Goal: Contribute content: Contribute content

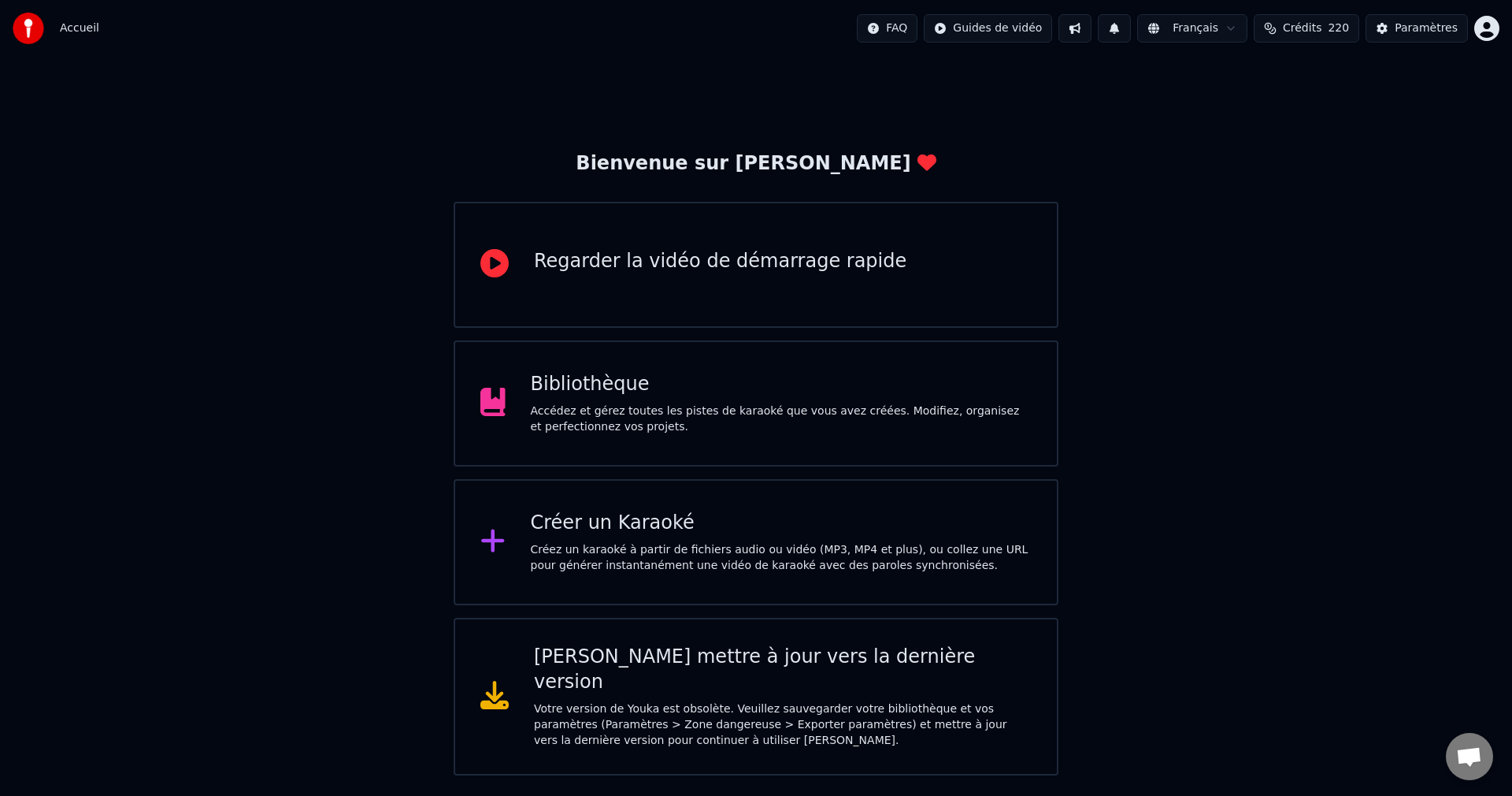
click at [640, 412] on div "Accédez et gérez toutes les pistes de karaoké que vous avez créées. Modifiez, o…" at bounding box center [782, 419] width 501 height 31
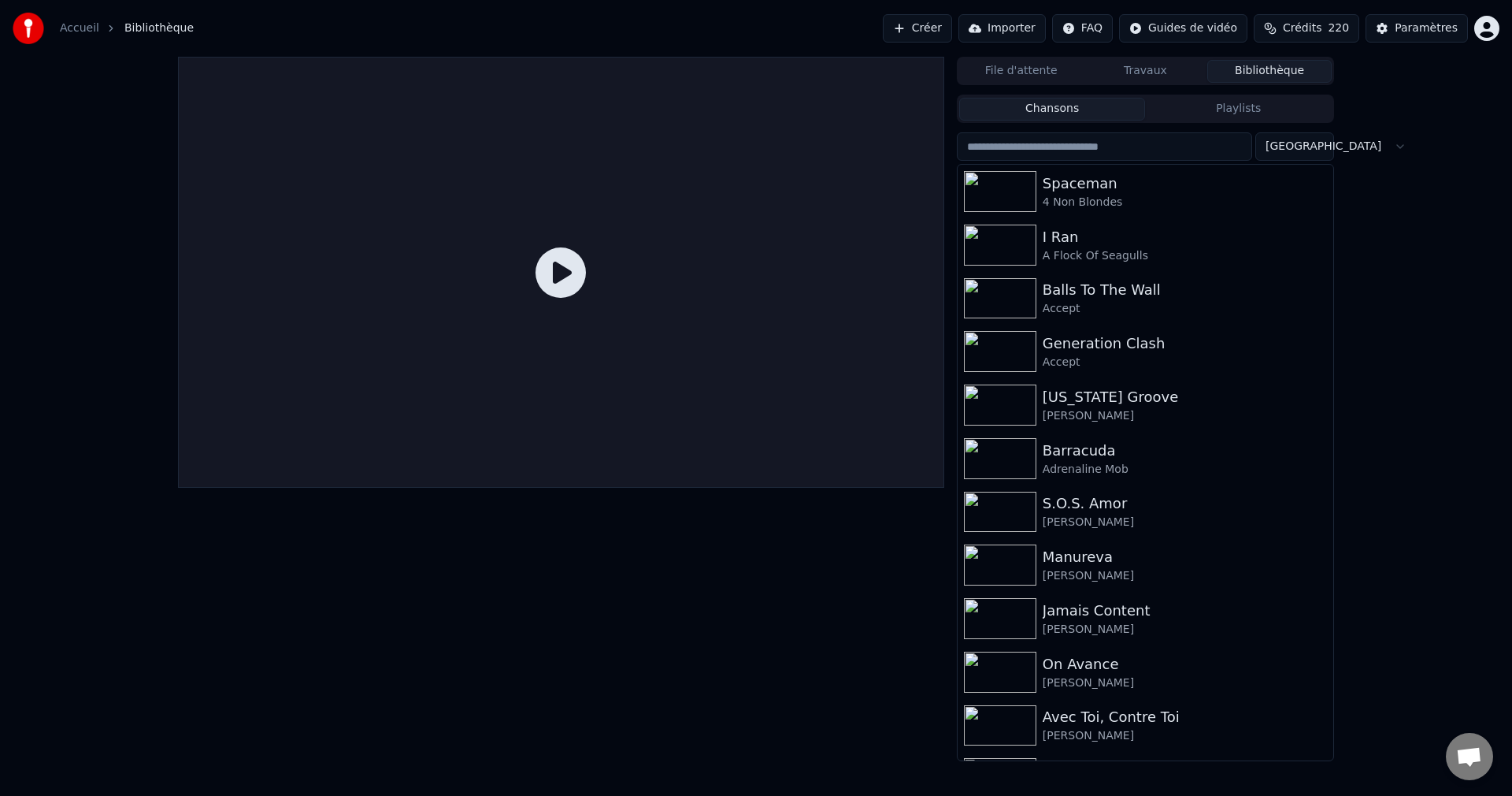
click at [903, 27] on button "Créer" at bounding box center [917, 29] width 69 height 29
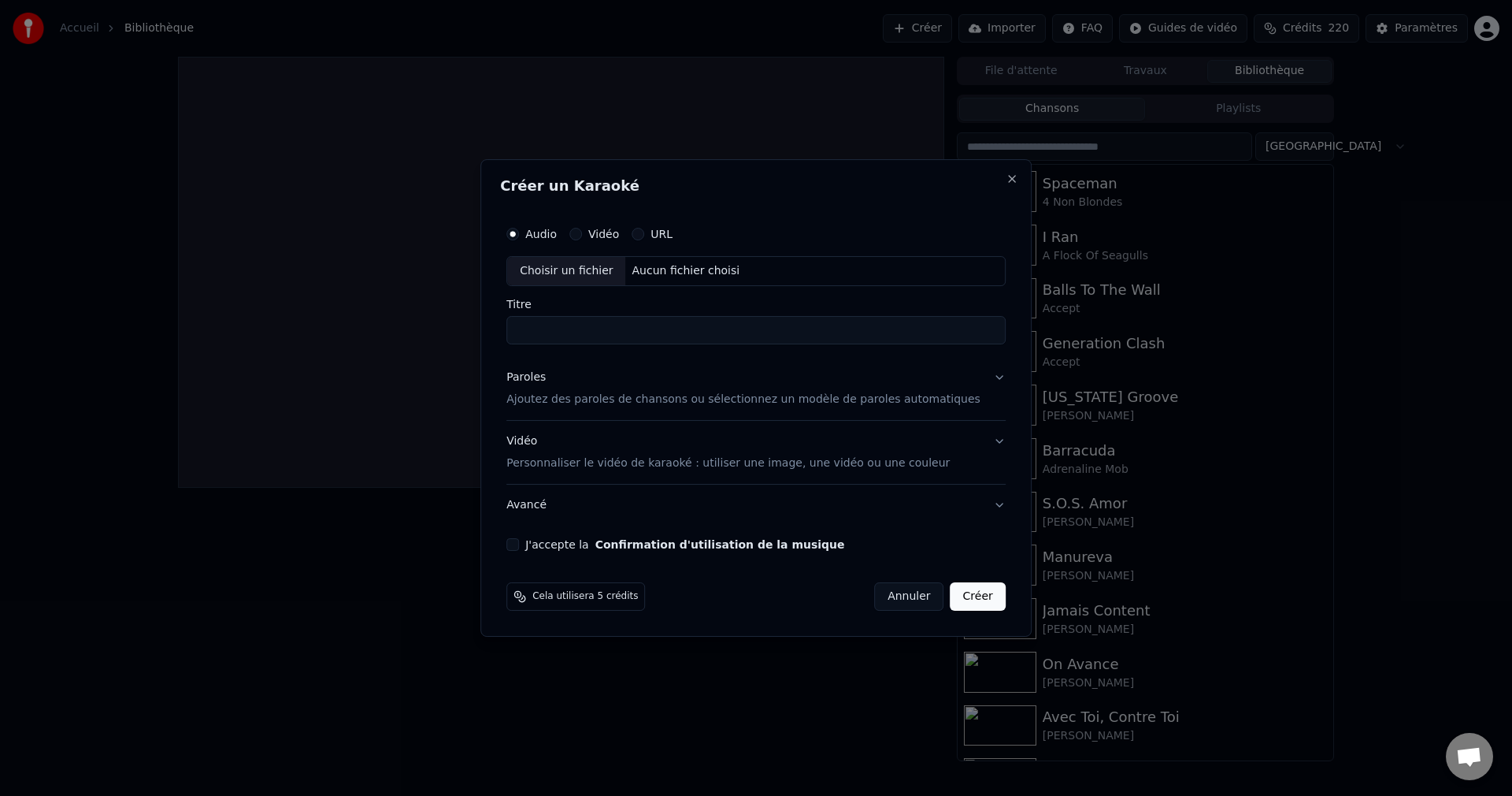
click at [579, 263] on div "Choisir un fichier" at bounding box center [567, 271] width 118 height 29
drag, startPoint x: 555, startPoint y: 331, endPoint x: 387, endPoint y: 369, distance: 172.2
click at [387, 369] on body "**********" at bounding box center [756, 398] width 1512 height 796
click at [665, 329] on input "**********" at bounding box center [756, 330] width 500 height 29
click at [691, 335] on input "**********" at bounding box center [756, 330] width 500 height 29
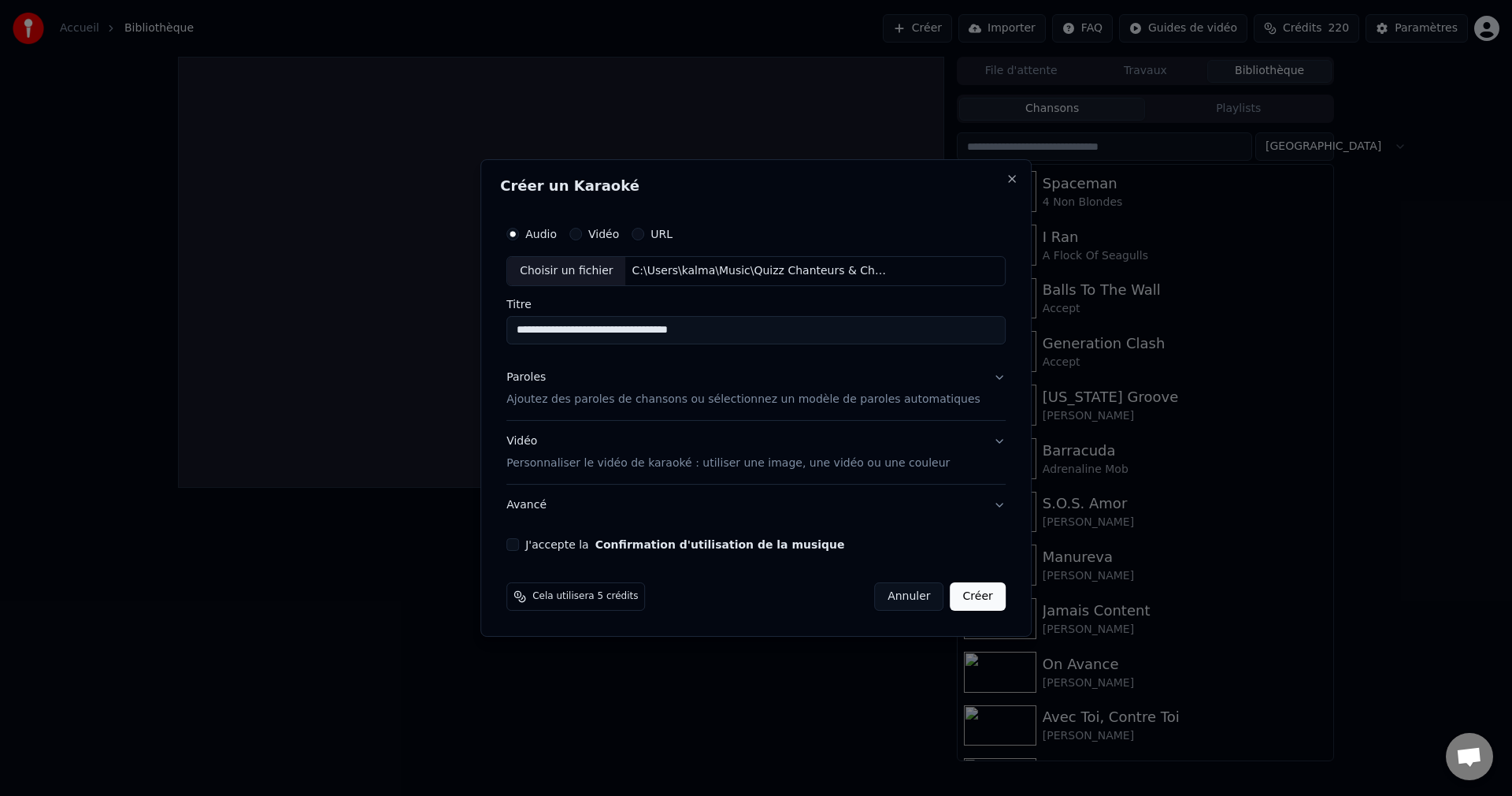
type input "**********"
click at [974, 378] on button "Paroles Ajoutez des paroles de chansons ou sélectionnez un modèle de paroles au…" at bounding box center [756, 389] width 500 height 63
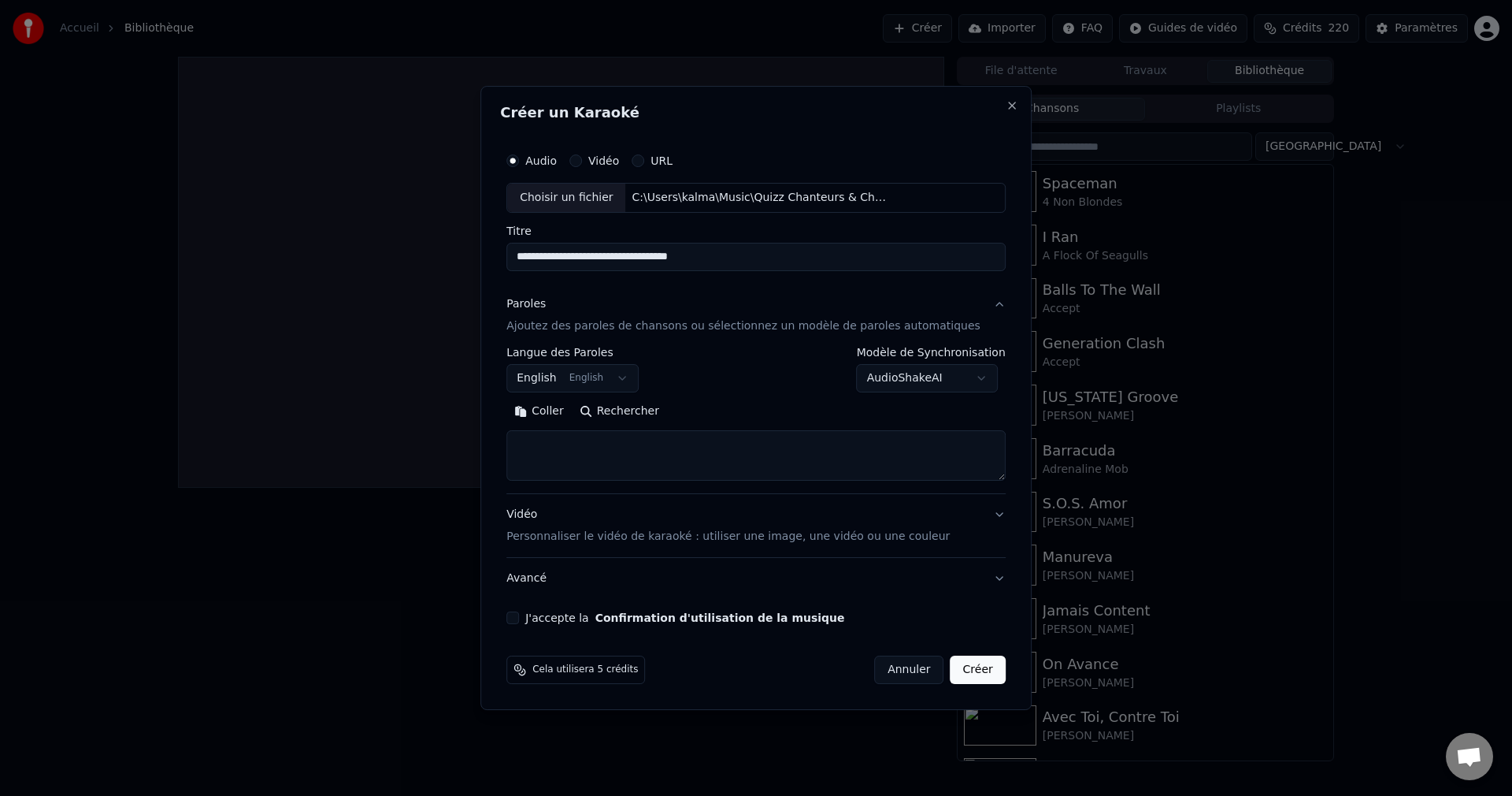
click at [655, 407] on button "Rechercher" at bounding box center [619, 411] width 95 height 25
type textarea "**********"
click at [519, 616] on button "J'accepte la Confirmation d'utilisation de la musique" at bounding box center [513, 618] width 13 height 13
click at [951, 672] on button "Créer" at bounding box center [978, 670] width 56 height 29
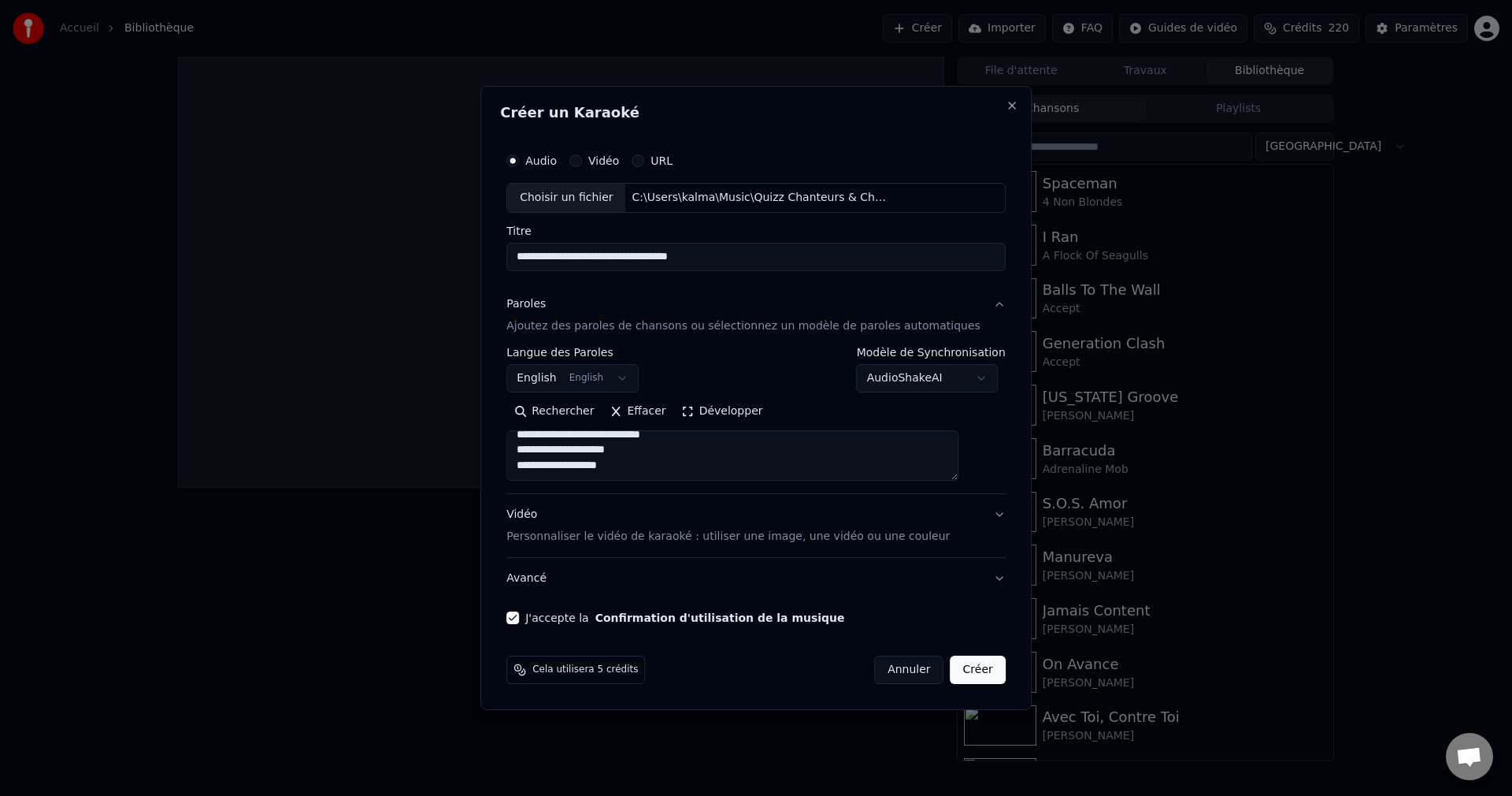
select select "**"
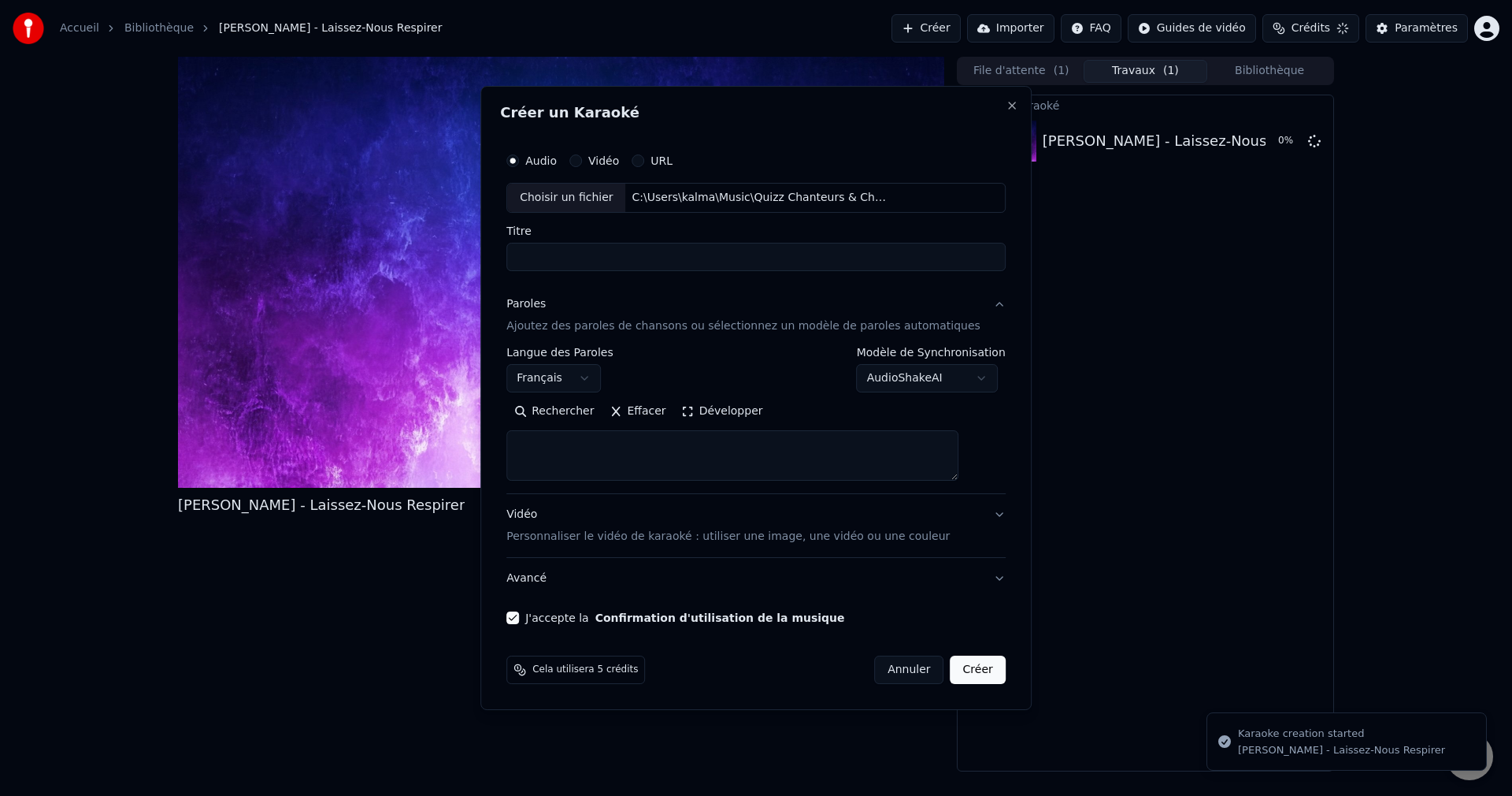
scroll to position [0, 0]
select select
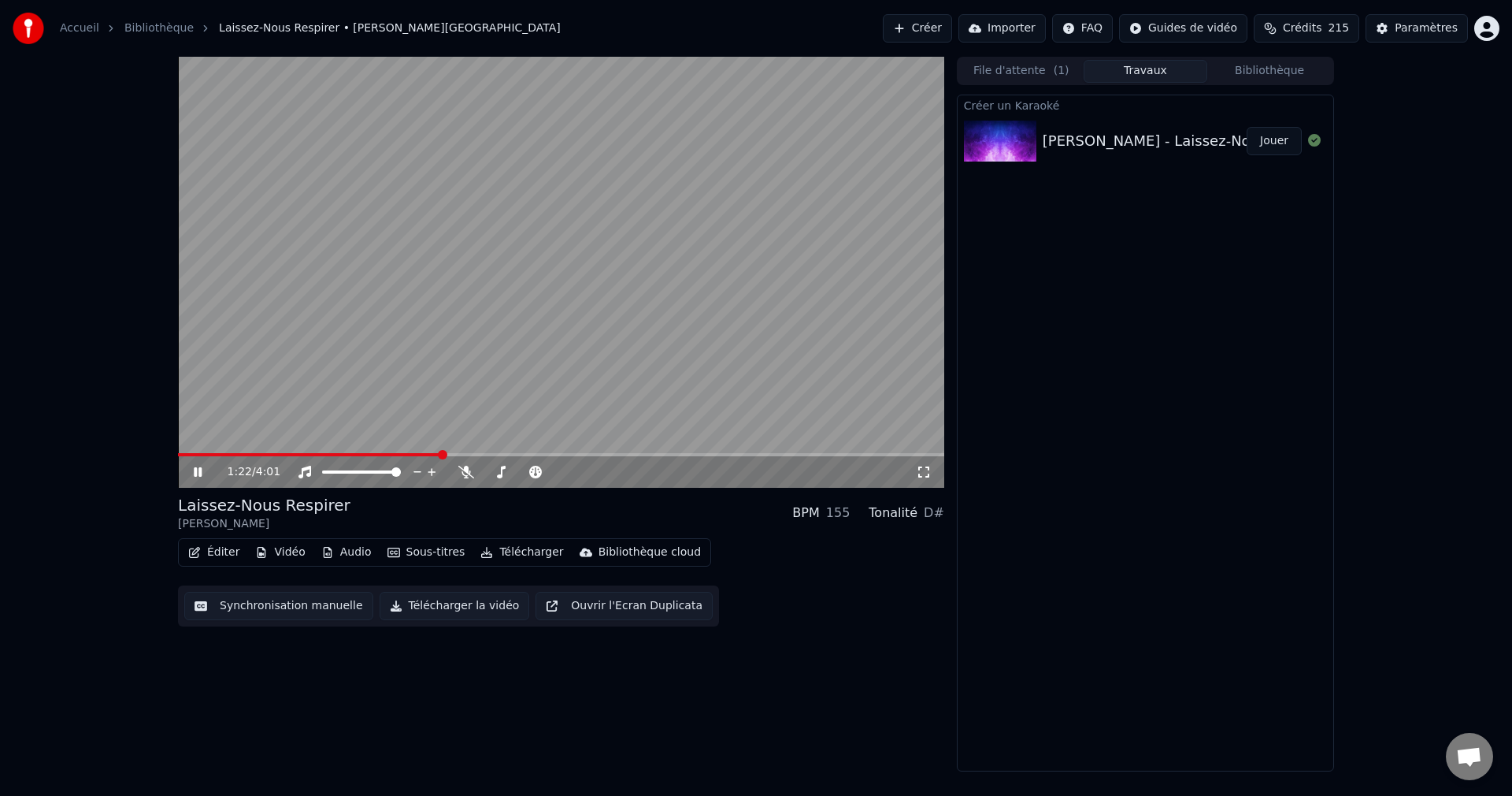
click at [204, 472] on icon at bounding box center [209, 472] width 37 height 13
click at [282, 549] on button "Vidéo" at bounding box center [280, 552] width 63 height 22
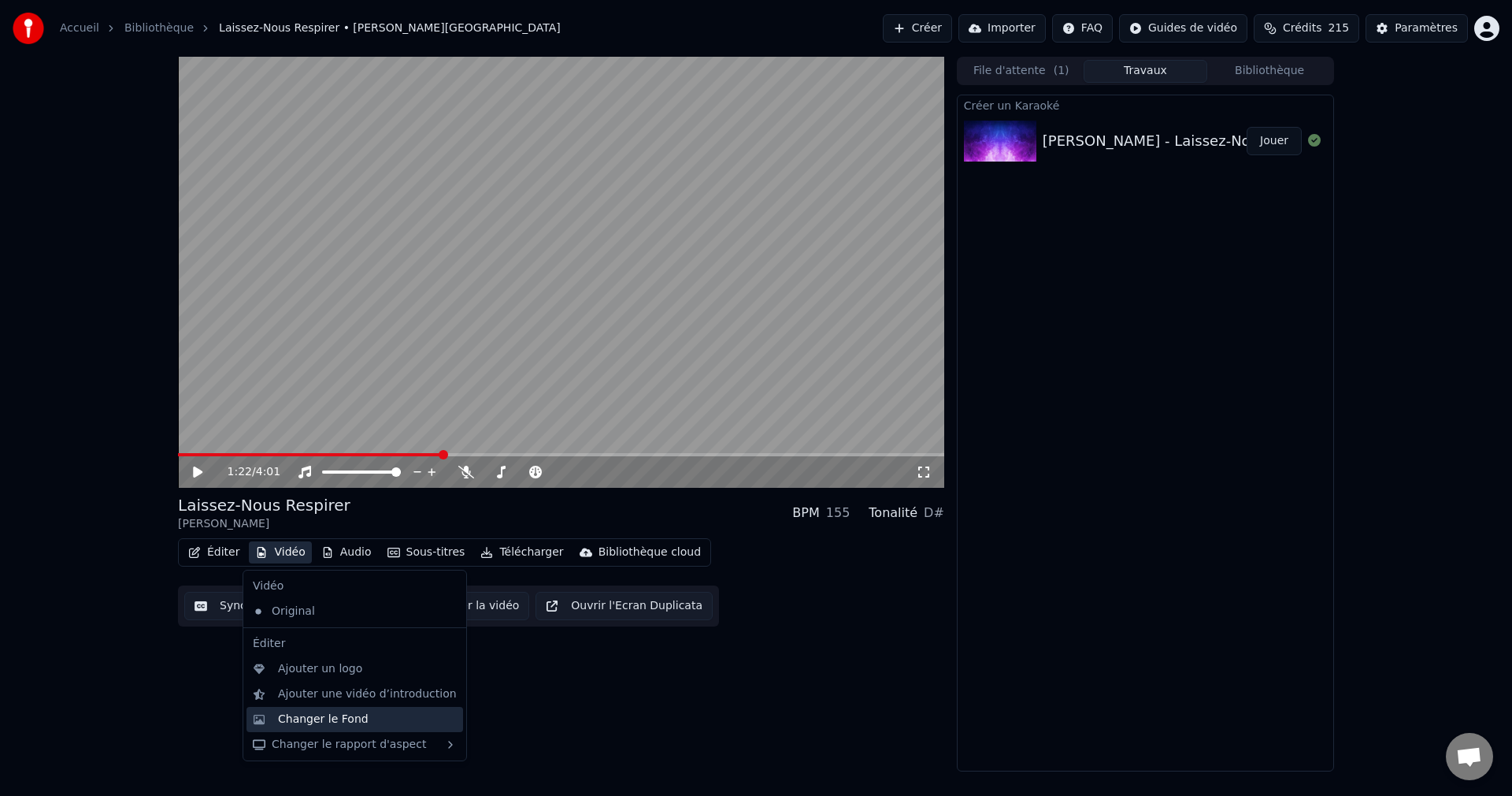
click at [303, 718] on div "Changer le Fond" at bounding box center [323, 720] width 90 height 16
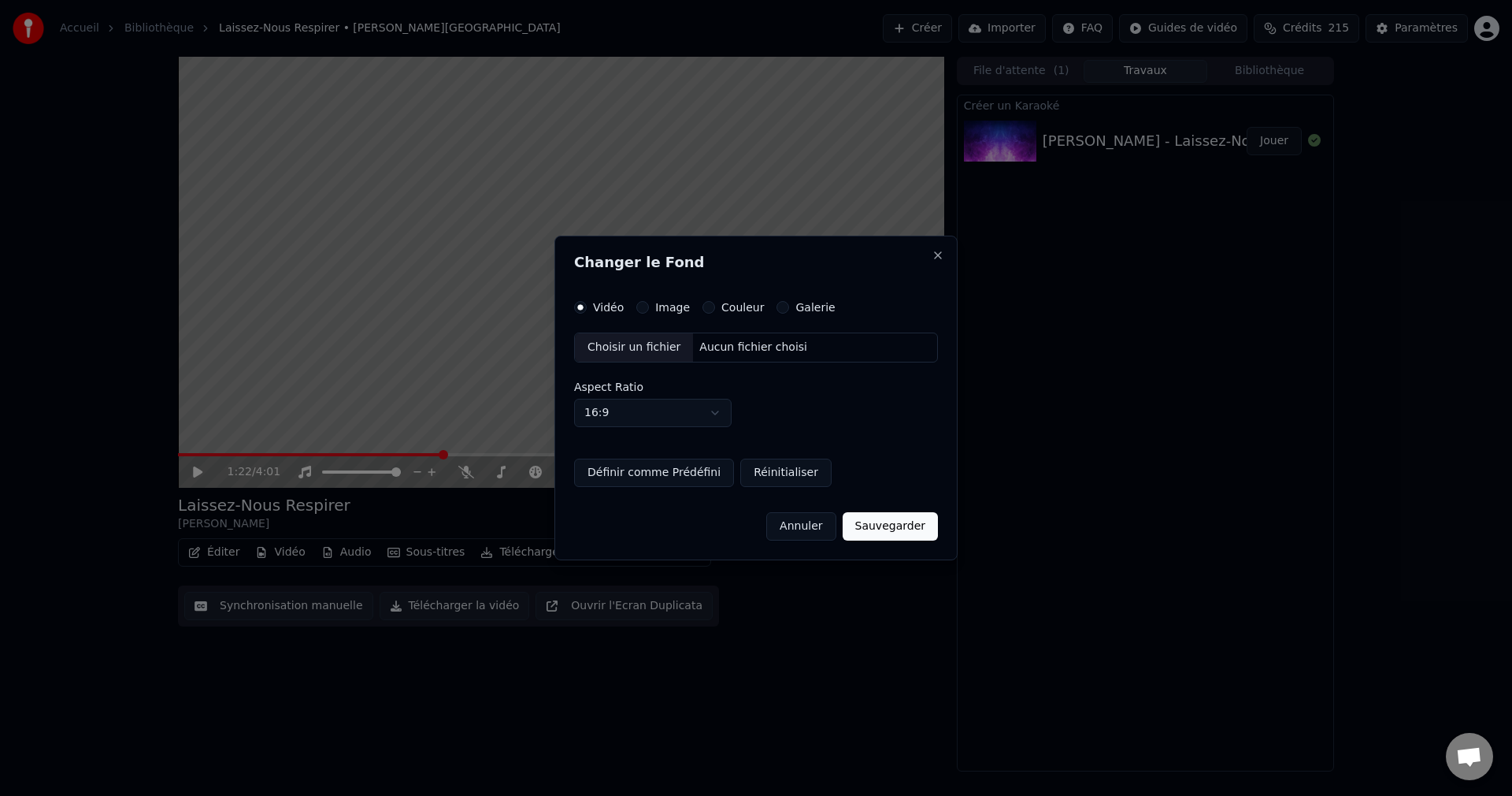
click at [634, 351] on div "Choisir un fichier" at bounding box center [634, 347] width 118 height 29
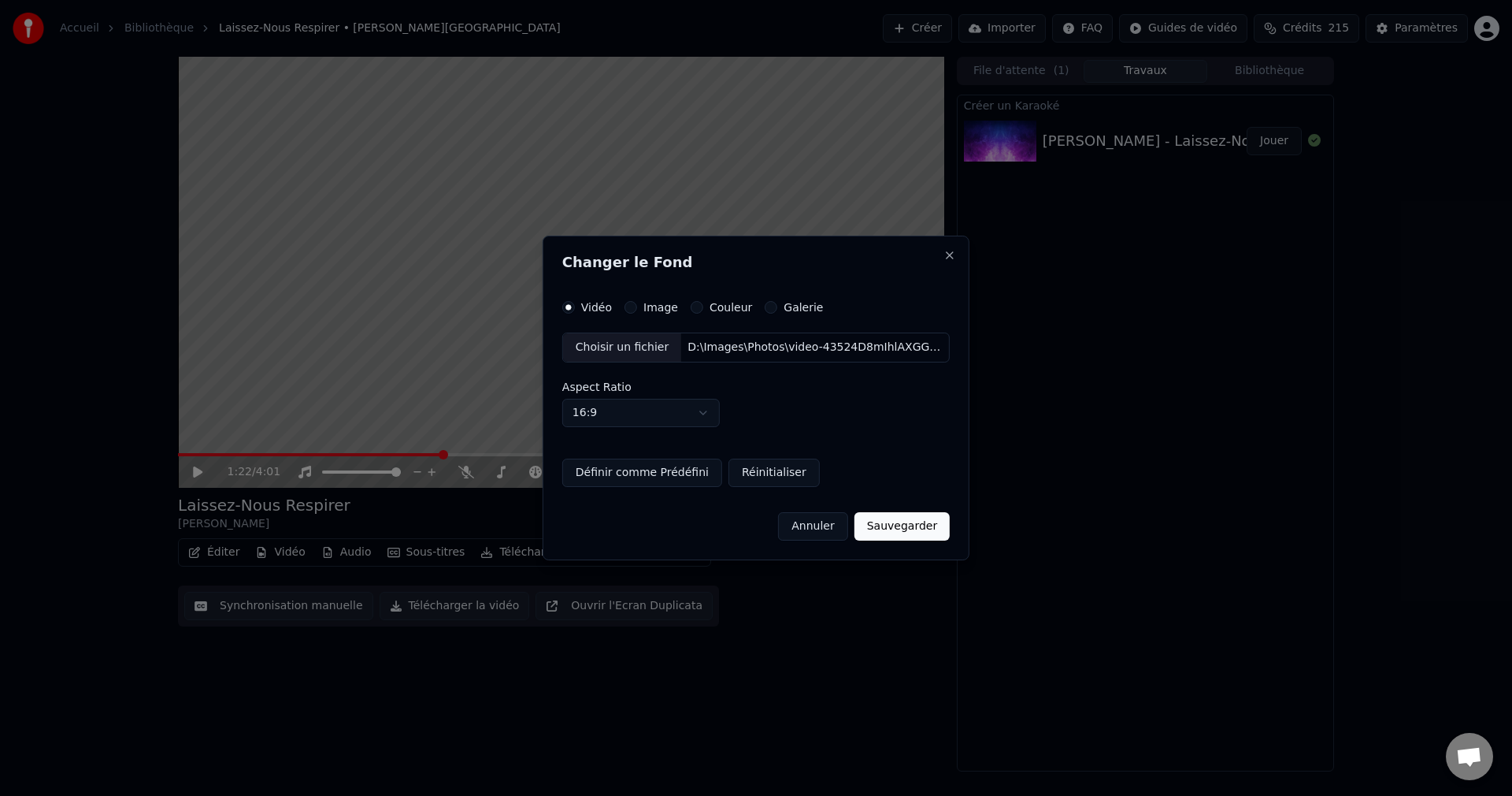
click at [886, 528] on button "Sauvegarder" at bounding box center [902, 526] width 95 height 29
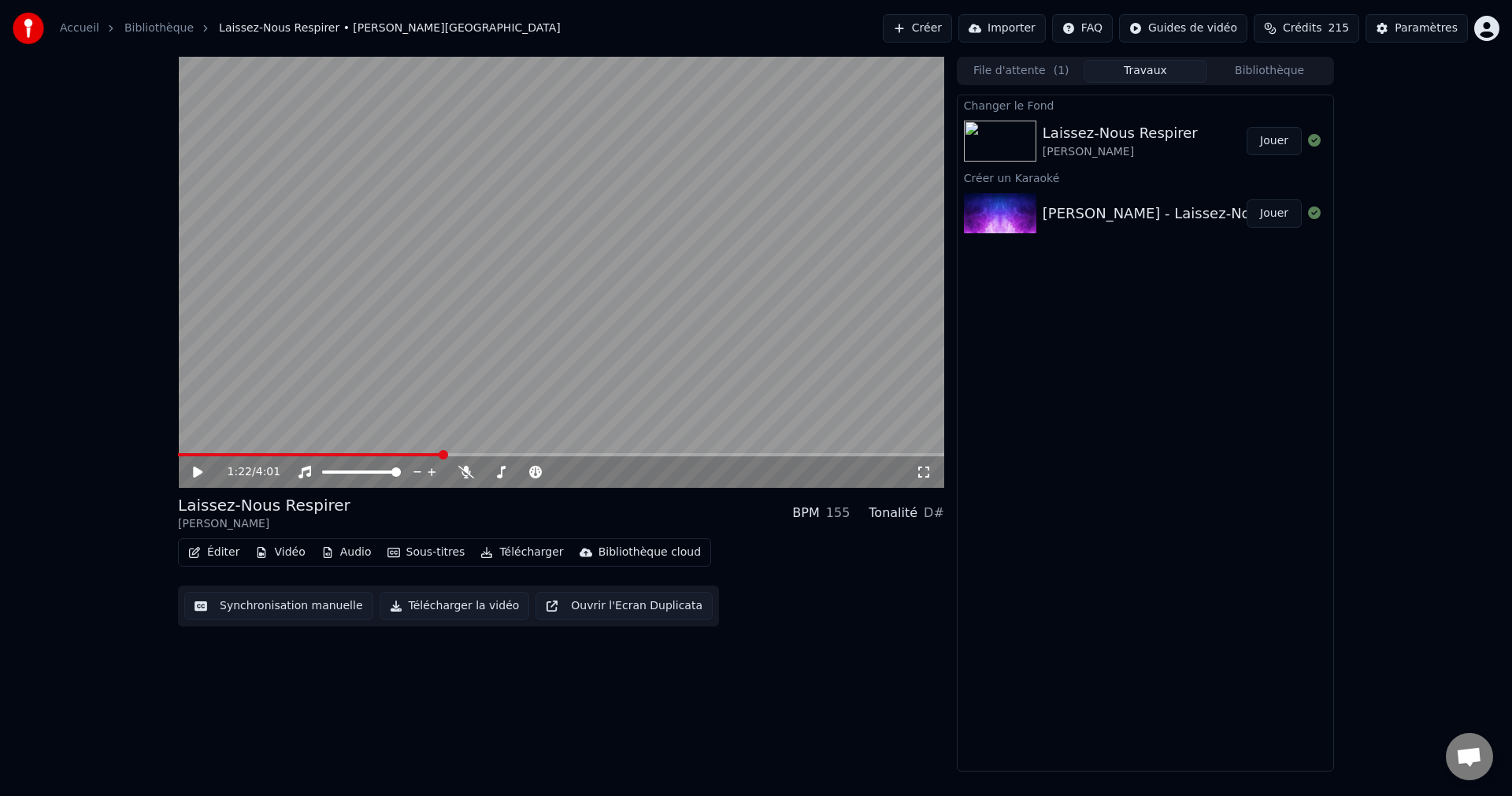
click at [1284, 149] on button "Jouer" at bounding box center [1275, 141] width 56 height 29
click at [489, 466] on div at bounding box center [538, 472] width 127 height 16
click at [561, 476] on span at bounding box center [557, 472] width 10 height 10
click at [212, 454] on span at bounding box center [291, 455] width 226 height 4
click at [201, 470] on icon at bounding box center [209, 472] width 37 height 13
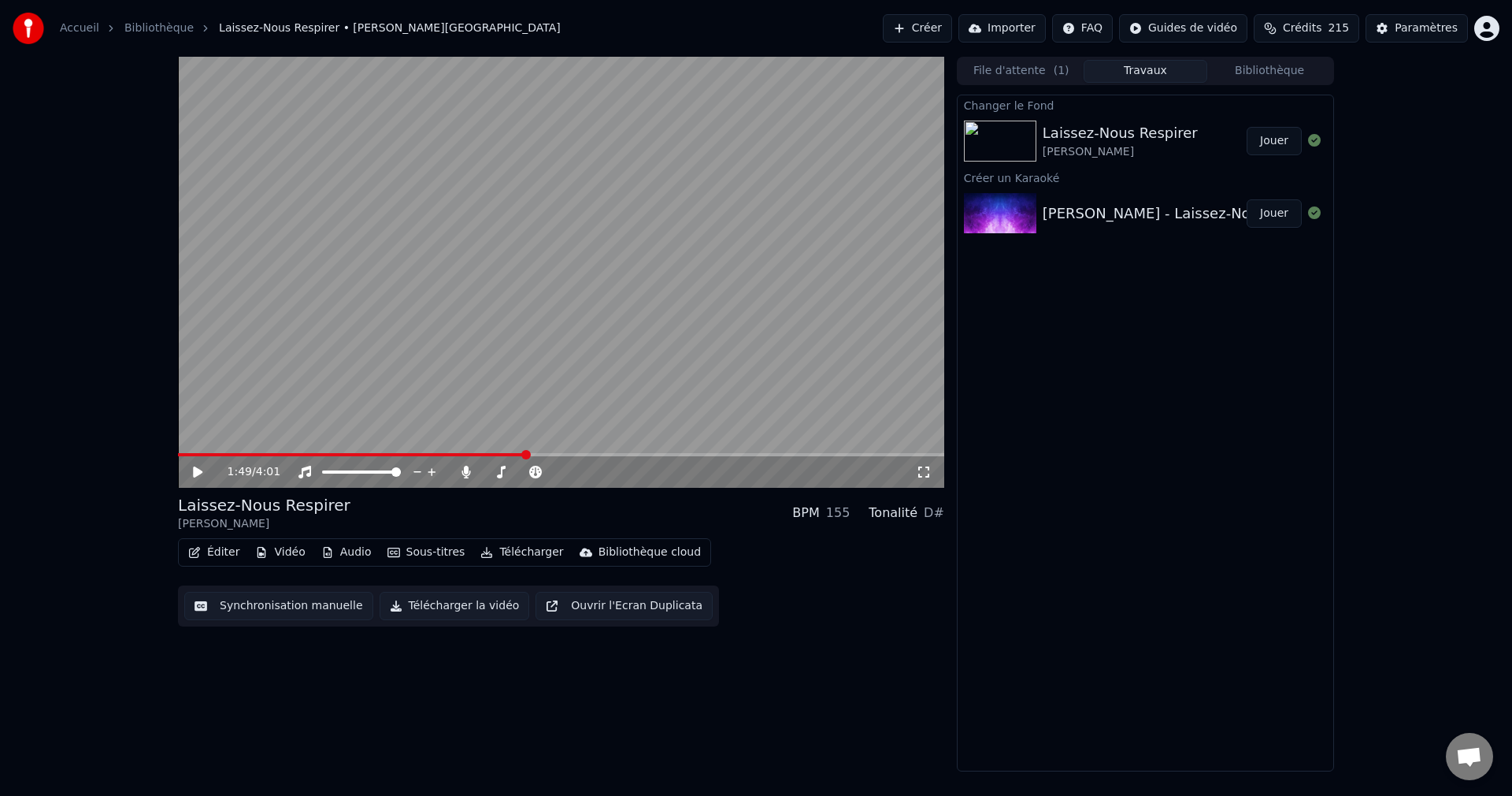
click at [232, 558] on button "Éditer" at bounding box center [213, 552] width 64 height 22
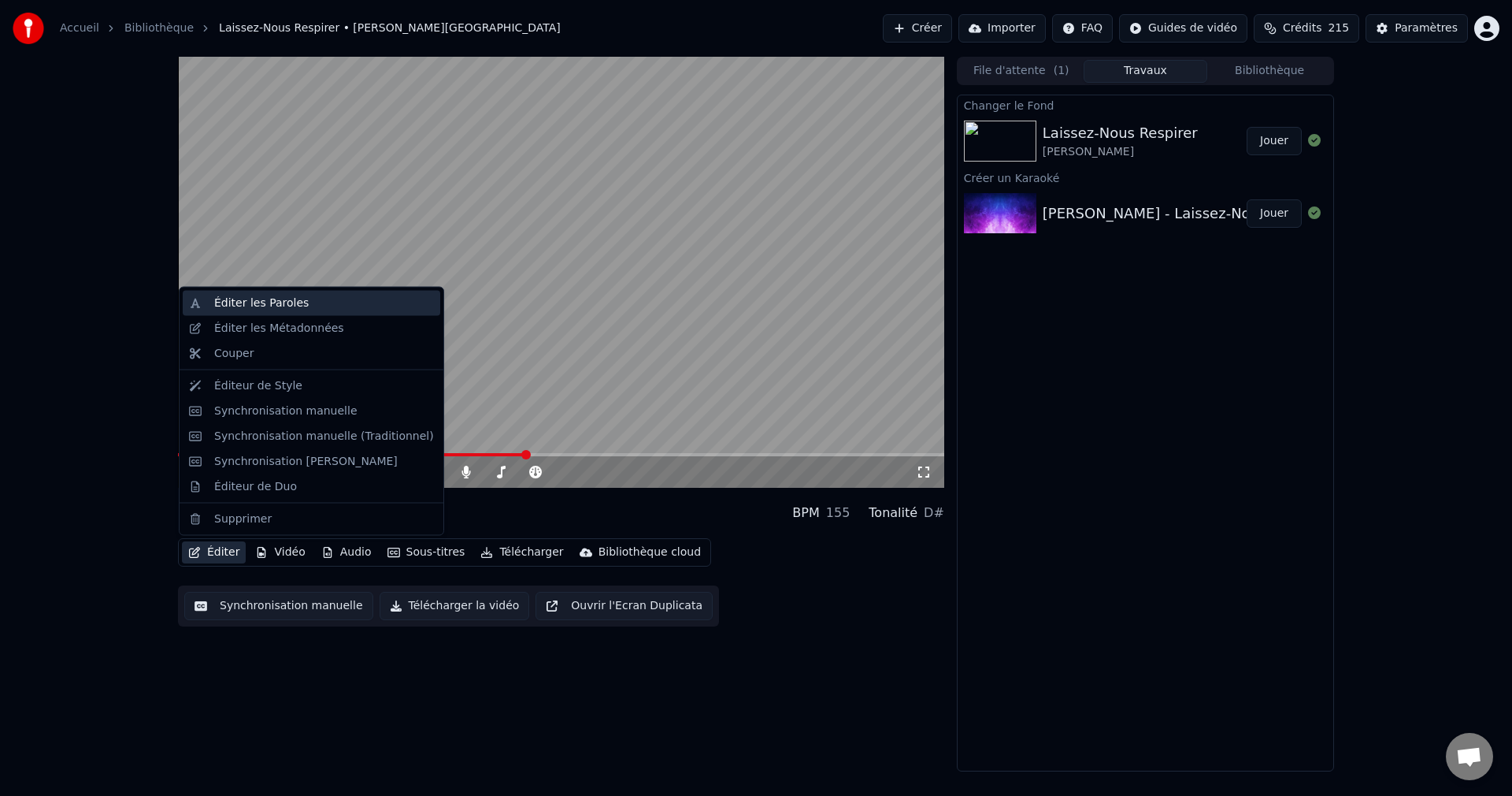
click at [267, 304] on div "Éditer les Paroles" at bounding box center [261, 304] width 95 height 16
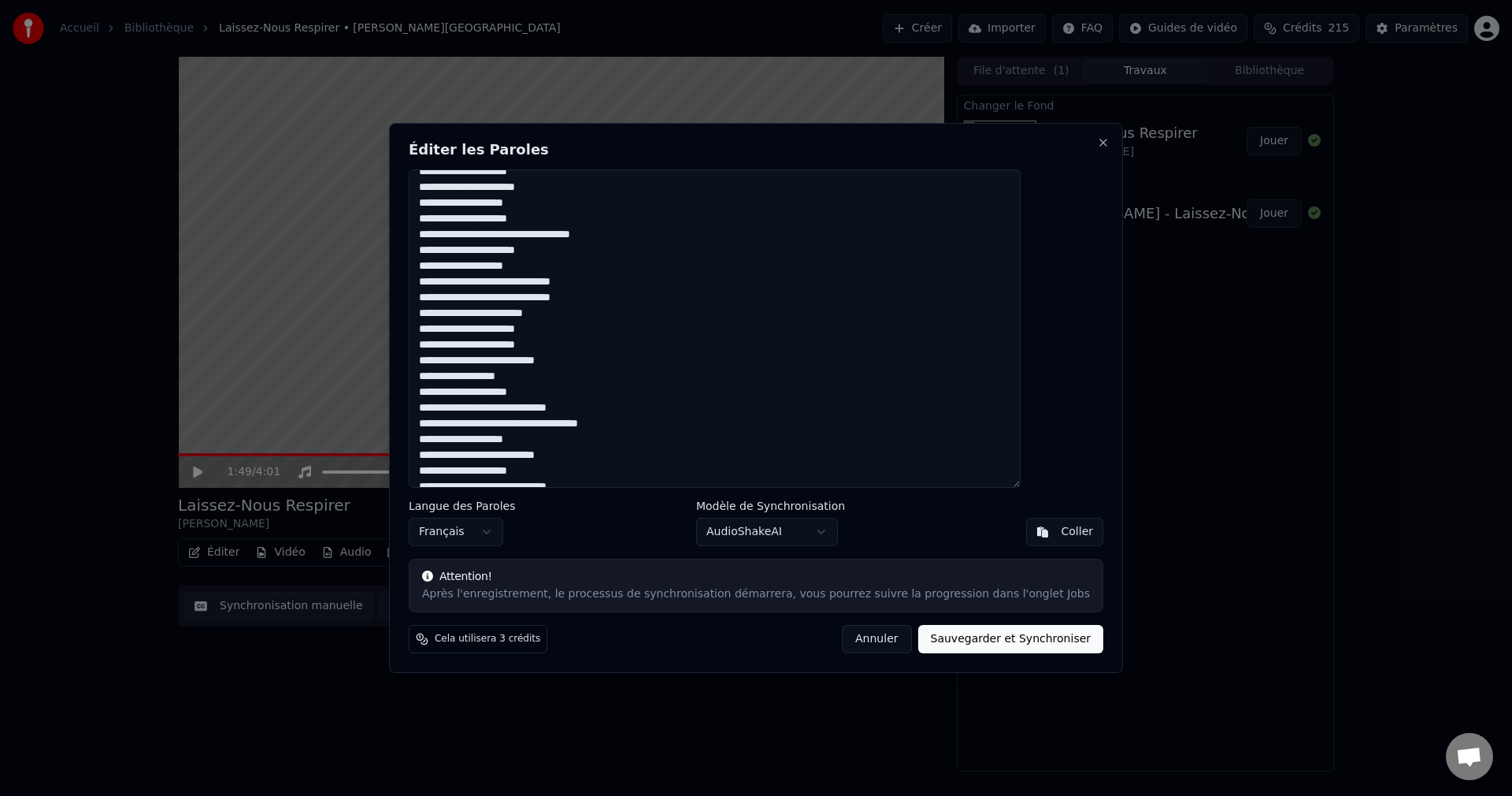
scroll to position [168, 0]
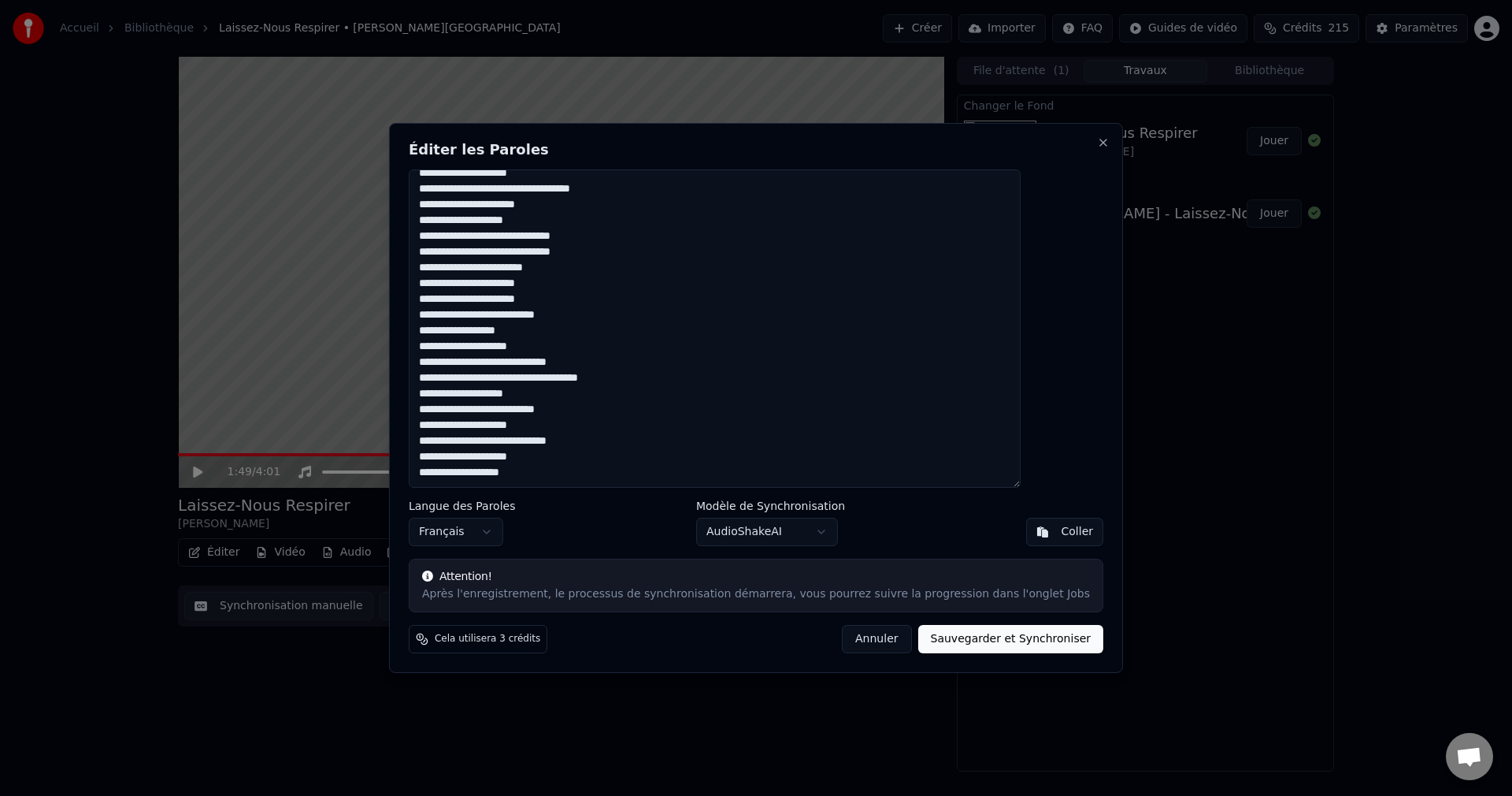
drag, startPoint x: 457, startPoint y: 185, endPoint x: 594, endPoint y: 586, distance: 423.8
click at [594, 586] on div "**********" at bounding box center [756, 398] width 734 height 550
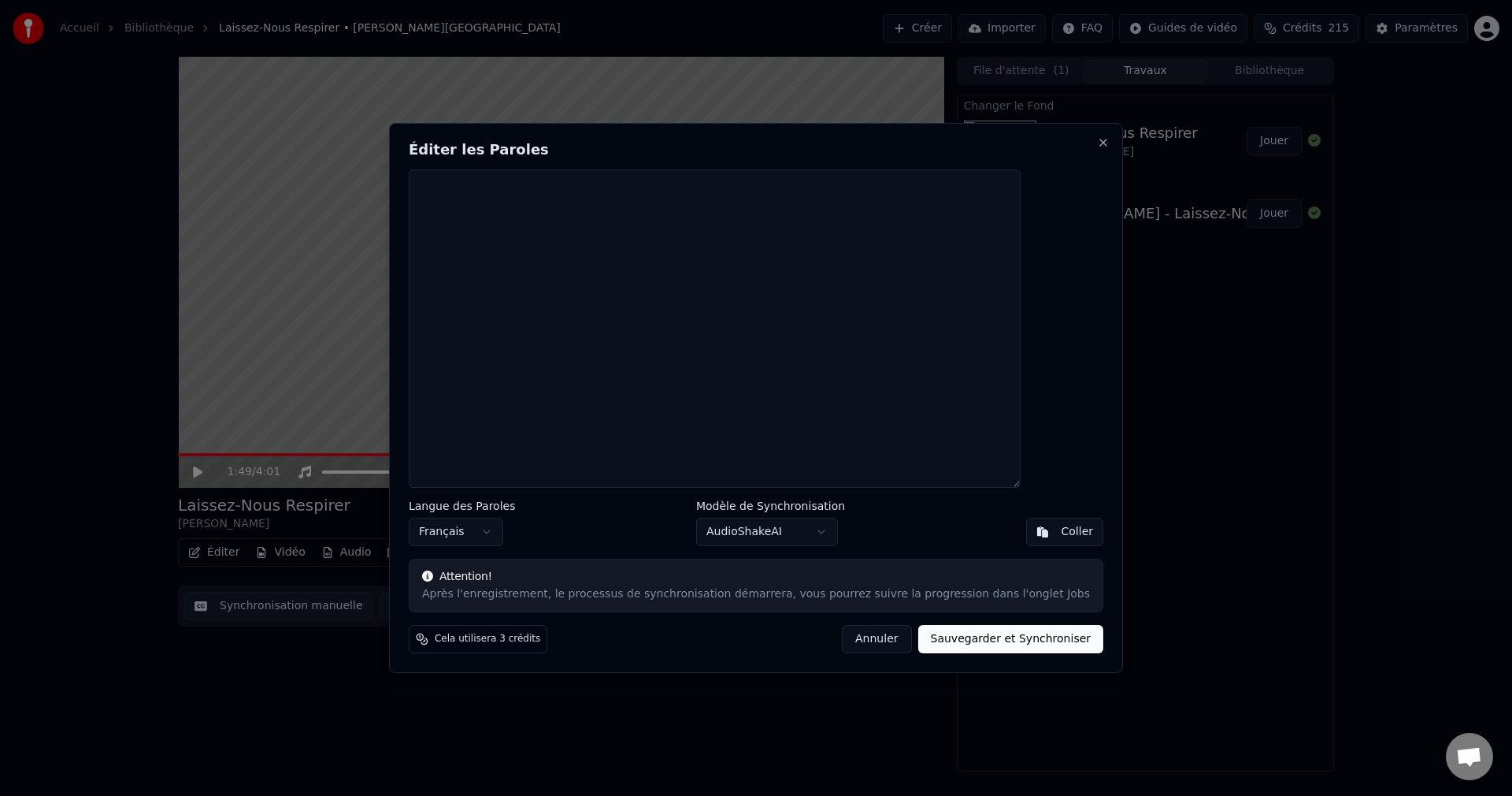
scroll to position [0, 0]
paste textarea "**********"
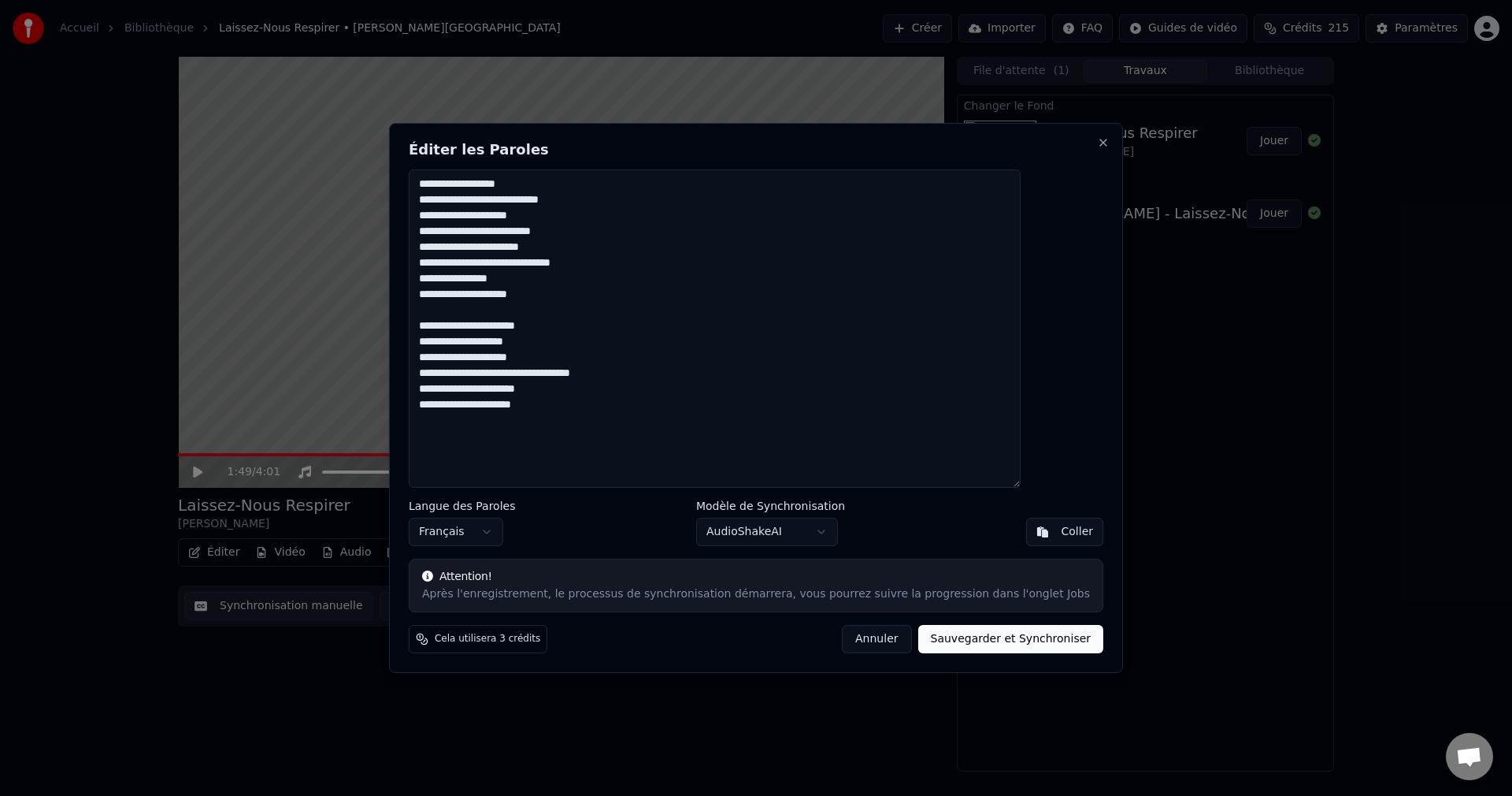
paste textarea "**********"
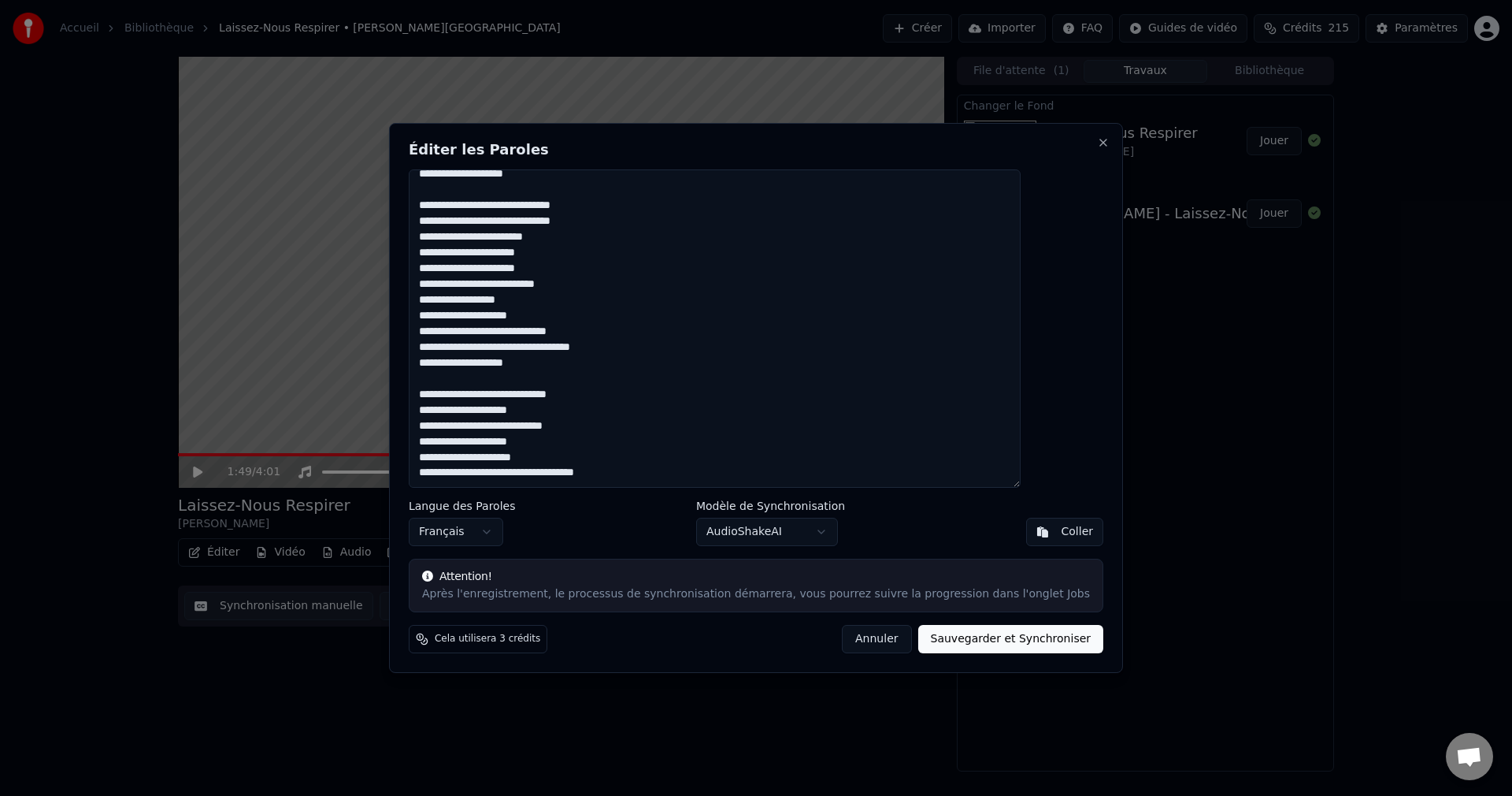
scroll to position [256, 0]
paste textarea "**********"
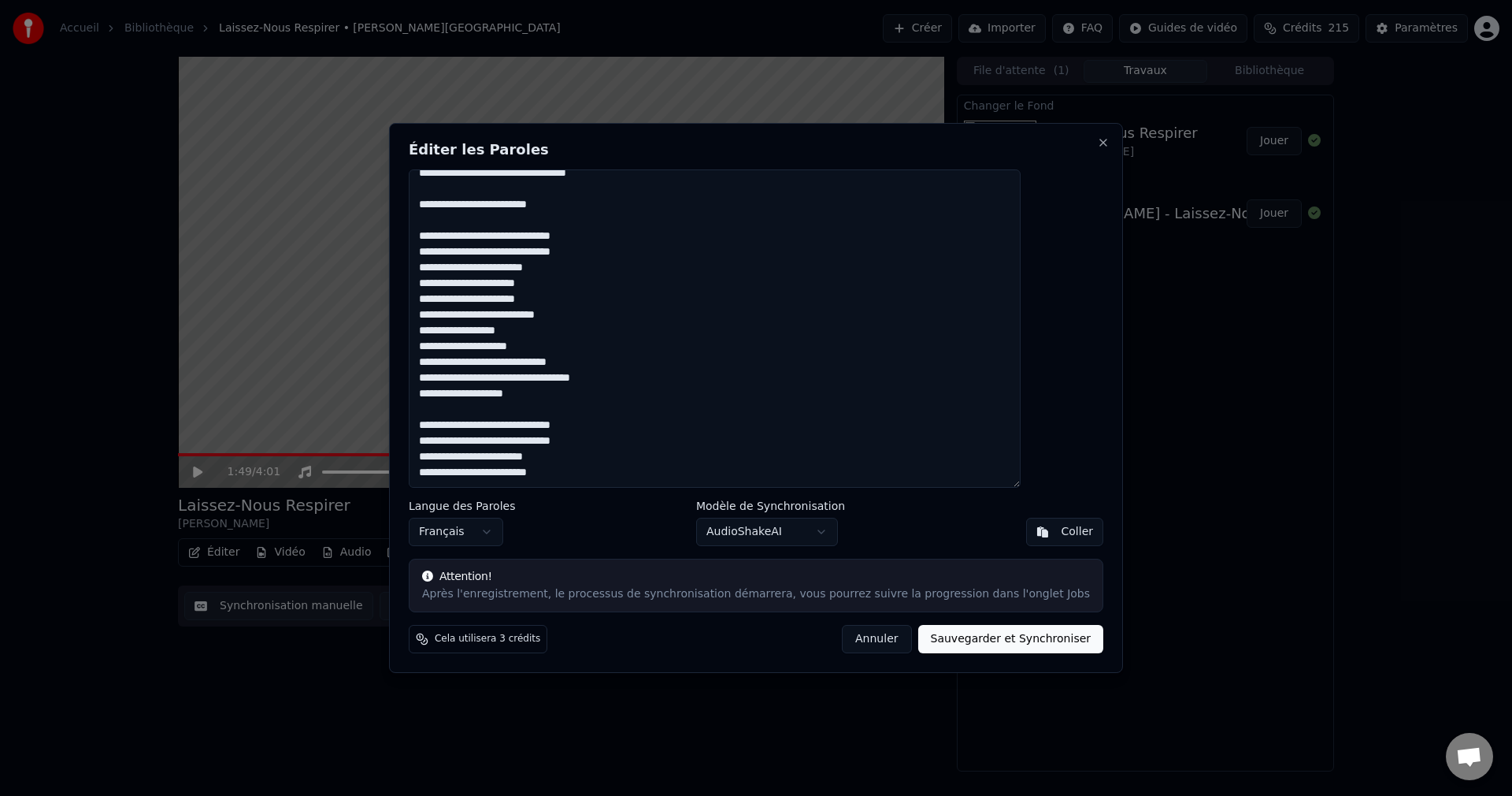
scroll to position [555, 0]
paste textarea "**********"
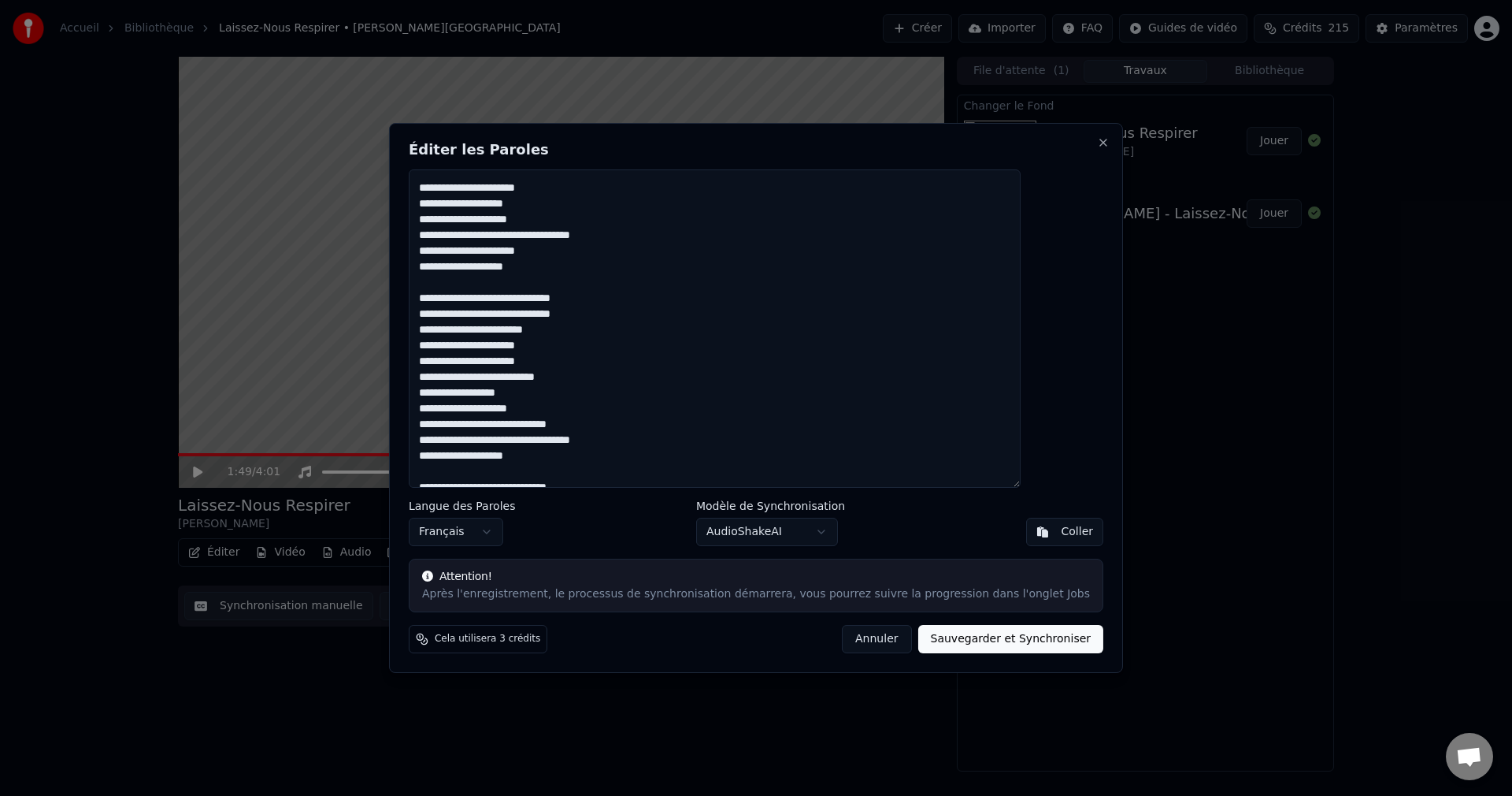
scroll to position [158, 0]
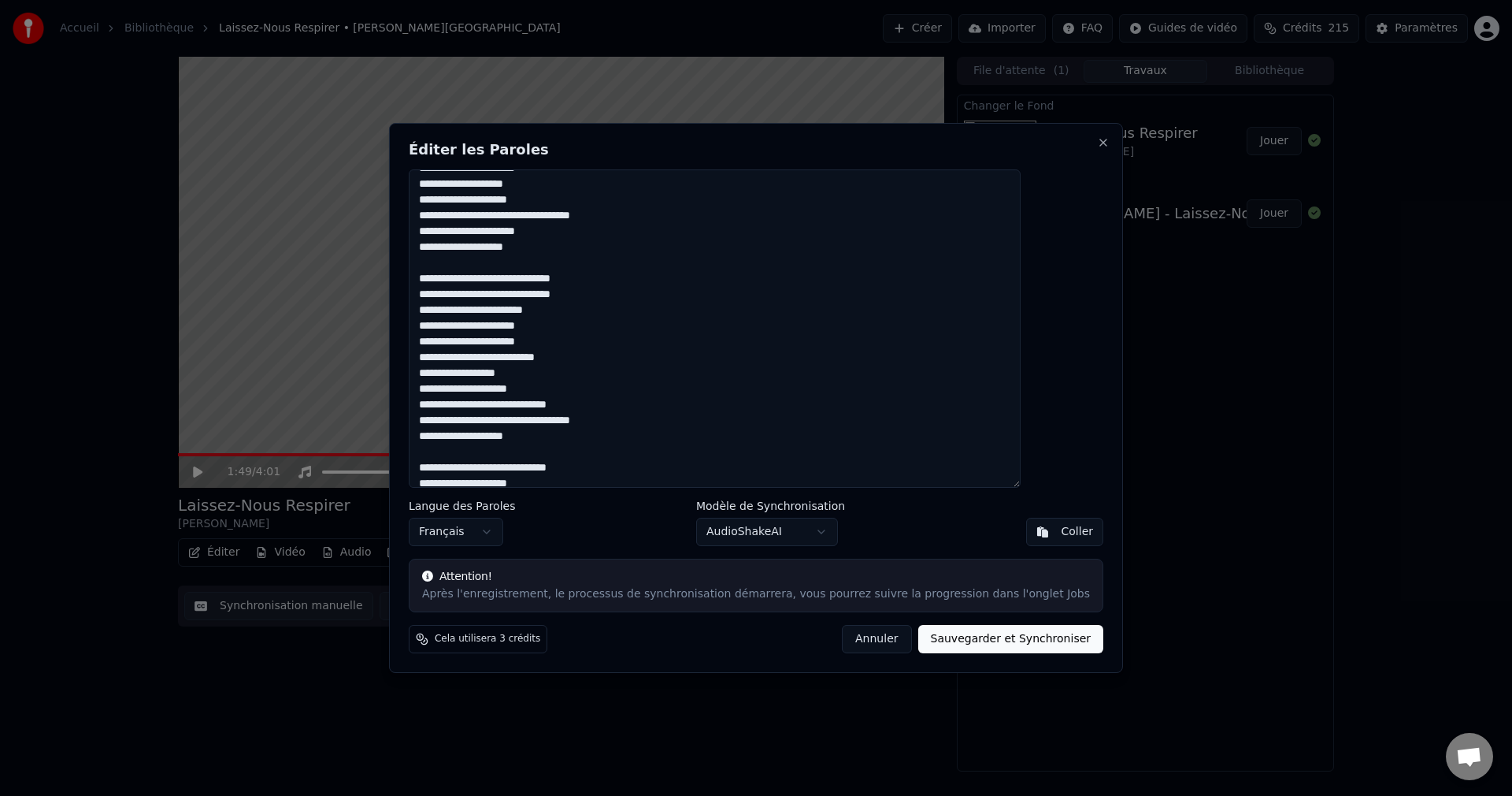
drag, startPoint x: 460, startPoint y: 233, endPoint x: 594, endPoint y: 234, distance: 134.0
click at [594, 234] on textarea at bounding box center [715, 328] width 612 height 318
click at [660, 219] on textarea at bounding box center [715, 328] width 612 height 318
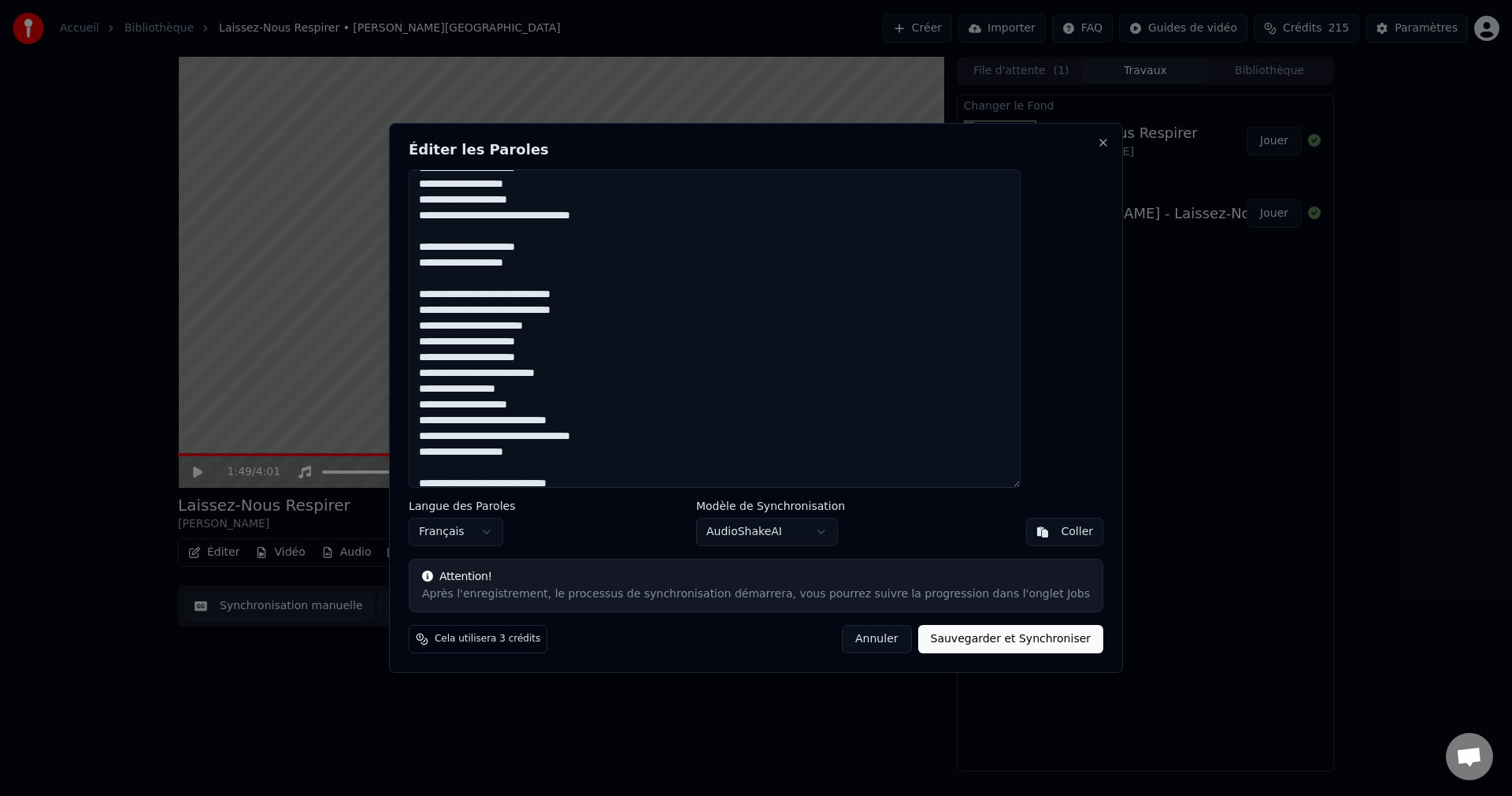
scroll to position [211, 0]
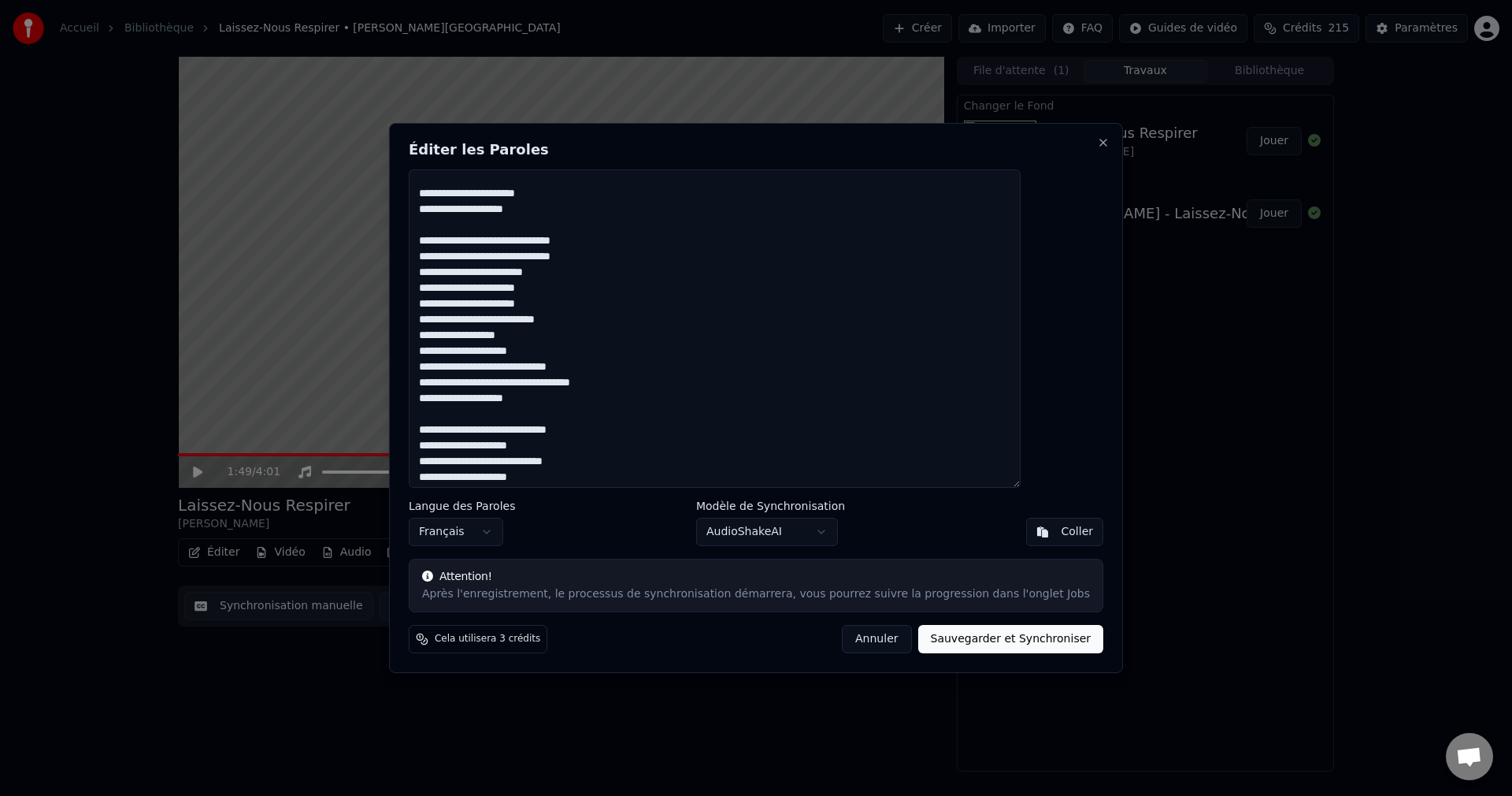
paste textarea "**********"
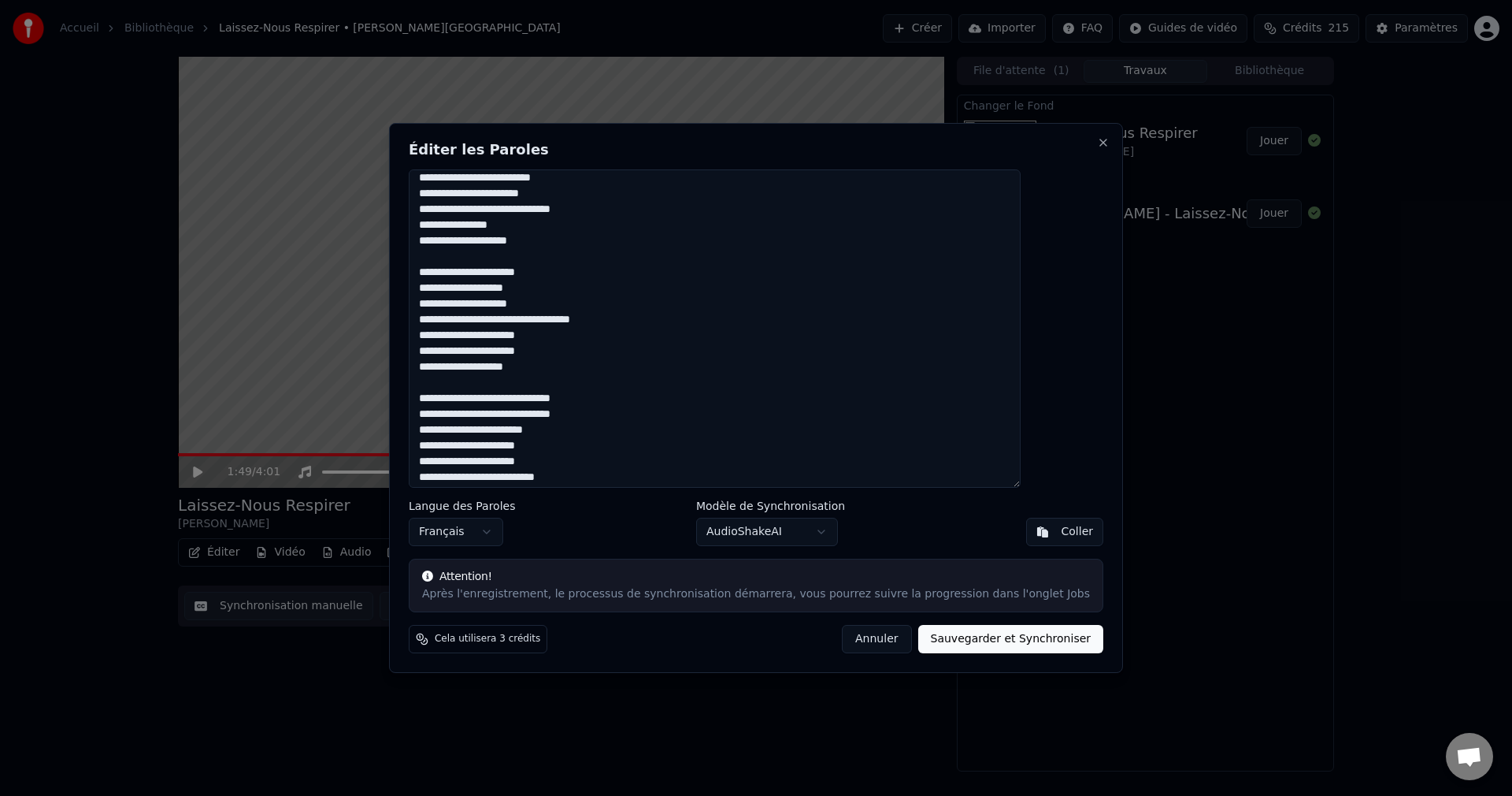
drag, startPoint x: 600, startPoint y: 338, endPoint x: 527, endPoint y: 335, distance: 73.1
click at [527, 335] on textarea at bounding box center [715, 328] width 612 height 318
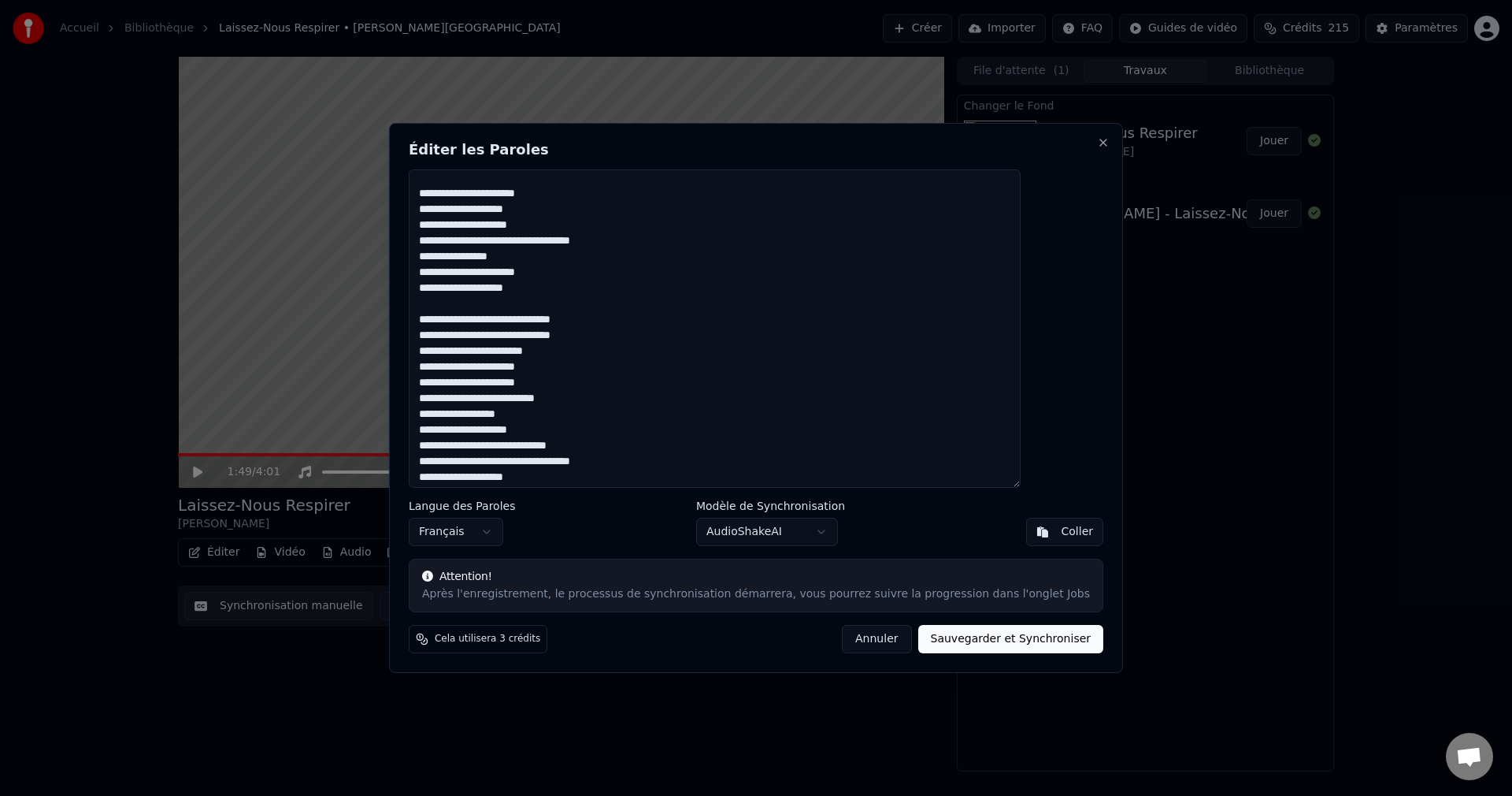
scroll to position [211, 0]
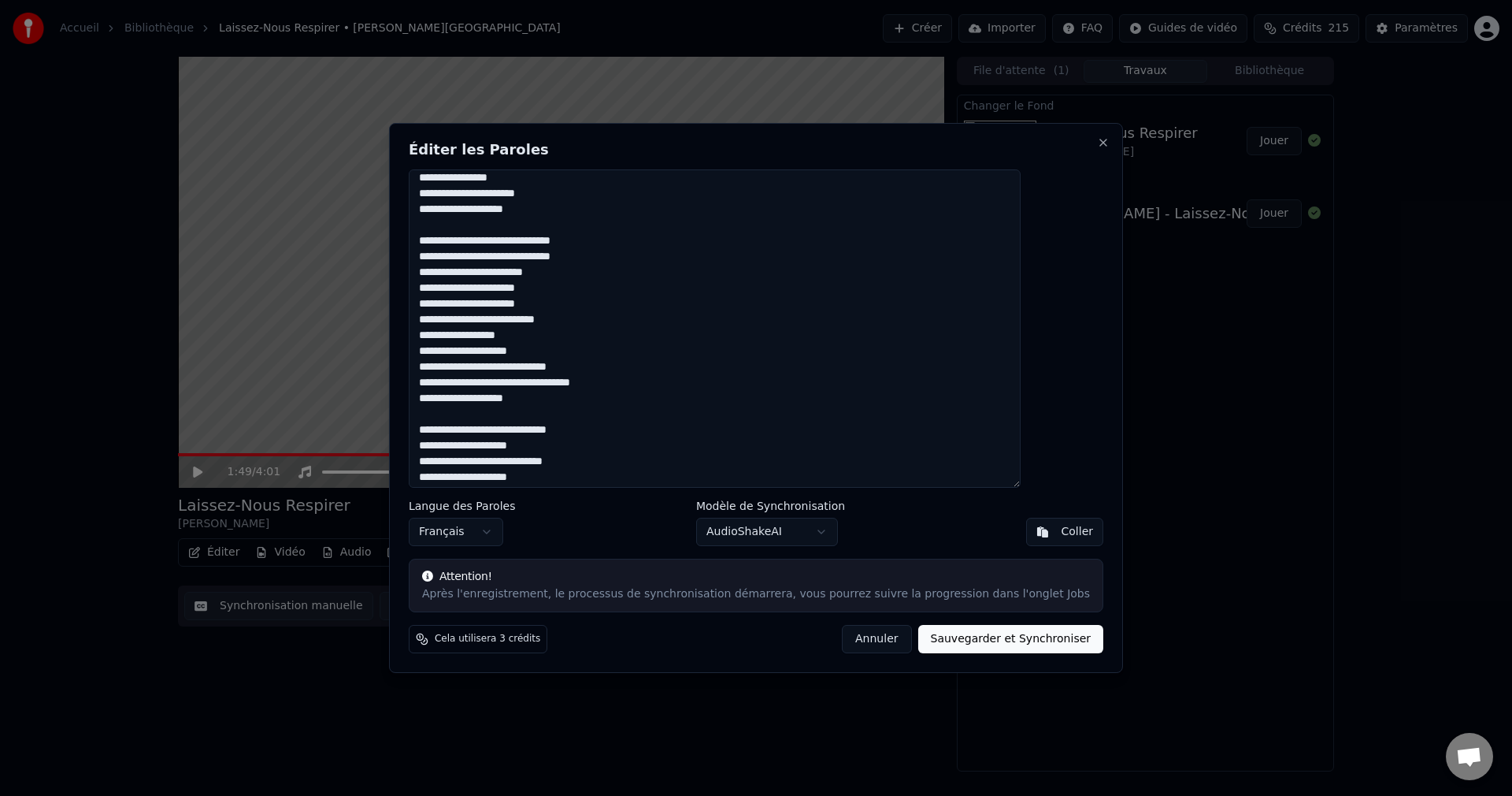
drag, startPoint x: 491, startPoint y: 288, endPoint x: 458, endPoint y: 292, distance: 33.2
click at [458, 292] on textarea at bounding box center [715, 328] width 612 height 318
click at [580, 350] on textarea at bounding box center [715, 328] width 612 height 318
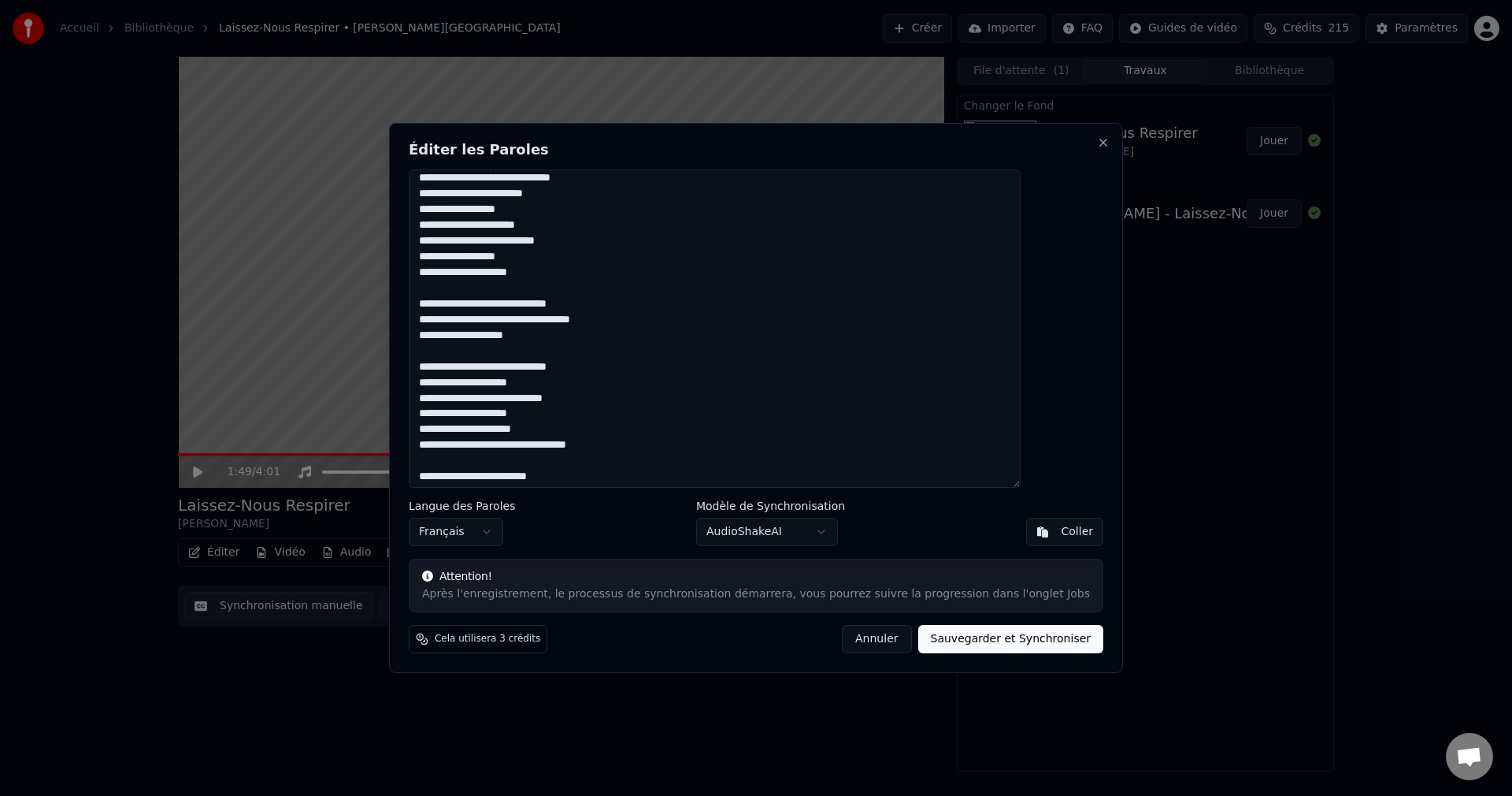
scroll to position [369, 0]
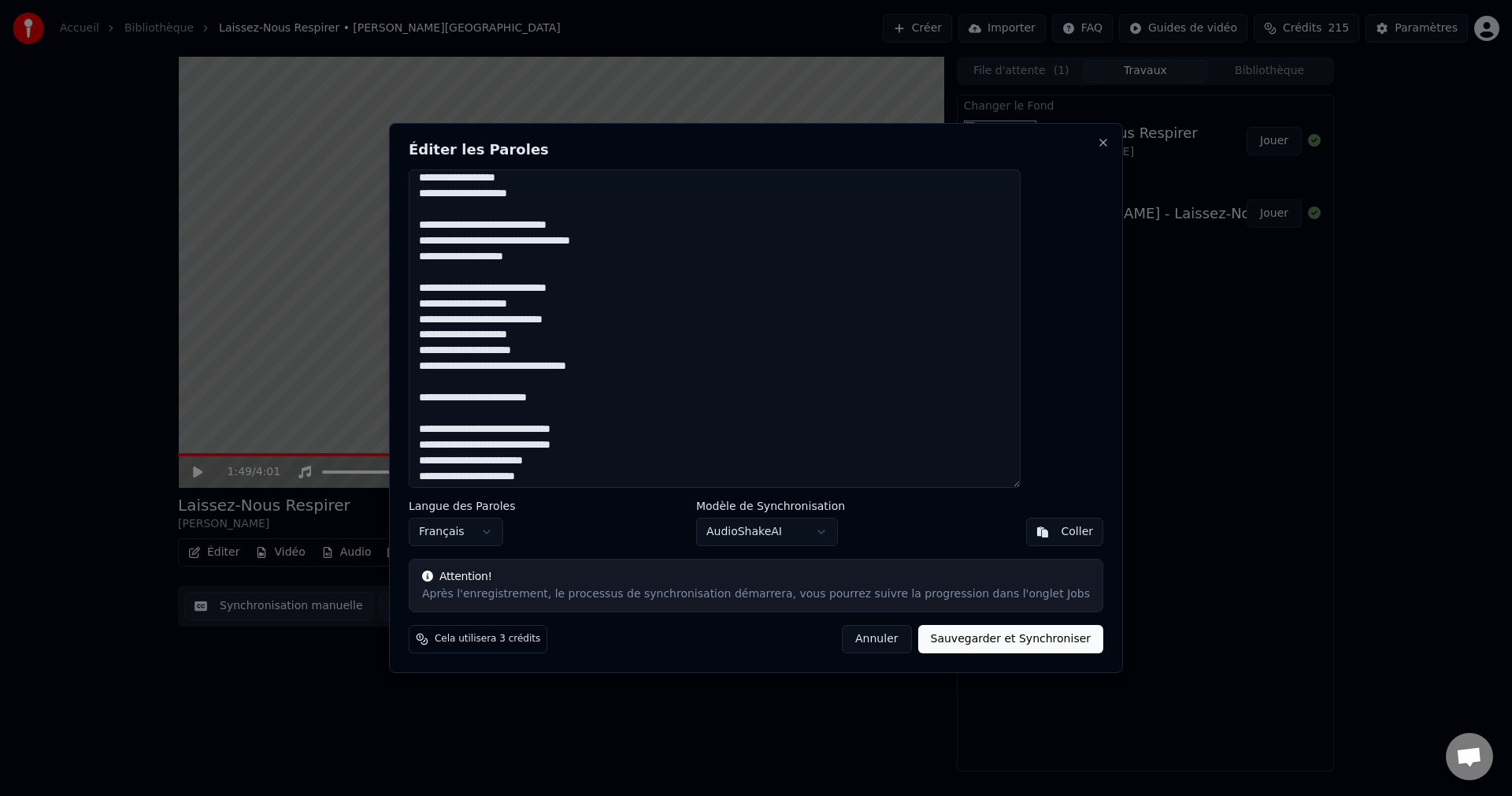
click at [521, 247] on textarea at bounding box center [715, 328] width 612 height 318
click at [575, 243] on textarea at bounding box center [715, 328] width 612 height 318
click at [559, 243] on textarea at bounding box center [715, 328] width 612 height 318
click at [559, 237] on textarea at bounding box center [715, 328] width 612 height 318
click at [613, 242] on textarea at bounding box center [715, 328] width 612 height 318
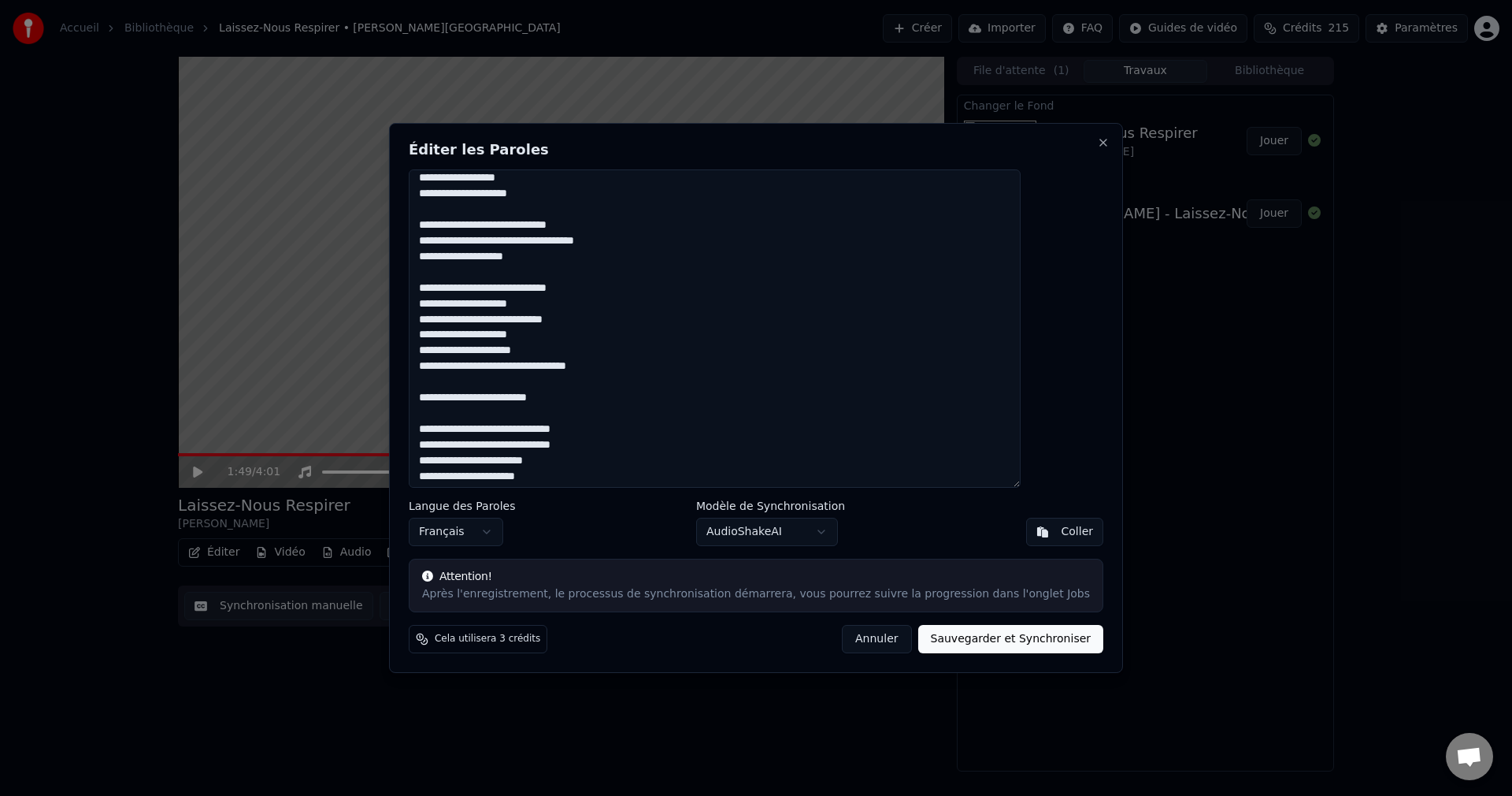
click at [644, 316] on textarea at bounding box center [715, 328] width 612 height 318
click at [574, 263] on textarea at bounding box center [715, 328] width 612 height 318
click at [473, 290] on textarea at bounding box center [715, 328] width 612 height 318
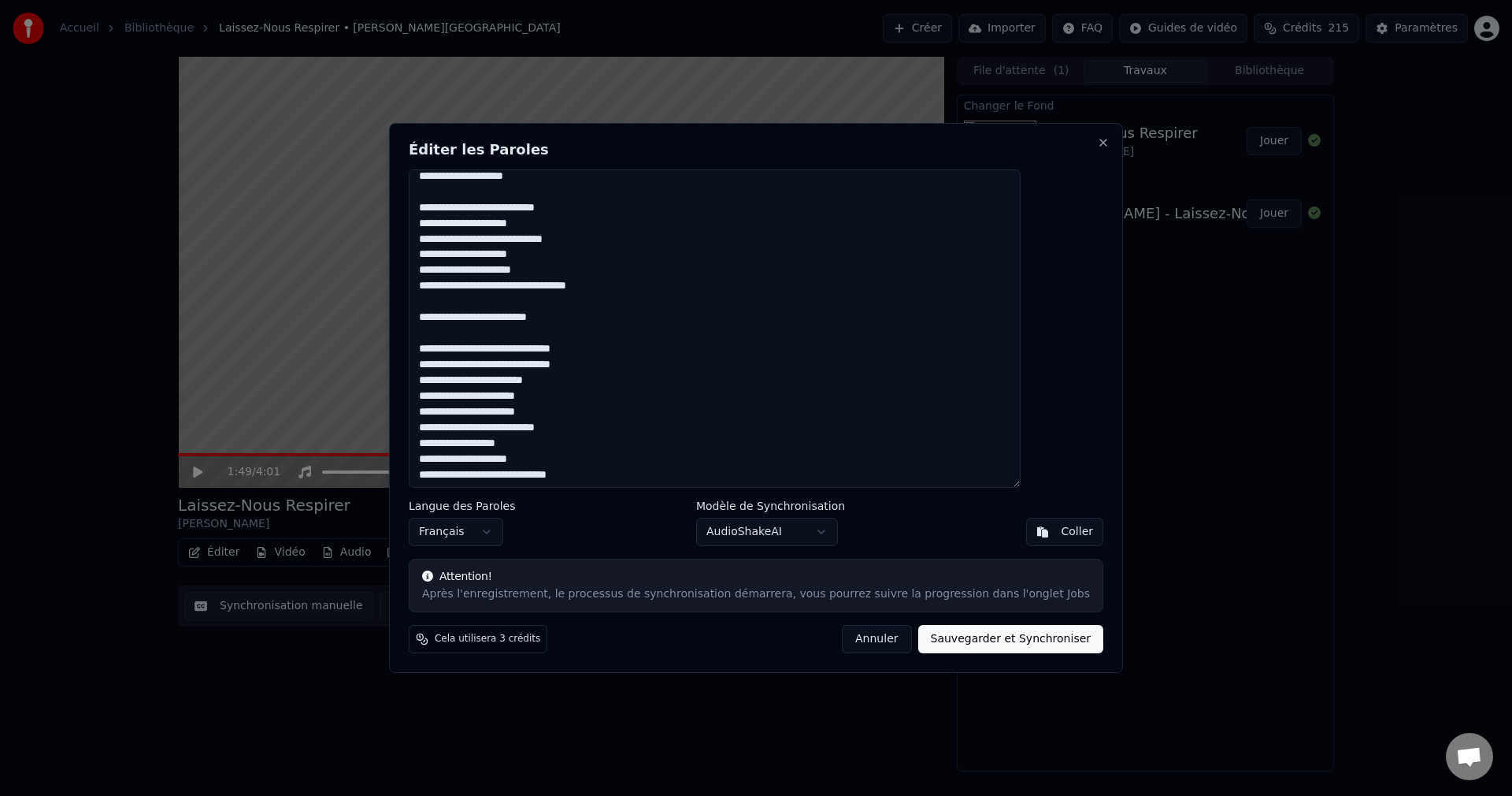
scroll to position [526, 0]
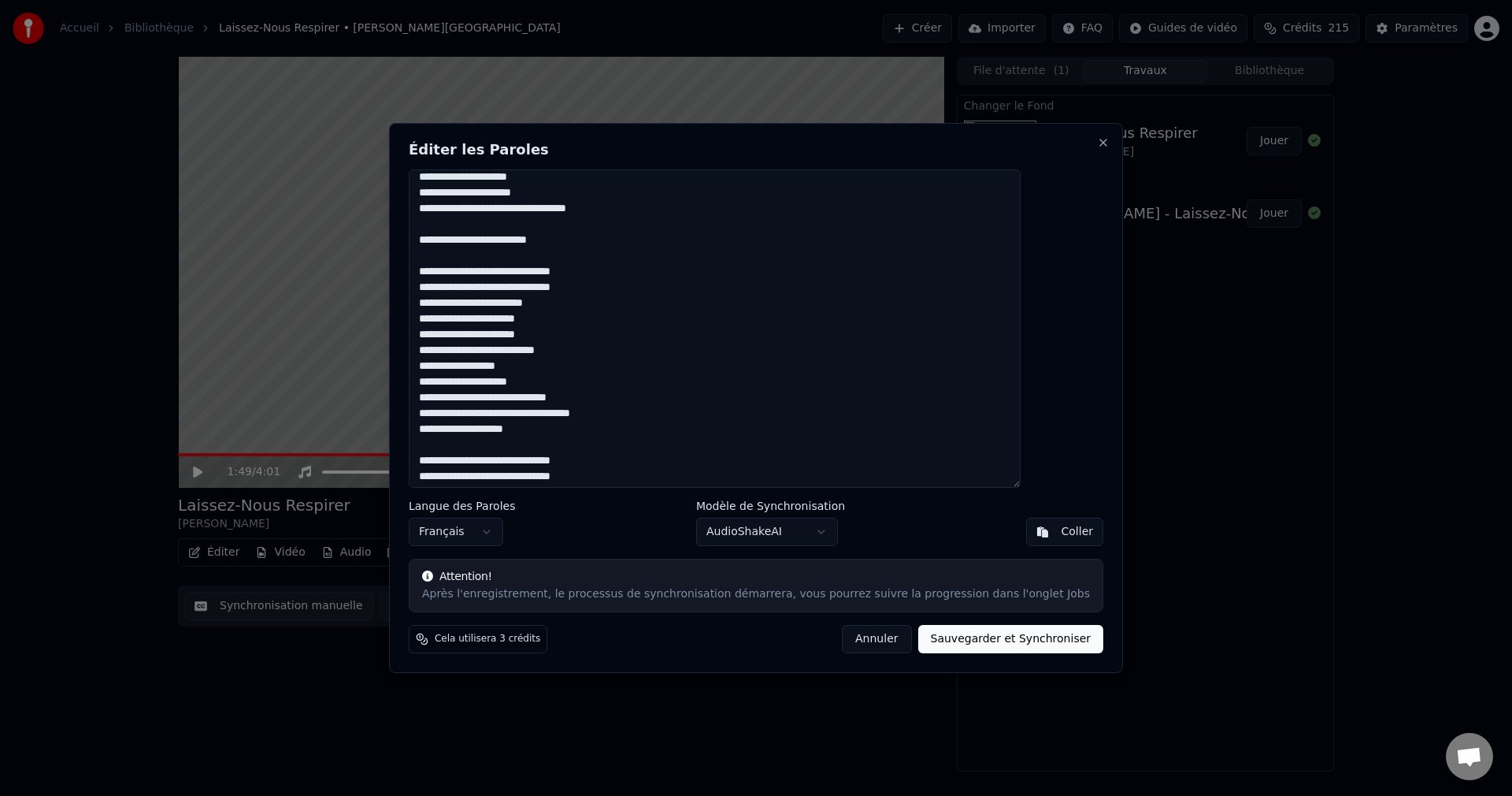
click at [596, 382] on textarea at bounding box center [715, 328] width 612 height 318
drag, startPoint x: 613, startPoint y: 412, endPoint x: 551, endPoint y: 416, distance: 62.1
click at [551, 416] on textarea at bounding box center [715, 328] width 612 height 318
click at [571, 431] on textarea at bounding box center [715, 328] width 612 height 318
click at [518, 429] on textarea at bounding box center [715, 328] width 612 height 318
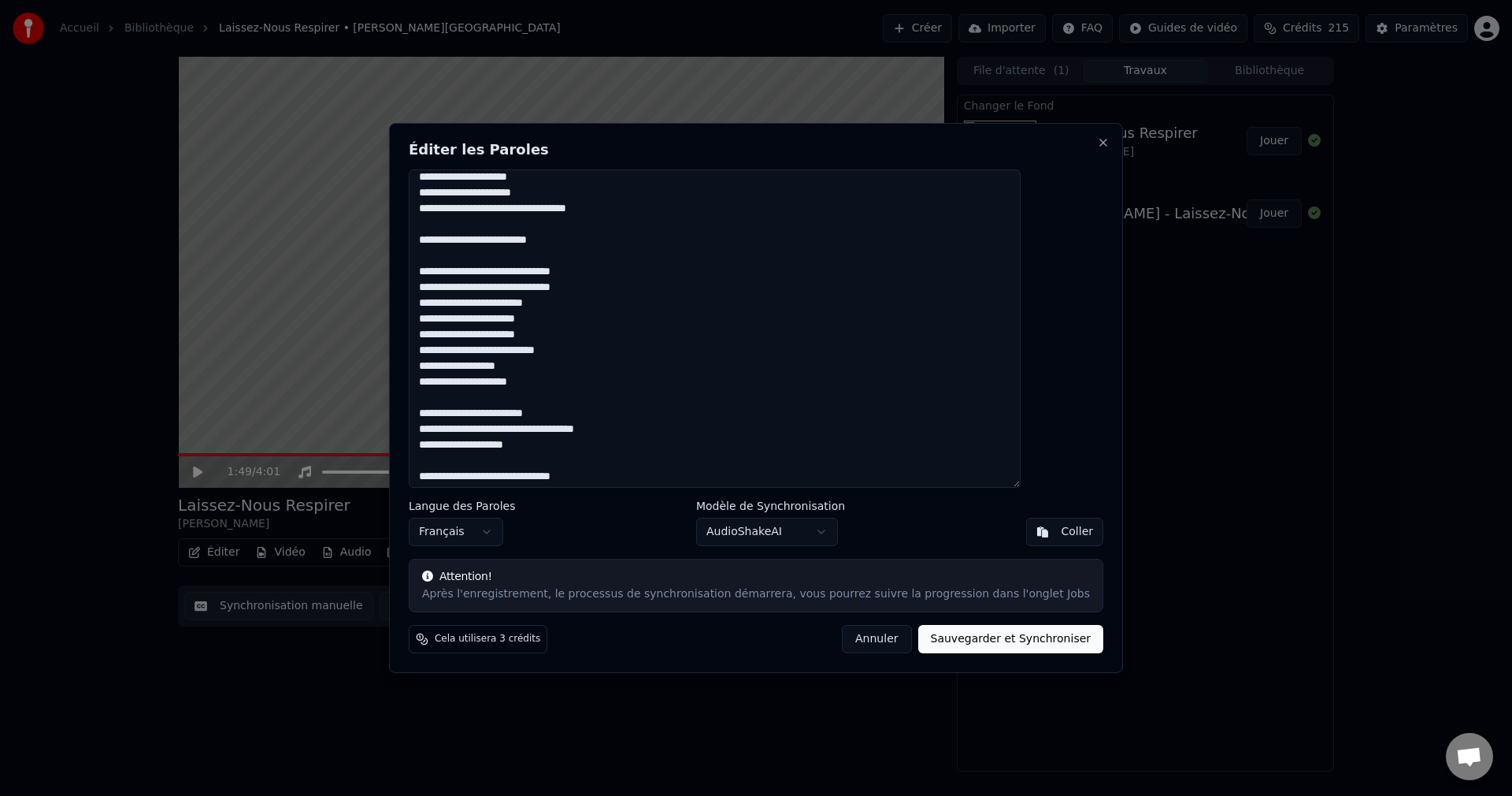
click at [574, 432] on textarea at bounding box center [715, 328] width 612 height 318
drag, startPoint x: 653, startPoint y: 430, endPoint x: 626, endPoint y: 429, distance: 27.0
click at [626, 429] on textarea at bounding box center [715, 328] width 612 height 318
drag, startPoint x: 494, startPoint y: 321, endPoint x: 460, endPoint y: 321, distance: 34.0
click at [460, 321] on textarea at bounding box center [715, 328] width 612 height 318
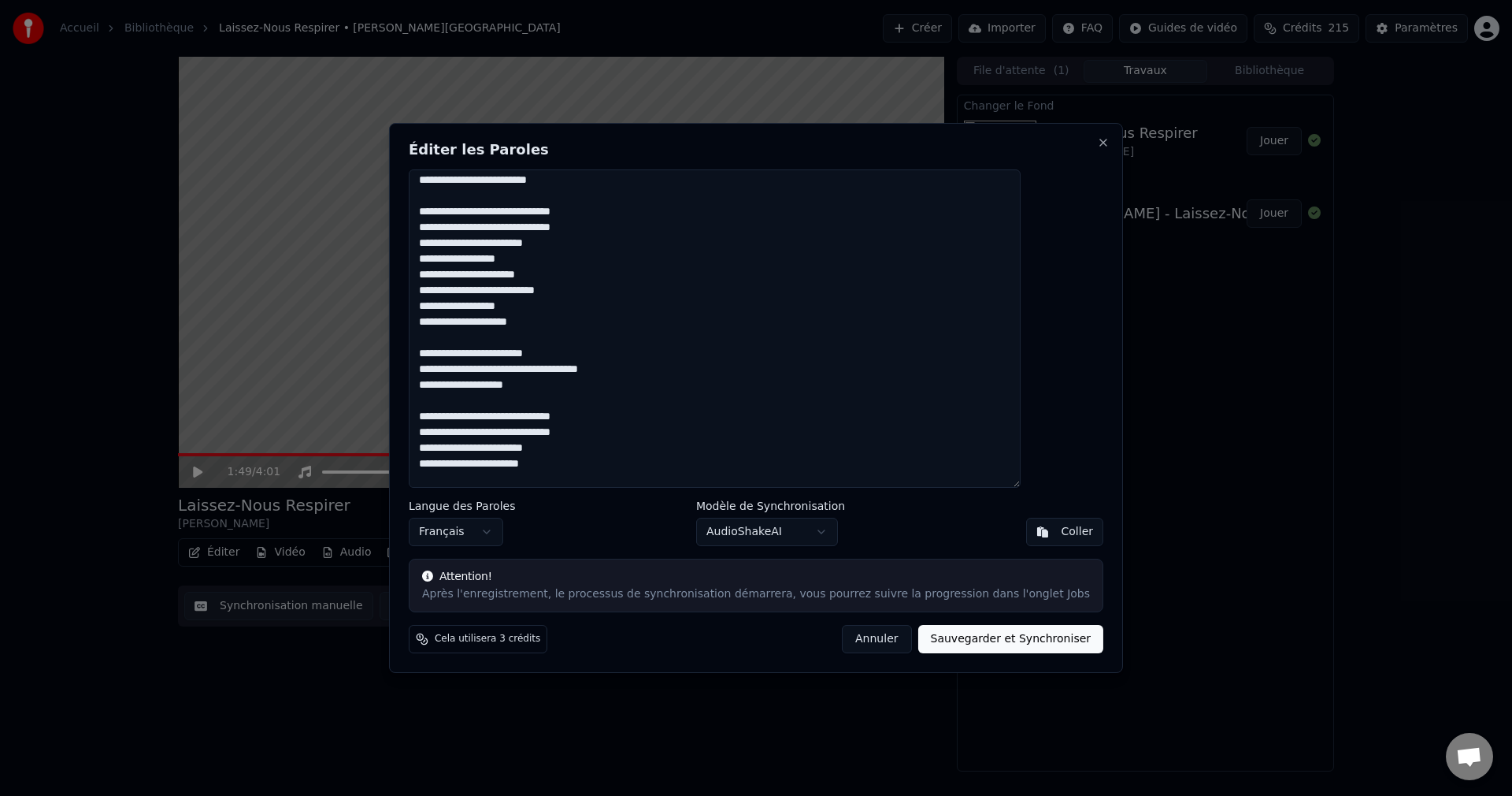
scroll to position [605, 0]
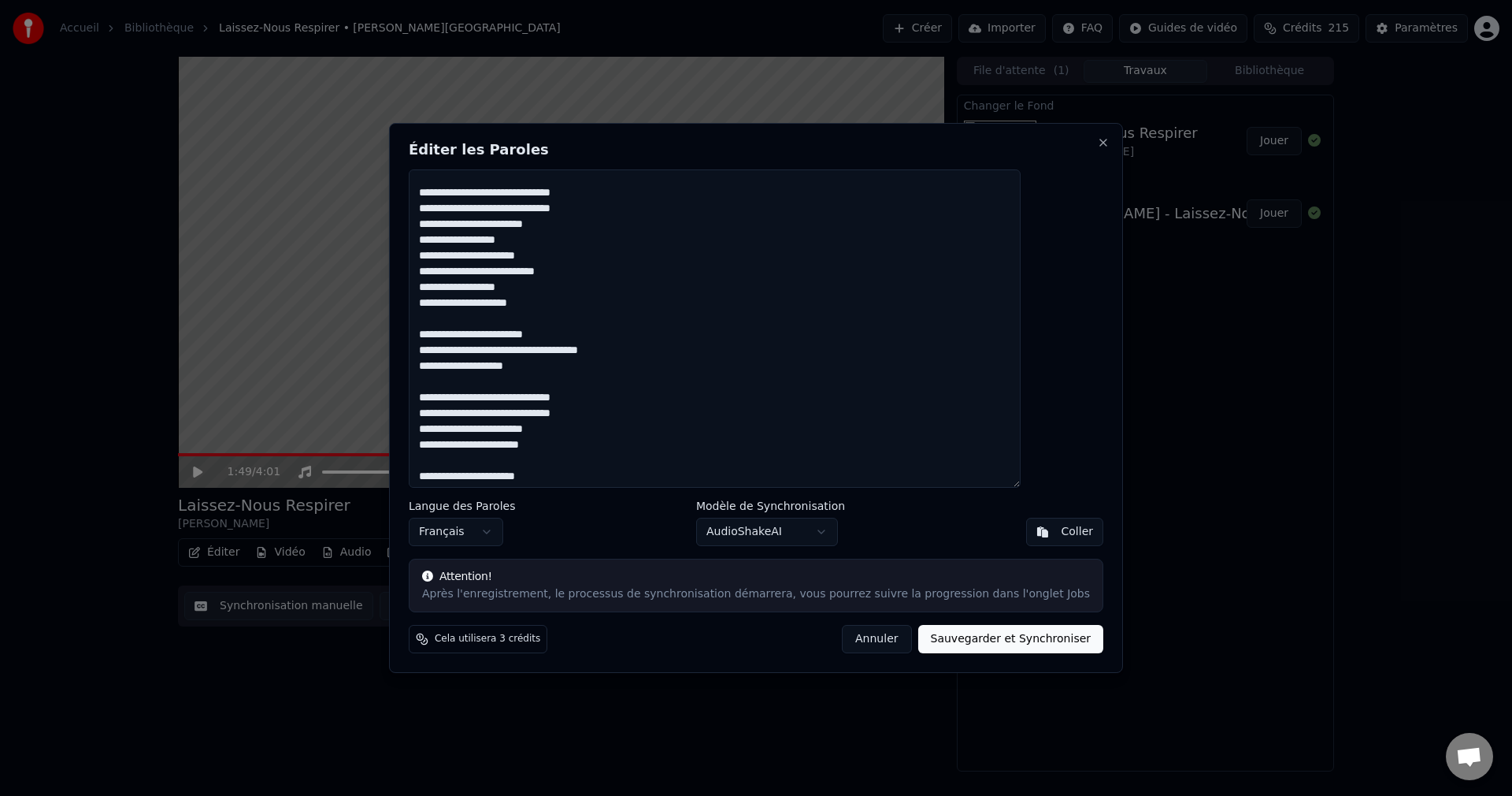
click at [555, 353] on textarea at bounding box center [715, 328] width 612 height 318
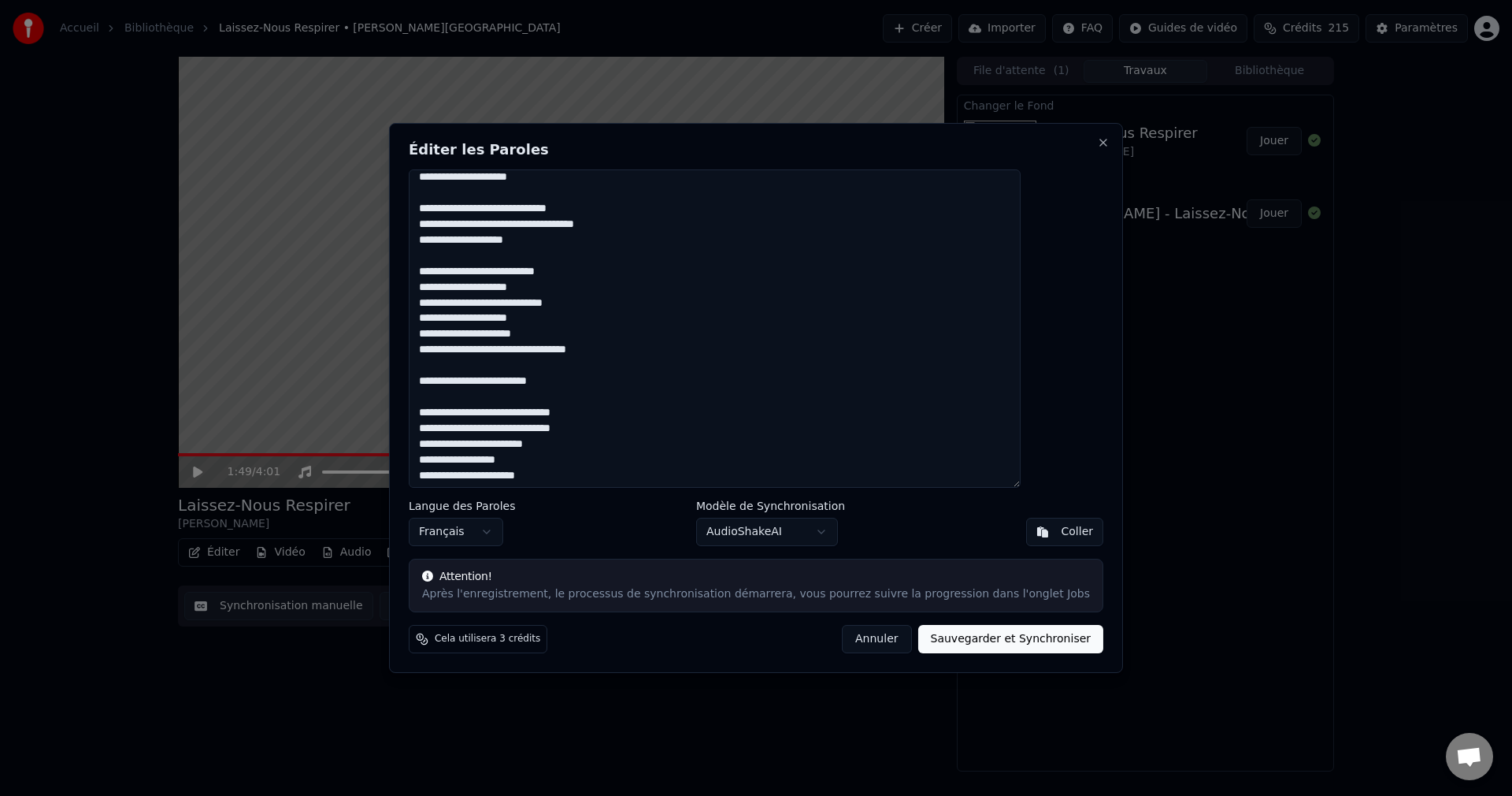
scroll to position [369, 0]
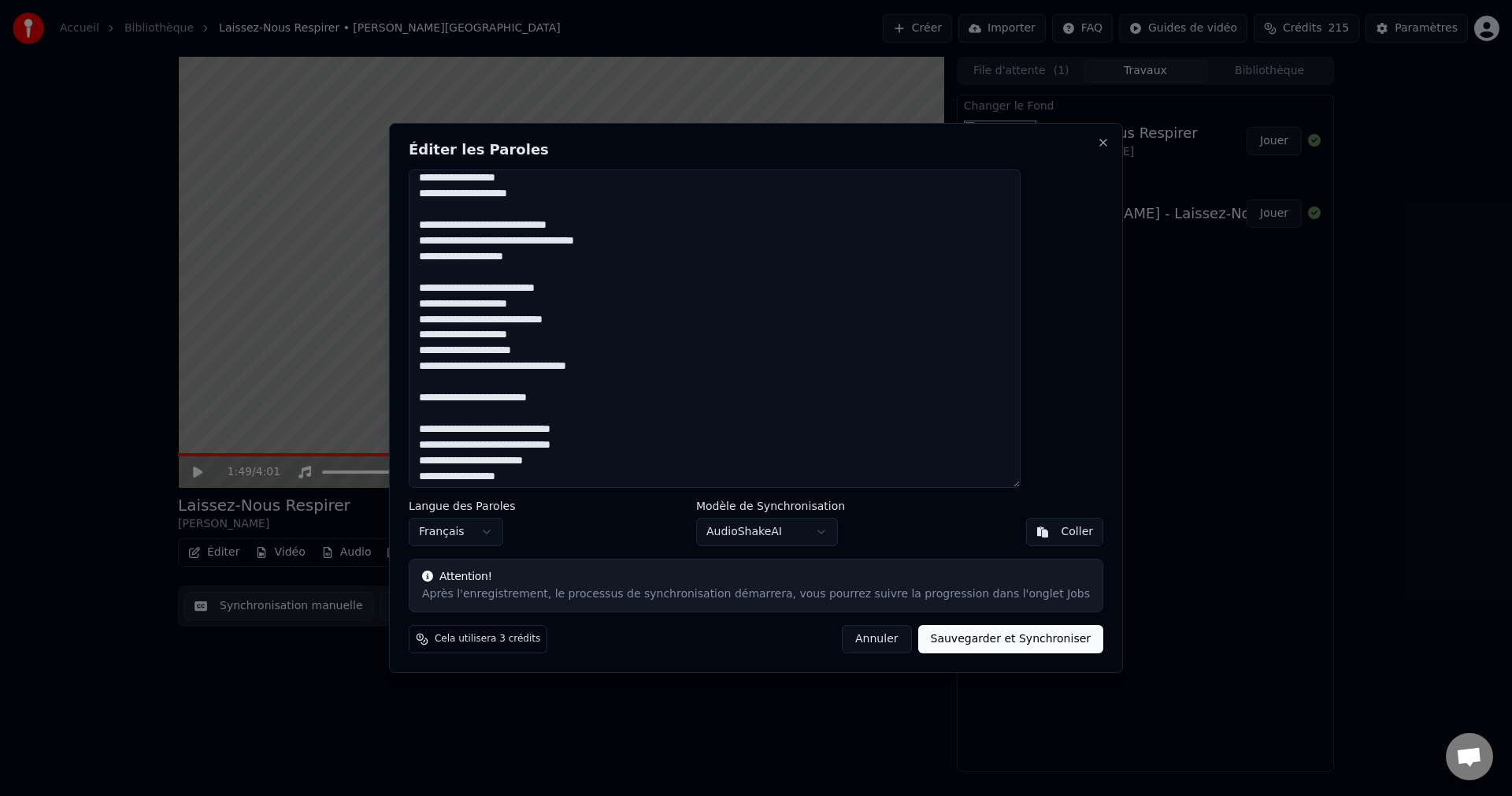
click at [555, 241] on textarea at bounding box center [715, 328] width 612 height 318
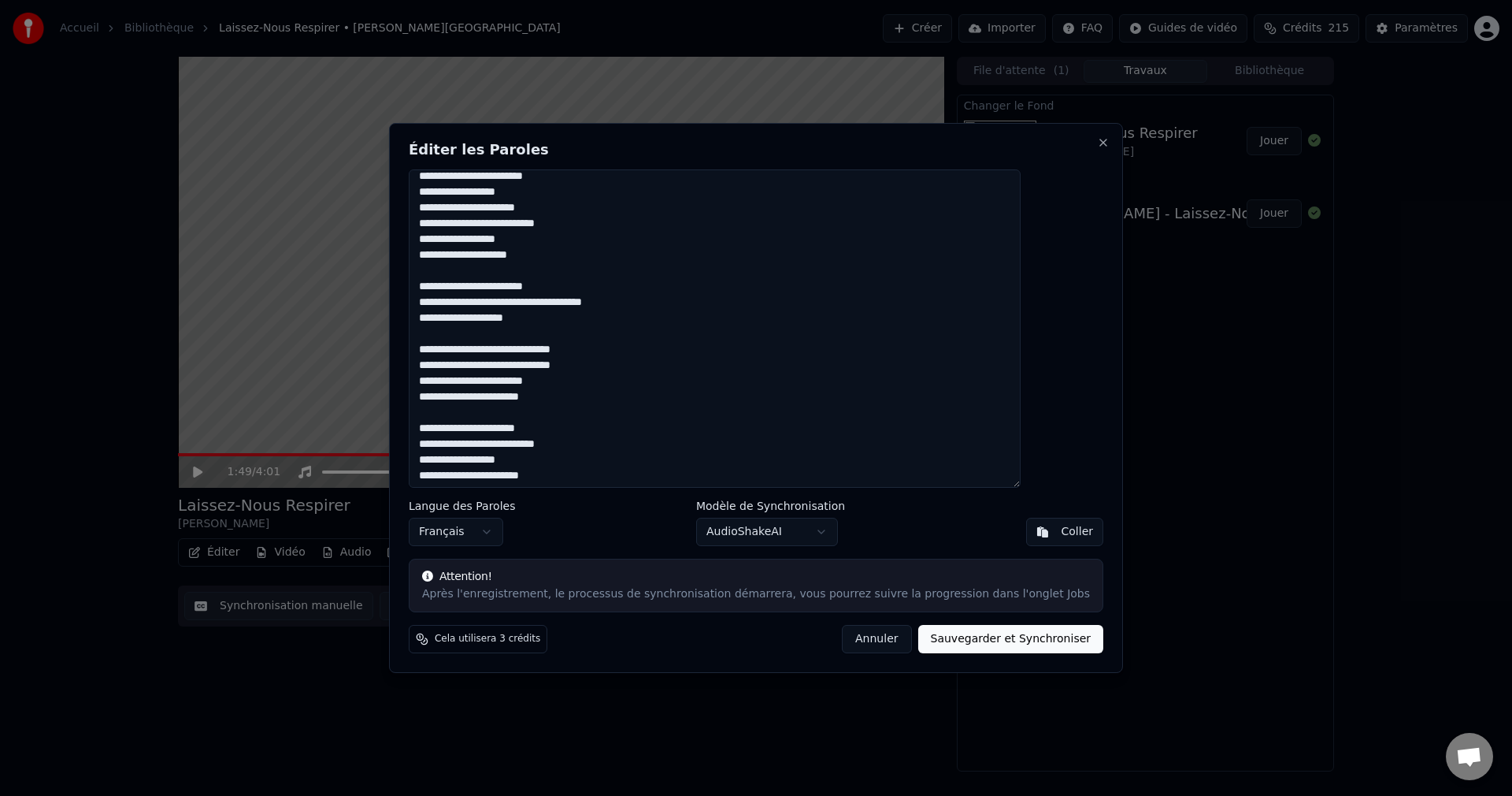
scroll to position [672, 0]
click at [672, 285] on textarea at bounding box center [715, 328] width 612 height 318
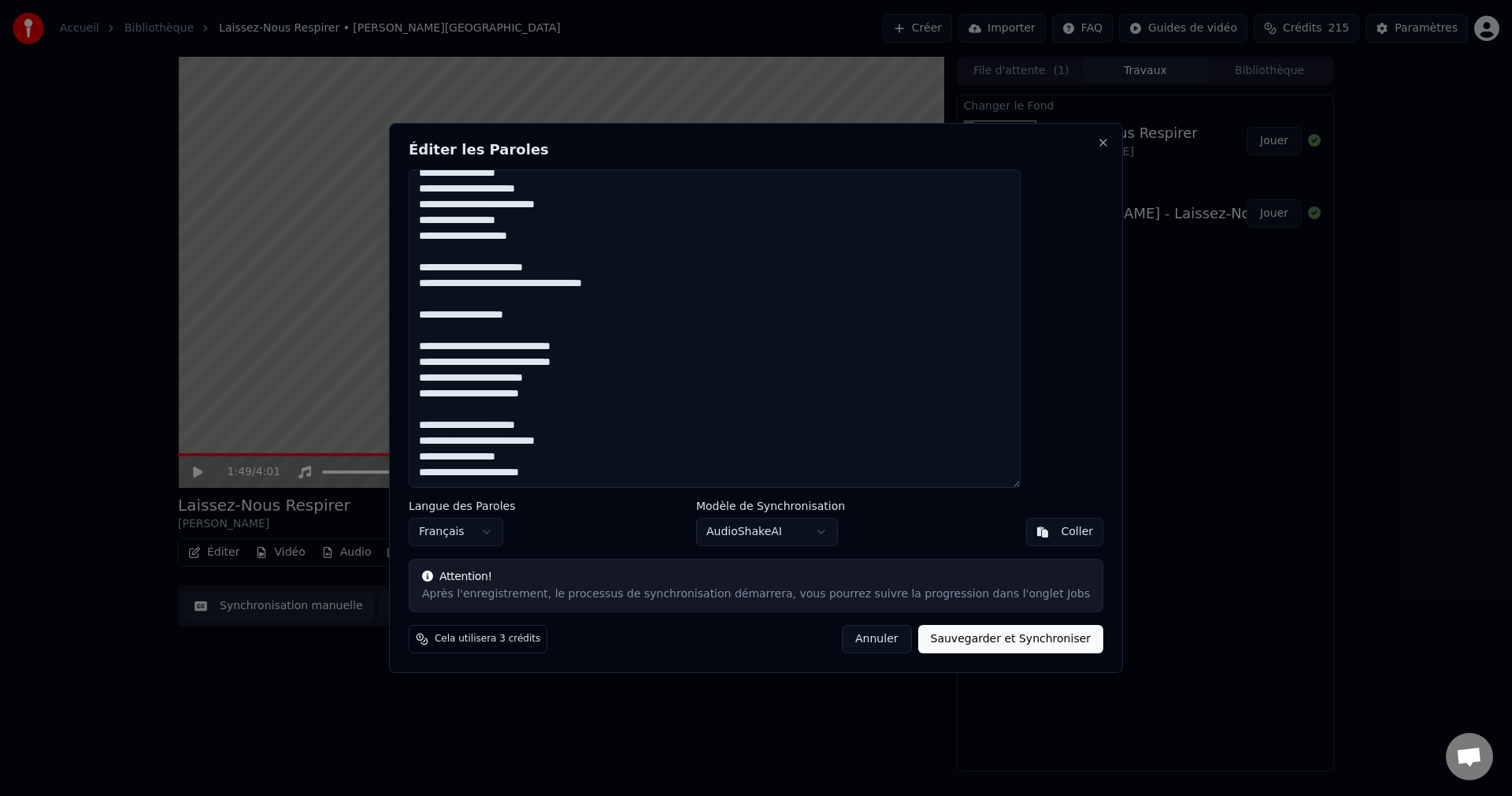
drag, startPoint x: 521, startPoint y: 314, endPoint x: 458, endPoint y: 321, distance: 63.4
click at [458, 321] on textarea at bounding box center [715, 328] width 612 height 318
drag, startPoint x: 462, startPoint y: 297, endPoint x: 492, endPoint y: 297, distance: 30.0
click at [464, 297] on textarea at bounding box center [715, 328] width 612 height 318
paste textarea "**********"
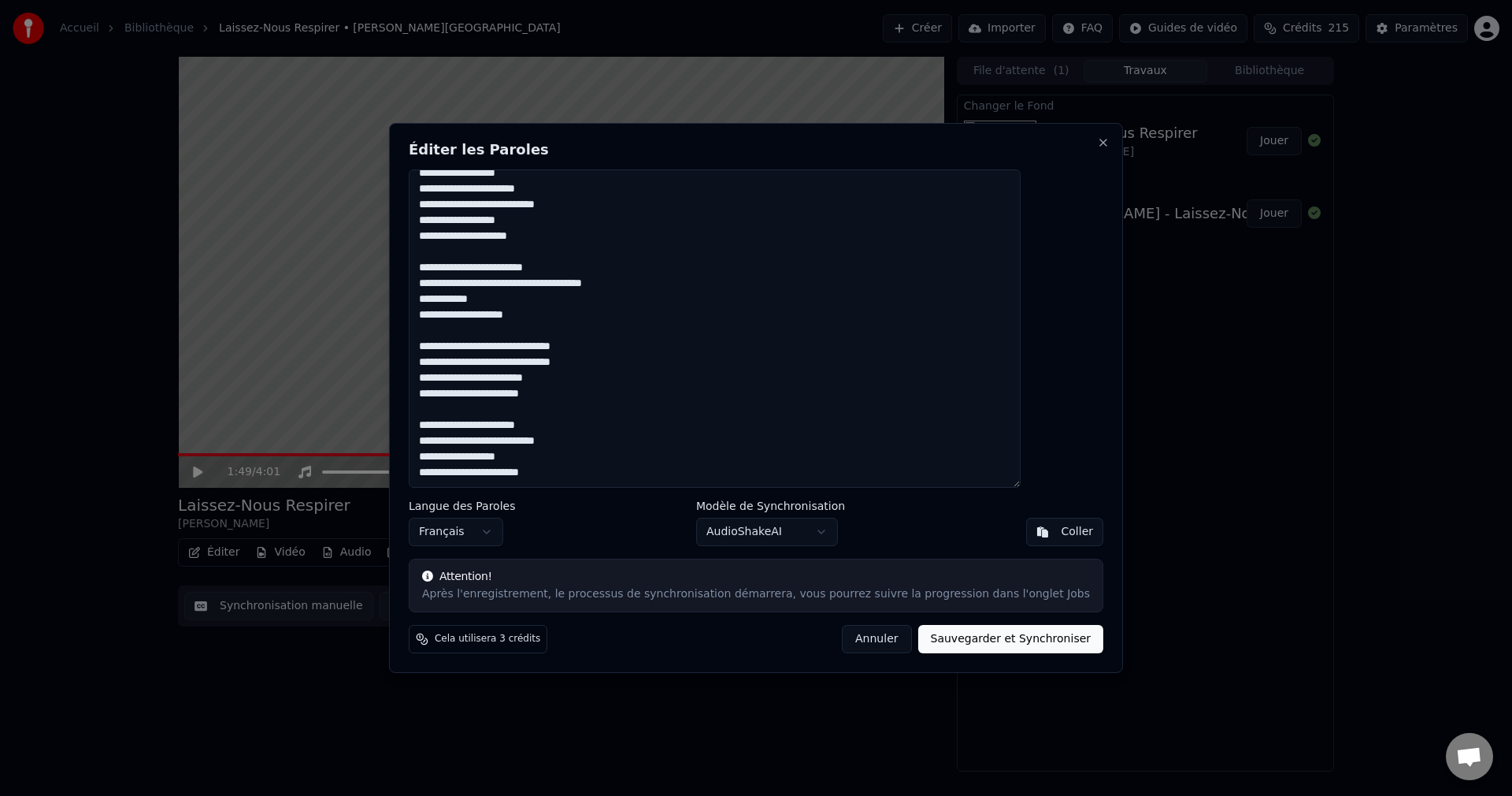
drag, startPoint x: 566, startPoint y: 321, endPoint x: 529, endPoint y: 322, distance: 37.0
click at [529, 322] on textarea at bounding box center [715, 328] width 612 height 318
drag, startPoint x: 494, startPoint y: 380, endPoint x: 456, endPoint y: 384, distance: 38.2
click at [456, 384] on textarea at bounding box center [715, 328] width 612 height 318
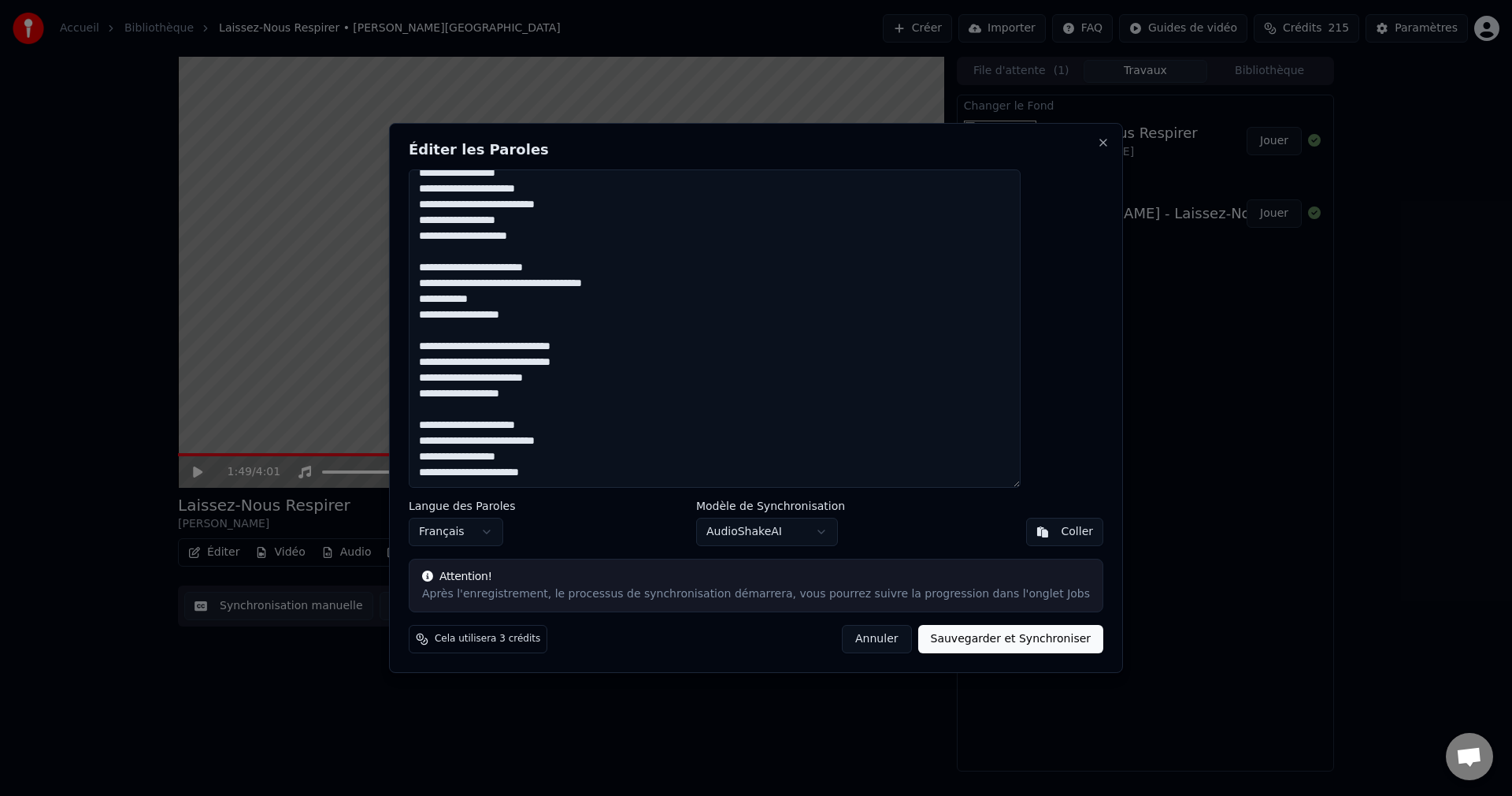
click at [980, 638] on button "Sauvegarder et Synchroniser" at bounding box center [1012, 639] width 186 height 29
type textarea "**********"
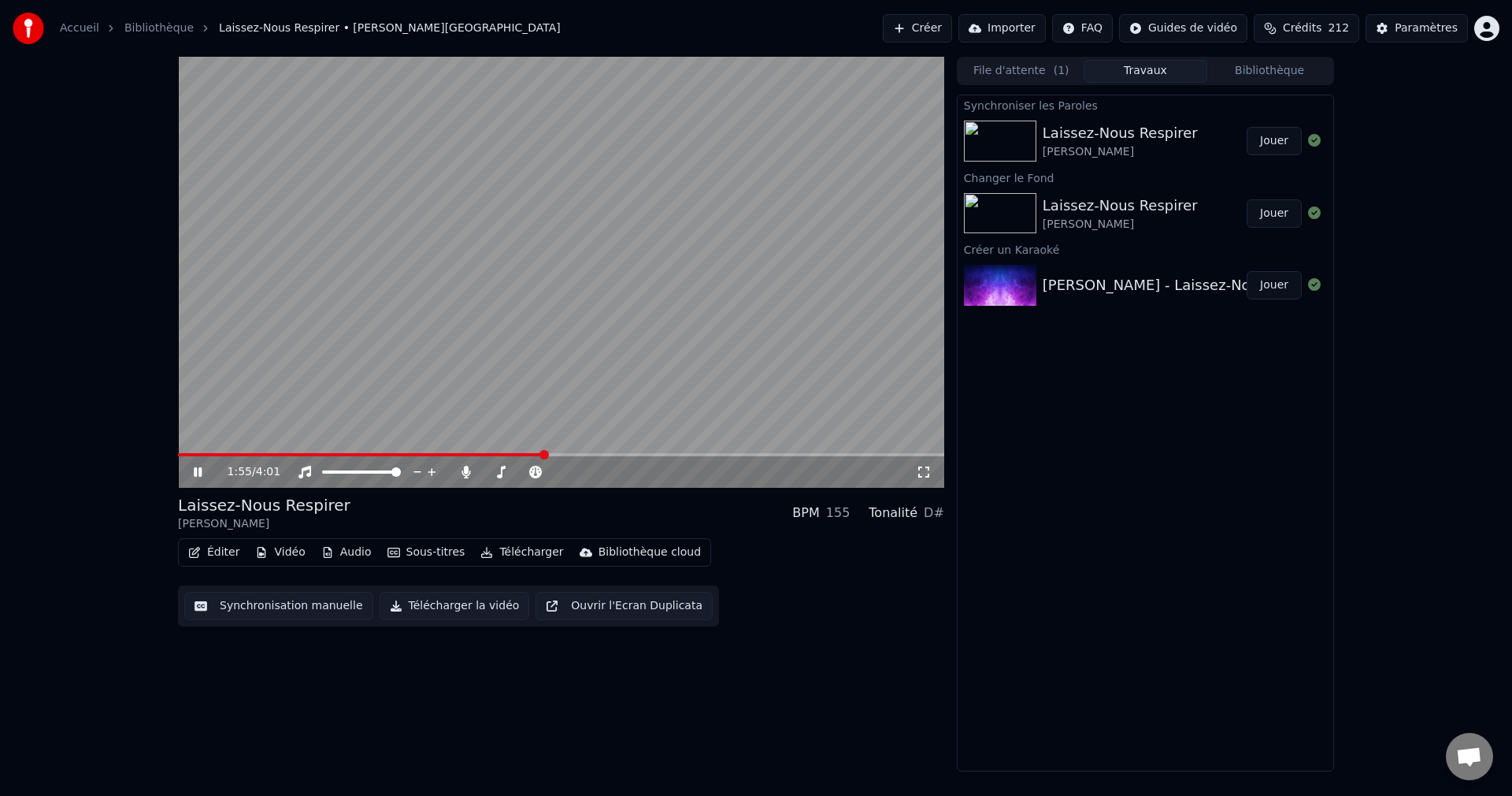
click at [186, 452] on video at bounding box center [561, 271] width 766 height 431
click at [187, 455] on span at bounding box center [183, 455] width 10 height 4
click at [192, 465] on div "0:03 / 4:01" at bounding box center [561, 472] width 754 height 16
click at [191, 475] on icon at bounding box center [209, 472] width 37 height 13
click at [212, 455] on span at bounding box center [561, 455] width 766 height 4
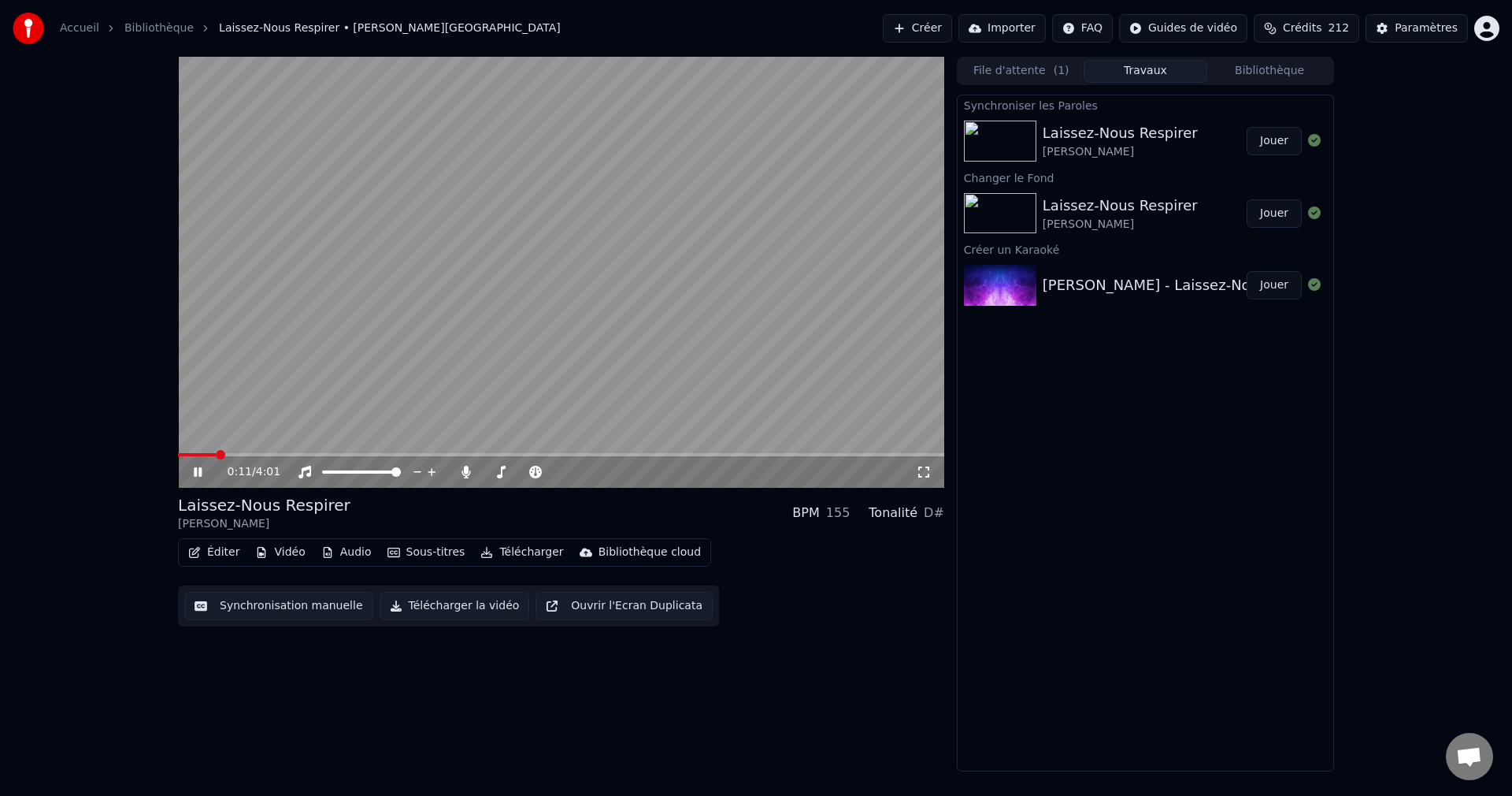
click at [229, 455] on span at bounding box center [561, 455] width 766 height 4
click at [239, 455] on span at bounding box center [235, 454] width 10 height 10
click at [247, 455] on span at bounding box center [561, 455] width 766 height 4
click at [686, 328] on video at bounding box center [561, 271] width 766 height 431
click at [688, 311] on video at bounding box center [561, 271] width 766 height 431
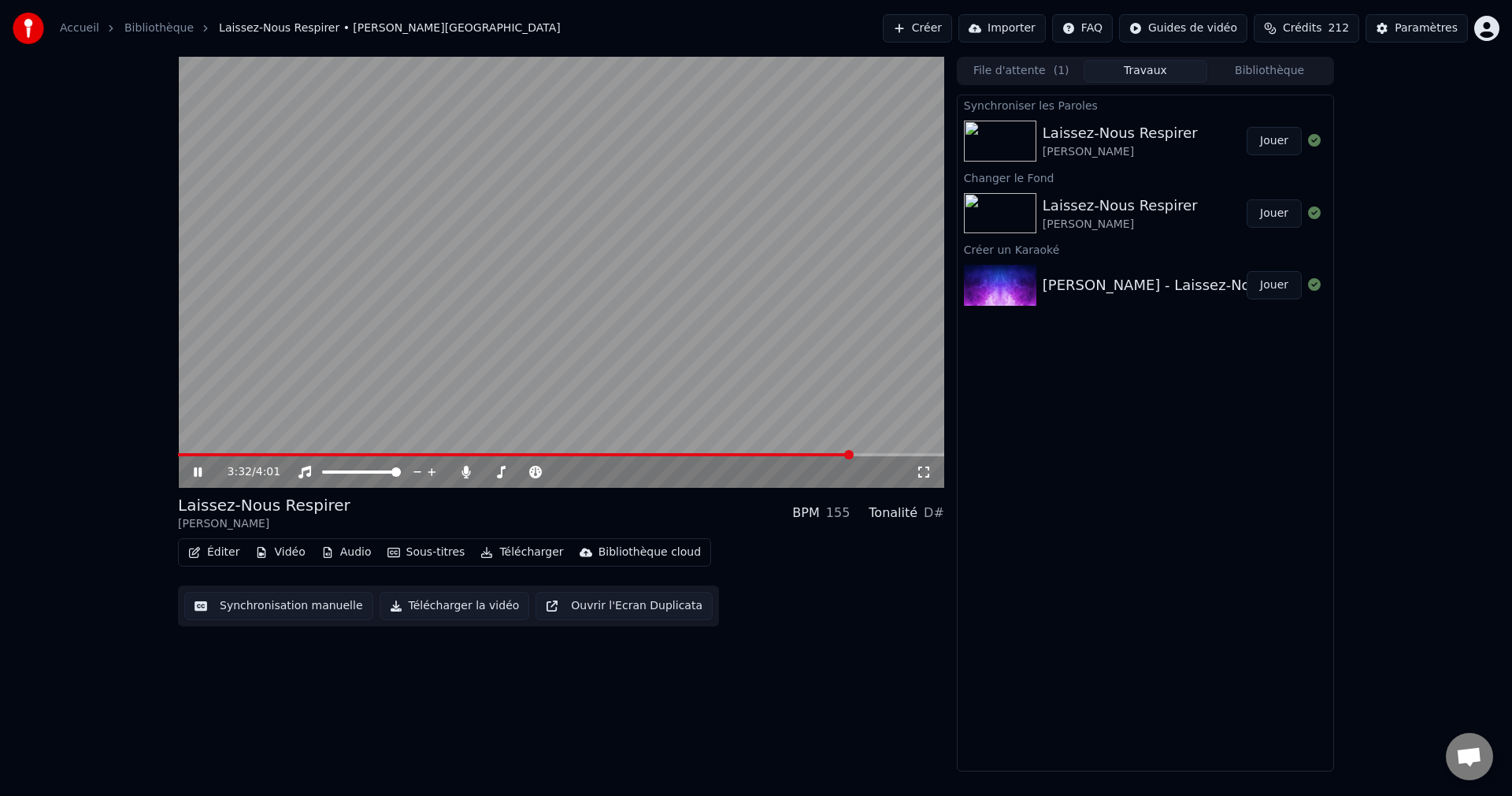
click at [499, 456] on span at bounding box center [515, 455] width 674 height 4
click at [492, 473] on span at bounding box center [488, 472] width 10 height 4
click at [491, 473] on span at bounding box center [495, 472] width 10 height 10
click at [200, 467] on icon at bounding box center [209, 472] width 37 height 13
click at [444, 607] on button "Télécharger la vidéo" at bounding box center [455, 606] width 150 height 29
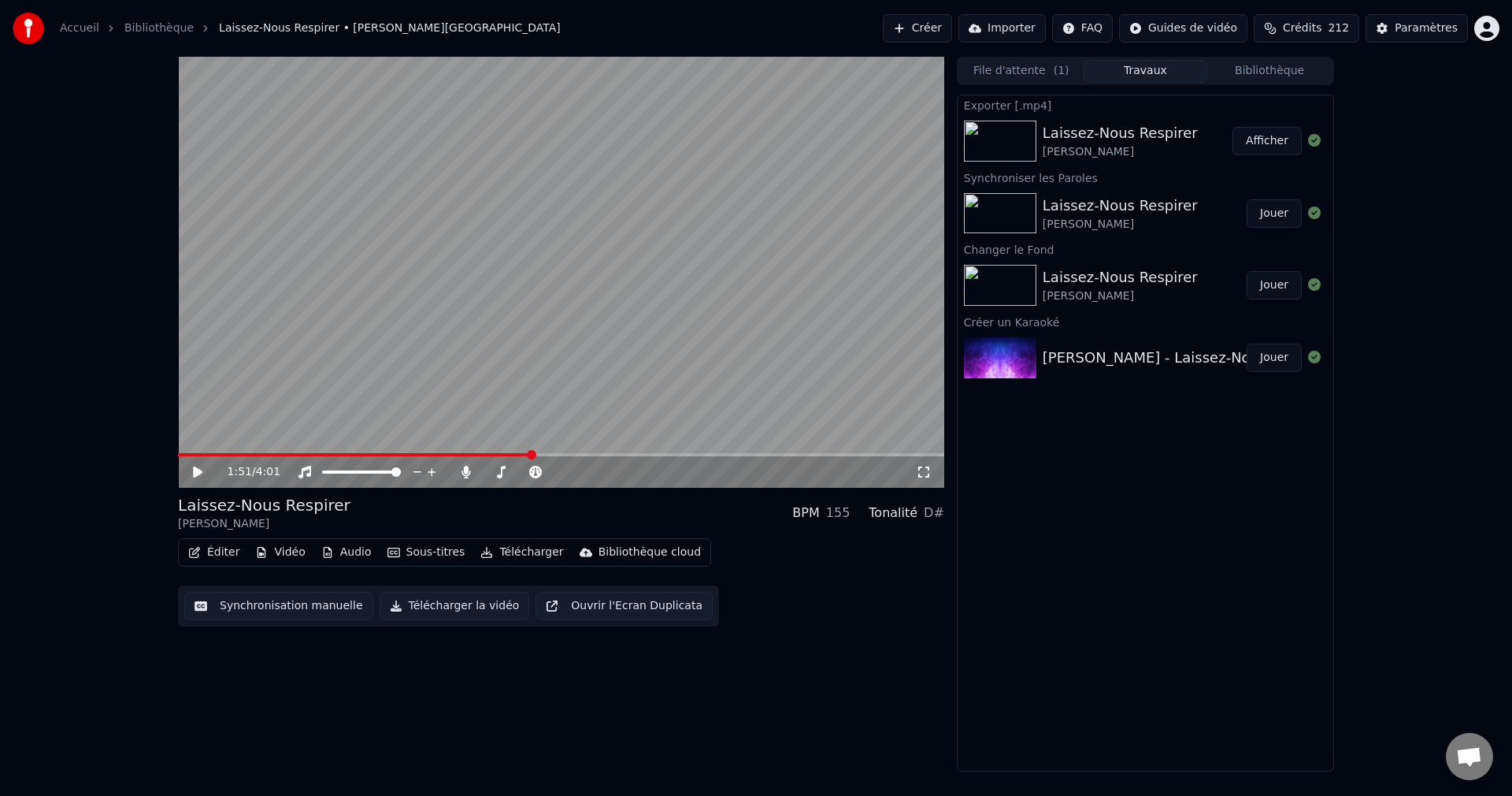
click at [926, 23] on button "Créer" at bounding box center [917, 29] width 69 height 29
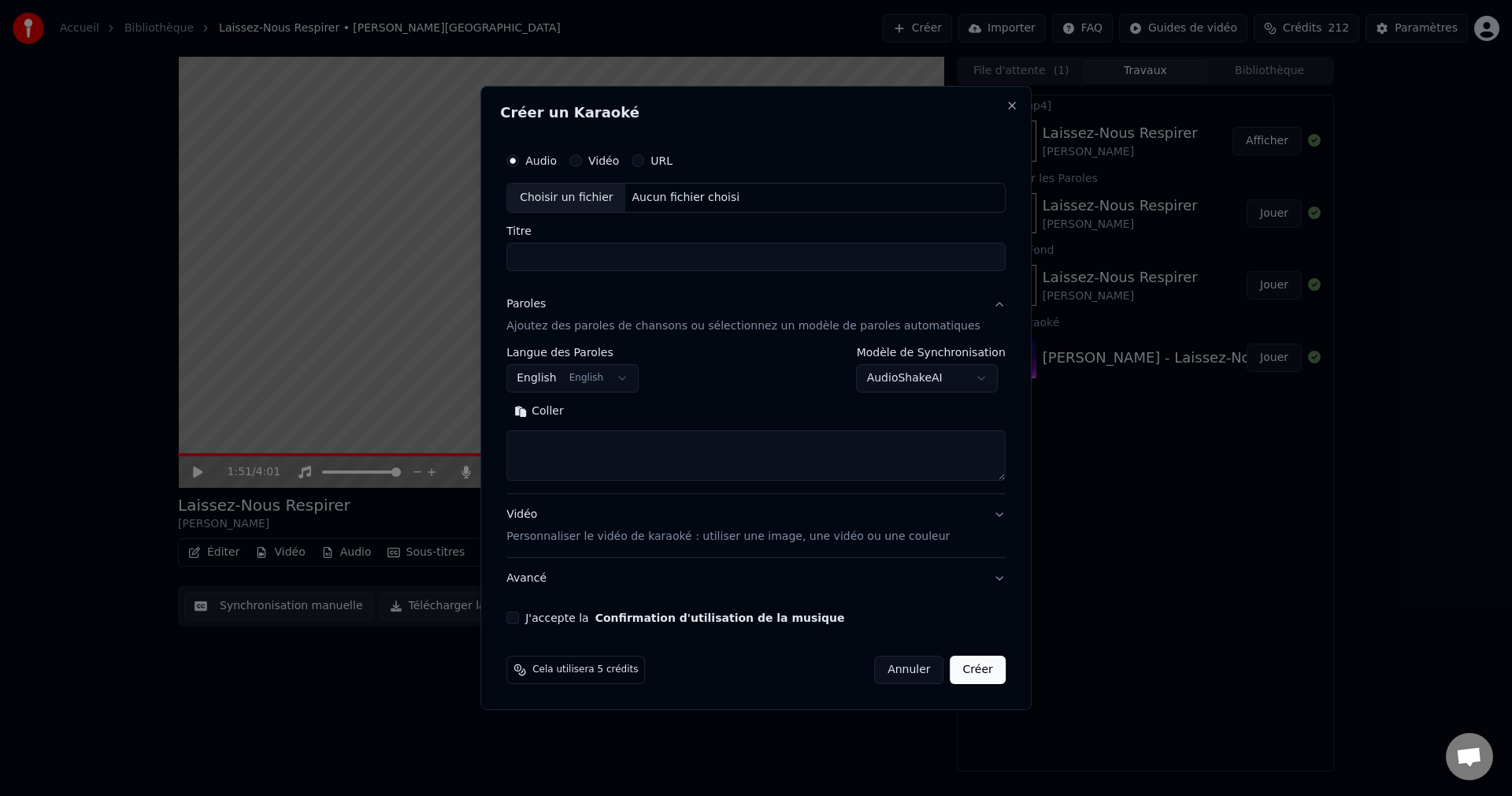
click at [586, 195] on div "Choisir un fichier" at bounding box center [567, 198] width 118 height 29
click at [542, 258] on input "**********" at bounding box center [756, 257] width 500 height 29
type input "**********"
click at [665, 411] on button "Rechercher" at bounding box center [619, 411] width 95 height 25
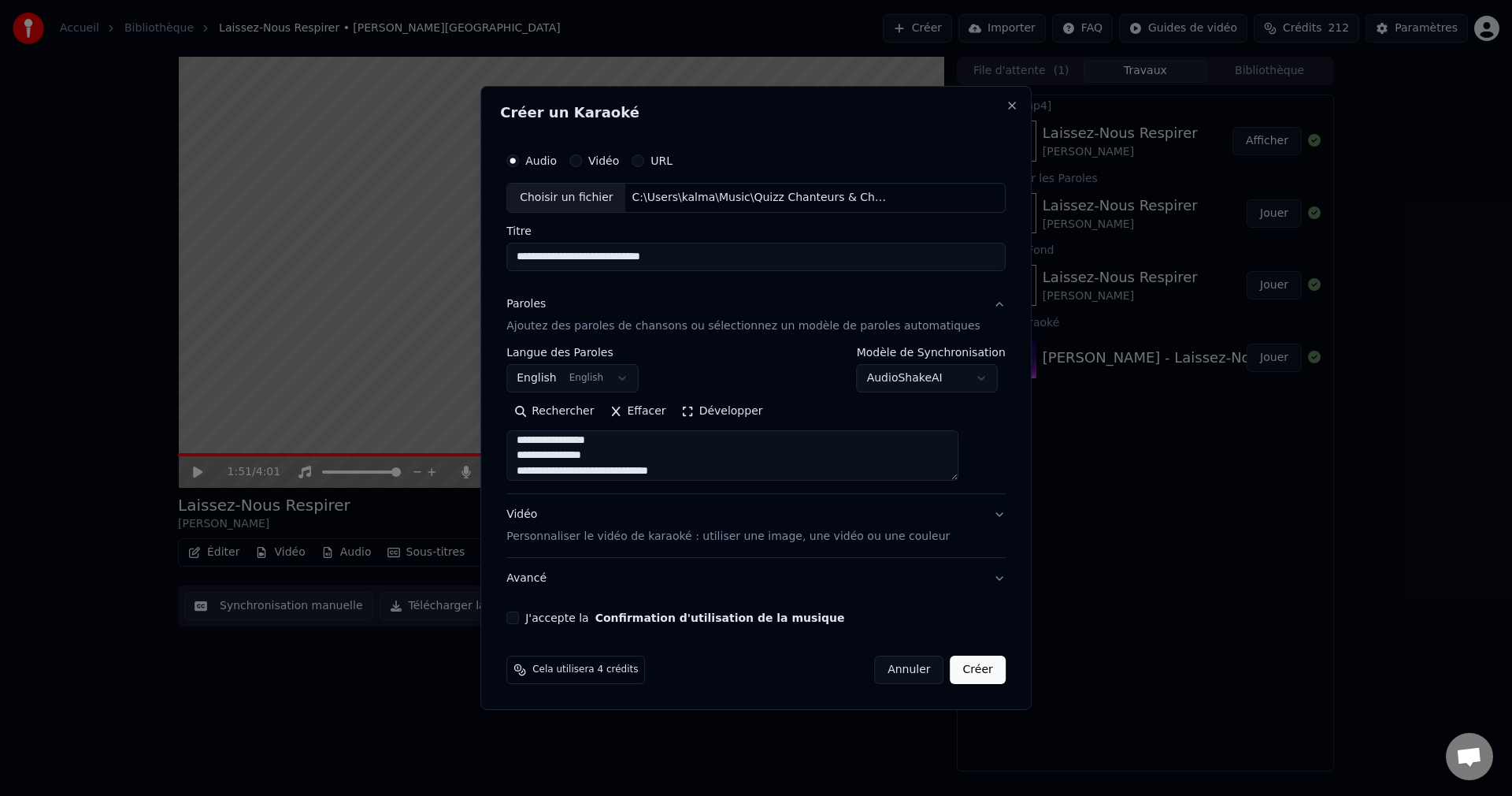
scroll to position [473, 0]
click at [577, 462] on textarea at bounding box center [732, 455] width 452 height 50
click at [585, 438] on textarea at bounding box center [732, 455] width 452 height 50
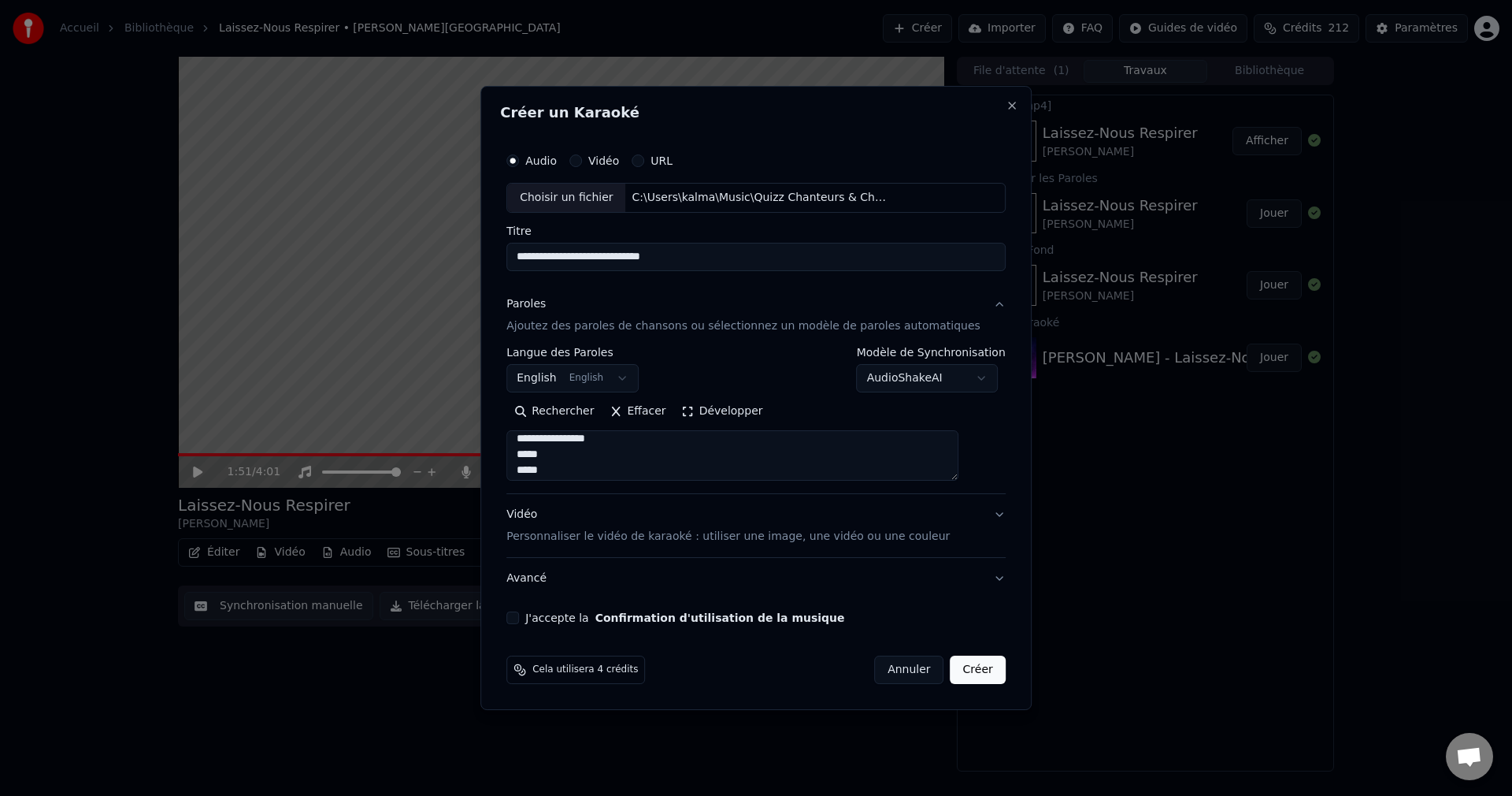
click at [574, 440] on textarea at bounding box center [732, 455] width 452 height 50
click at [617, 471] on textarea at bounding box center [732, 455] width 452 height 50
click at [603, 453] on textarea at bounding box center [732, 455] width 452 height 50
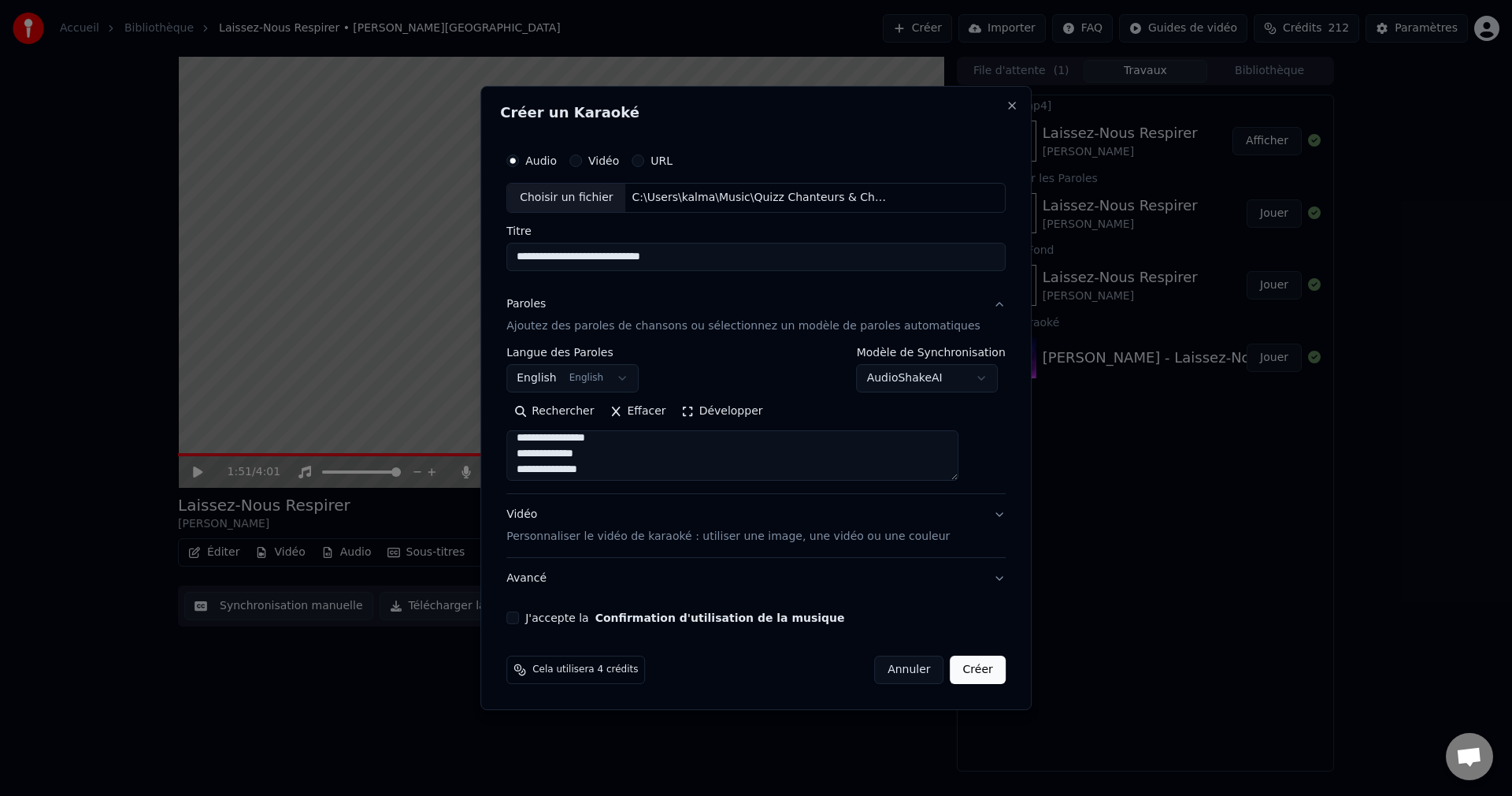
scroll to position [1030, 0]
click at [632, 456] on textarea at bounding box center [732, 455] width 452 height 50
click at [636, 456] on textarea at bounding box center [732, 455] width 452 height 50
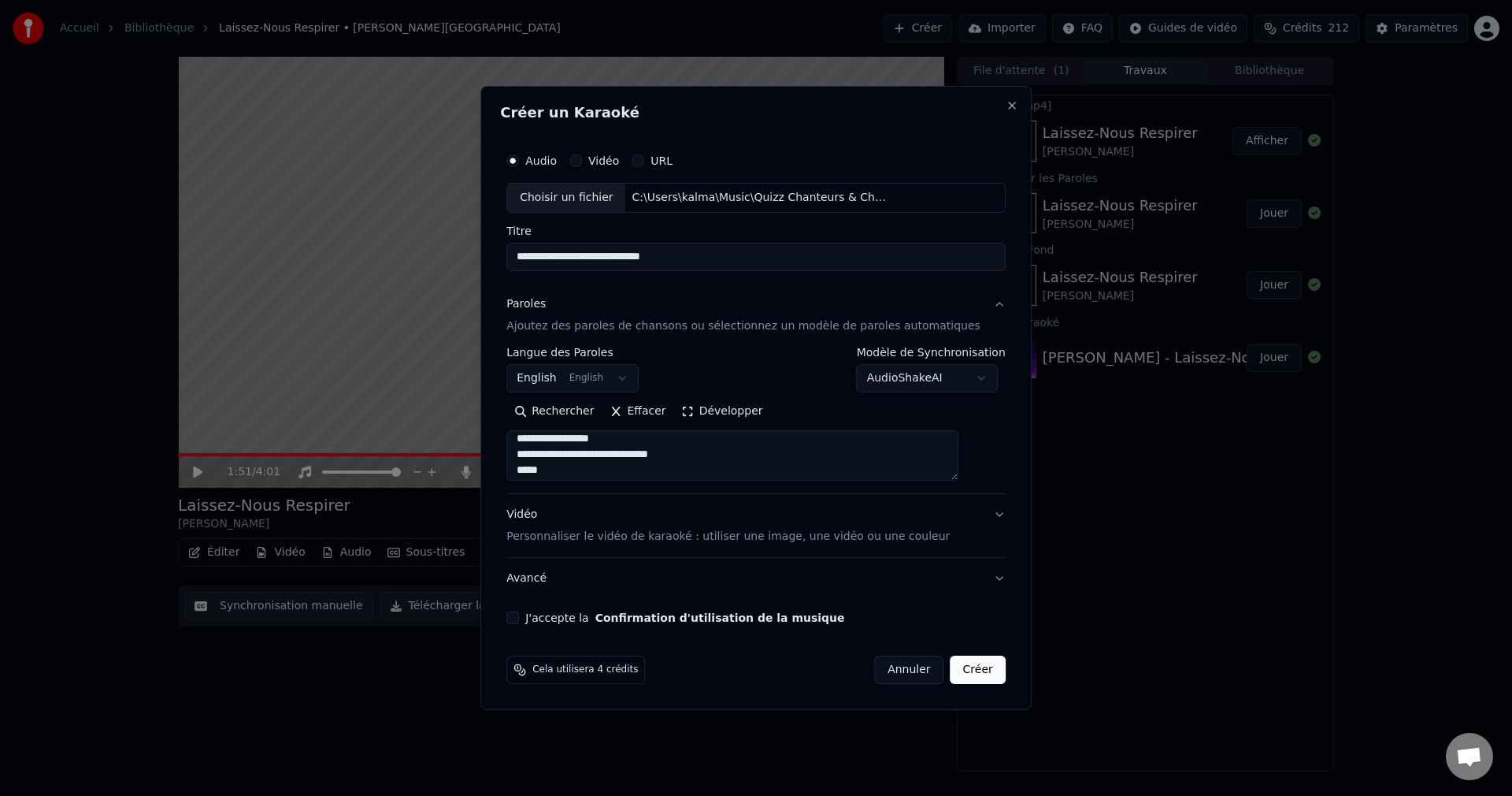
drag, startPoint x: 580, startPoint y: 458, endPoint x: 590, endPoint y: 463, distance: 11.2
click at [580, 458] on textarea at bounding box center [732, 455] width 452 height 50
click at [580, 457] on textarea at bounding box center [732, 455] width 452 height 50
click at [578, 456] on textarea at bounding box center [732, 455] width 452 height 50
click at [554, 460] on textarea at bounding box center [732, 455] width 452 height 50
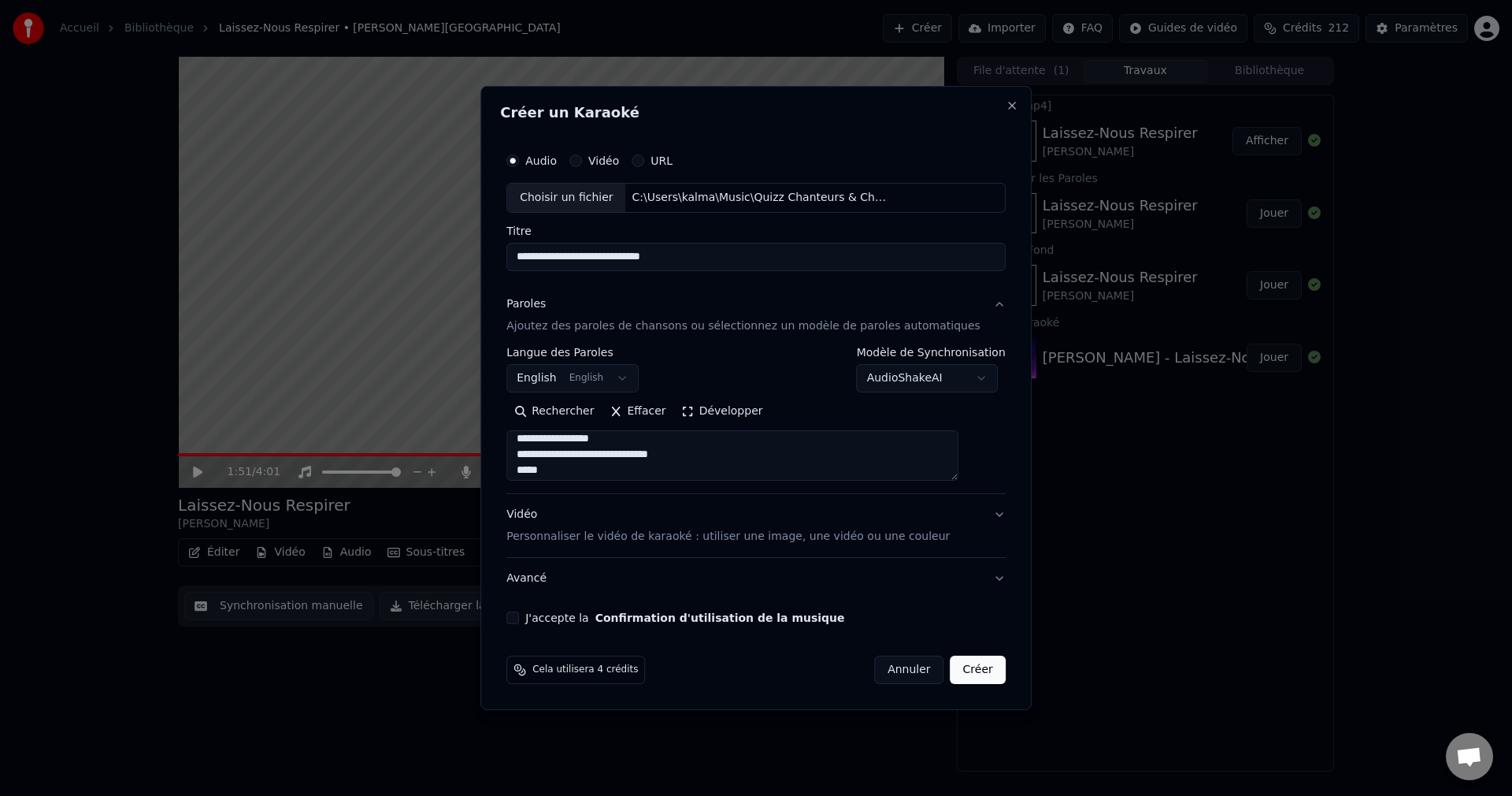
click at [577, 456] on textarea at bounding box center [732, 455] width 452 height 50
click at [584, 440] on textarea at bounding box center [732, 455] width 452 height 50
click at [574, 439] on textarea at bounding box center [732, 455] width 452 height 50
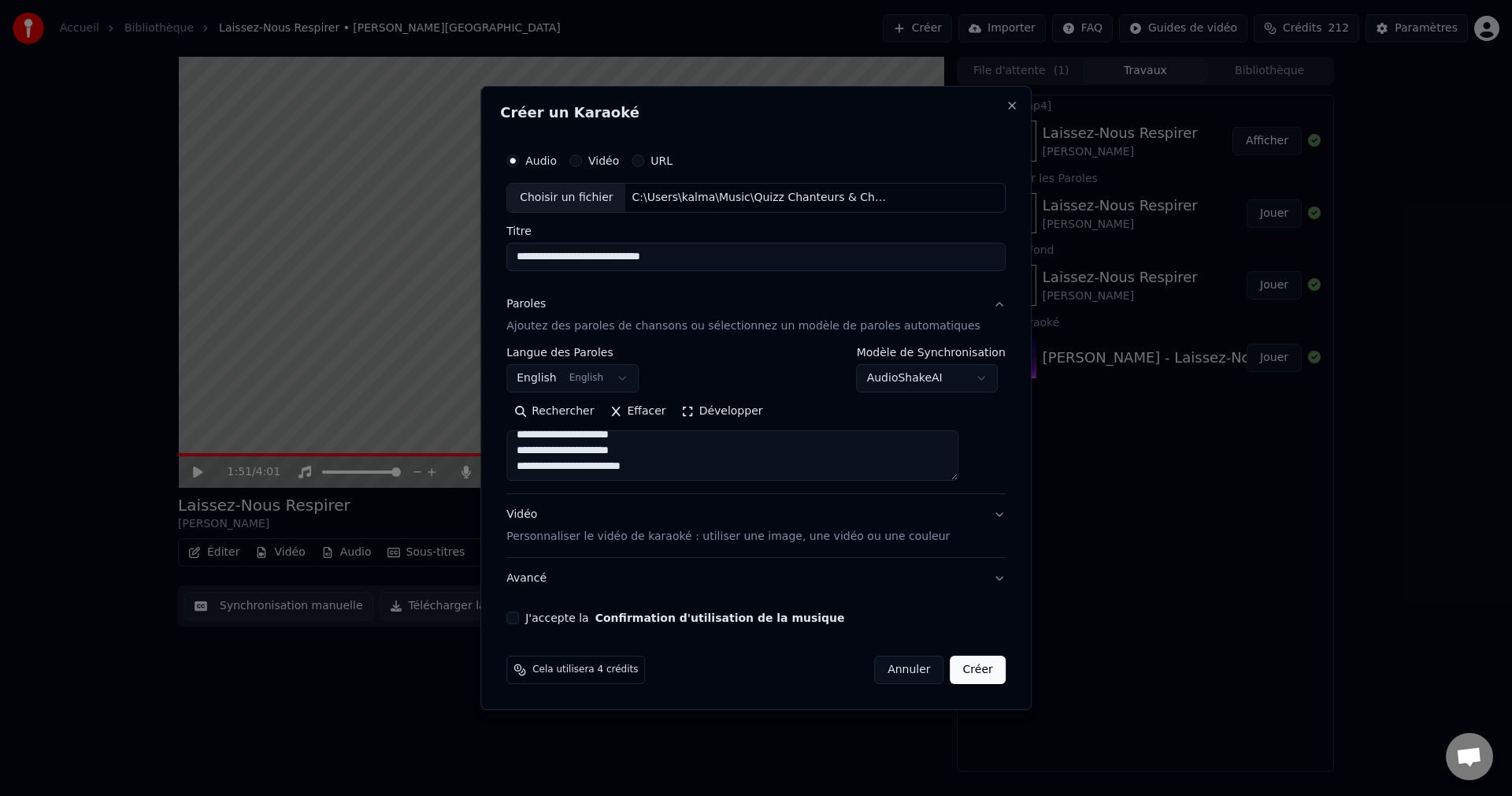
scroll to position [1287, 0]
type textarea "**********"
click at [519, 613] on button "J'accepte la Confirmation d'utilisation de la musique" at bounding box center [513, 618] width 13 height 13
click at [961, 669] on button "Créer" at bounding box center [978, 670] width 56 height 29
select select "**"
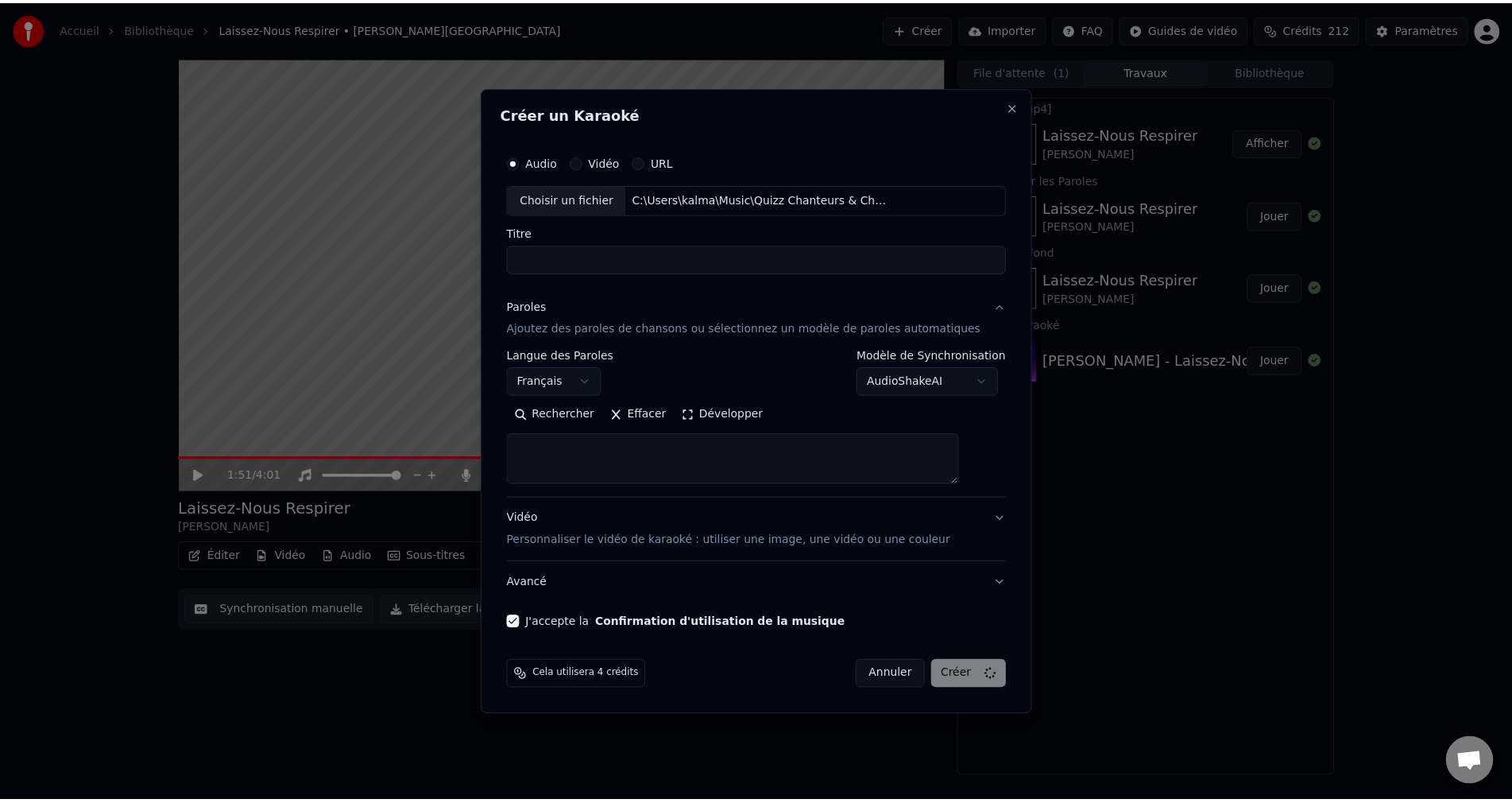
scroll to position [0, 0]
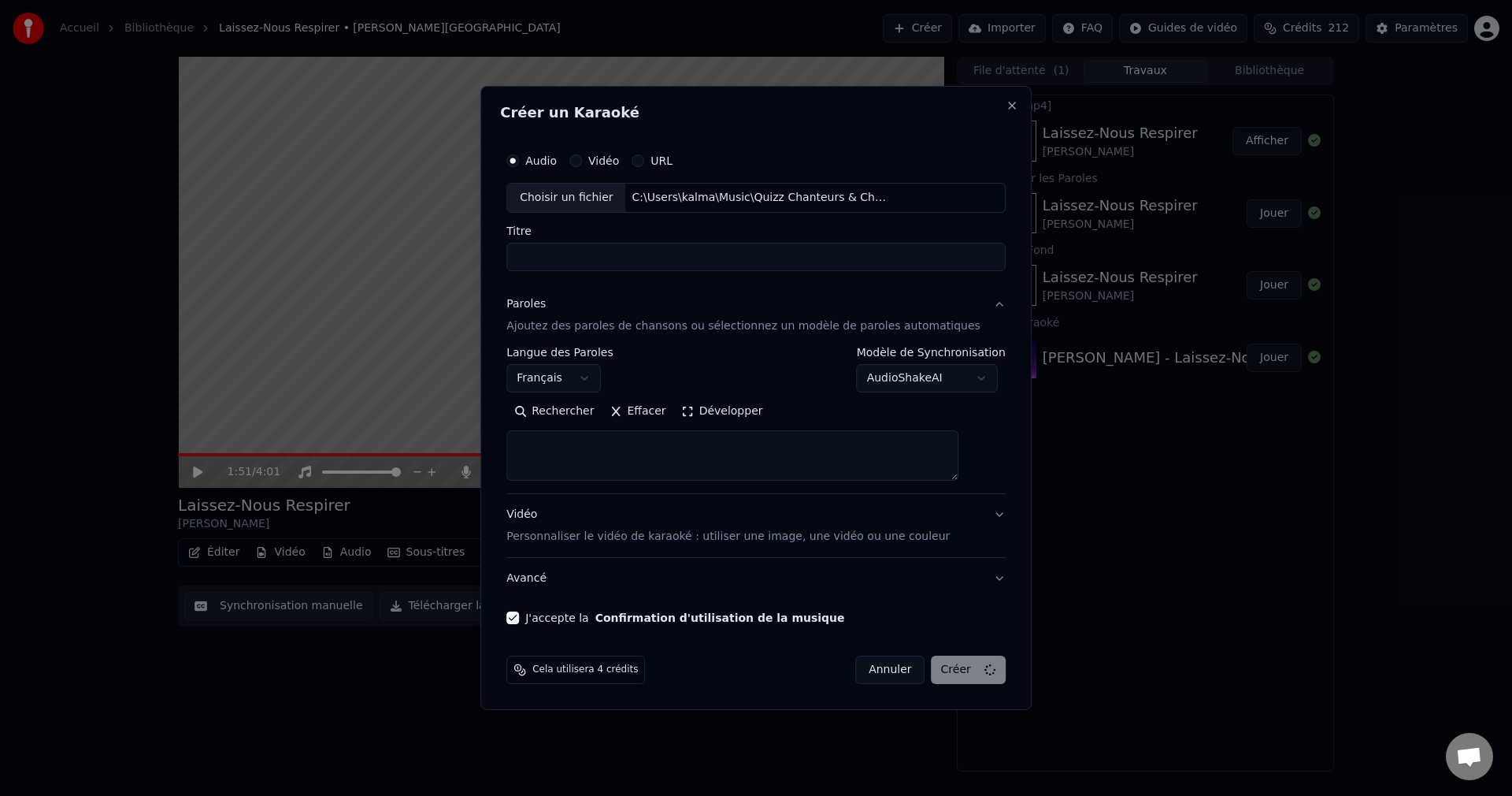
select select
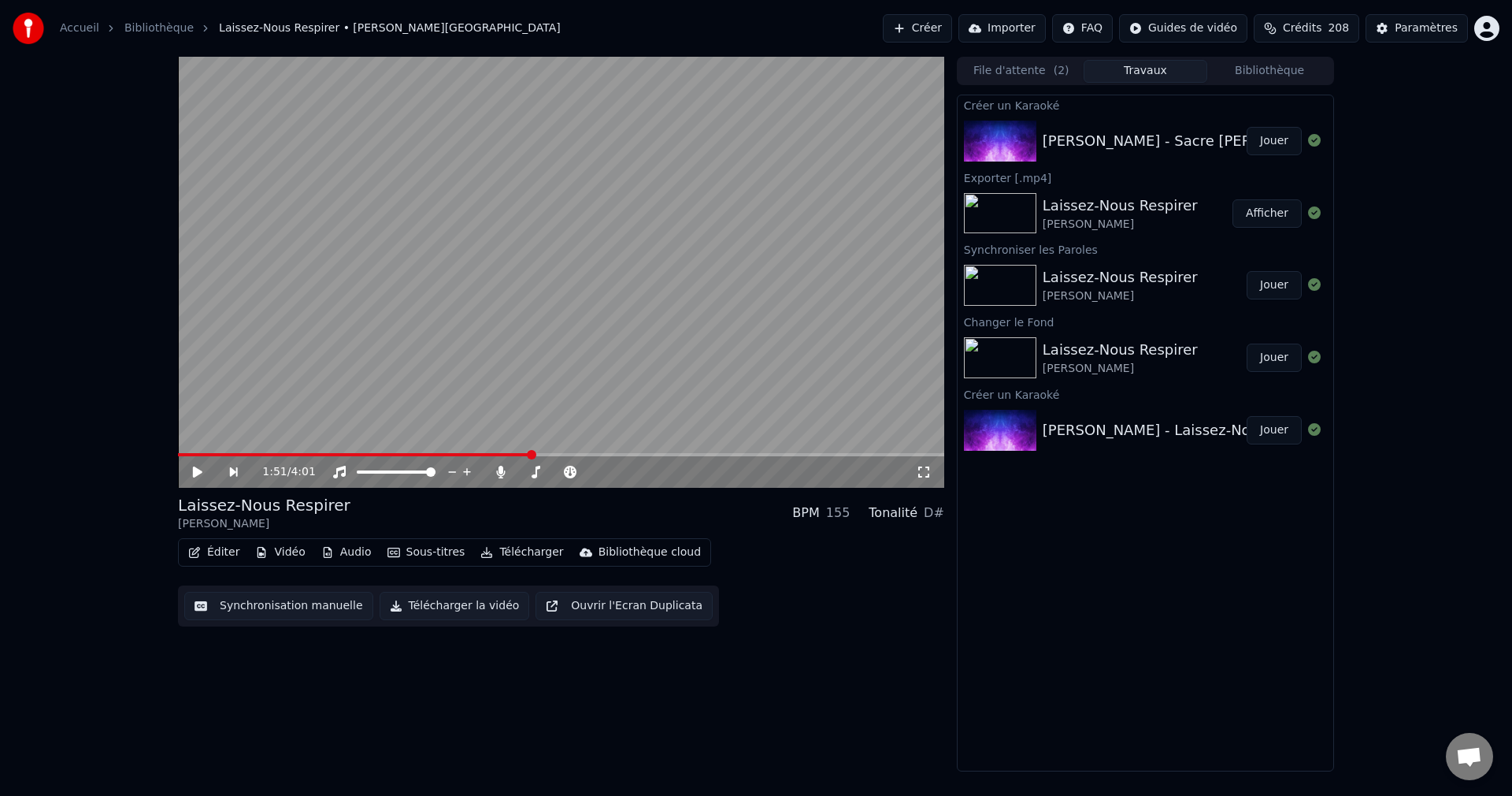
click at [1269, 138] on button "Jouer" at bounding box center [1275, 141] width 56 height 29
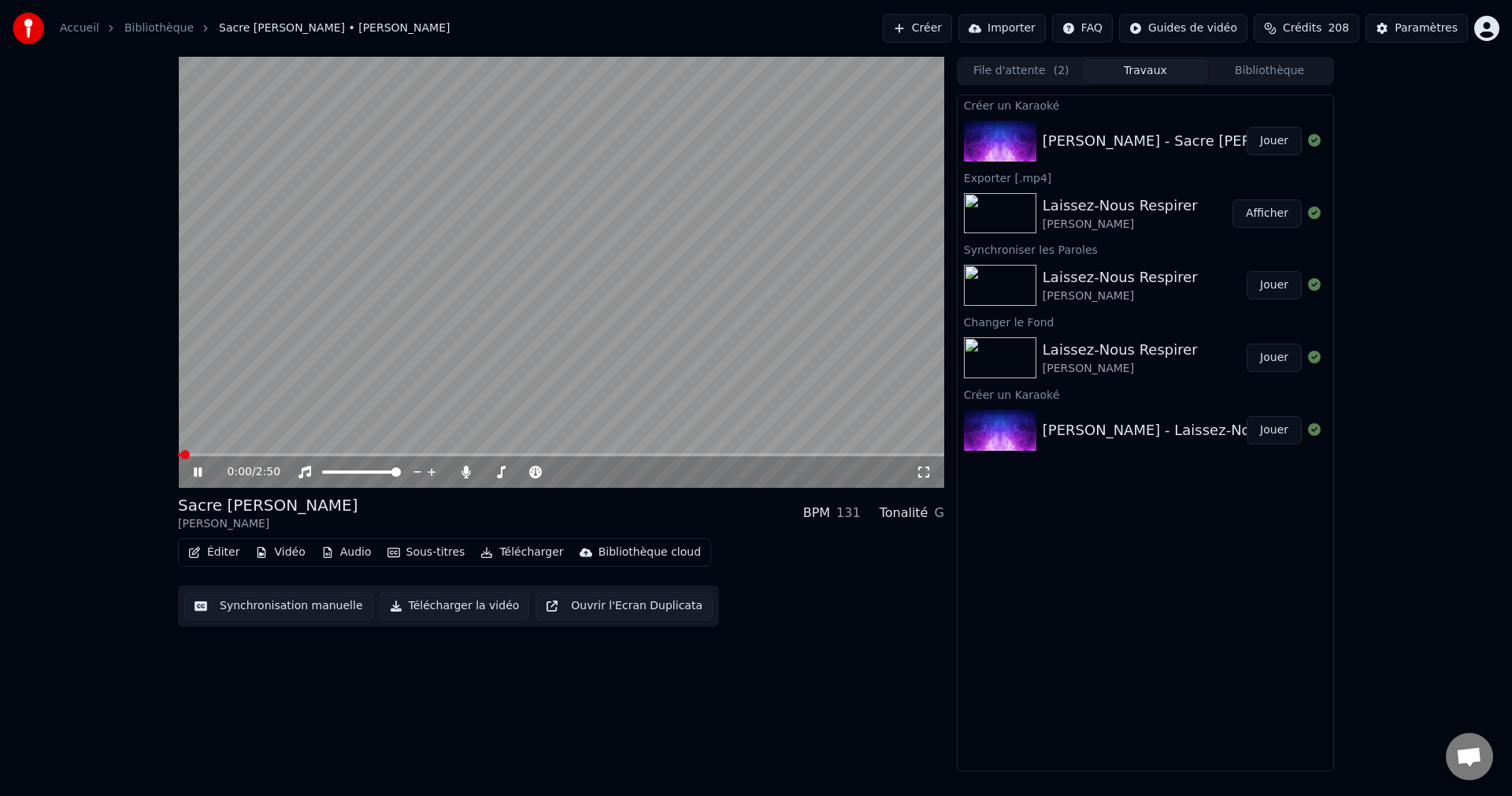
click at [200, 467] on icon at bounding box center [197, 472] width 8 height 10
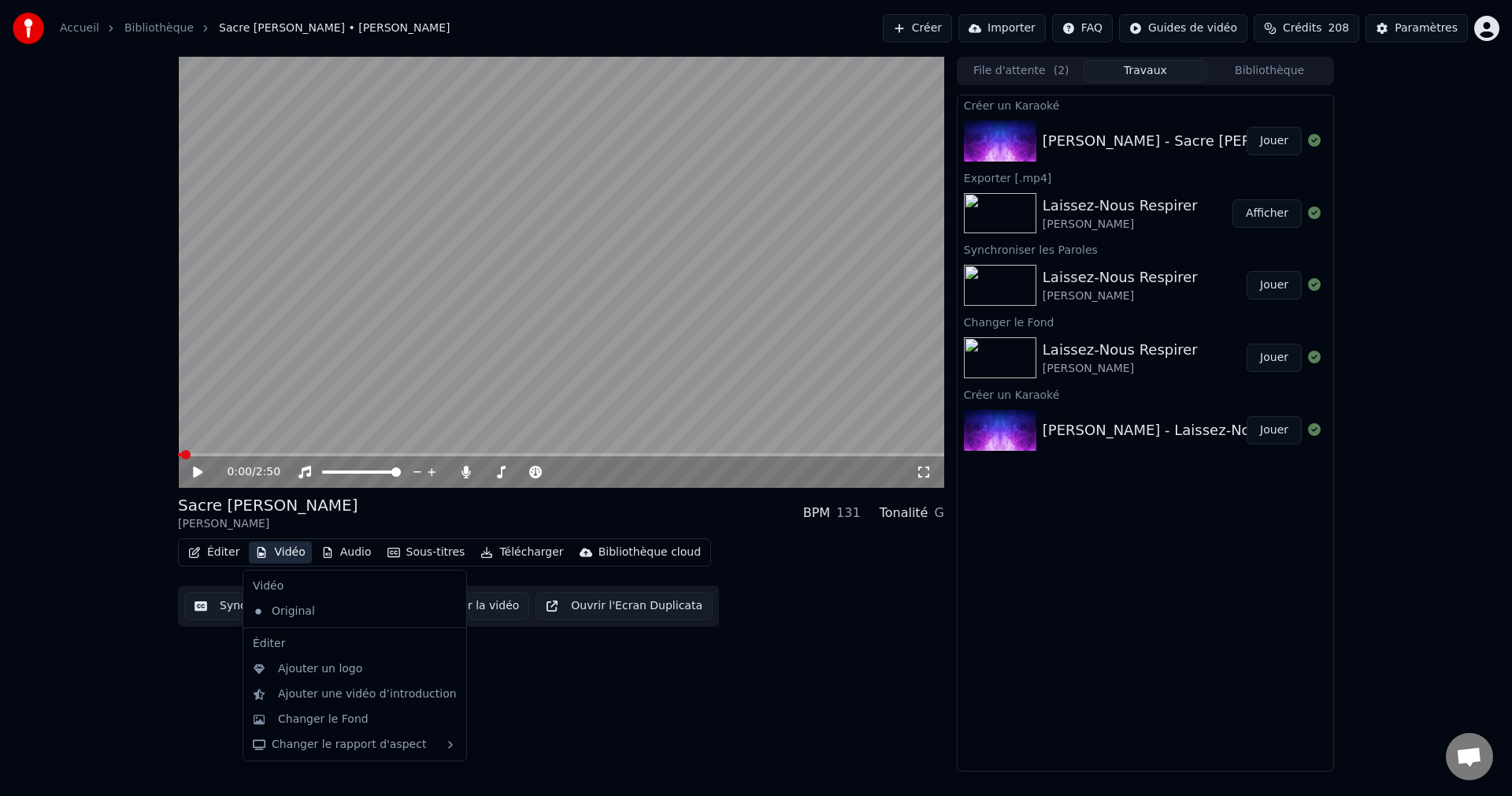
click at [289, 553] on button "Vidéo" at bounding box center [280, 552] width 63 height 22
click at [317, 719] on div "Changer le Fond" at bounding box center [323, 720] width 90 height 16
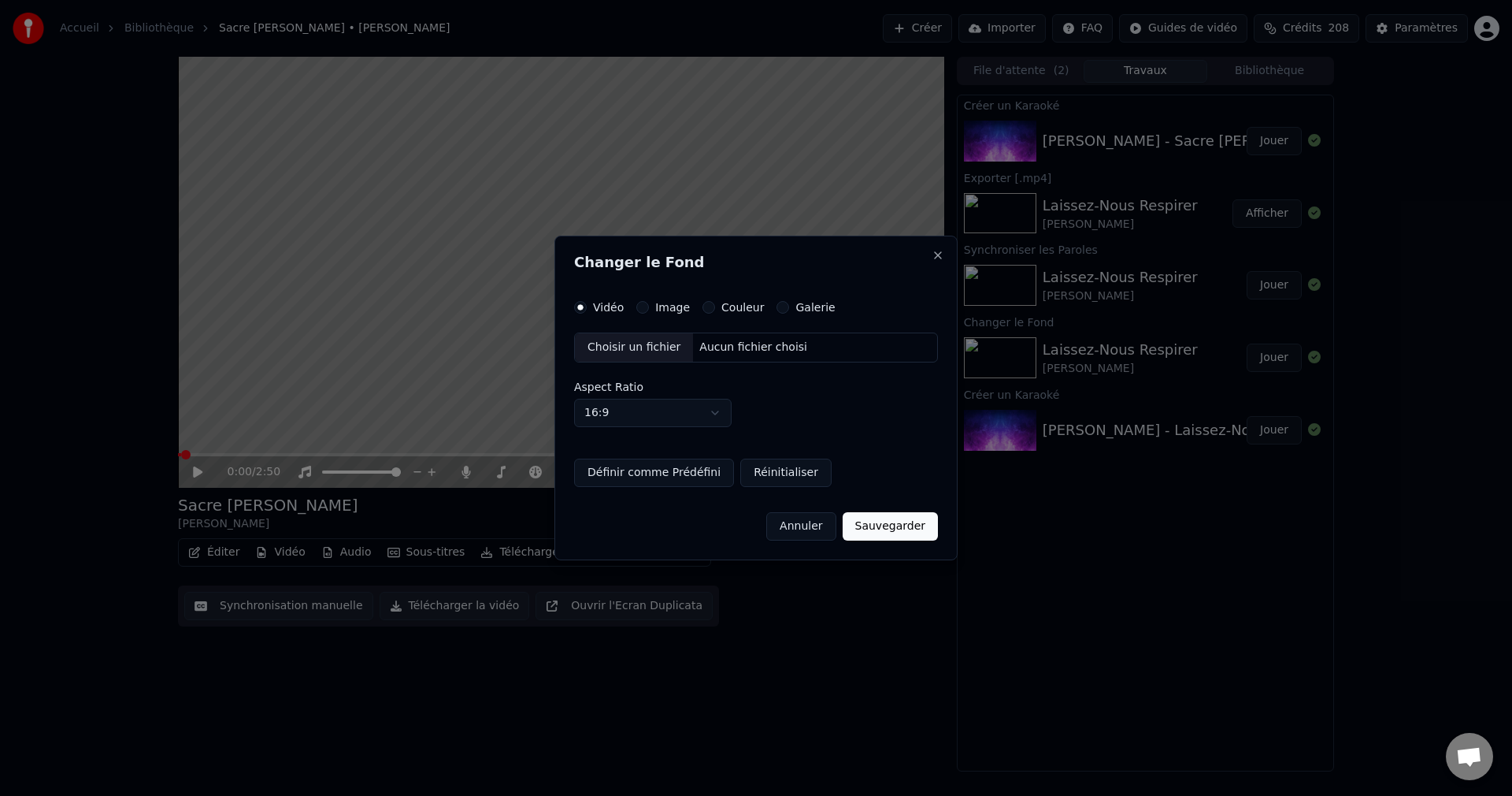
click at [639, 348] on div "Choisir un fichier" at bounding box center [634, 347] width 118 height 29
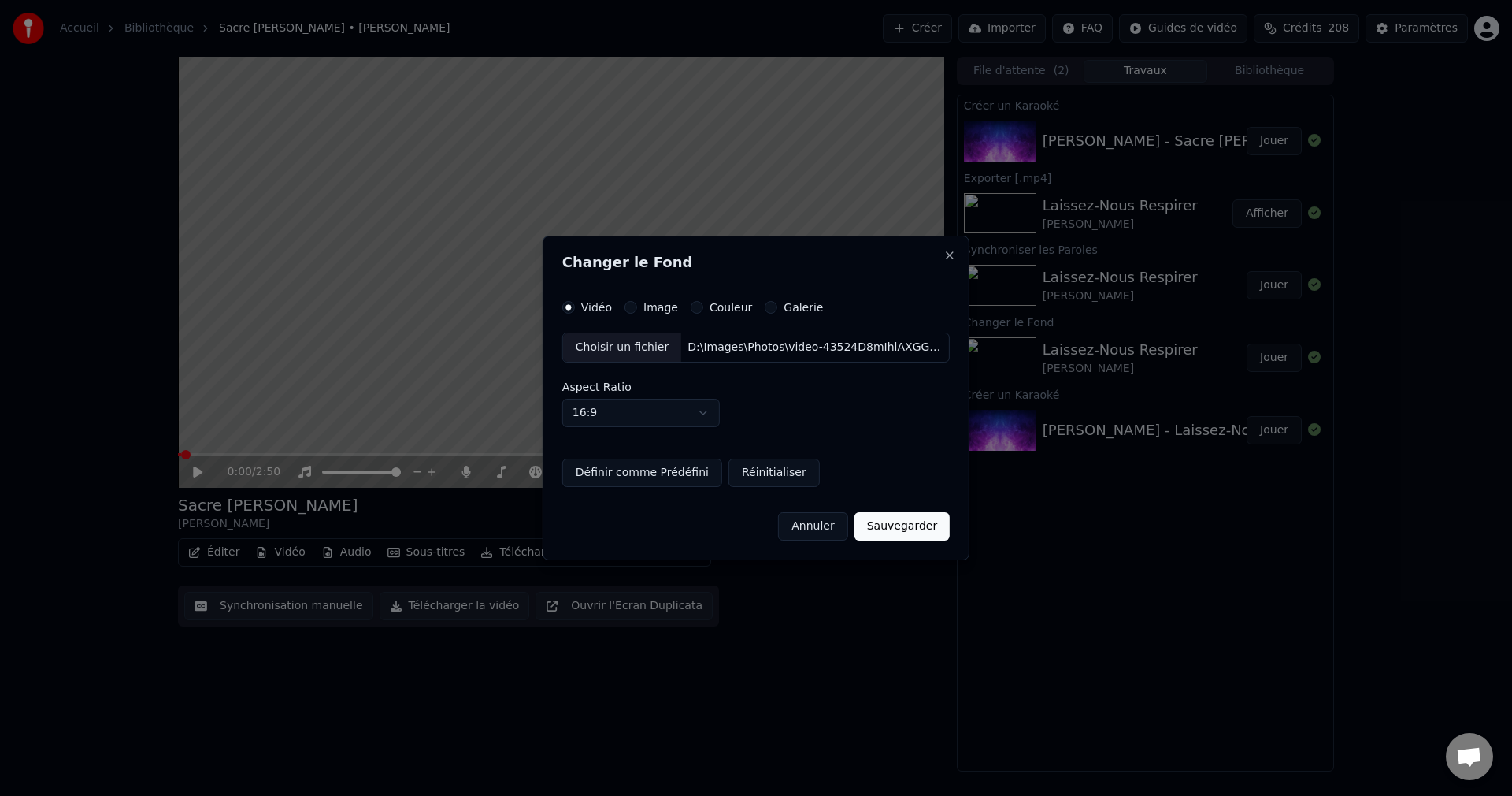
click at [893, 529] on button "Sauvegarder" at bounding box center [902, 526] width 95 height 29
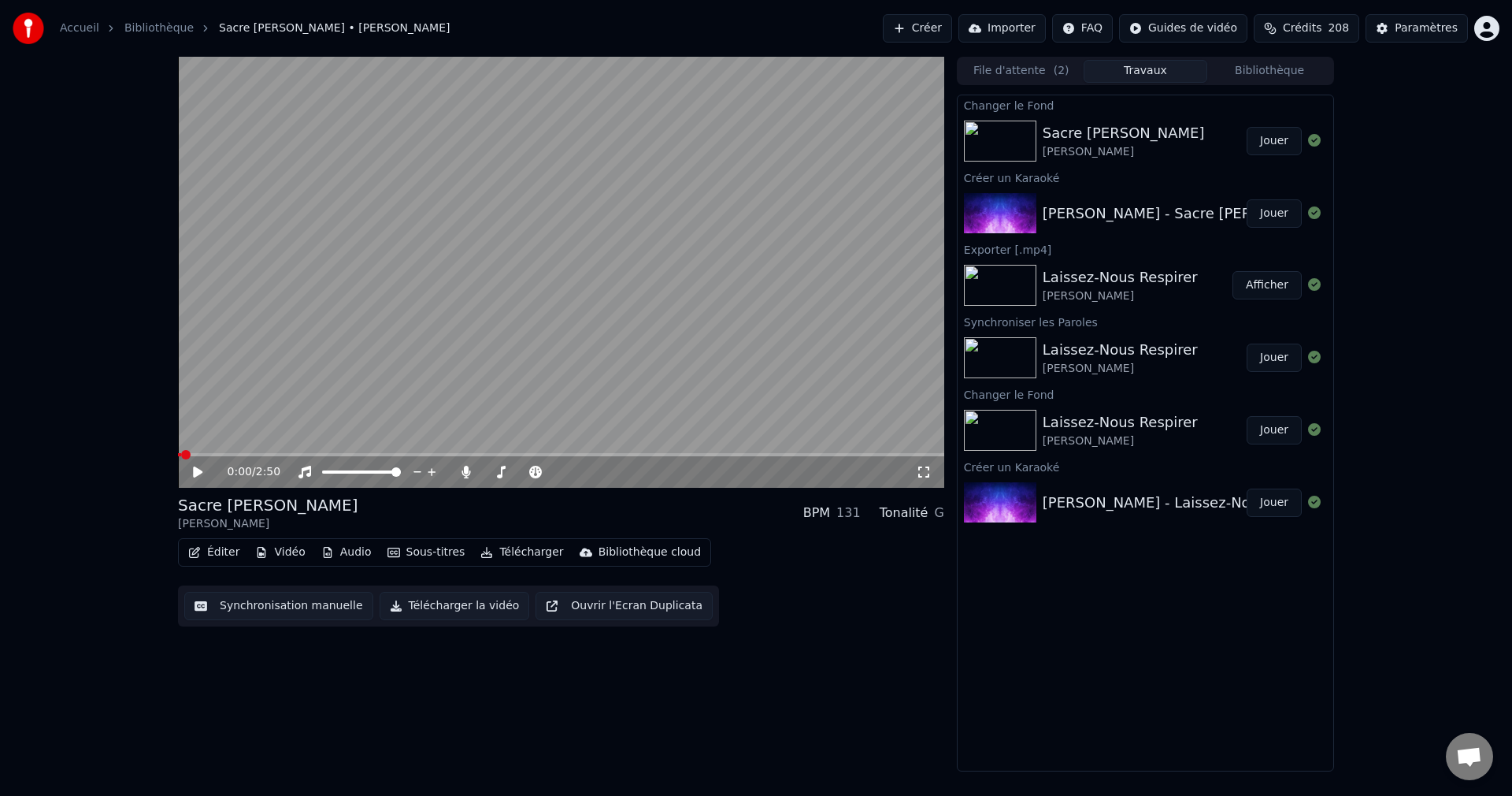
click at [1288, 138] on button "Jouer" at bounding box center [1275, 141] width 56 height 29
click at [200, 475] on icon at bounding box center [197, 472] width 8 height 10
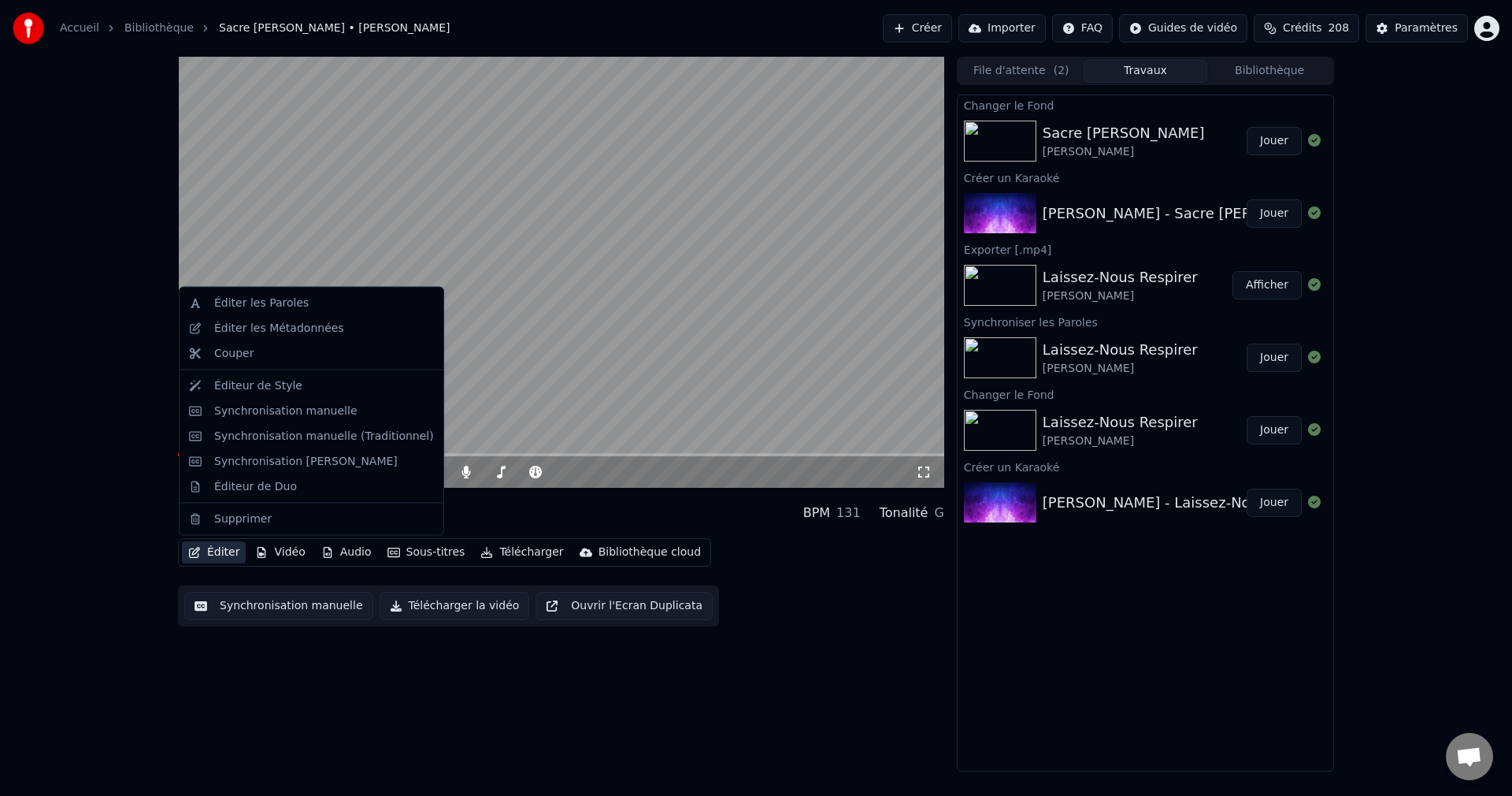
click at [209, 559] on button "Éditer" at bounding box center [213, 552] width 64 height 22
click at [262, 493] on div "Éditeur de Duo" at bounding box center [255, 486] width 82 height 16
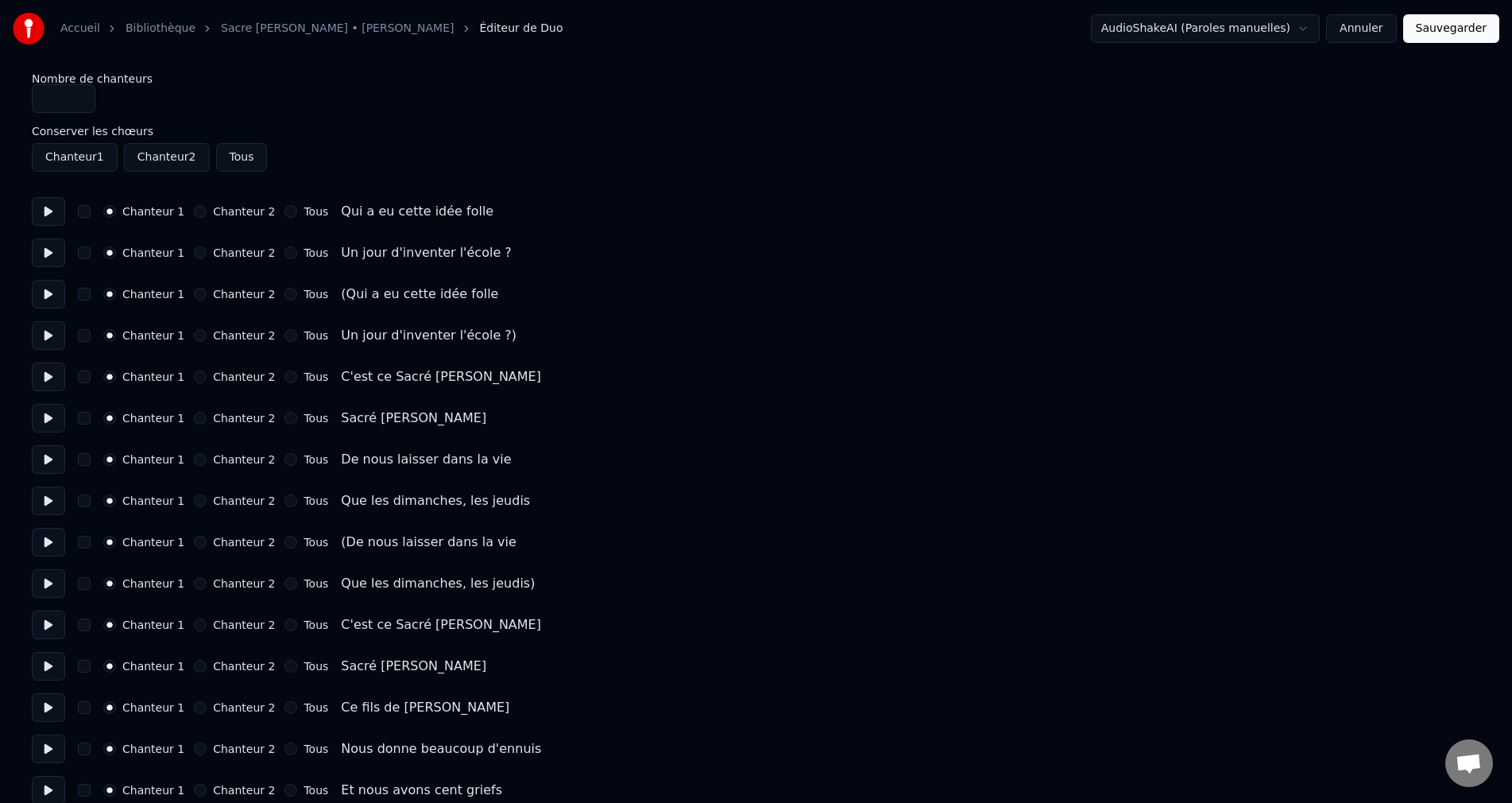
click at [201, 294] on button "Chanteur 2" at bounding box center [201, 294] width 13 height 13
click at [199, 334] on button "Chanteur 2" at bounding box center [201, 335] width 13 height 13
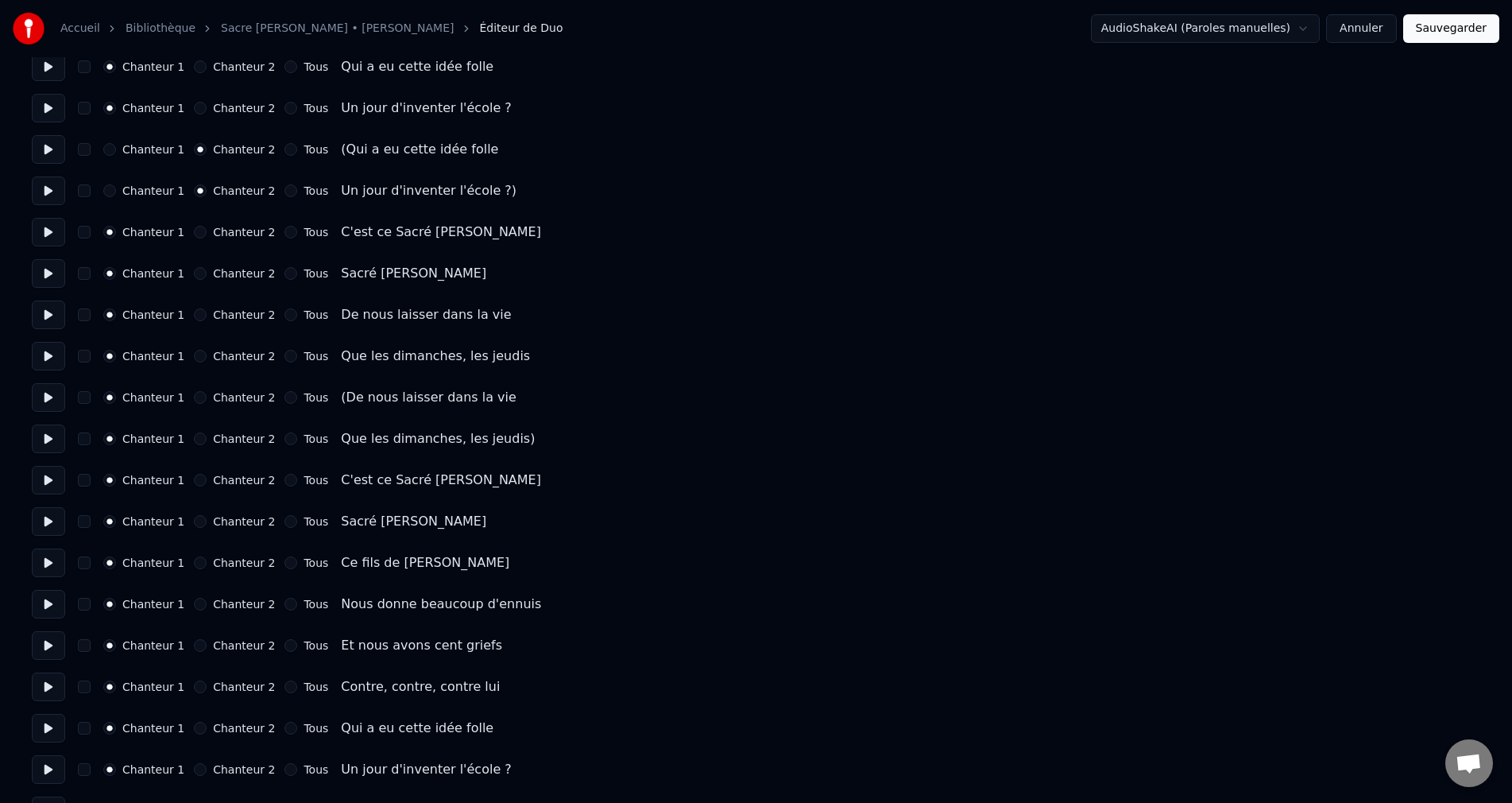
scroll to position [159, 0]
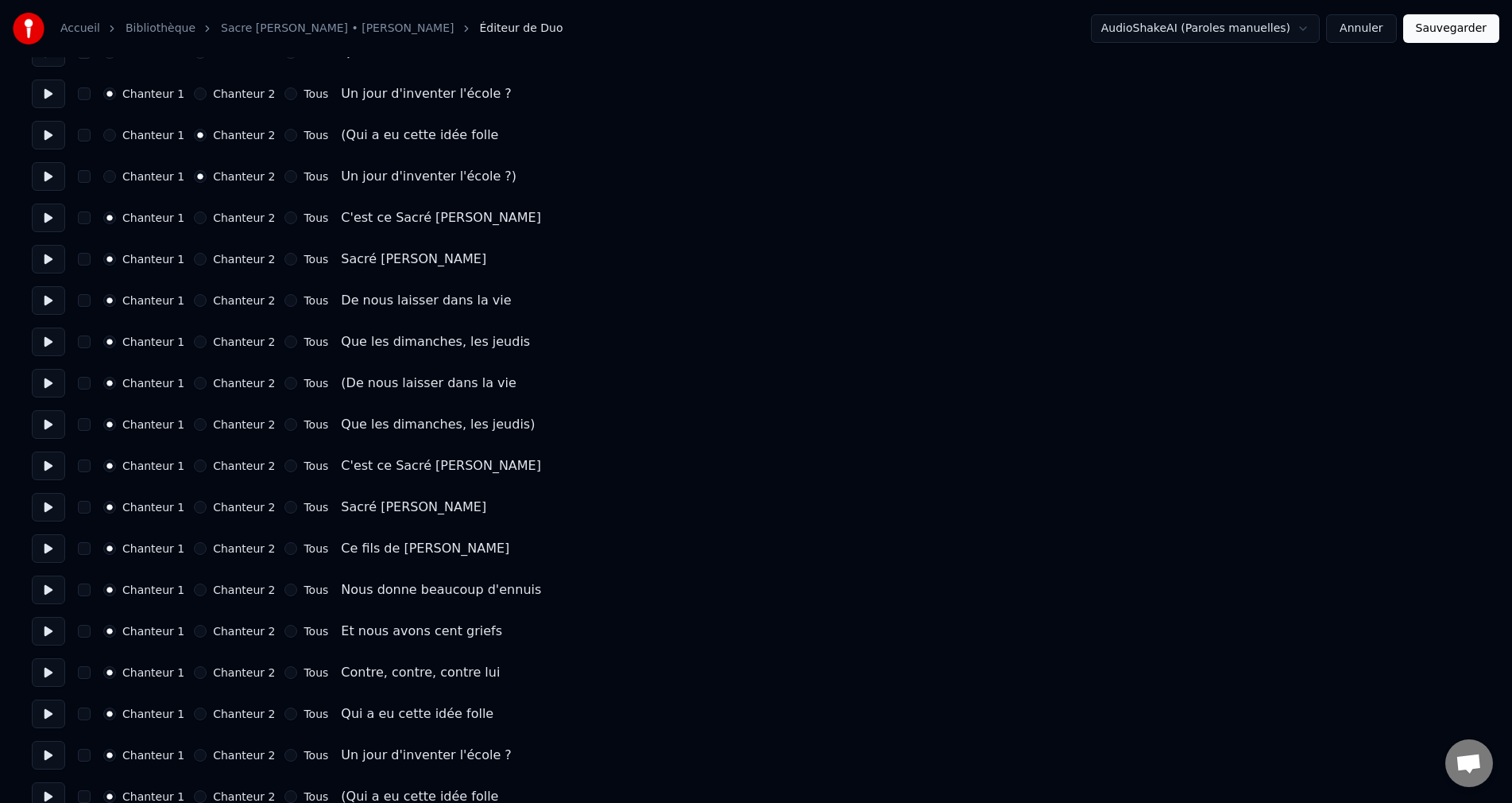
click at [200, 387] on button "Chanteur 2" at bounding box center [201, 383] width 13 height 13
click at [197, 423] on button "Chanteur 2" at bounding box center [201, 425] width 13 height 13
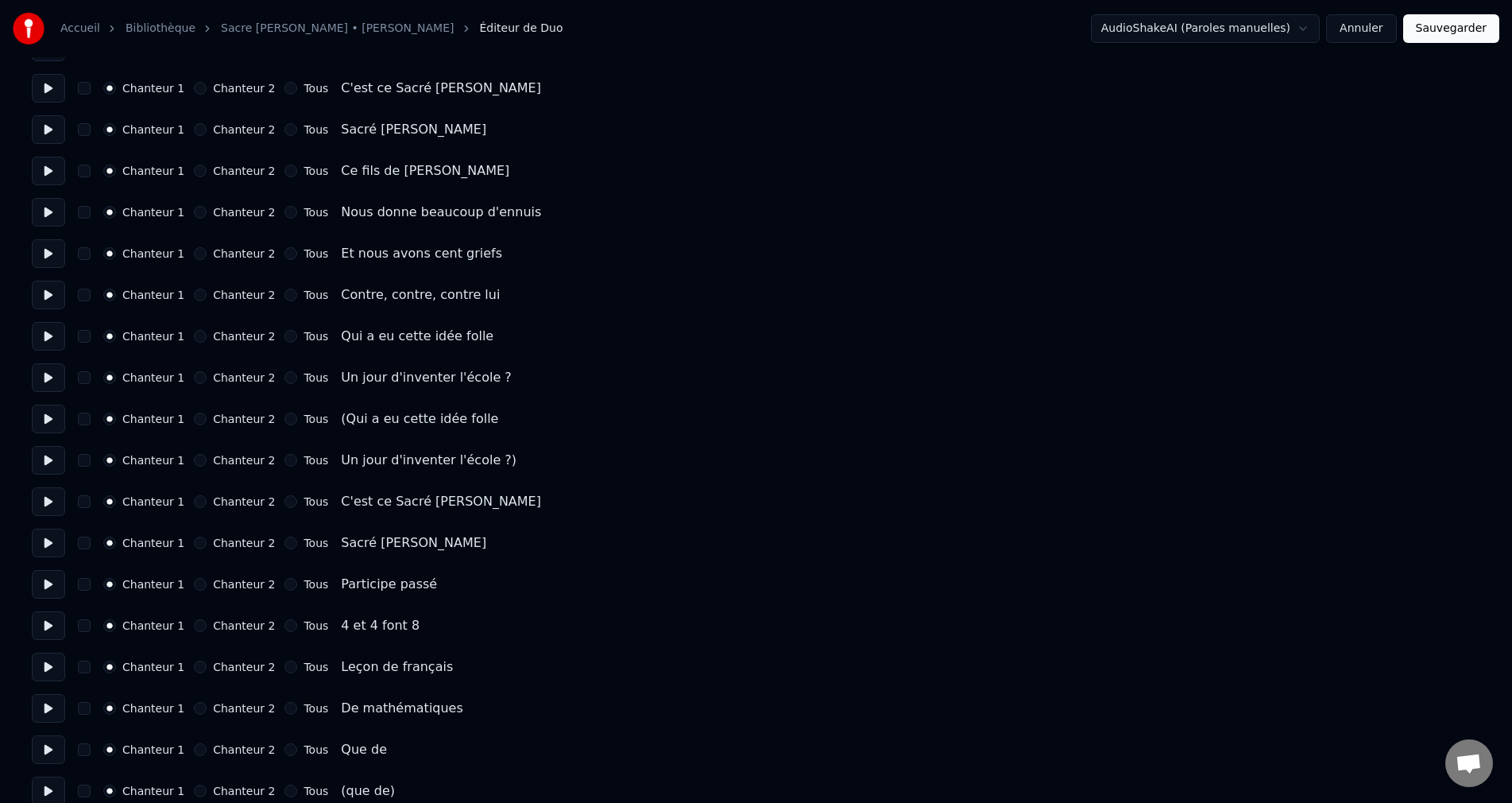
scroll to position [556, 0]
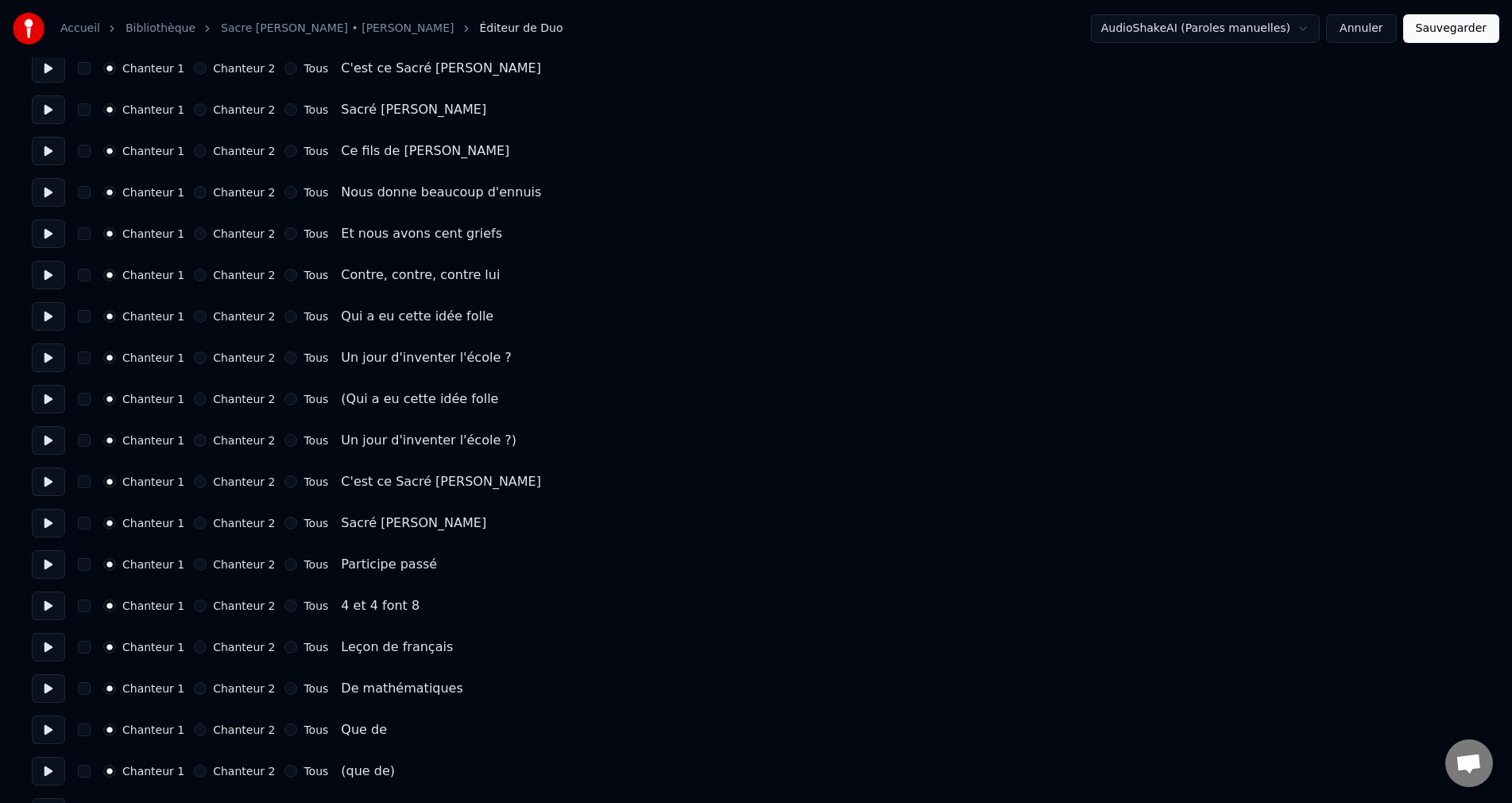
click at [201, 397] on button "Chanteur 2" at bounding box center [201, 399] width 13 height 13
click at [201, 439] on button "Chanteur 2" at bounding box center [201, 440] width 13 height 13
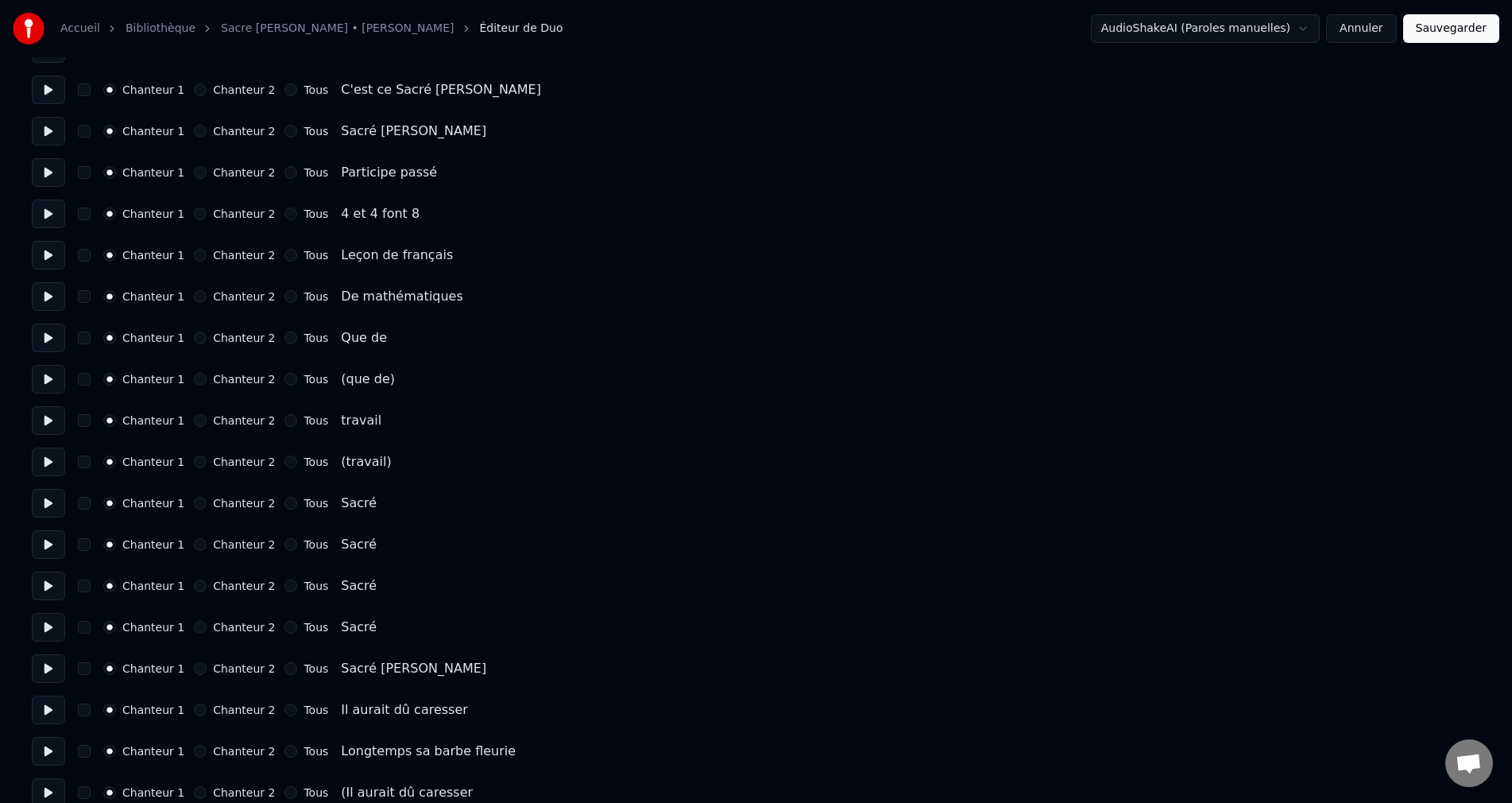
scroll to position [954, 0]
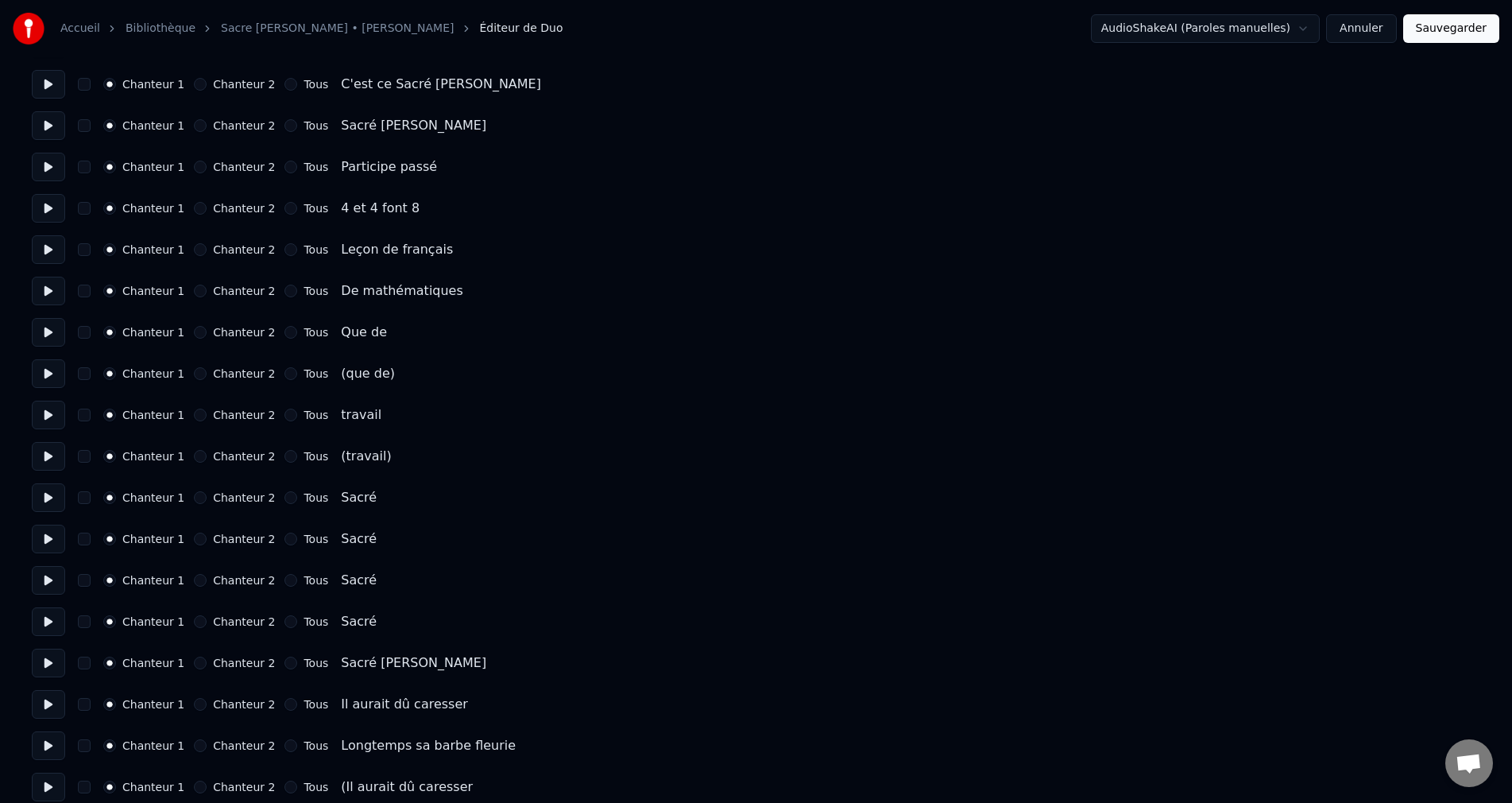
click at [200, 375] on button "Chanteur 2" at bounding box center [201, 374] width 13 height 13
click at [196, 458] on button "Chanteur 2" at bounding box center [201, 456] width 13 height 13
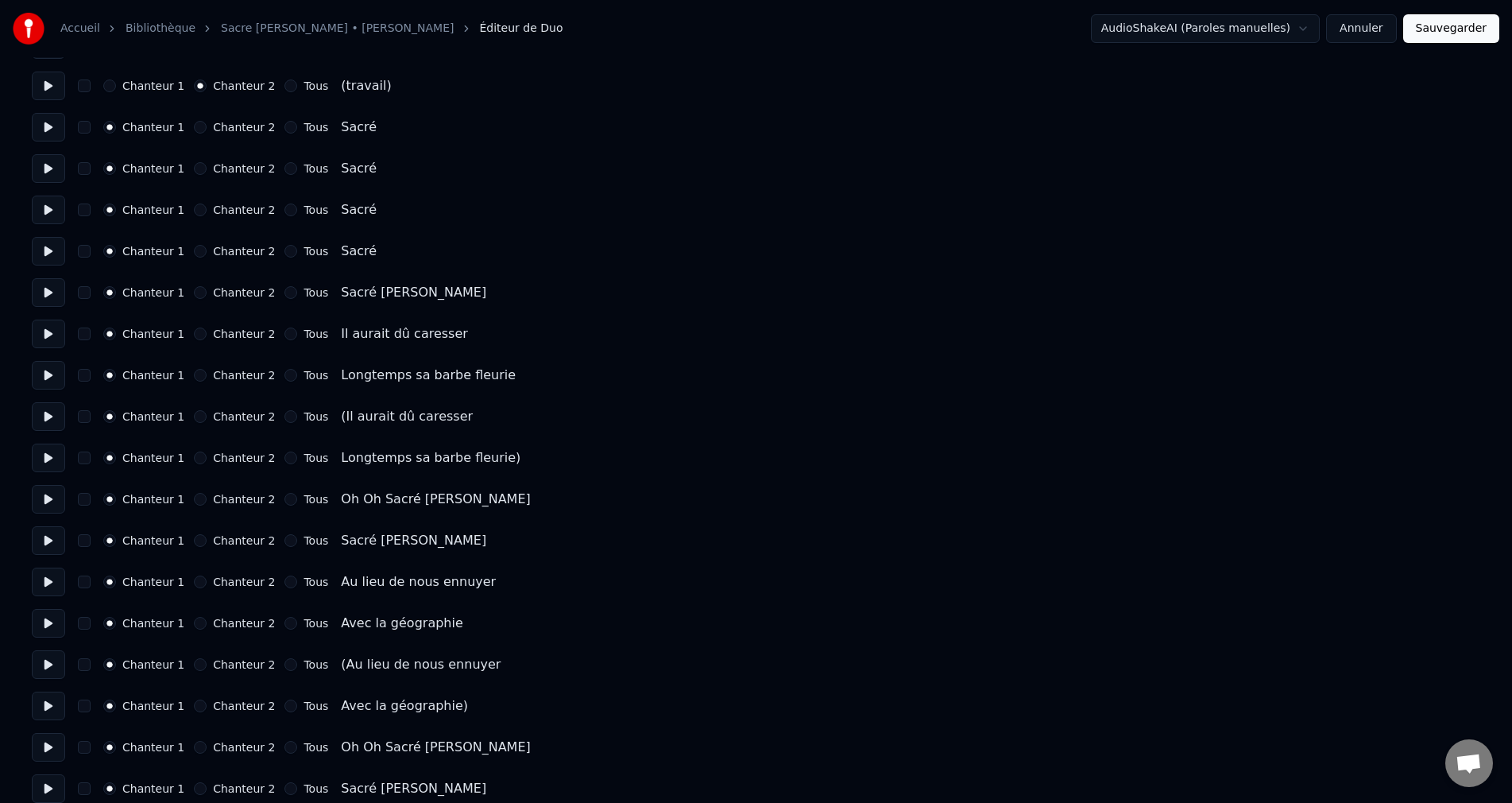
scroll to position [1351, 0]
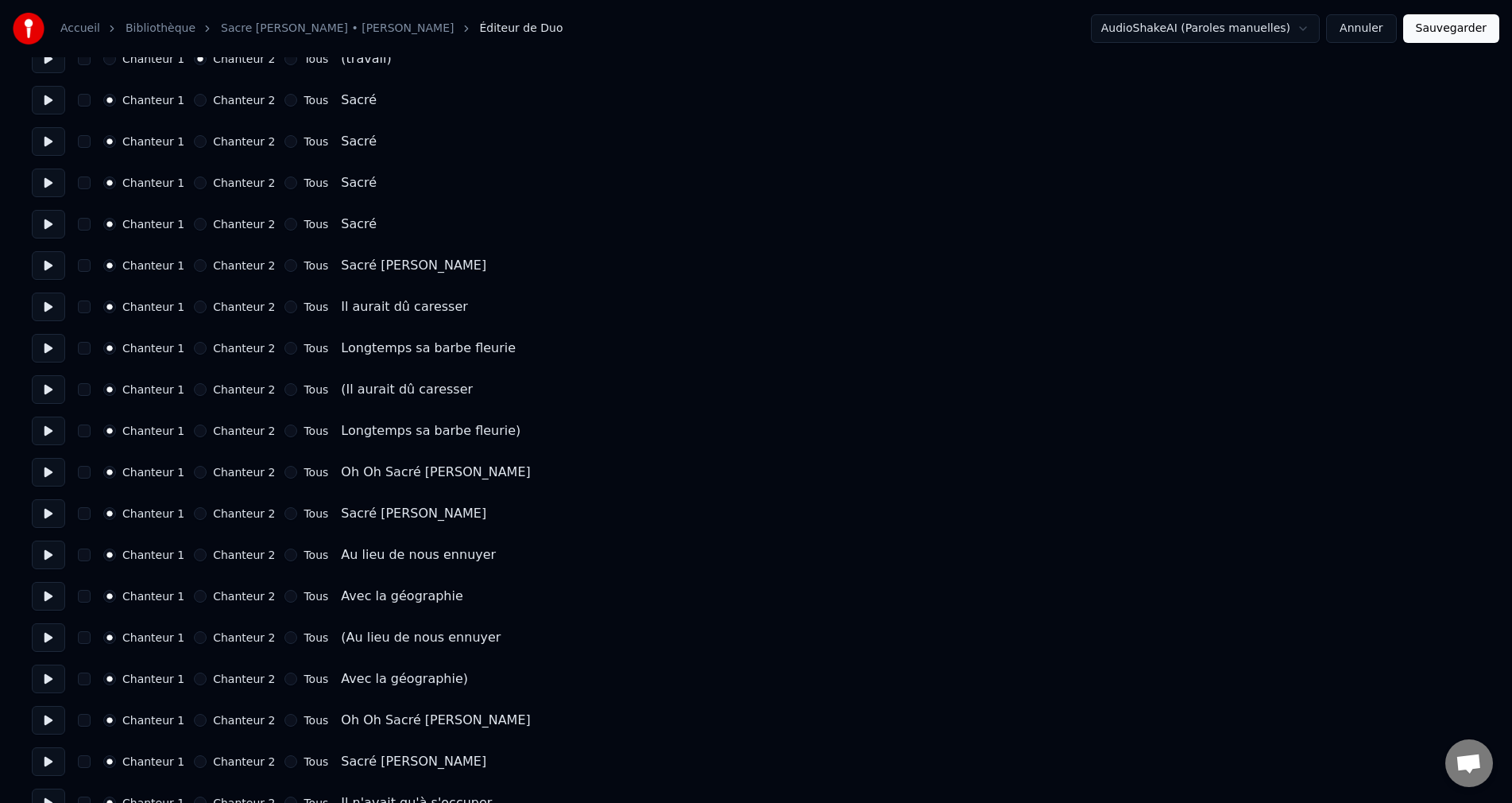
click at [203, 387] on button "Chanteur 2" at bounding box center [201, 389] width 13 height 13
click at [199, 434] on button "Chanteur 2" at bounding box center [201, 431] width 13 height 13
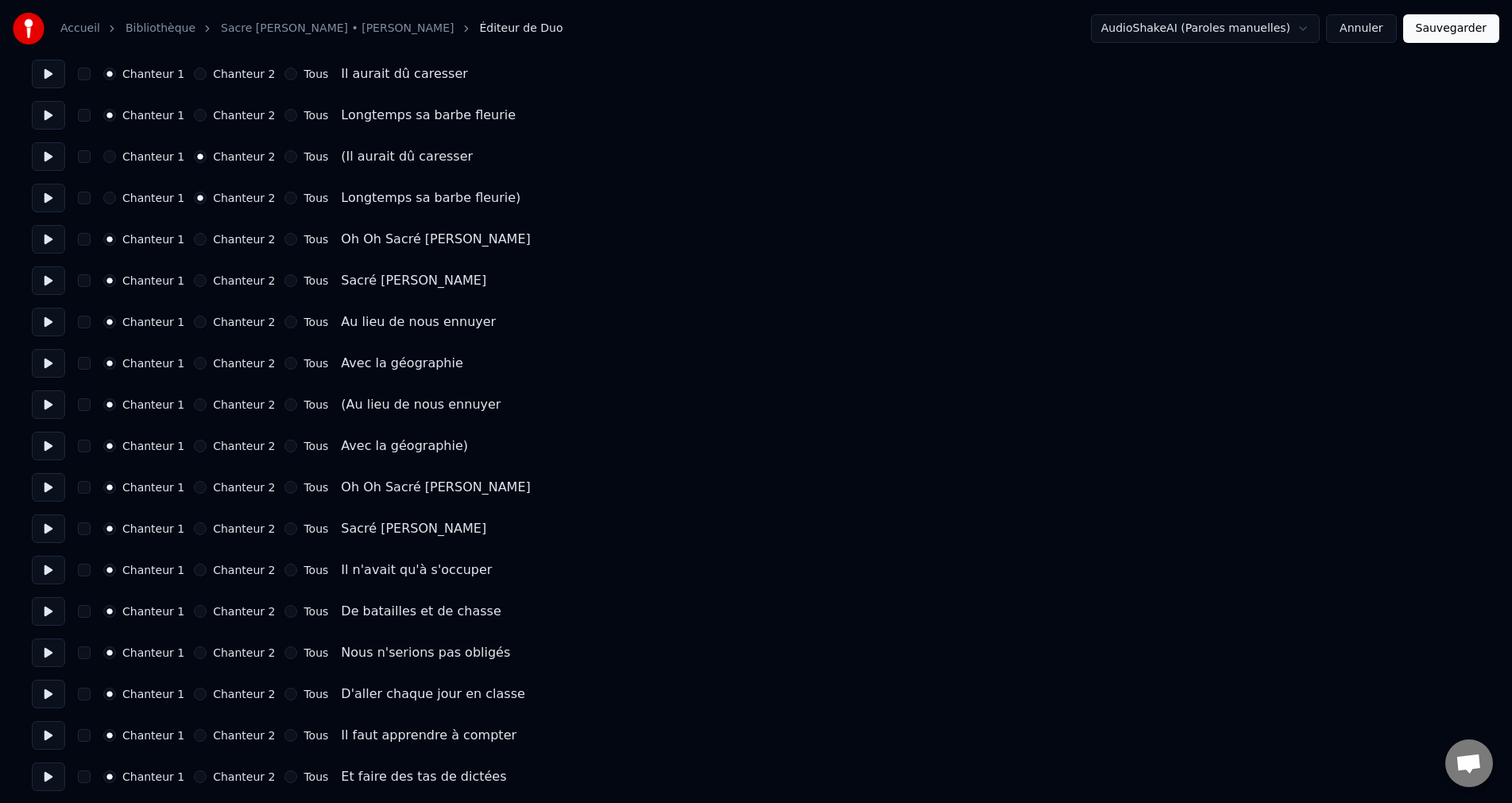
scroll to position [1590, 0]
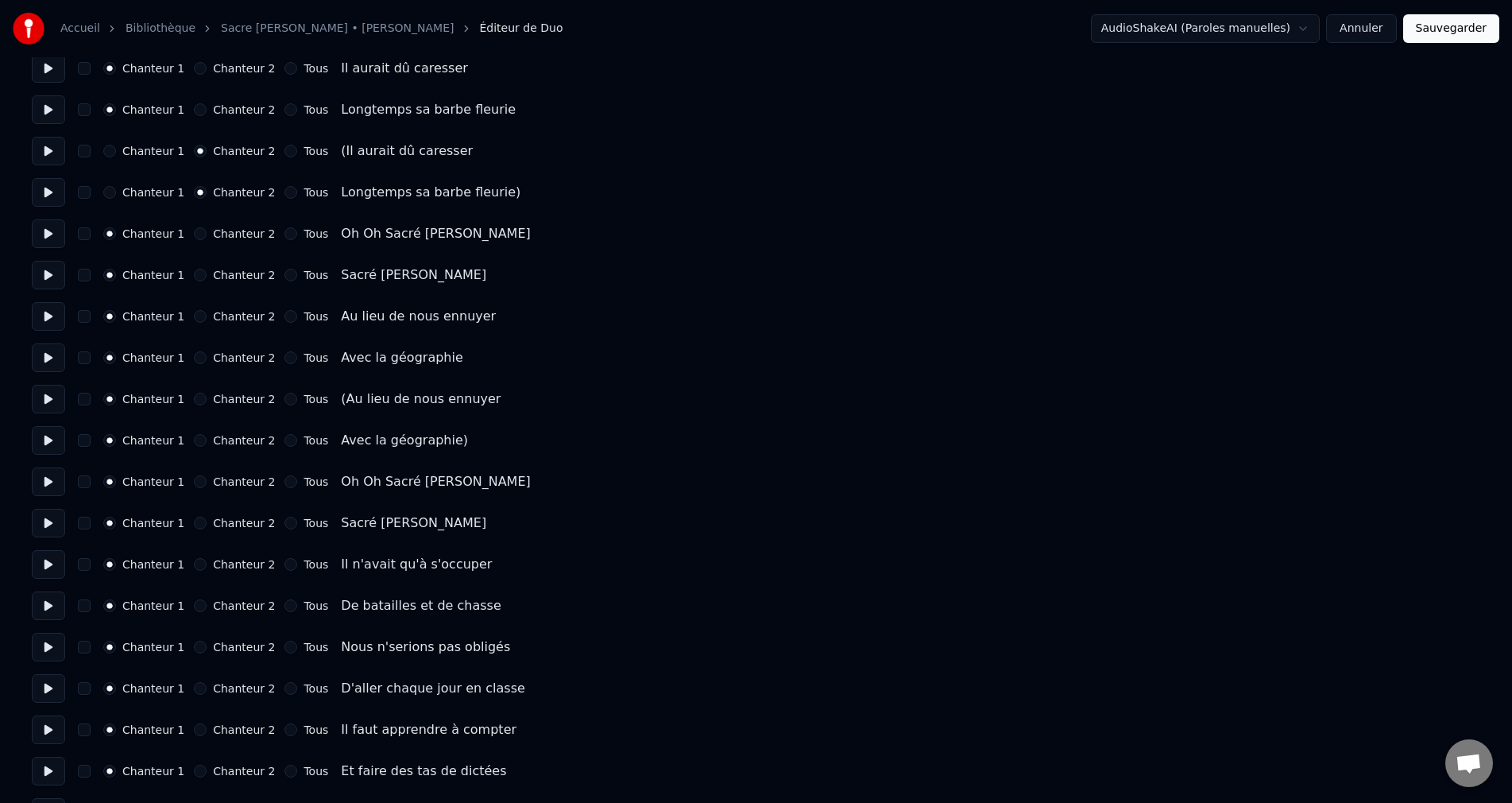
click at [201, 398] on button "Chanteur 2" at bounding box center [201, 399] width 13 height 13
click at [201, 440] on button "Chanteur 2" at bounding box center [201, 440] width 13 height 13
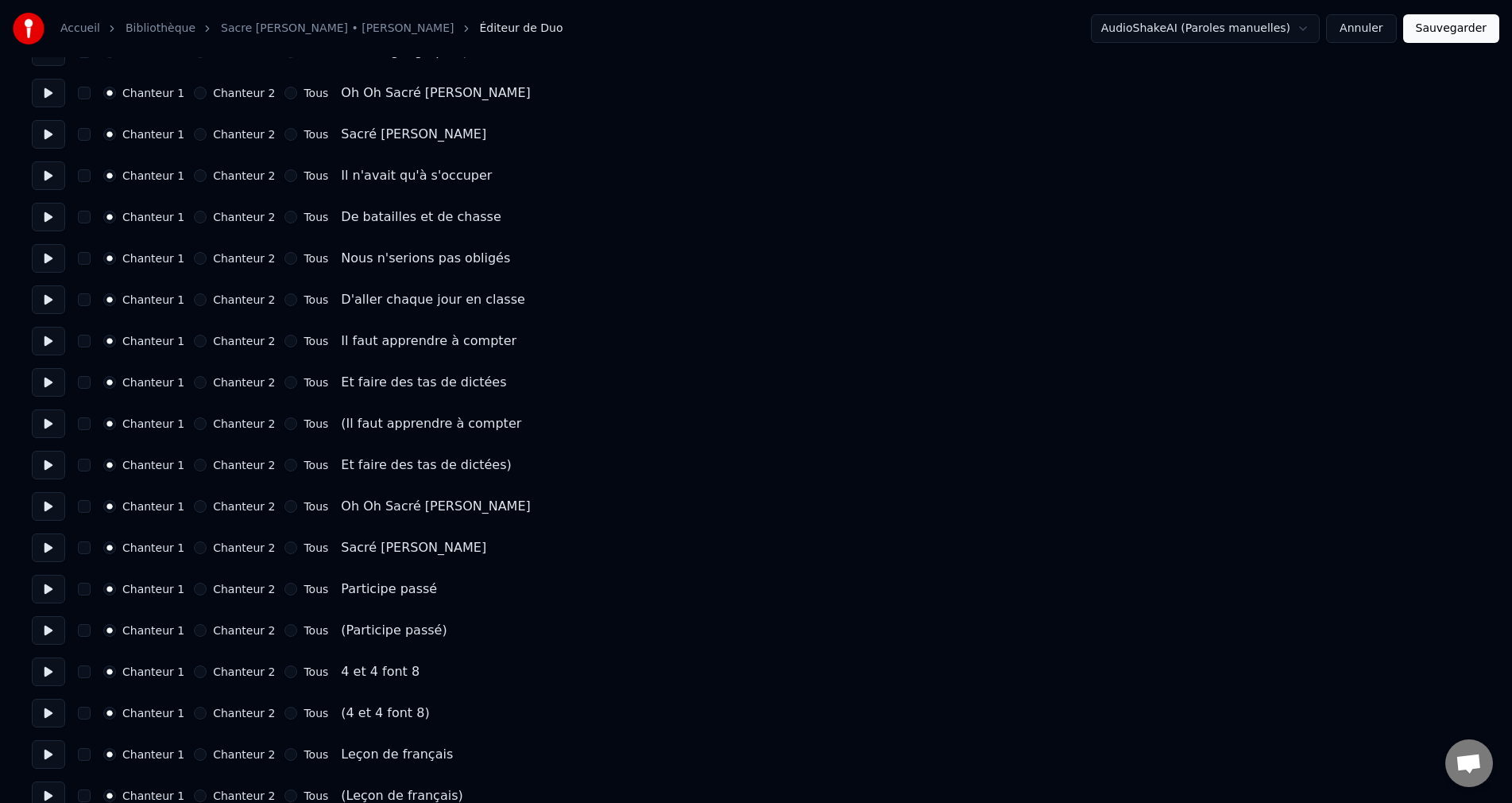
scroll to position [1987, 0]
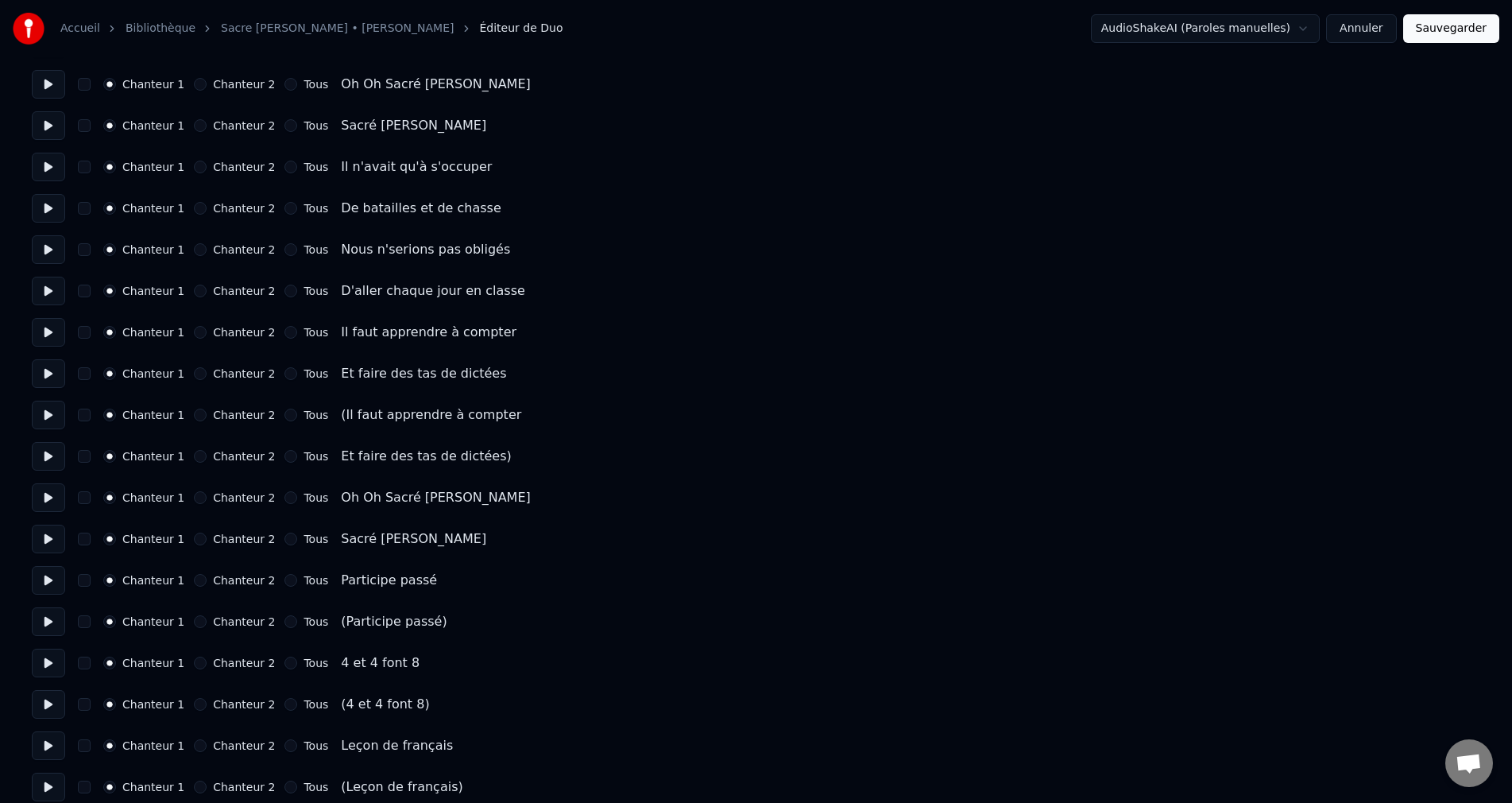
click at [200, 416] on button "Chanteur 2" at bounding box center [201, 415] width 13 height 13
click at [200, 457] on button "Chanteur 2" at bounding box center [201, 456] width 13 height 13
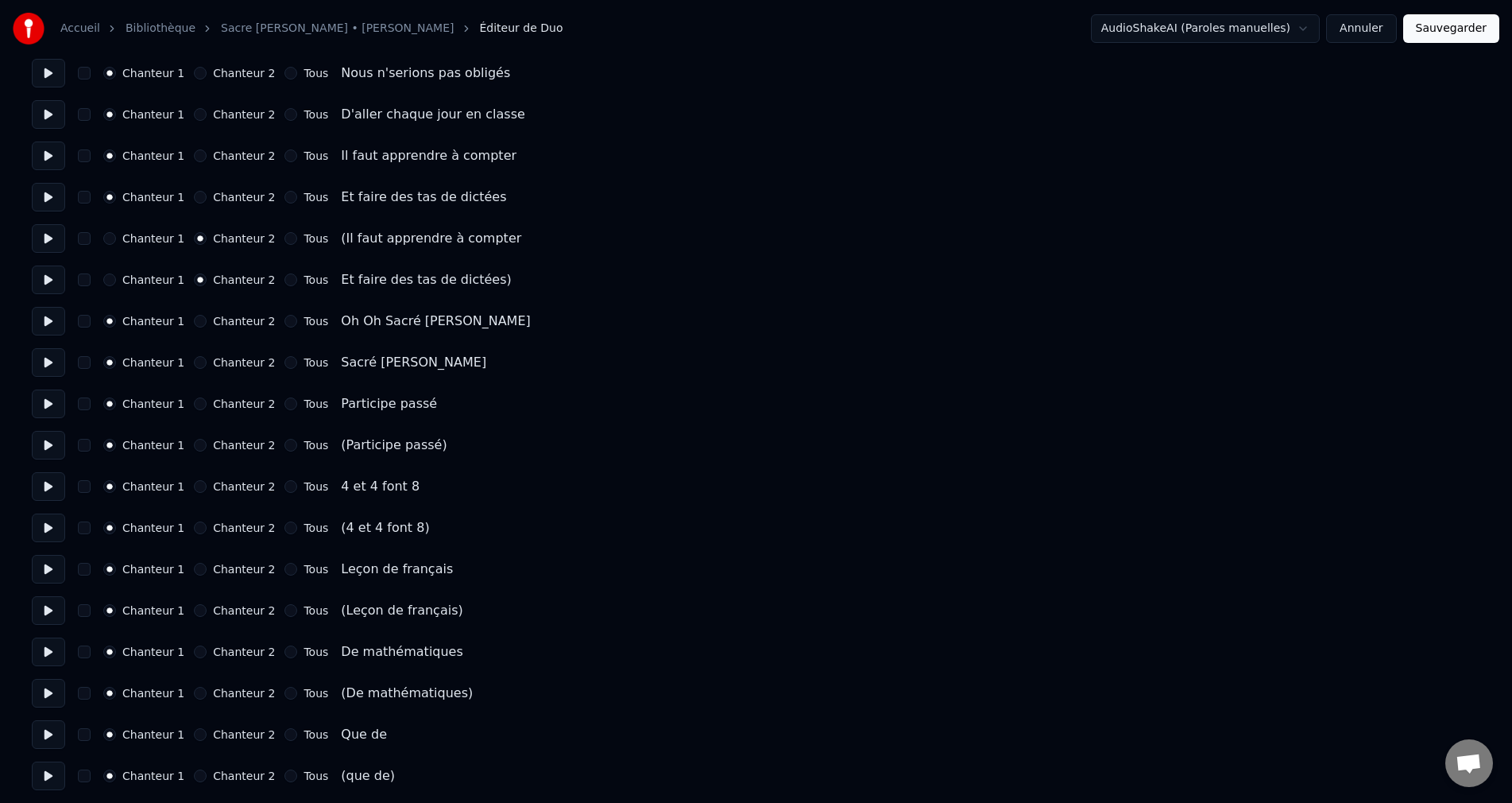
scroll to position [2226, 0]
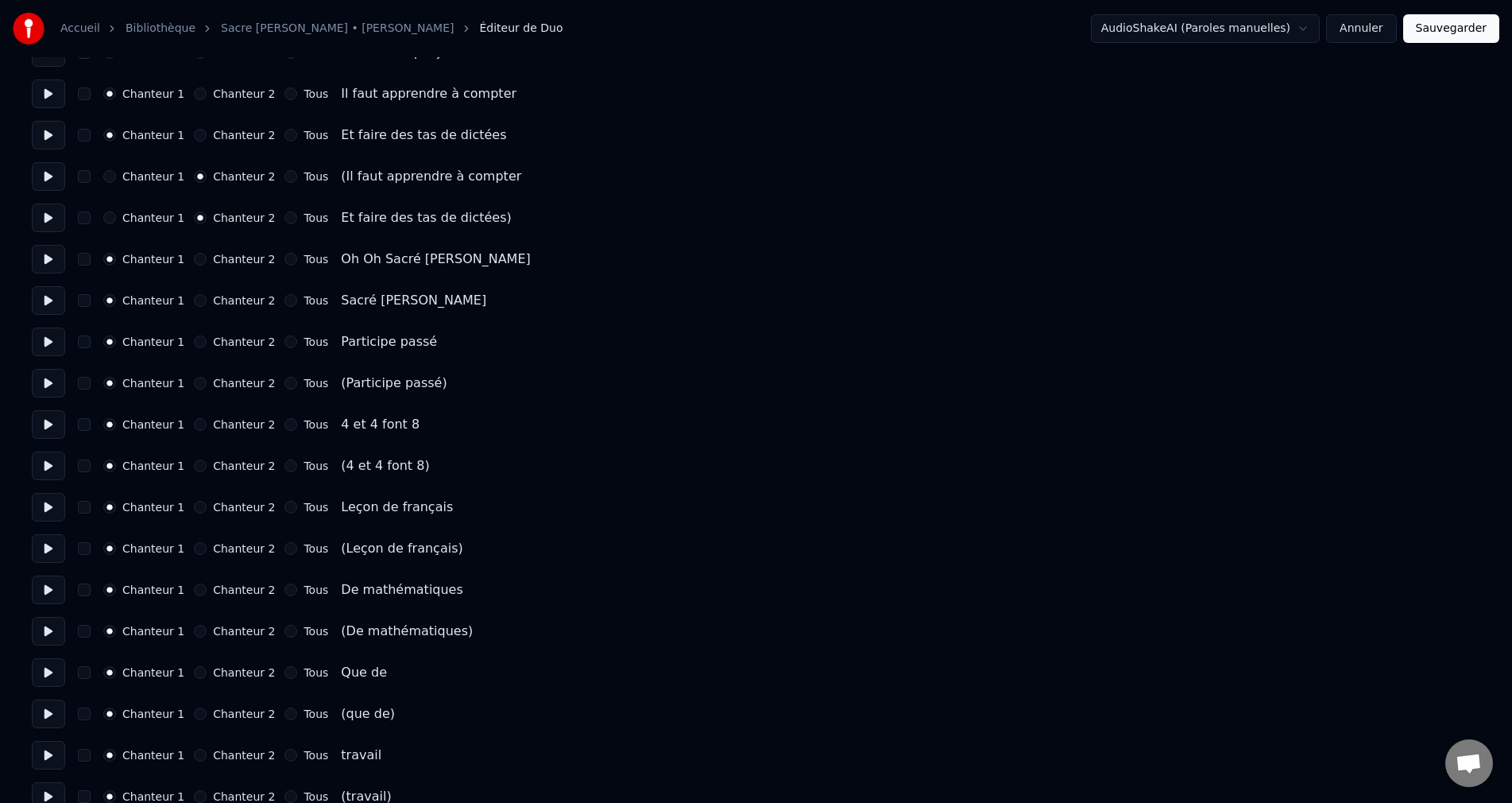
click at [204, 383] on button "Chanteur 2" at bounding box center [201, 383] width 13 height 13
click at [201, 462] on button "Chanteur 2" at bounding box center [201, 466] width 13 height 13
click at [200, 546] on button "Chanteur 2" at bounding box center [201, 548] width 13 height 13
click at [200, 632] on button "Chanteur 2" at bounding box center [201, 631] width 13 height 13
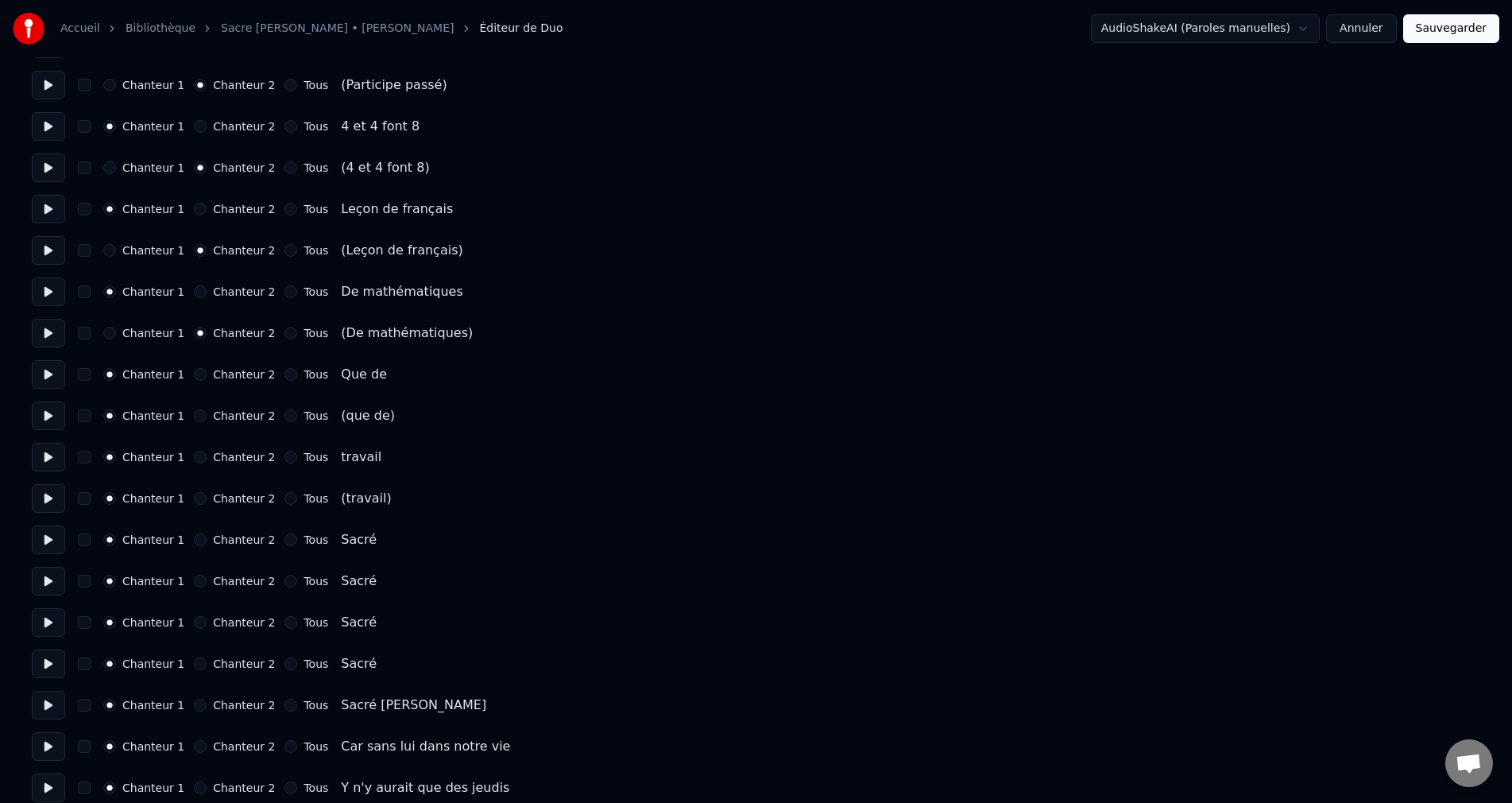
scroll to position [2544, 0]
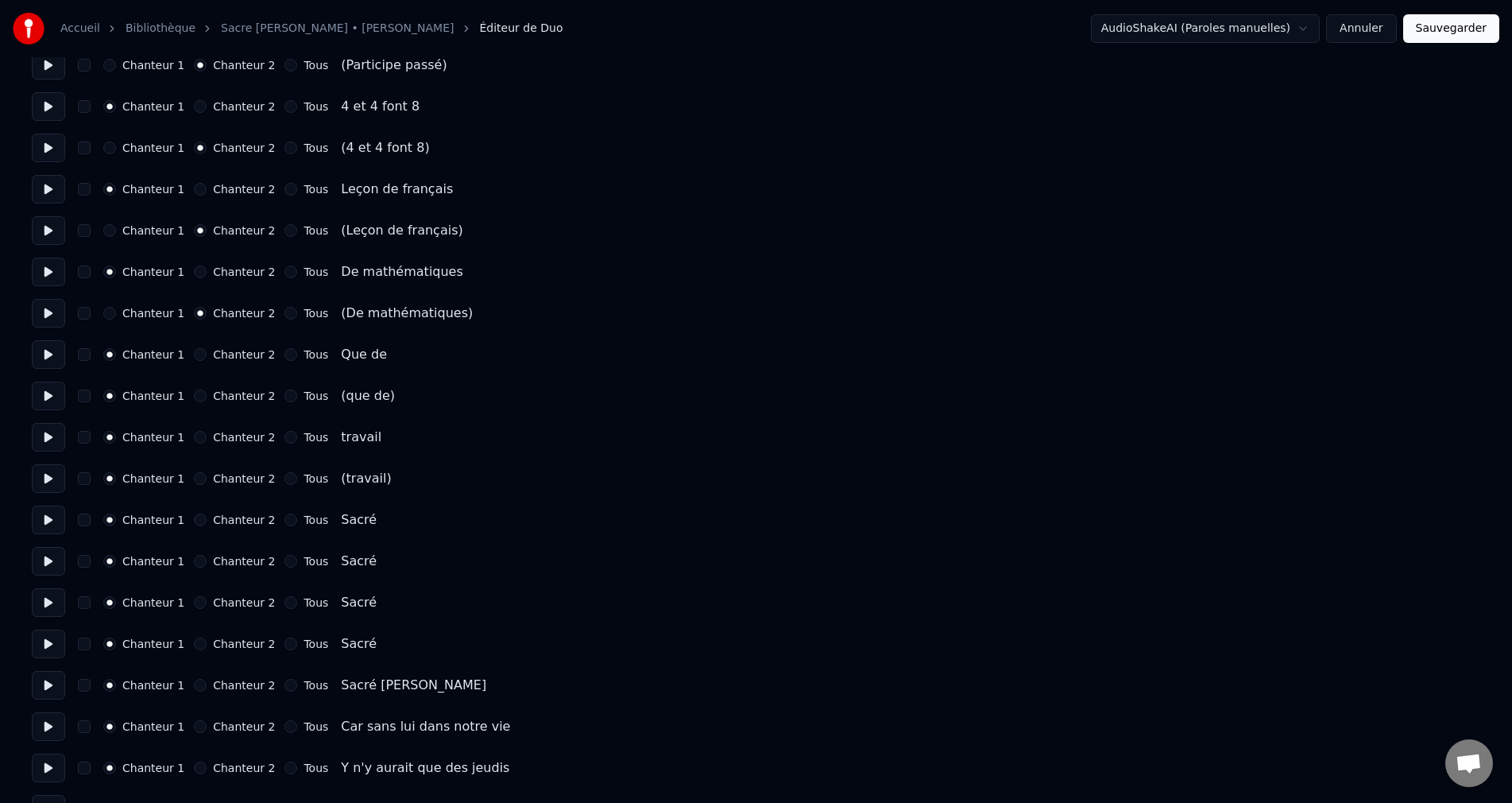
click at [200, 392] on button "Chanteur 2" at bounding box center [201, 396] width 13 height 13
click at [195, 478] on button "Chanteur 2" at bounding box center [201, 479] width 13 height 13
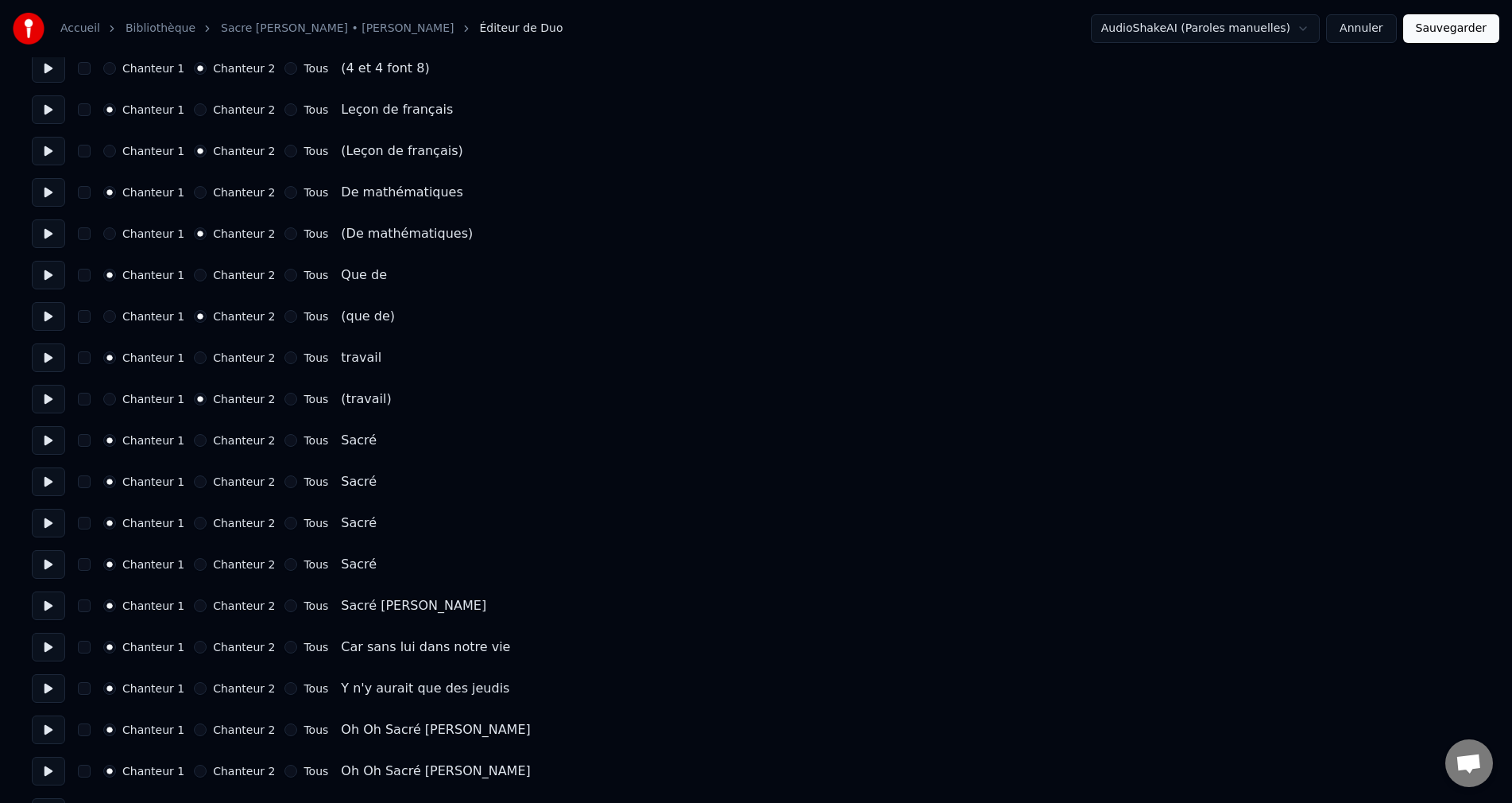
scroll to position [2663, 0]
click at [1453, 33] on button "Sauvegarder" at bounding box center [1451, 29] width 96 height 29
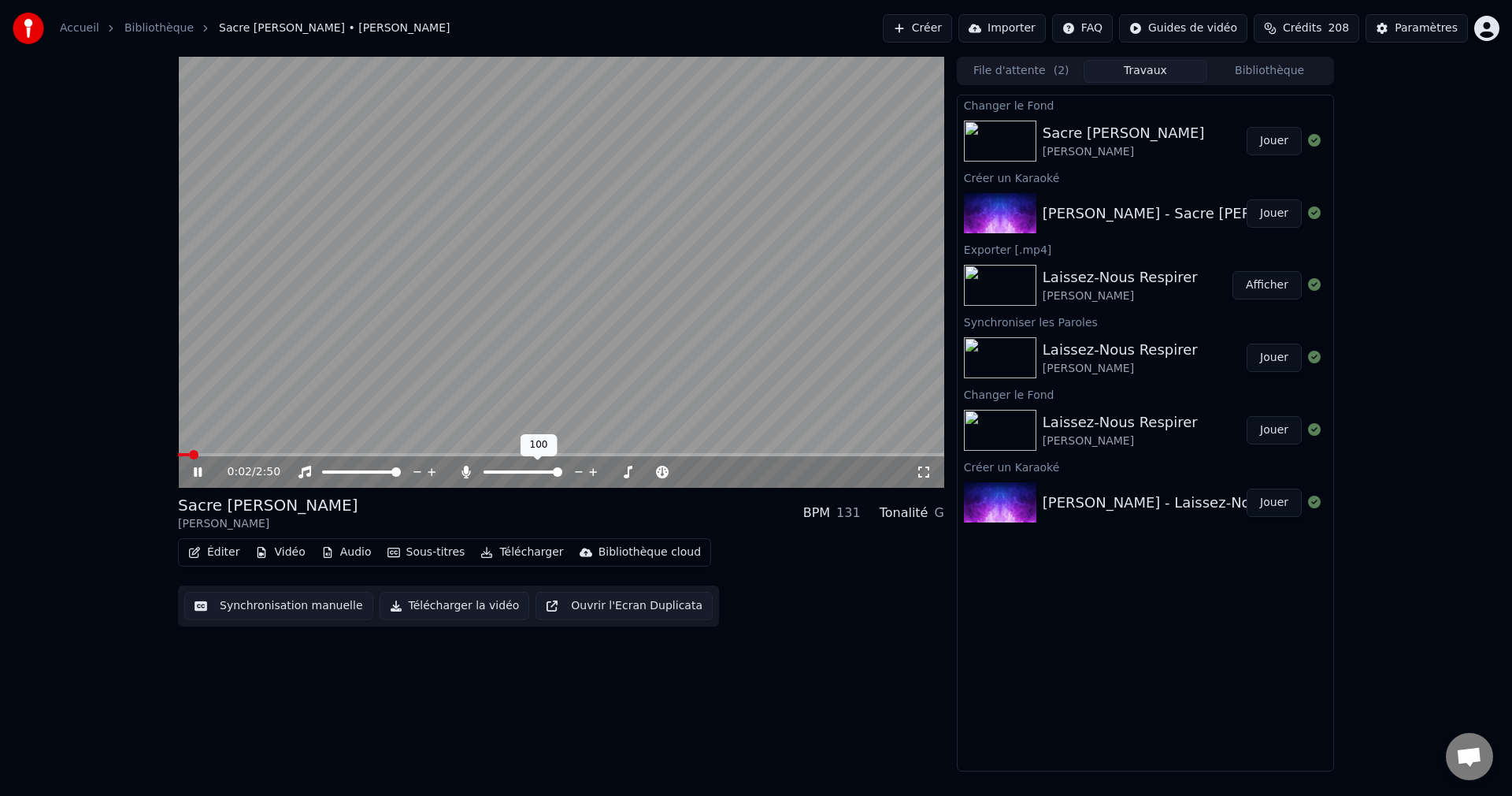
click at [562, 476] on span at bounding box center [558, 472] width 10 height 10
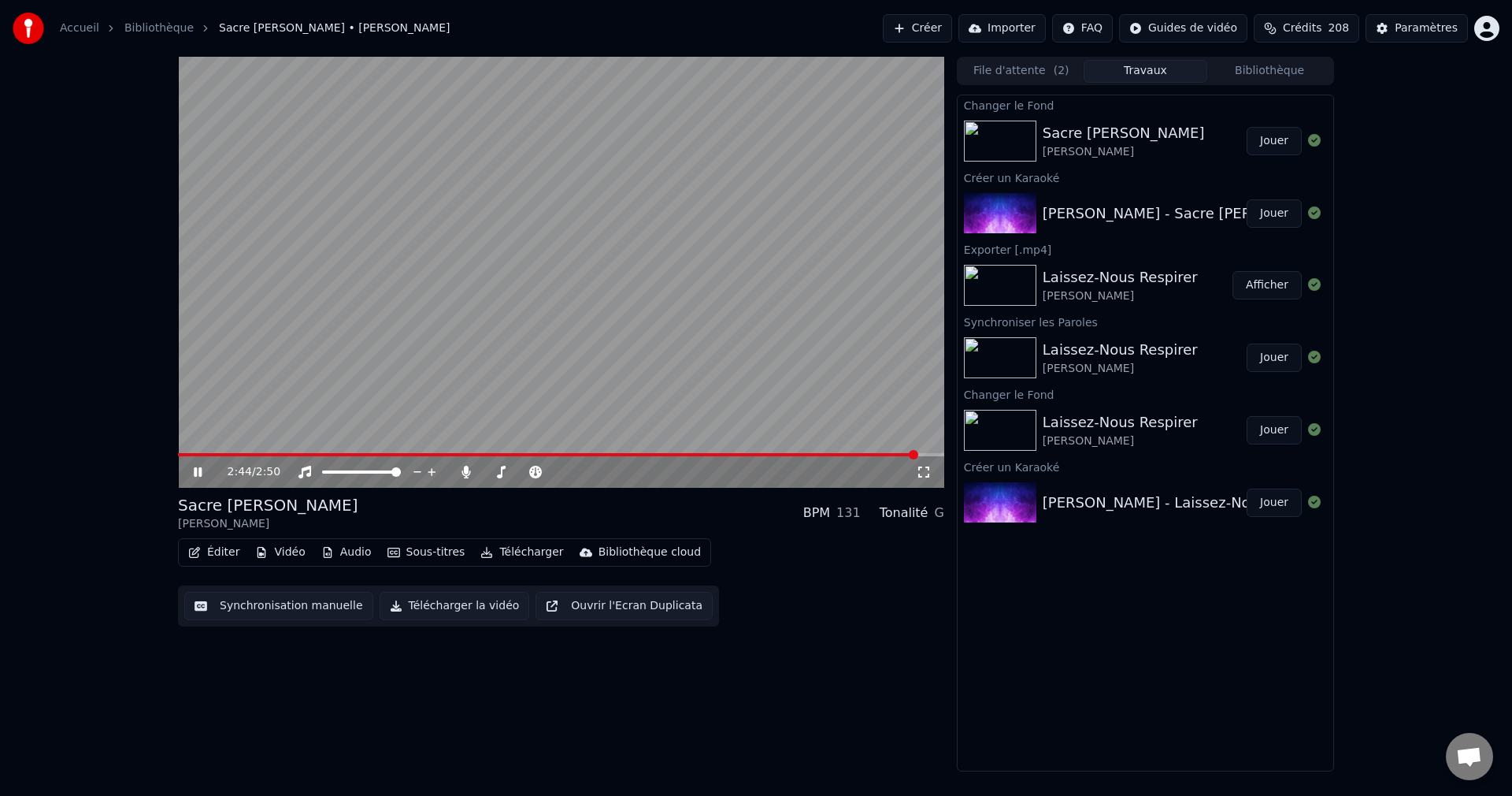
click at [198, 472] on icon at bounding box center [209, 472] width 37 height 13
click at [209, 555] on button "Éditer" at bounding box center [213, 552] width 64 height 22
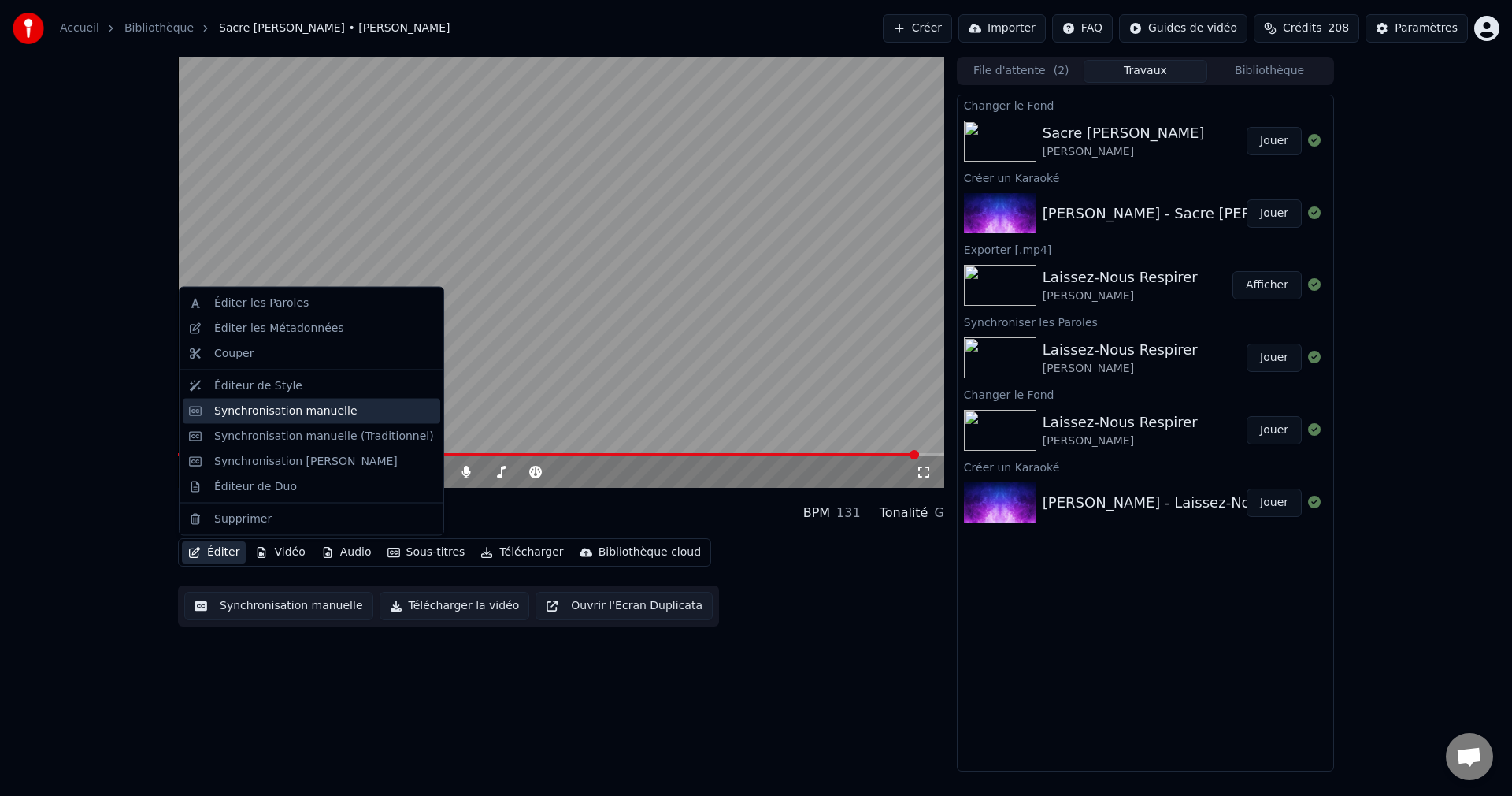
click at [292, 417] on div "Synchronisation manuelle" at bounding box center [286, 411] width 143 height 16
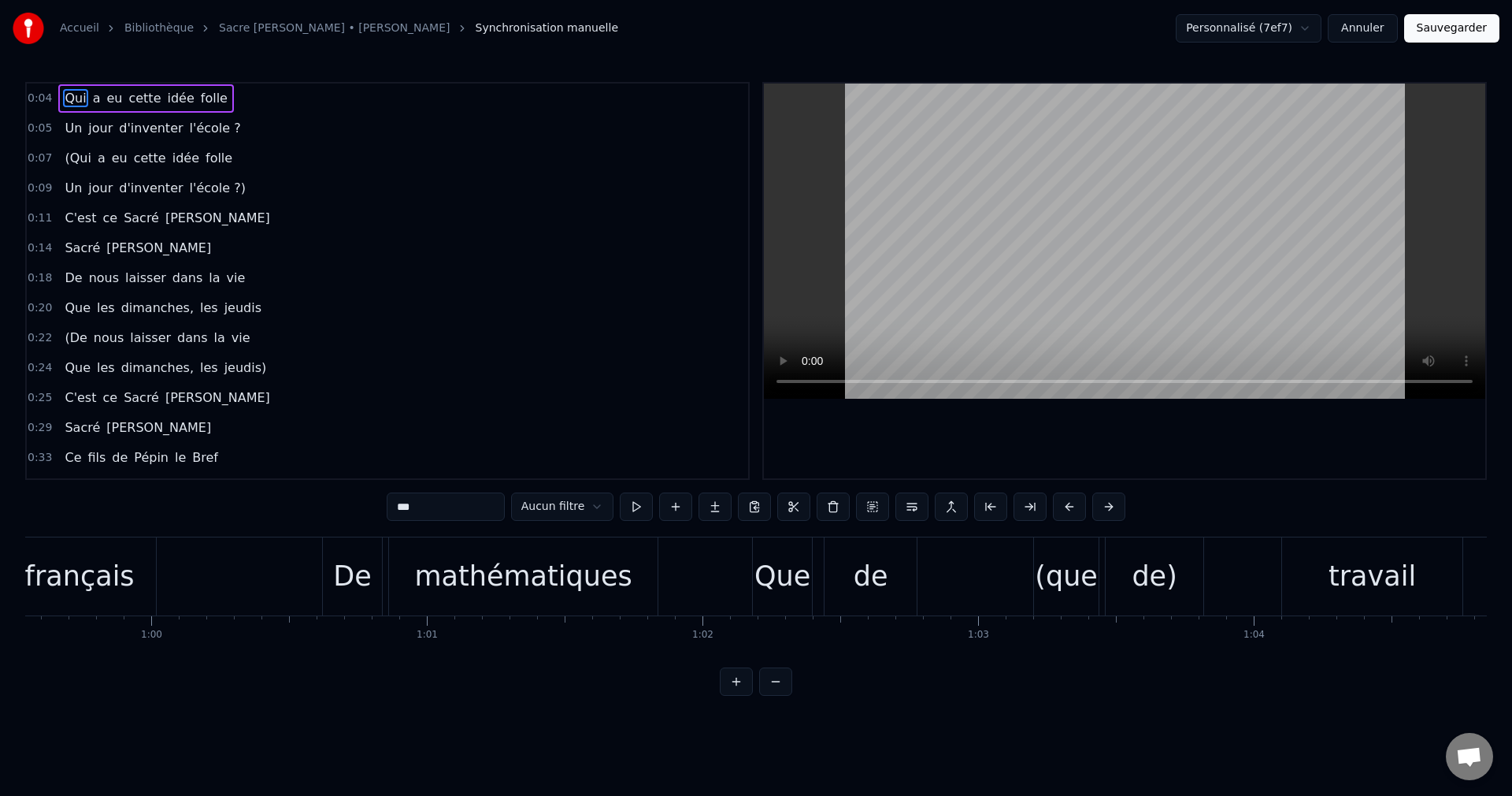
scroll to position [0, 16426]
click at [782, 588] on div "Que" at bounding box center [773, 576] width 56 height 42
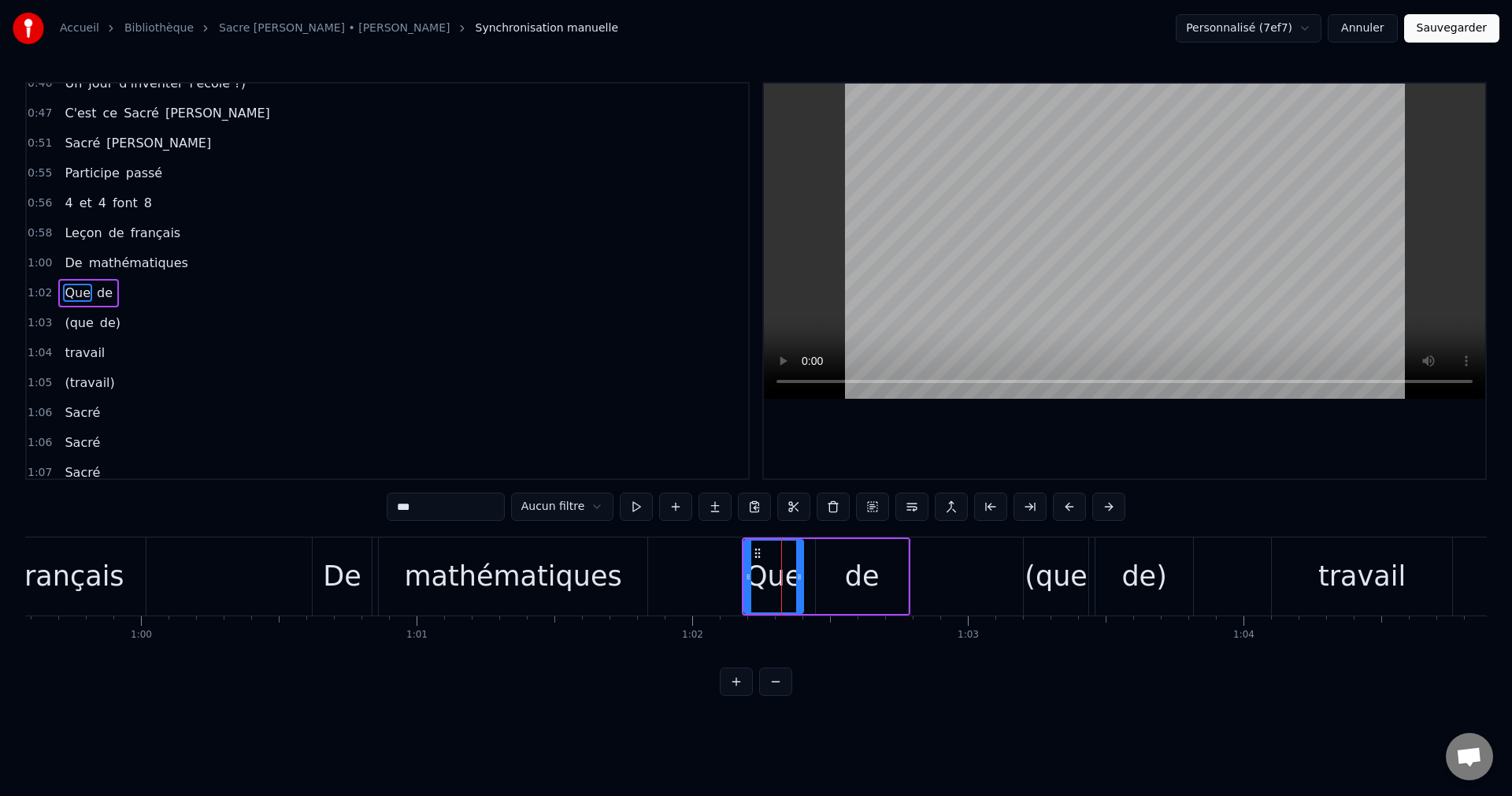
scroll to position [595, 0]
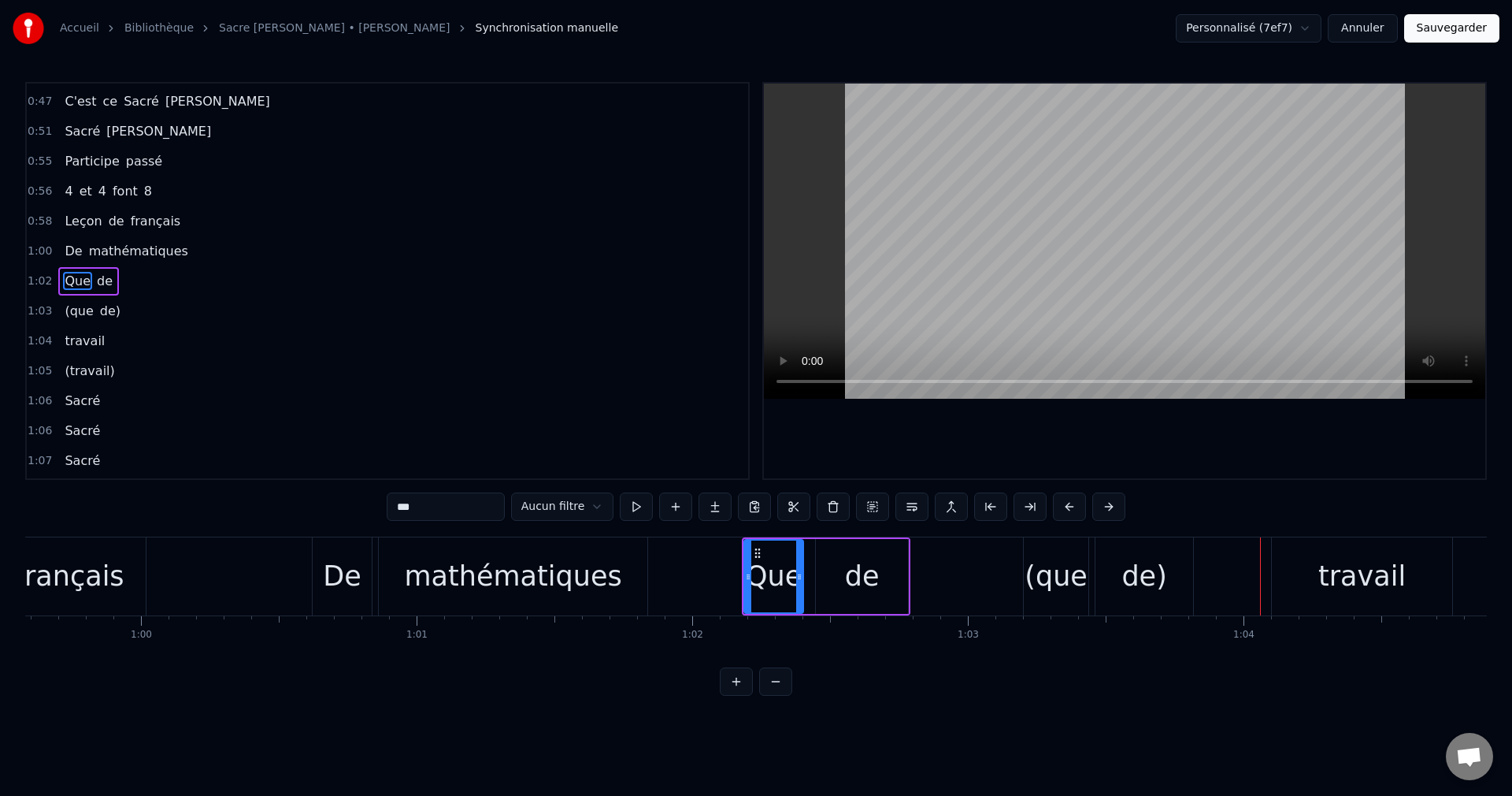
click at [1173, 577] on div "de)" at bounding box center [1144, 576] width 98 height 78
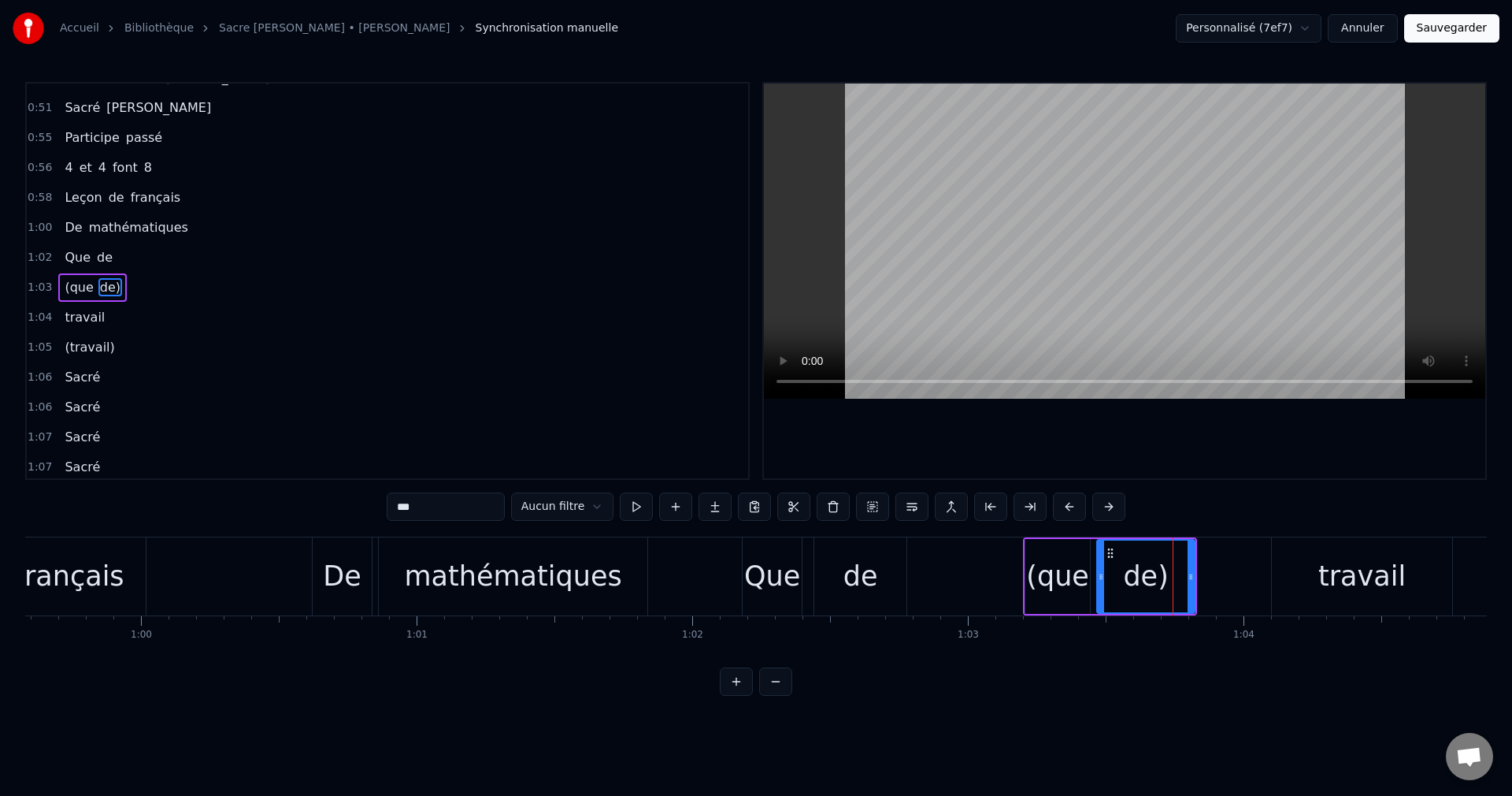
scroll to position [626, 0]
drag, startPoint x: 1191, startPoint y: 576, endPoint x: 1152, endPoint y: 585, distance: 40.0
click at [1152, 585] on div at bounding box center [1152, 577] width 6 height 72
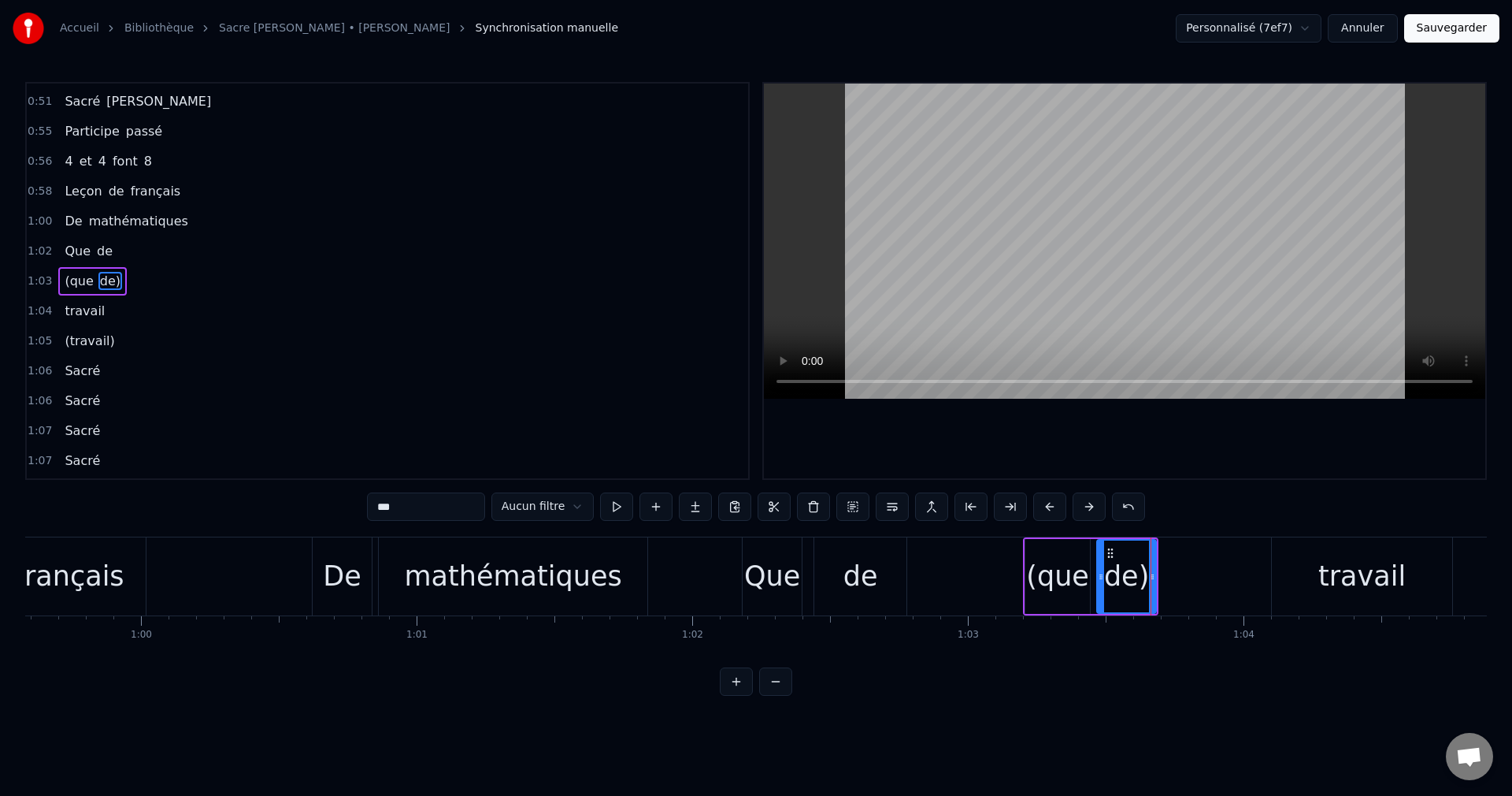
click at [777, 590] on div "Que" at bounding box center [773, 576] width 56 height 42
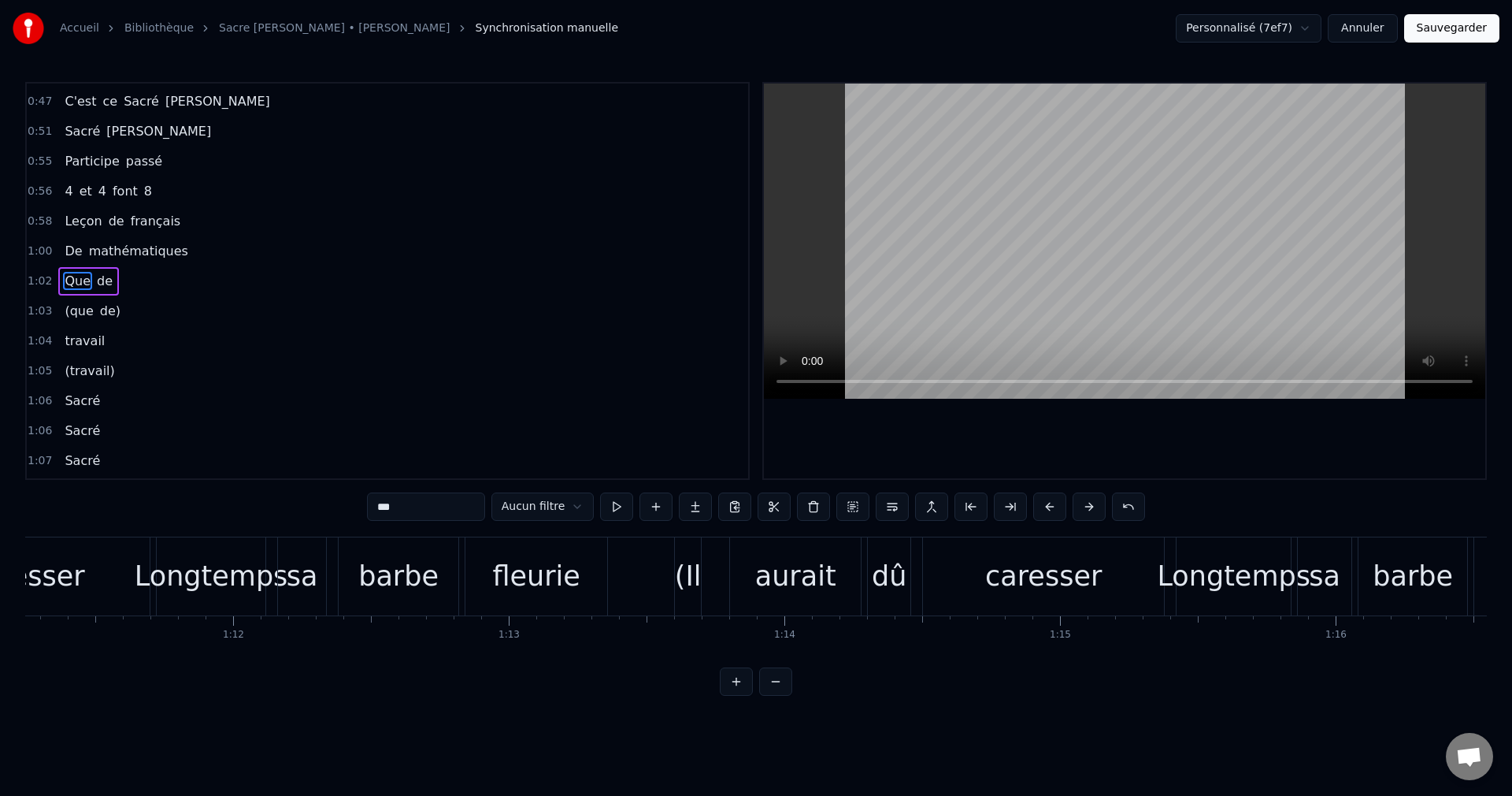
scroll to position [0, 19694]
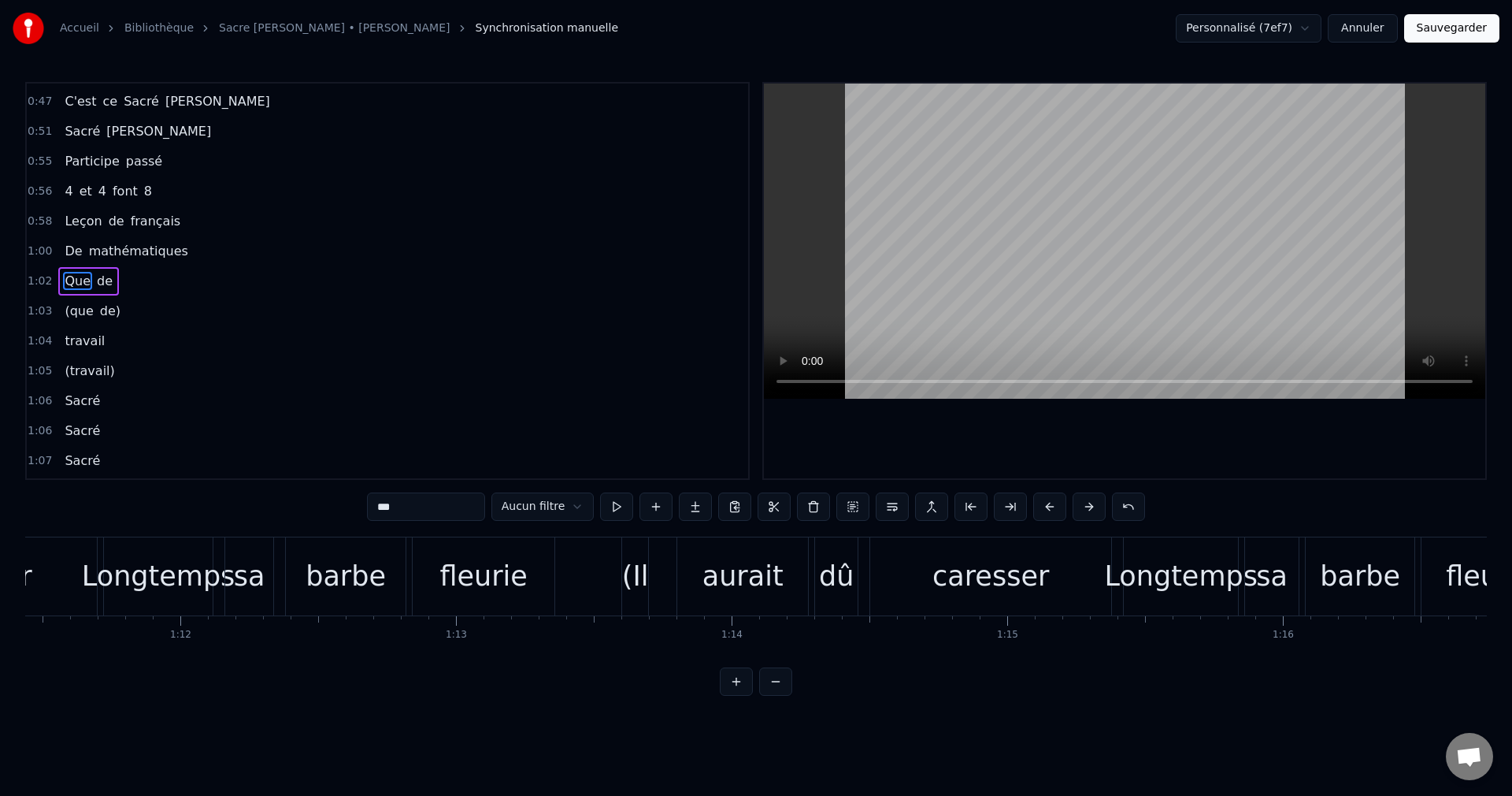
click at [495, 580] on div "fleurie" at bounding box center [483, 576] width 88 height 42
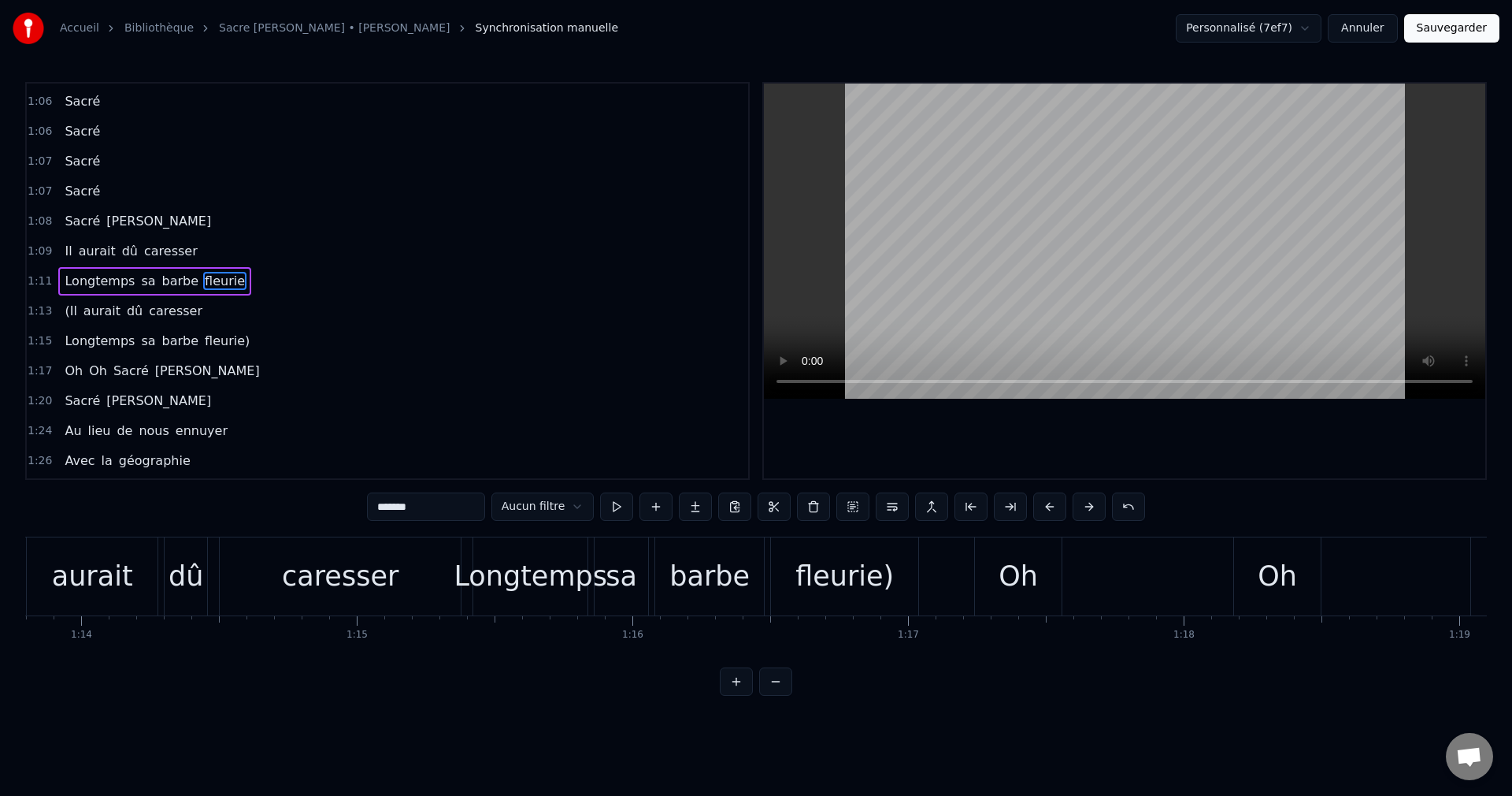
scroll to position [0, 20356]
click at [824, 588] on div "fleurie)" at bounding box center [833, 576] width 98 height 42
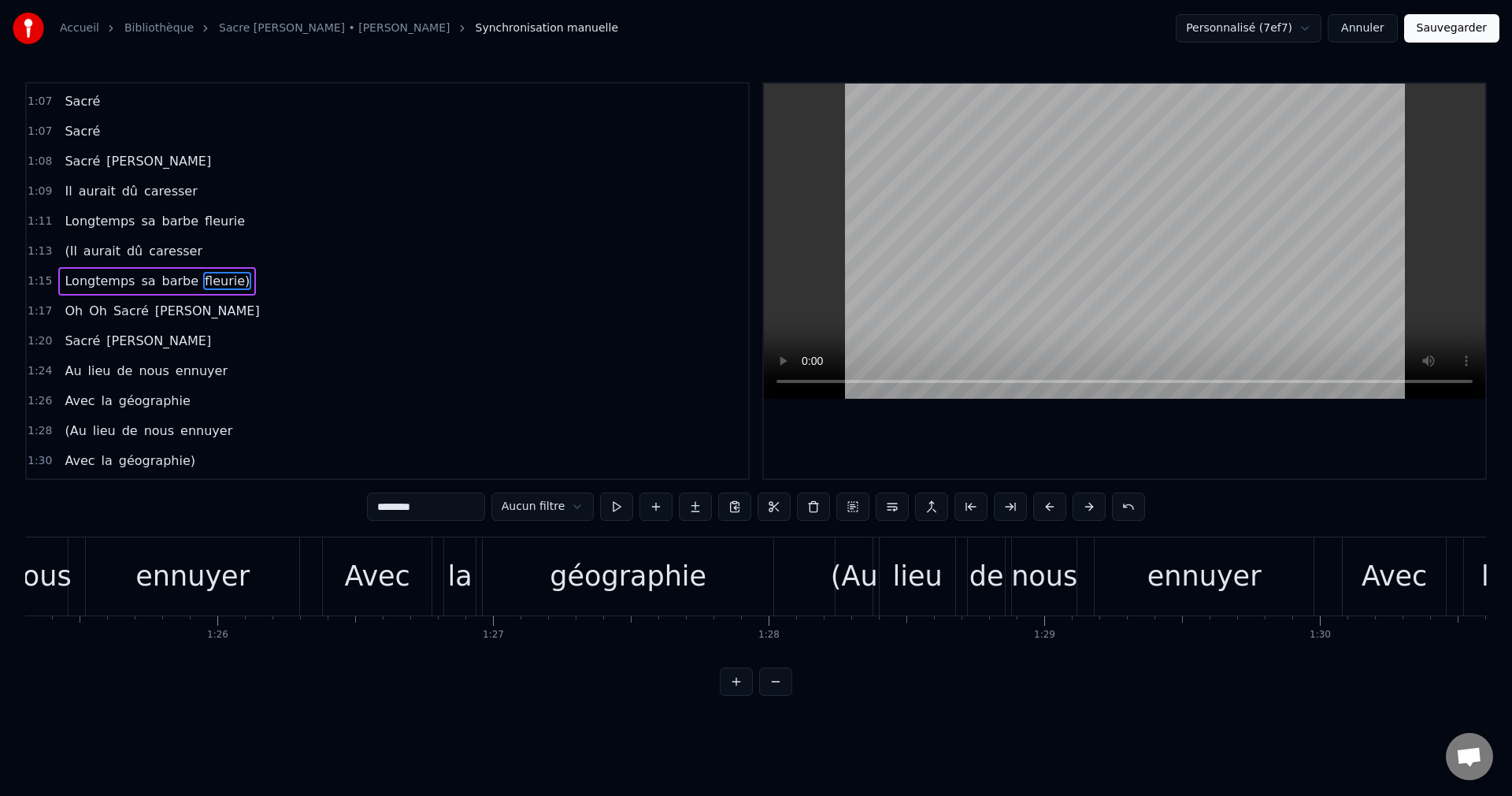
scroll to position [0, 23559]
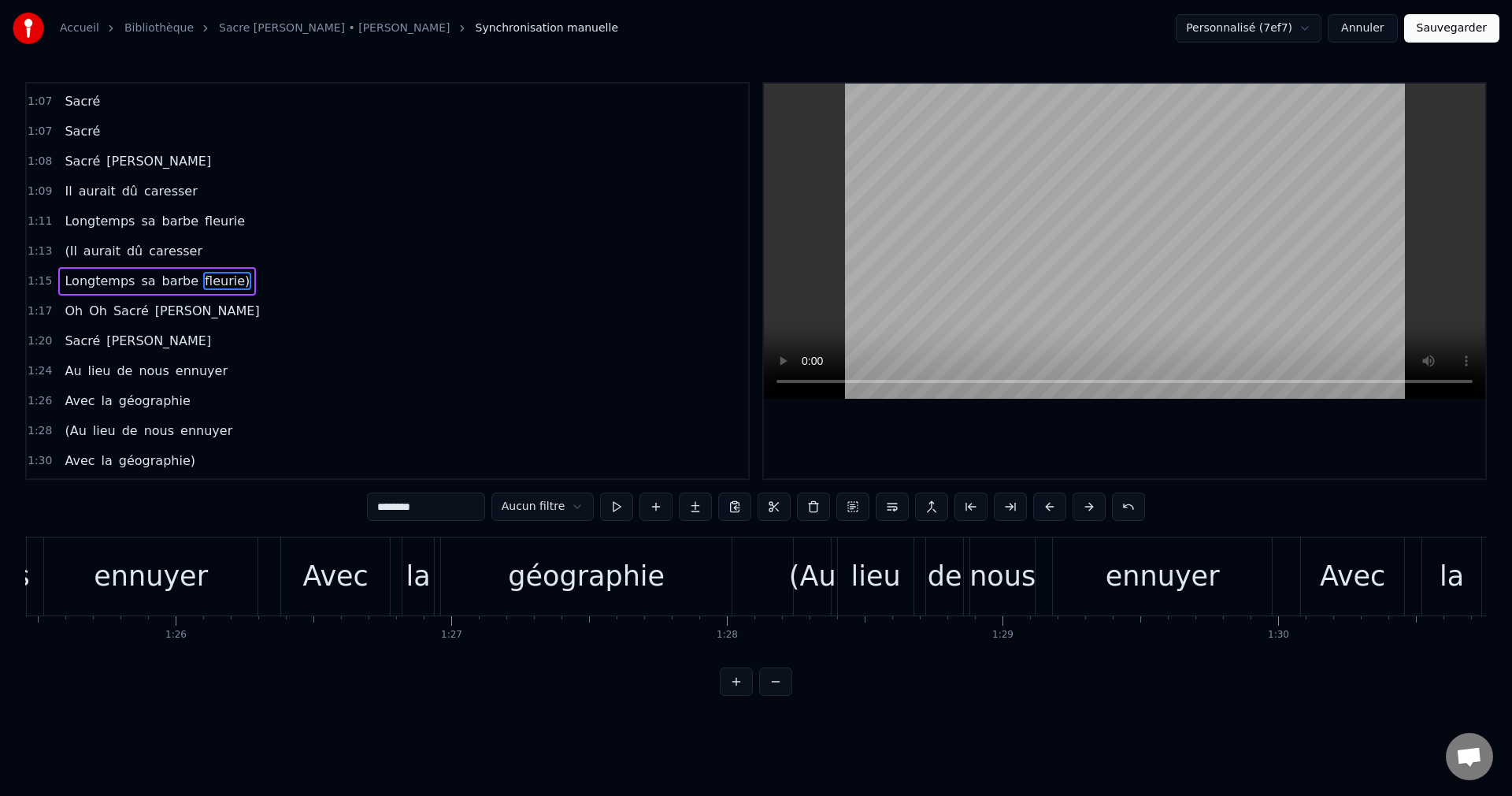
click at [688, 607] on div "géographie" at bounding box center [586, 576] width 291 height 78
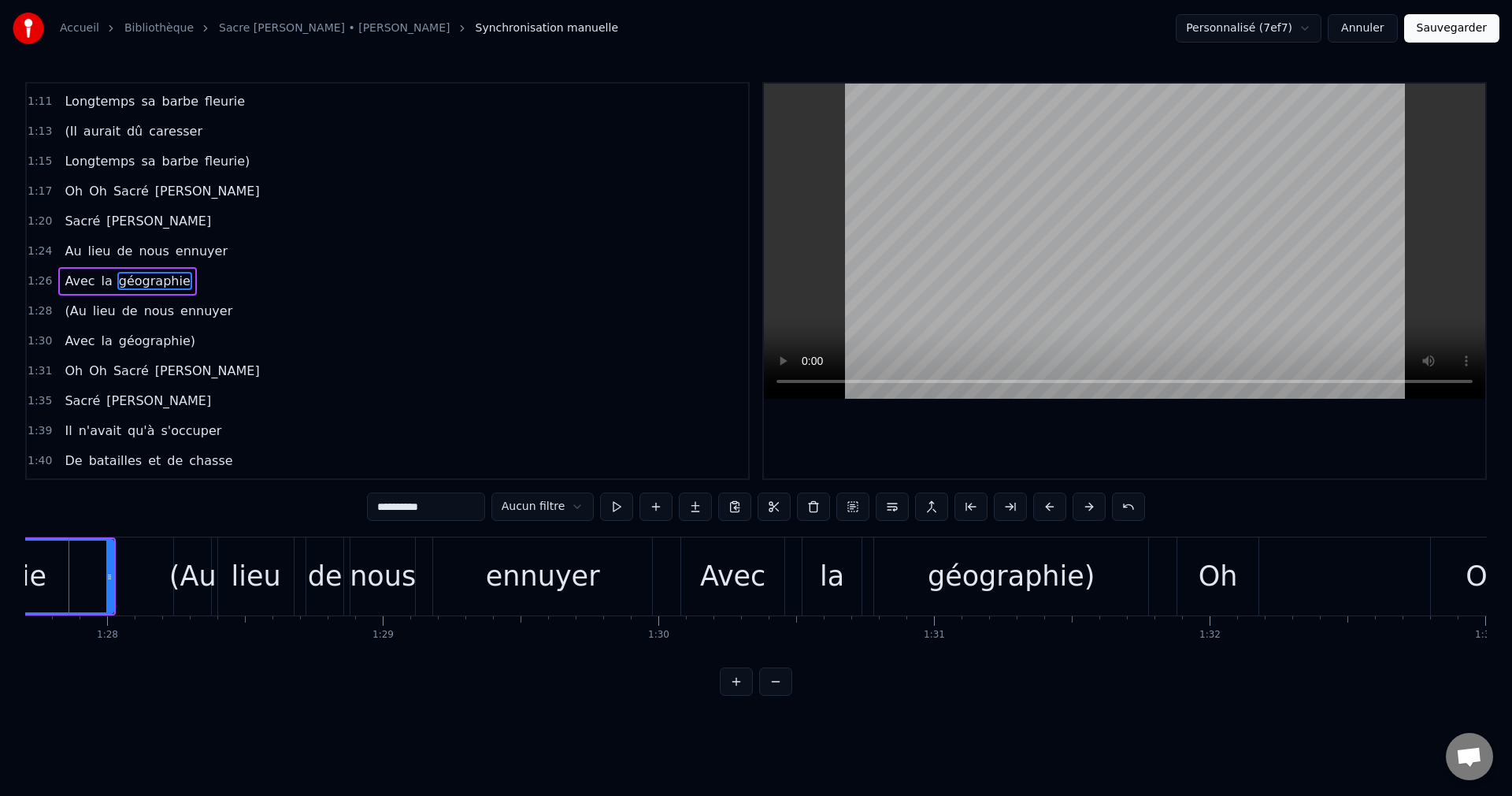
scroll to position [0, 24221]
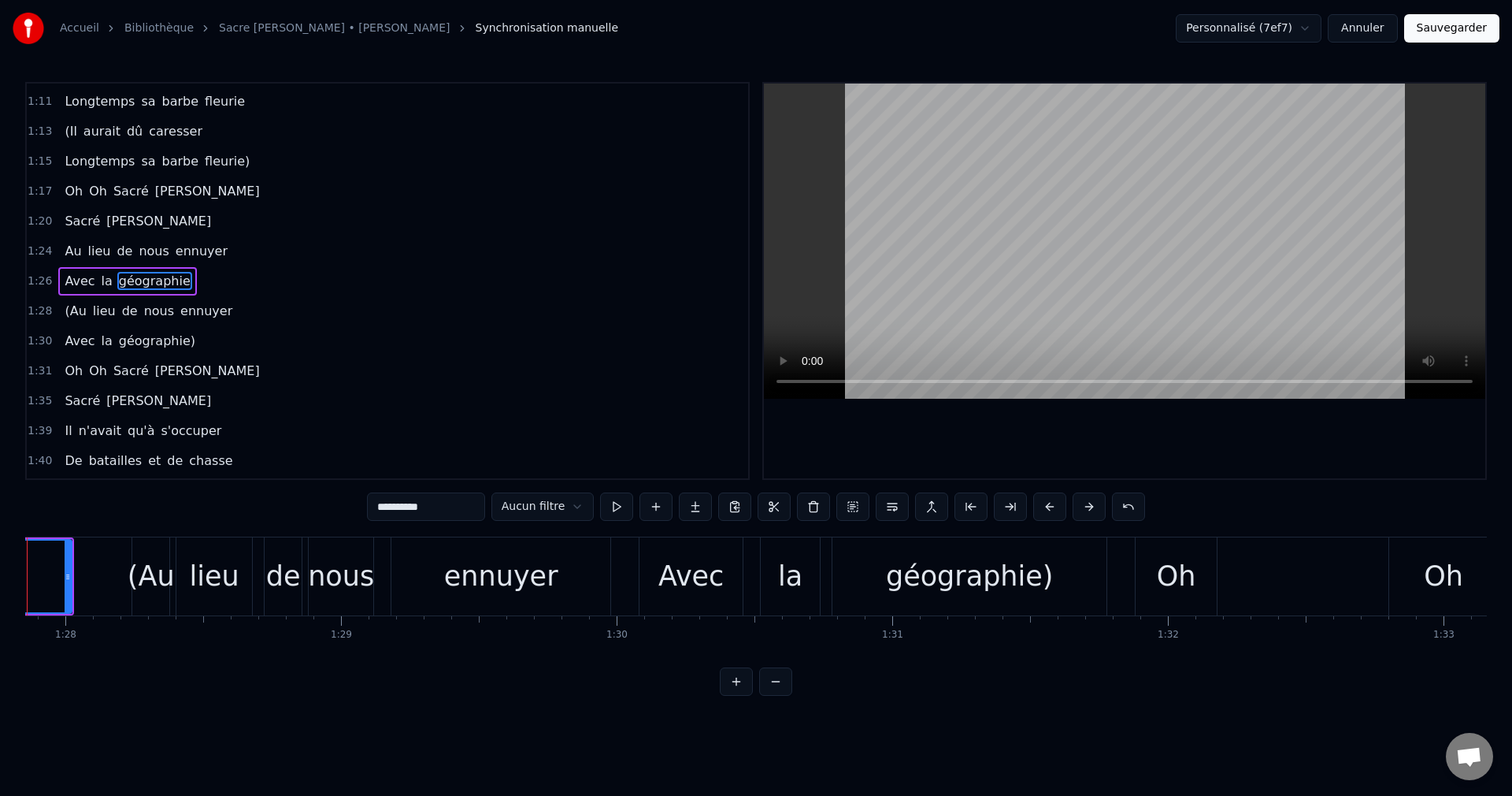
click at [1027, 573] on div "géographie)" at bounding box center [970, 576] width 167 height 42
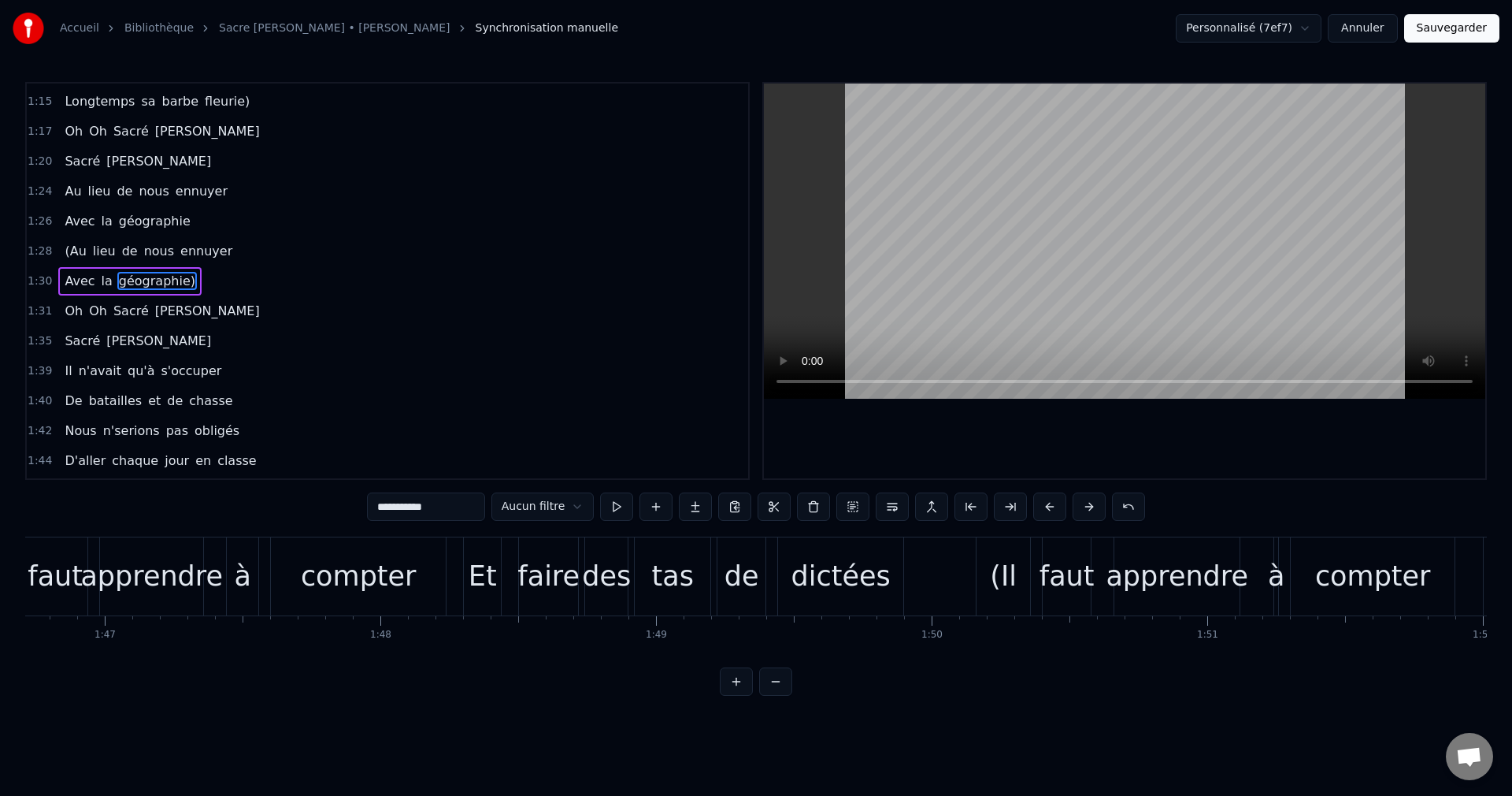
scroll to position [0, 29450]
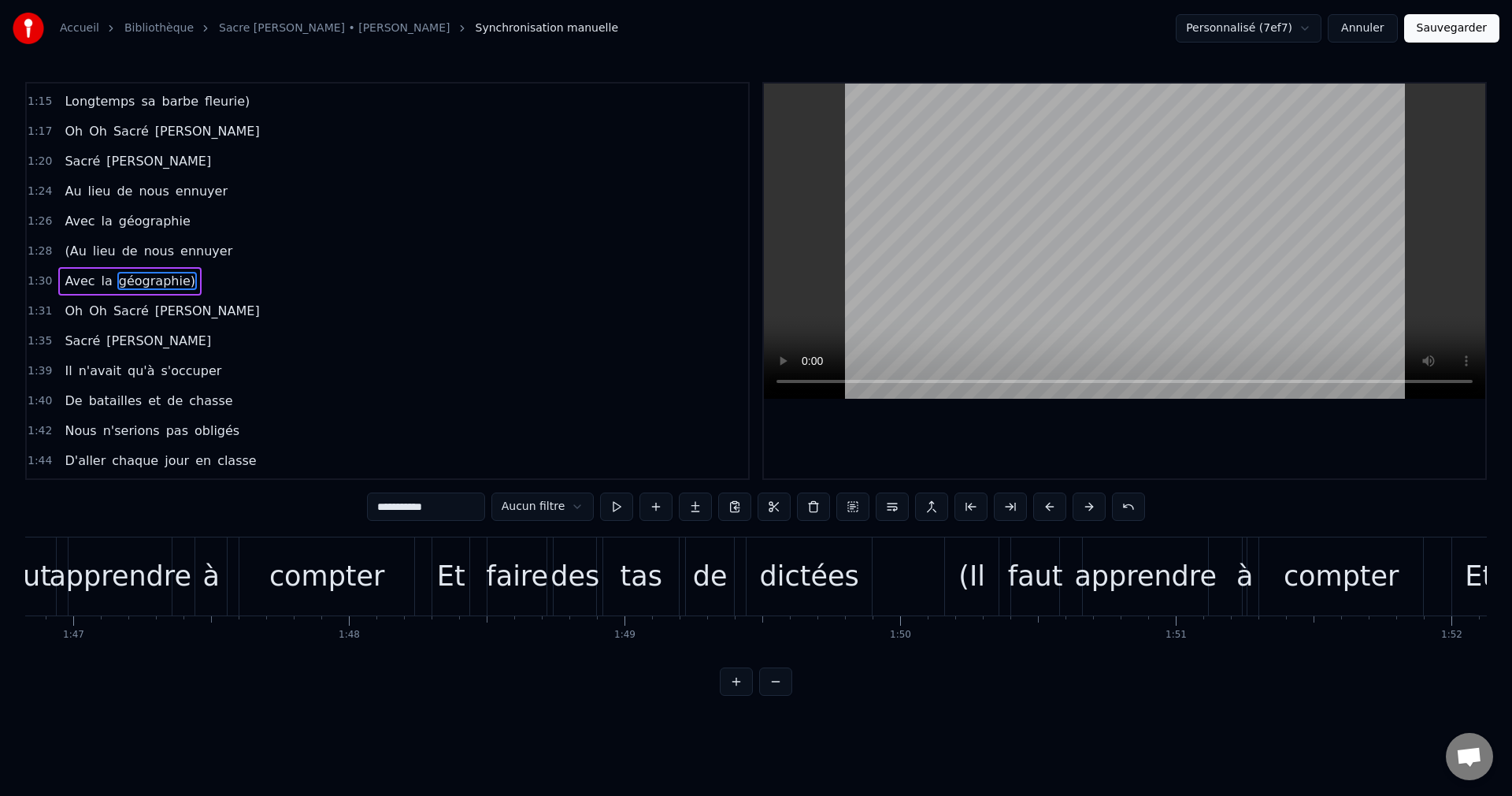
click at [821, 601] on div "dictées" at bounding box center [809, 576] width 125 height 78
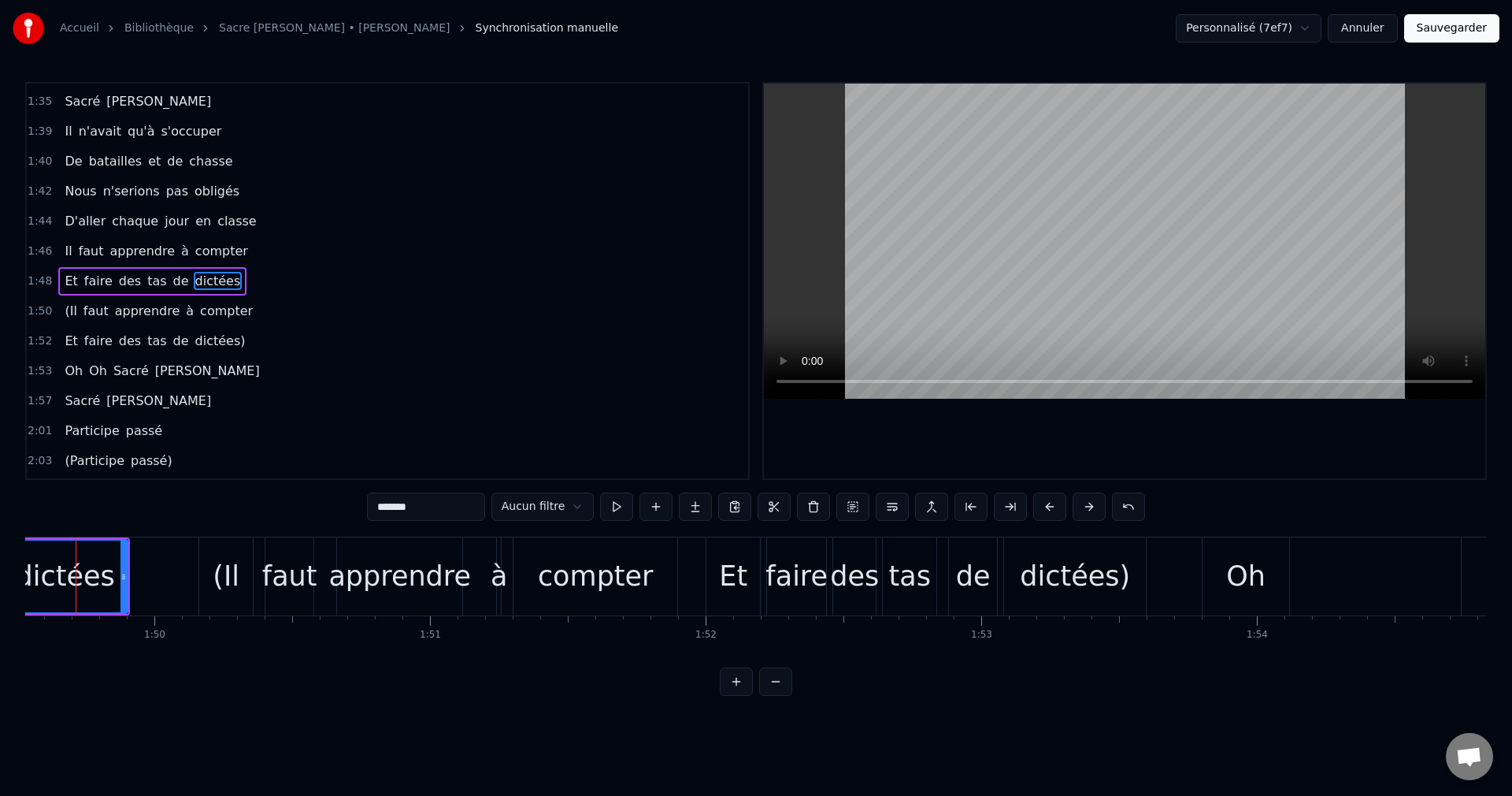
scroll to position [0, 30260]
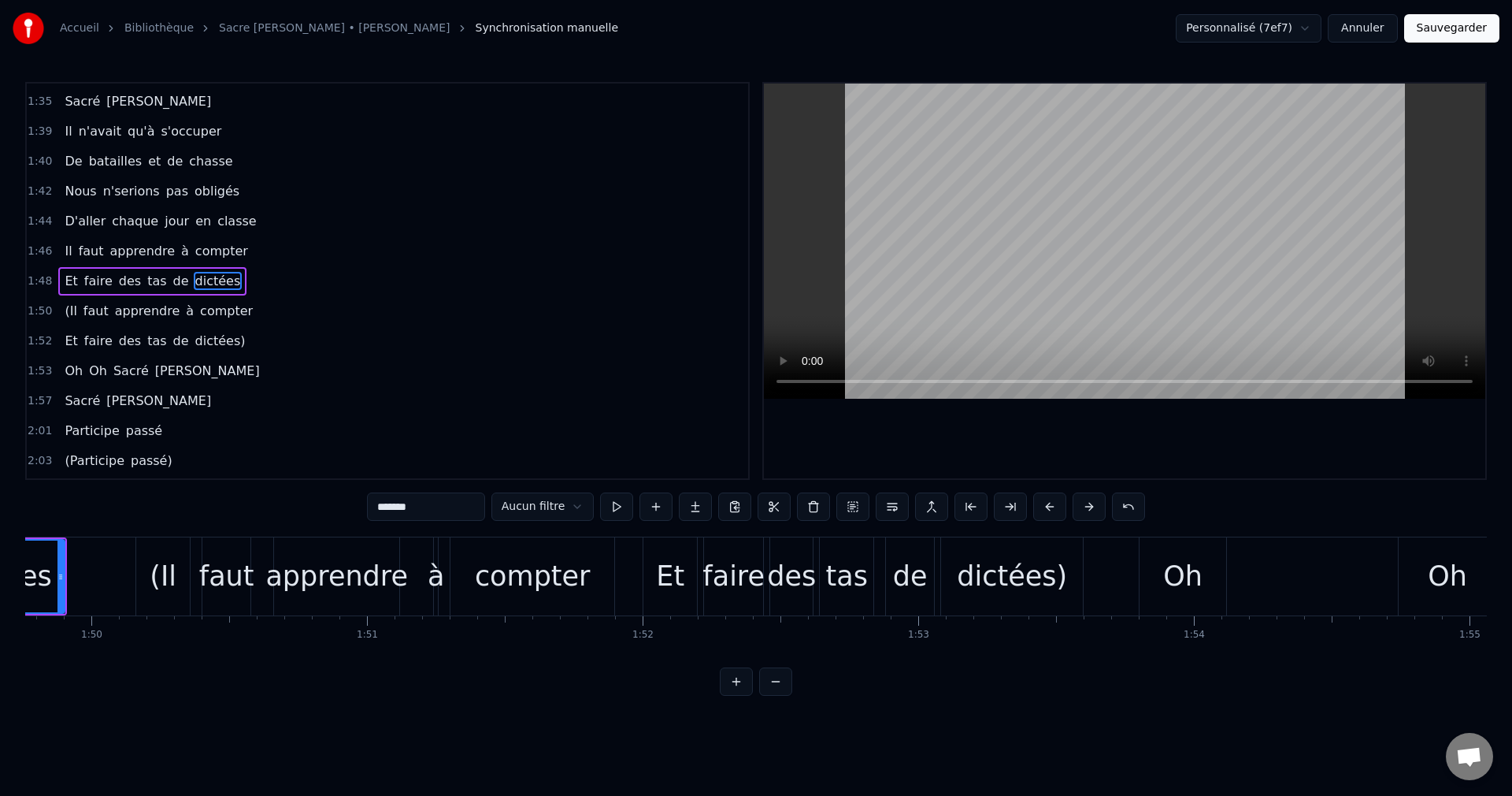
click at [1027, 590] on div "dictées)" at bounding box center [1012, 576] width 110 height 42
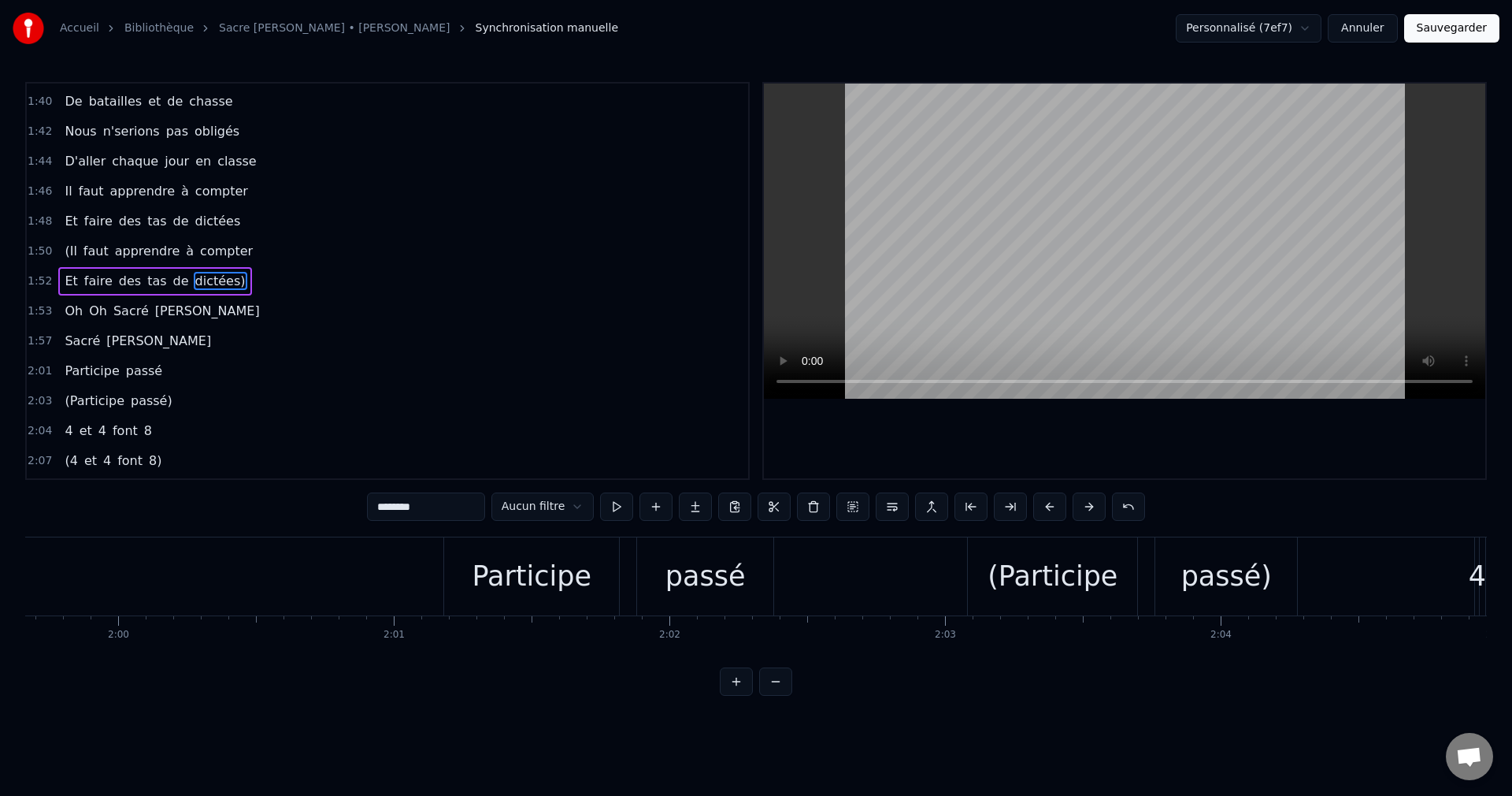
scroll to position [0, 33064]
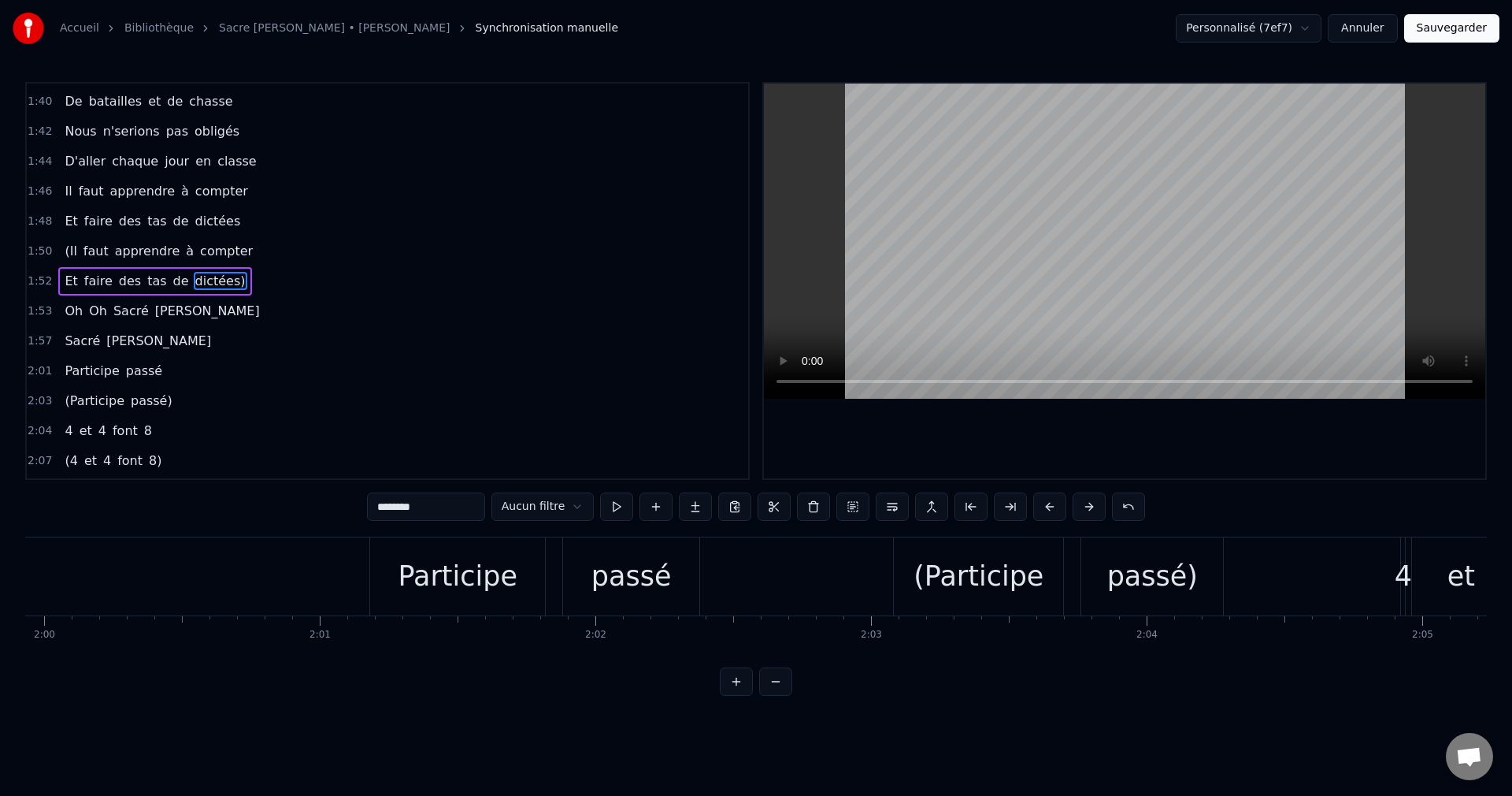
click at [644, 578] on div "passé" at bounding box center [632, 576] width 81 height 42
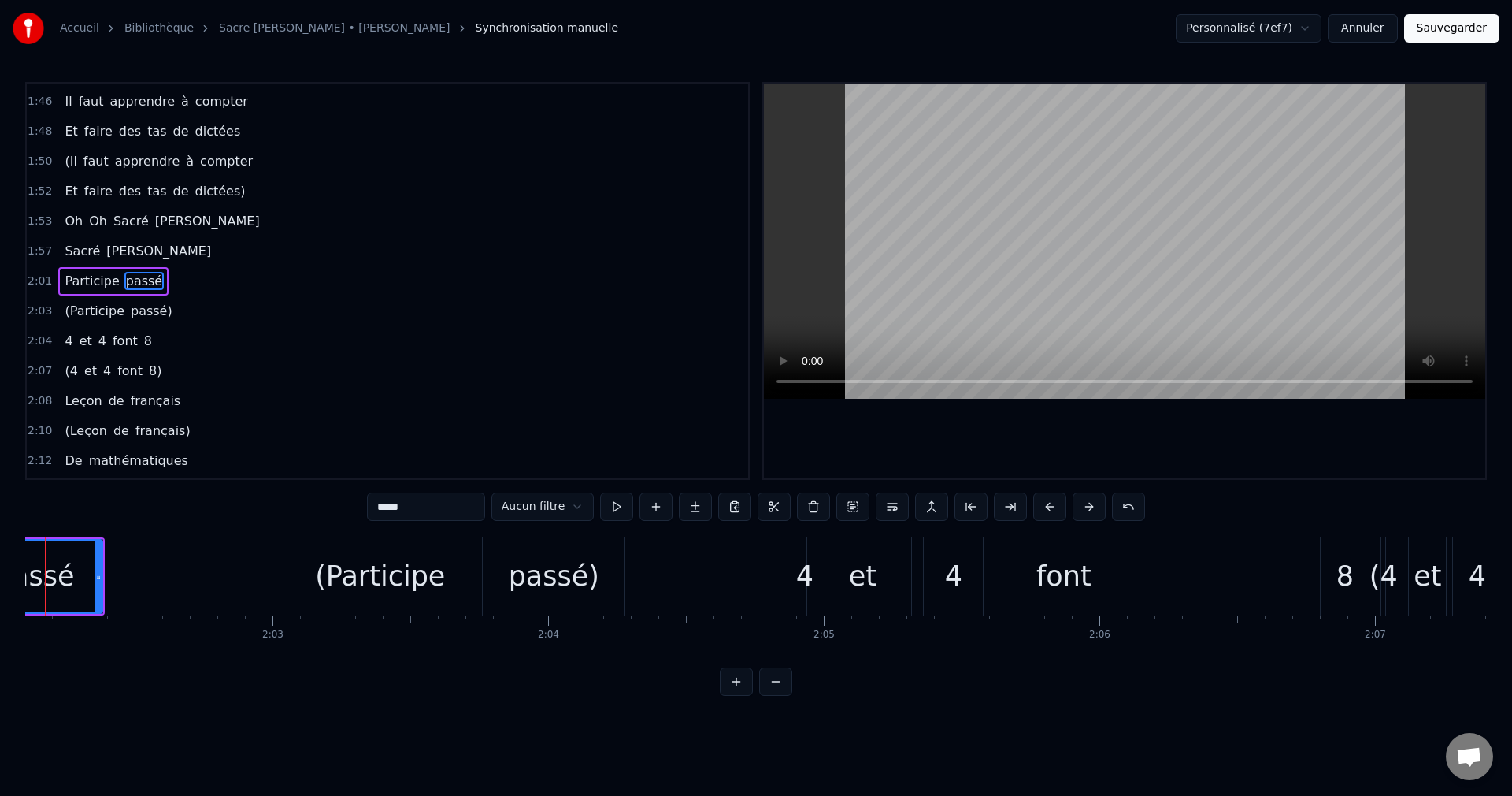
scroll to position [0, 33767]
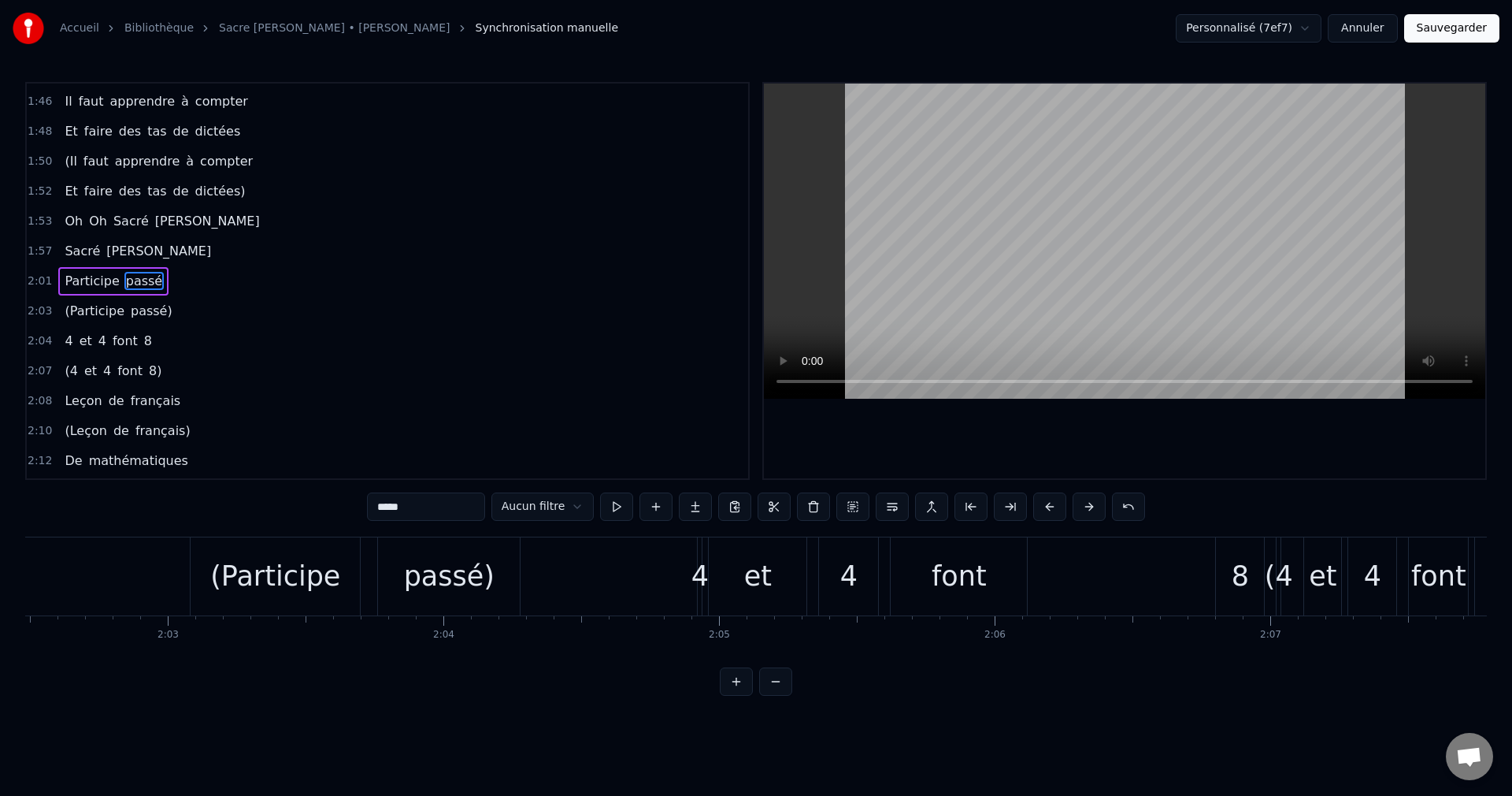
click at [978, 586] on div "font" at bounding box center [960, 576] width 56 height 42
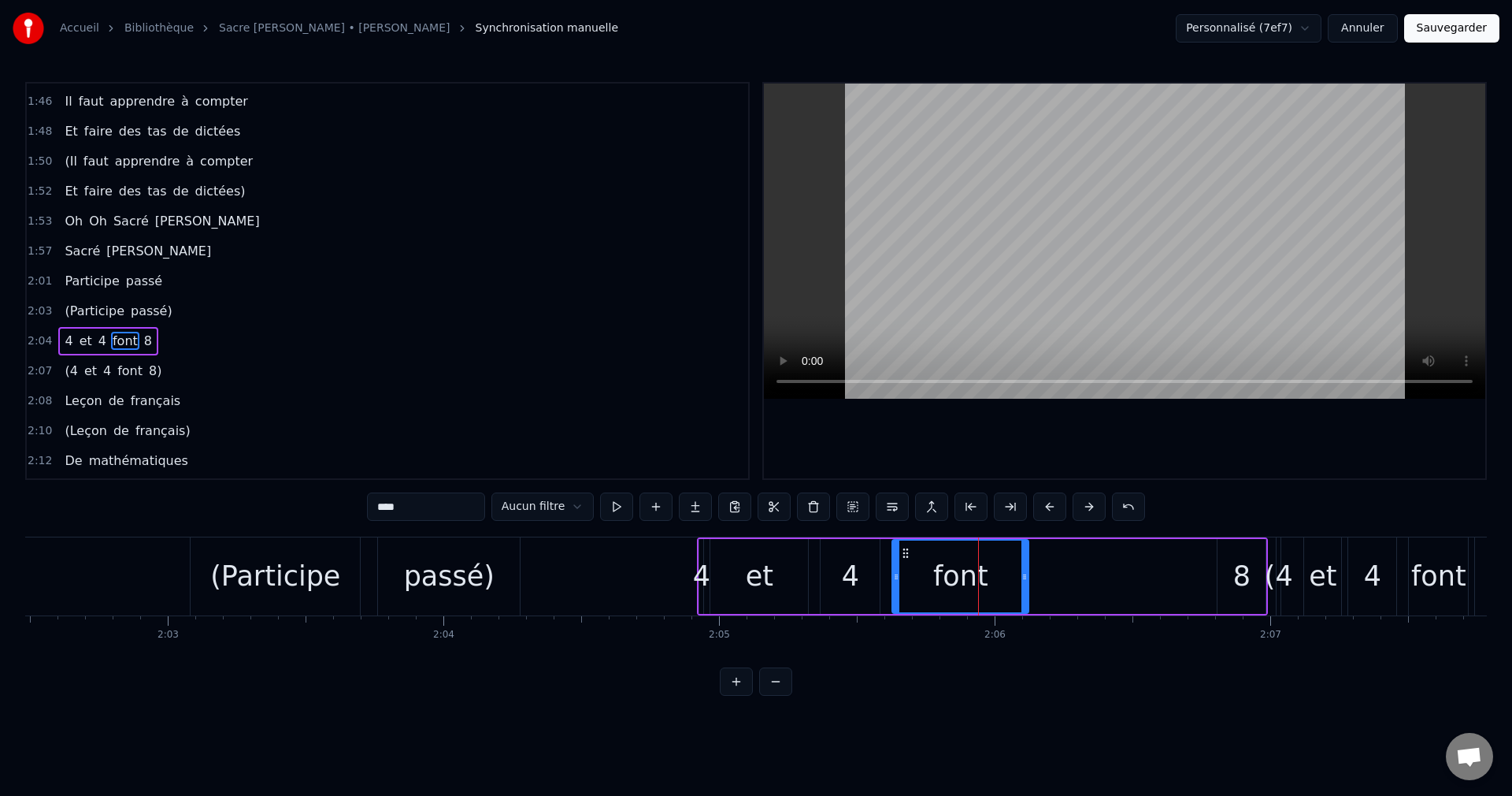
scroll to position [1584, 0]
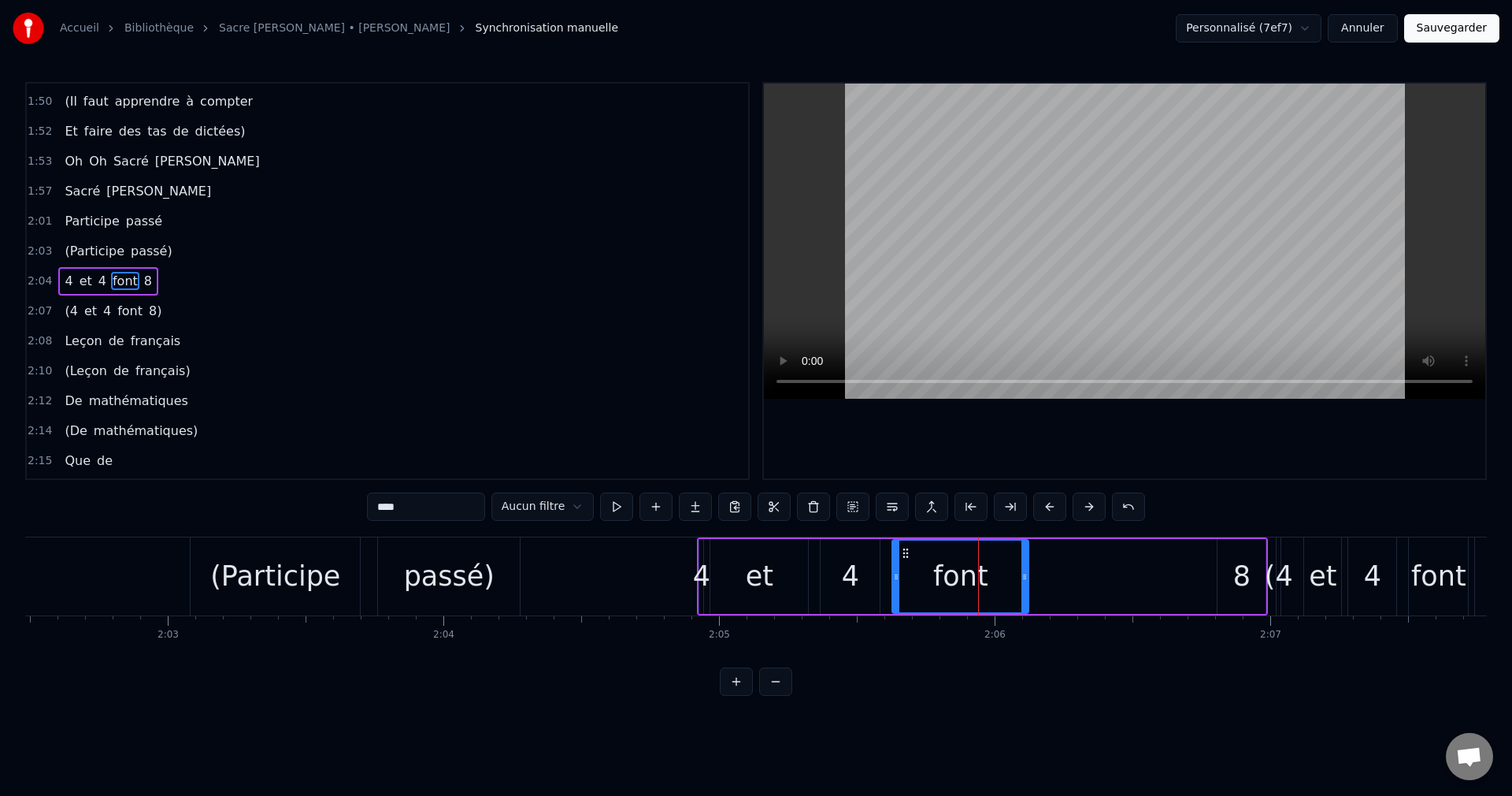
click at [942, 582] on div "font" at bounding box center [961, 576] width 56 height 42
drag, startPoint x: 1024, startPoint y: 575, endPoint x: 942, endPoint y: 591, distance: 83.5
click at [942, 591] on div at bounding box center [943, 577] width 6 height 72
click at [1234, 574] on div "8" at bounding box center [1242, 576] width 17 height 42
drag, startPoint x: 1231, startPoint y: 550, endPoint x: 968, endPoint y: 588, distance: 265.7
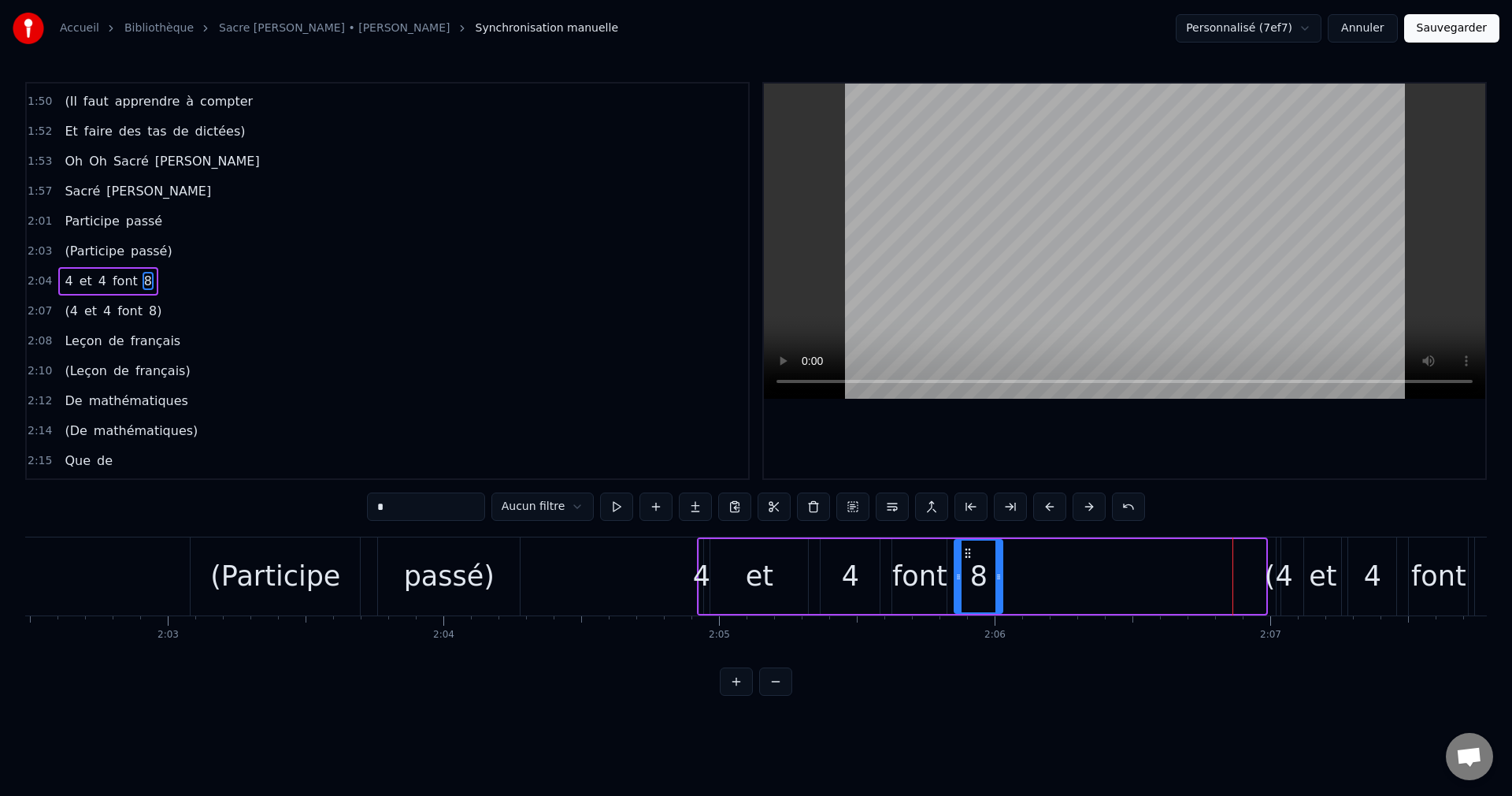
click at [968, 588] on div "8" at bounding box center [978, 577] width 47 height 72
click at [430, 573] on div "passé)" at bounding box center [448, 576] width 90 height 42
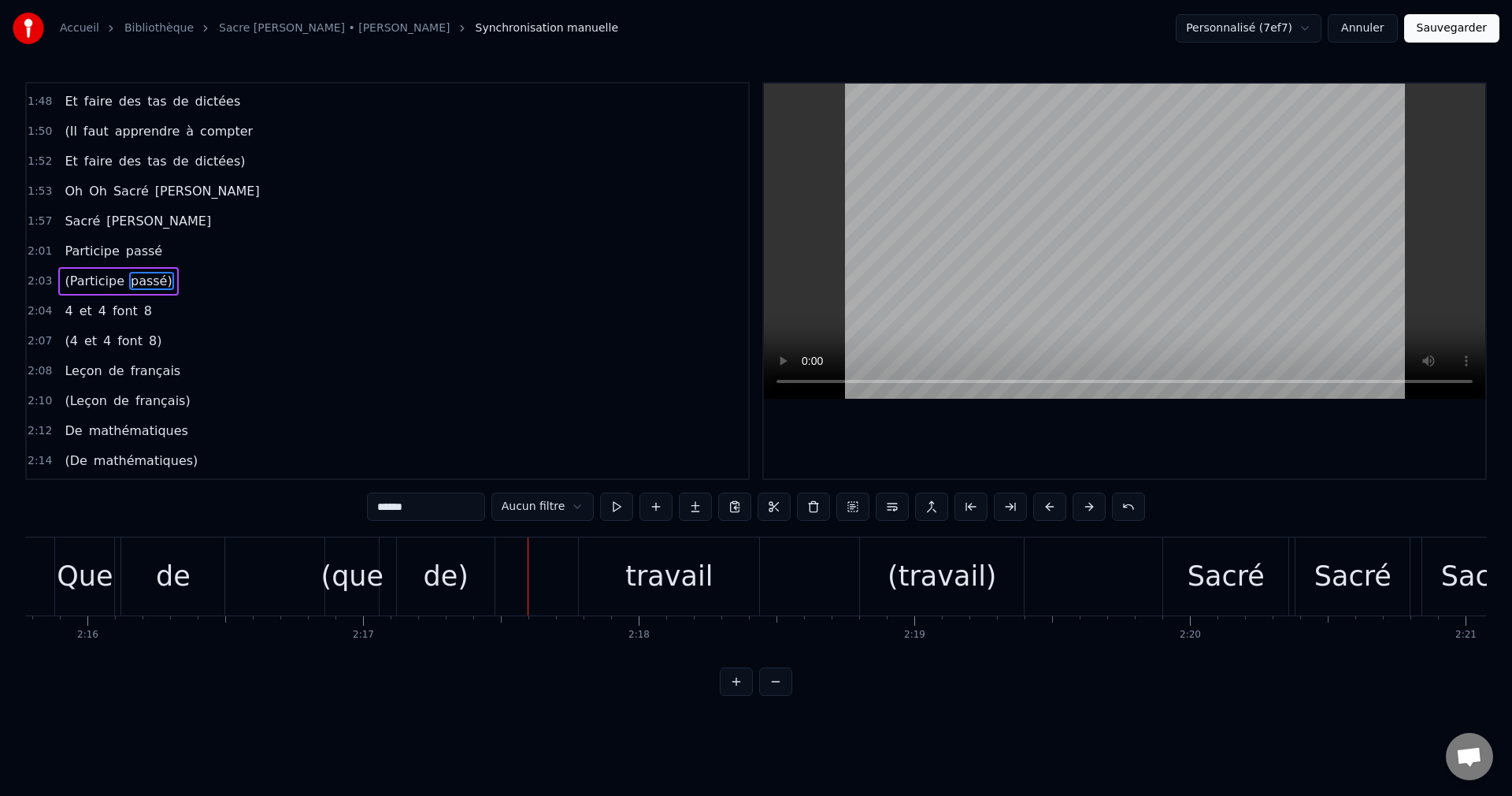
scroll to position [0, 37264]
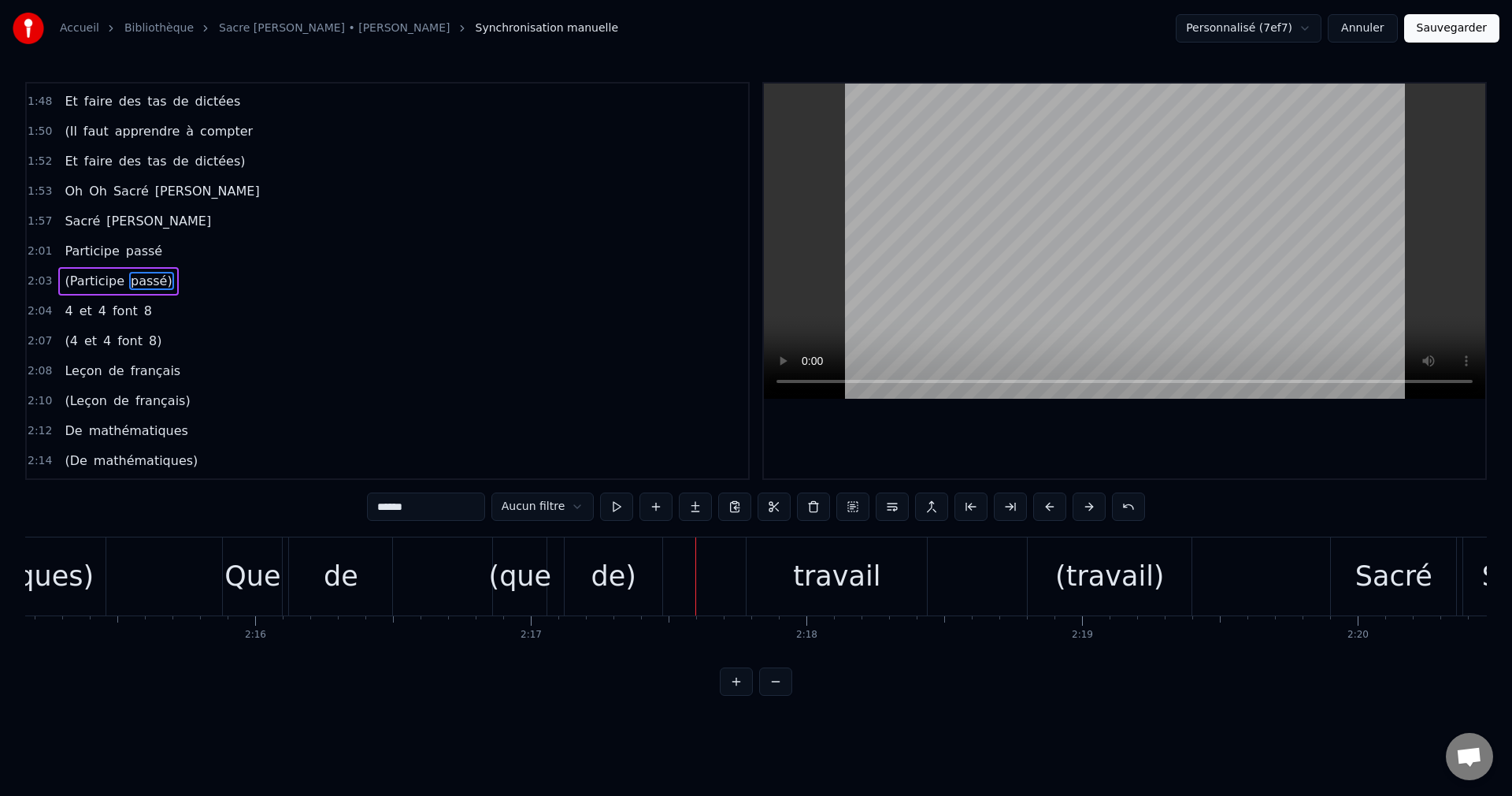
click at [620, 569] on div "de)" at bounding box center [614, 576] width 45 height 42
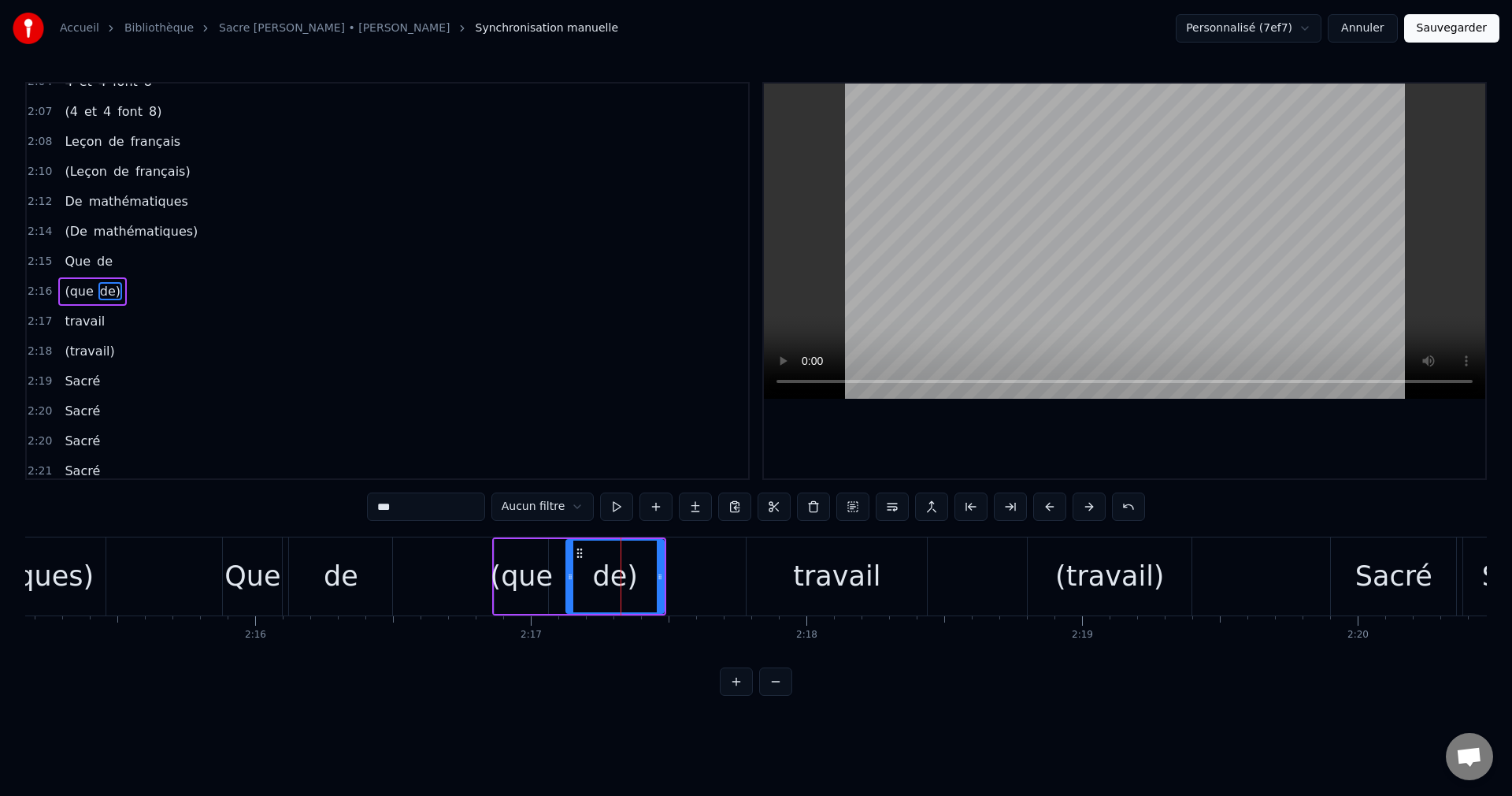
scroll to position [1793, 0]
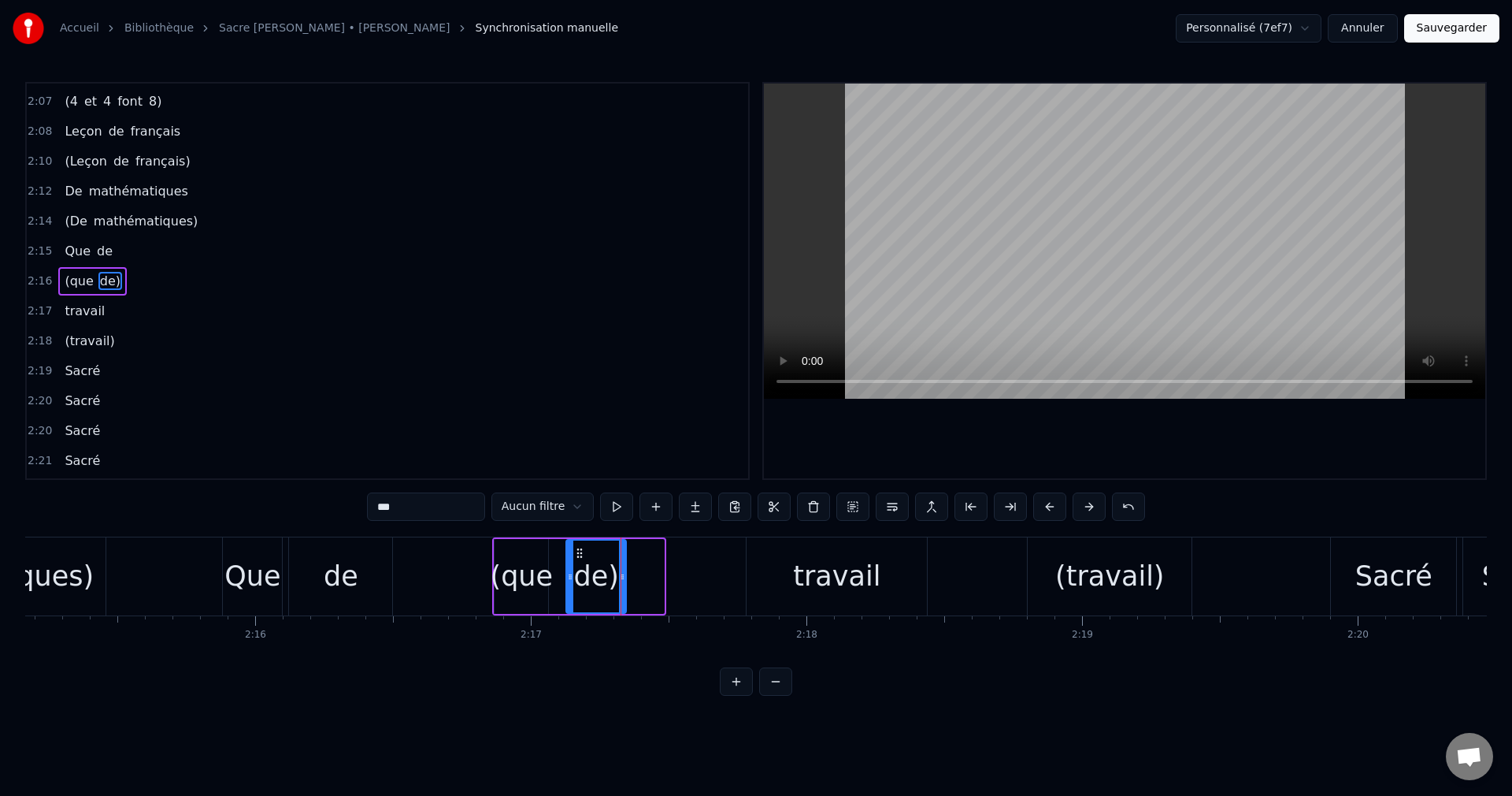
drag, startPoint x: 659, startPoint y: 579, endPoint x: 621, endPoint y: 585, distance: 38.5
click at [621, 585] on div at bounding box center [622, 577] width 6 height 72
click at [263, 575] on div "Que" at bounding box center [252, 576] width 56 height 42
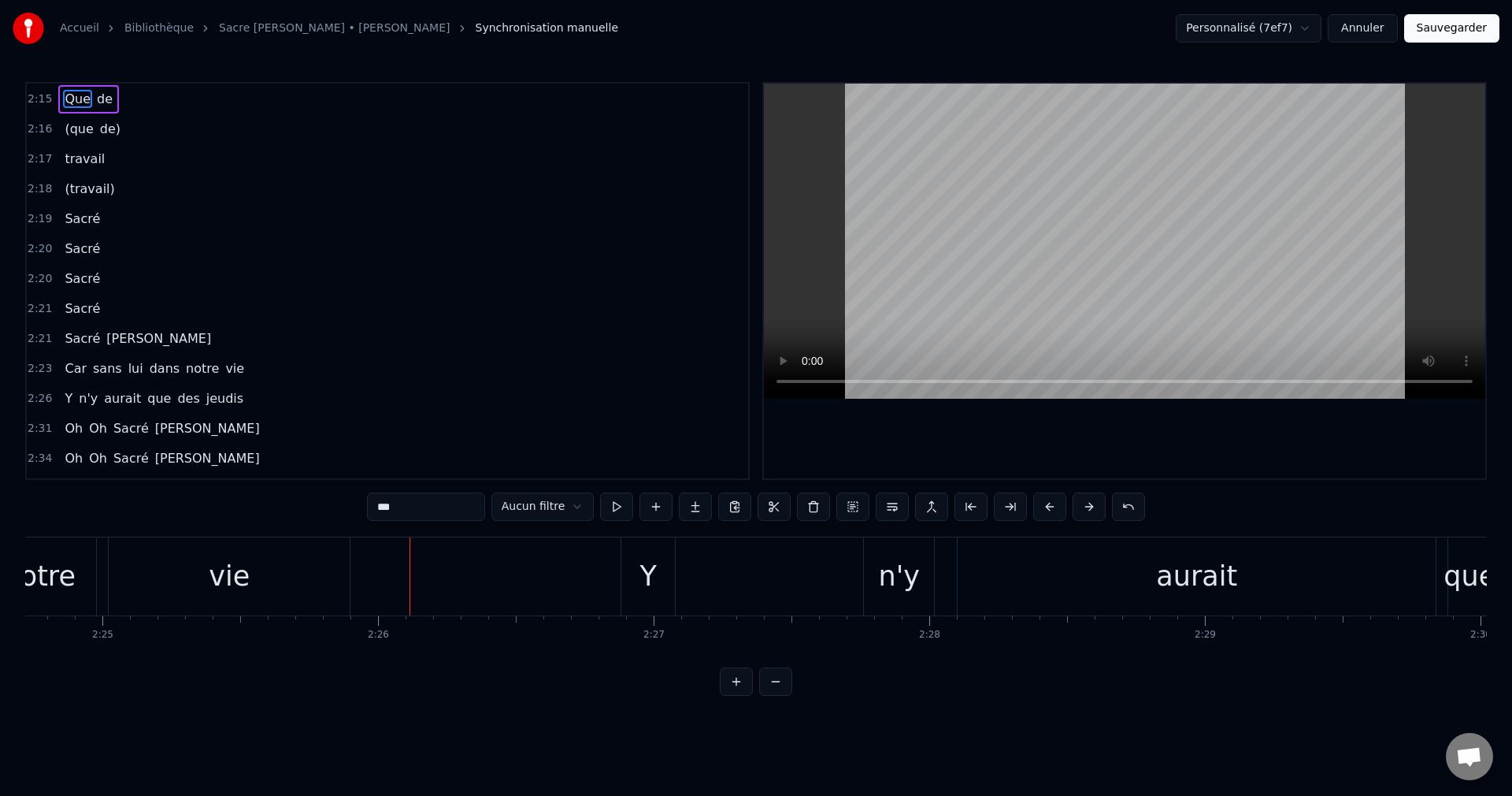
scroll to position [1971, 0]
click at [71, 341] on span "Car" at bounding box center [75, 343] width 25 height 18
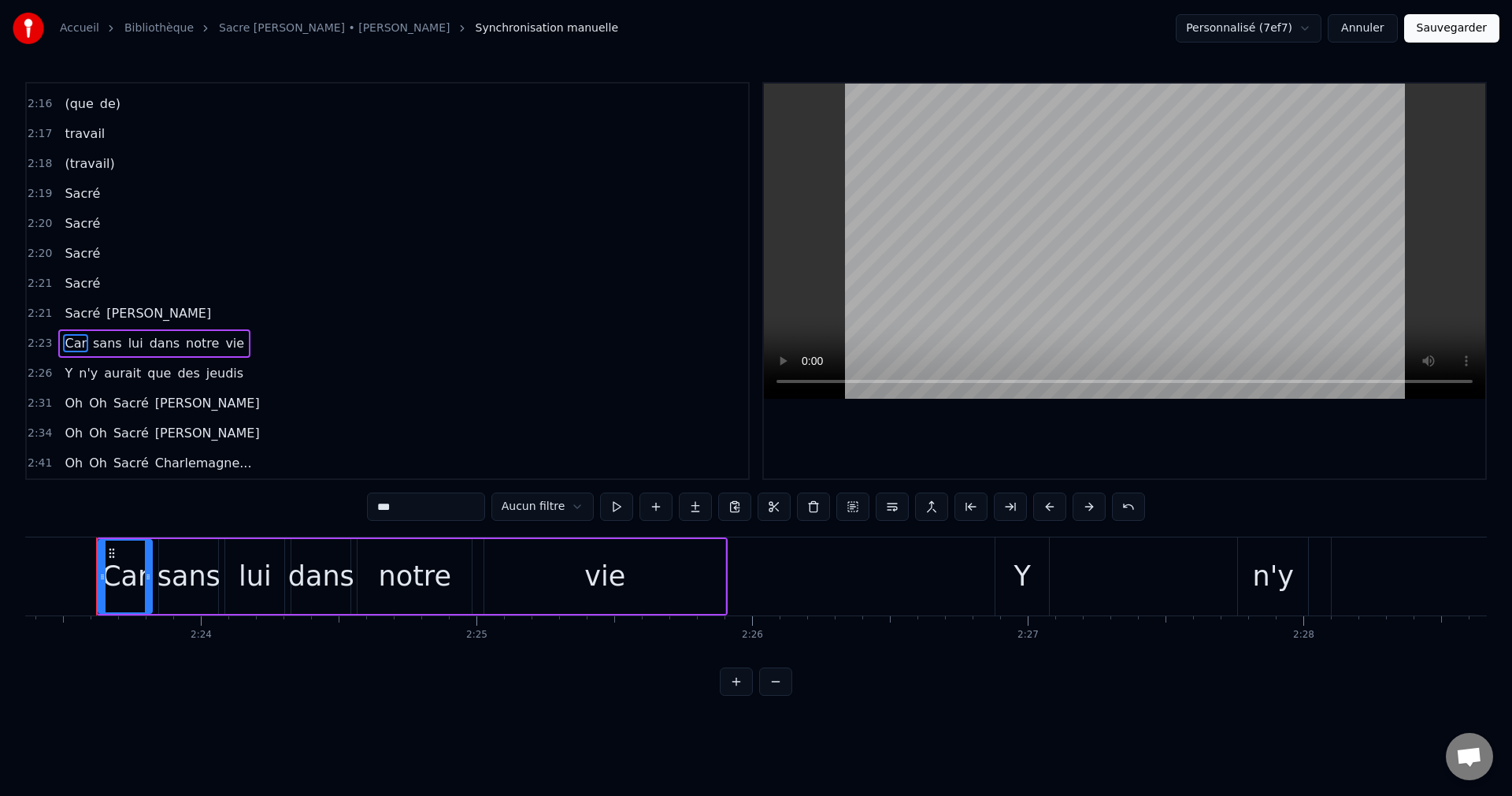
scroll to position [0, 39516]
click at [644, 567] on div "vie" at bounding box center [612, 577] width 241 height 75
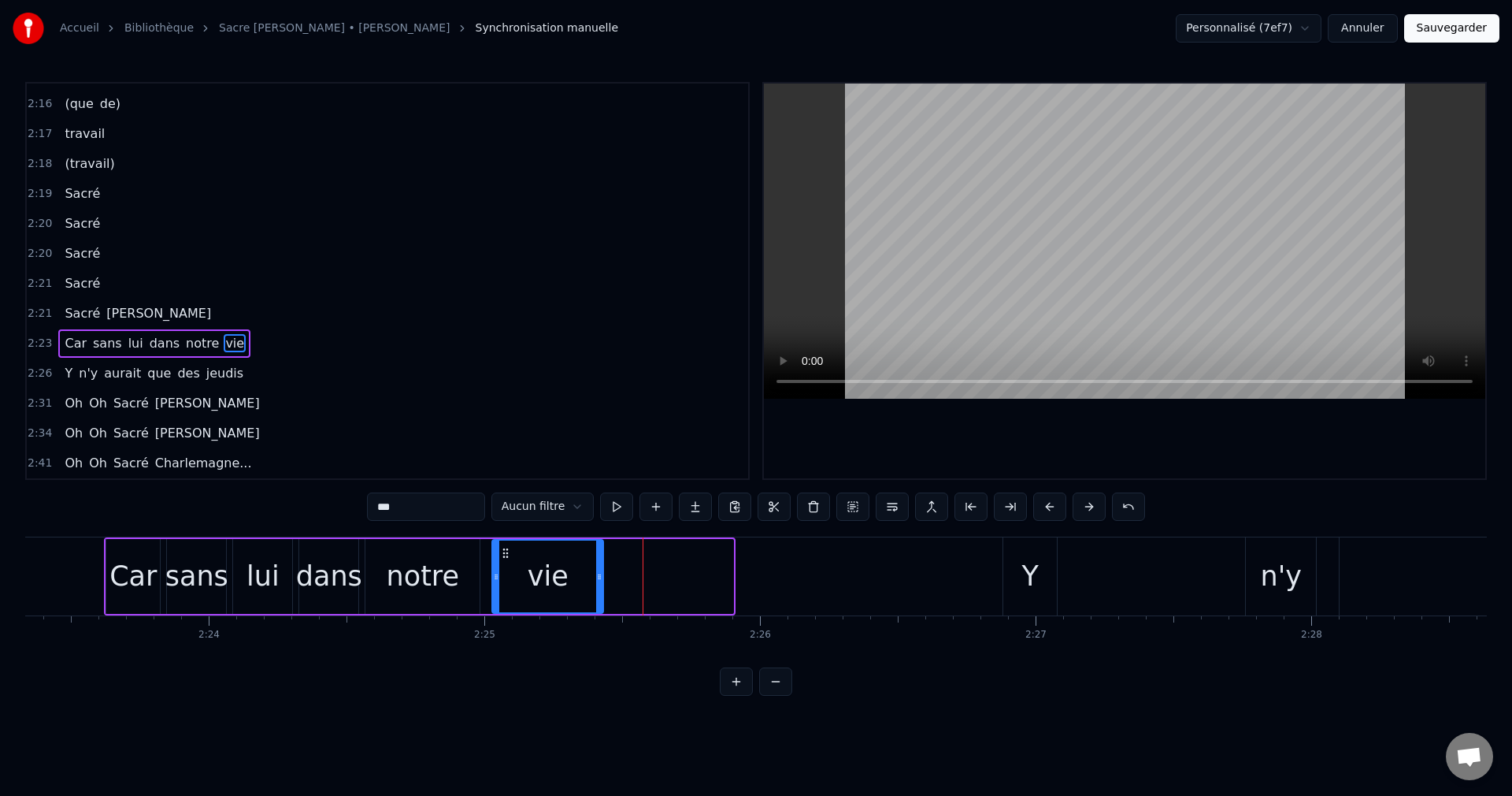
drag, startPoint x: 730, startPoint y: 576, endPoint x: 600, endPoint y: 595, distance: 131.4
click at [600, 595] on div at bounding box center [599, 577] width 6 height 72
drag, startPoint x: 1013, startPoint y: 586, endPoint x: 1019, endPoint y: 566, distance: 20.9
click at [1013, 585] on div "Y" at bounding box center [1030, 576] width 54 height 78
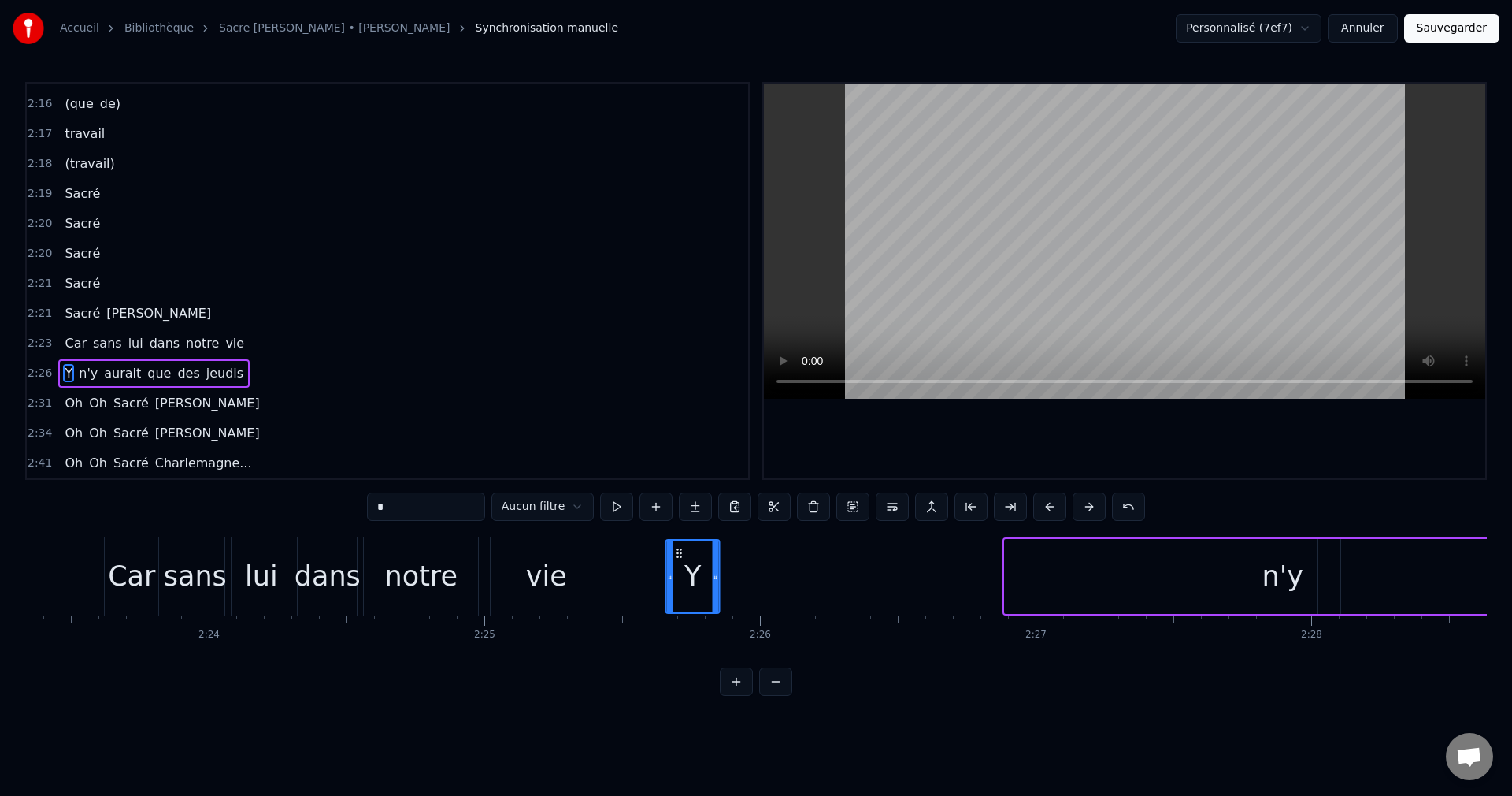
drag, startPoint x: 1019, startPoint y: 549, endPoint x: 679, endPoint y: 586, distance: 342.0
click at [679, 586] on div "Y" at bounding box center [693, 577] width 52 height 72
click at [128, 558] on div "Car" at bounding box center [132, 576] width 47 height 42
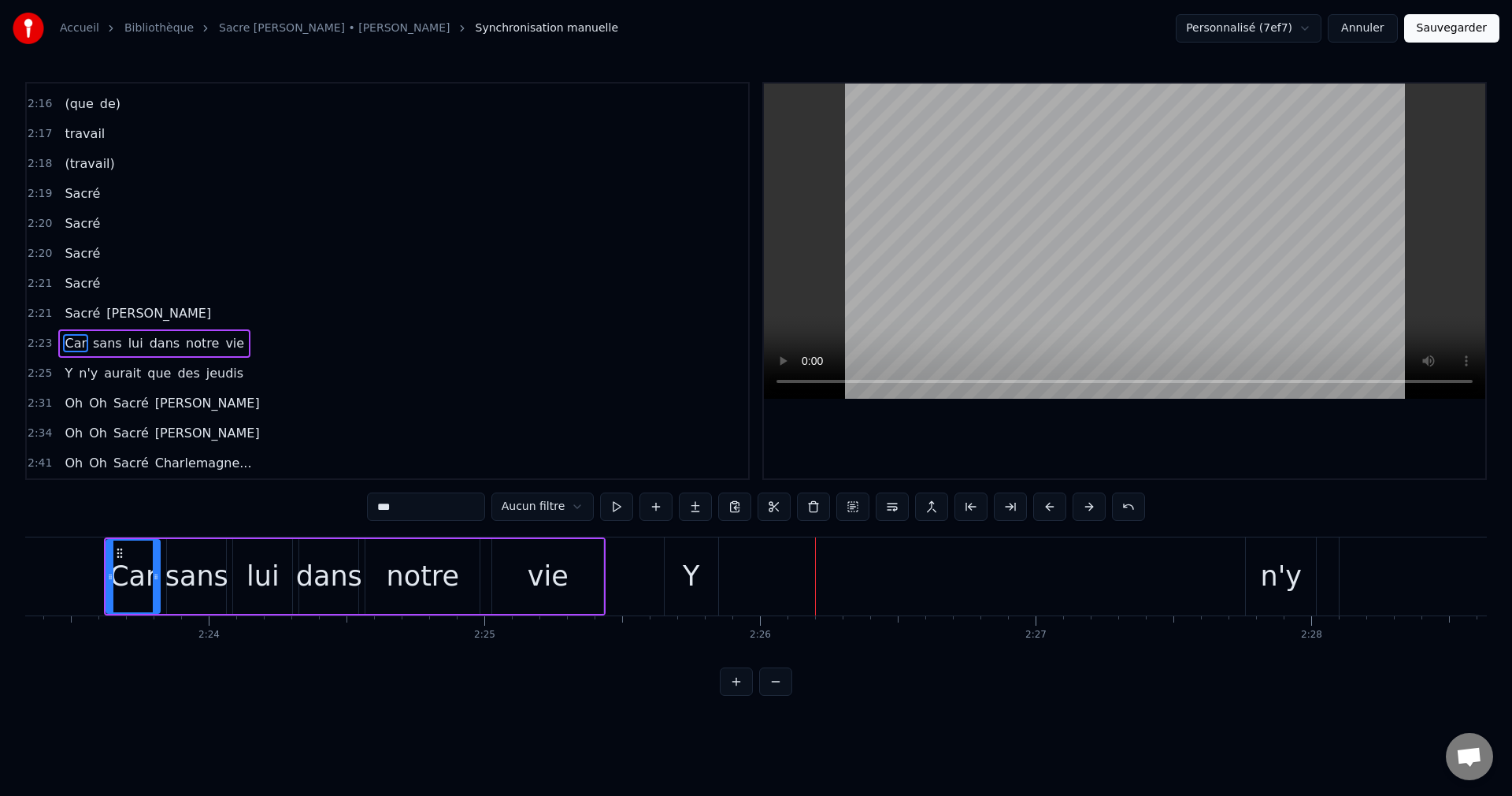
click at [704, 564] on div "Y" at bounding box center [692, 576] width 54 height 78
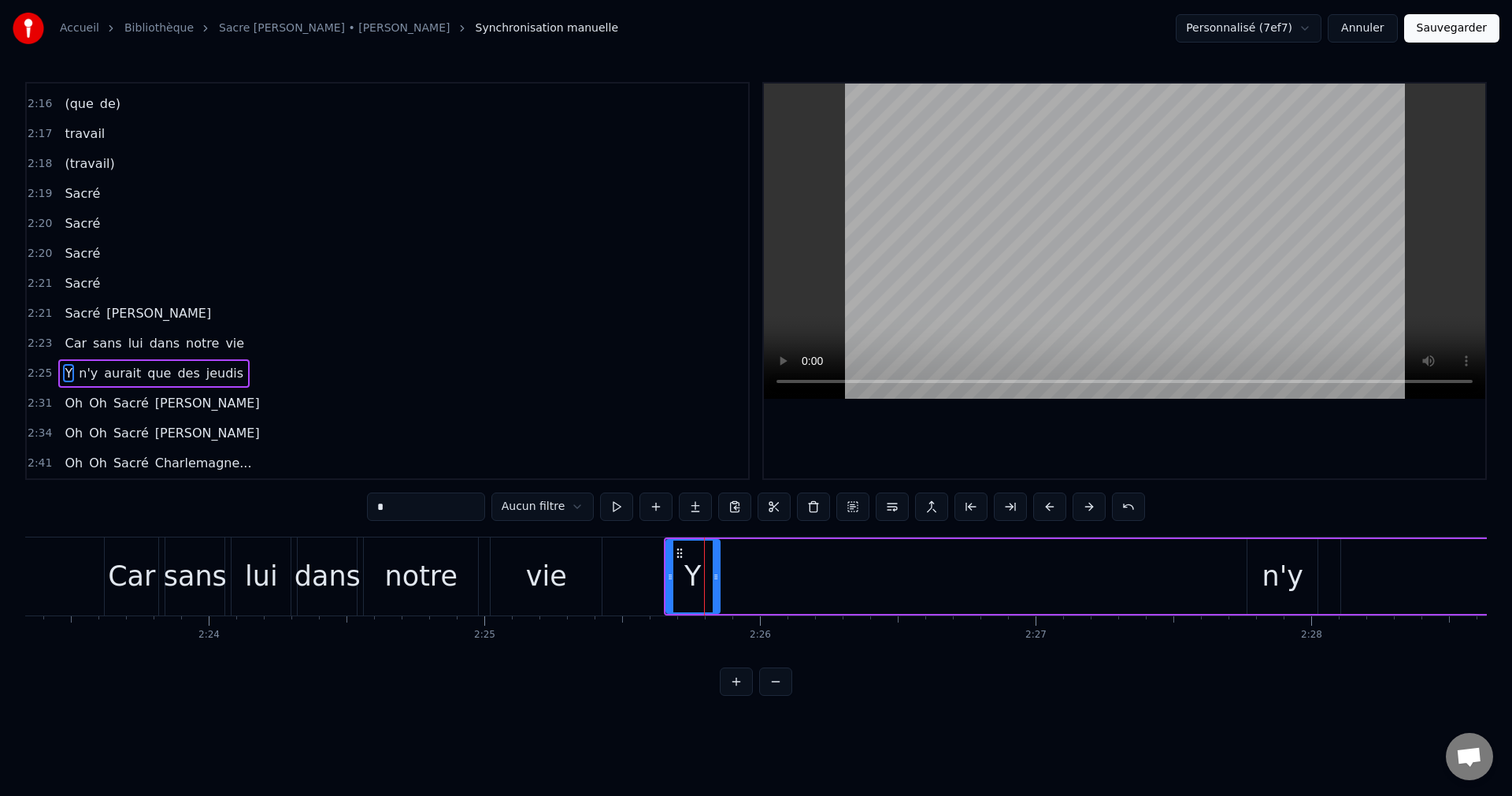
click at [571, 577] on div "vie" at bounding box center [546, 576] width 111 height 78
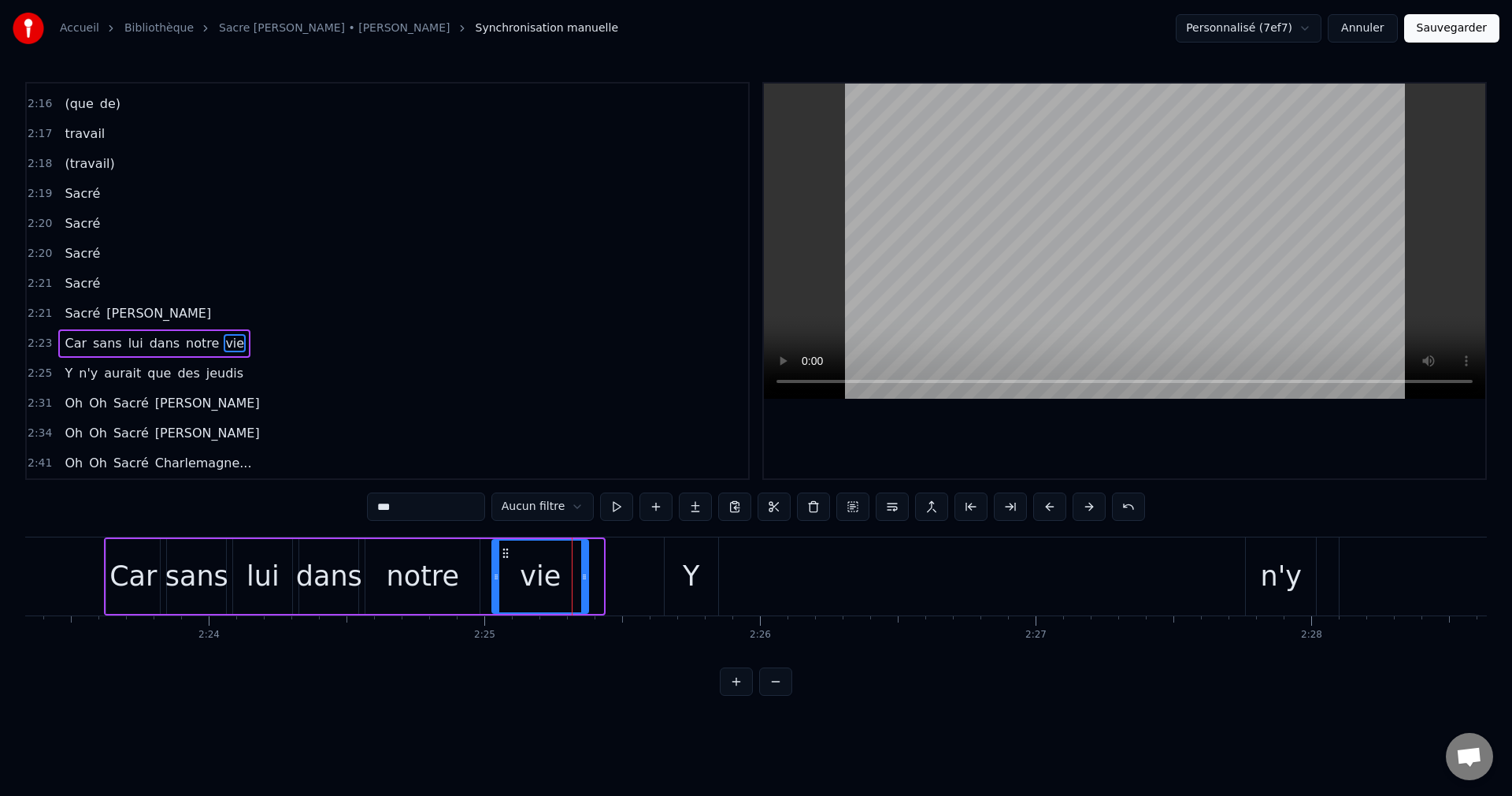
drag, startPoint x: 599, startPoint y: 577, endPoint x: 584, endPoint y: 580, distance: 15.3
click at [584, 580] on icon at bounding box center [584, 577] width 6 height 13
click at [702, 576] on div "Y" at bounding box center [692, 576] width 54 height 78
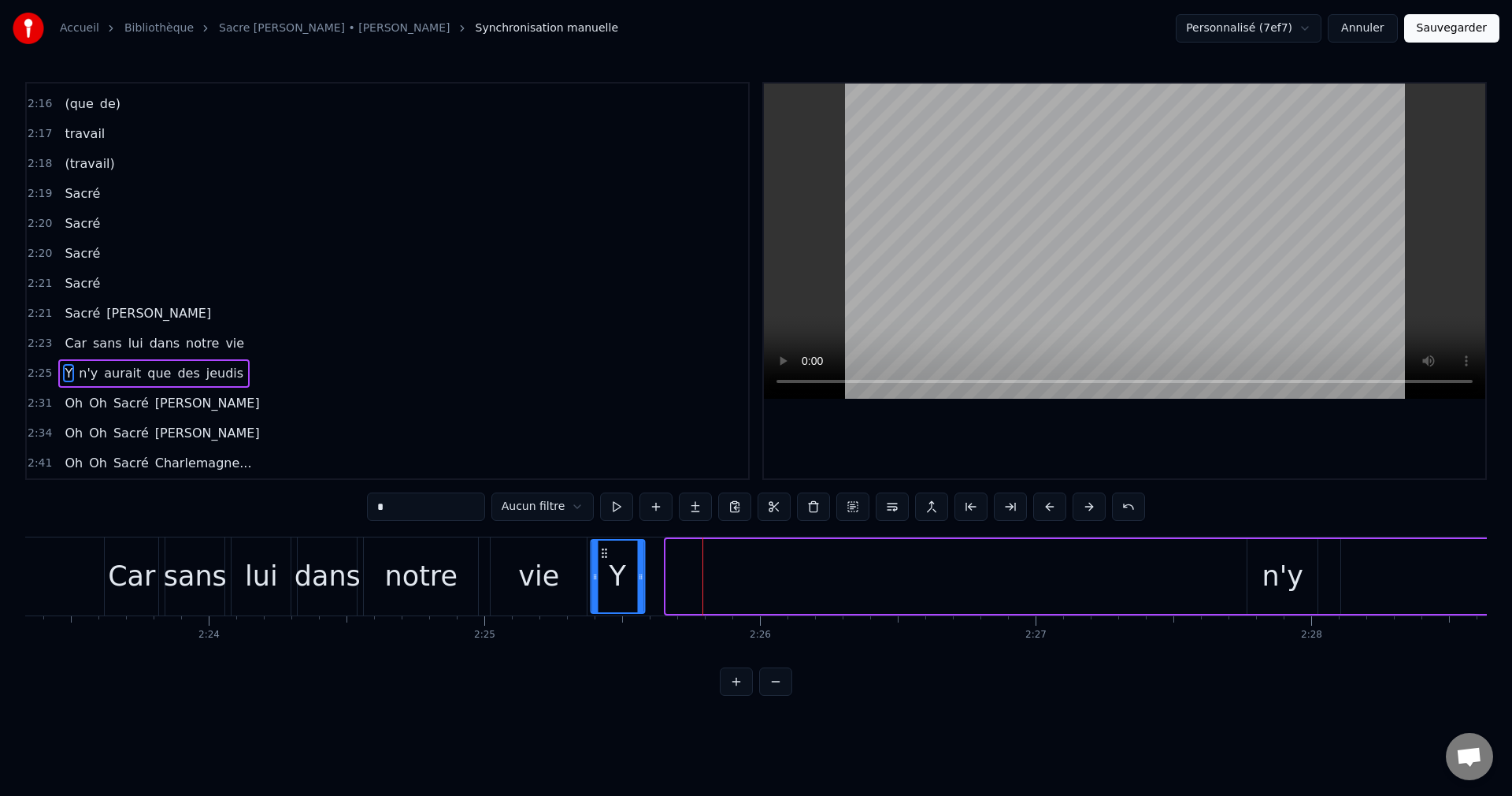
drag, startPoint x: 681, startPoint y: 553, endPoint x: 607, endPoint y: 561, distance: 74.4
click at [607, 561] on div "Y" at bounding box center [618, 577] width 52 height 72
drag, startPoint x: 639, startPoint y: 575, endPoint x: 627, endPoint y: 580, distance: 13.0
click at [627, 580] on icon at bounding box center [627, 577] width 6 height 13
click at [1279, 574] on div "n'y" at bounding box center [1283, 576] width 42 height 42
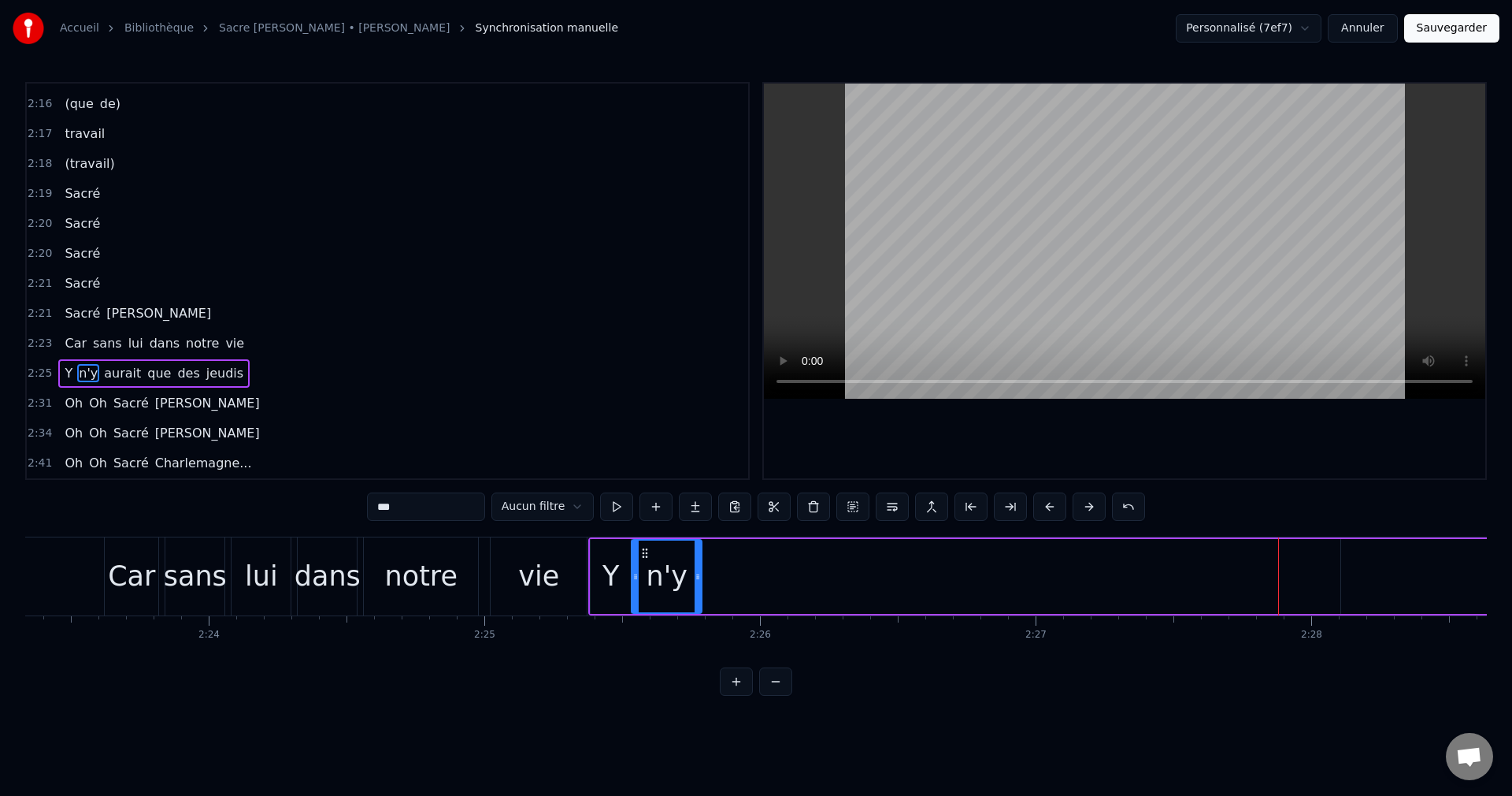
drag, startPoint x: 1262, startPoint y: 548, endPoint x: 646, endPoint y: 607, distance: 618.8
click at [646, 607] on div "n'y" at bounding box center [667, 577] width 69 height 72
drag, startPoint x: 698, startPoint y: 577, endPoint x: 670, endPoint y: 586, distance: 29.4
click at [670, 586] on div at bounding box center [669, 577] width 6 height 72
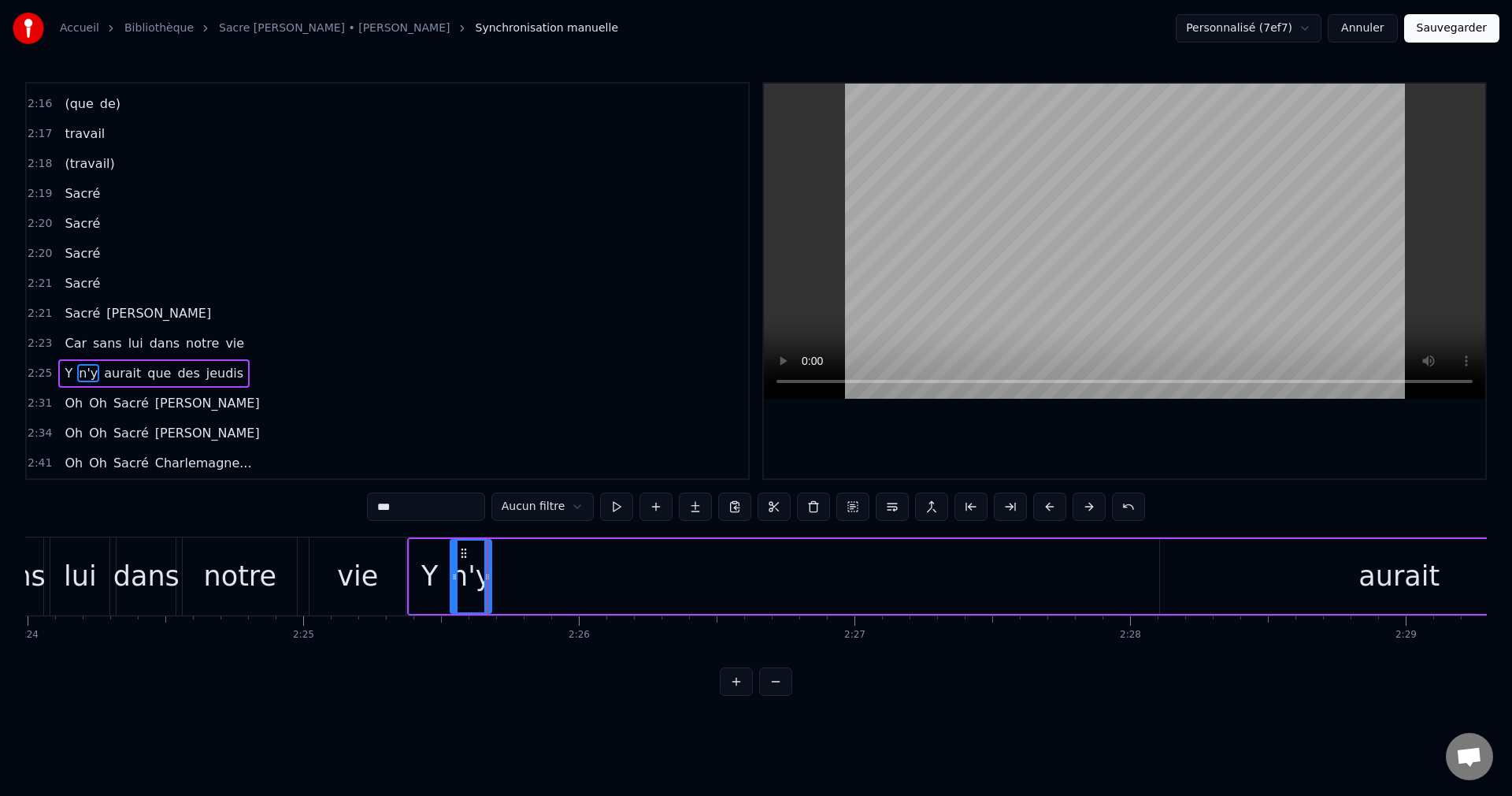
scroll to position [0, 39761]
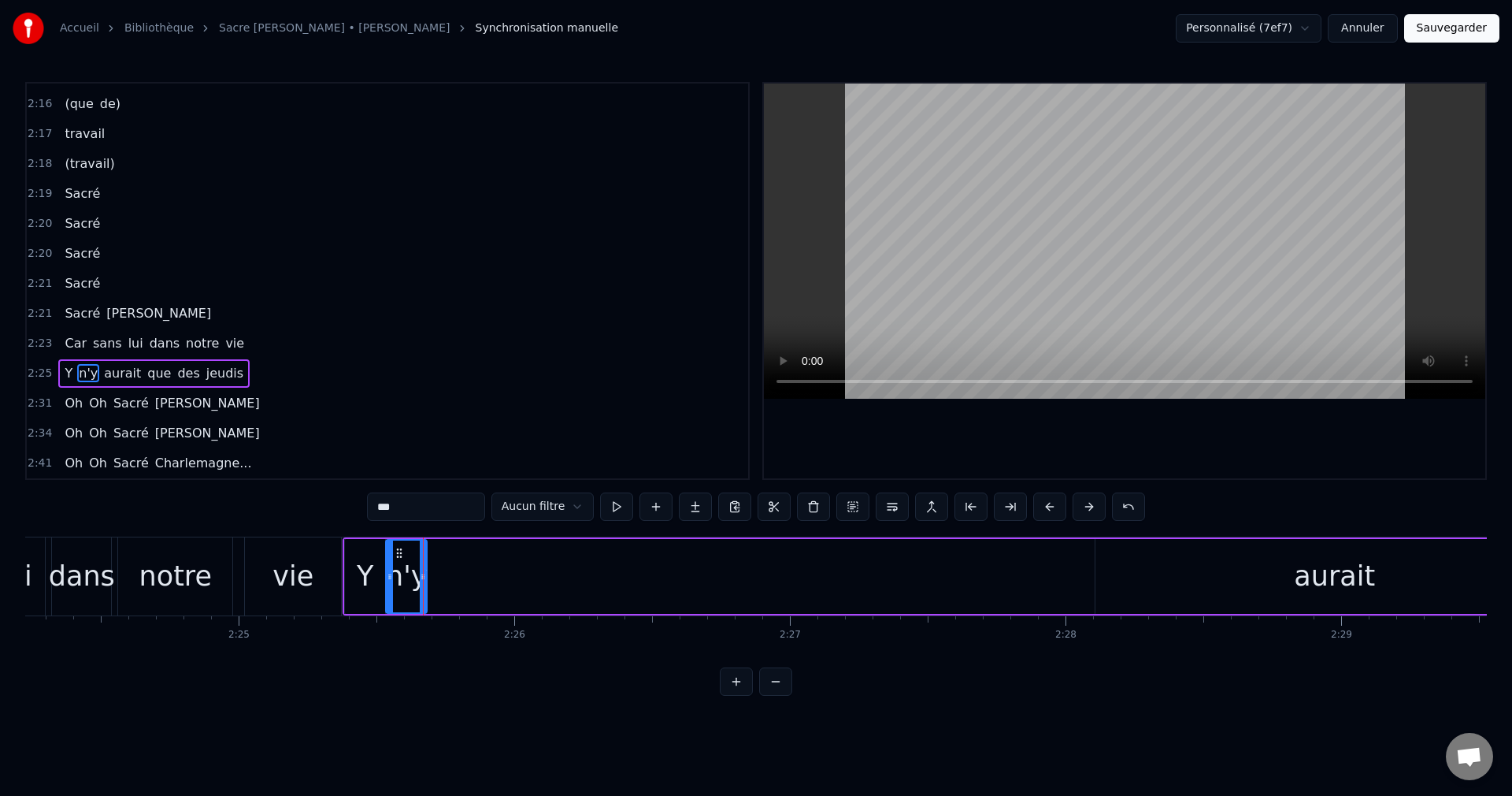
click at [1294, 579] on div "aurait" at bounding box center [1335, 577] width 478 height 75
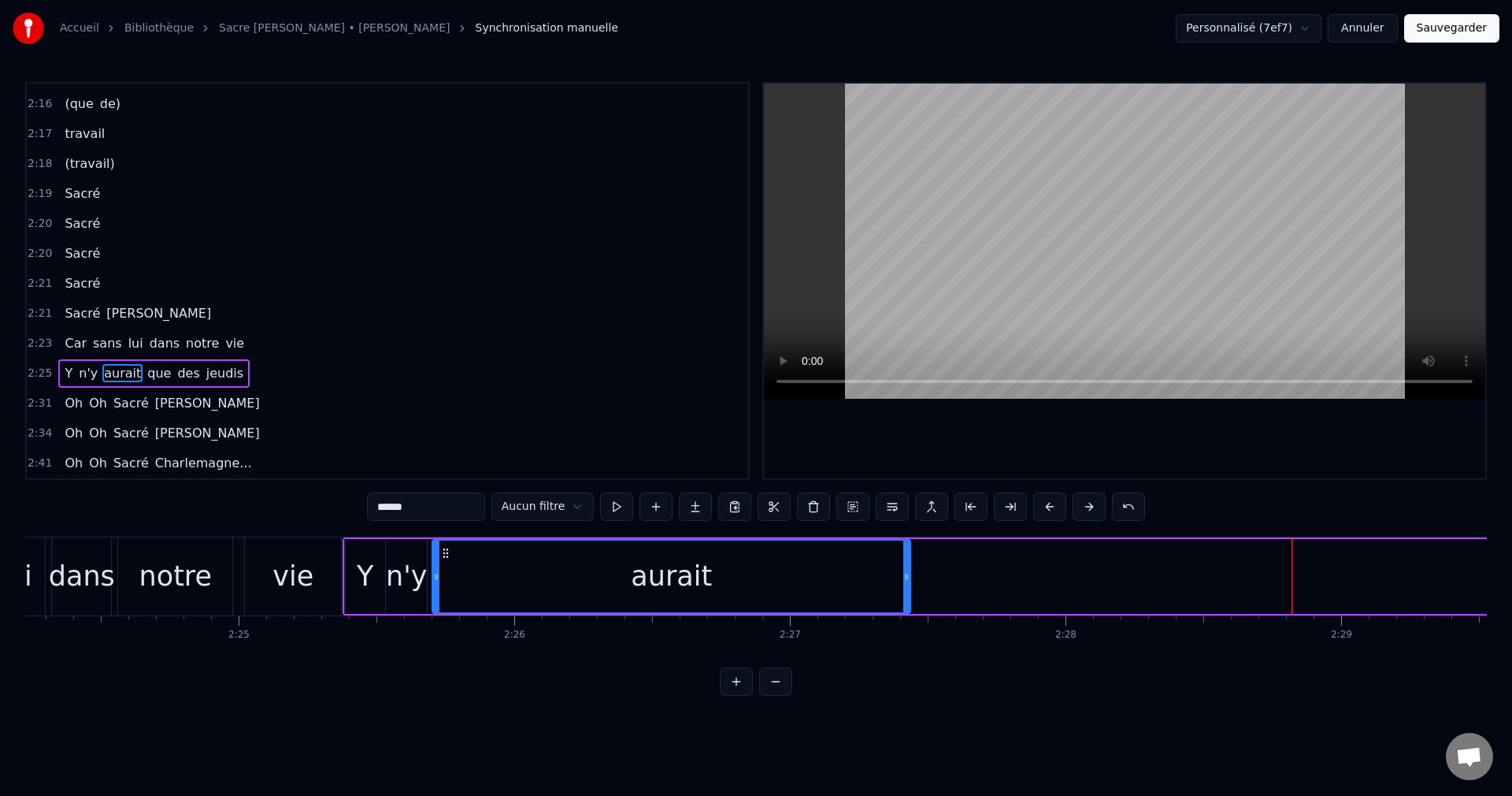
drag, startPoint x: 1106, startPoint y: 552, endPoint x: 443, endPoint y: 606, distance: 665.2
click at [443, 606] on div "aurait" at bounding box center [671, 577] width 476 height 72
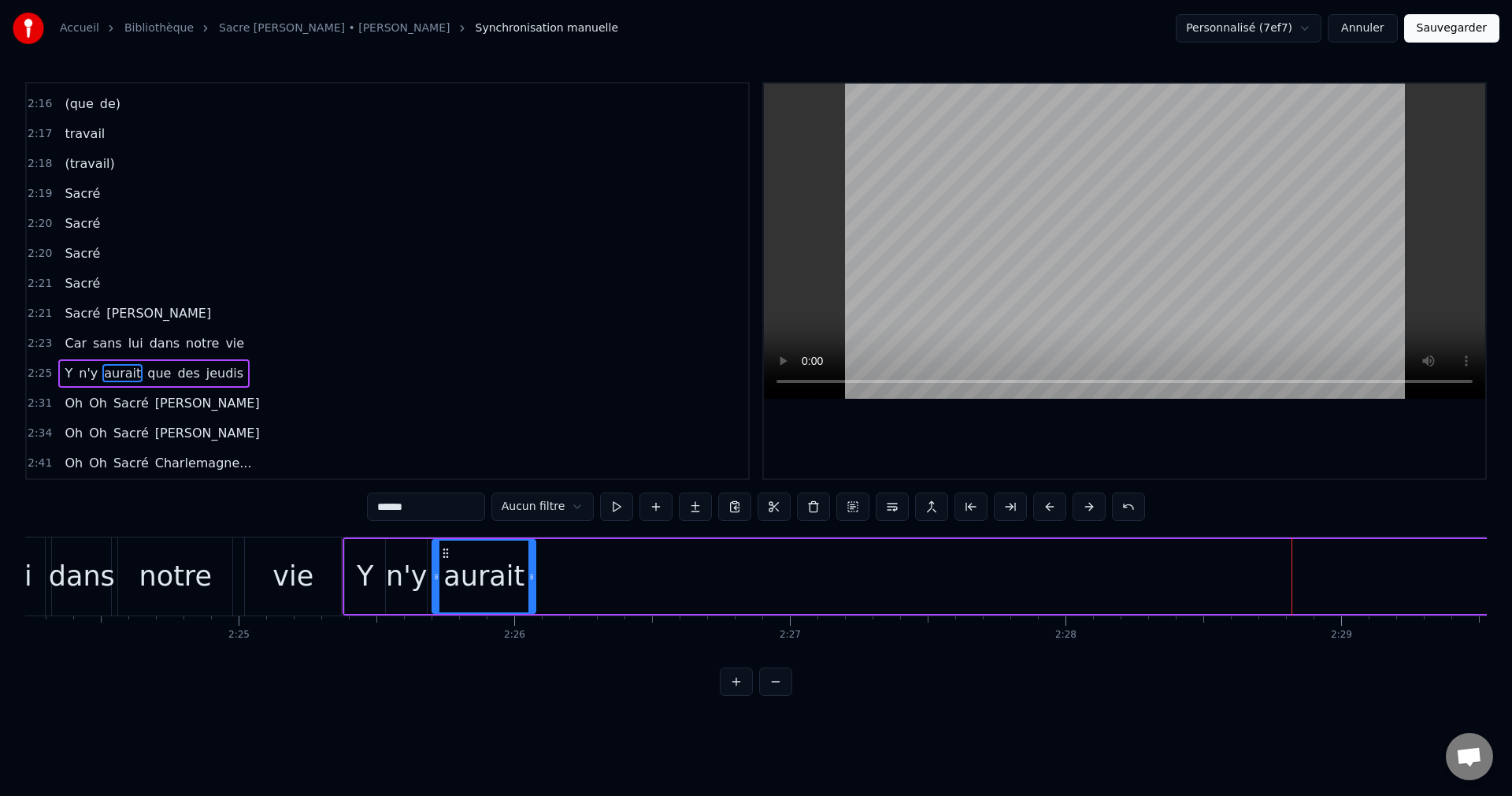
drag, startPoint x: 908, startPoint y: 578, endPoint x: 533, endPoint y: 598, distance: 375.5
click at [533, 598] on div at bounding box center [531, 577] width 6 height 72
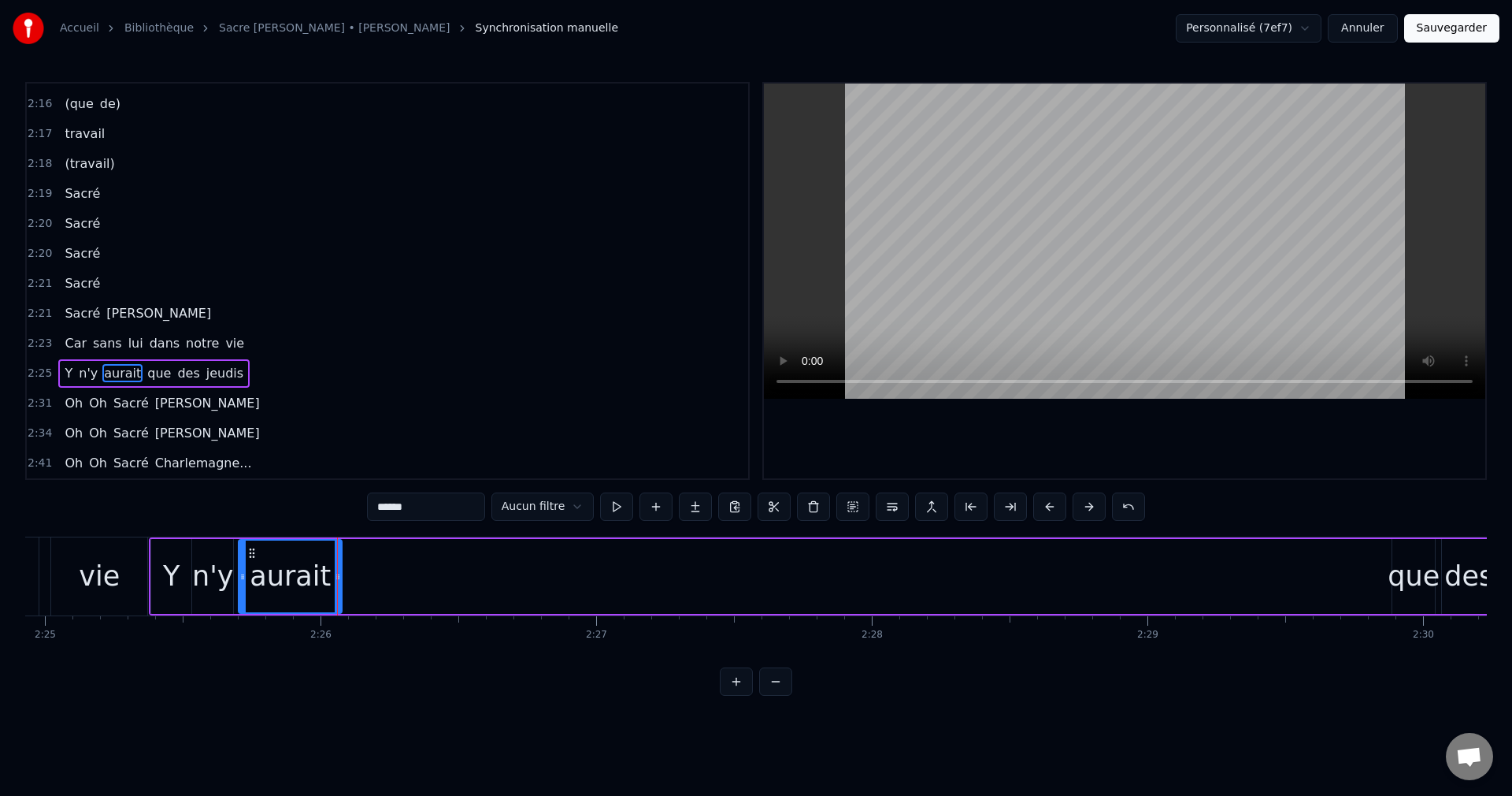
scroll to position [0, 40020]
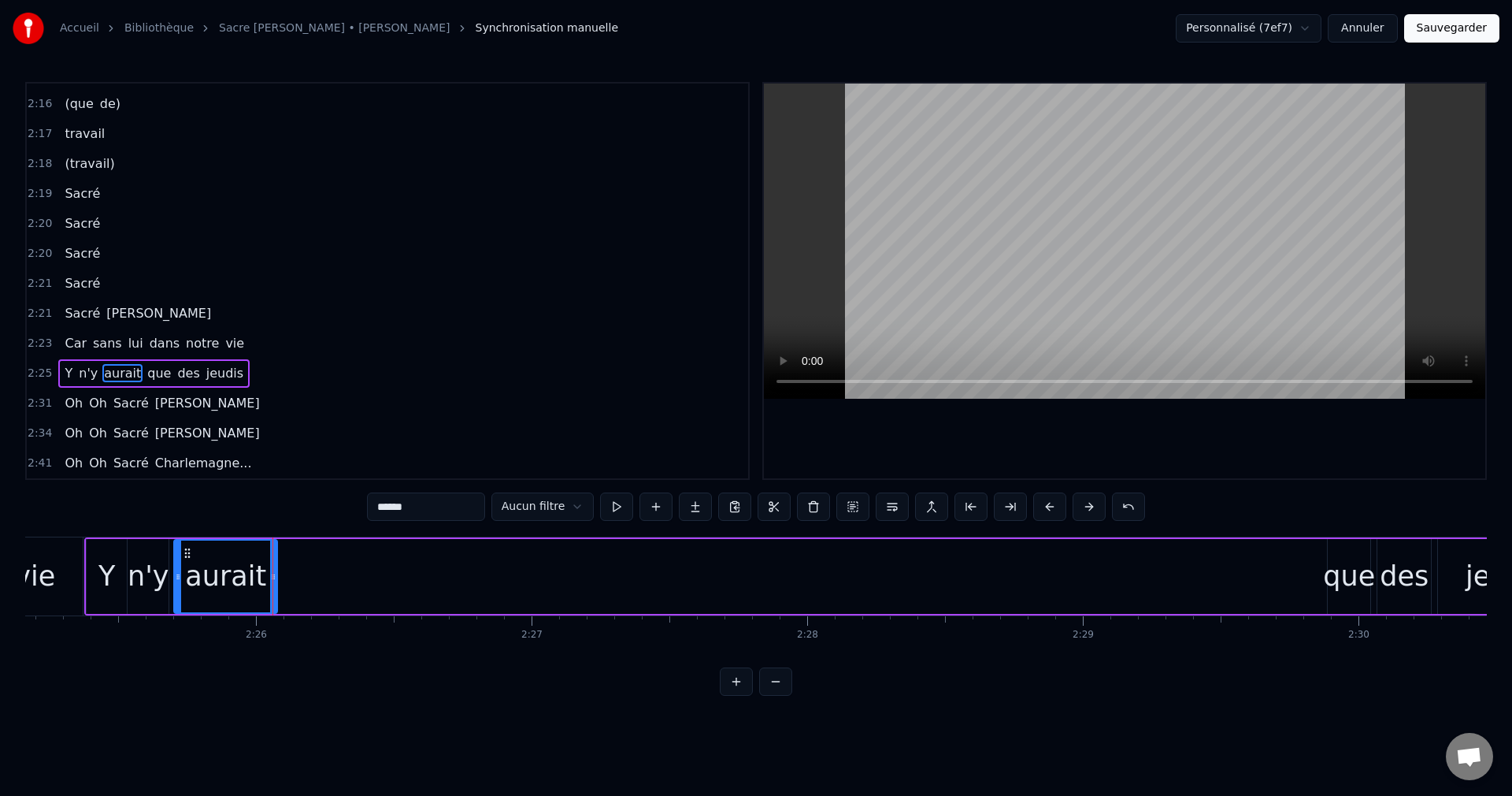
click at [1354, 578] on div "que" at bounding box center [1349, 576] width 52 height 42
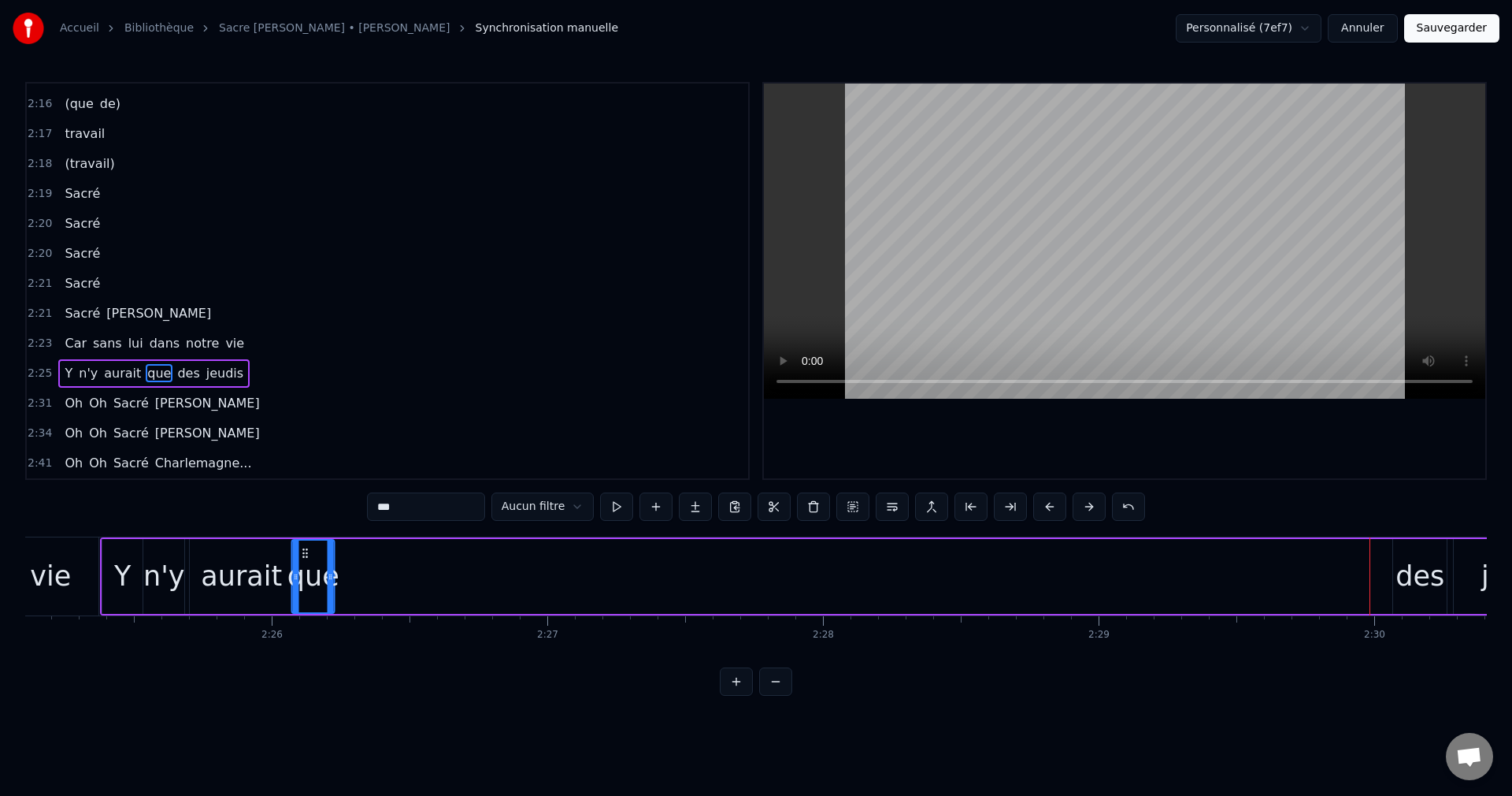
scroll to position [0, 39991]
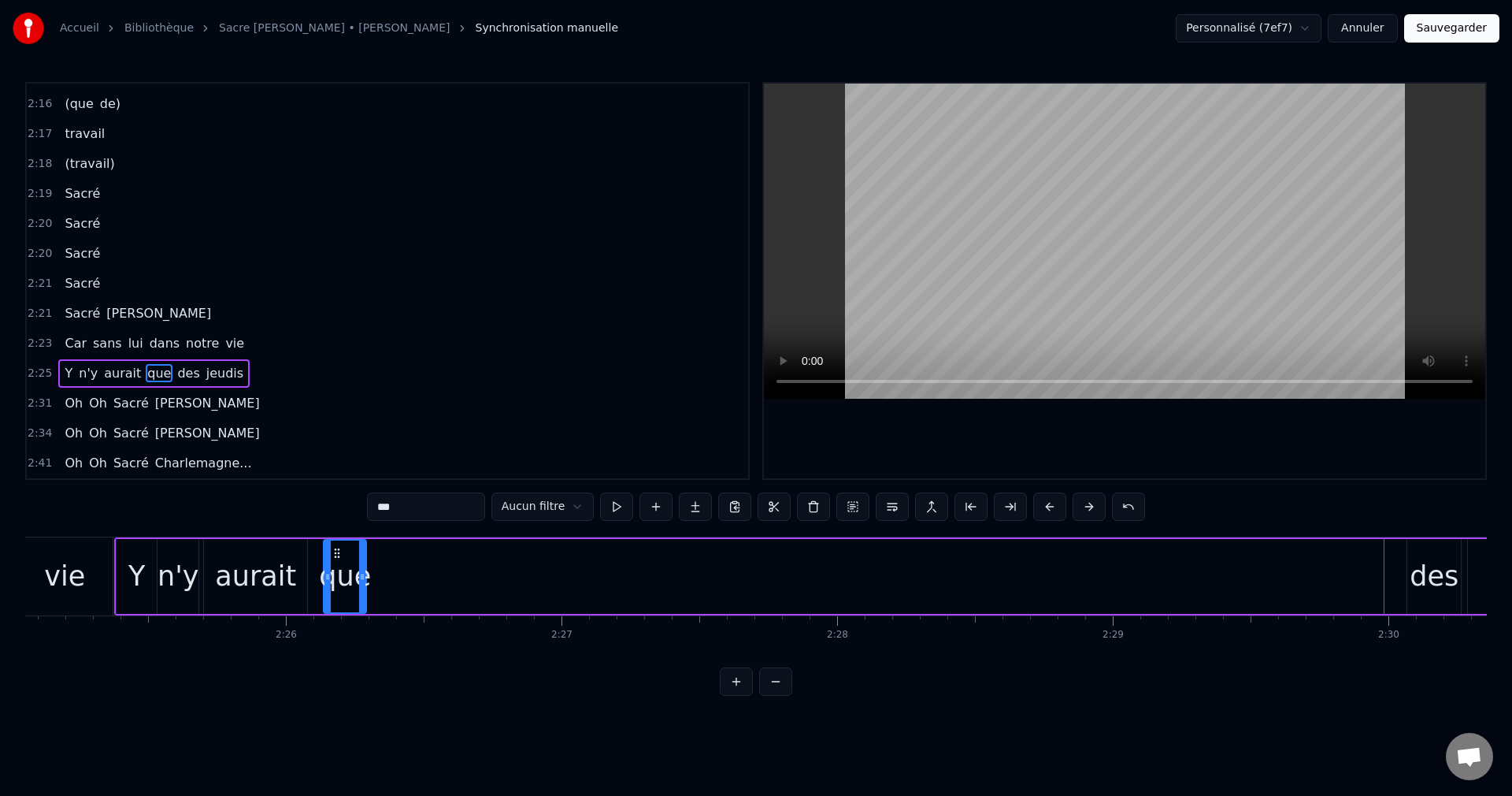
drag, startPoint x: 1345, startPoint y: 551, endPoint x: 340, endPoint y: 612, distance: 1006.8
click at [340, 612] on div "que" at bounding box center [346, 577] width 41 height 72
click at [1443, 578] on div "des" at bounding box center [1434, 576] width 49 height 42
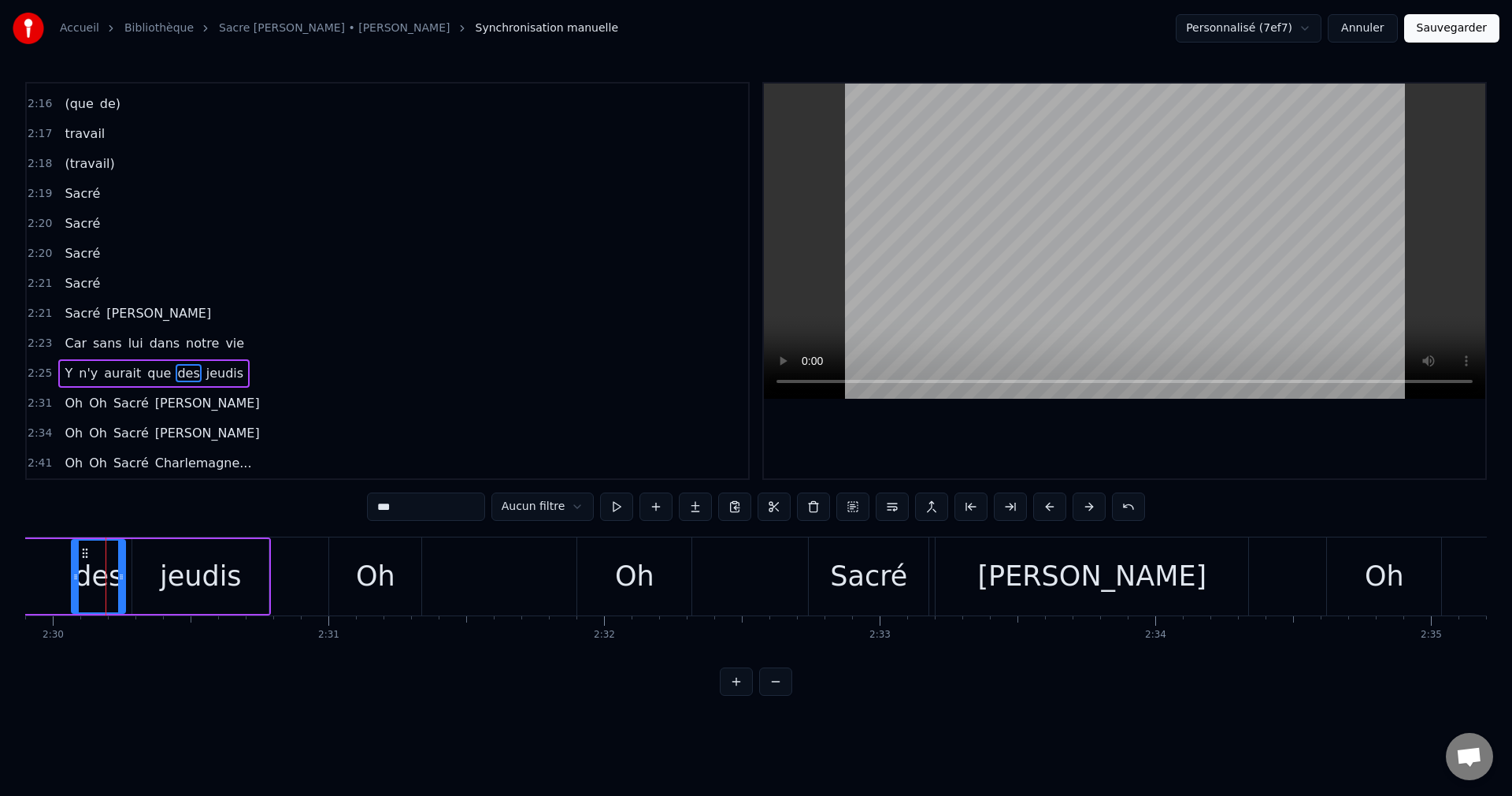
scroll to position [0, 41328]
click at [23, 659] on div "Accueil Bibliothèque Sacre [PERSON_NAME] • [PERSON_NAME] Synchronisation manuel…" at bounding box center [756, 347] width 1512 height 696
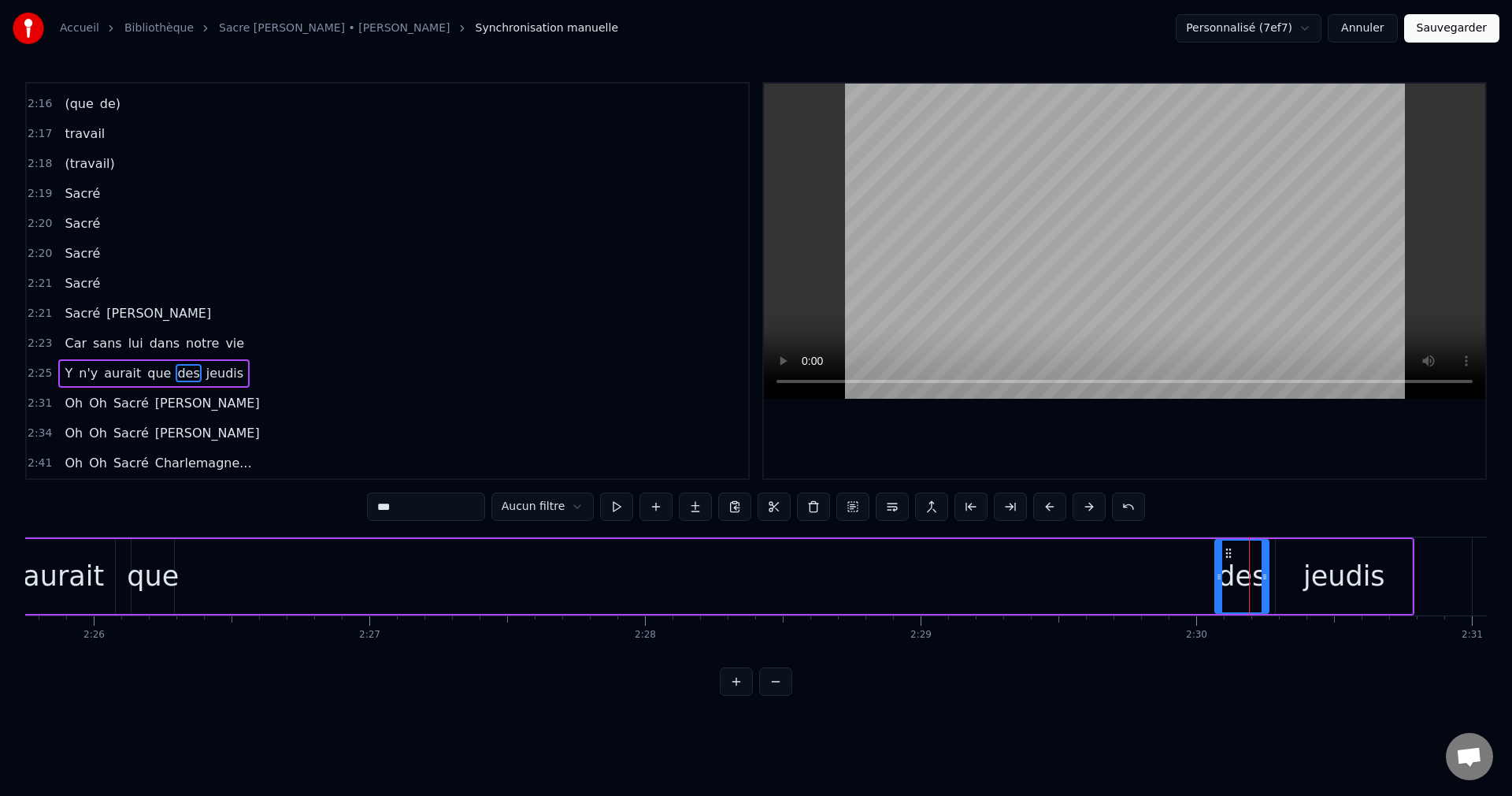
scroll to position [0, 40109]
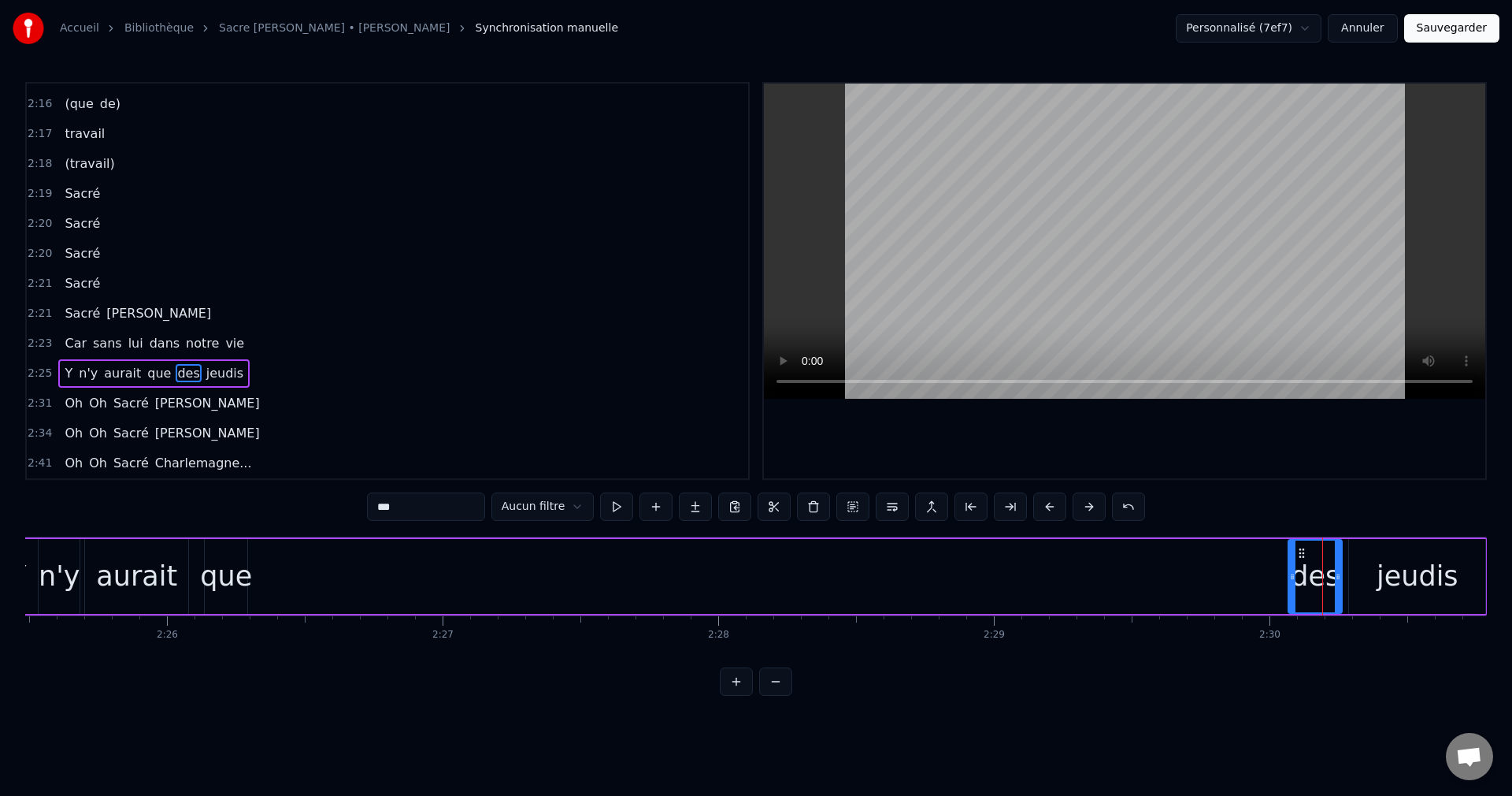
click at [1302, 568] on div "des" at bounding box center [1315, 576] width 49 height 42
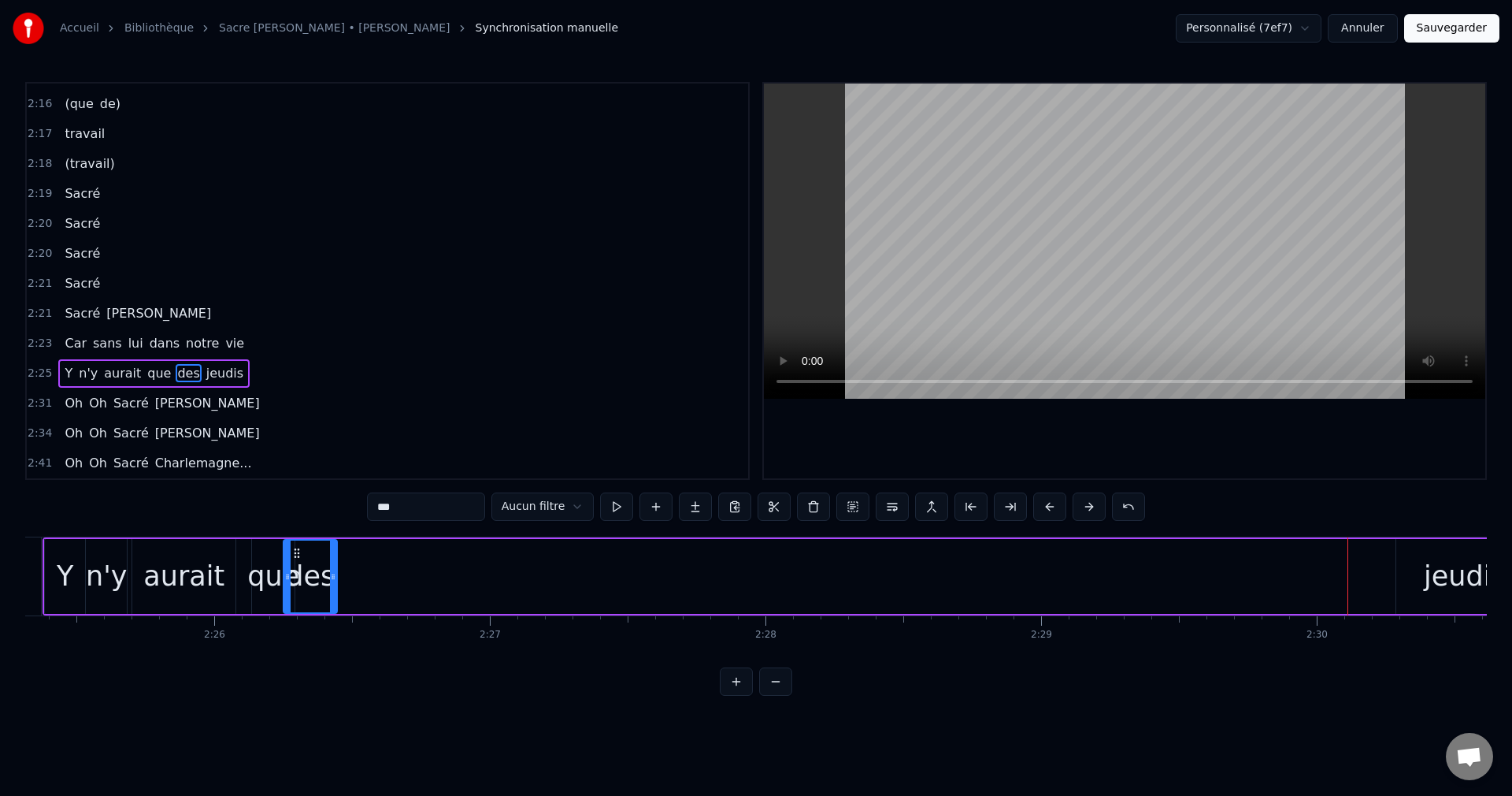
scroll to position [0, 40057]
drag, startPoint x: 1303, startPoint y: 553, endPoint x: 340, endPoint y: 614, distance: 964.9
click at [340, 614] on div "Y n'y aurait que des jeudis" at bounding box center [793, 576] width 1492 height 78
click at [1426, 578] on div "jeudis" at bounding box center [1469, 577] width 136 height 75
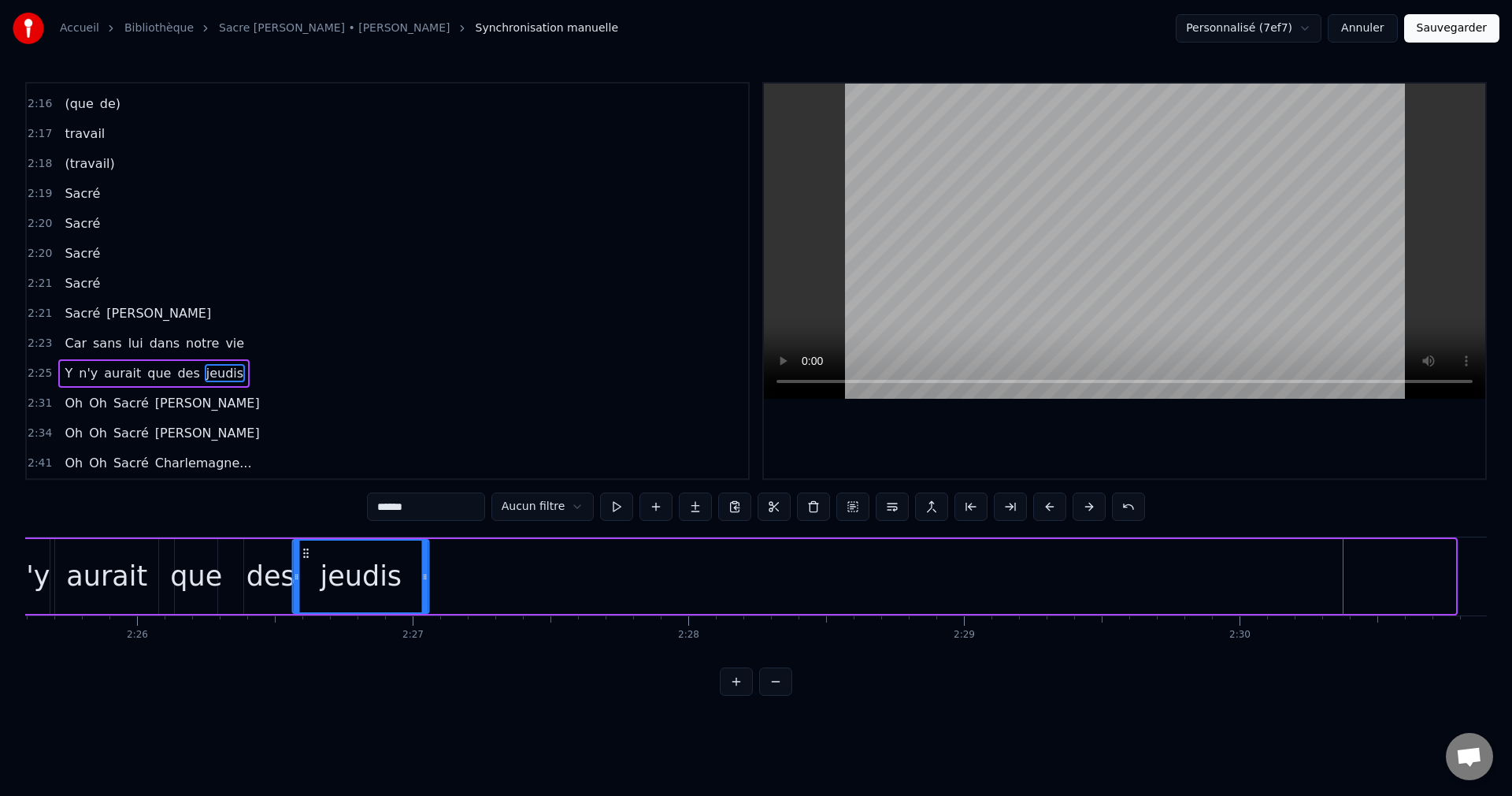
scroll to position [0, 40133]
drag, startPoint x: 1110, startPoint y: 554, endPoint x: 320, endPoint y: 593, distance: 791.0
click at [320, 593] on div "jeudis" at bounding box center [378, 577] width 134 height 72
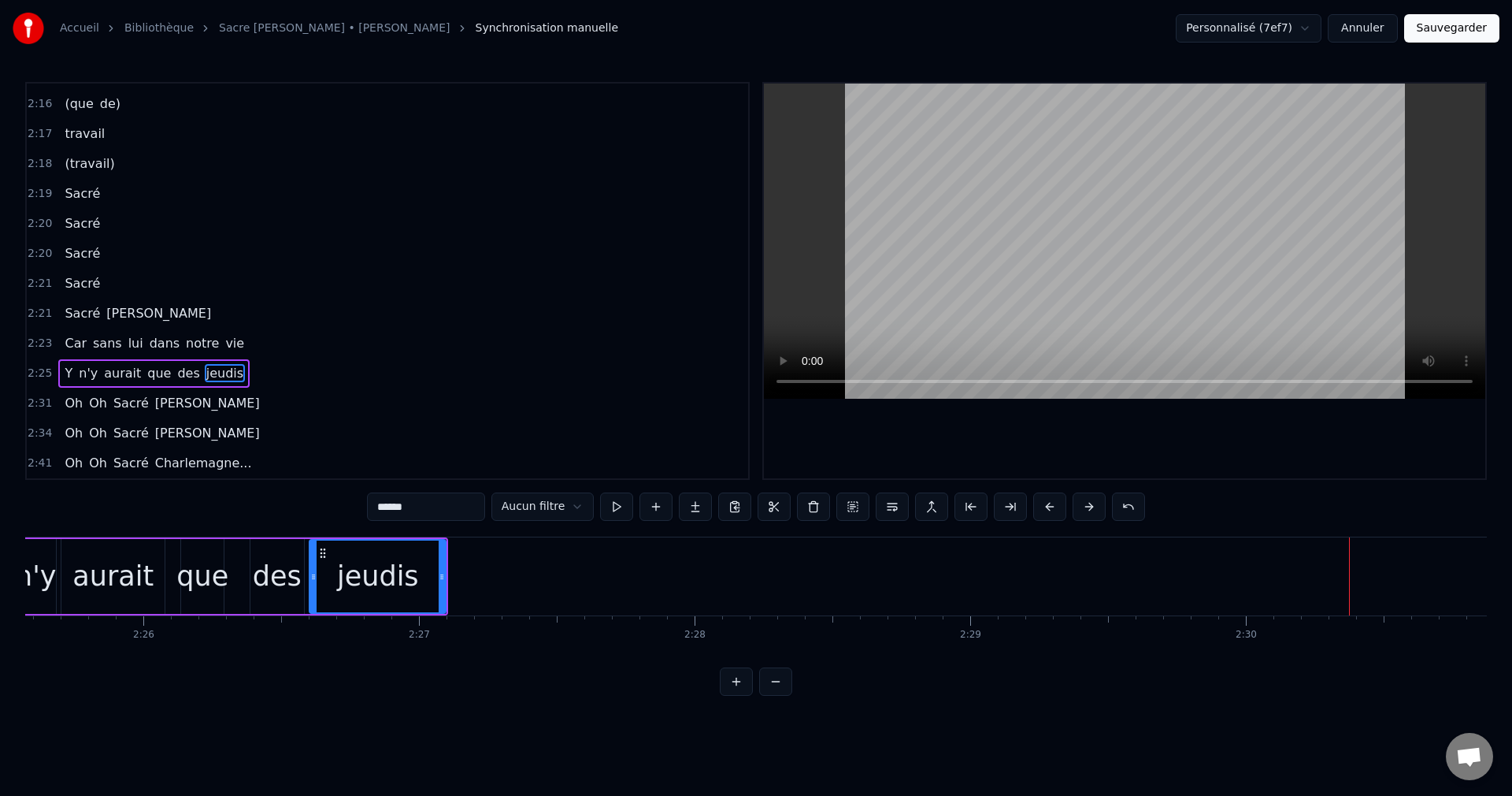
click at [69, 351] on span "Car" at bounding box center [75, 343] width 25 height 18
type input "***"
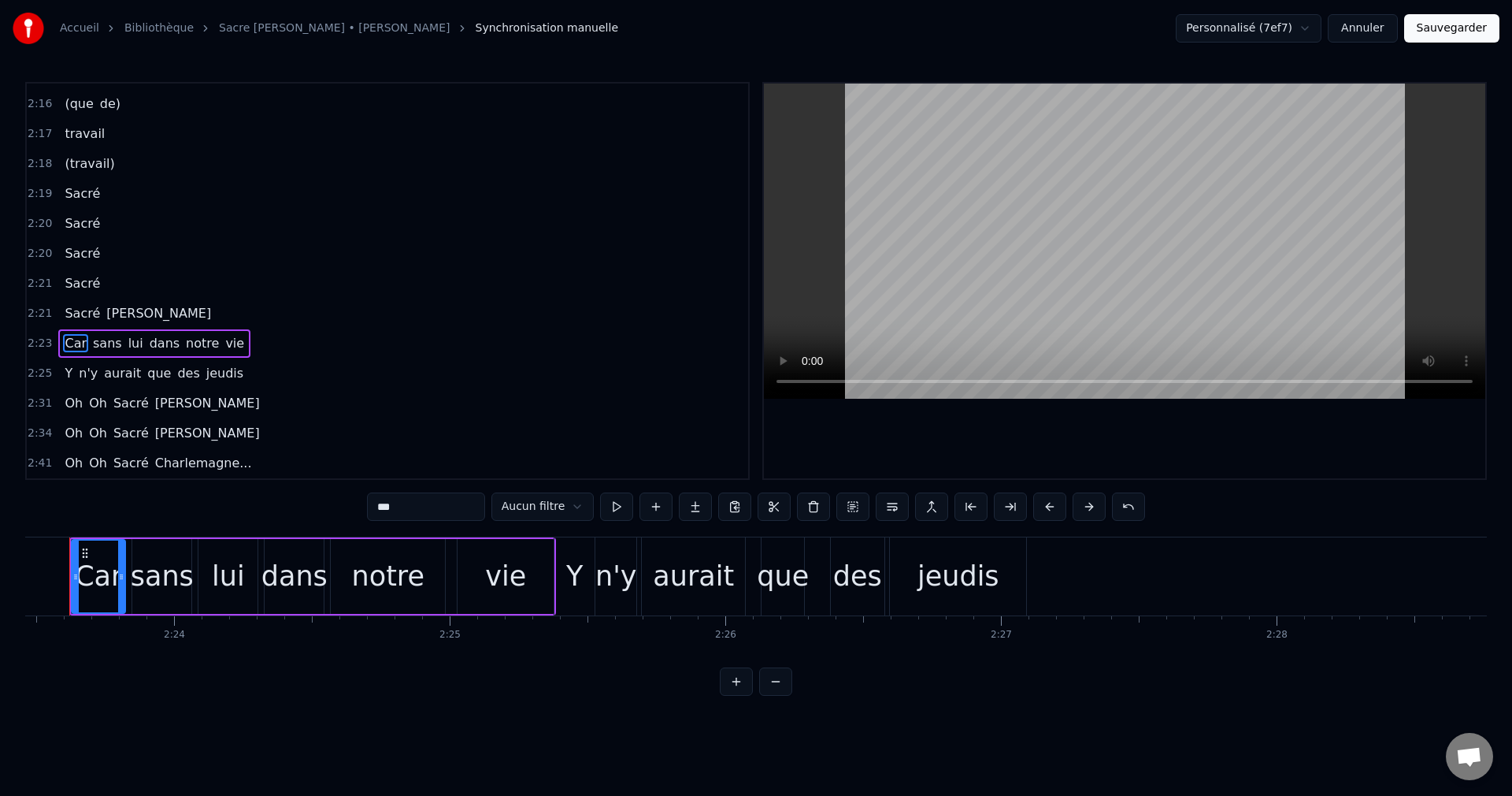
scroll to position [0, 39516]
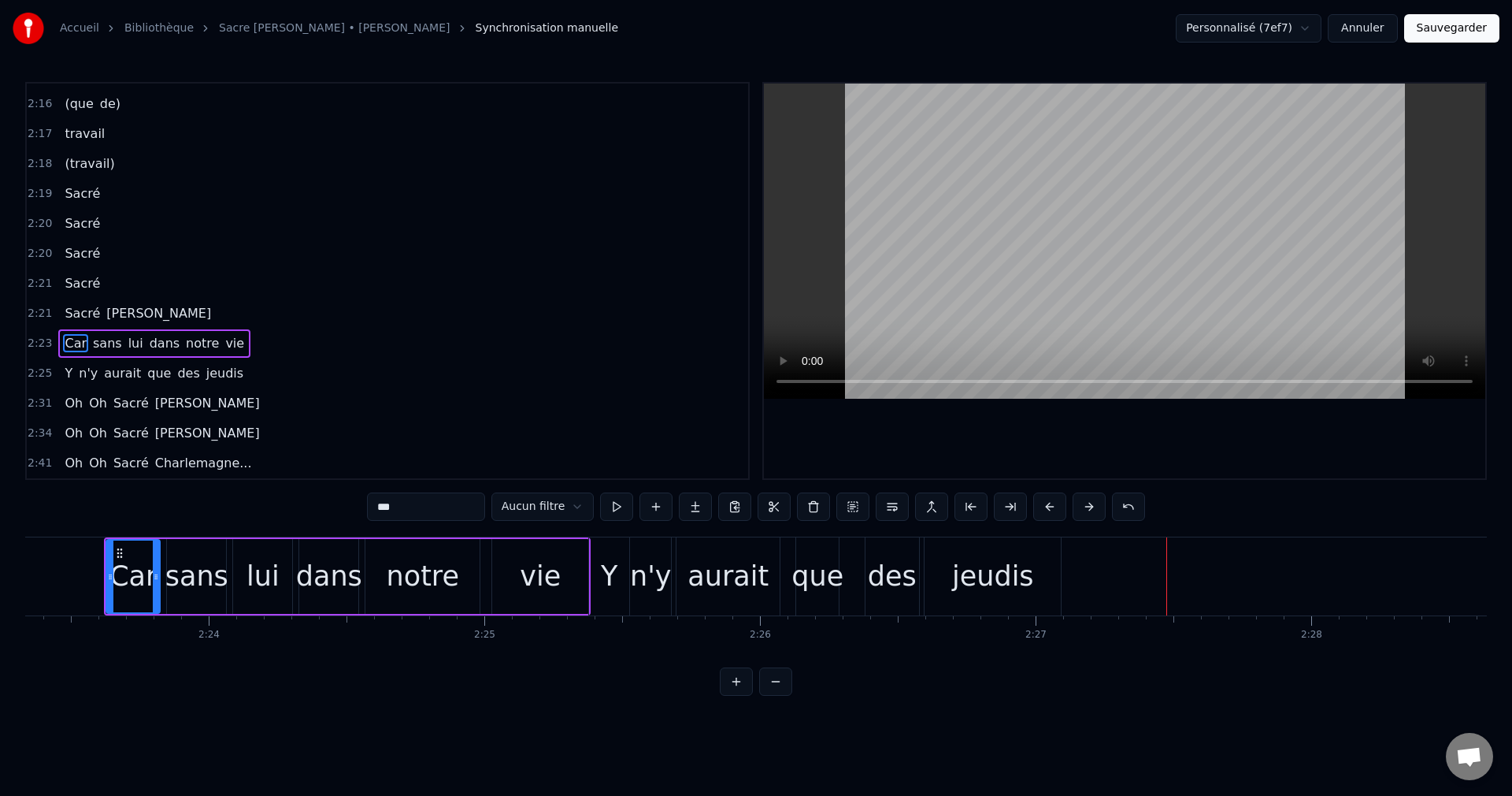
click at [133, 582] on div "Car" at bounding box center [132, 576] width 47 height 42
click at [851, 515] on button at bounding box center [852, 507] width 33 height 29
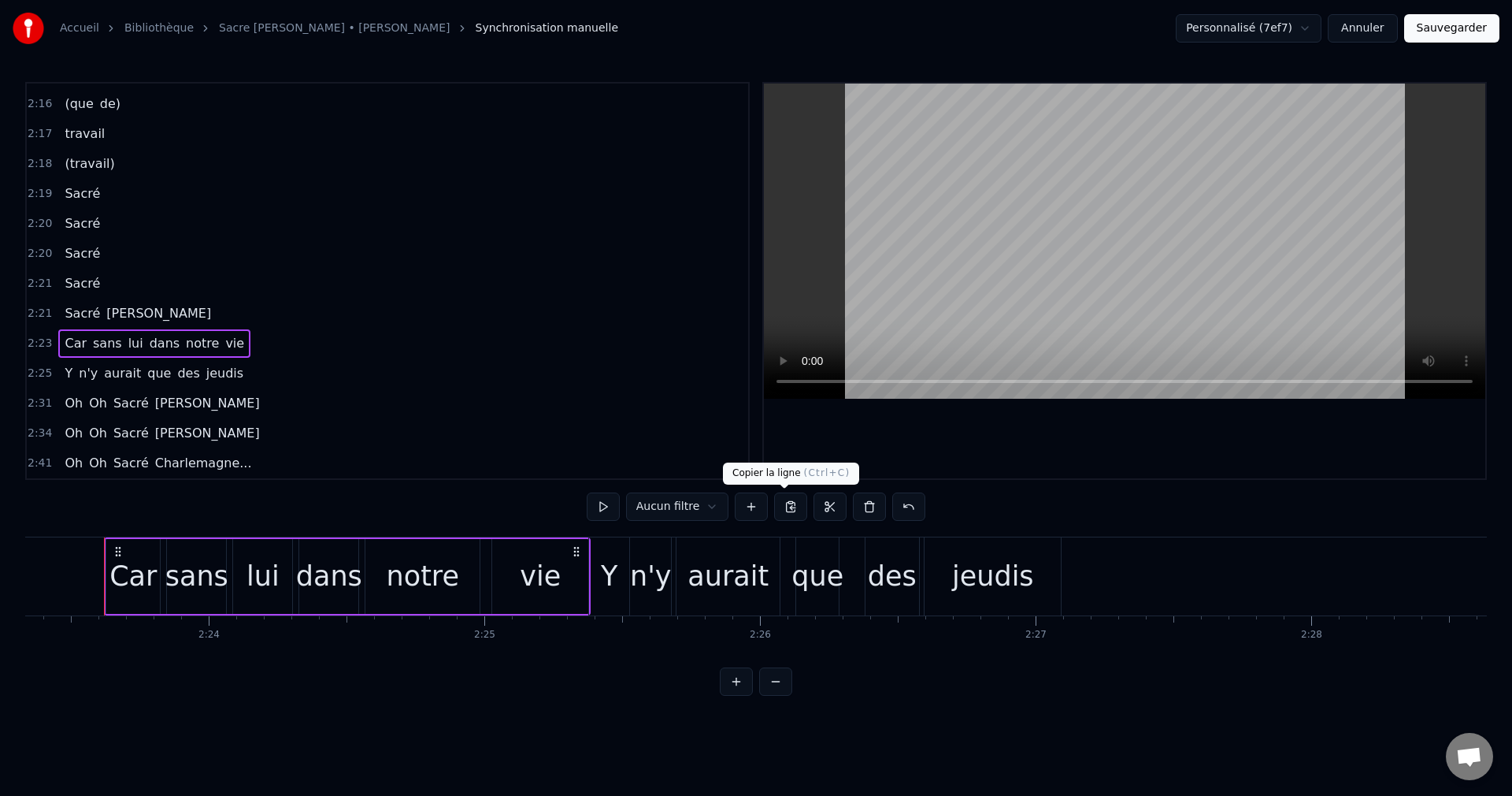
click at [785, 504] on button at bounding box center [790, 507] width 33 height 29
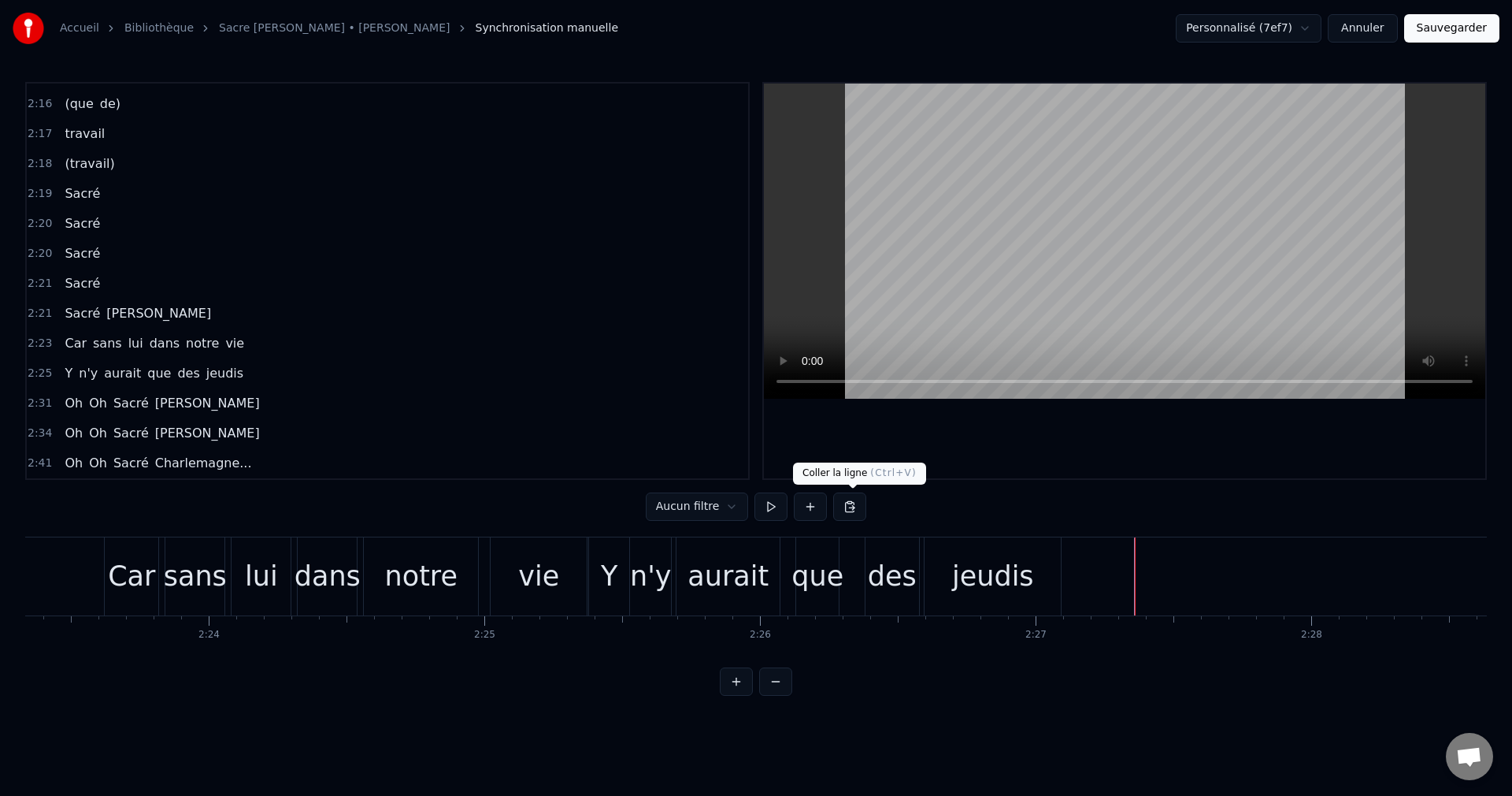
click at [856, 504] on button at bounding box center [850, 507] width 33 height 29
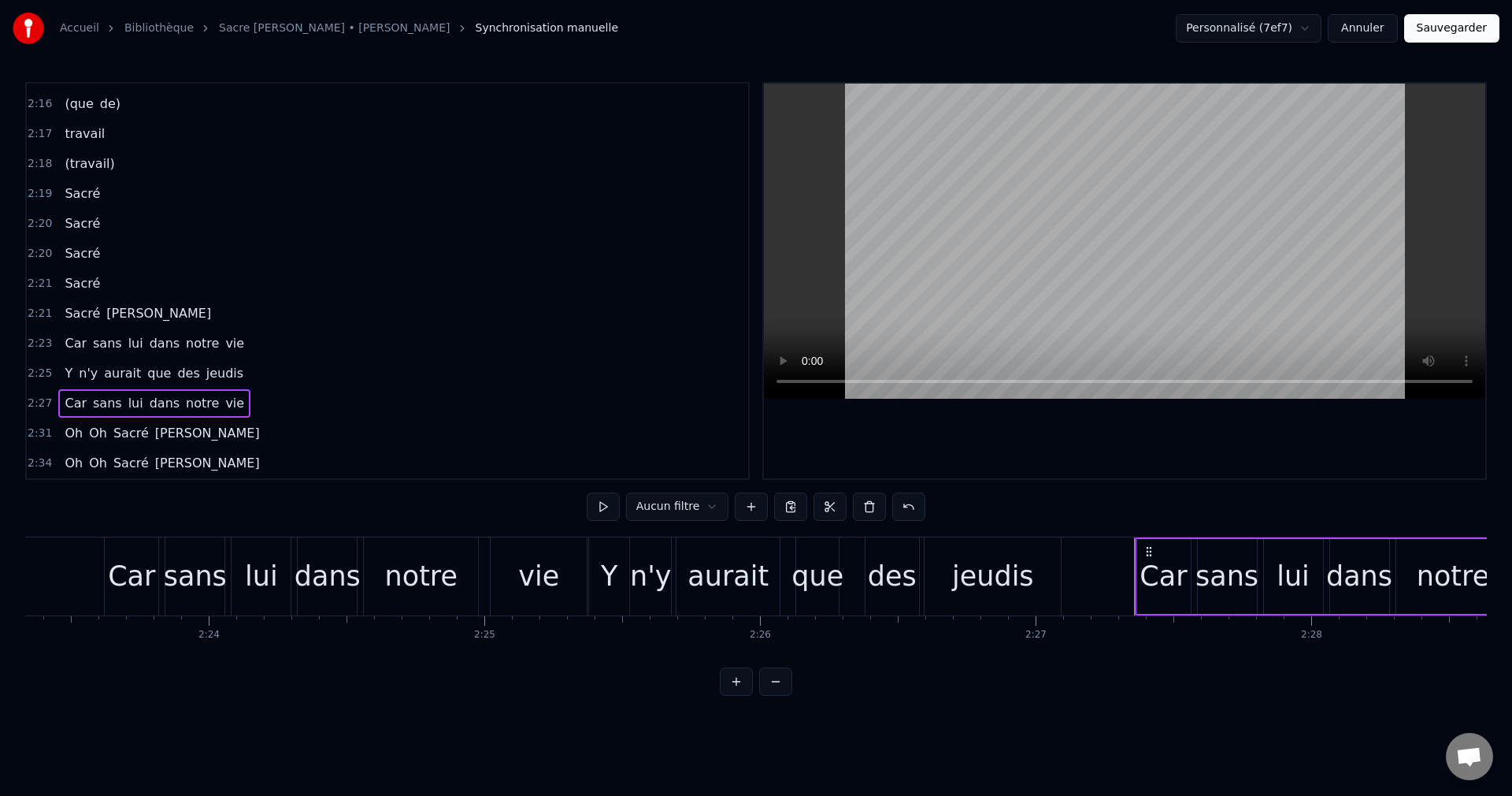
click at [601, 586] on div "Y" at bounding box center [609, 576] width 16 height 42
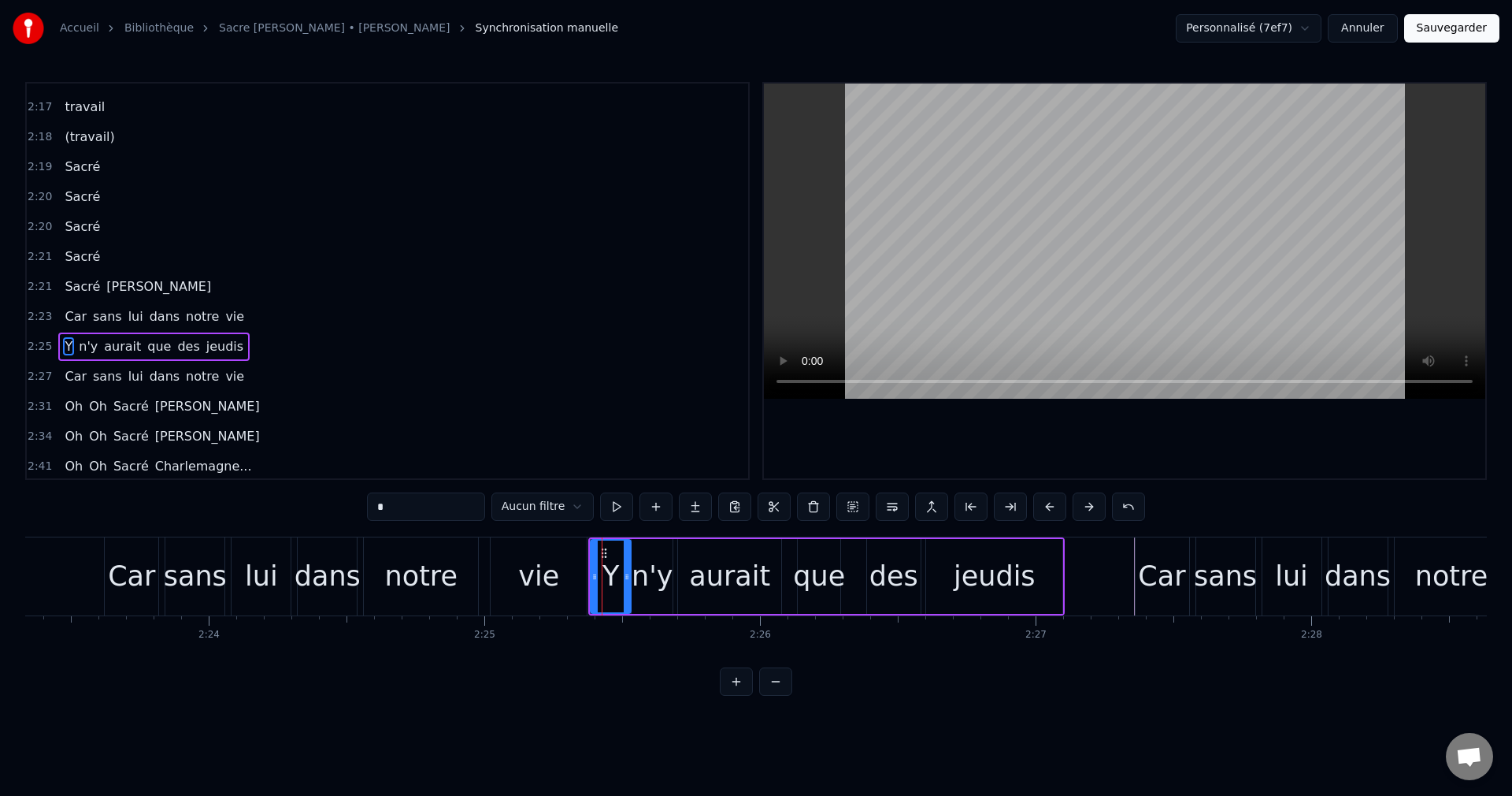
scroll to position [2000, 0]
click at [842, 509] on button at bounding box center [852, 507] width 33 height 29
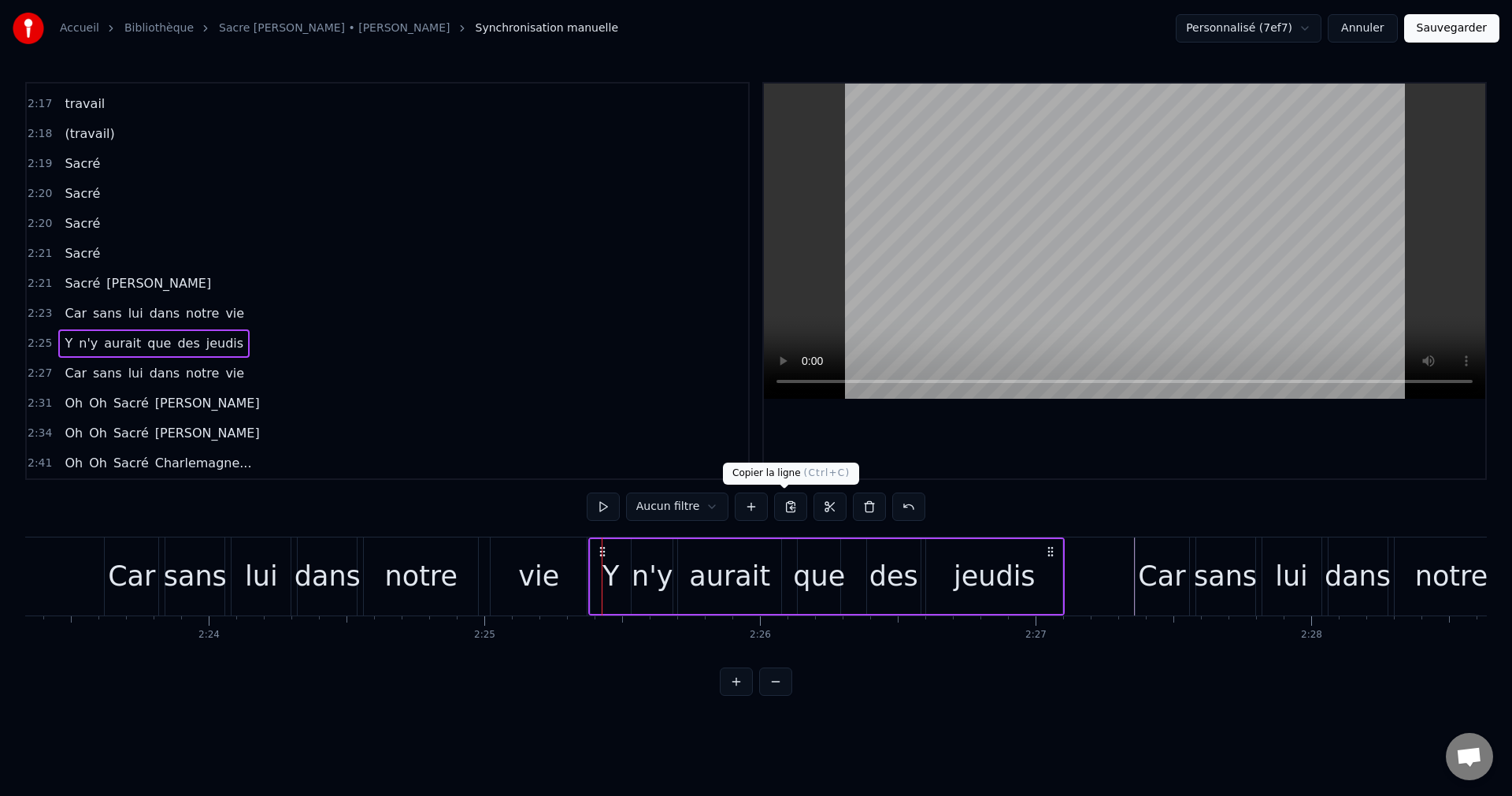
click at [783, 507] on button at bounding box center [790, 507] width 33 height 29
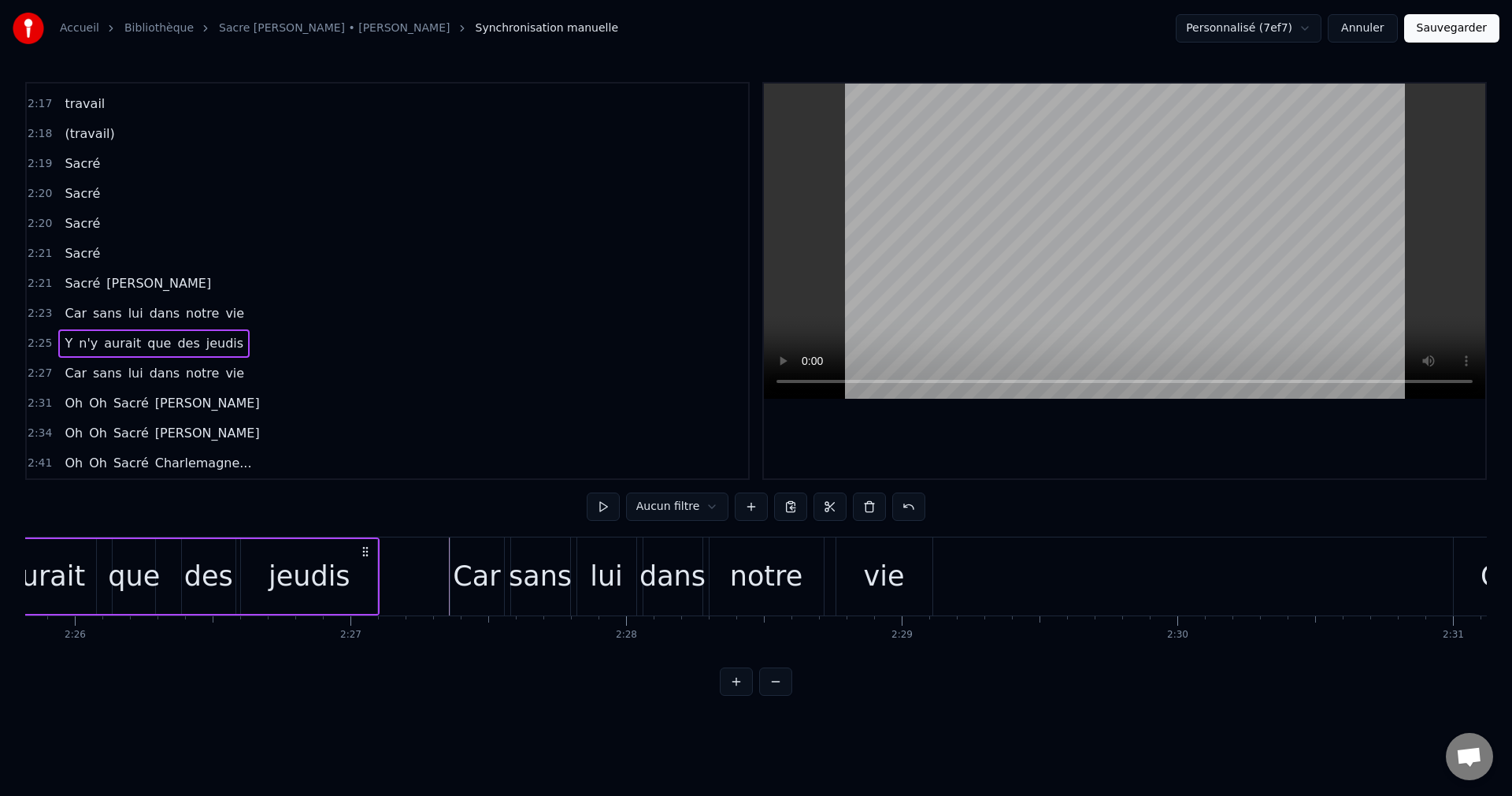
scroll to position [0, 40213]
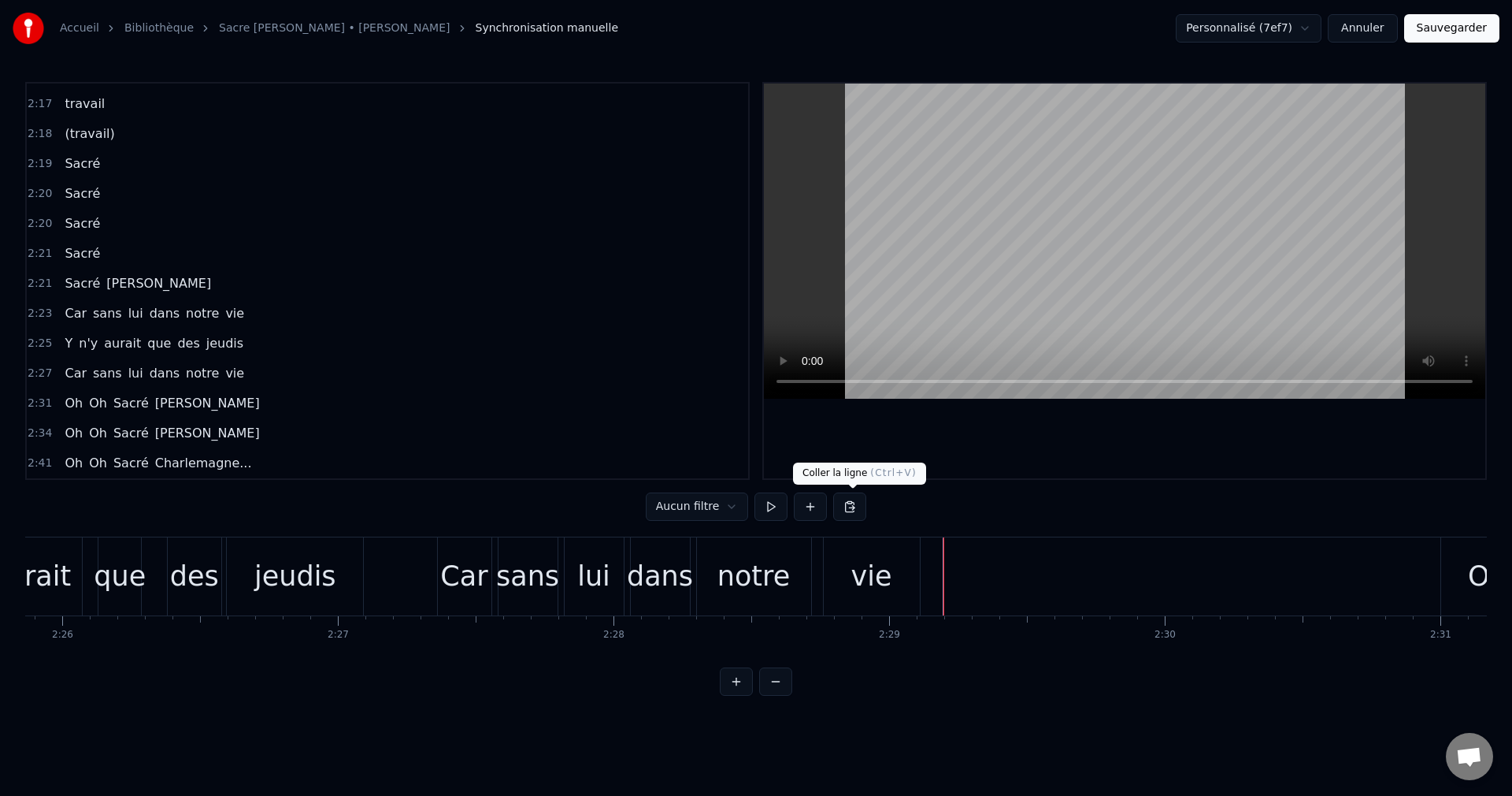
click at [856, 505] on button at bounding box center [850, 507] width 33 height 29
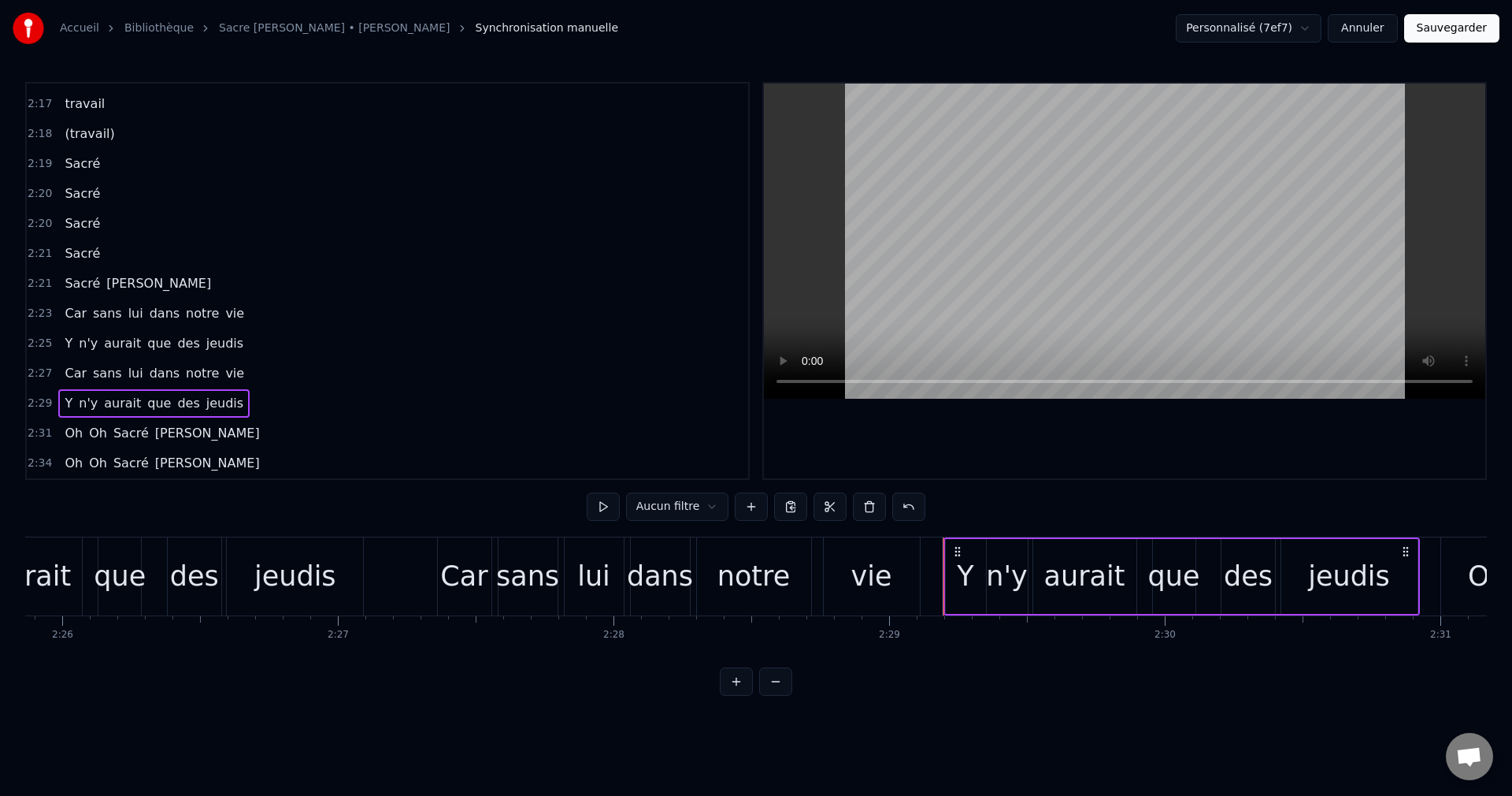
click at [68, 309] on span "Car" at bounding box center [75, 313] width 25 height 18
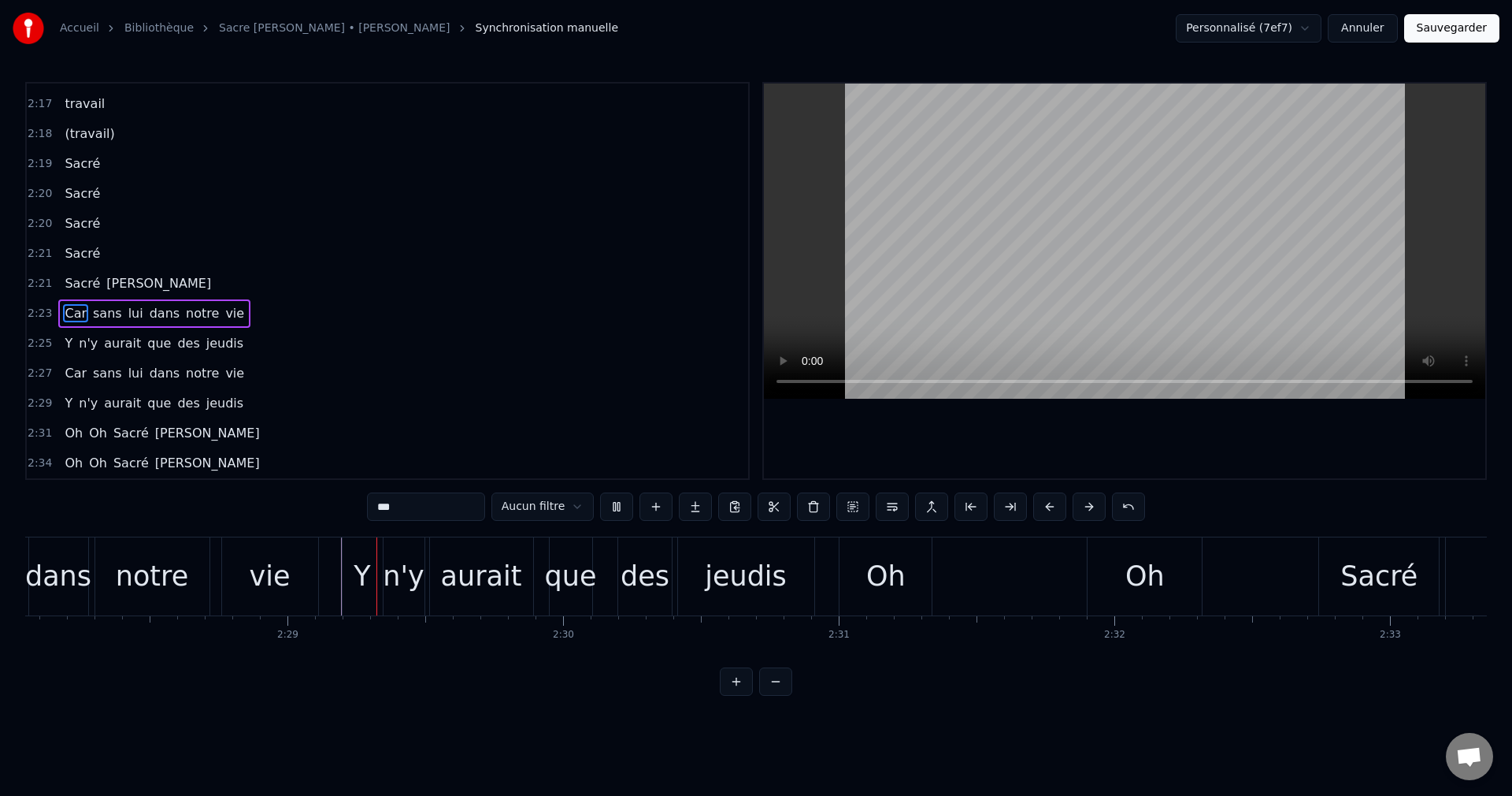
scroll to position [0, 40893]
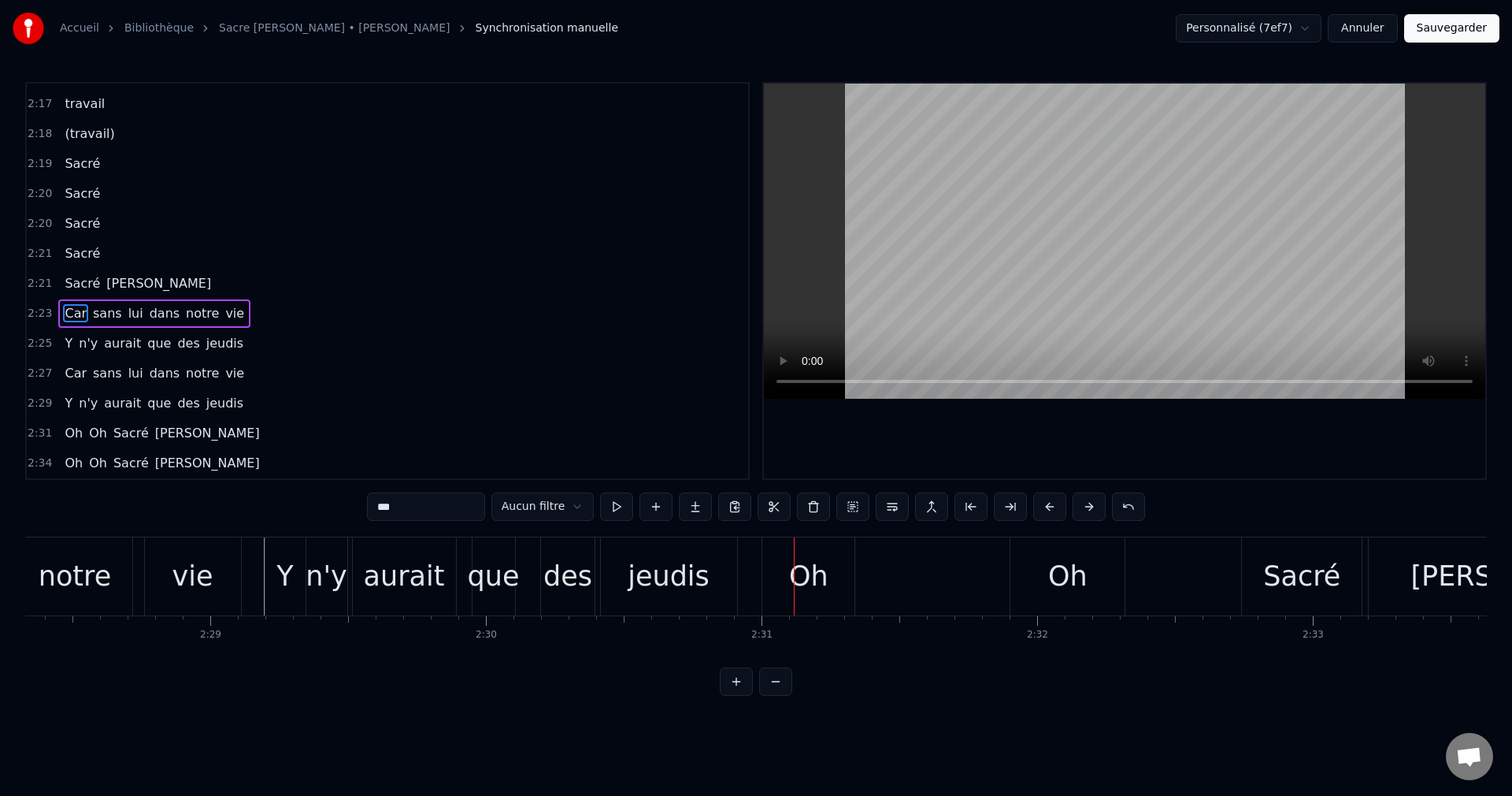
click at [674, 574] on div "jeudis" at bounding box center [669, 576] width 82 height 42
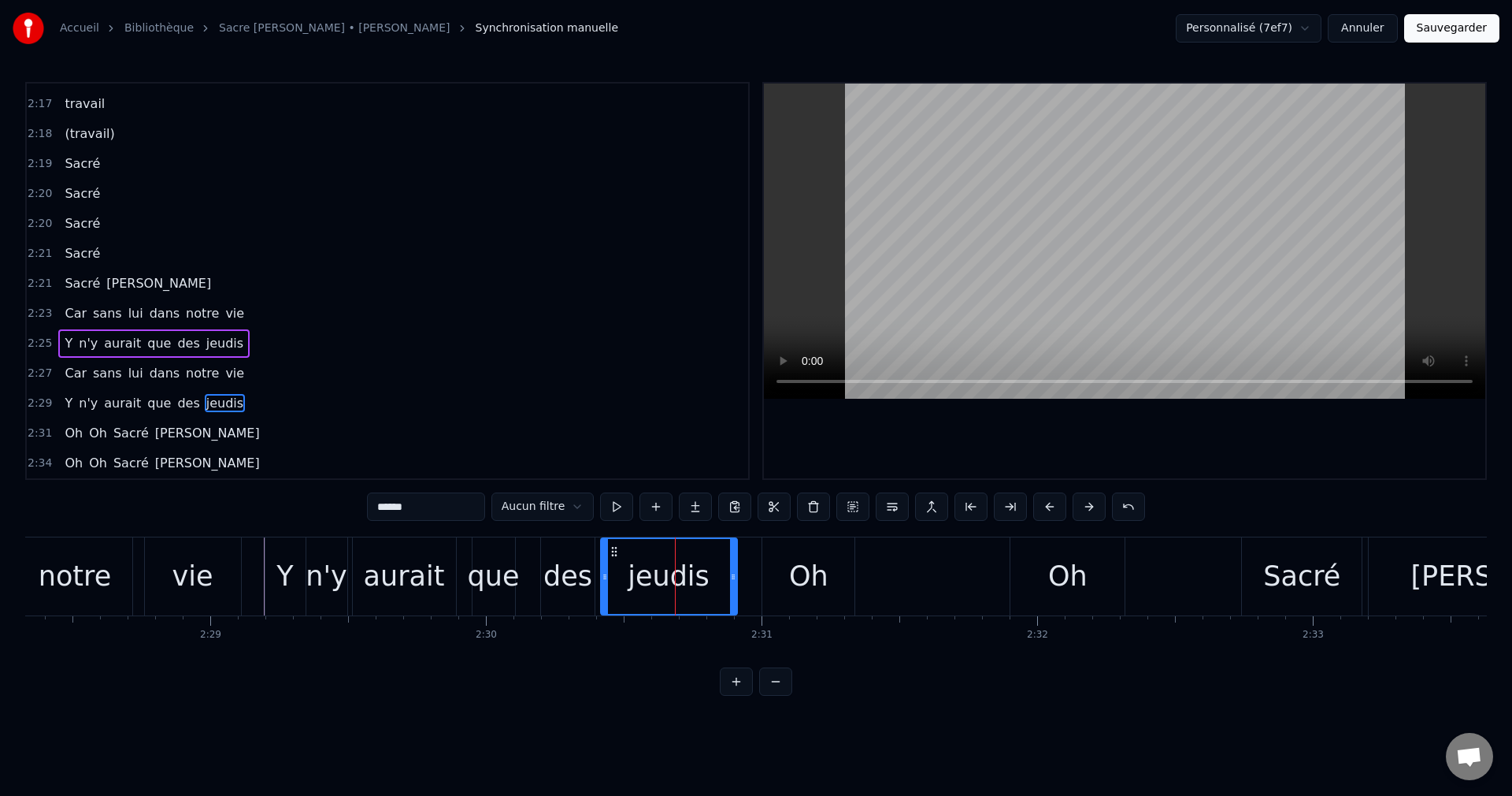
scroll to position [2030, 0]
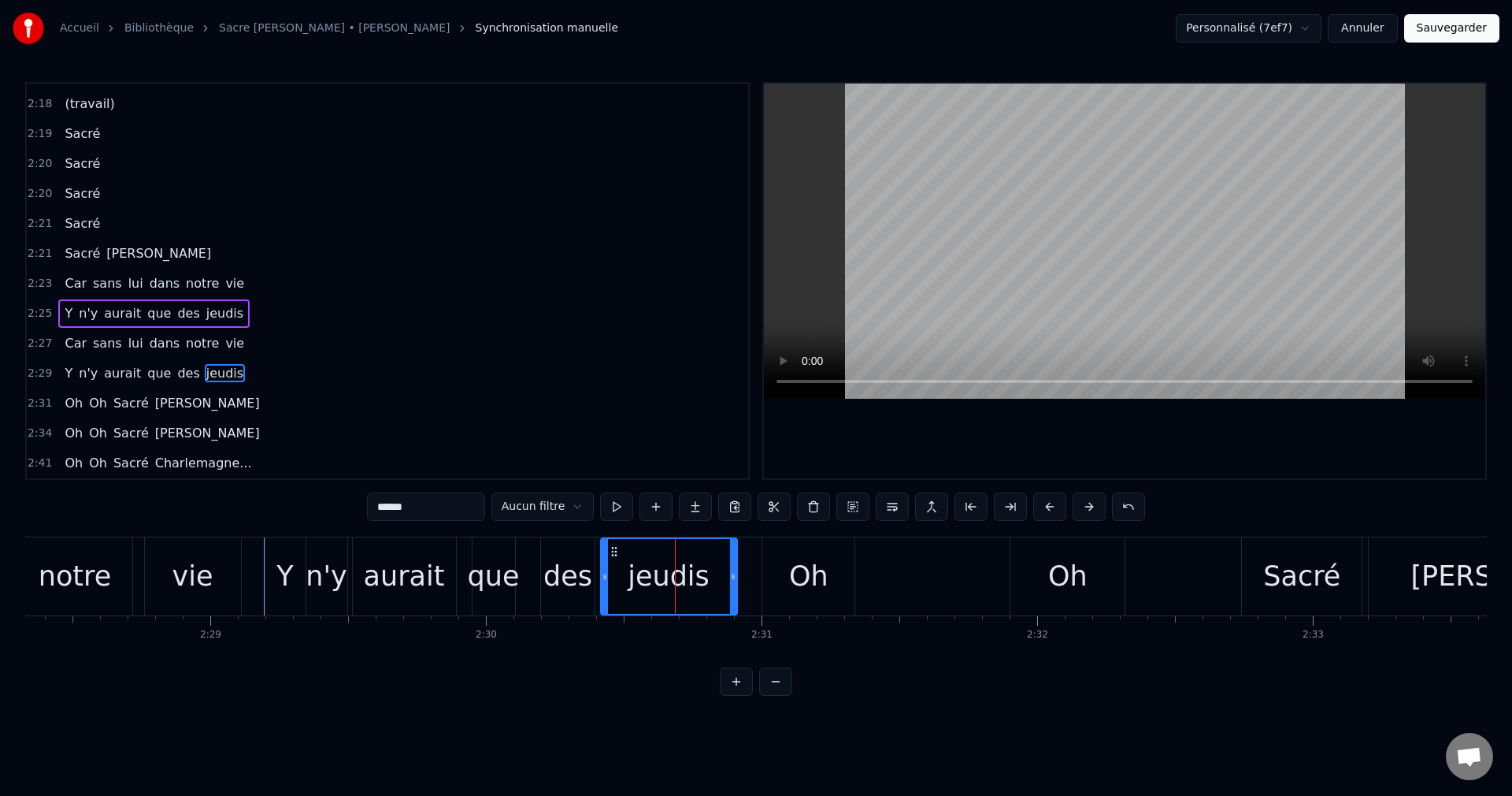
click at [374, 503] on input "******" at bounding box center [426, 507] width 118 height 29
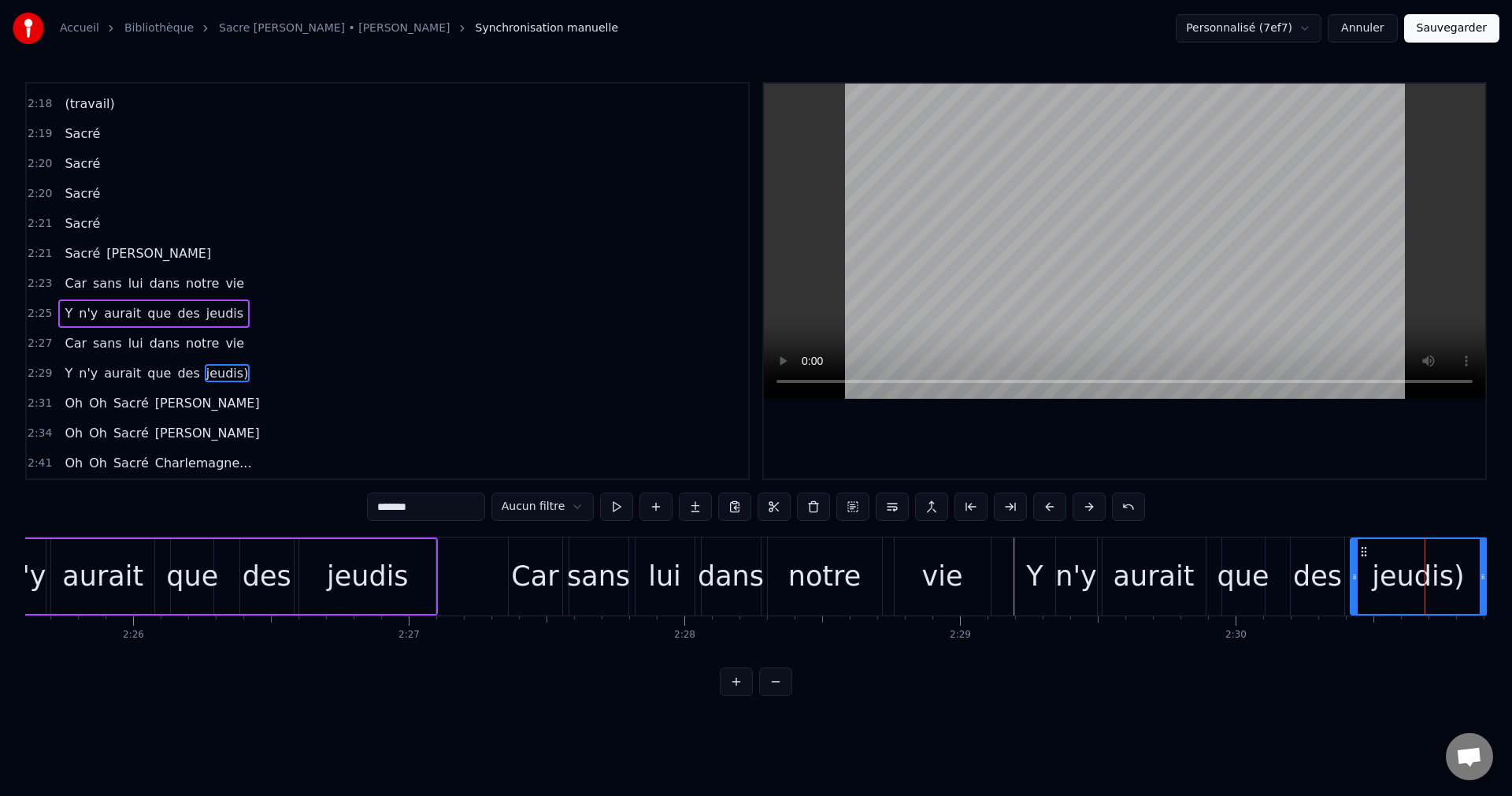
scroll to position [0, 40118]
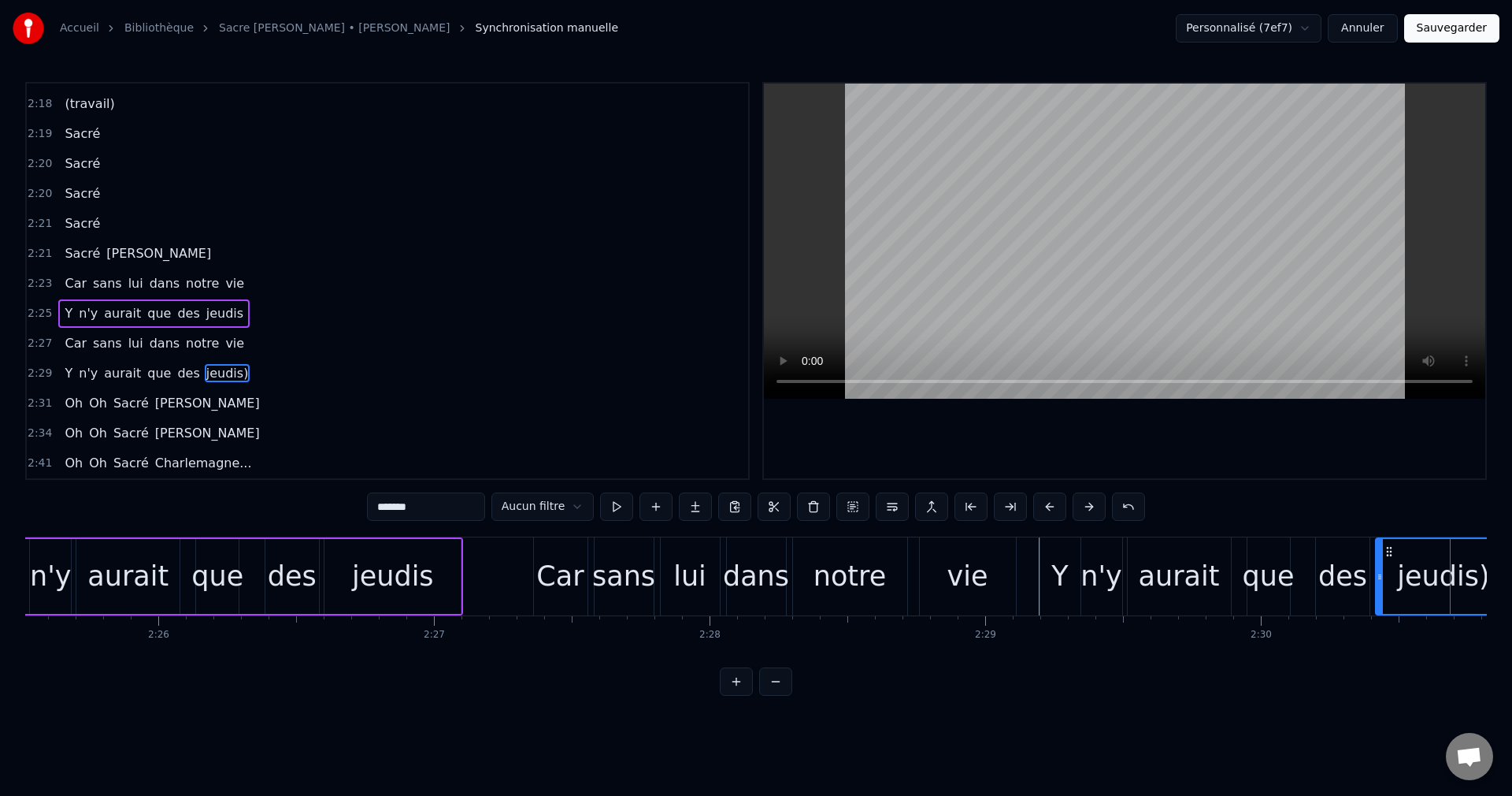
click at [560, 590] on div "Car" at bounding box center [560, 576] width 47 height 42
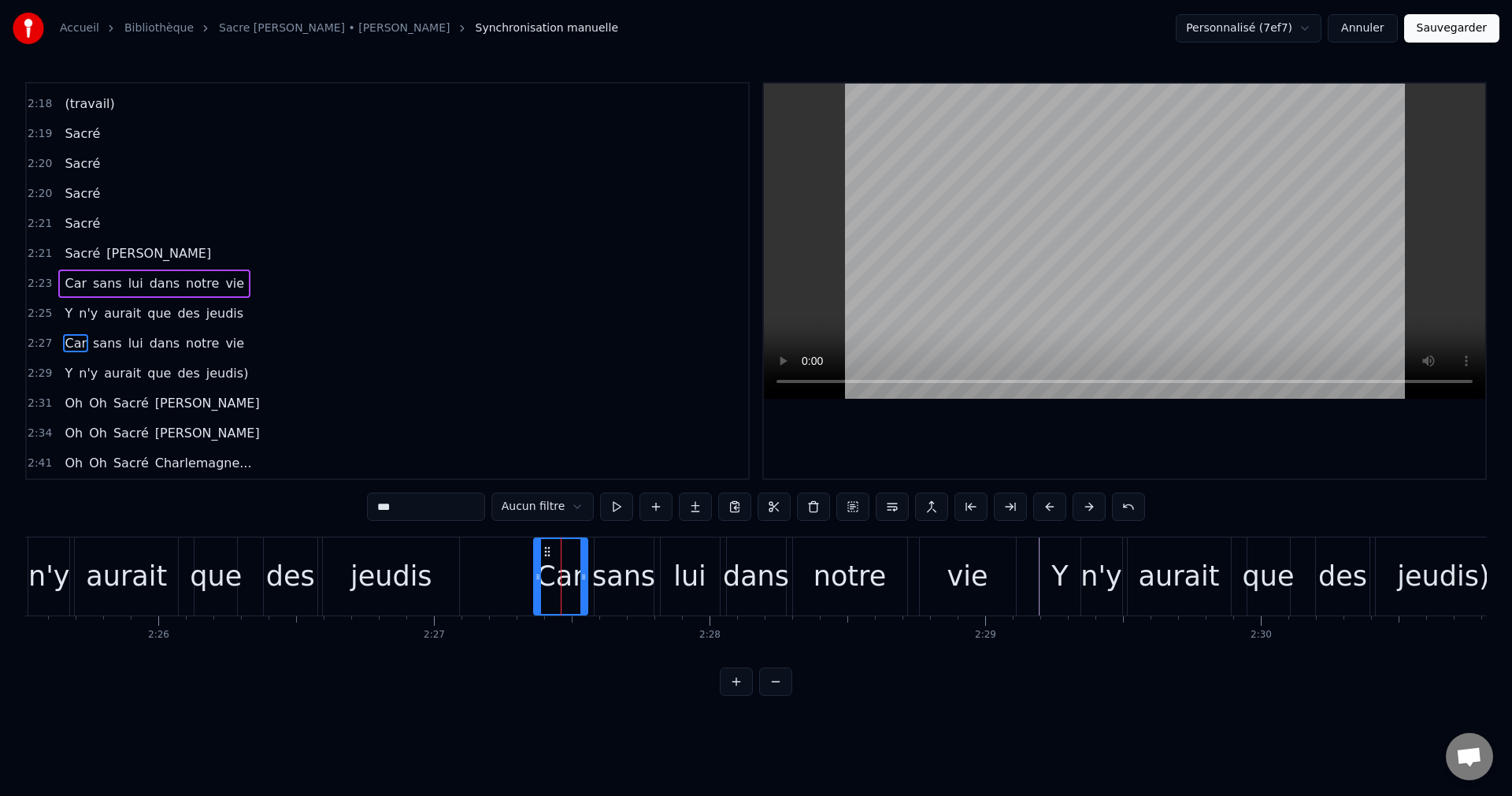
click at [367, 508] on input "***" at bounding box center [426, 507] width 118 height 29
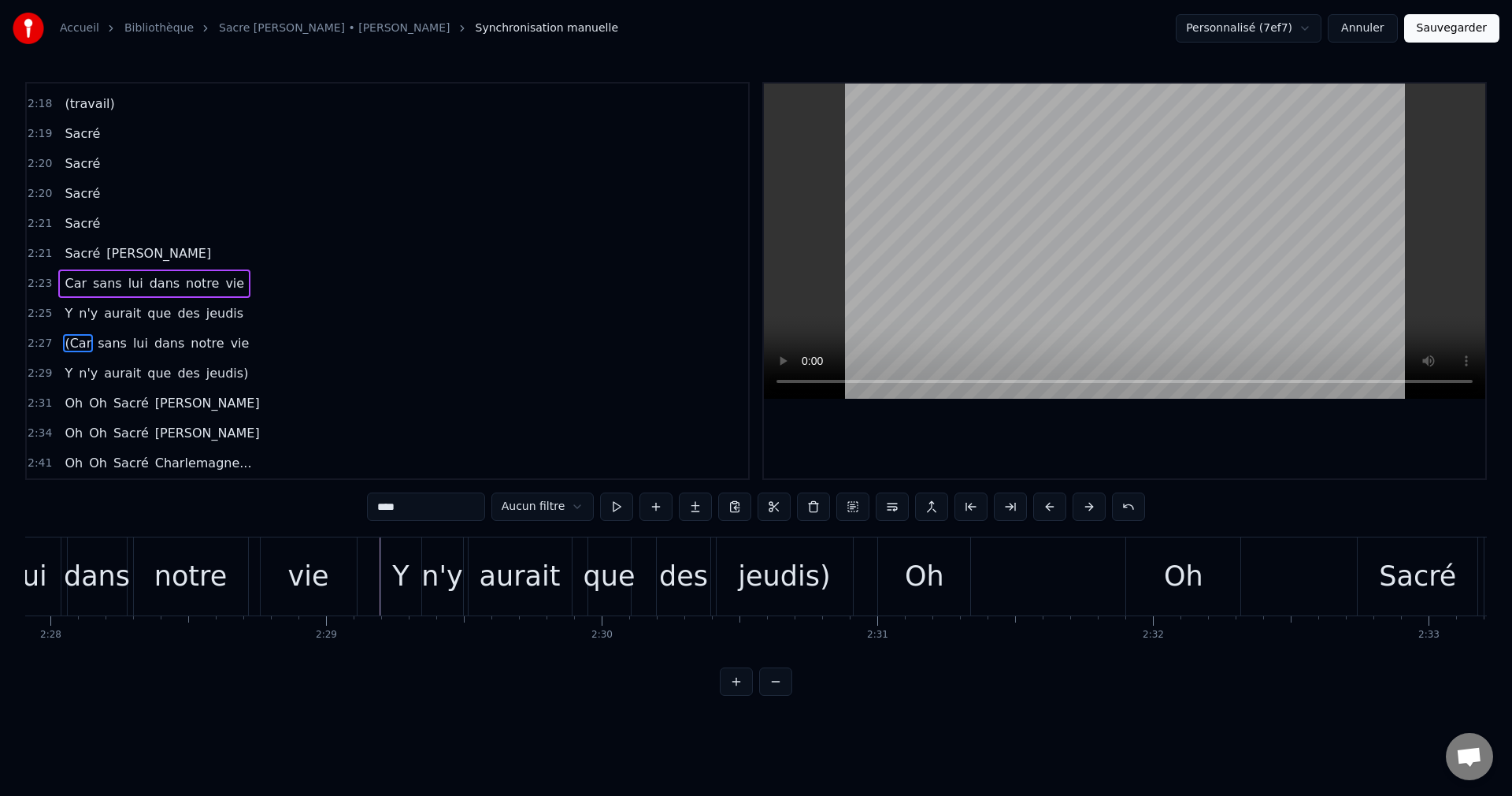
scroll to position [0, 40816]
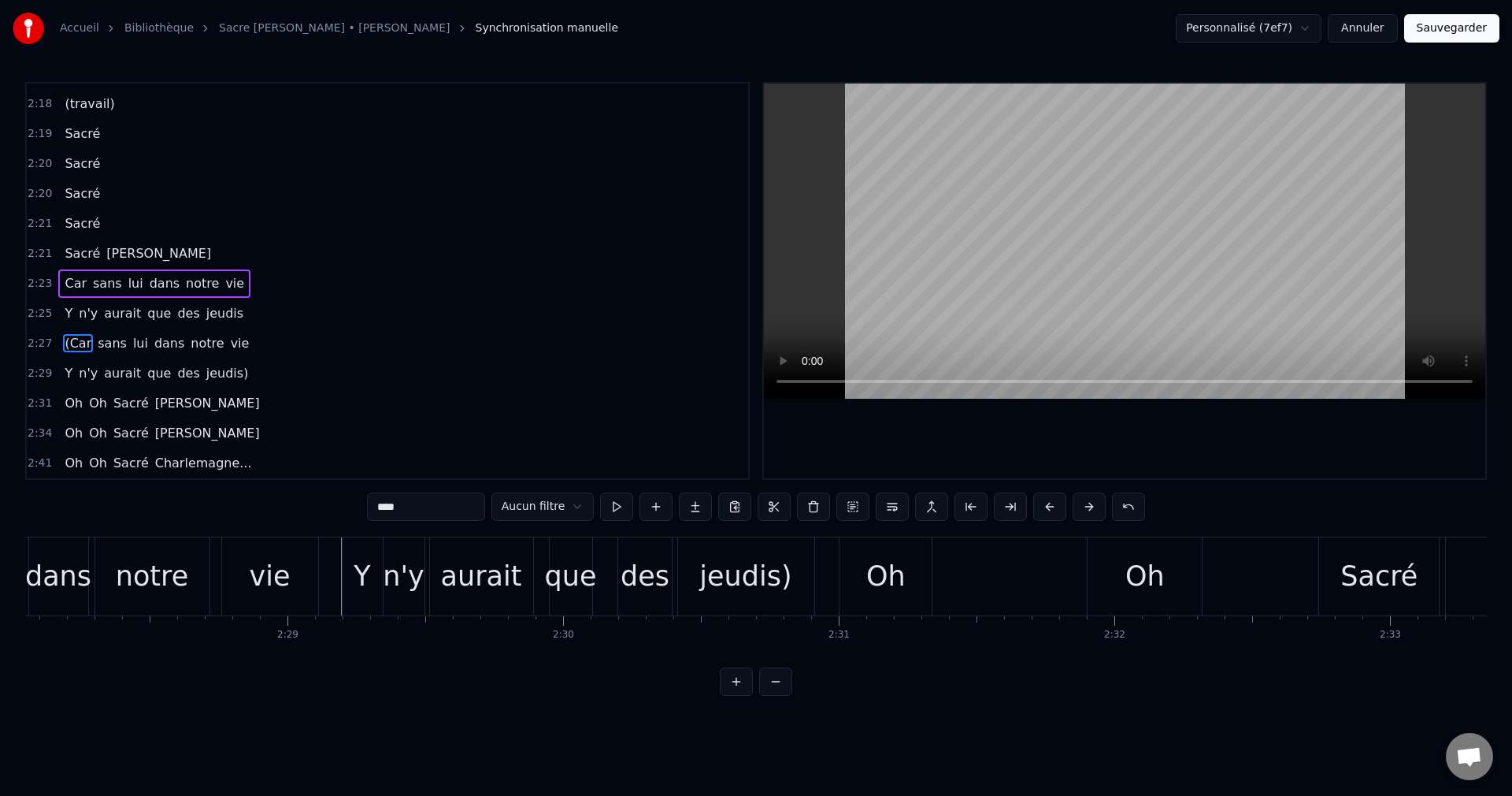
click at [894, 587] on div "Oh" at bounding box center [886, 576] width 39 height 42
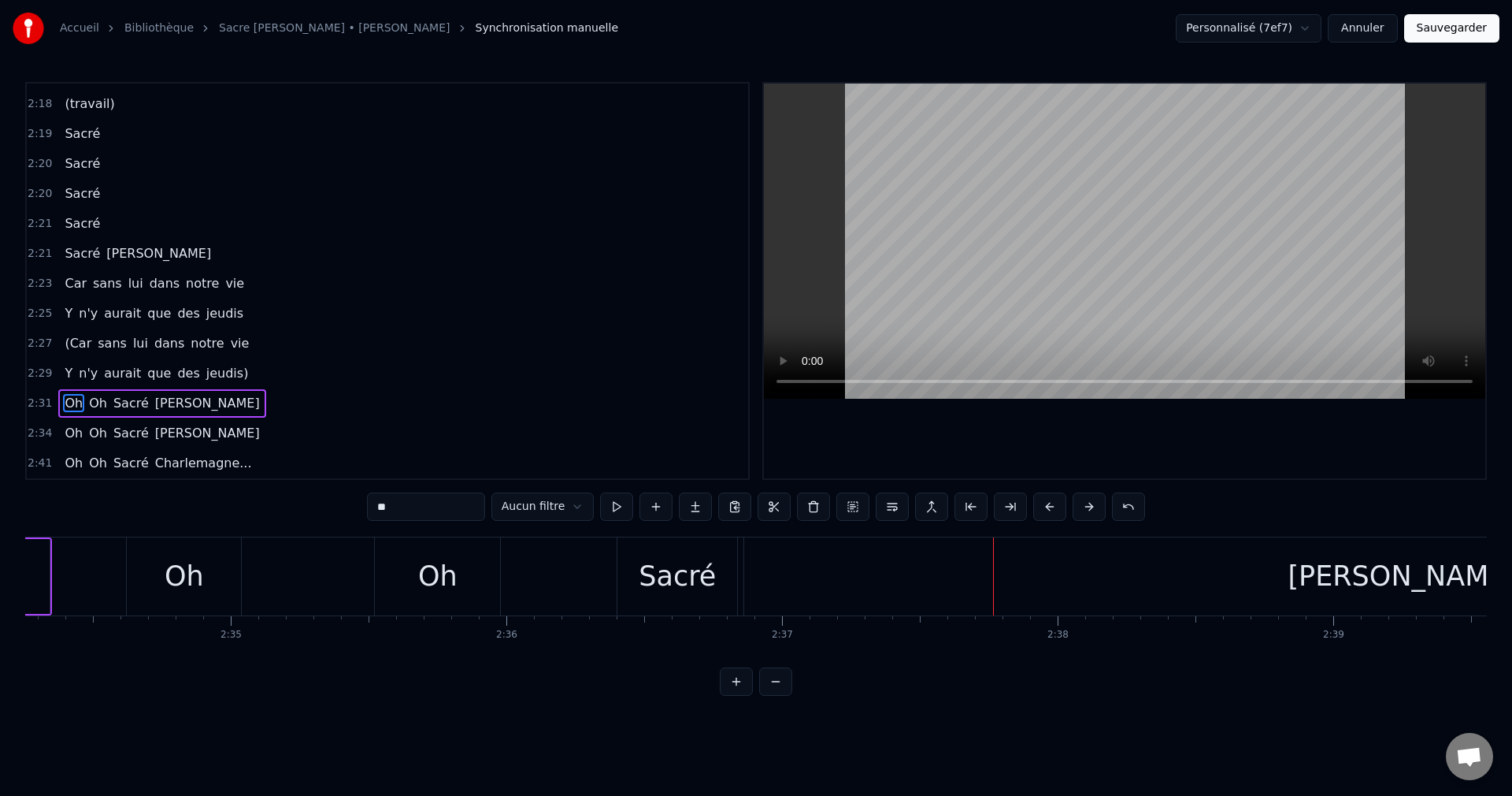
scroll to position [0, 42553]
click at [1234, 590] on div "[PERSON_NAME]" at bounding box center [1376, 576] width 1316 height 78
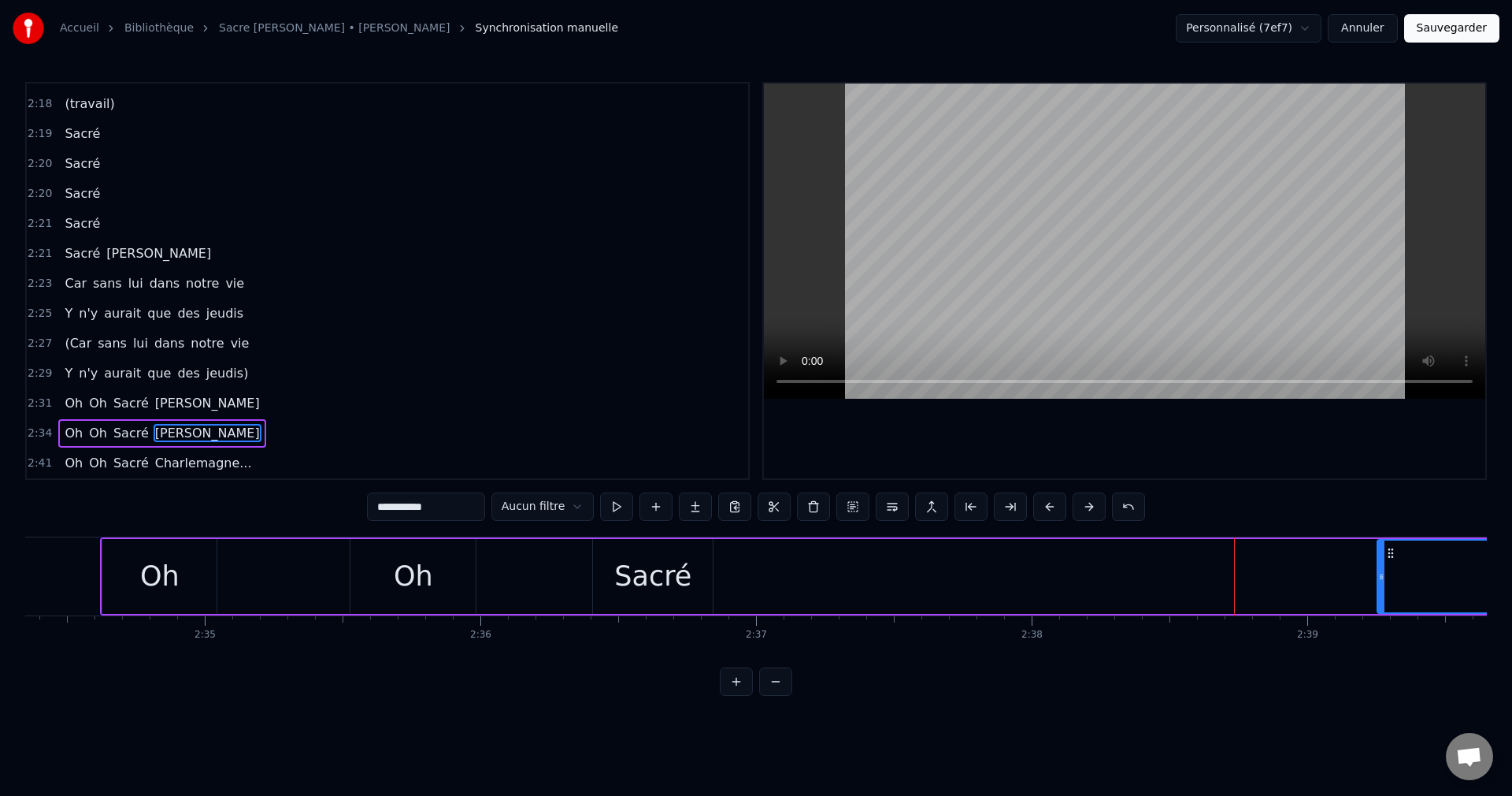
drag, startPoint x: 724, startPoint y: 574, endPoint x: 1381, endPoint y: 610, distance: 658.0
click at [1381, 610] on div at bounding box center [1381, 577] width 6 height 72
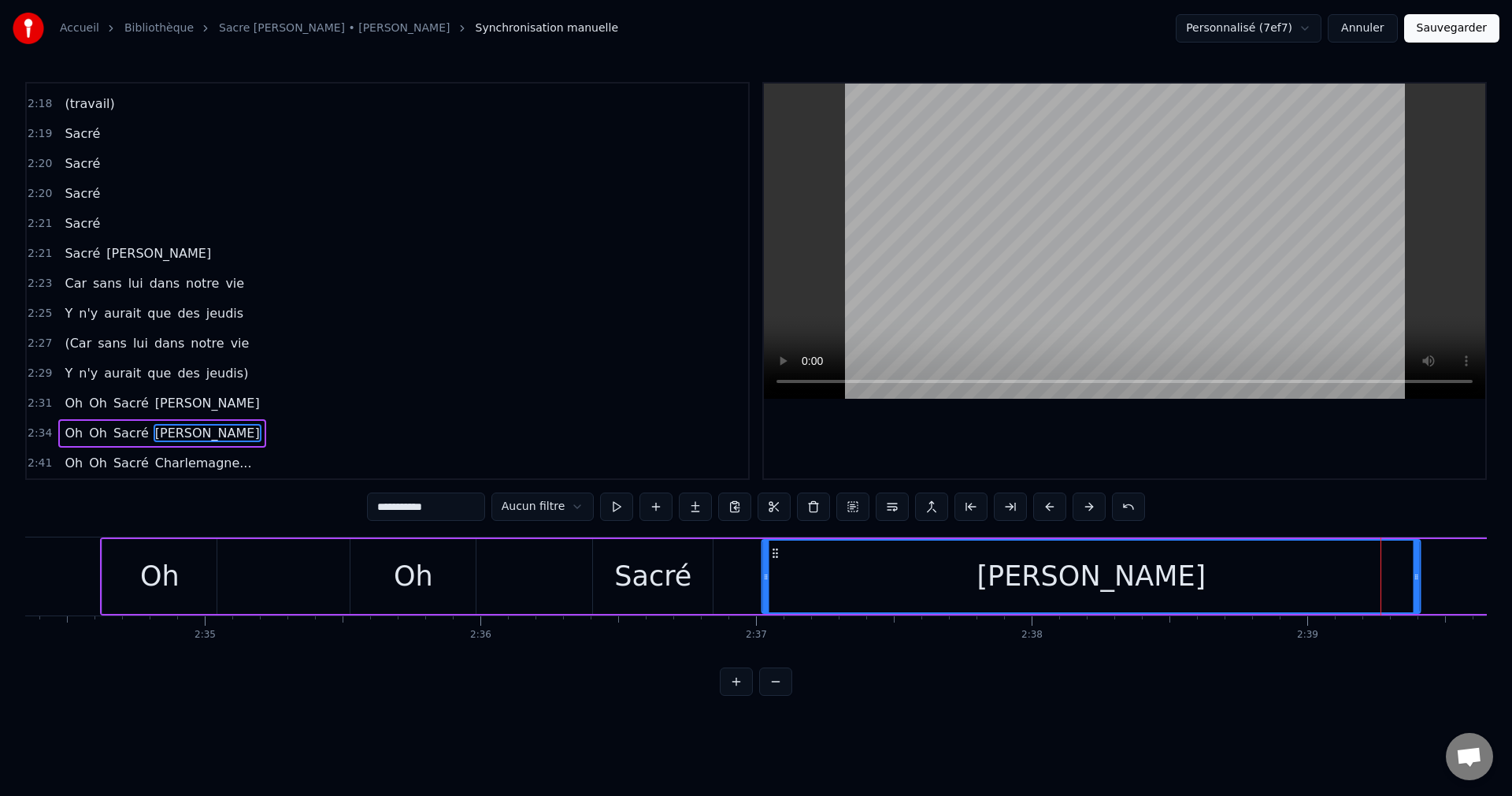
drag, startPoint x: 1394, startPoint y: 550, endPoint x: 777, endPoint y: 569, distance: 617.3
click at [777, 569] on div "[PERSON_NAME]" at bounding box center [1092, 577] width 657 height 72
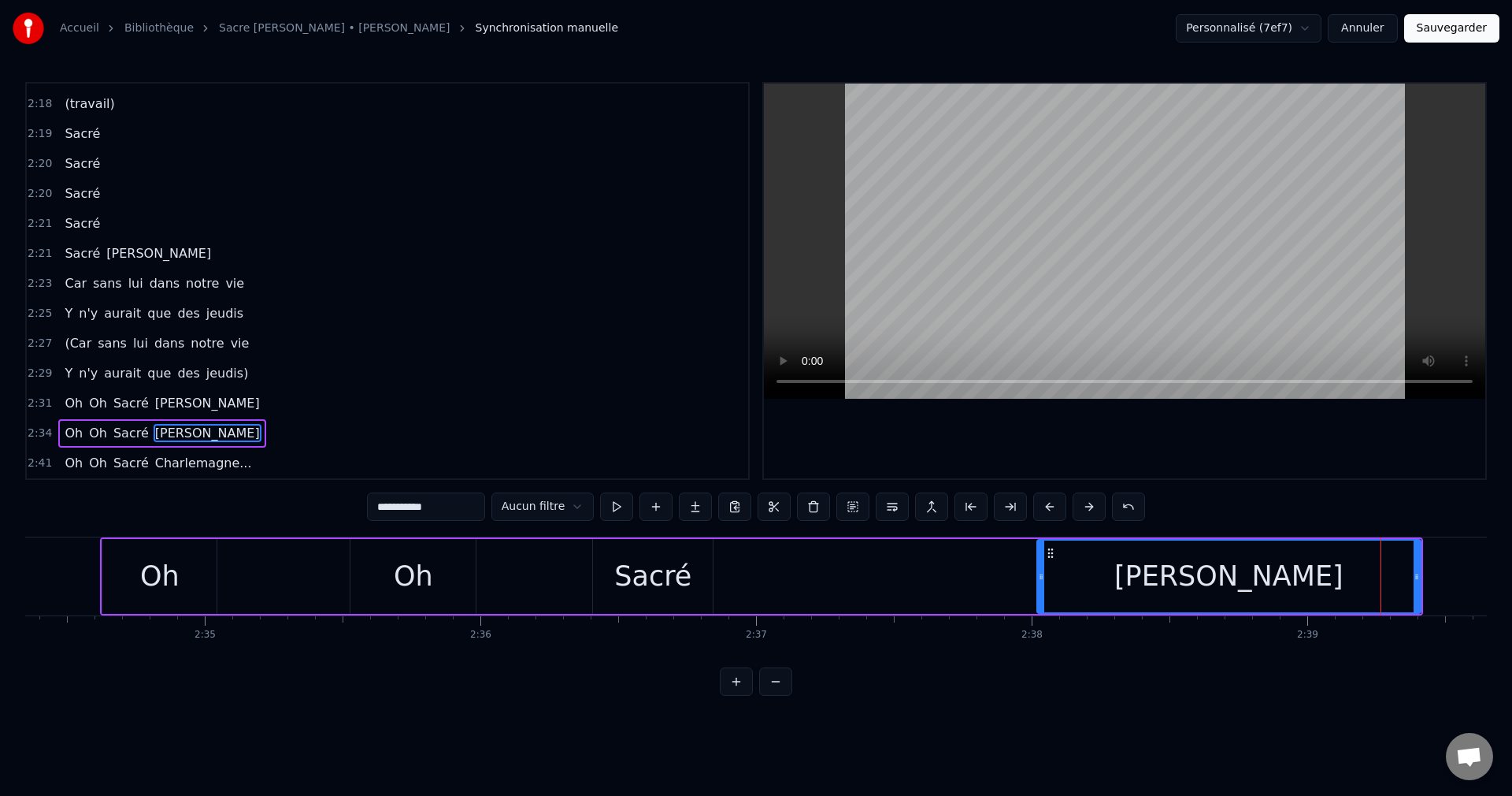
drag, startPoint x: 765, startPoint y: 576, endPoint x: 1042, endPoint y: 596, distance: 277.7
click at [1042, 596] on div at bounding box center [1041, 577] width 6 height 72
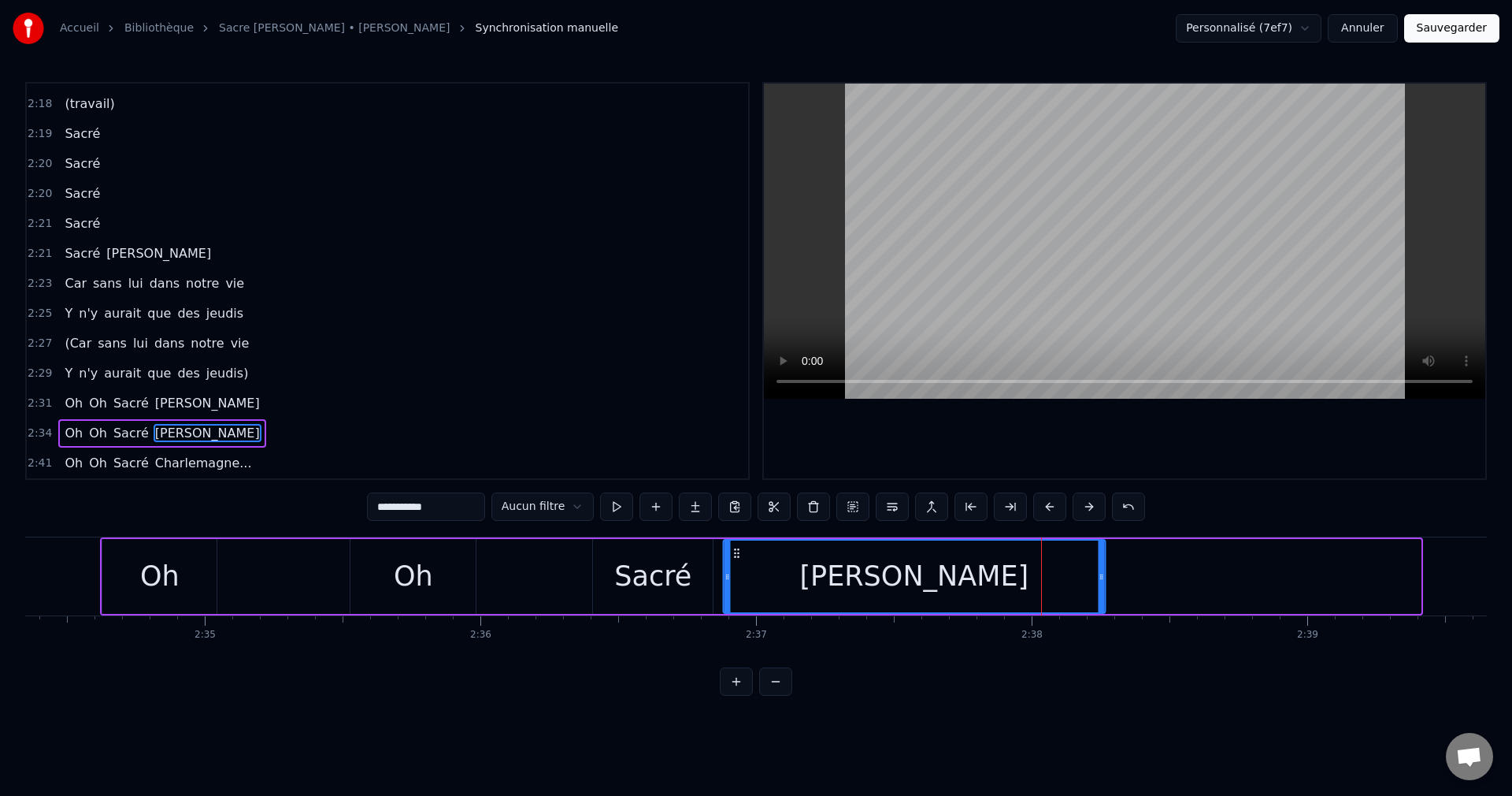
drag, startPoint x: 1052, startPoint y: 554, endPoint x: 736, endPoint y: 587, distance: 317.7
click at [736, 587] on div "[PERSON_NAME]" at bounding box center [914, 577] width 380 height 72
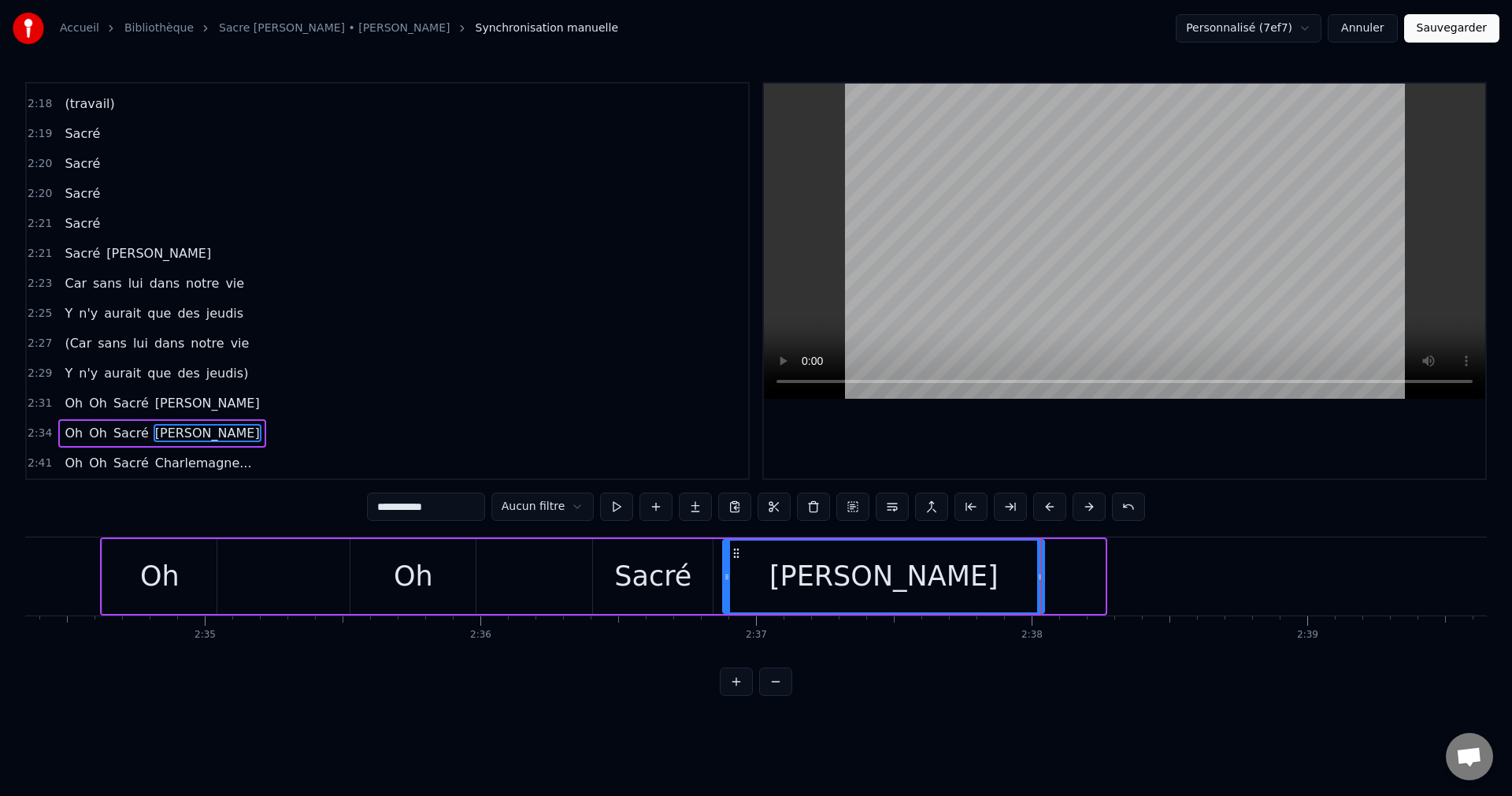
drag, startPoint x: 1102, startPoint y: 574, endPoint x: 1041, endPoint y: 585, distance: 62.0
click at [1041, 585] on div at bounding box center [1040, 577] width 6 height 72
click at [146, 577] on div "Oh" at bounding box center [160, 576] width 39 height 42
type input "**"
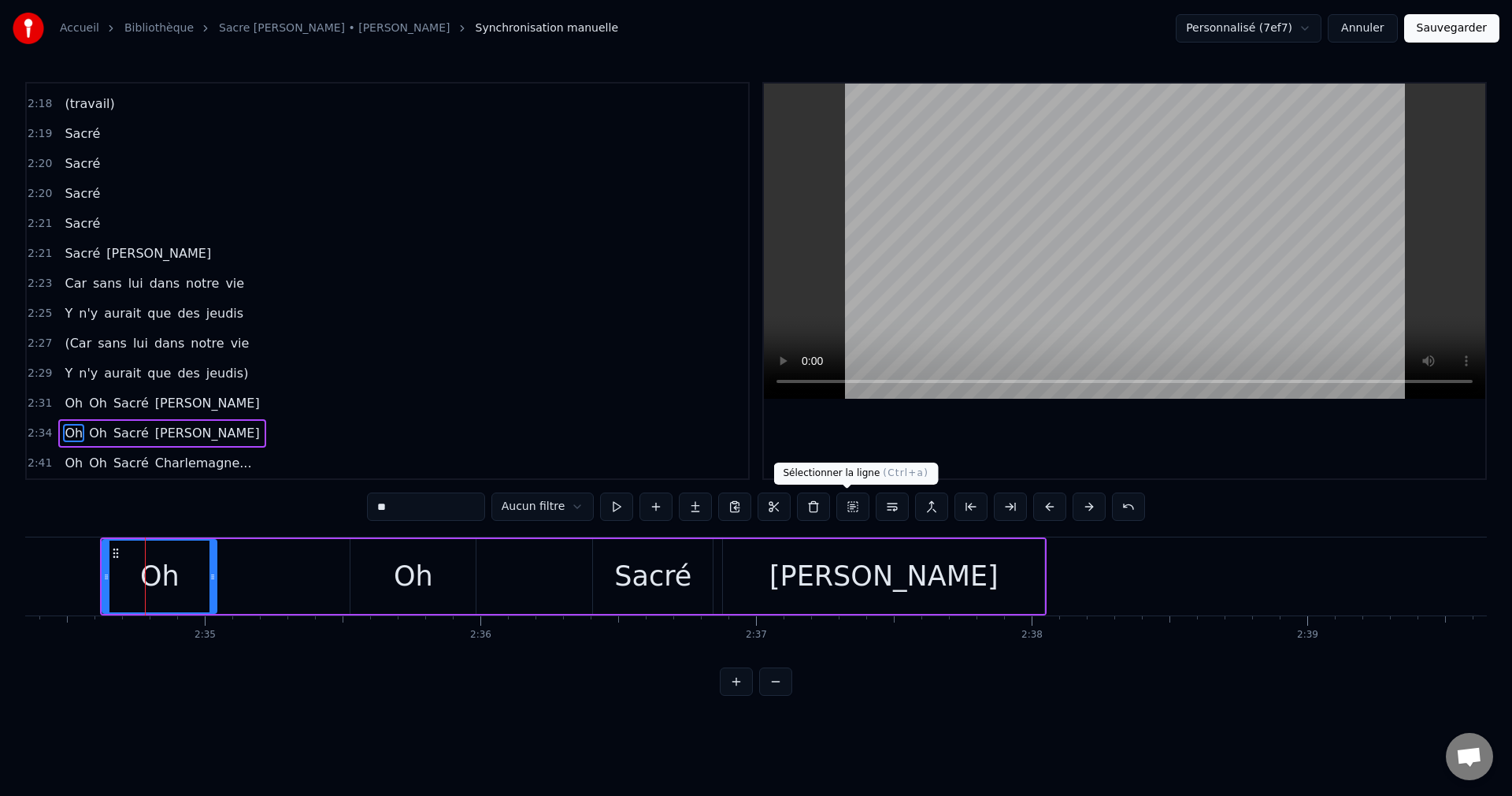
click at [851, 505] on button at bounding box center [852, 507] width 33 height 29
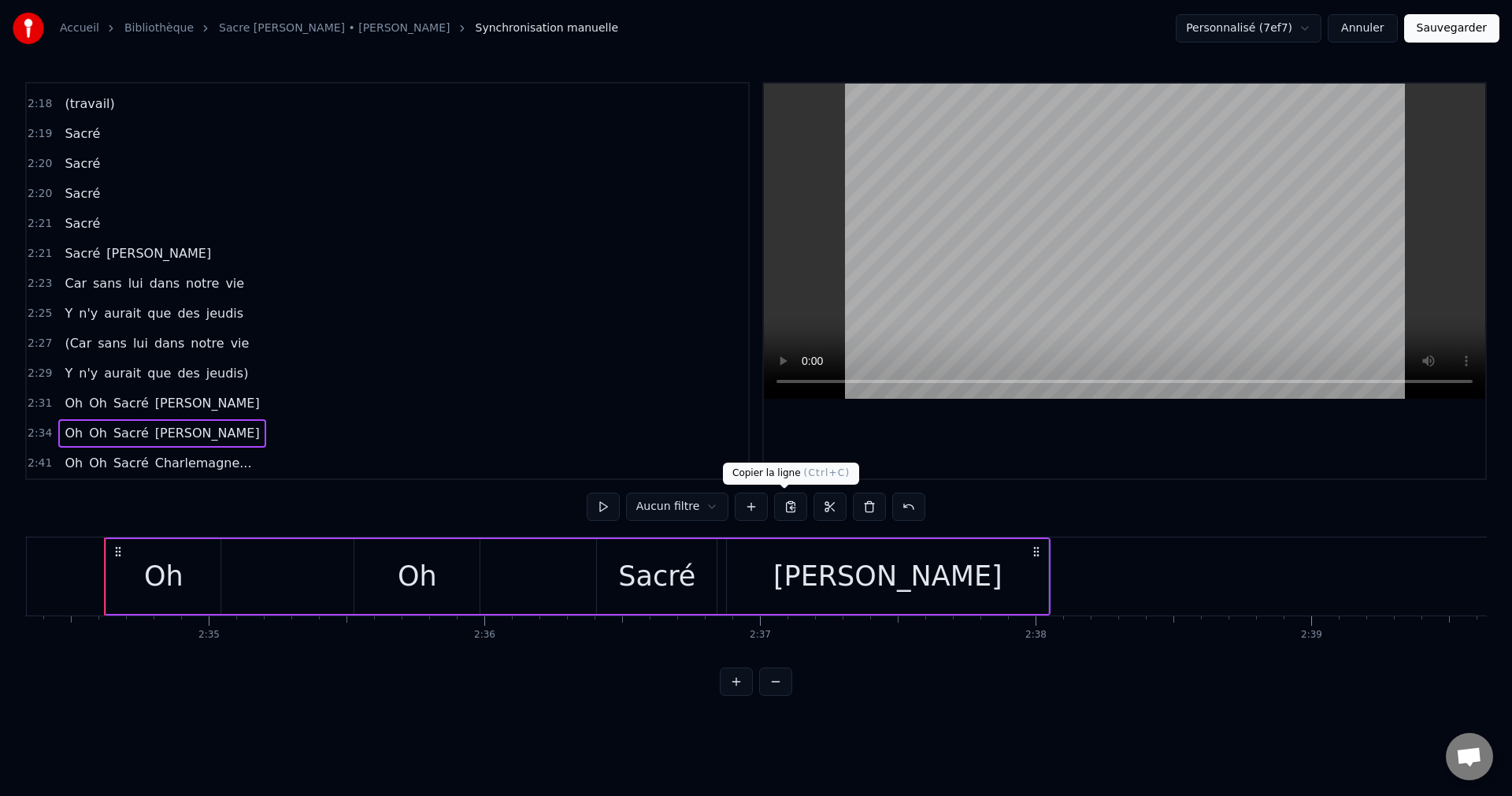
click at [786, 509] on button at bounding box center [790, 507] width 33 height 29
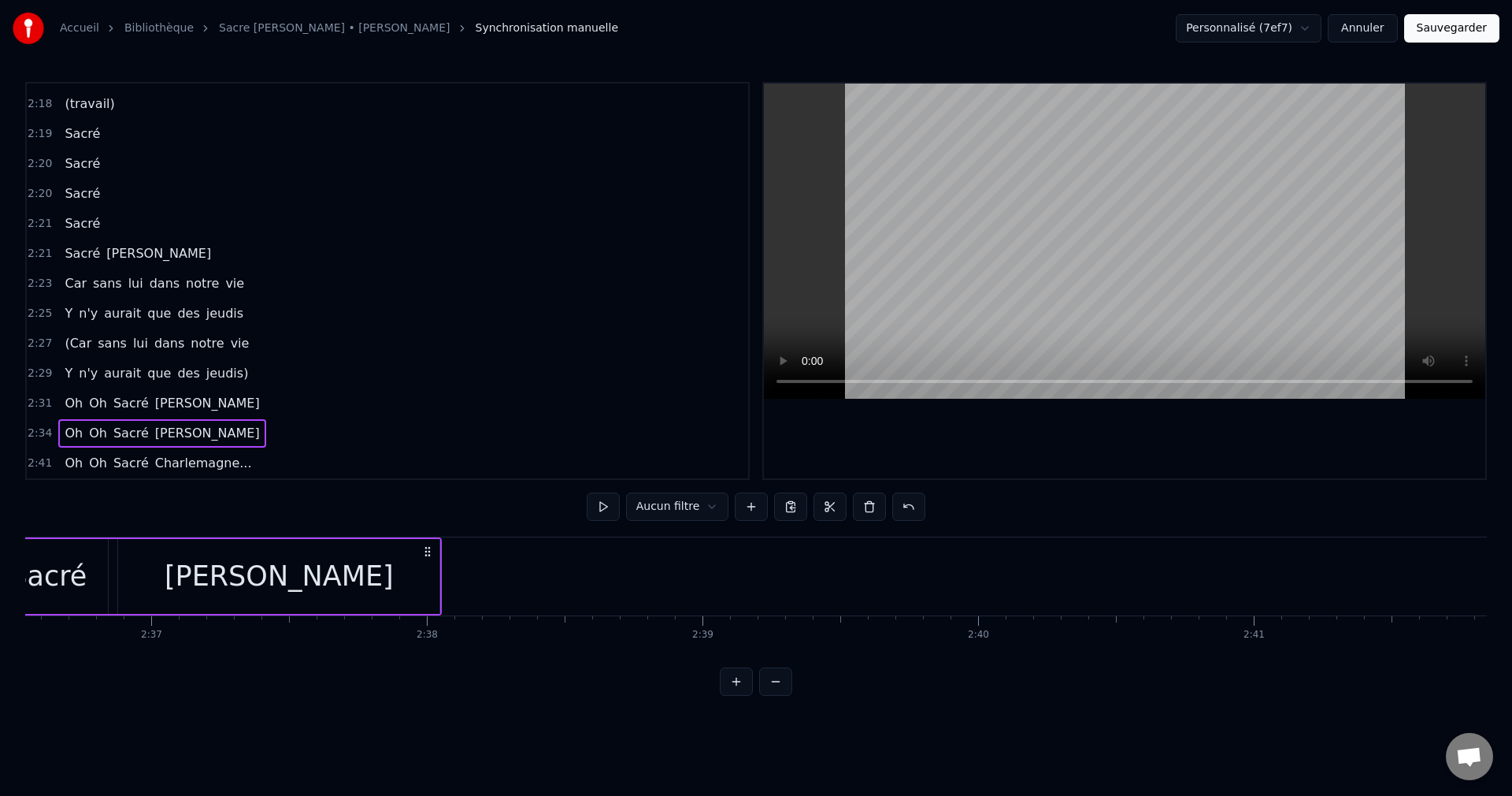
scroll to position [0, 43178]
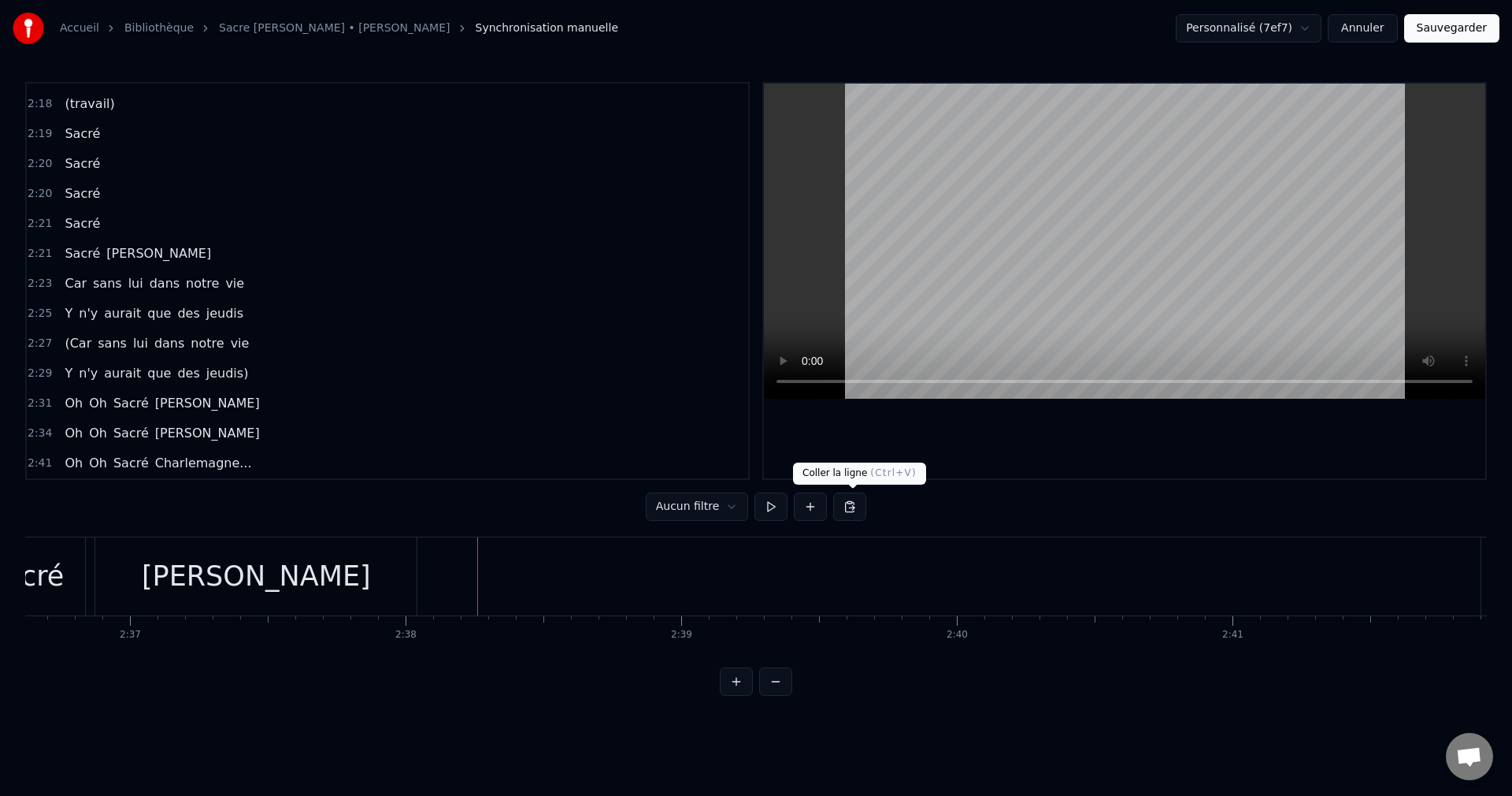
click at [846, 510] on button at bounding box center [850, 507] width 33 height 29
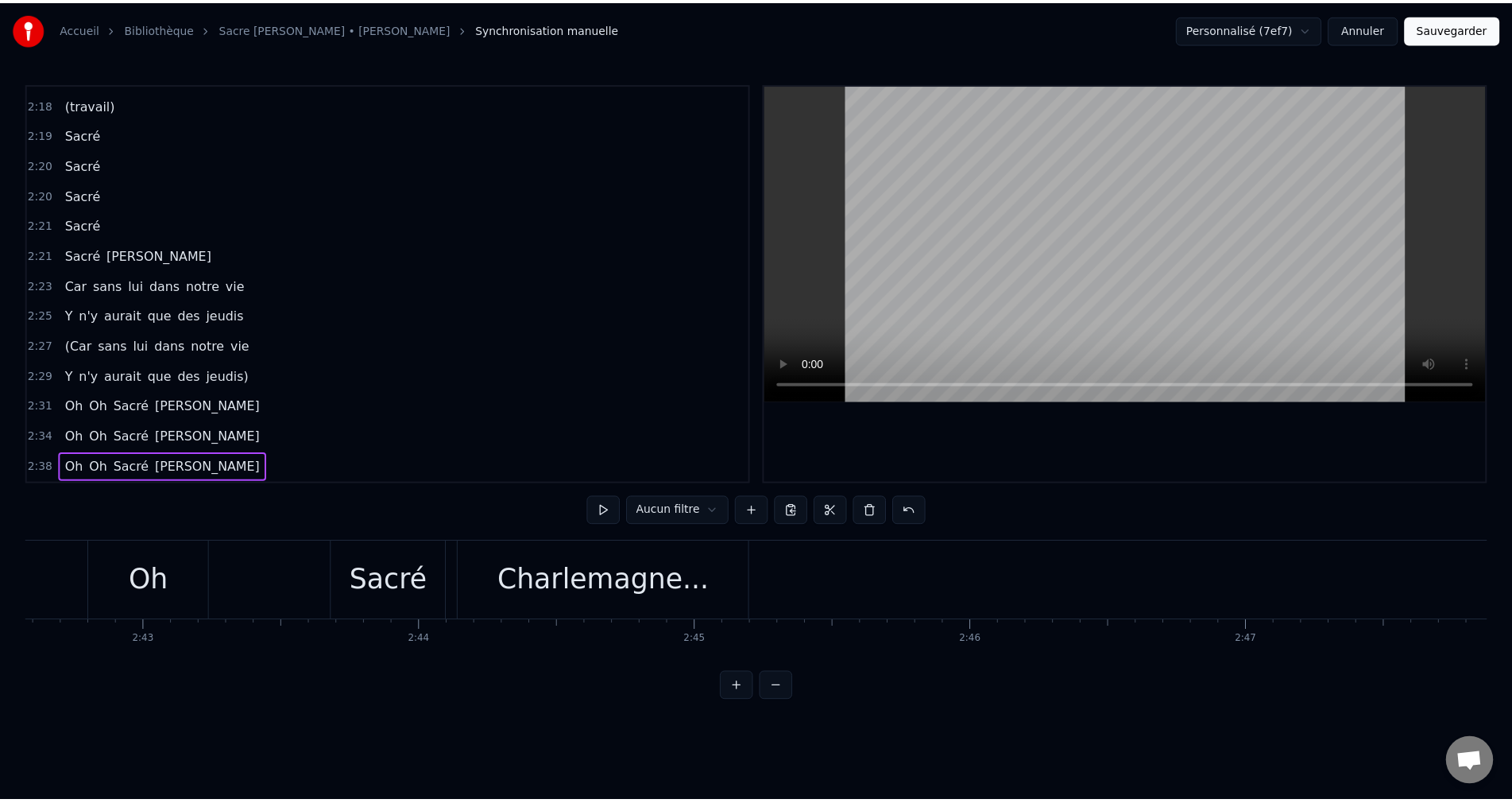
scroll to position [0, 45235]
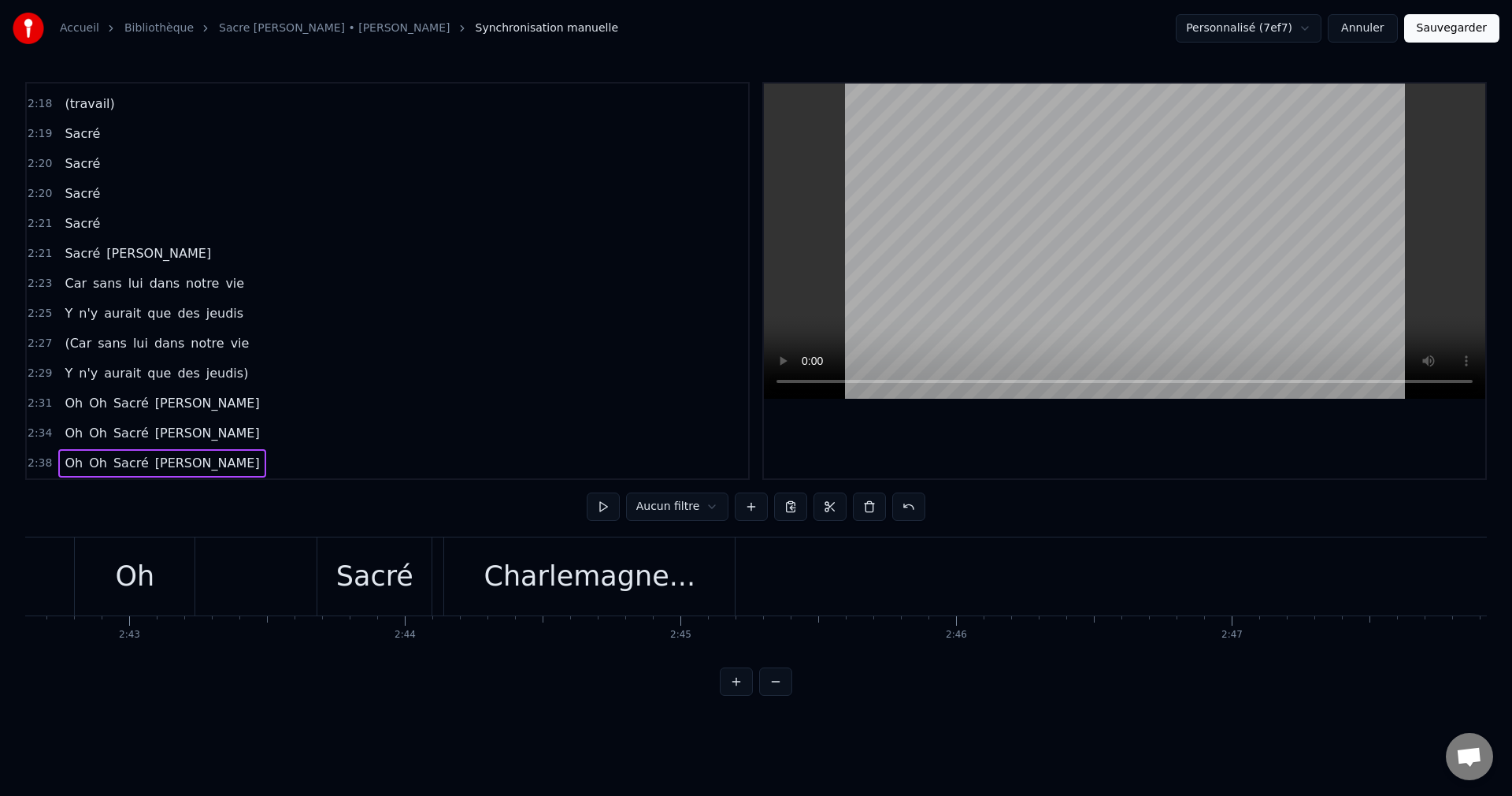
click at [1460, 30] on button "Sauvegarder" at bounding box center [1452, 29] width 95 height 29
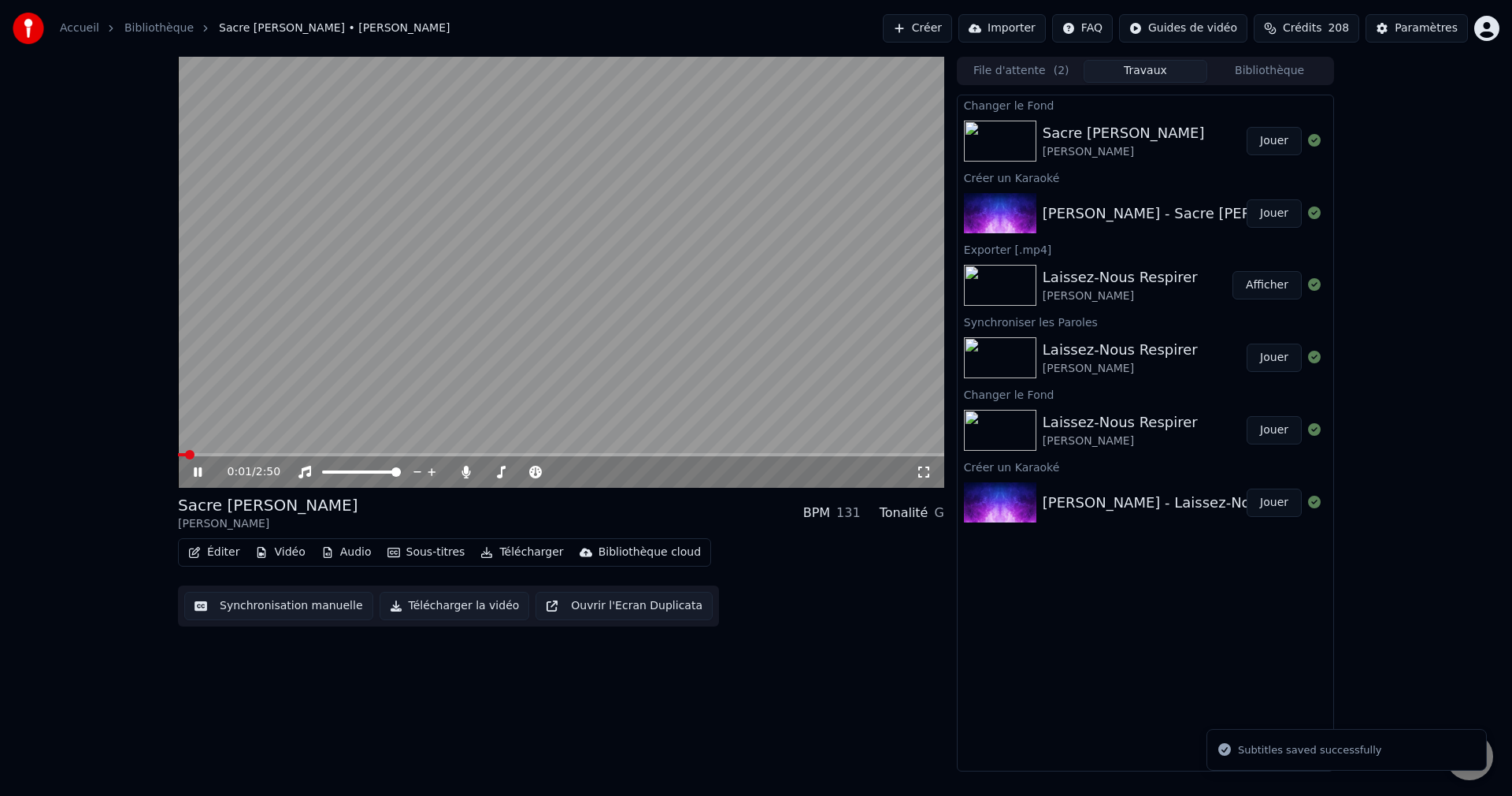
click at [200, 472] on icon at bounding box center [197, 472] width 8 height 10
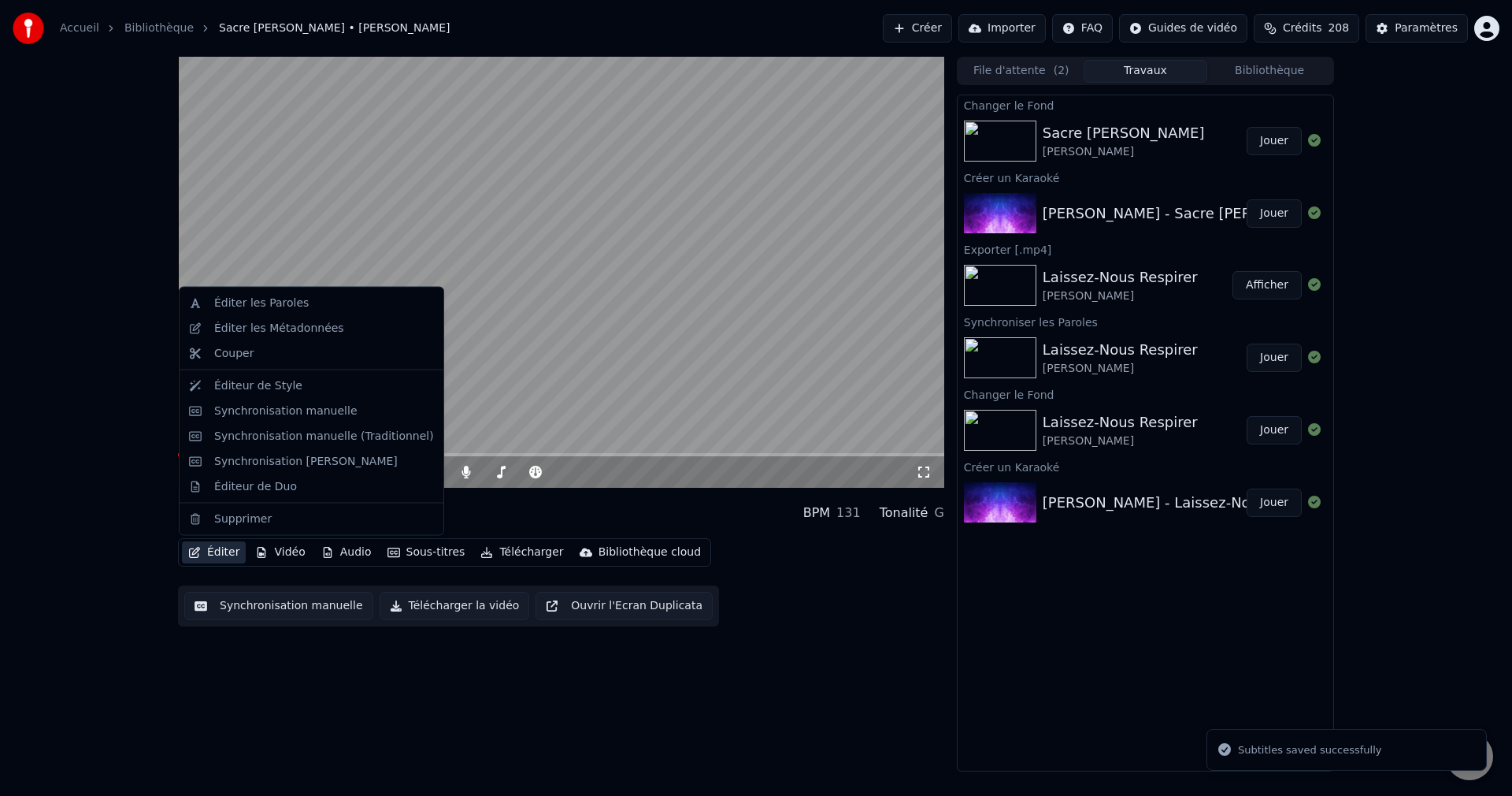
click at [219, 553] on button "Éditer" at bounding box center [213, 552] width 64 height 22
click at [250, 484] on div "Éditeur de Duo" at bounding box center [255, 486] width 82 height 16
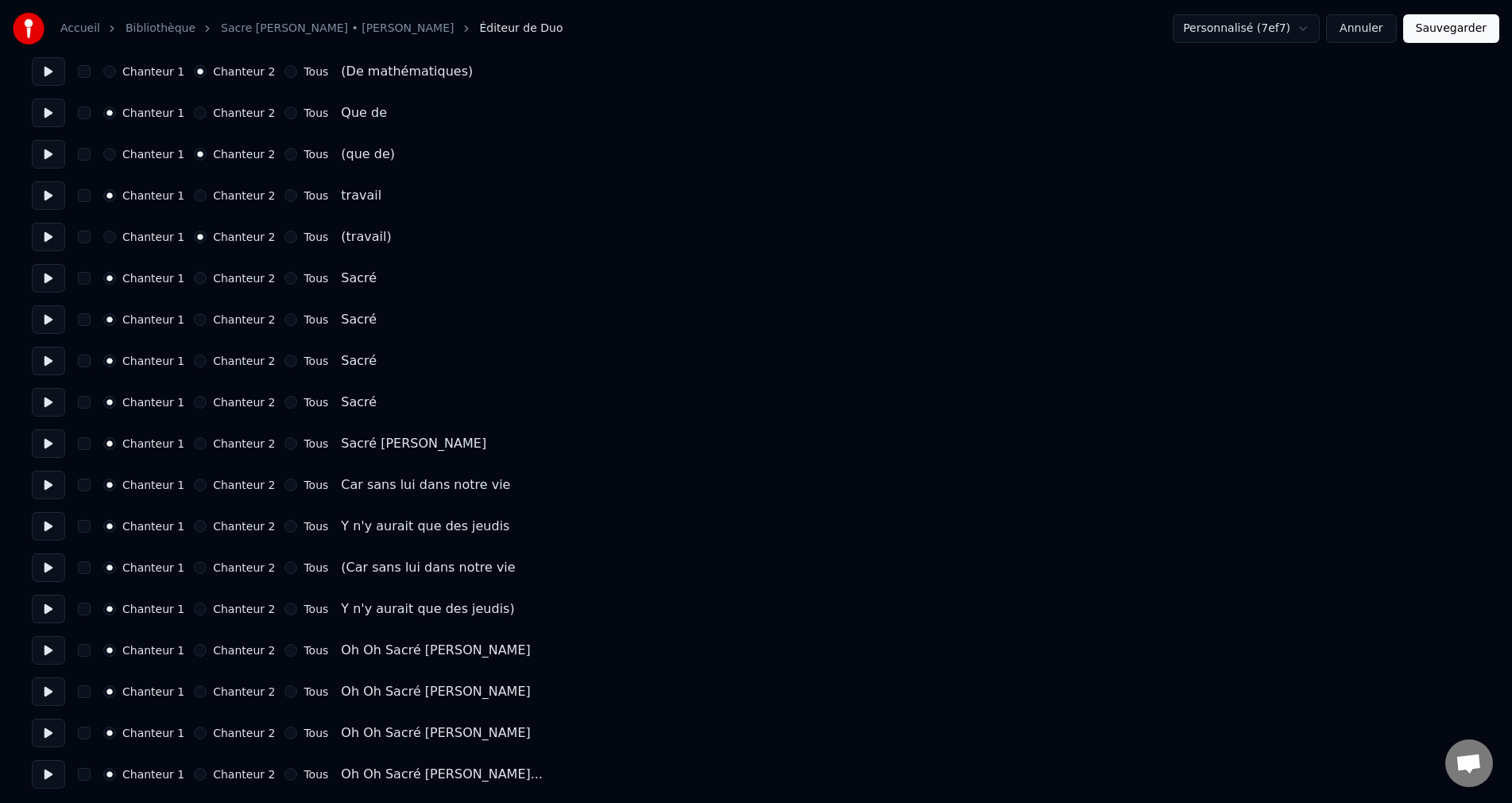
scroll to position [2787, 0]
click at [199, 564] on button "Chanteur 2" at bounding box center [201, 565] width 13 height 13
click at [197, 609] on button "Chanteur 2" at bounding box center [201, 607] width 13 height 13
click at [1452, 26] on button "Sauvegarder" at bounding box center [1451, 29] width 96 height 29
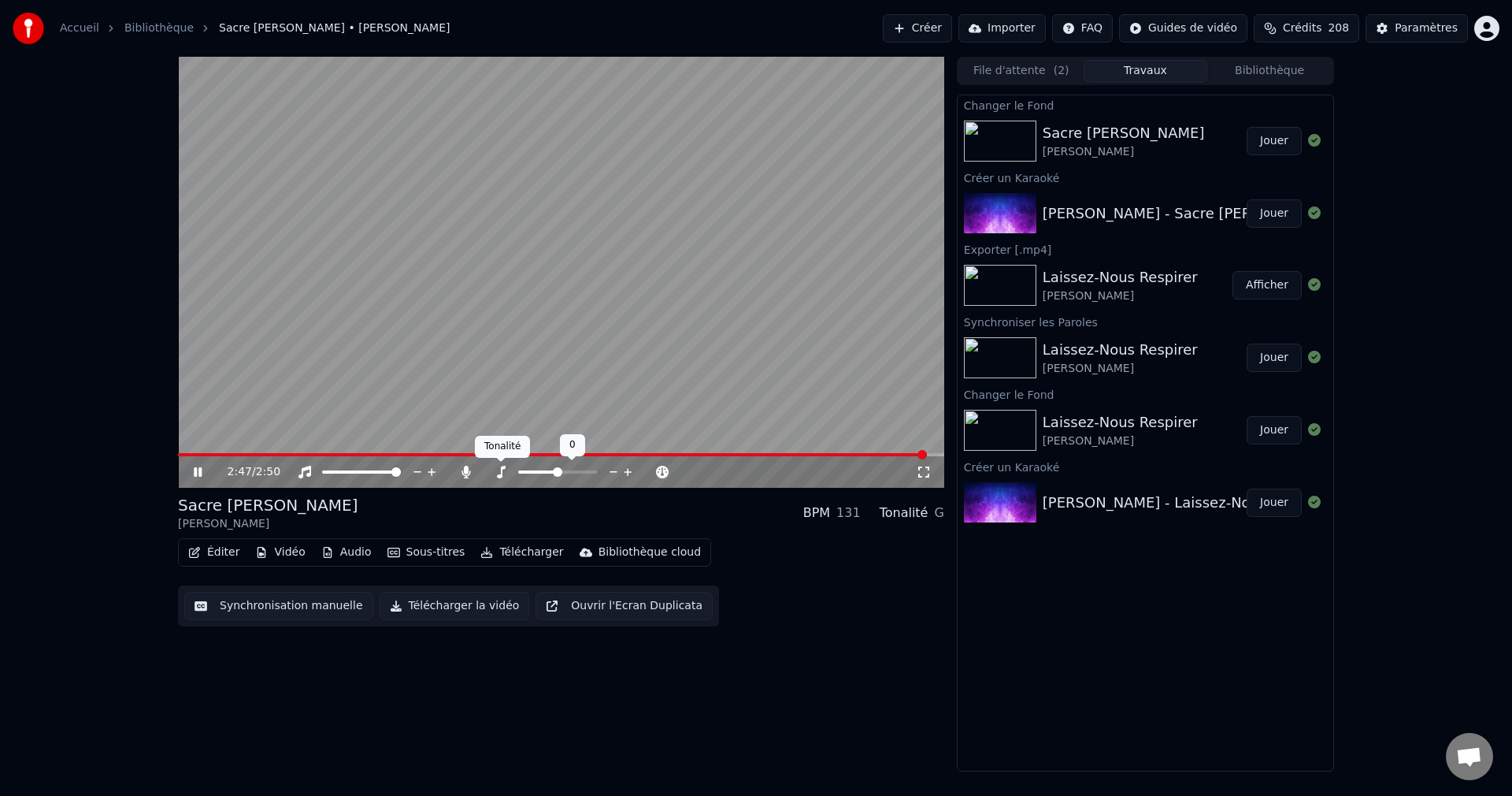
click at [500, 454] on div "Tonalité Tonalité" at bounding box center [503, 447] width 56 height 22
click at [450, 453] on span at bounding box center [314, 455] width 273 height 4
click at [491, 471] on span at bounding box center [487, 472] width 8 height 4
click at [193, 470] on icon at bounding box center [197, 472] width 8 height 10
click at [469, 610] on button "Télécharger la vidéo" at bounding box center [455, 606] width 150 height 29
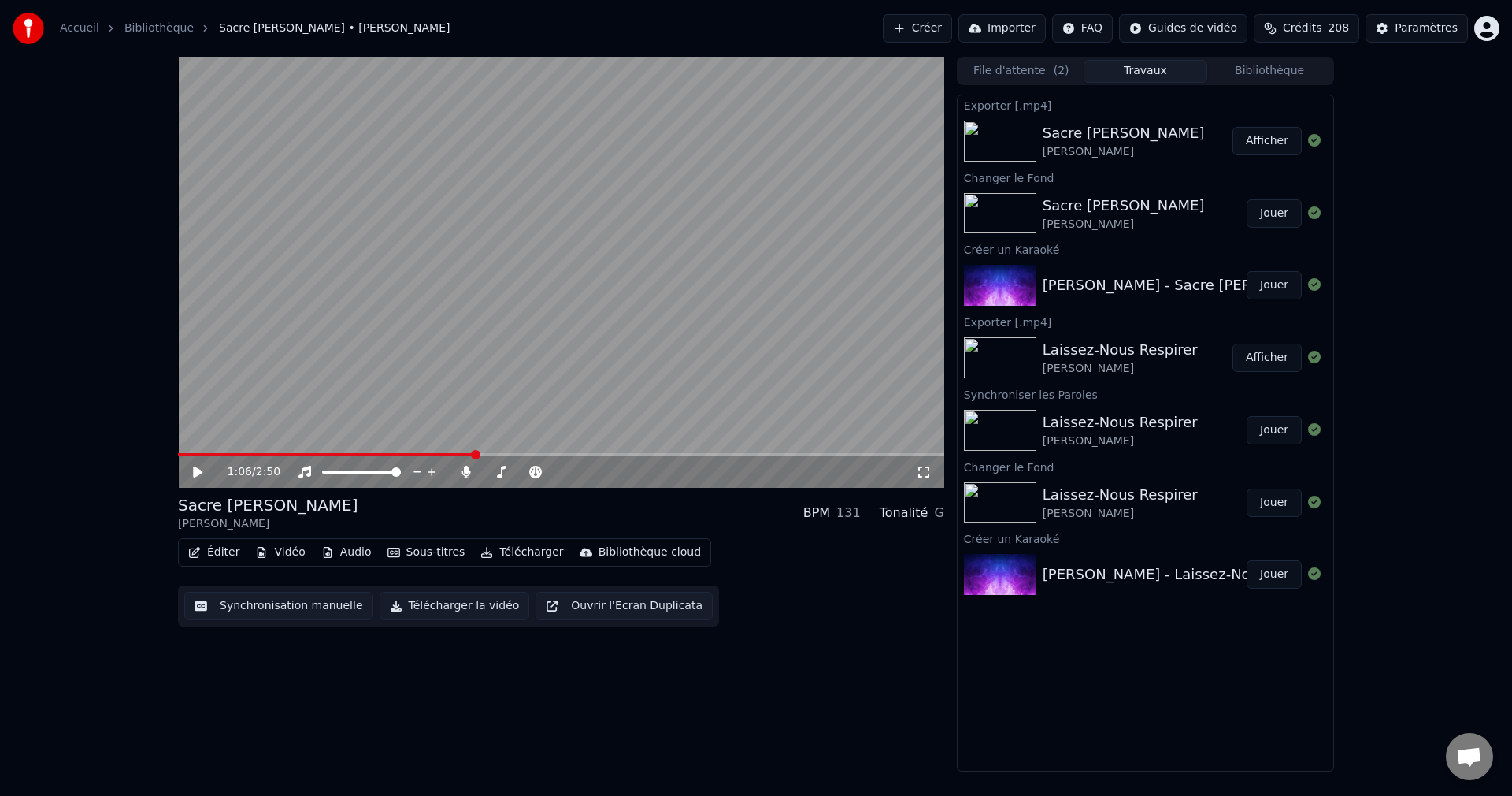
click at [902, 29] on button "Créer" at bounding box center [917, 29] width 69 height 29
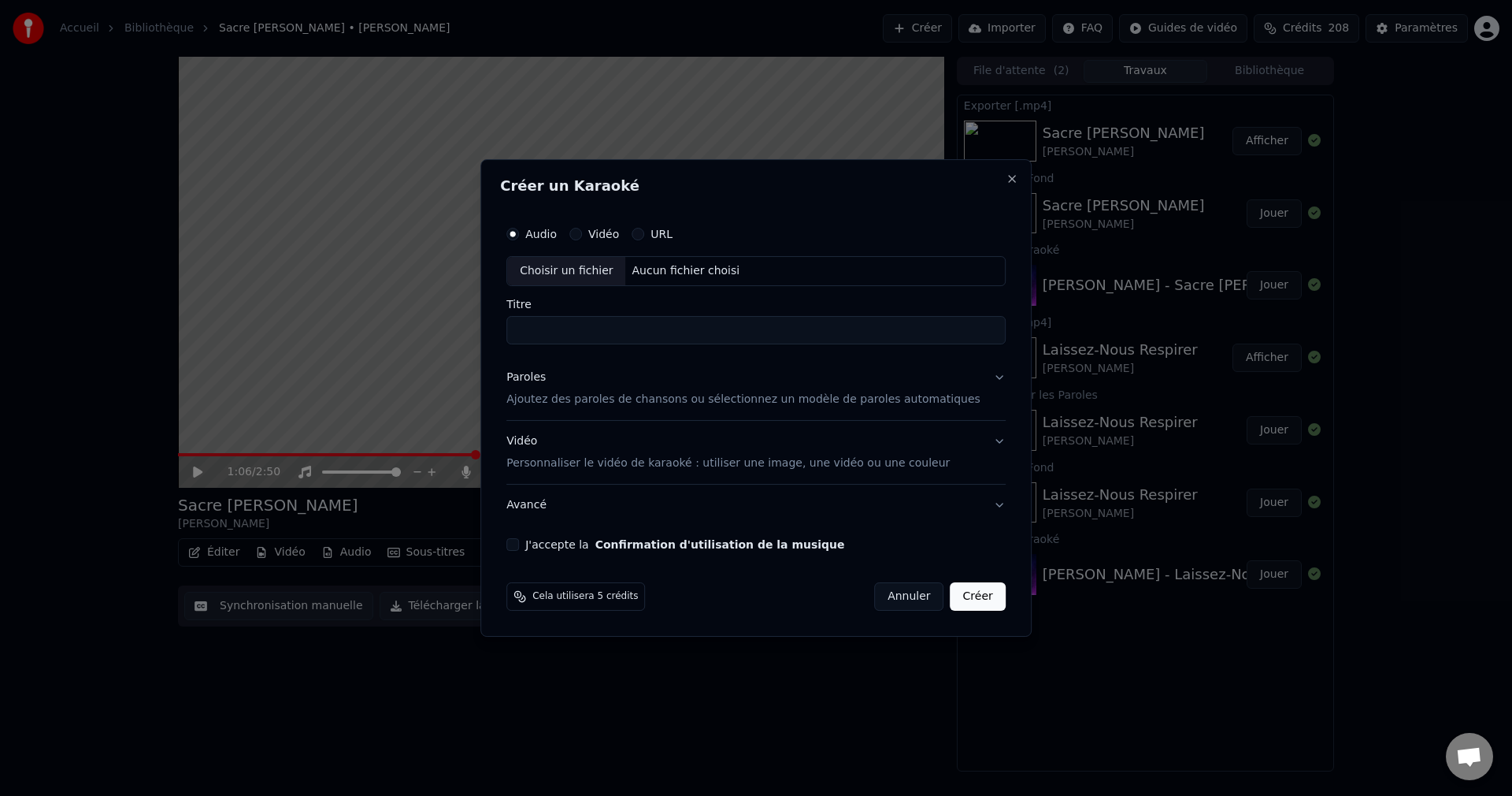
click at [575, 273] on div "Choisir un fichier" at bounding box center [567, 271] width 118 height 29
click at [537, 338] on input "******" at bounding box center [756, 330] width 500 height 29
type input "**********"
click at [975, 383] on button "Paroles Ajoutez des paroles de chansons ou sélectionnez un modèle de paroles au…" at bounding box center [756, 389] width 500 height 63
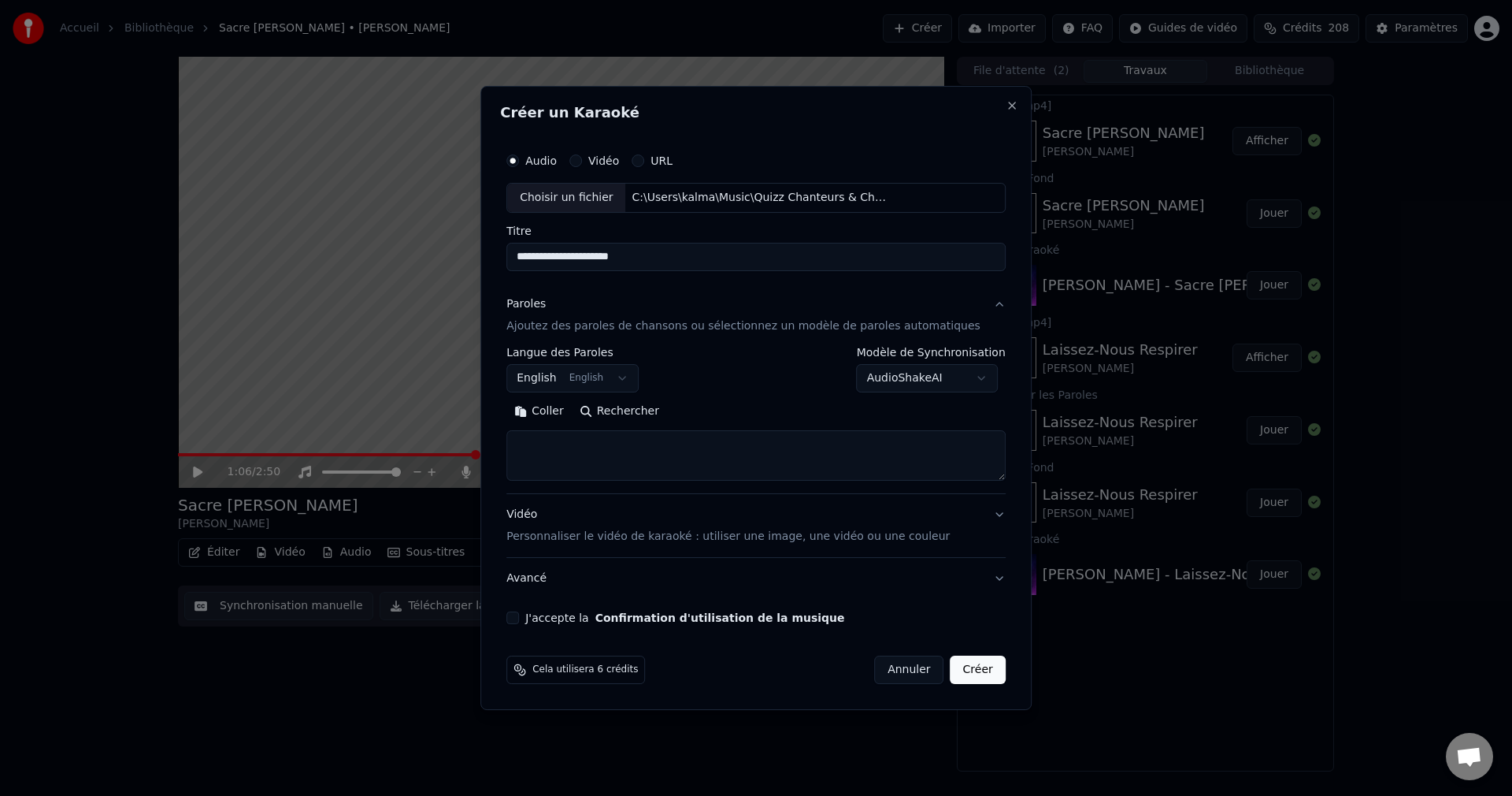
click at [667, 415] on button "Rechercher" at bounding box center [619, 411] width 95 height 25
type textarea "**********"
click at [519, 619] on button "J'accepte la Confirmation d'utilisation de la musique" at bounding box center [513, 618] width 13 height 13
click at [968, 673] on button "Créer" at bounding box center [978, 670] width 56 height 29
select select "**"
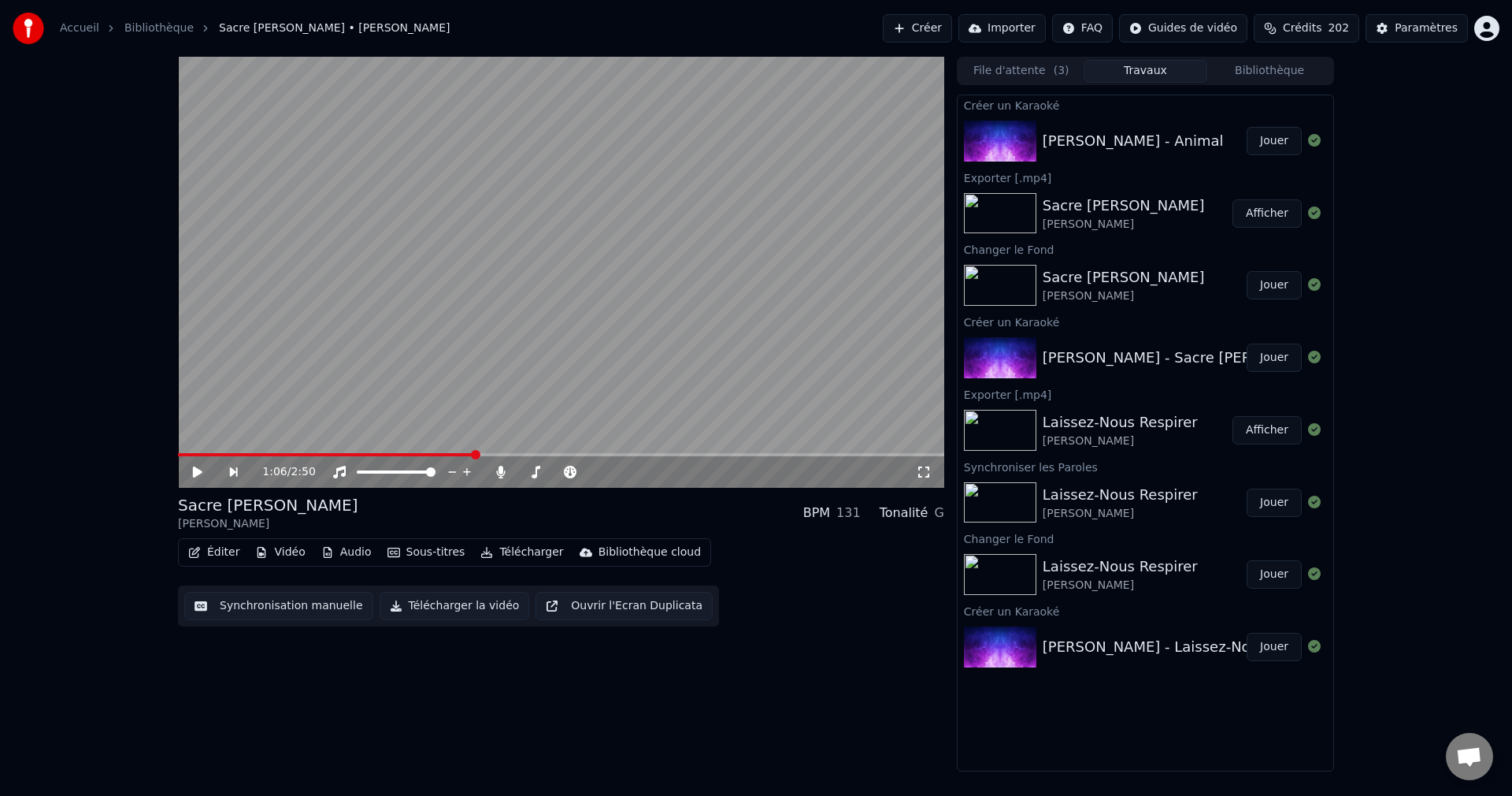
click at [1286, 141] on button "Jouer" at bounding box center [1275, 141] width 56 height 29
click at [201, 472] on icon at bounding box center [197, 472] width 8 height 10
click at [281, 552] on button "Vidéo" at bounding box center [280, 552] width 63 height 22
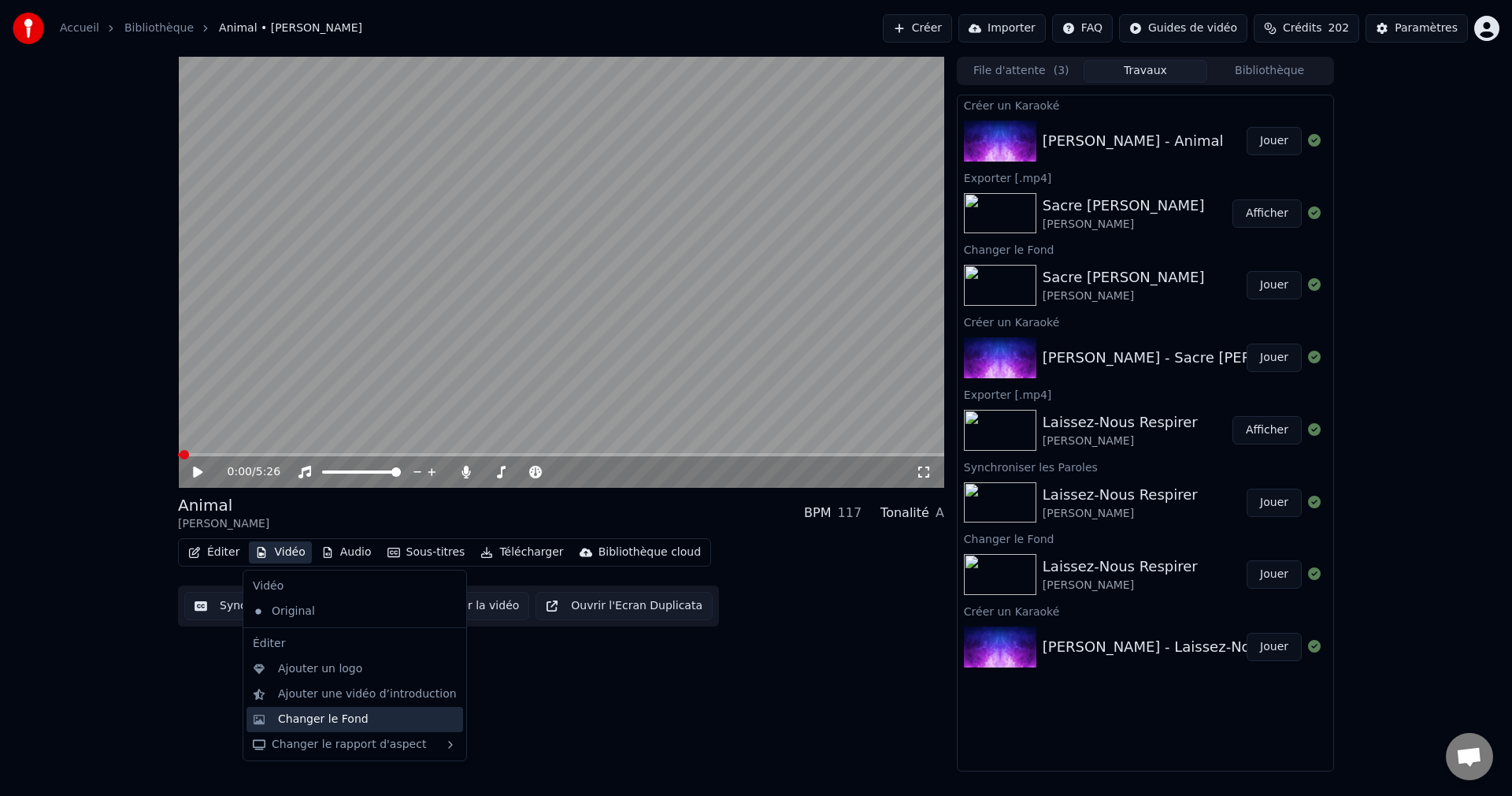
click at [309, 720] on div "Changer le Fond" at bounding box center [323, 720] width 90 height 16
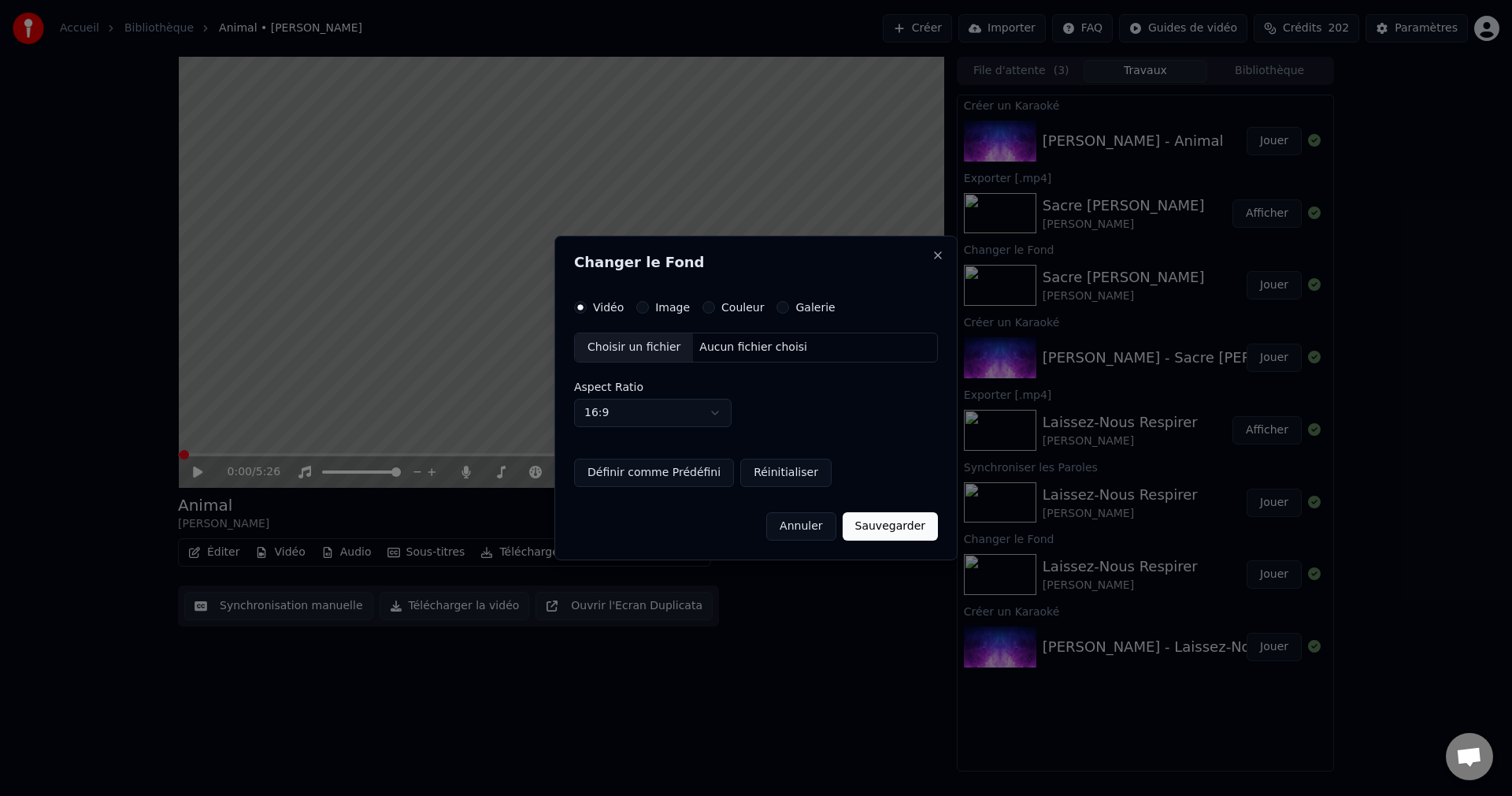
click at [636, 354] on div "Choisir un fichier" at bounding box center [634, 347] width 118 height 29
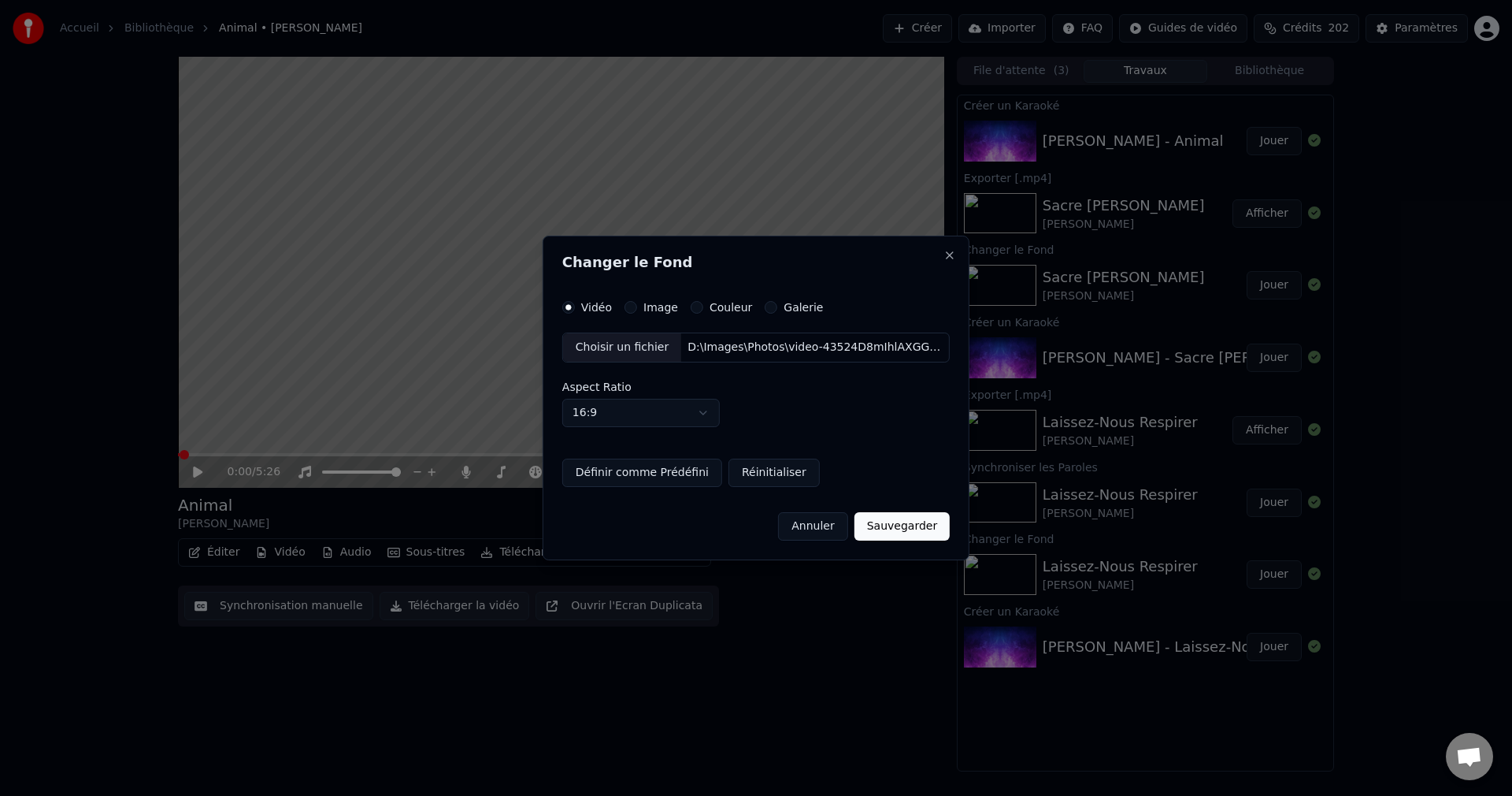
drag, startPoint x: 881, startPoint y: 525, endPoint x: 842, endPoint y: 555, distance: 49.2
click at [881, 525] on button "Sauvegarder" at bounding box center [902, 526] width 95 height 29
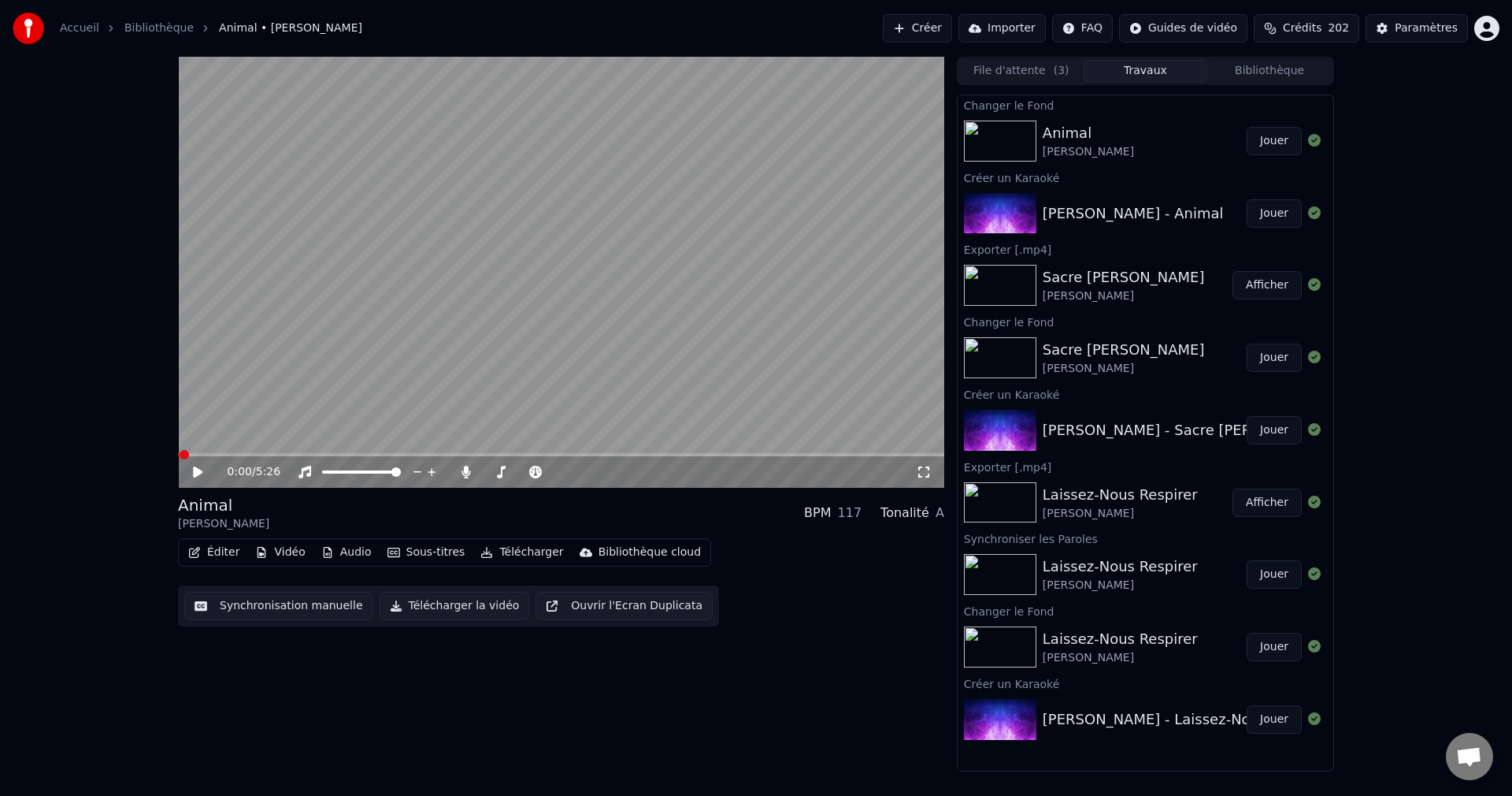
click at [1286, 145] on button "Jouer" at bounding box center [1275, 141] width 56 height 29
click at [562, 476] on span at bounding box center [558, 472] width 10 height 10
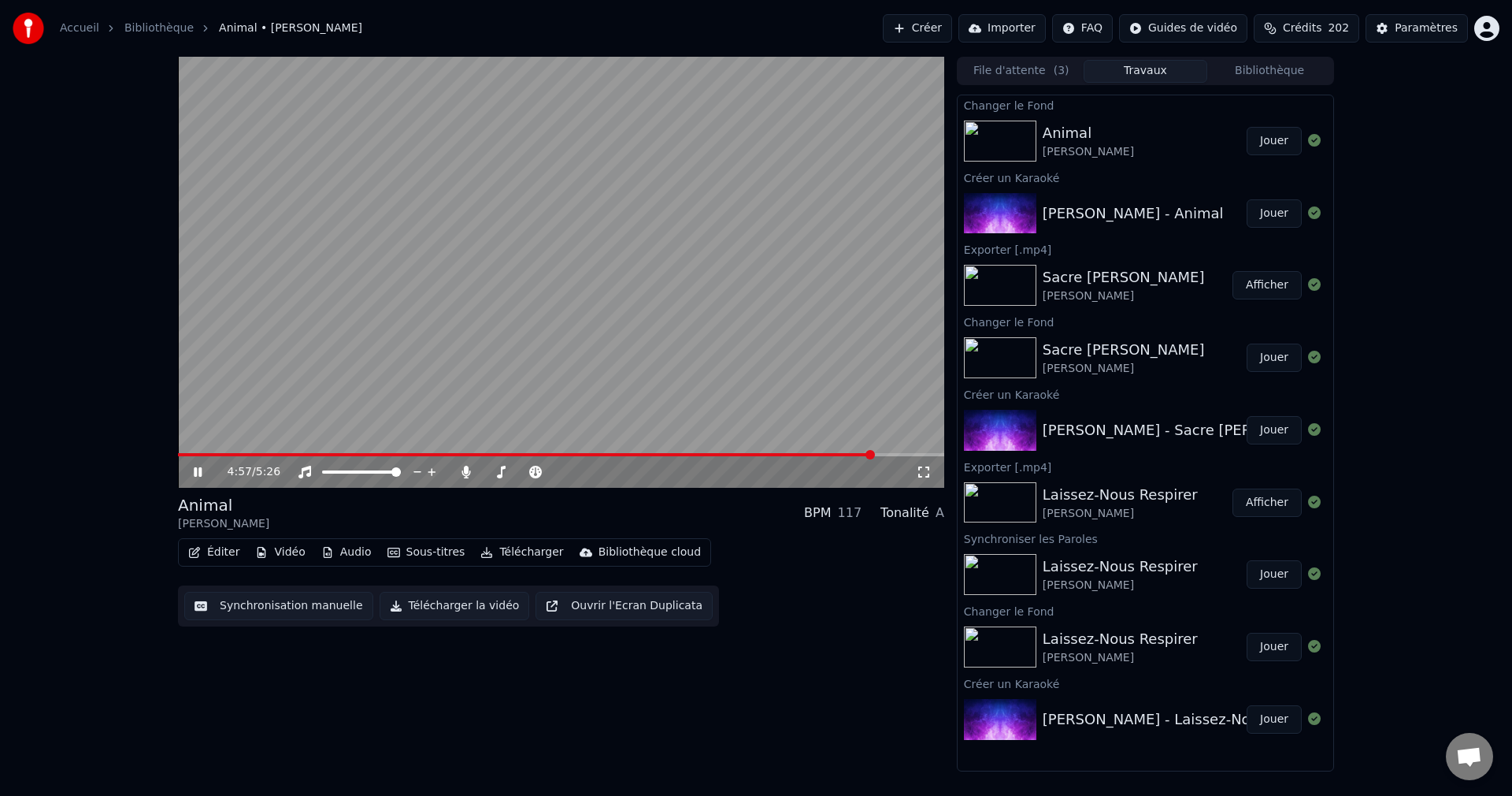
click at [873, 455] on span at bounding box center [561, 455] width 766 height 4
click at [897, 455] on span at bounding box center [561, 455] width 766 height 4
click at [436, 454] on span at bounding box center [541, 455] width 725 height 4
click at [495, 473] on span at bounding box center [489, 472] width 12 height 4
click at [492, 473] on span at bounding box center [496, 472] width 10 height 10
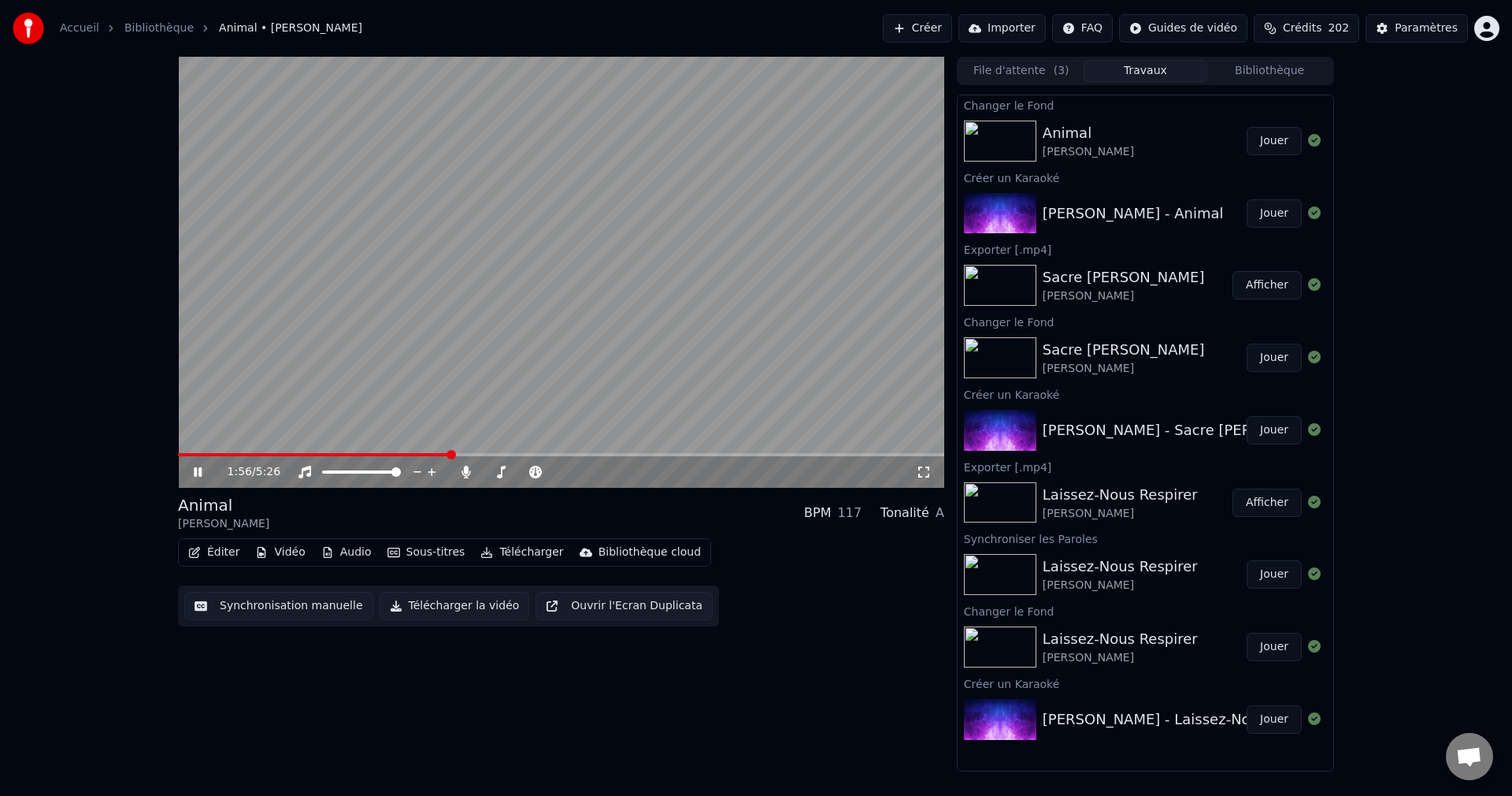
click at [197, 473] on icon at bounding box center [197, 472] width 8 height 10
click at [431, 607] on button "Télécharger la vidéo" at bounding box center [455, 606] width 150 height 29
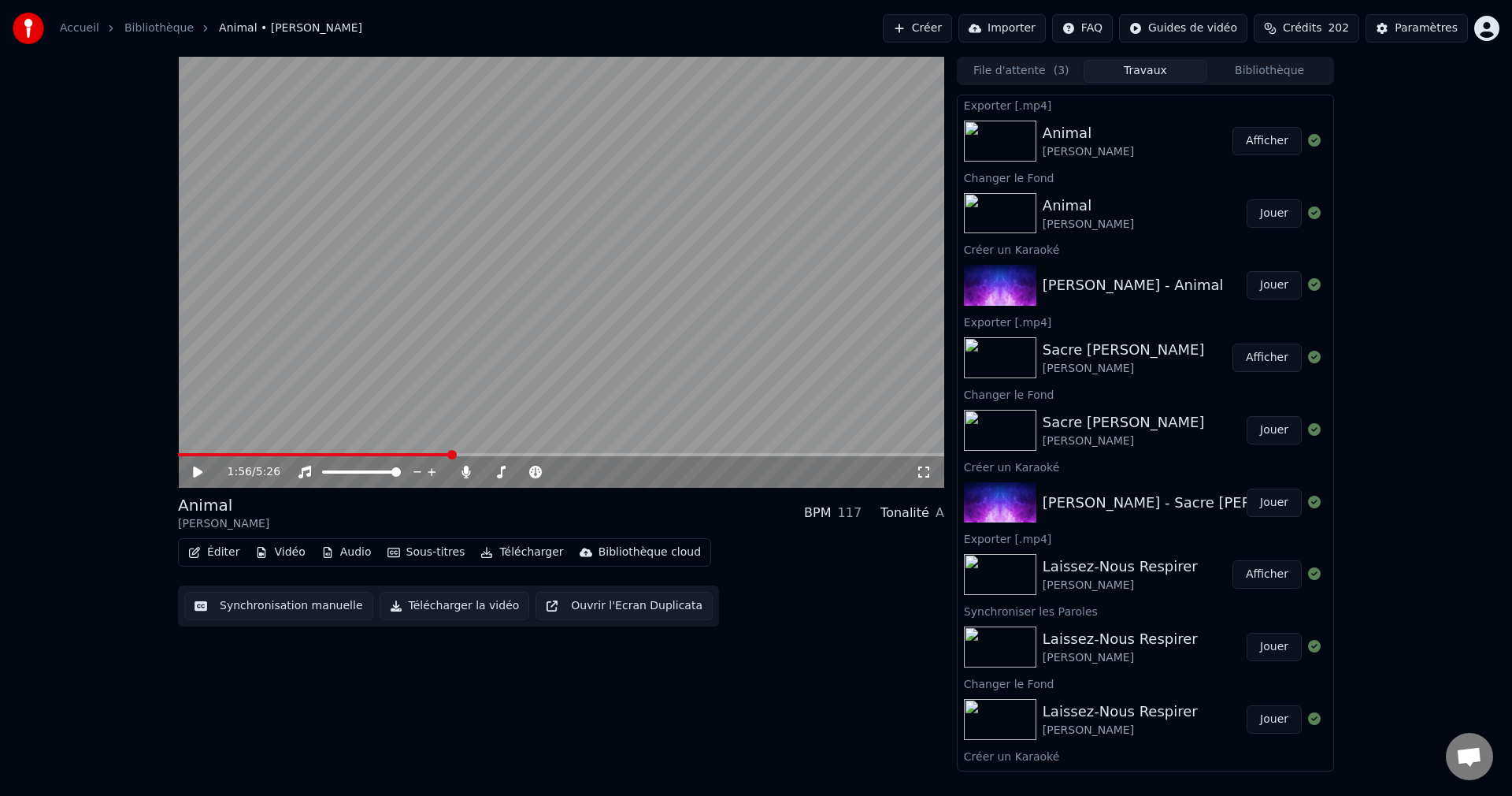
click at [902, 29] on button "Créer" at bounding box center [917, 29] width 69 height 29
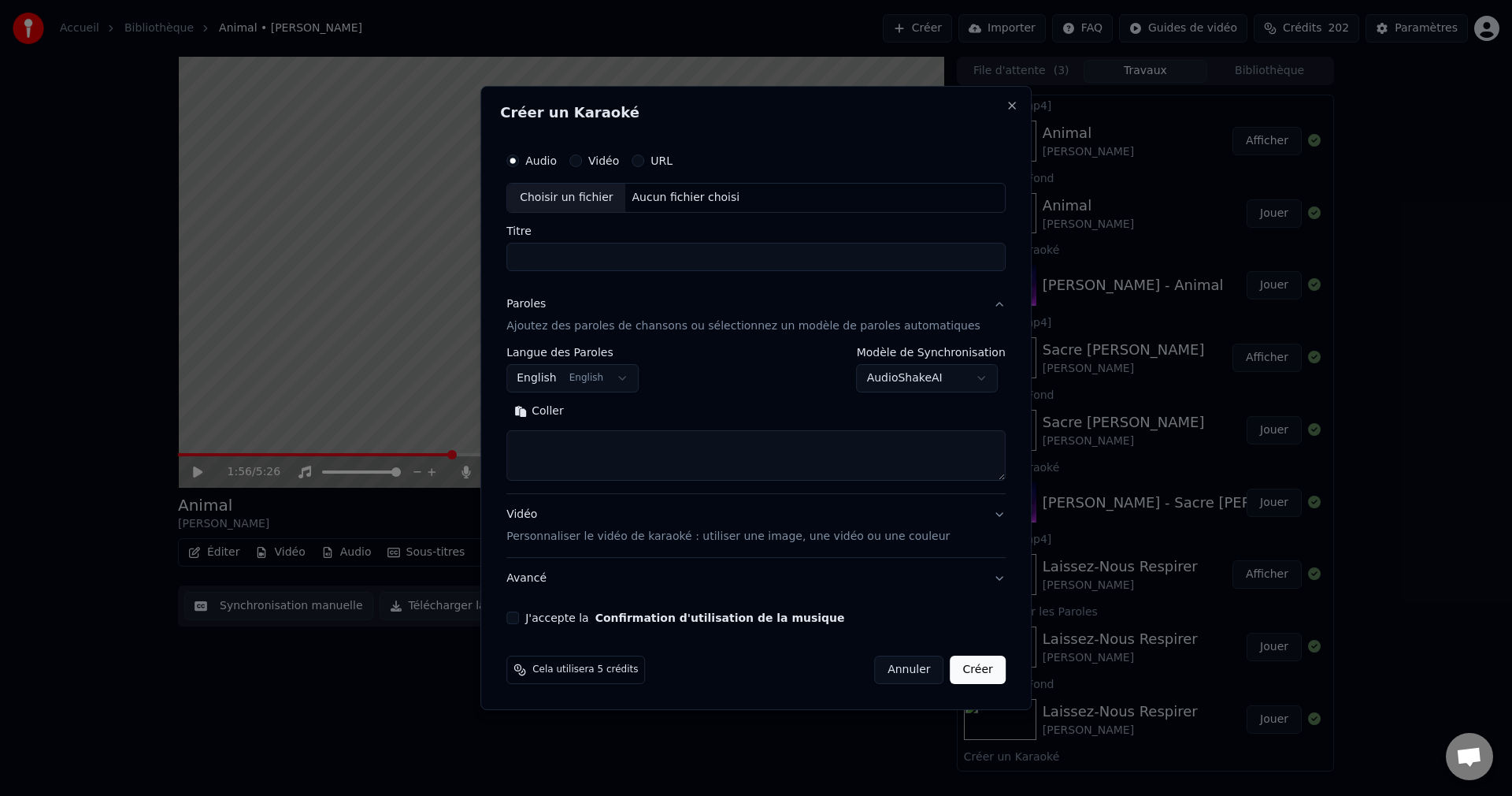
click at [569, 192] on div "Choisir un fichier" at bounding box center [567, 198] width 118 height 29
click at [602, 256] on input "**********" at bounding box center [756, 257] width 500 height 29
click at [551, 259] on input "**********" at bounding box center [756, 257] width 500 height 29
drag, startPoint x: 549, startPoint y: 254, endPoint x: 501, endPoint y: 263, distance: 48.8
click at [501, 263] on body "**********" at bounding box center [756, 398] width 1512 height 796
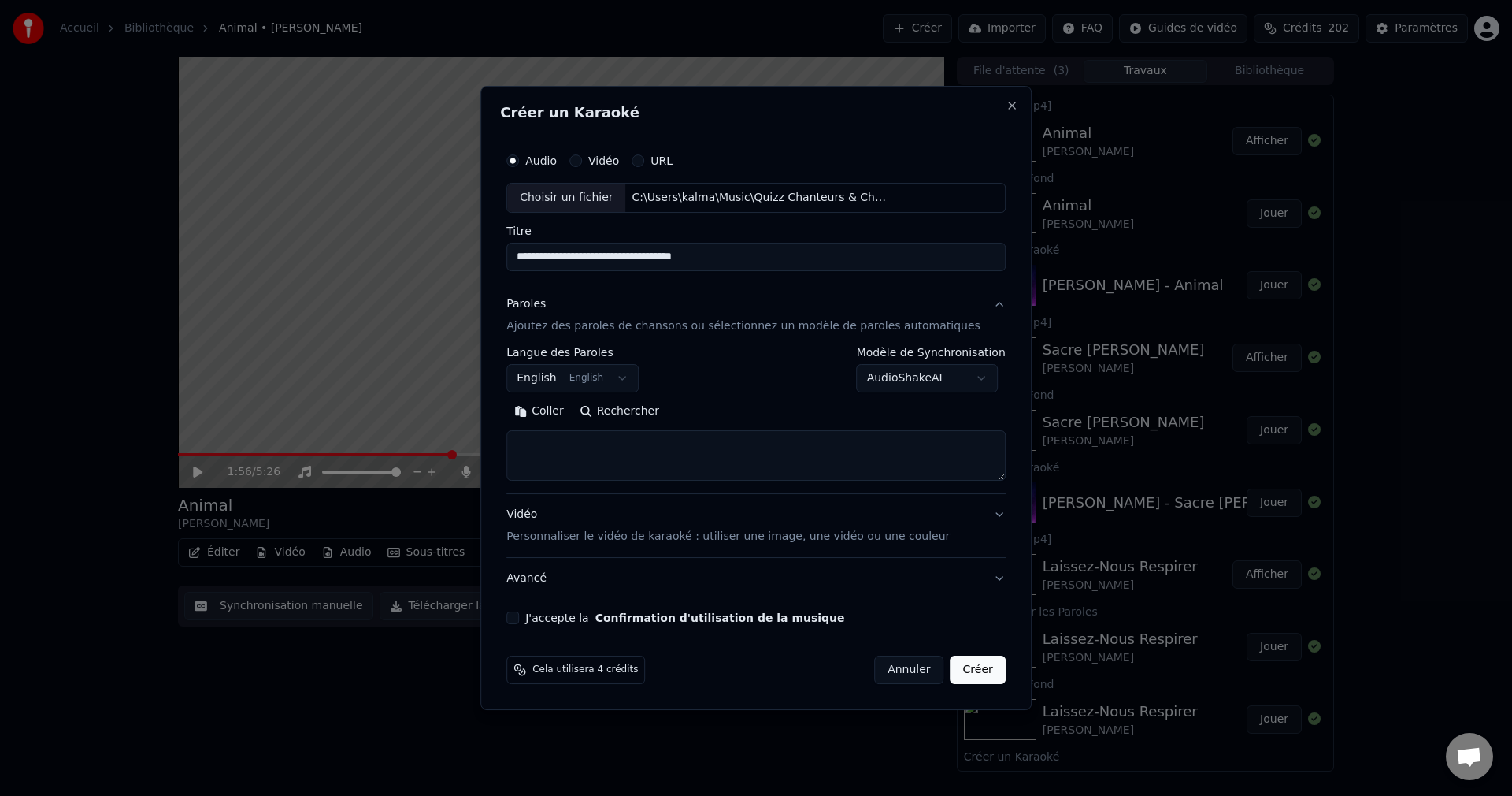
type input "**********"
click at [656, 414] on button "Rechercher" at bounding box center [619, 411] width 95 height 25
type textarea "**********"
click at [541, 611] on div "**********" at bounding box center [756, 384] width 512 height 492
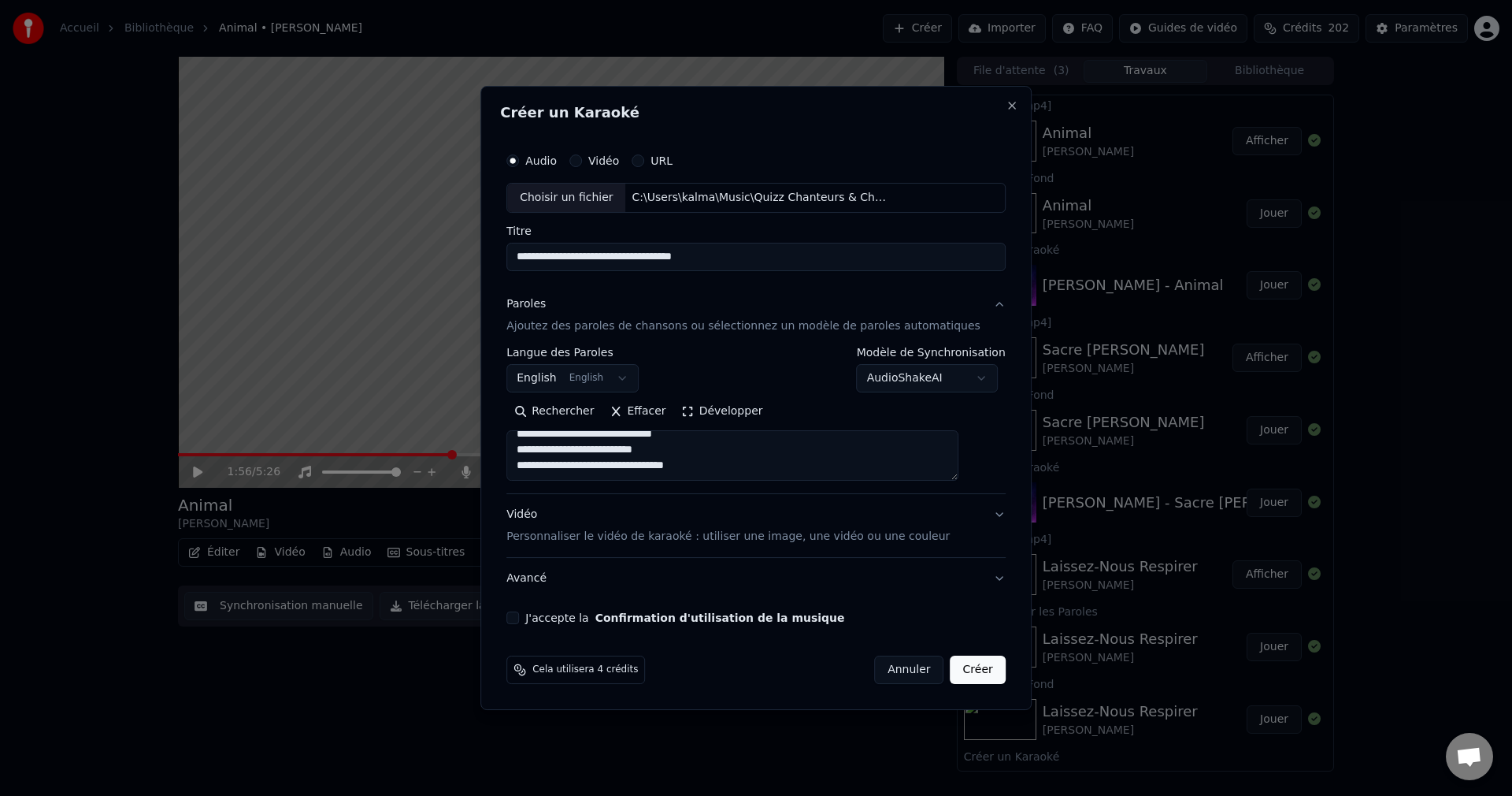
click at [519, 619] on button "J'accepte la Confirmation d'utilisation de la musique" at bounding box center [513, 618] width 13 height 13
click at [958, 670] on button "Créer" at bounding box center [978, 670] width 56 height 29
select select "**"
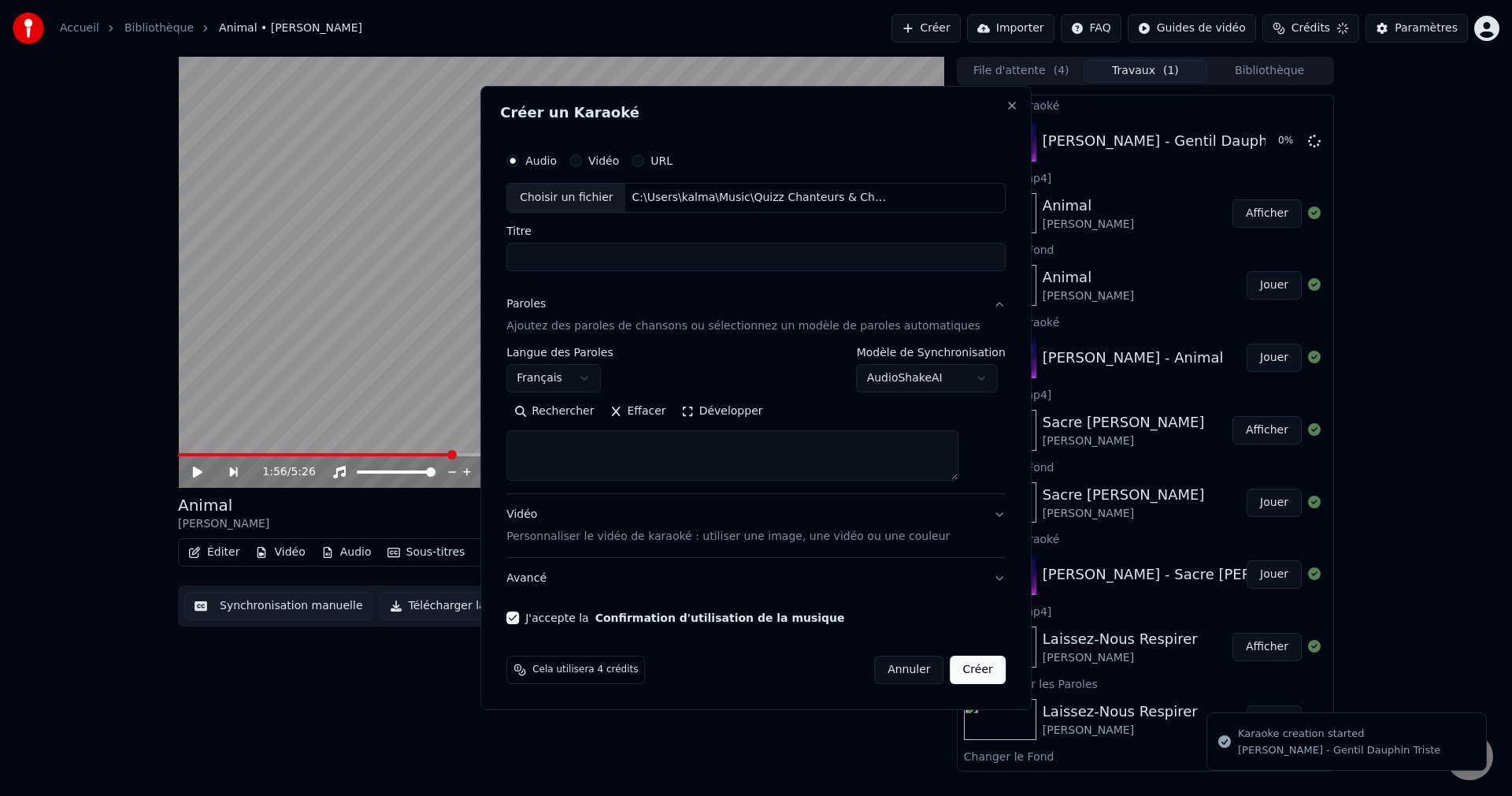
scroll to position [0, 0]
select select
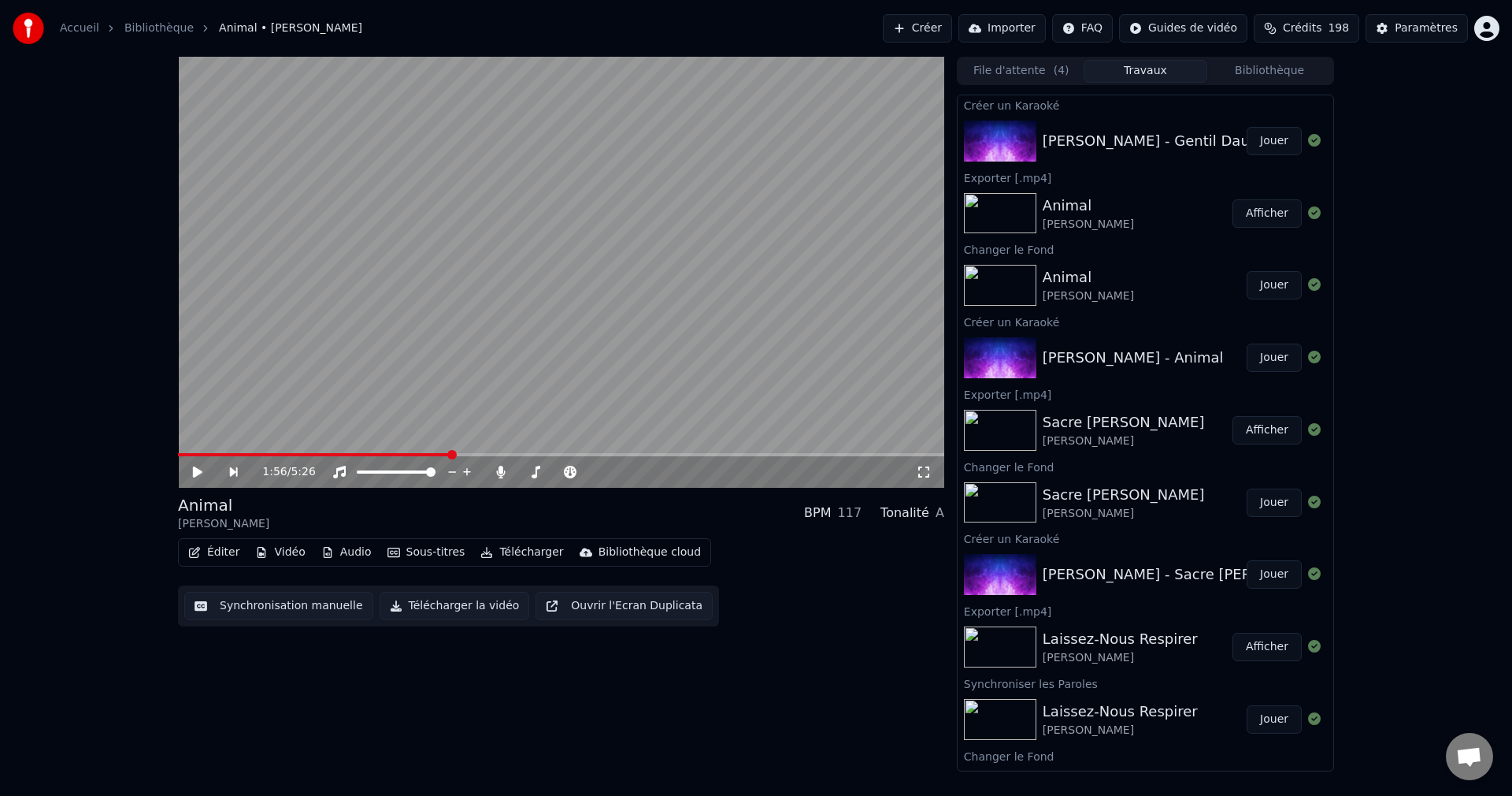
click at [1259, 145] on button "Jouer" at bounding box center [1275, 141] width 56 height 29
click at [195, 467] on icon at bounding box center [197, 472] width 8 height 10
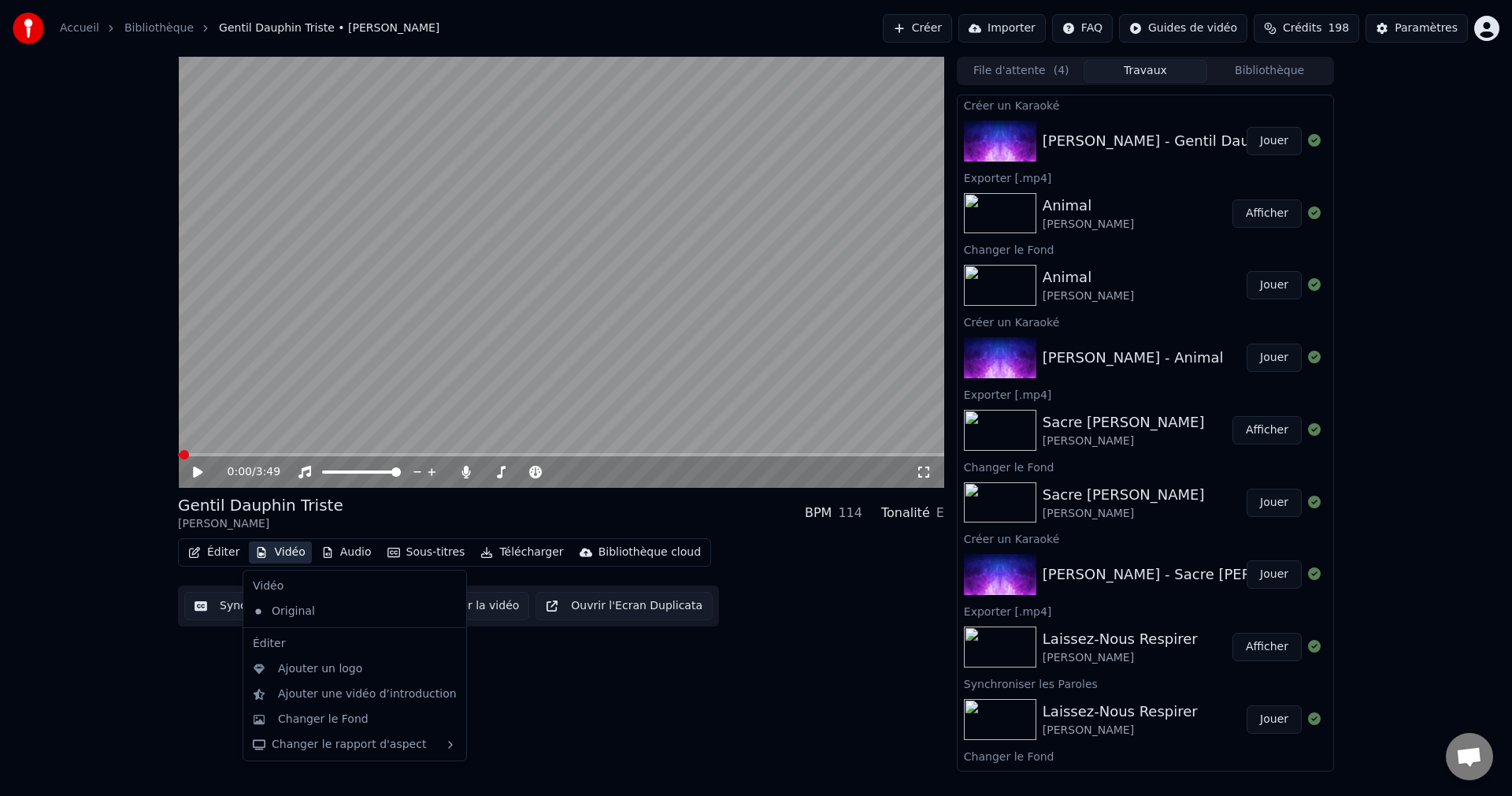
click at [276, 548] on button "Vidéo" at bounding box center [280, 552] width 63 height 22
click at [312, 718] on div "Changer le Fond" at bounding box center [323, 720] width 90 height 16
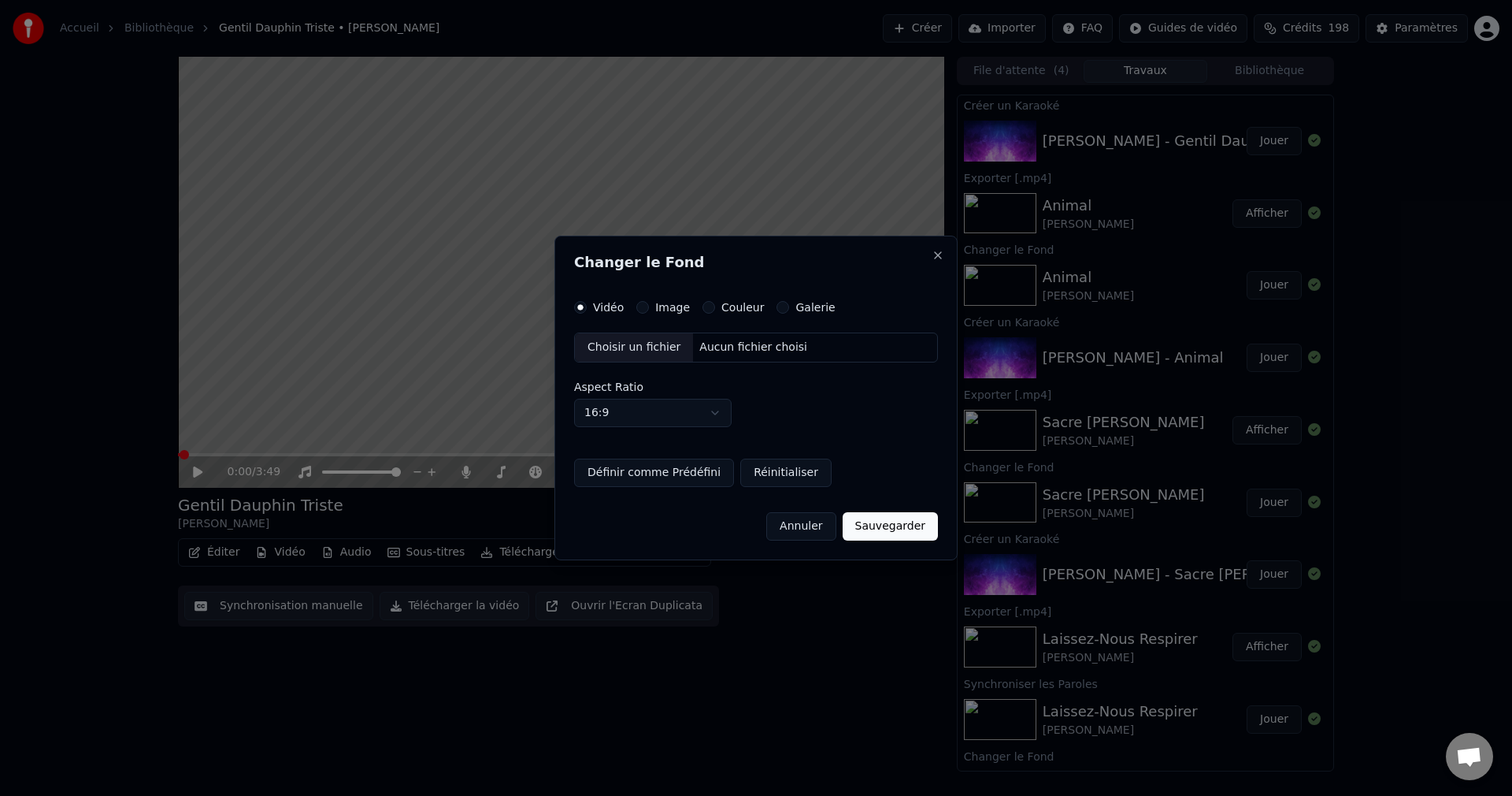
click at [633, 342] on div "Choisir un fichier" at bounding box center [634, 347] width 118 height 29
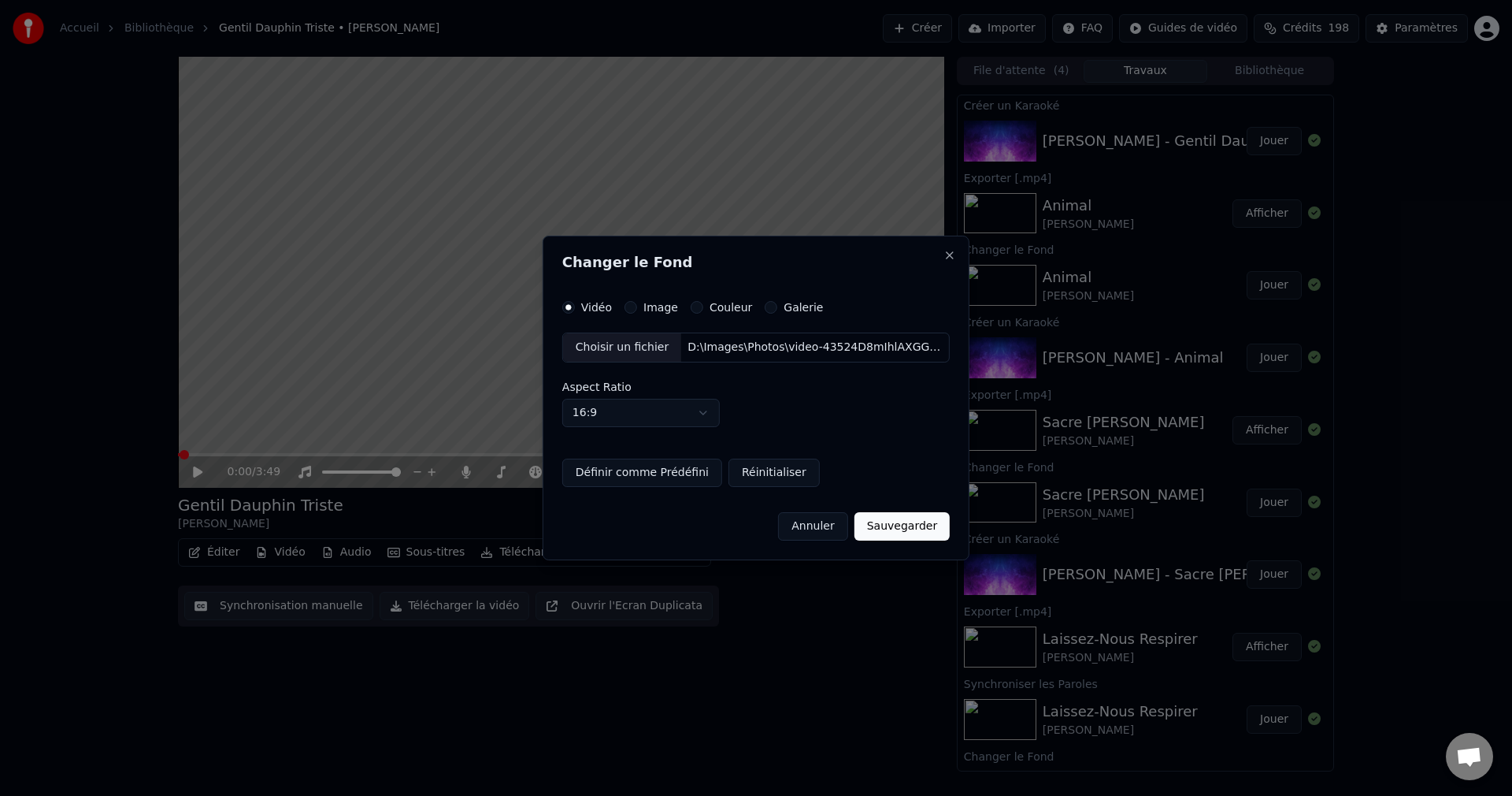
click at [898, 531] on button "Sauvegarder" at bounding box center [902, 526] width 95 height 29
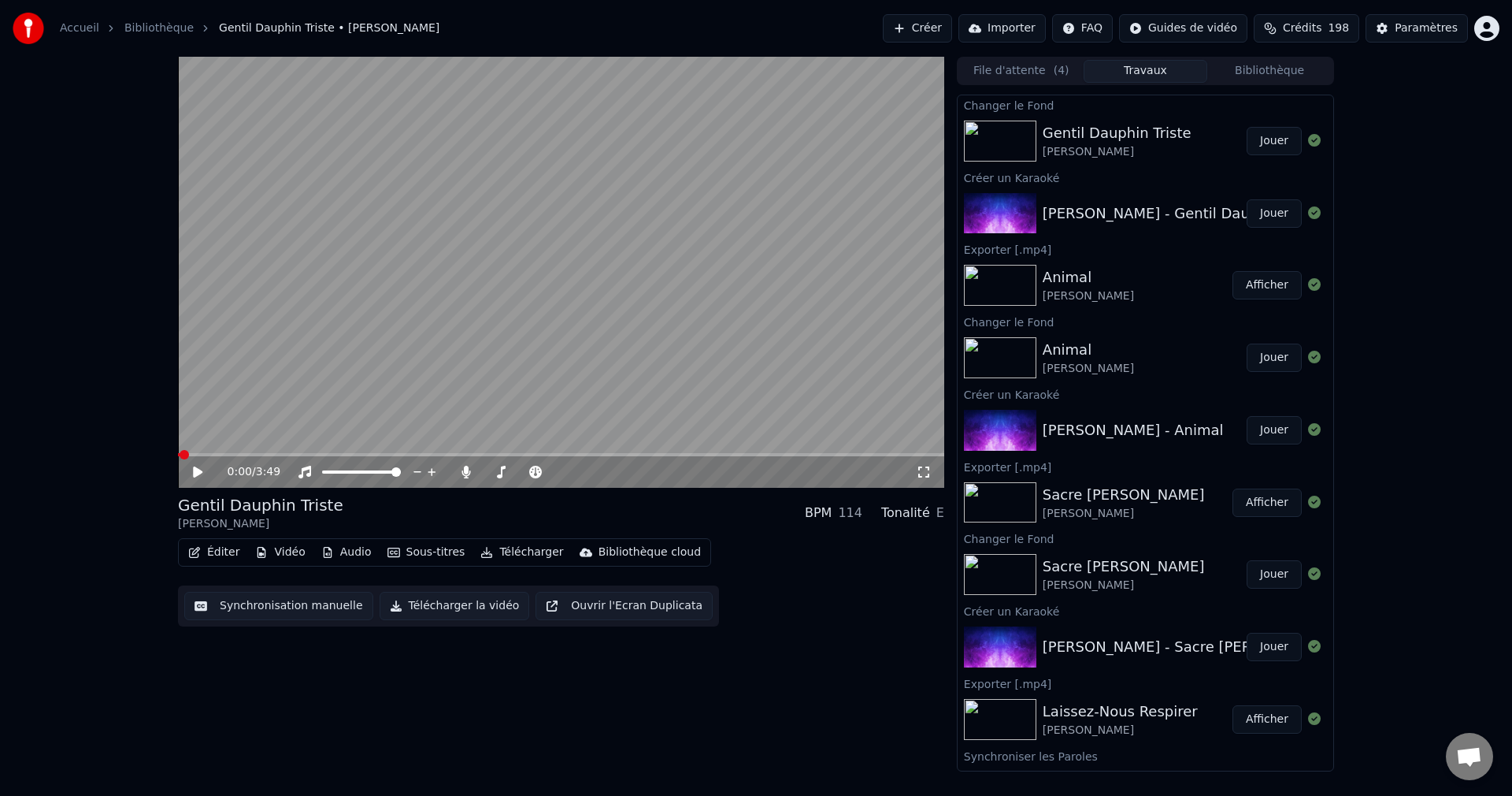
click at [1260, 147] on button "Jouer" at bounding box center [1275, 141] width 56 height 29
click at [562, 476] on span at bounding box center [558, 472] width 10 height 10
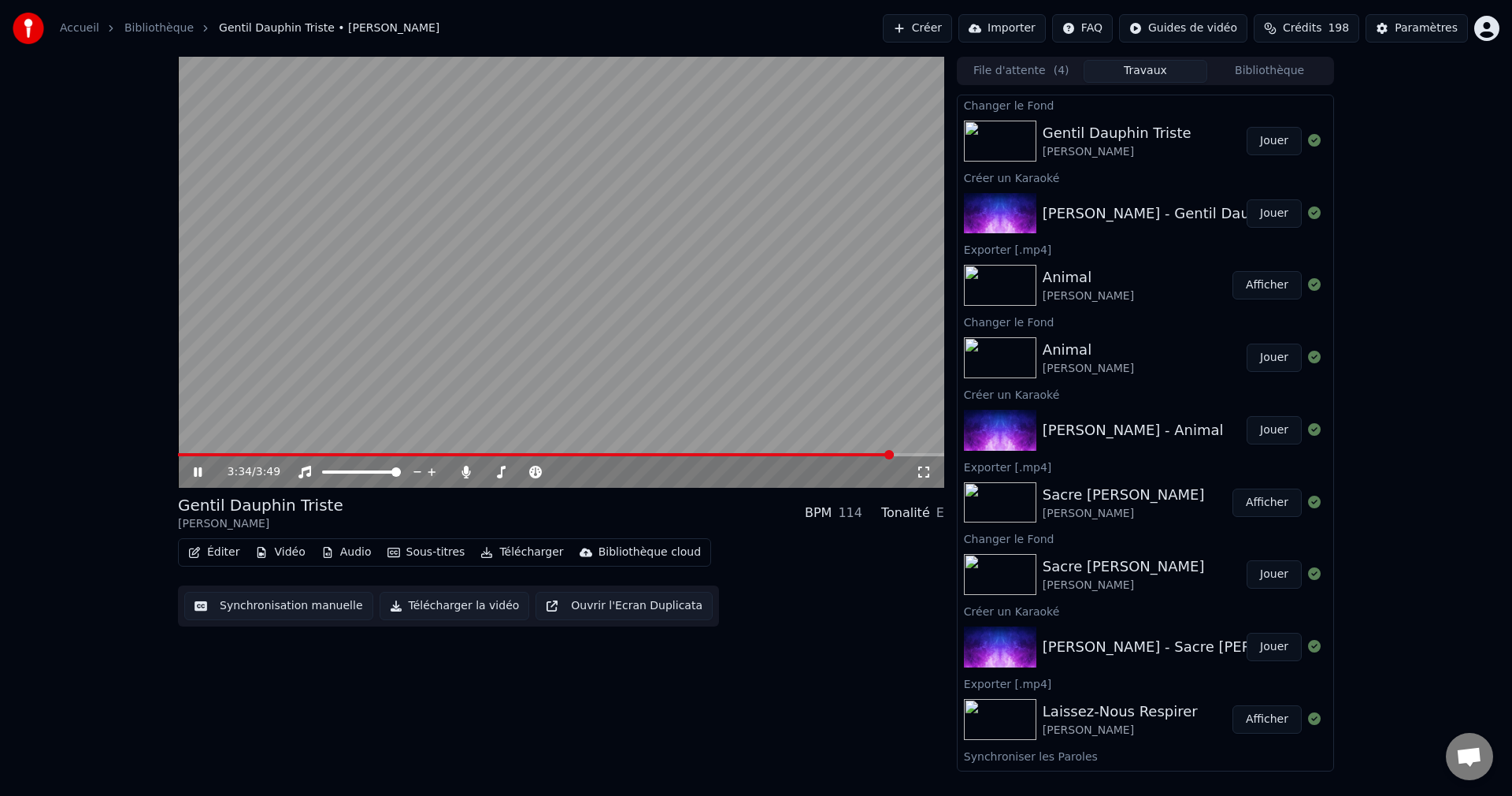
click at [196, 470] on icon at bounding box center [197, 472] width 8 height 10
click at [233, 550] on button "Éditer" at bounding box center [213, 552] width 64 height 22
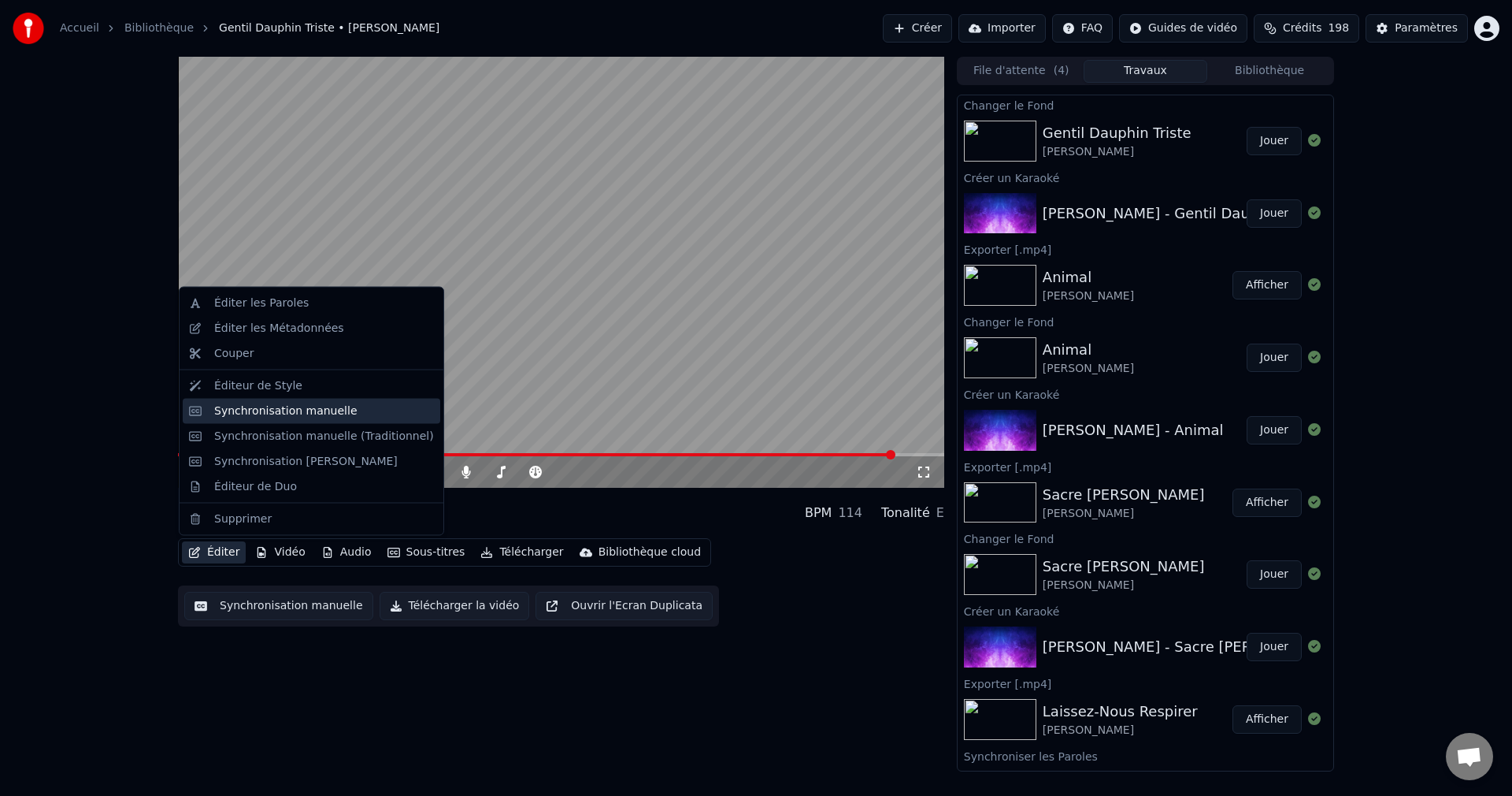
click at [291, 412] on div "Synchronisation manuelle" at bounding box center [286, 411] width 143 height 16
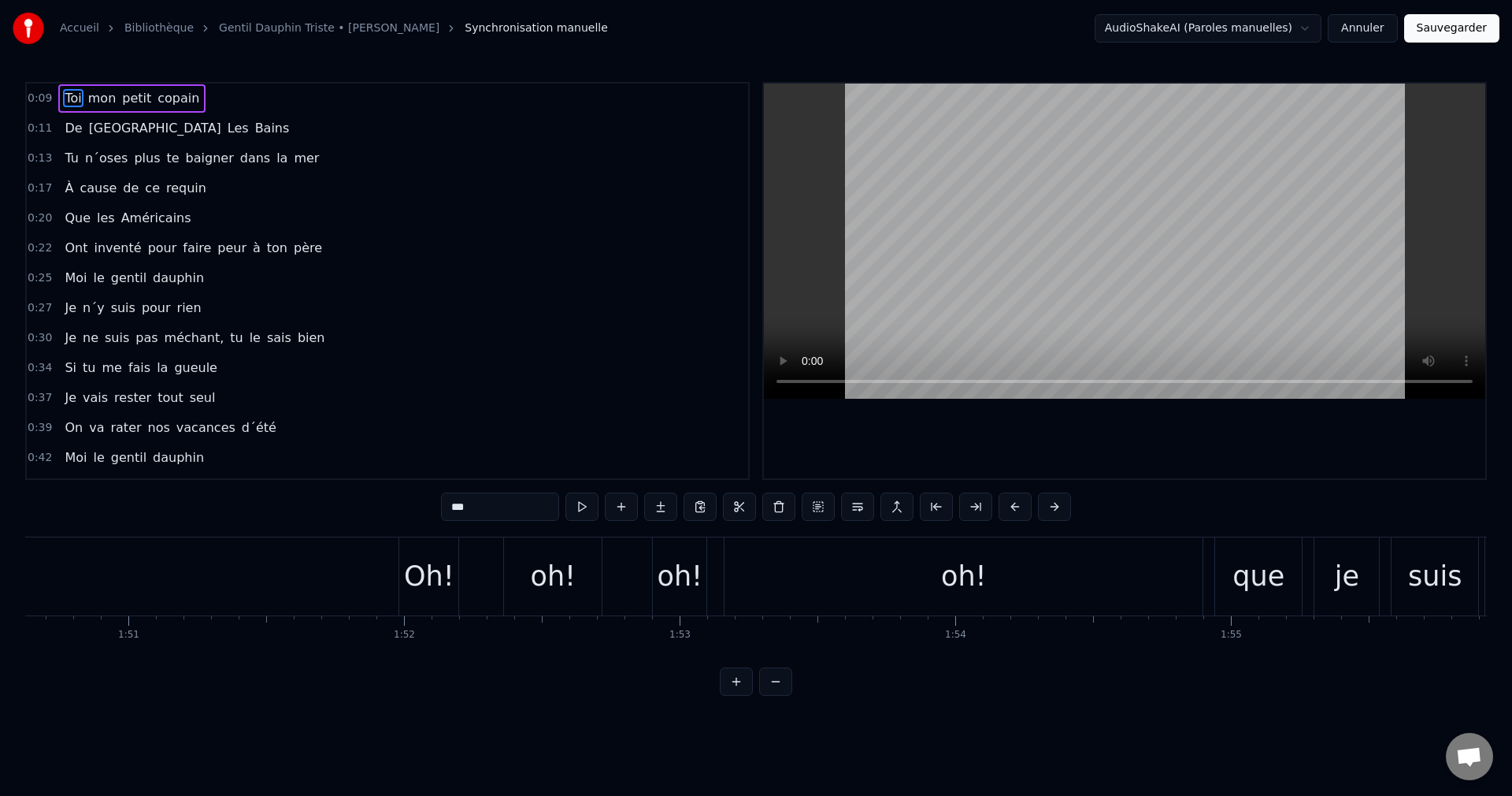
scroll to position [0, 30509]
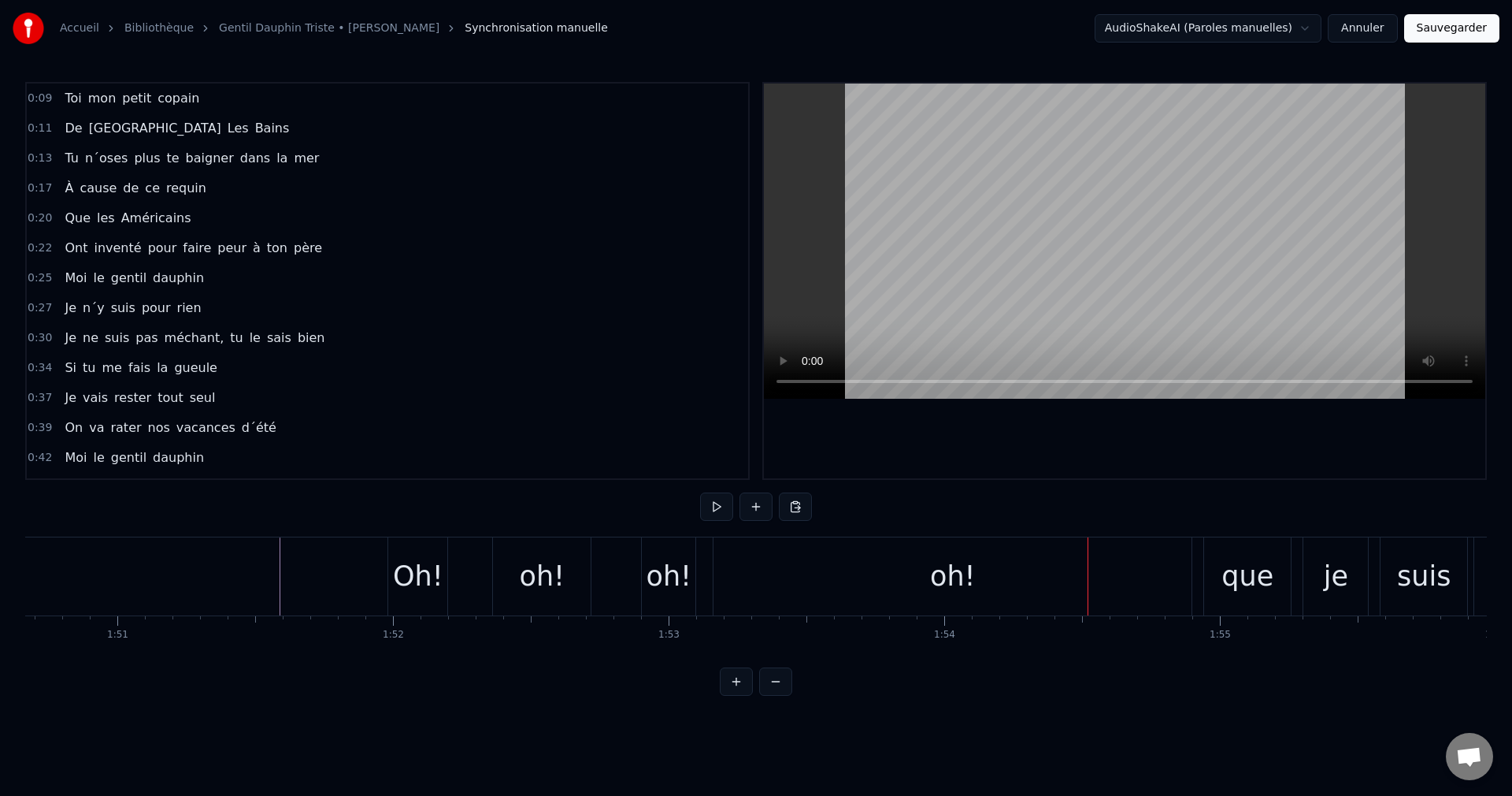
click at [204, 585] on div at bounding box center [1149, 576] width 63266 height 78
click at [543, 578] on div "oh!" at bounding box center [542, 576] width 46 height 42
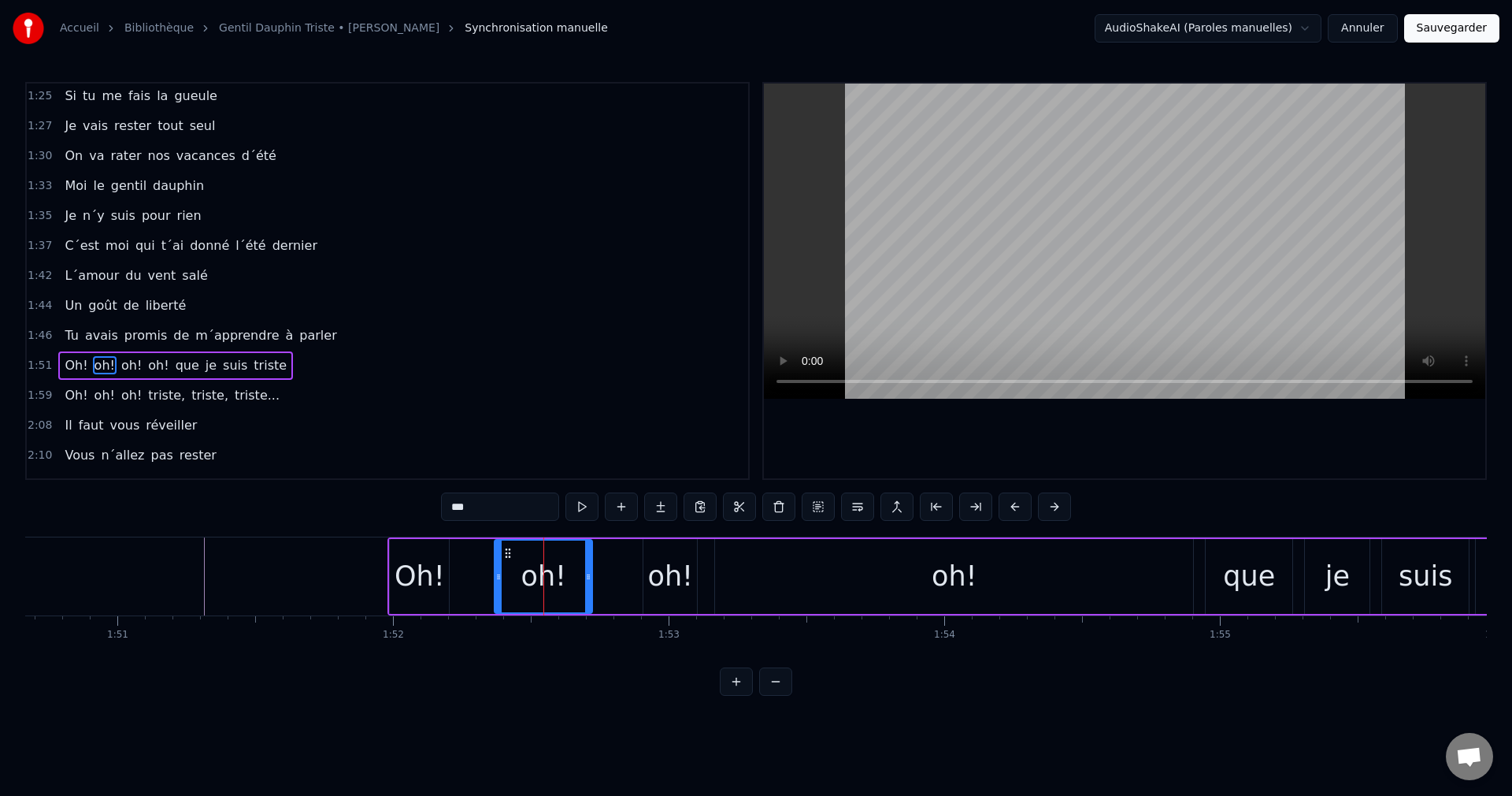
scroll to position [895, 0]
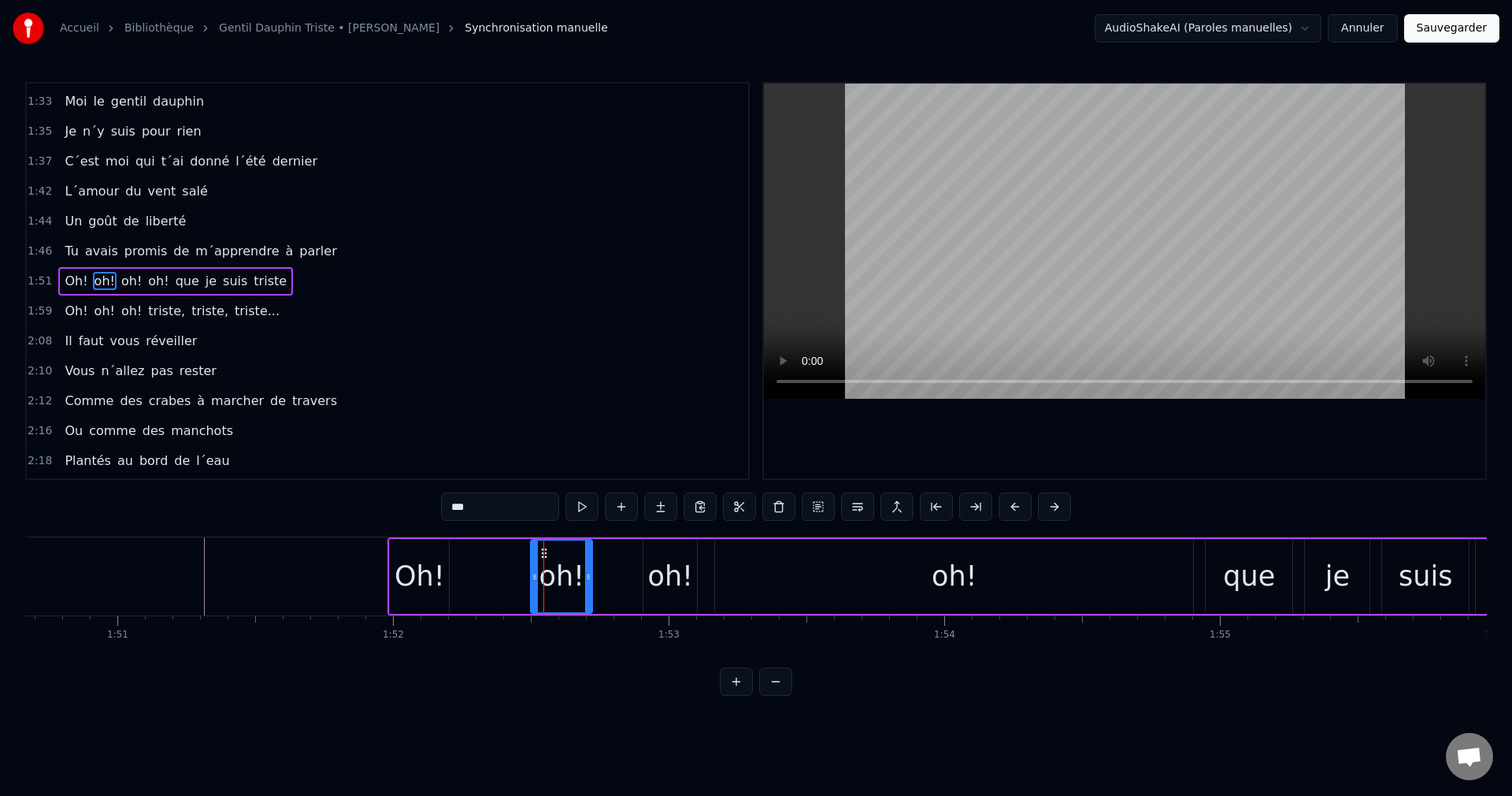
drag, startPoint x: 498, startPoint y: 577, endPoint x: 534, endPoint y: 577, distance: 36.0
click at [534, 577] on icon at bounding box center [534, 577] width 6 height 13
click at [435, 584] on div "Oh!" at bounding box center [420, 576] width 50 height 42
type input "***"
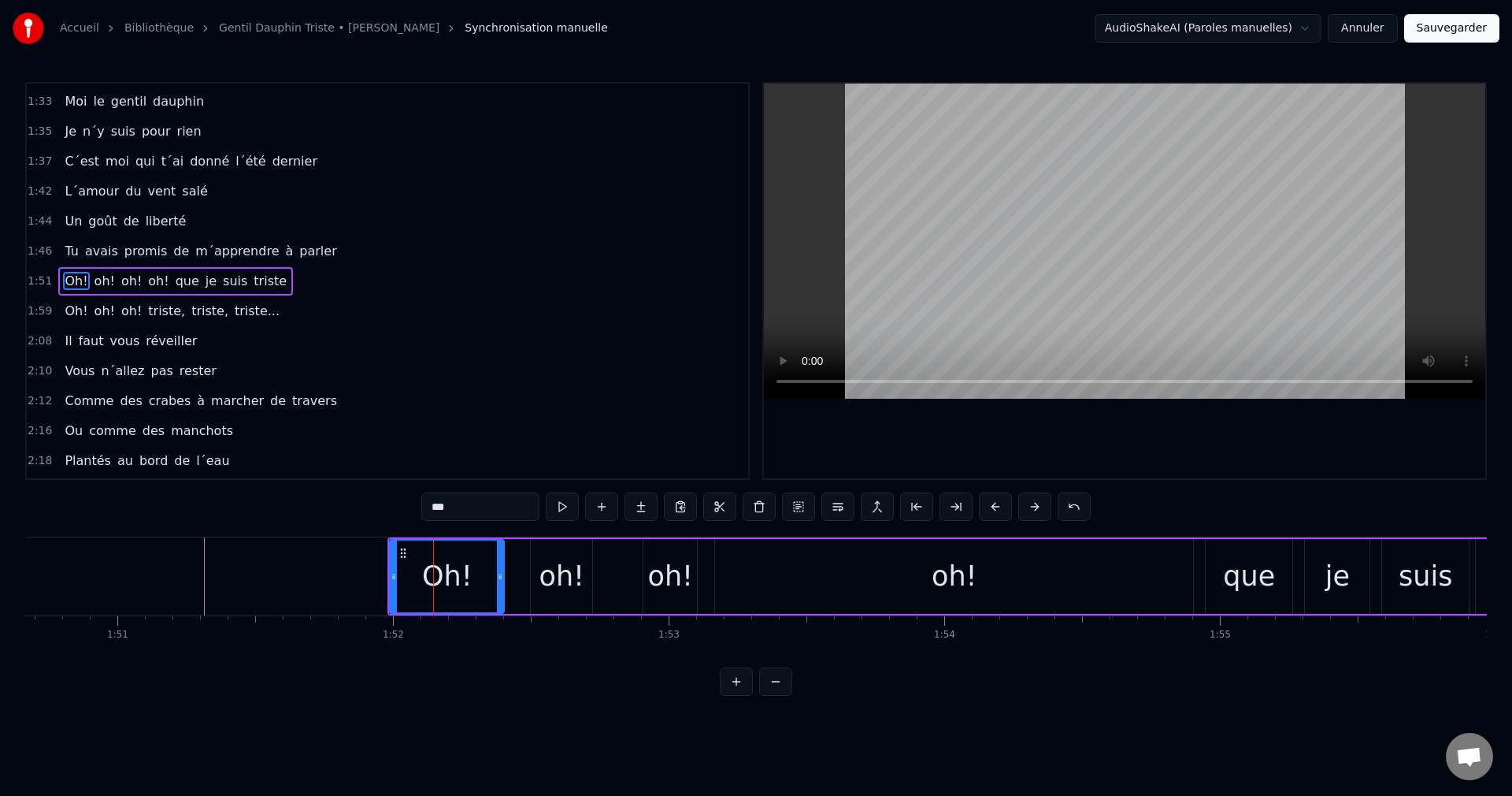
drag, startPoint x: 447, startPoint y: 573, endPoint x: 501, endPoint y: 580, distance: 54.5
click at [501, 580] on icon at bounding box center [500, 577] width 6 height 13
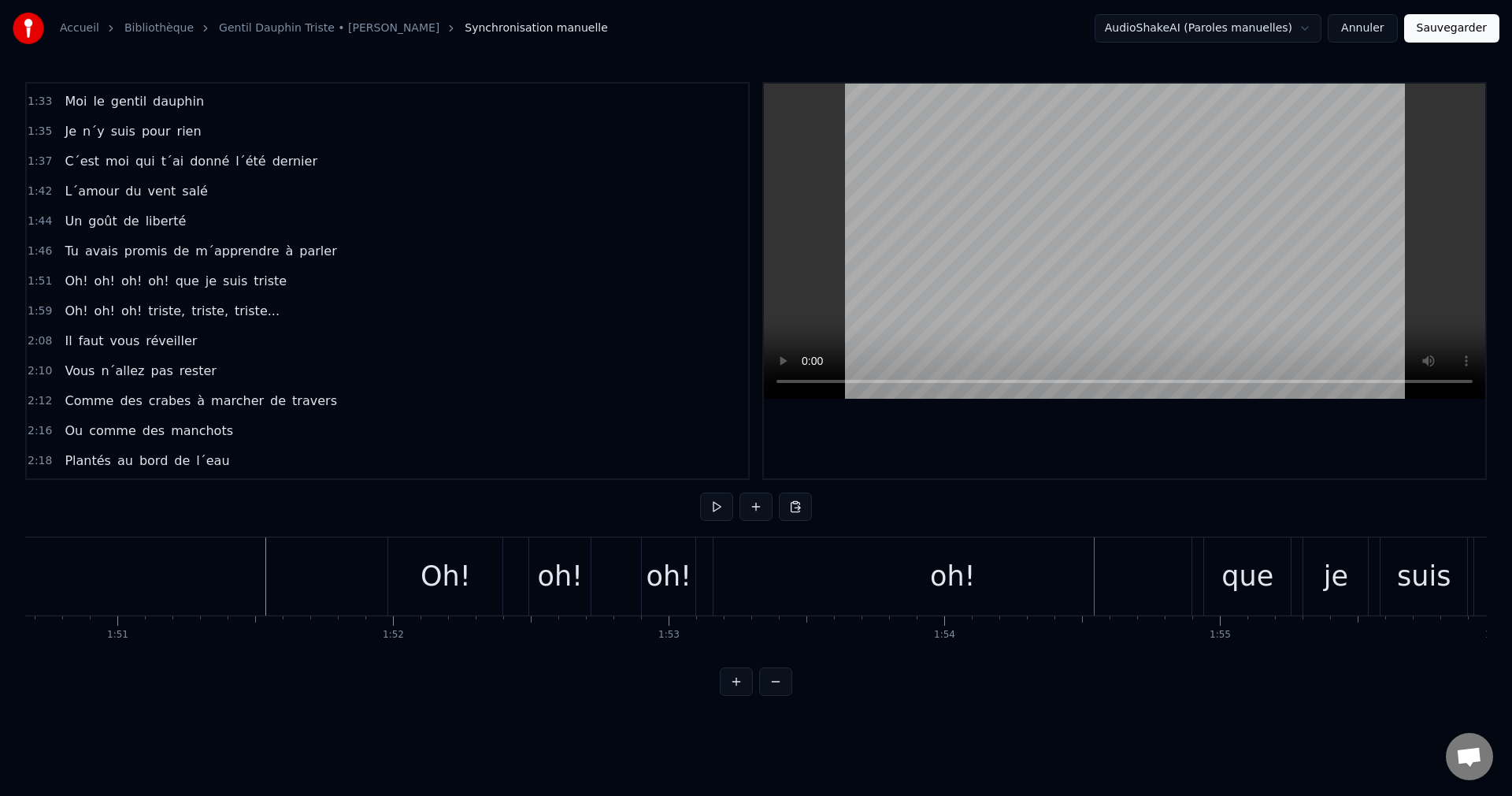
click at [757, 578] on div "oh!" at bounding box center [952, 576] width 478 height 78
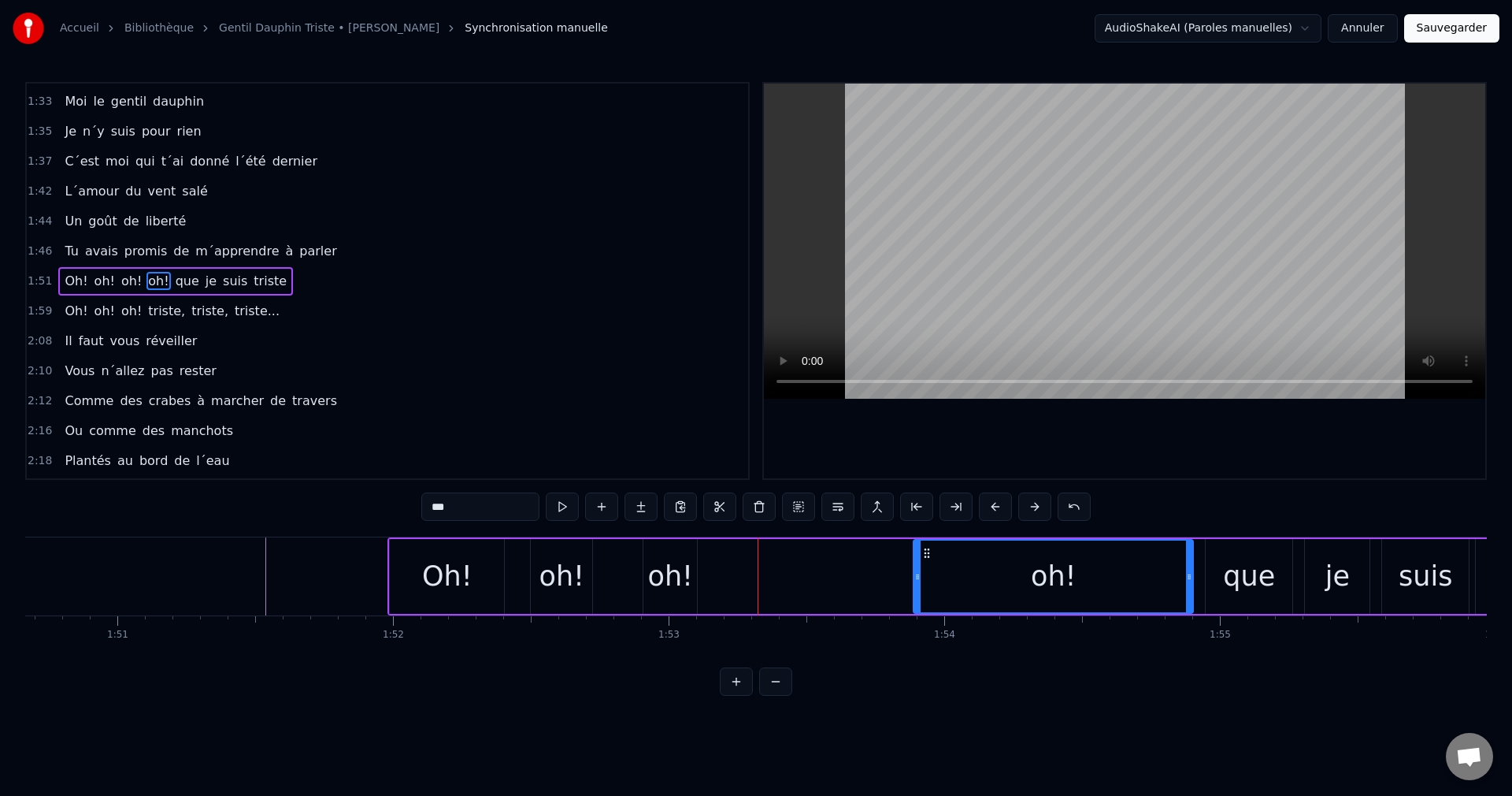
drag, startPoint x: 719, startPoint y: 580, endPoint x: 918, endPoint y: 600, distance: 200.0
click at [918, 600] on div at bounding box center [918, 577] width 6 height 72
click at [675, 574] on div "oh!" at bounding box center [670, 576] width 46 height 42
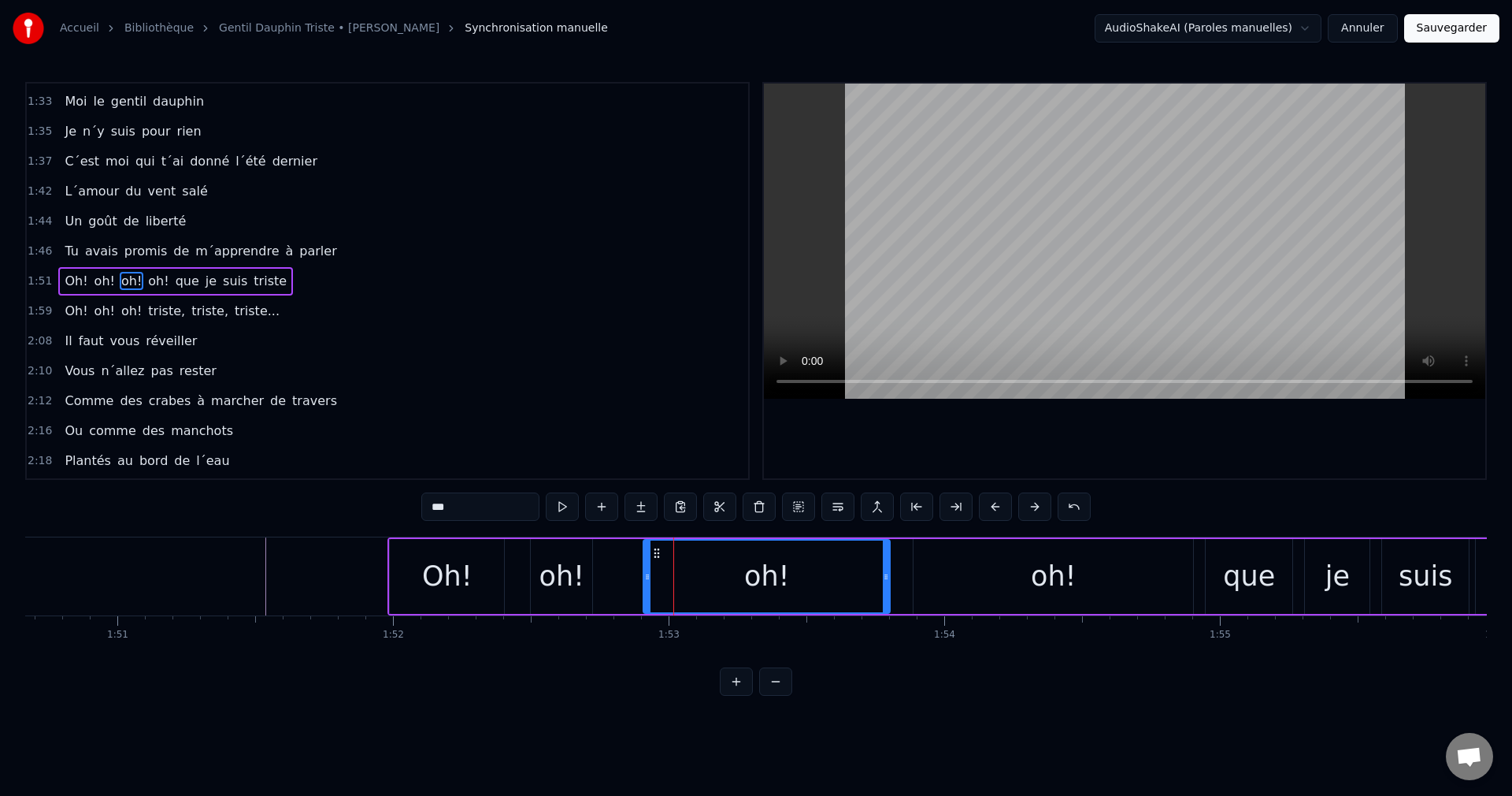
drag, startPoint x: 695, startPoint y: 576, endPoint x: 888, endPoint y: 590, distance: 193.5
click at [888, 590] on div at bounding box center [885, 577] width 6 height 72
click at [567, 574] on div "oh!" at bounding box center [561, 576] width 46 height 42
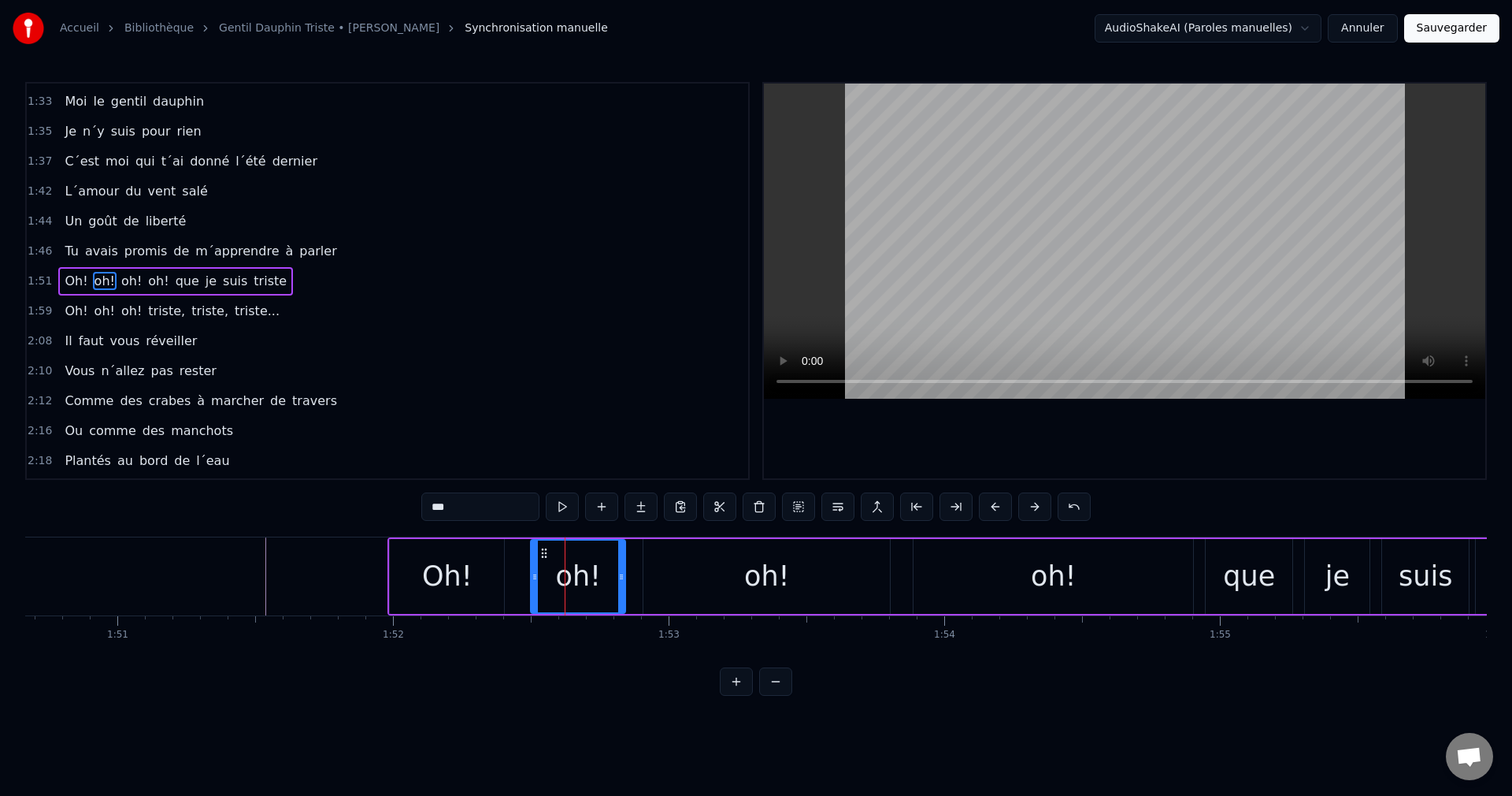
drag, startPoint x: 588, startPoint y: 575, endPoint x: 621, endPoint y: 587, distance: 35.1
click at [621, 587] on div at bounding box center [621, 577] width 6 height 72
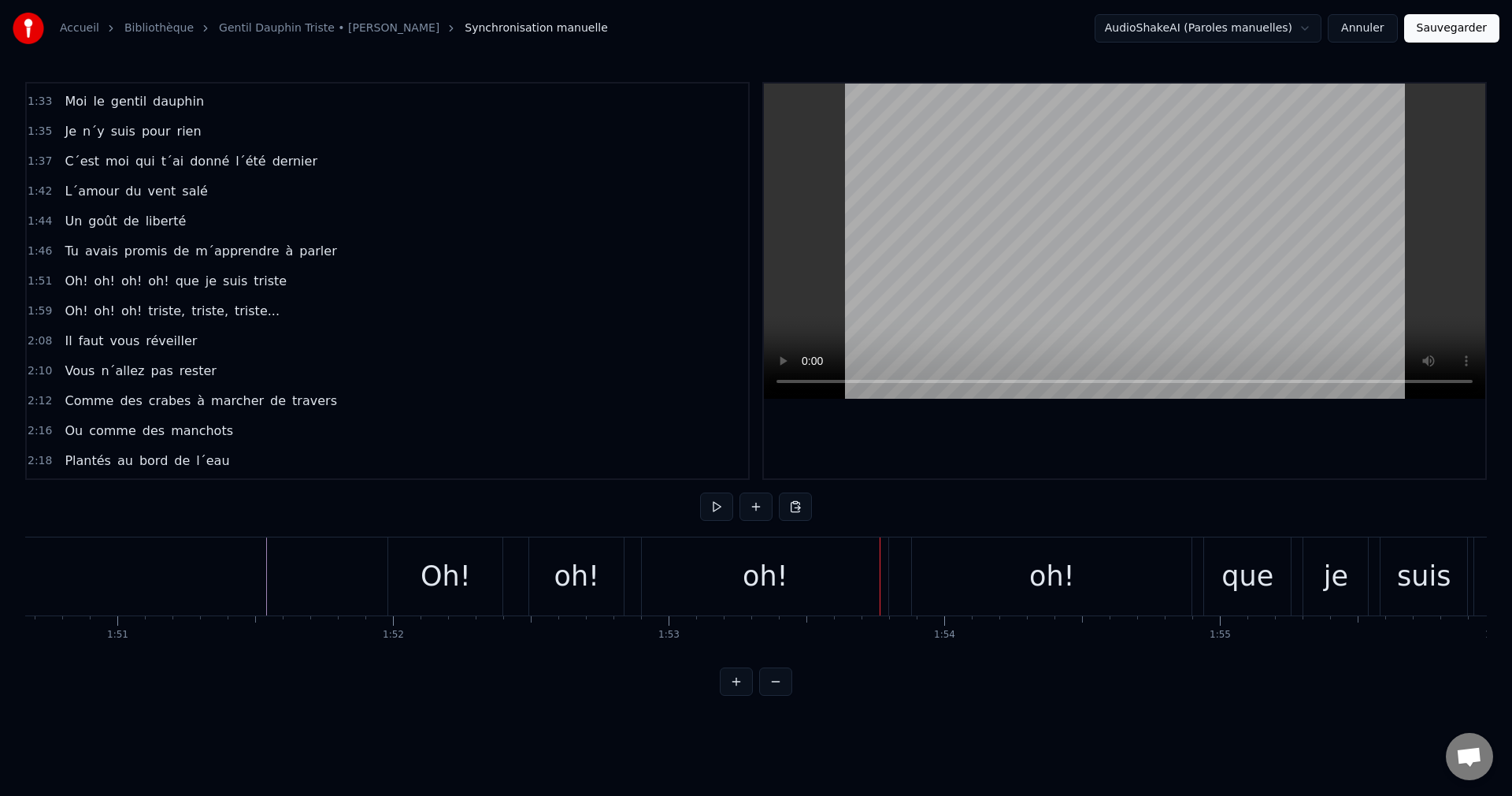
click at [784, 585] on div "oh!" at bounding box center [765, 576] width 46 height 42
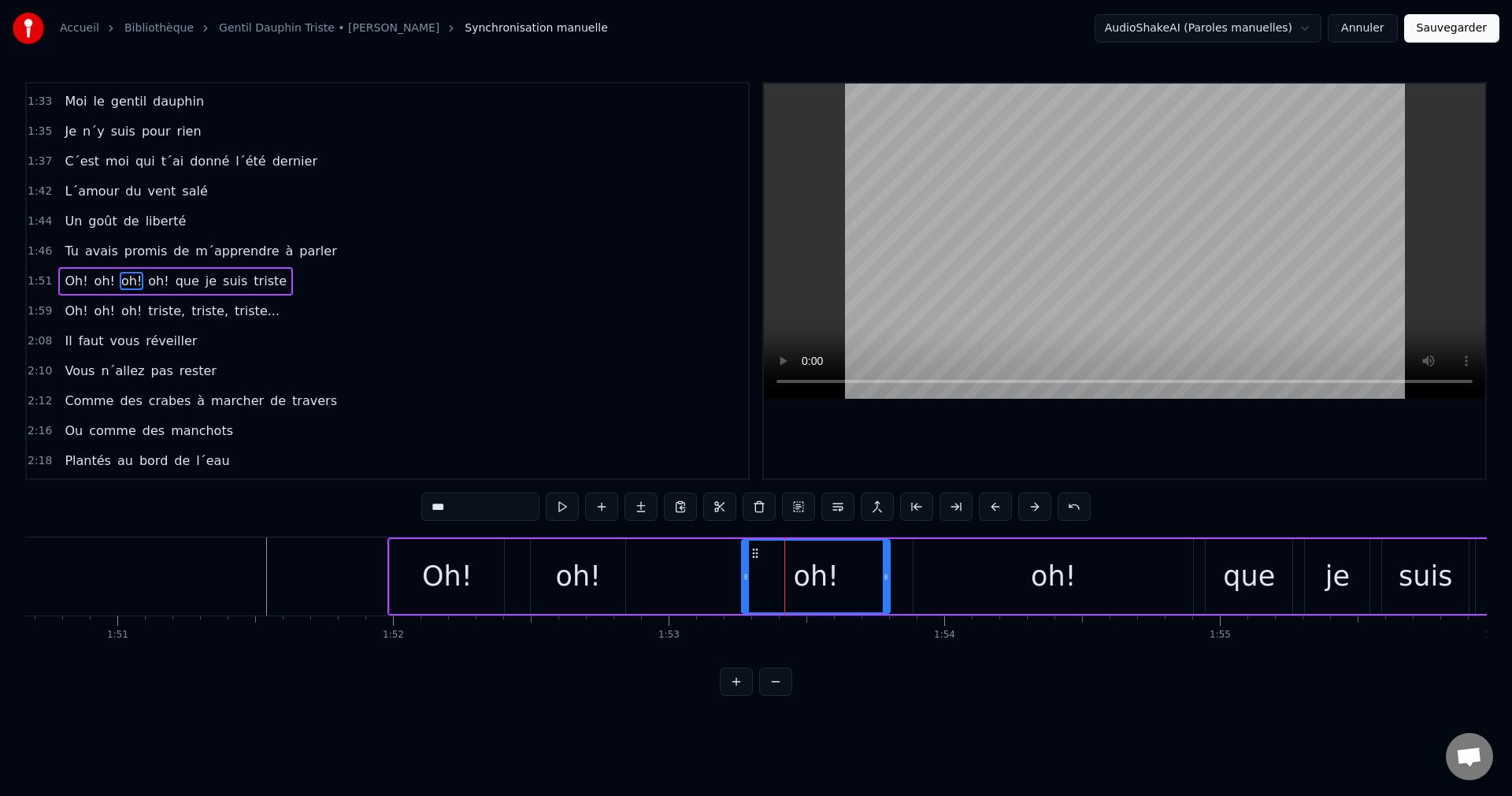
drag, startPoint x: 646, startPoint y: 578, endPoint x: 745, endPoint y: 587, distance: 99.4
click at [745, 587] on div at bounding box center [746, 577] width 6 height 72
click at [595, 583] on div "oh!" at bounding box center [577, 576] width 46 height 42
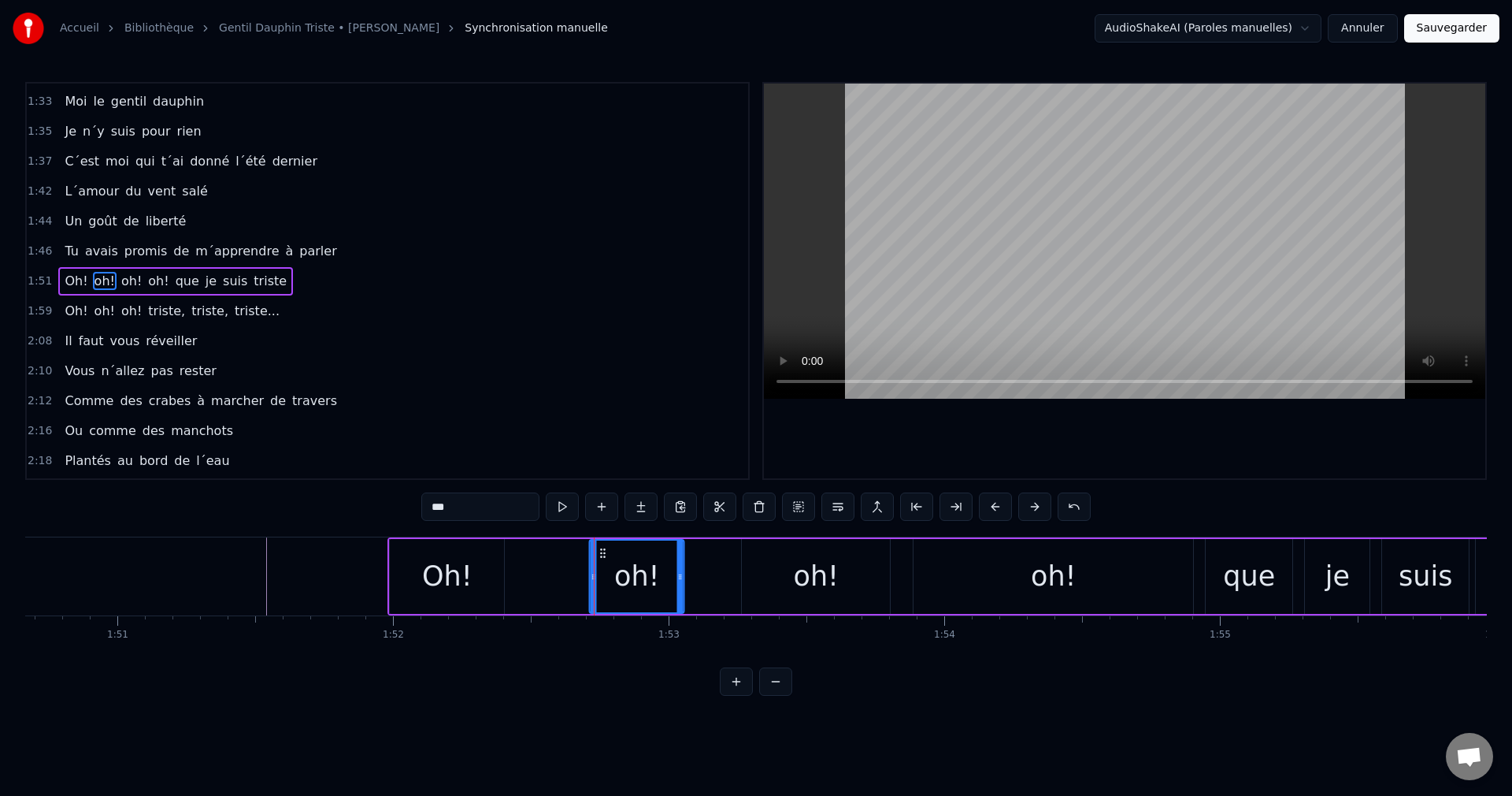
drag, startPoint x: 542, startPoint y: 550, endPoint x: 602, endPoint y: 561, distance: 61.0
click at [602, 561] on div "oh!" at bounding box center [637, 577] width 93 height 72
drag, startPoint x: 681, startPoint y: 574, endPoint x: 697, endPoint y: 580, distance: 17.1
click at [722, 582] on div at bounding box center [722, 577] width 6 height 72
click at [481, 582] on div "Oh!" at bounding box center [448, 577] width 115 height 75
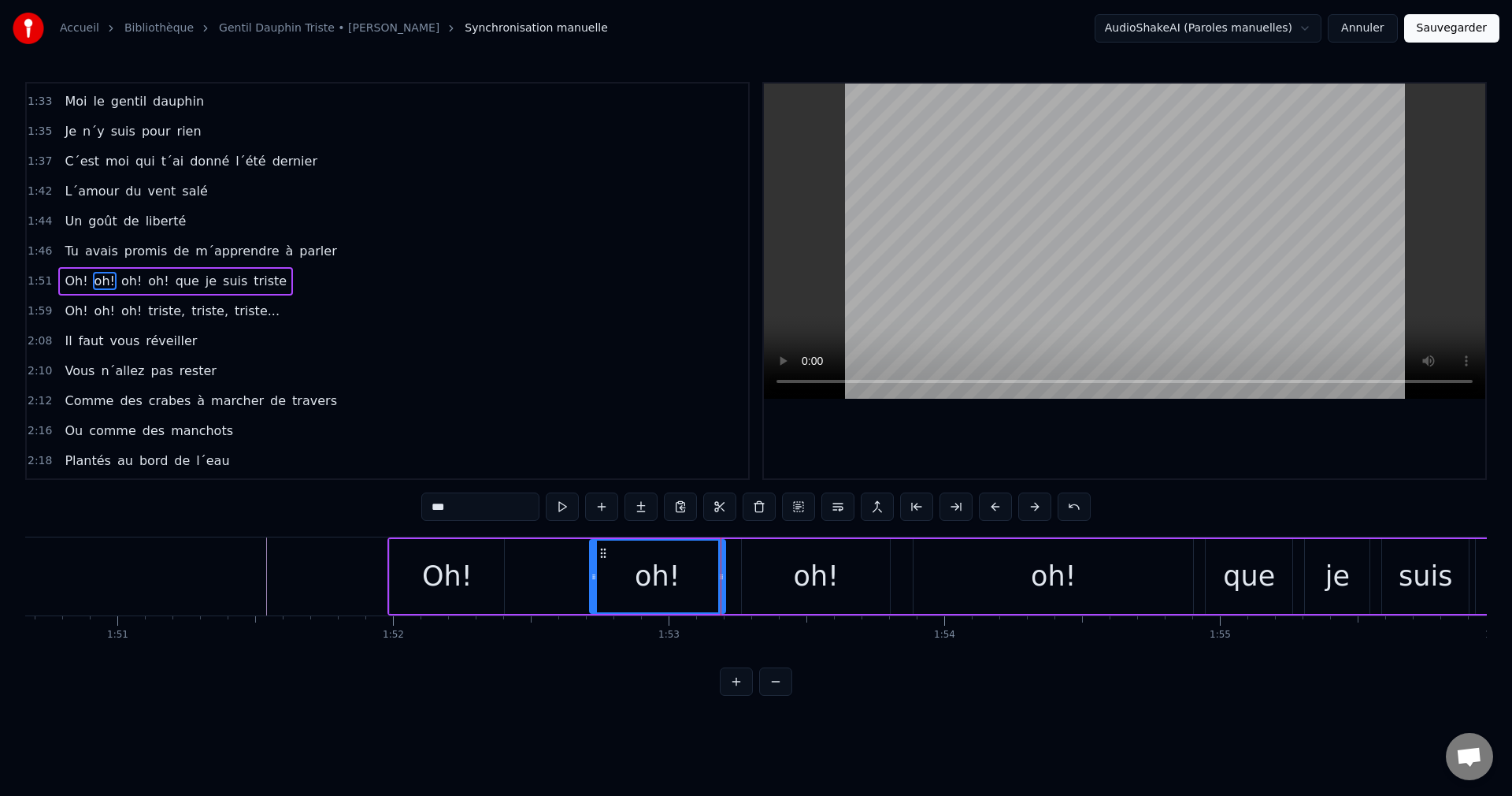
type input "***"
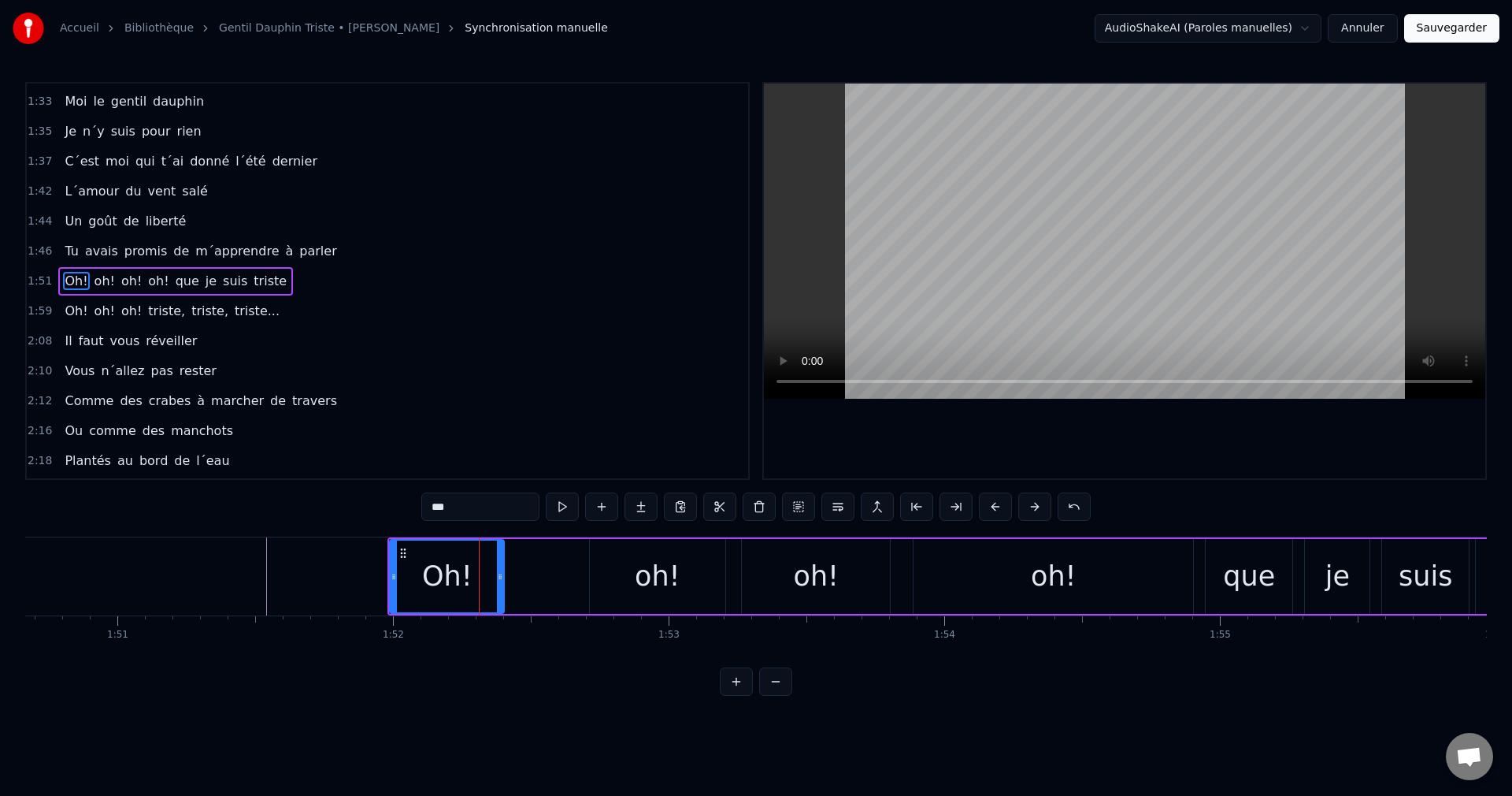
drag, startPoint x: 503, startPoint y: 578, endPoint x: 542, endPoint y: 583, distance: 39.3
click at [547, 583] on div "Oh! oh! oh! oh! que je suis triste" at bounding box center [1302, 576] width 1828 height 78
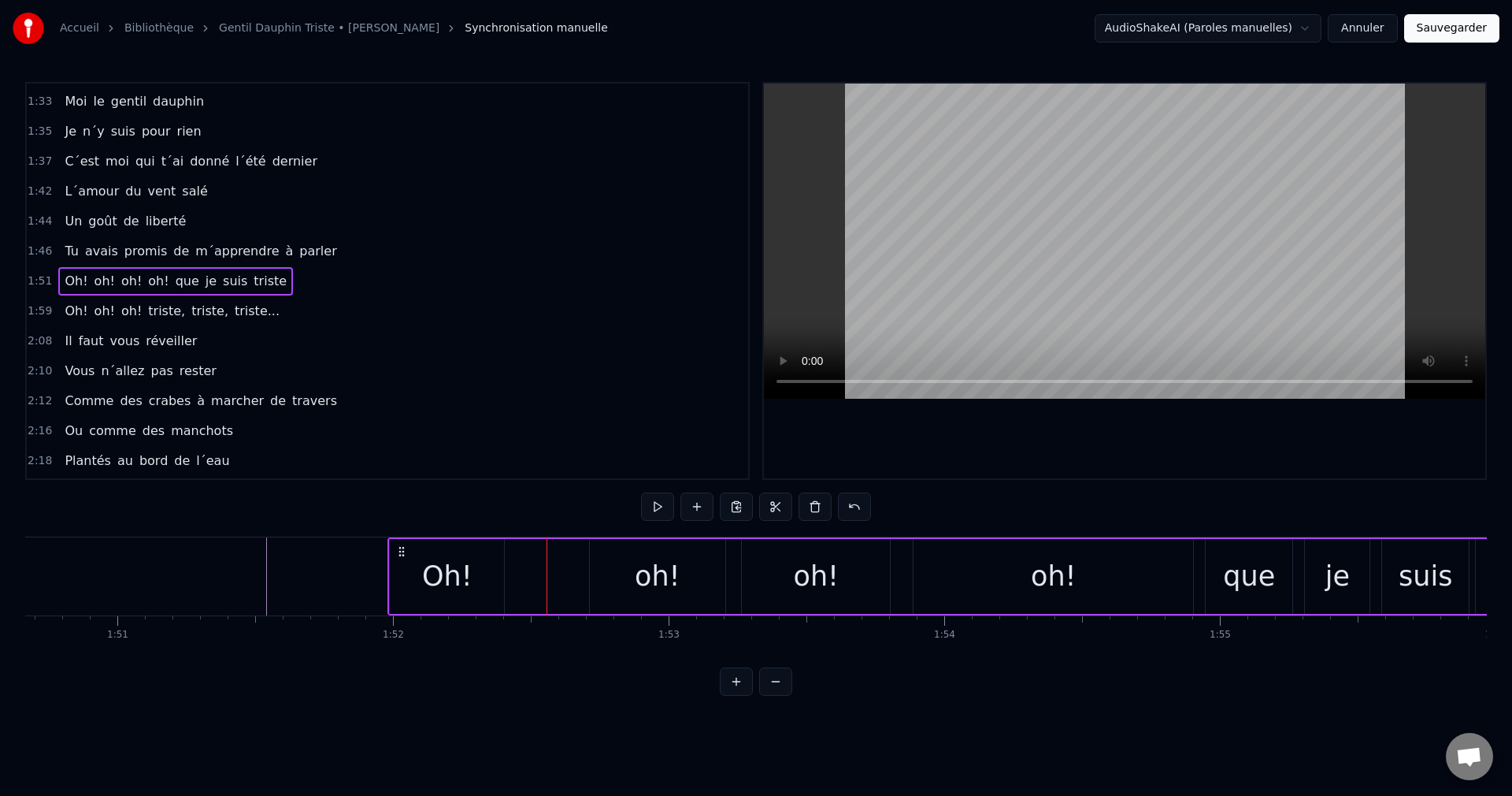
click at [485, 582] on div "Oh!" at bounding box center [448, 577] width 115 height 75
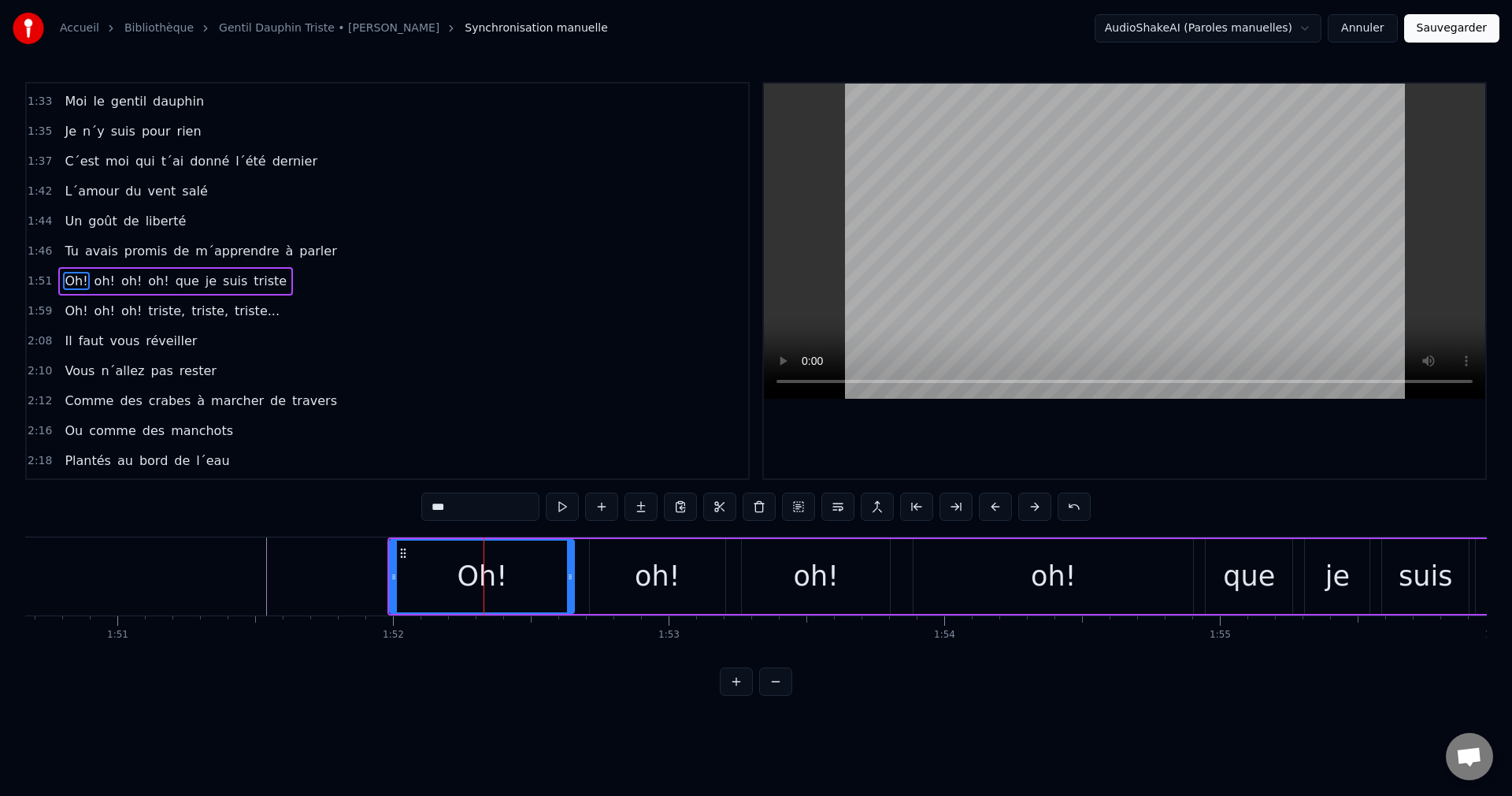
drag, startPoint x: 500, startPoint y: 576, endPoint x: 570, endPoint y: 585, distance: 70.6
click at [570, 585] on div at bounding box center [570, 577] width 6 height 72
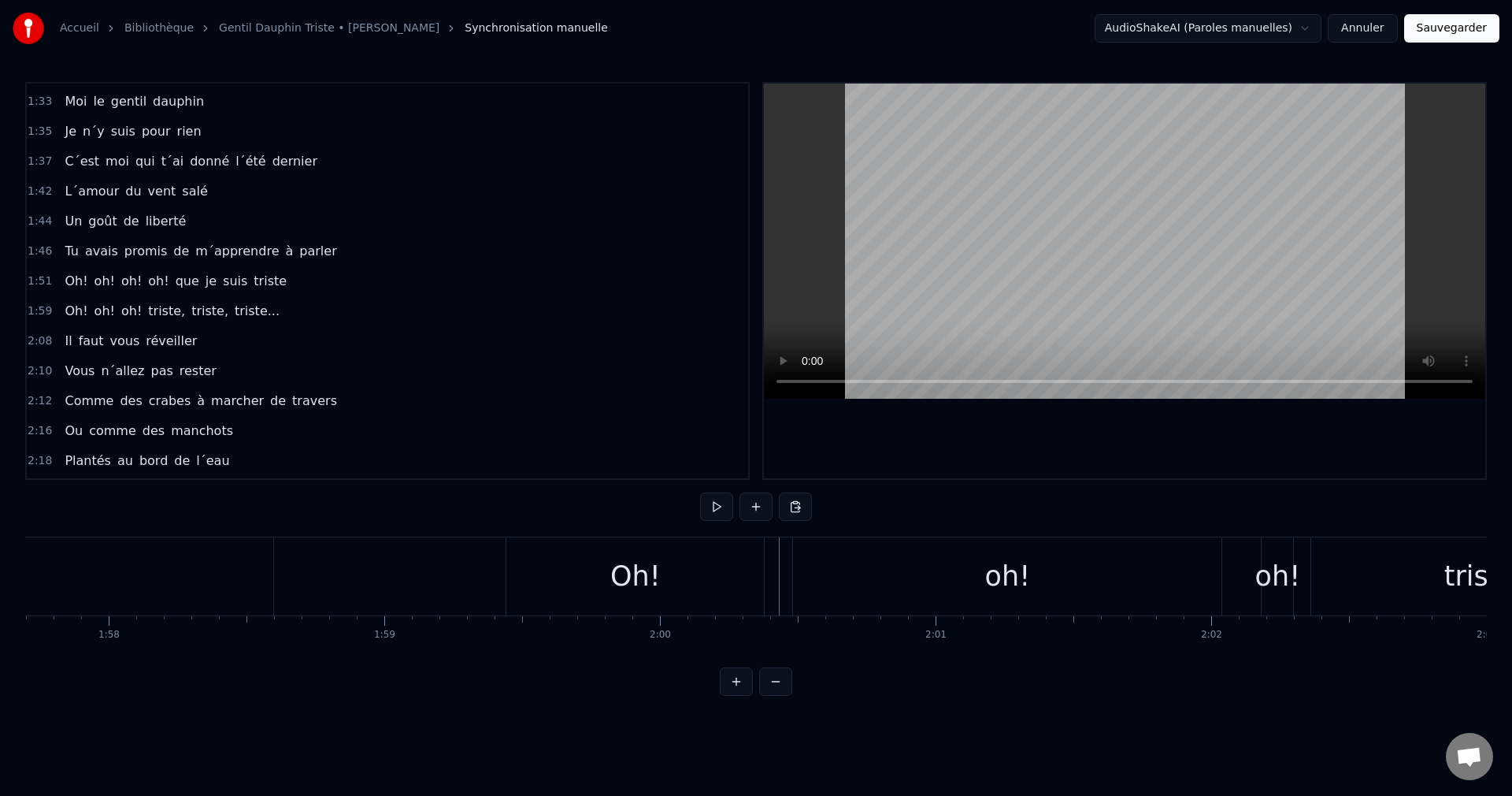
scroll to position [0, 32511]
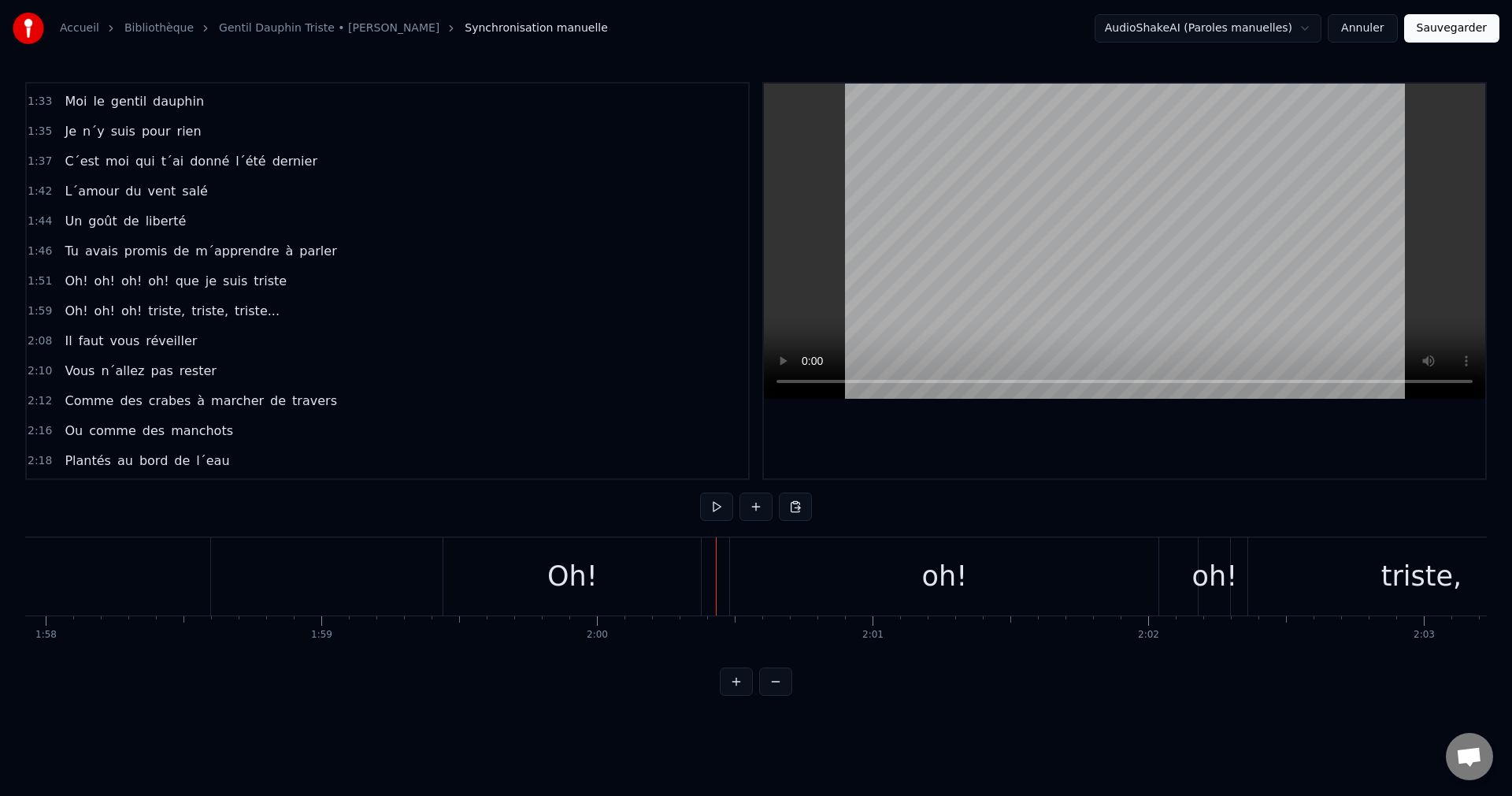
click at [888, 567] on div "oh!" at bounding box center [944, 576] width 429 height 78
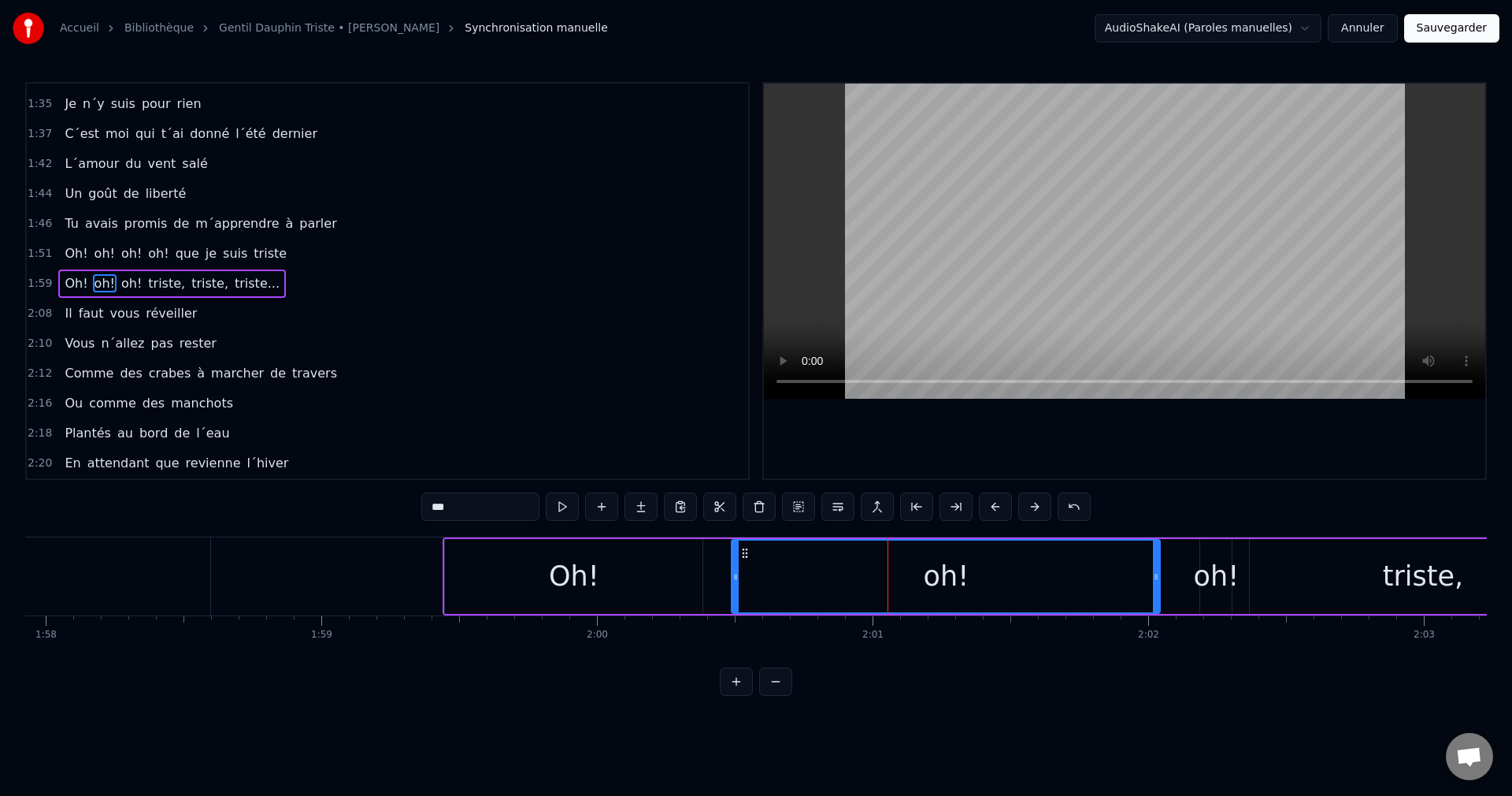
scroll to position [925, 0]
drag, startPoint x: 733, startPoint y: 577, endPoint x: 911, endPoint y: 588, distance: 178.3
click at [937, 593] on div at bounding box center [936, 577] width 6 height 72
click at [627, 585] on div "Oh!" at bounding box center [574, 577] width 258 height 75
type input "***"
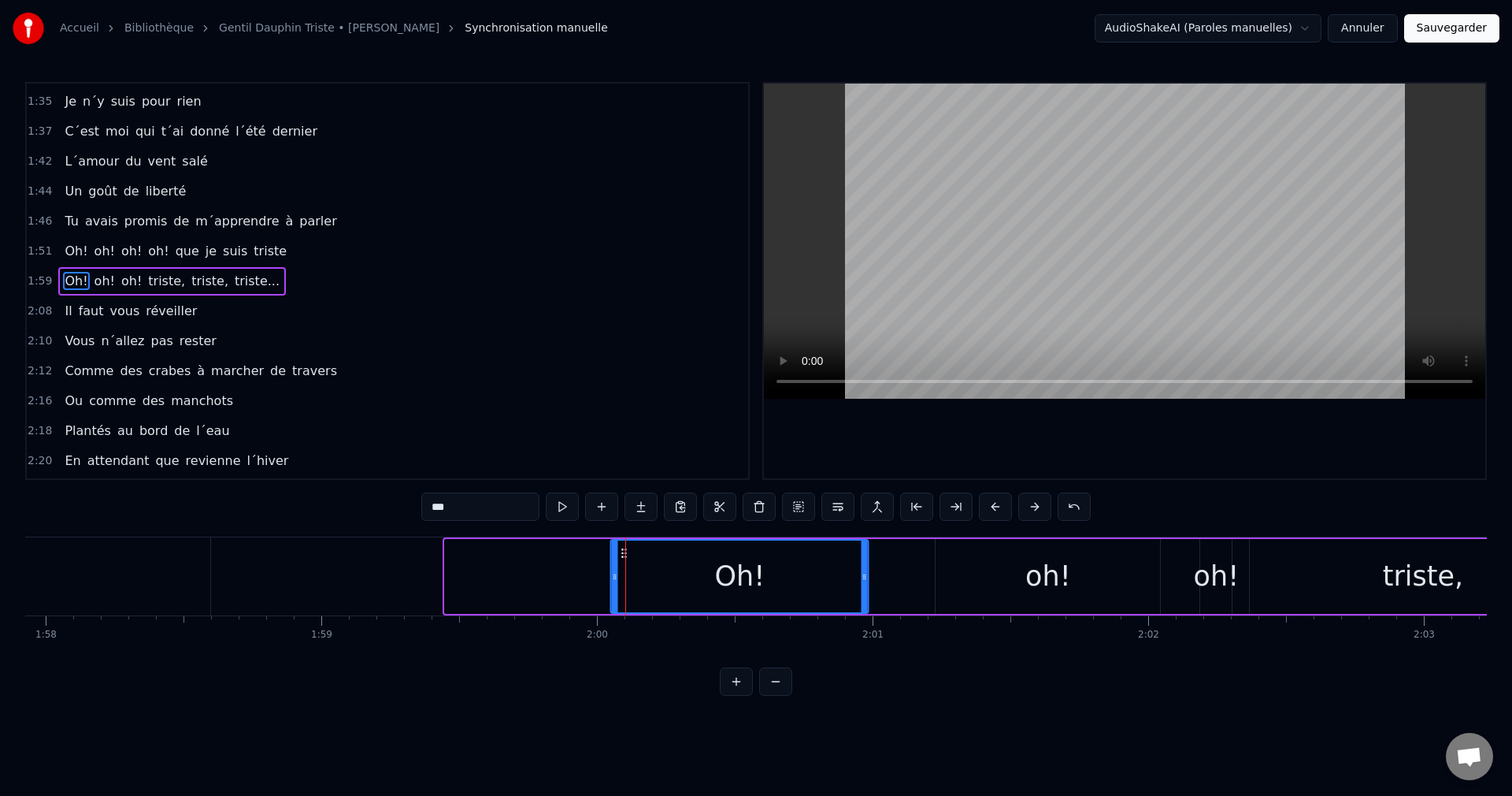
drag, startPoint x: 458, startPoint y: 549, endPoint x: 624, endPoint y: 574, distance: 167.9
click at [624, 574] on div "Oh!" at bounding box center [740, 577] width 256 height 72
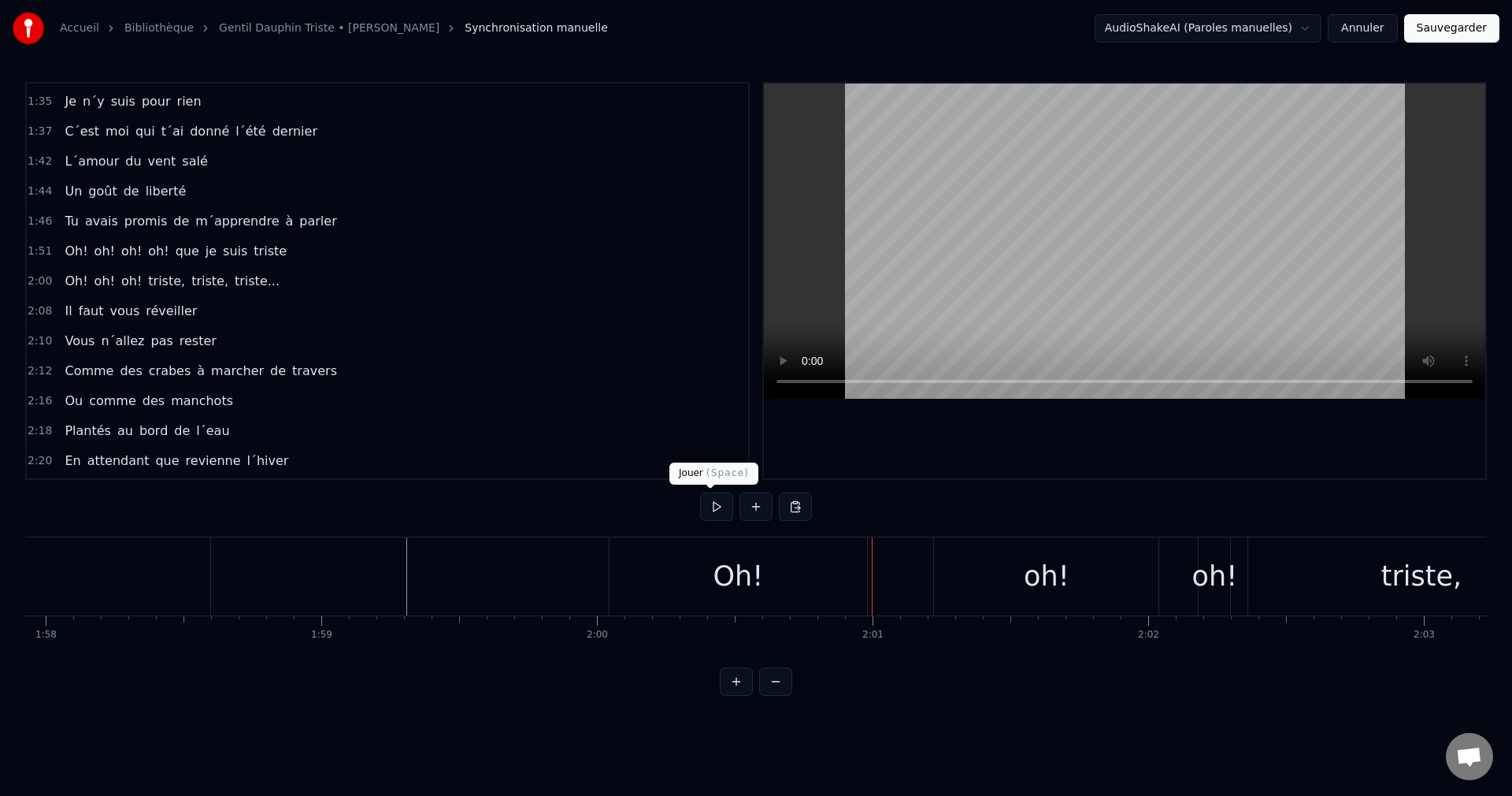
click at [720, 576] on div "Oh!" at bounding box center [739, 576] width 50 height 42
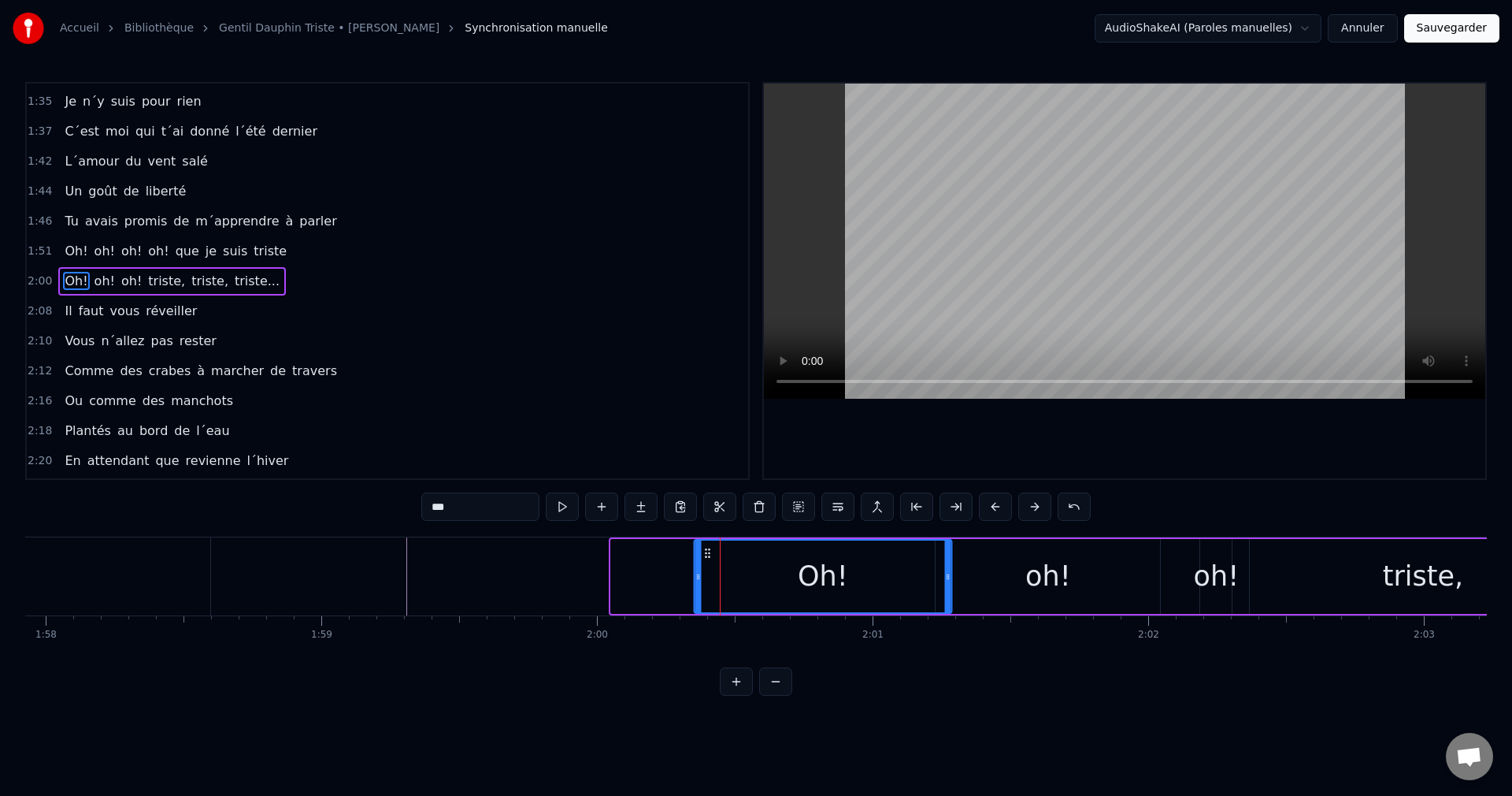
drag, startPoint x: 622, startPoint y: 552, endPoint x: 705, endPoint y: 563, distance: 83.7
click at [705, 563] on div "Oh!" at bounding box center [823, 577] width 256 height 72
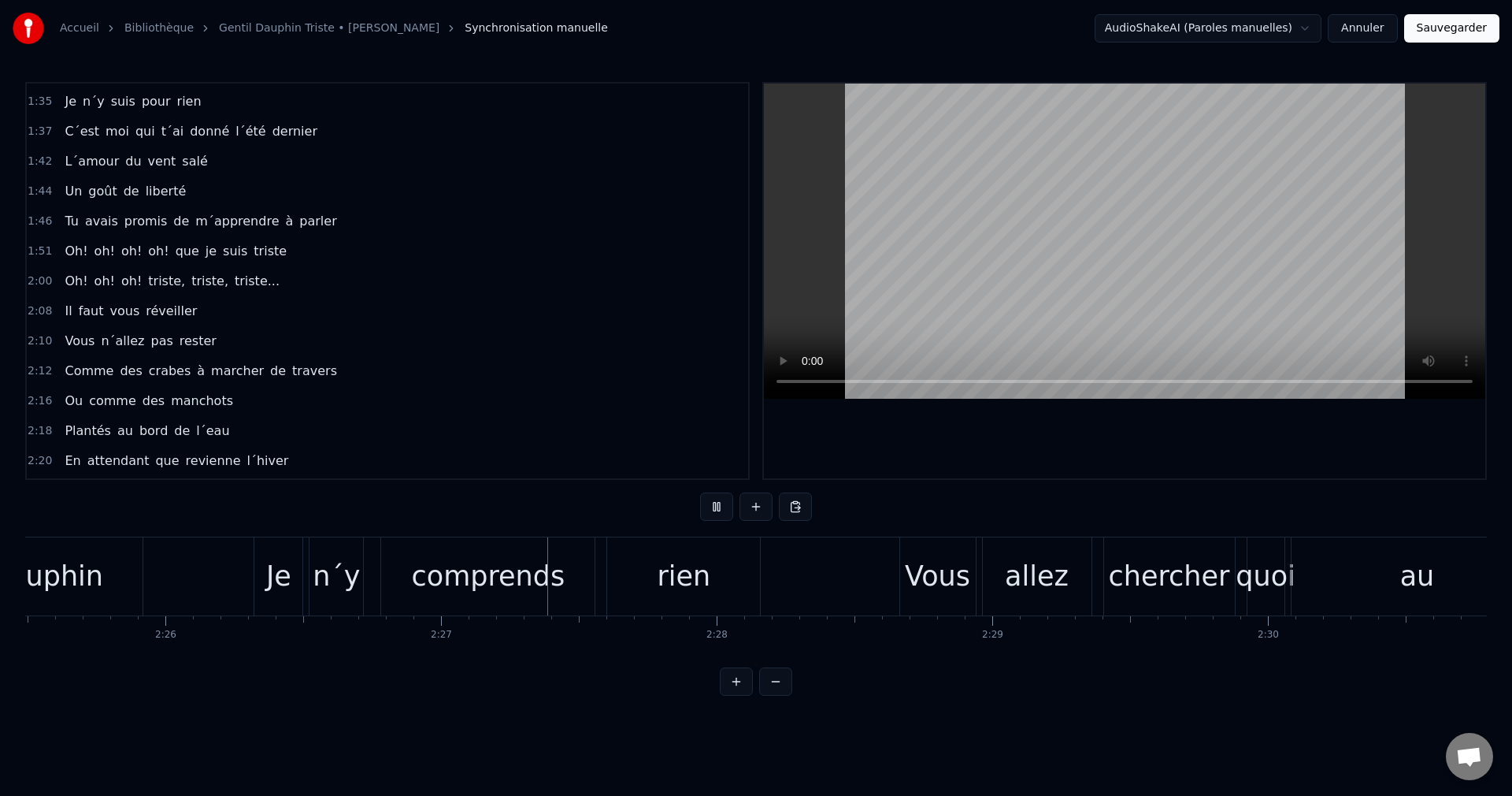
scroll to position [0, 40417]
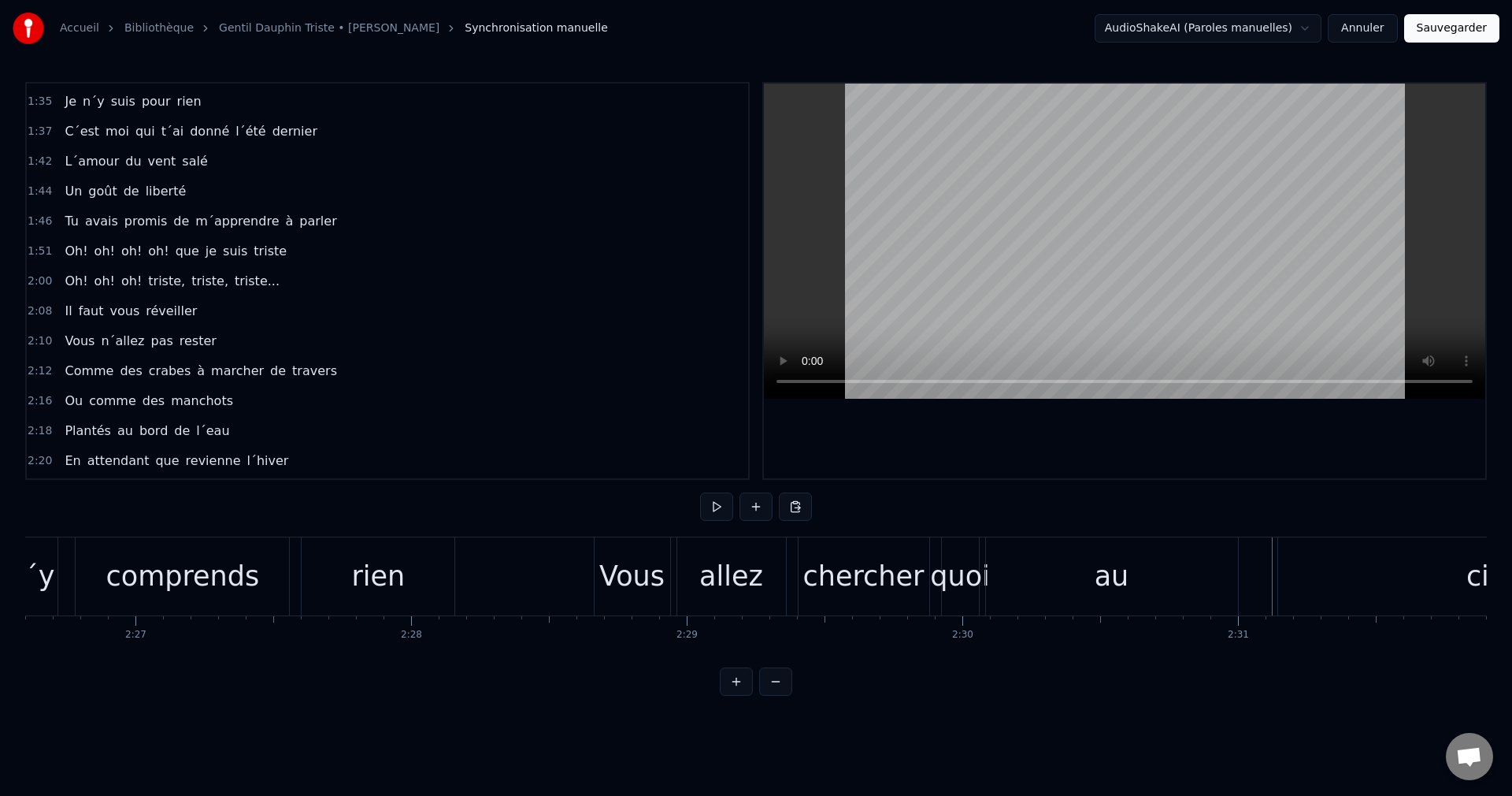
click at [1055, 598] on div "au" at bounding box center [1113, 576] width 252 height 78
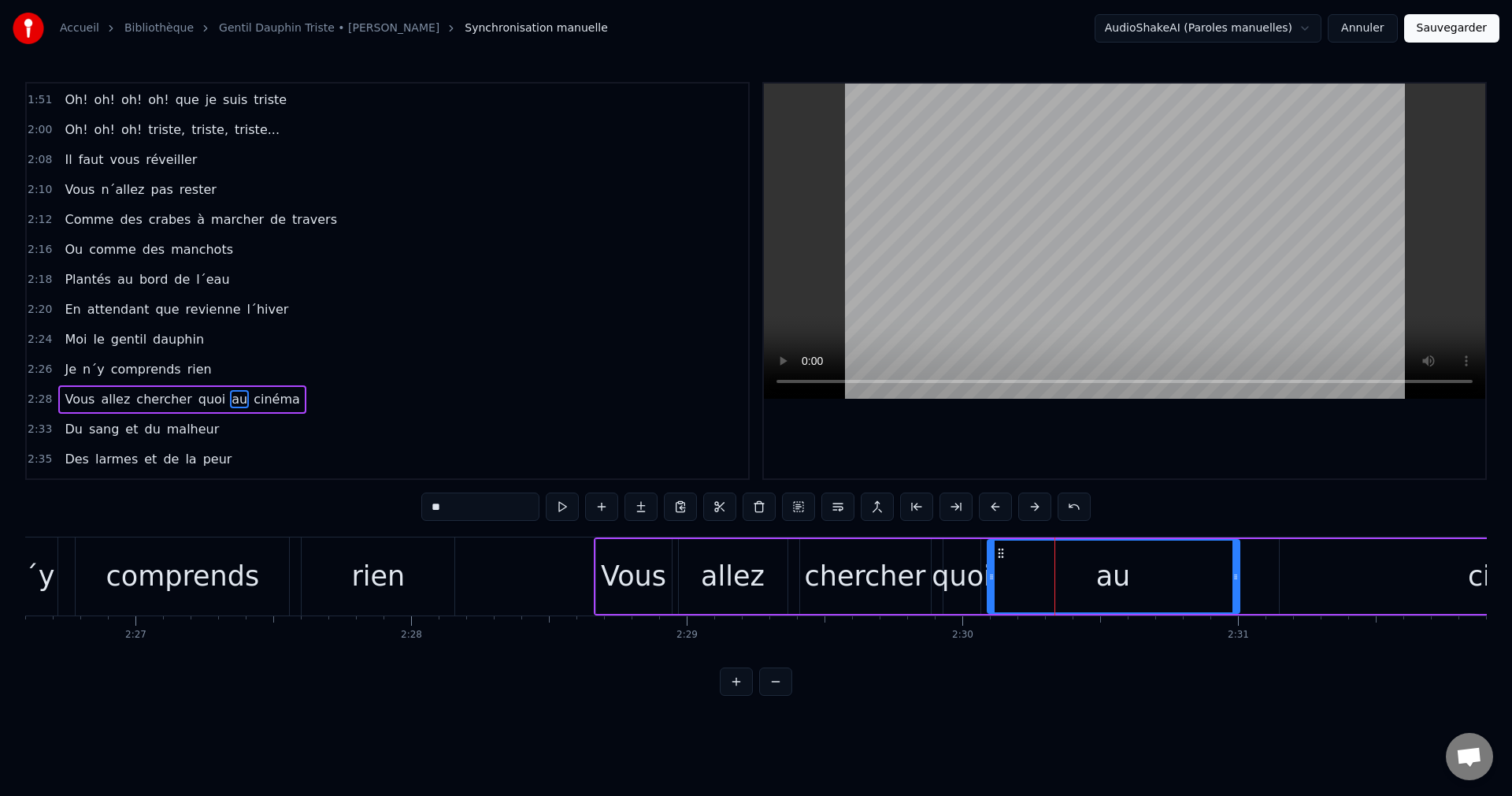
scroll to position [1194, 0]
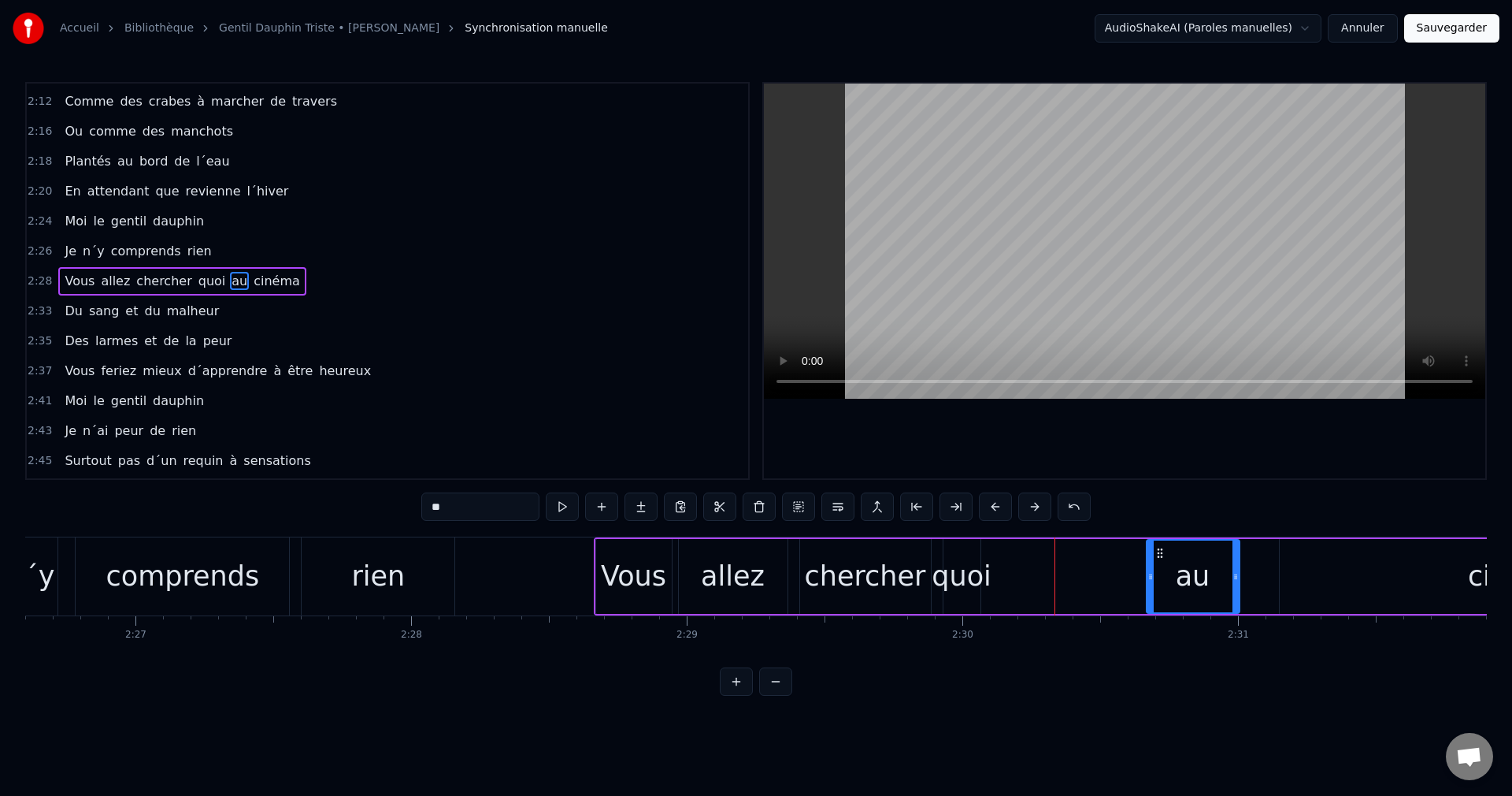
drag, startPoint x: 990, startPoint y: 576, endPoint x: 1149, endPoint y: 589, distance: 159.5
click at [1149, 589] on div at bounding box center [1150, 577] width 6 height 72
click at [964, 581] on div "quoi" at bounding box center [961, 576] width 60 height 42
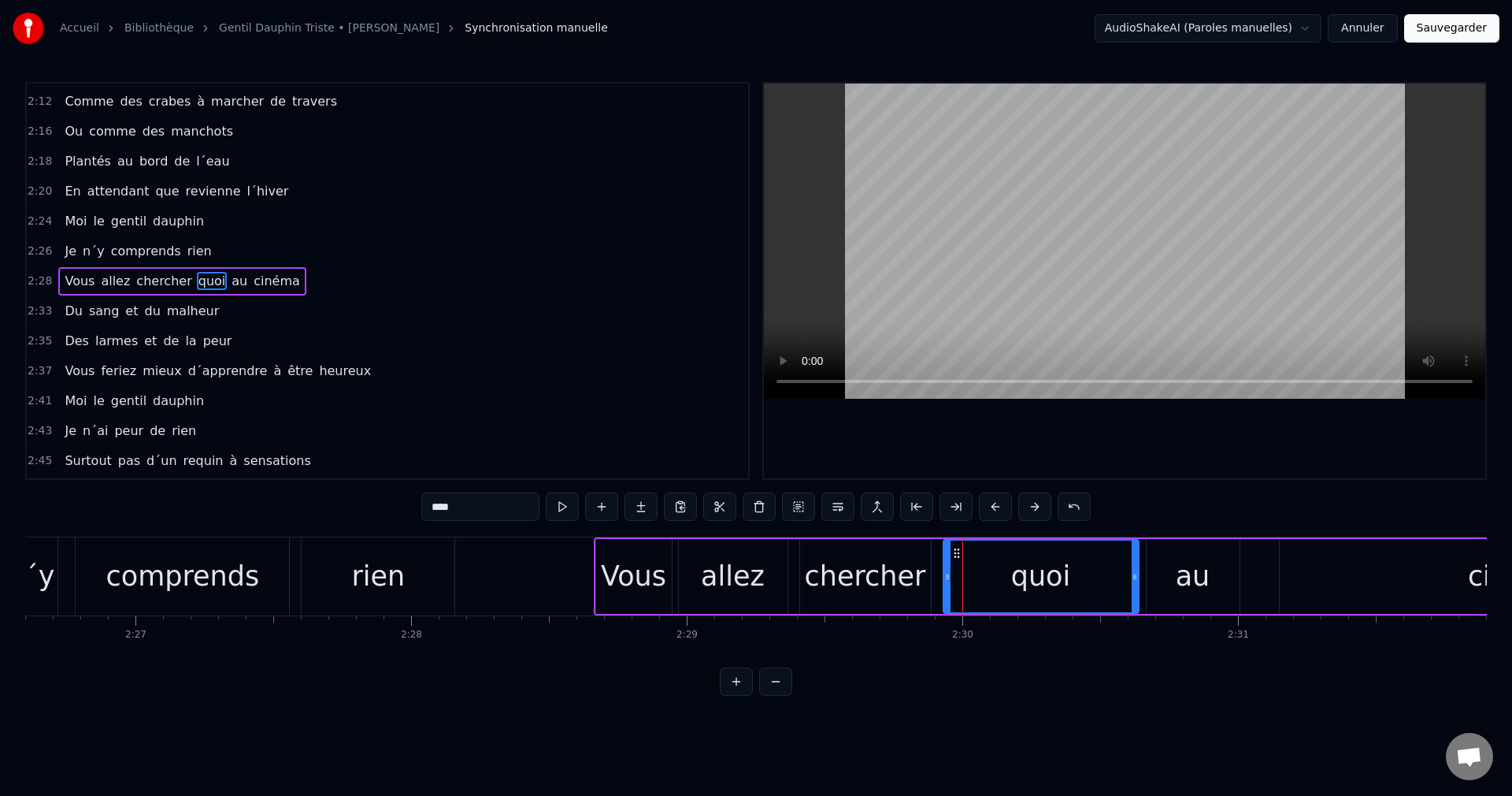
drag, startPoint x: 978, startPoint y: 578, endPoint x: 1136, endPoint y: 602, distance: 159.8
click at [1136, 602] on div at bounding box center [1134, 577] width 6 height 72
click at [645, 591] on div "Vous" at bounding box center [633, 576] width 65 height 42
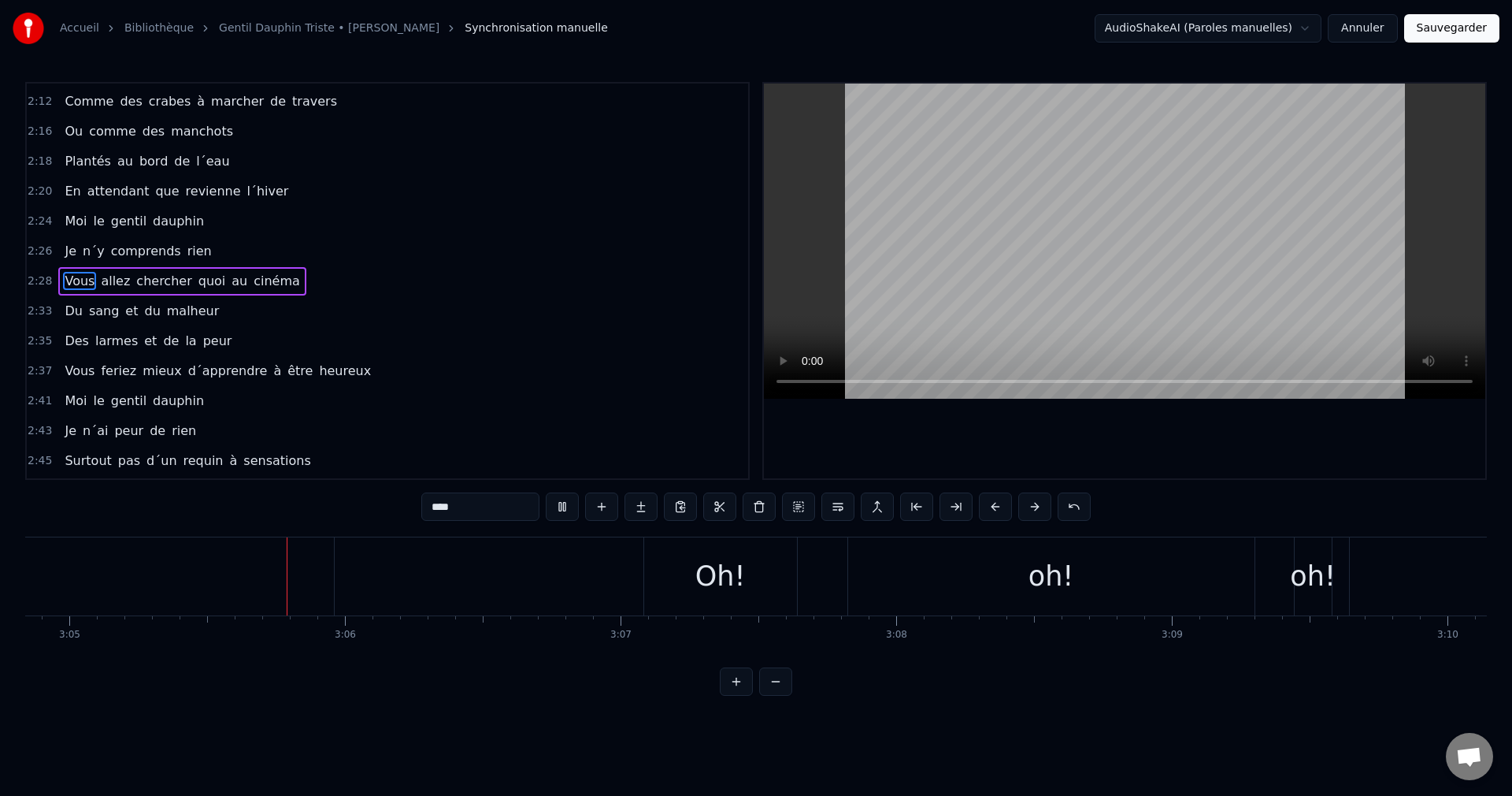
scroll to position [0, 50964]
click at [983, 587] on div "oh!" at bounding box center [1046, 576] width 406 height 78
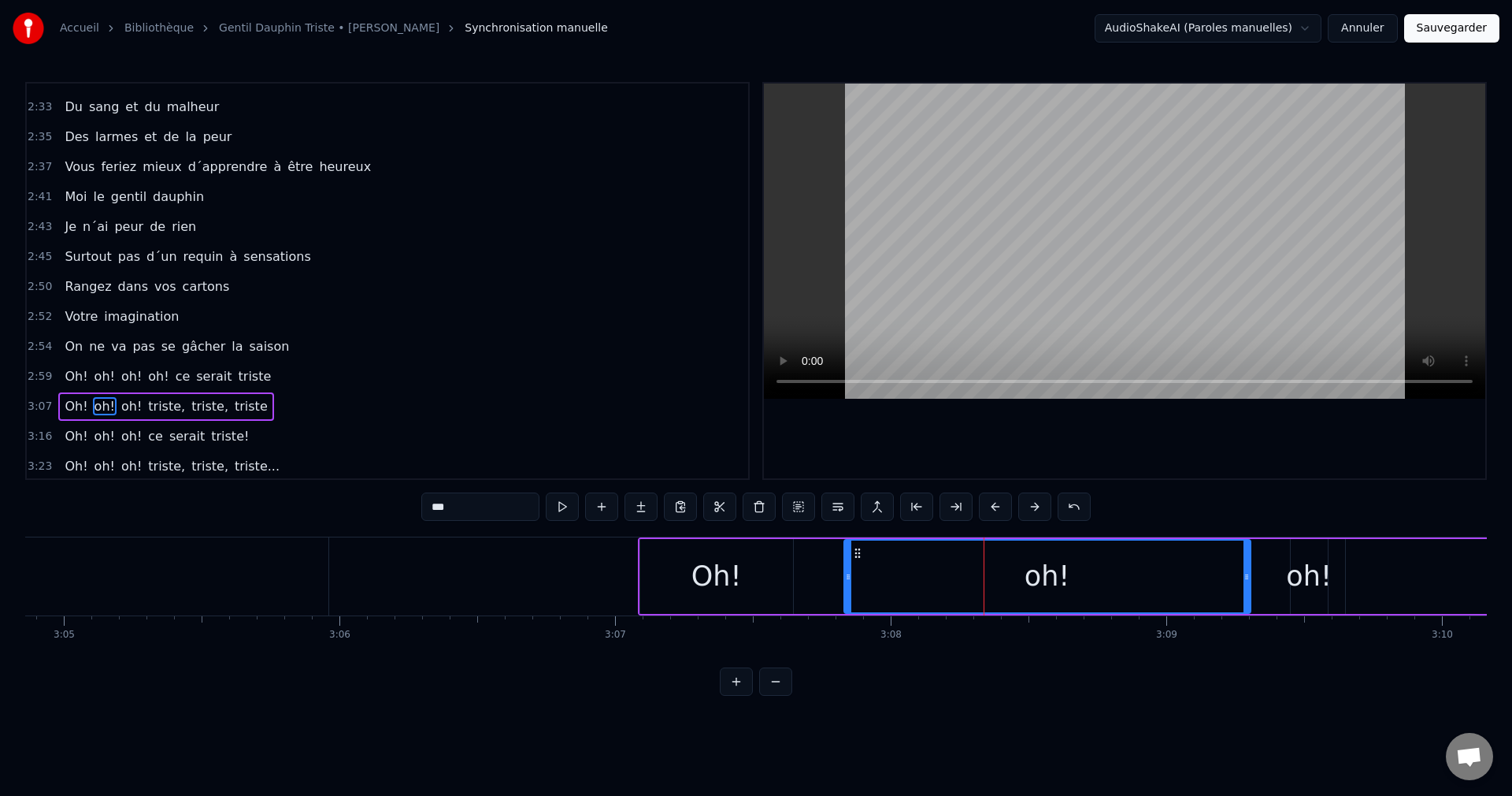
scroll to position [1401, 0]
drag, startPoint x: 848, startPoint y: 577, endPoint x: 1072, endPoint y: 603, distance: 225.5
click at [1072, 603] on div at bounding box center [1073, 577] width 6 height 72
click at [748, 592] on div "Oh!" at bounding box center [716, 577] width 153 height 75
type input "***"
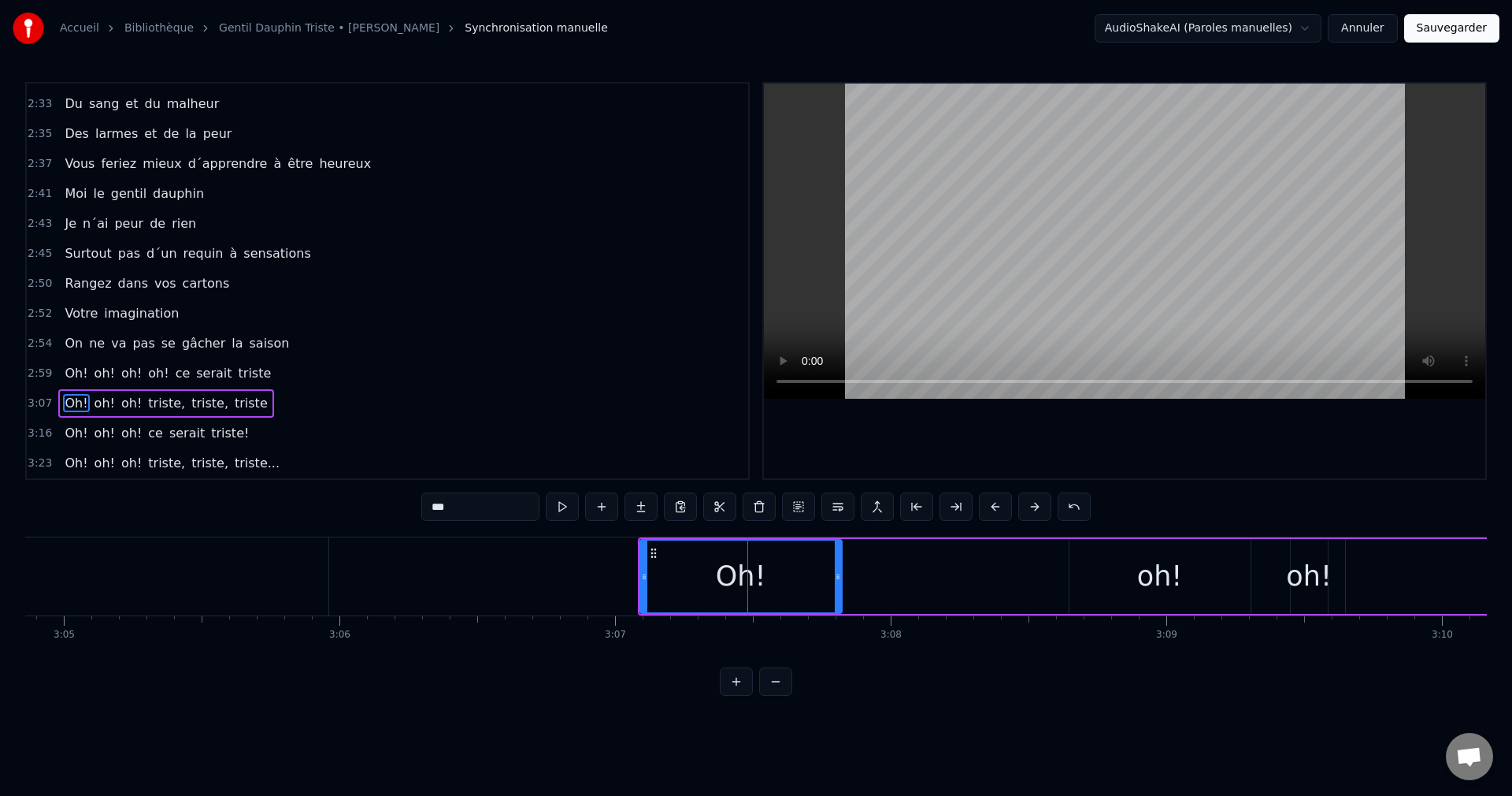
drag, startPoint x: 789, startPoint y: 573, endPoint x: 833, endPoint y: 585, distance: 45.6
click at [840, 586] on div at bounding box center [838, 577] width 6 height 72
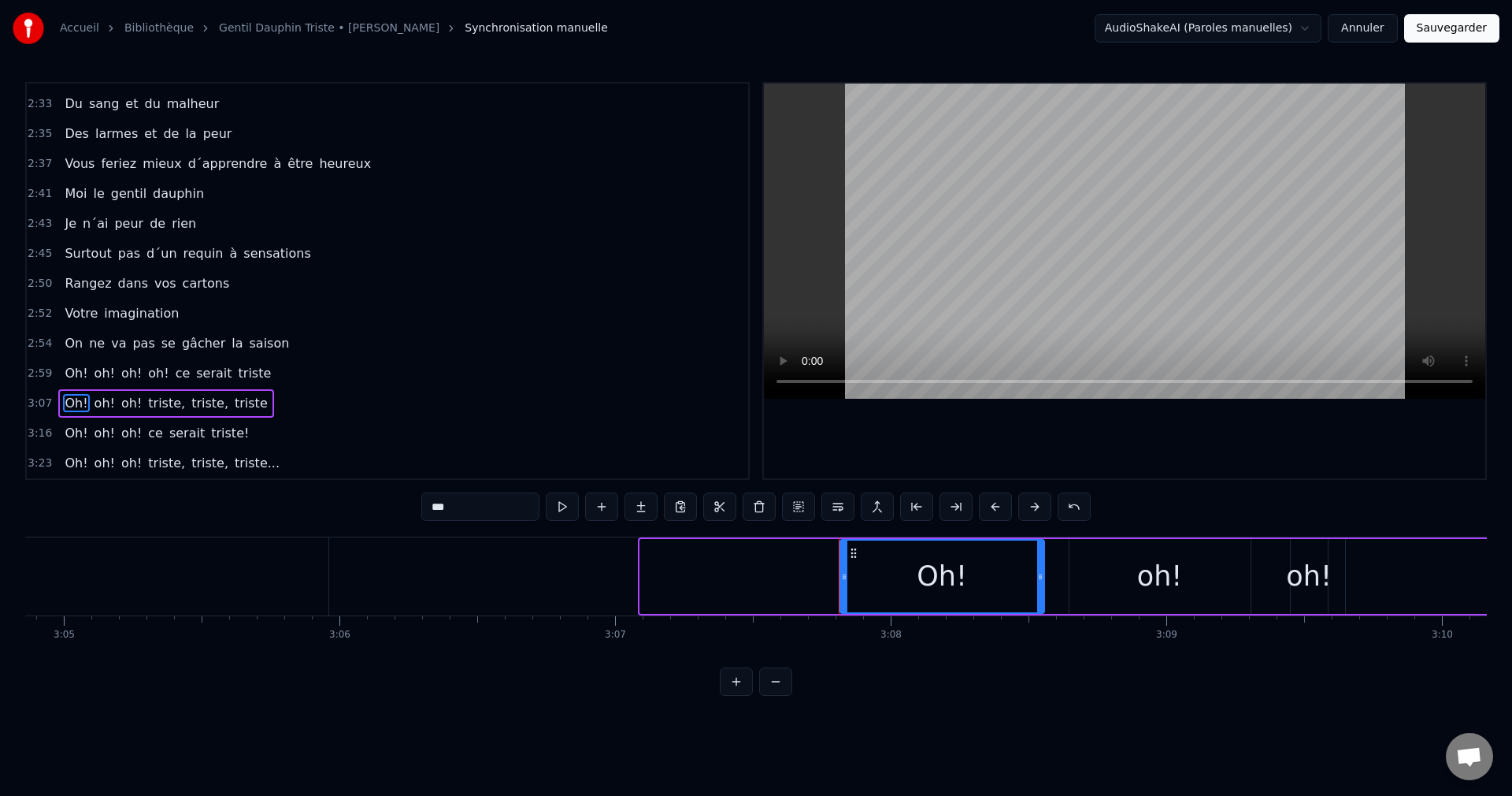
drag, startPoint x: 654, startPoint y: 548, endPoint x: 855, endPoint y: 580, distance: 203.5
click at [855, 580] on div "Oh!" at bounding box center [943, 577] width 202 height 72
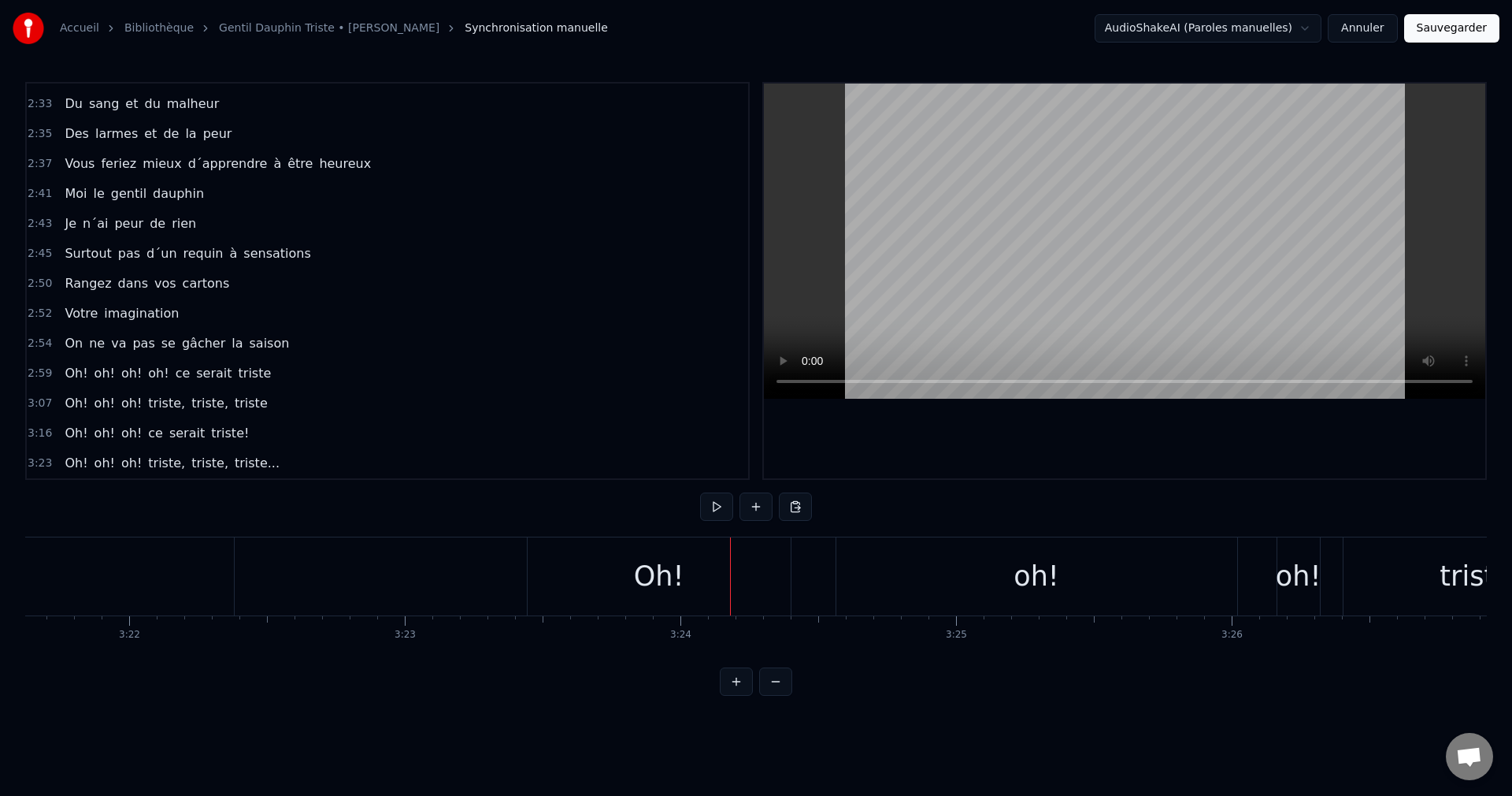
scroll to position [0, 55639]
click at [948, 595] on div "oh!" at bounding box center [984, 576] width 401 height 78
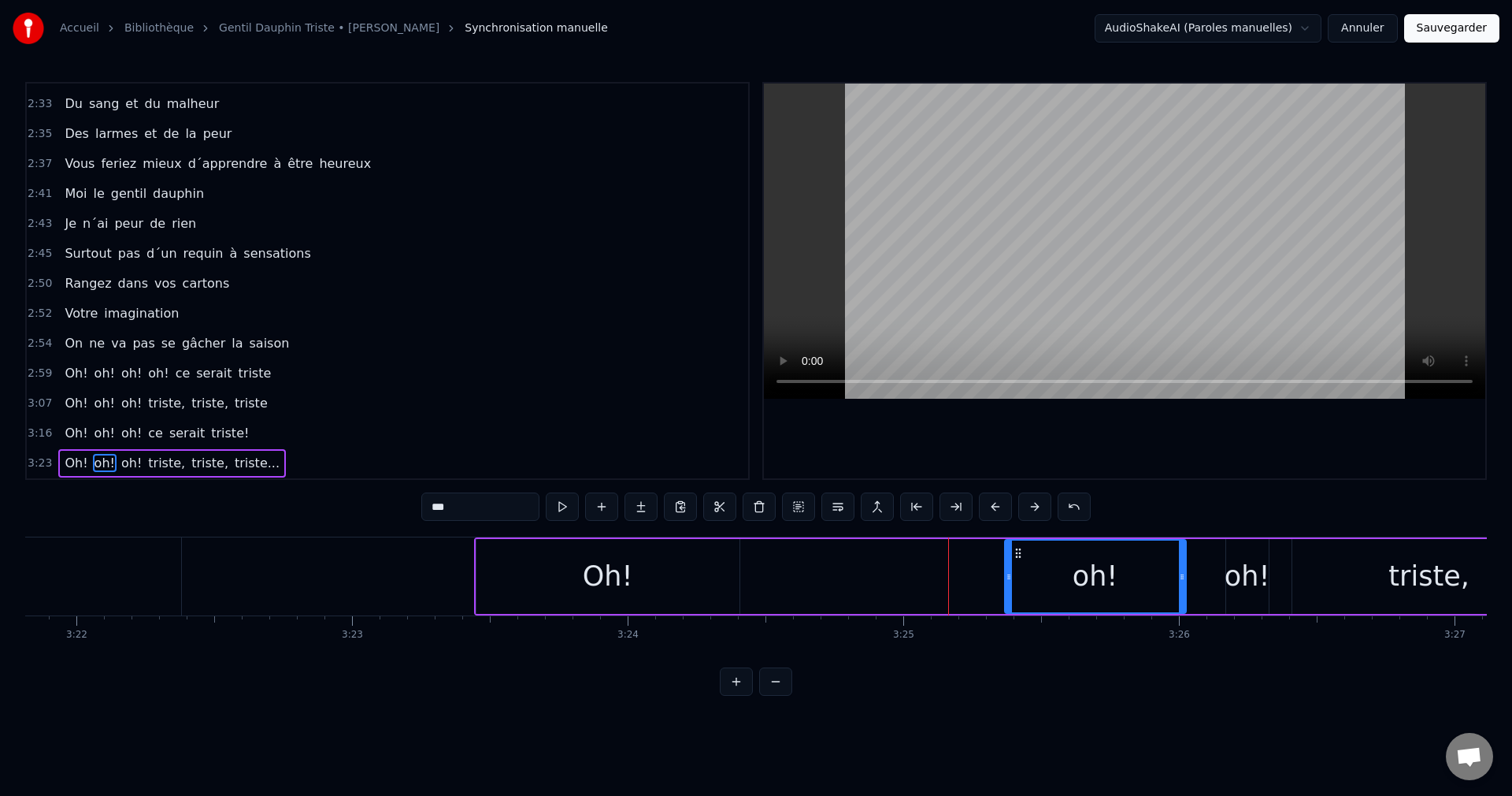
drag, startPoint x: 789, startPoint y: 576, endPoint x: 1008, endPoint y: 607, distance: 221.2
click at [1008, 607] on div at bounding box center [1009, 577] width 6 height 72
click at [664, 591] on div "Oh!" at bounding box center [608, 577] width 263 height 75
type input "***"
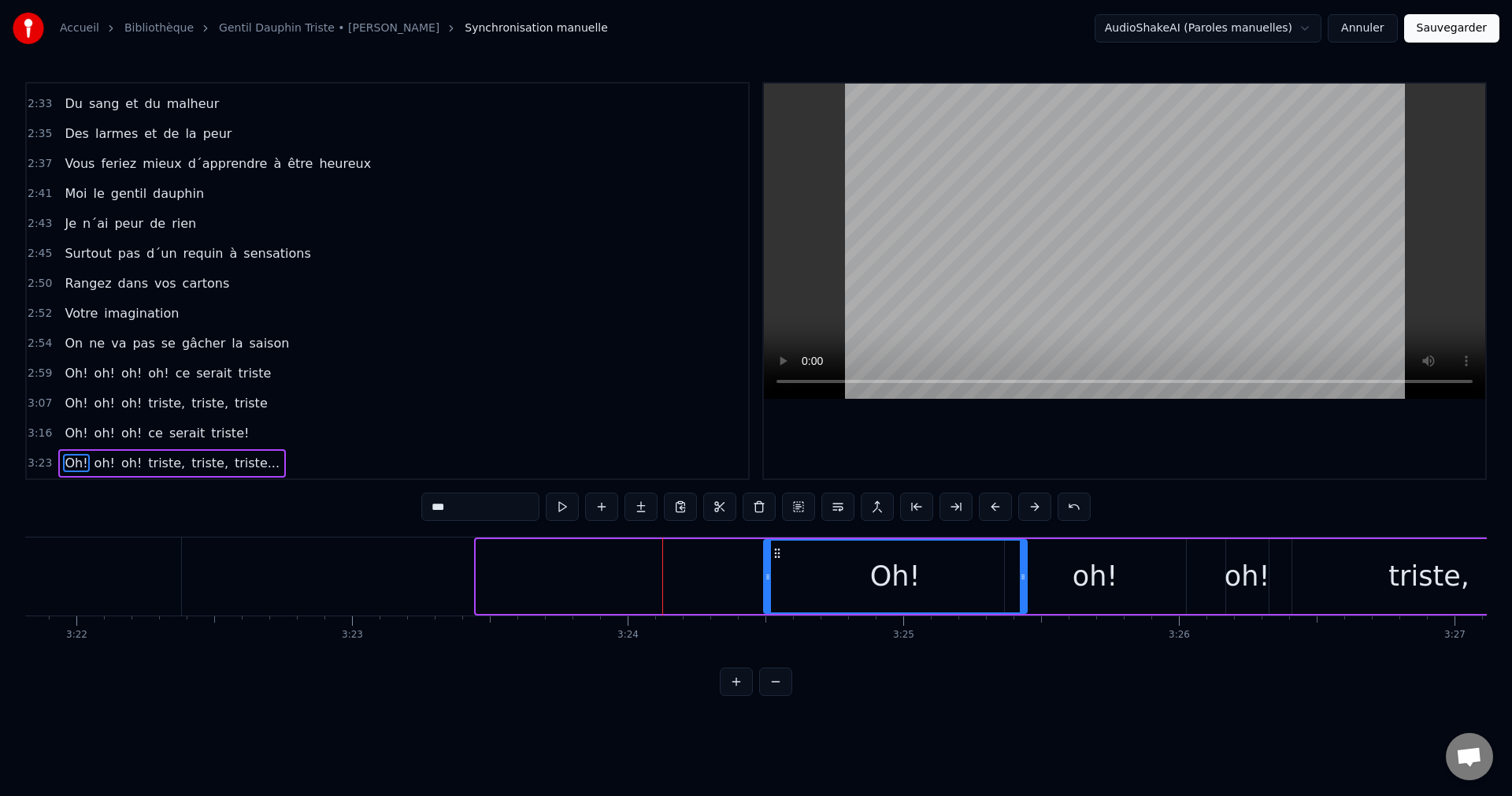
drag, startPoint x: 487, startPoint y: 551, endPoint x: 774, endPoint y: 588, distance: 289.4
click at [774, 588] on div "Oh!" at bounding box center [895, 577] width 261 height 72
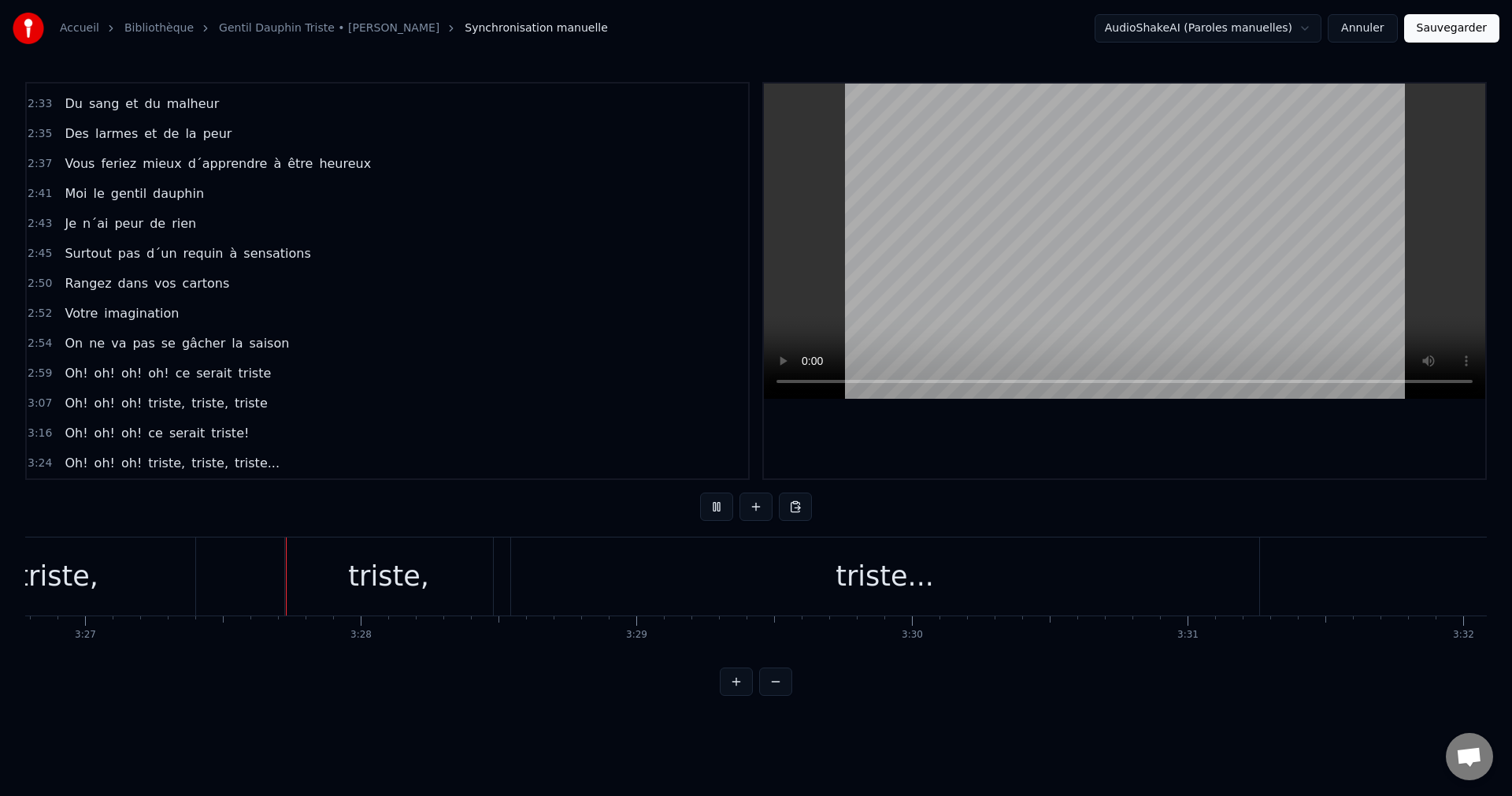
scroll to position [0, 57015]
click at [1439, 25] on button "Sauvegarder" at bounding box center [1452, 29] width 95 height 29
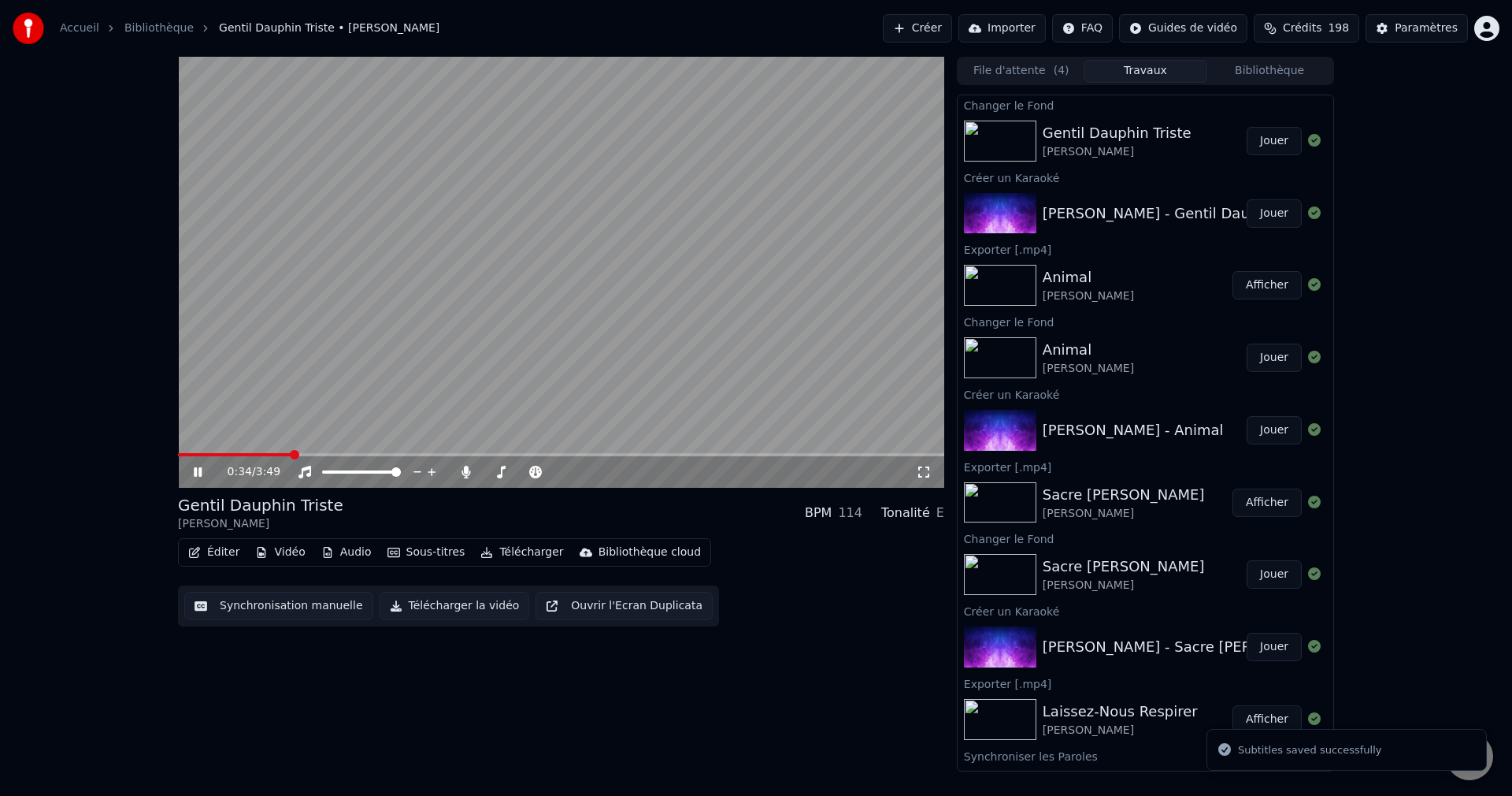
click at [293, 454] on span at bounding box center [561, 455] width 766 height 4
click at [491, 473] on span at bounding box center [487, 472] width 8 height 4
click at [201, 470] on icon at bounding box center [209, 472] width 37 height 13
click at [433, 604] on button "Télécharger la vidéo" at bounding box center [455, 606] width 150 height 29
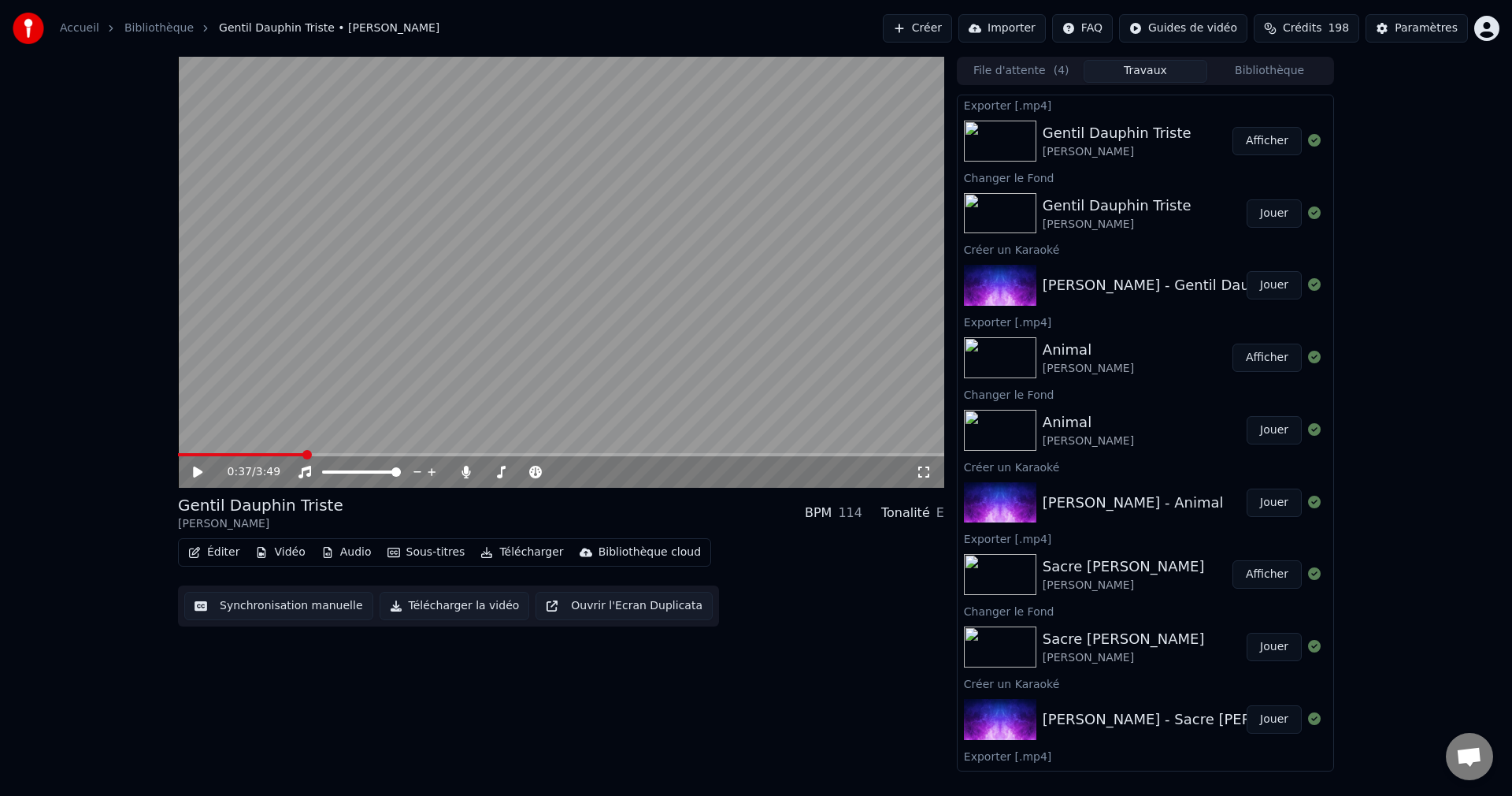
click at [919, 31] on button "Créer" at bounding box center [917, 29] width 69 height 29
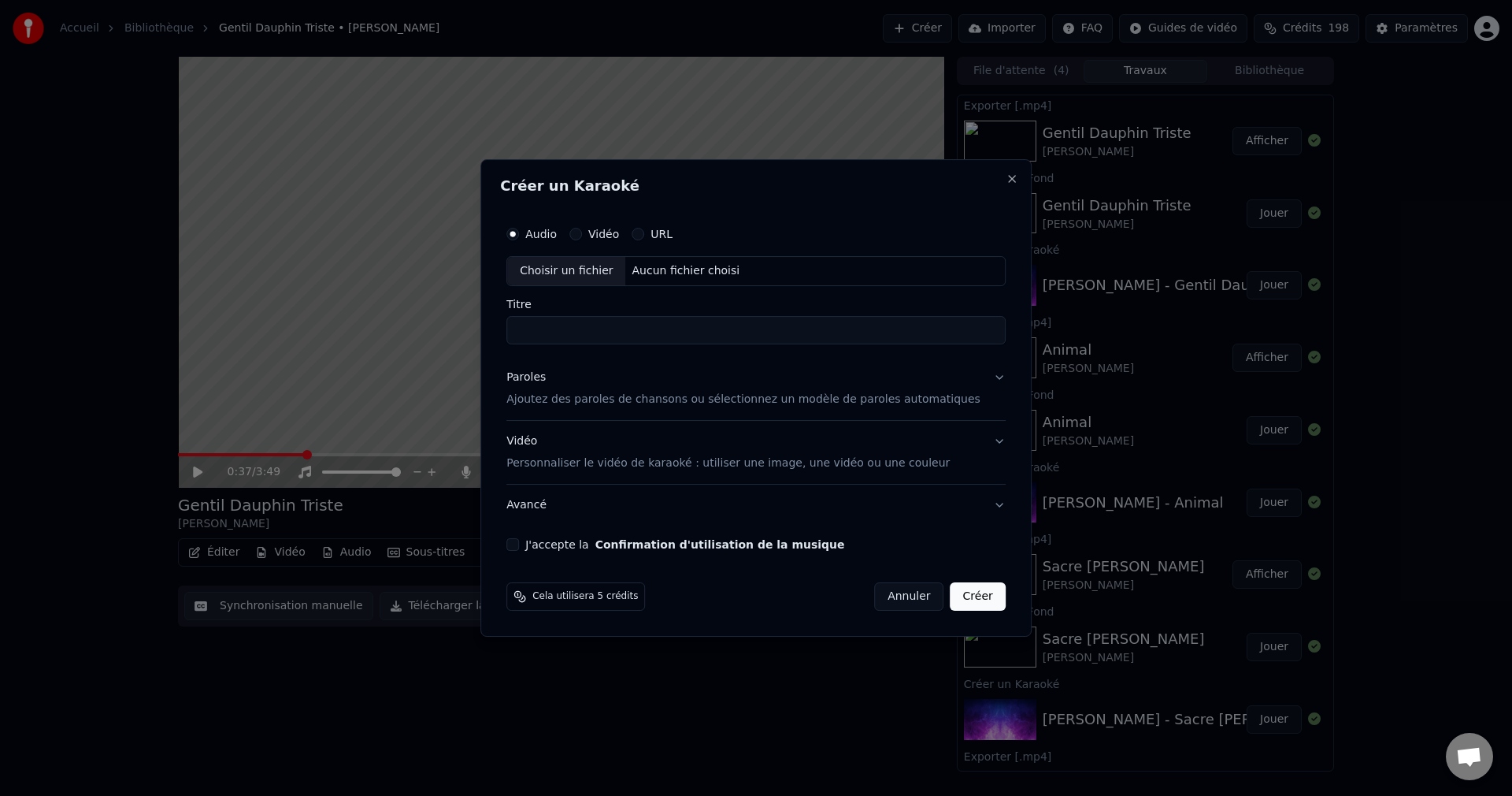
click at [580, 268] on div "Choisir un fichier" at bounding box center [567, 271] width 118 height 29
drag, startPoint x: 557, startPoint y: 327, endPoint x: 462, endPoint y: 342, distance: 96.2
click at [462, 342] on body "Accueil Bibliothèque Gentil Dauphin Triste • [PERSON_NAME] Créer Importer FAQ G…" at bounding box center [756, 398] width 1512 height 796
type input "**********"
click at [978, 379] on button "Paroles Ajoutez des paroles de chansons ou sélectionnez un modèle de paroles au…" at bounding box center [756, 389] width 500 height 63
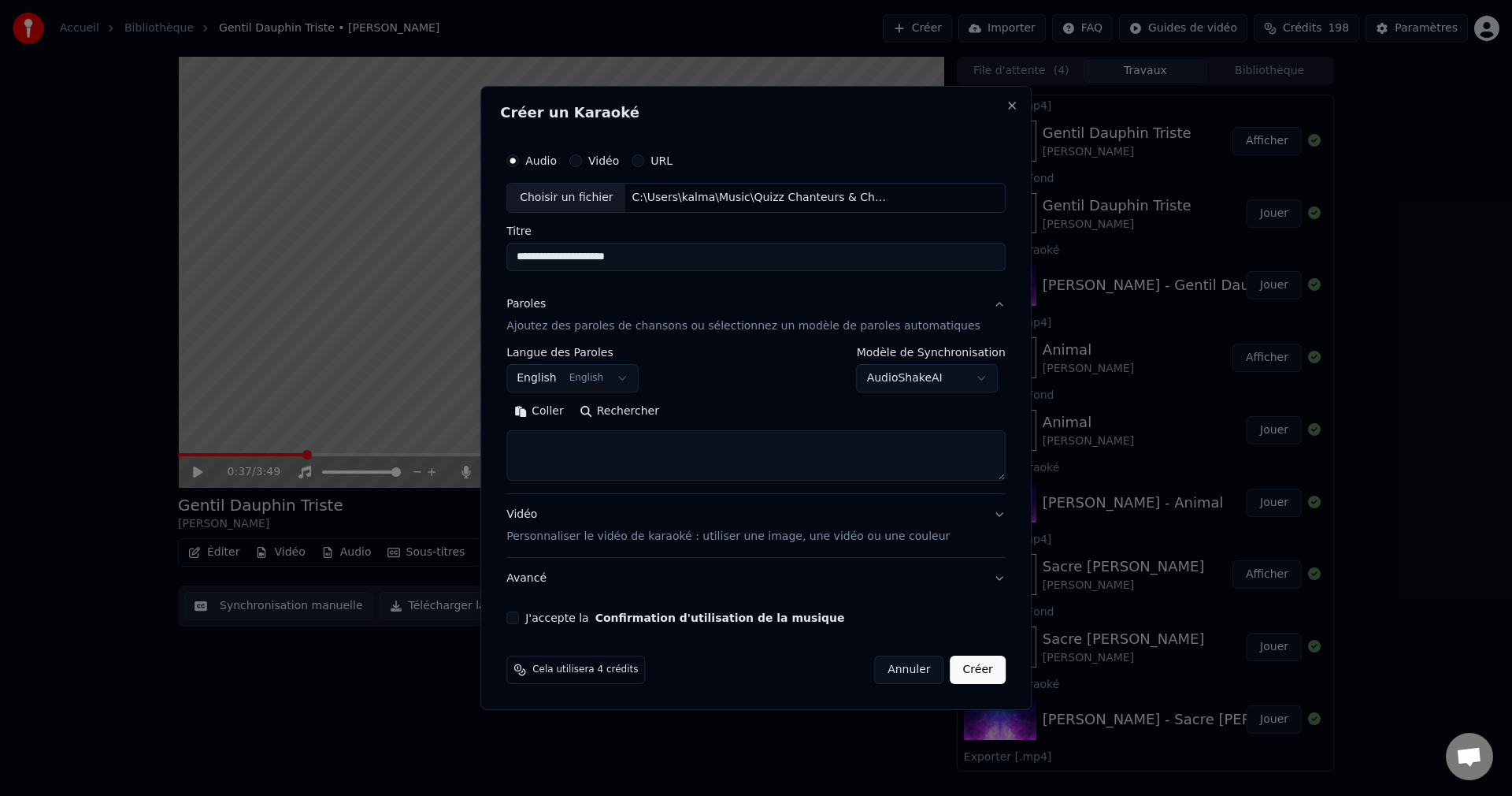
click at [658, 414] on button "Rechercher" at bounding box center [619, 411] width 95 height 25
type textarea "**********"
click at [542, 615] on div "J'accepte la Confirmation d'utilisation de la musique" at bounding box center [756, 618] width 500 height 13
click at [519, 621] on button "J'accepte la Confirmation d'utilisation de la musique" at bounding box center [513, 618] width 13 height 13
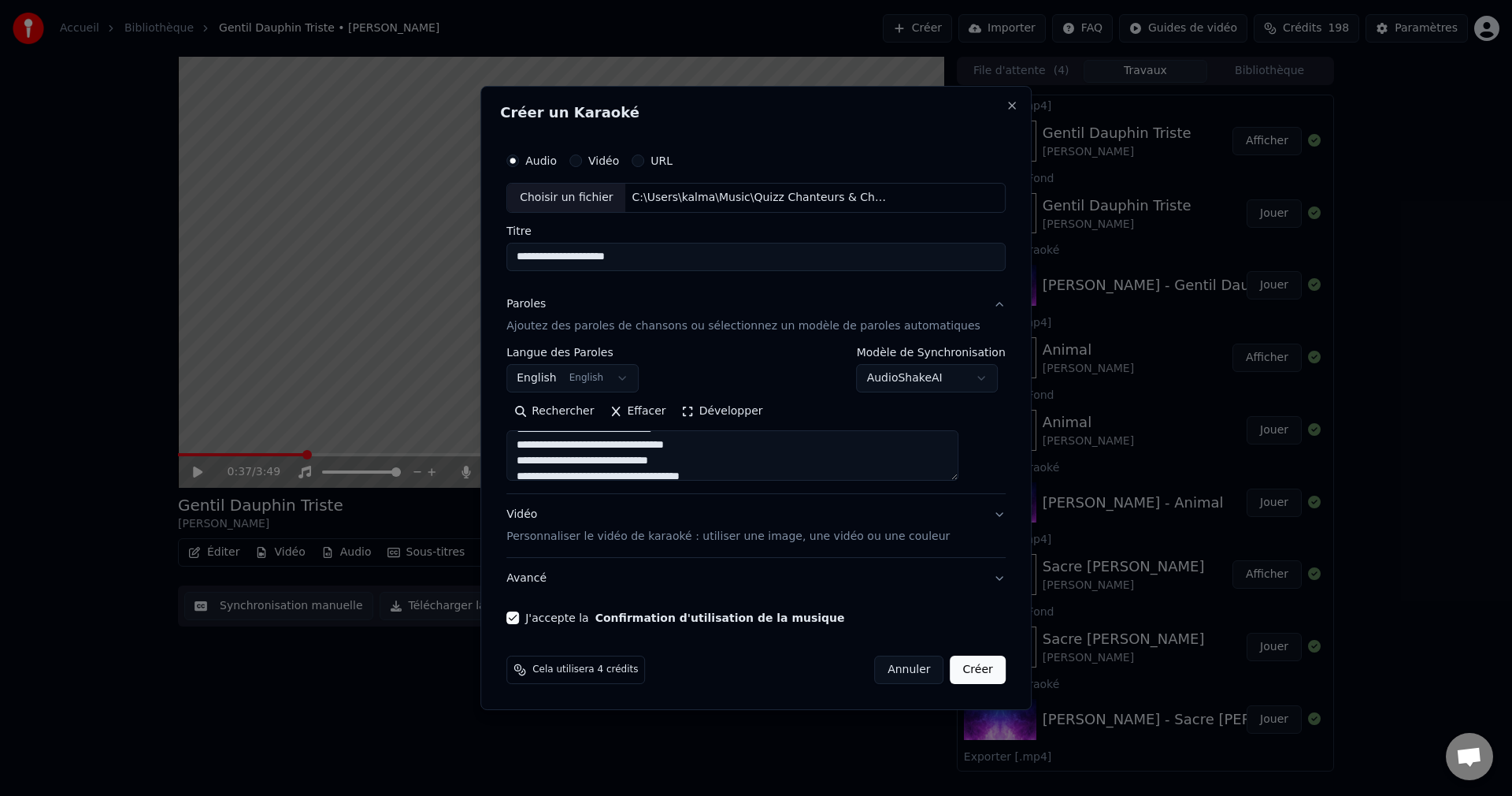
click at [954, 674] on button "Créer" at bounding box center [978, 670] width 56 height 29
select select "**"
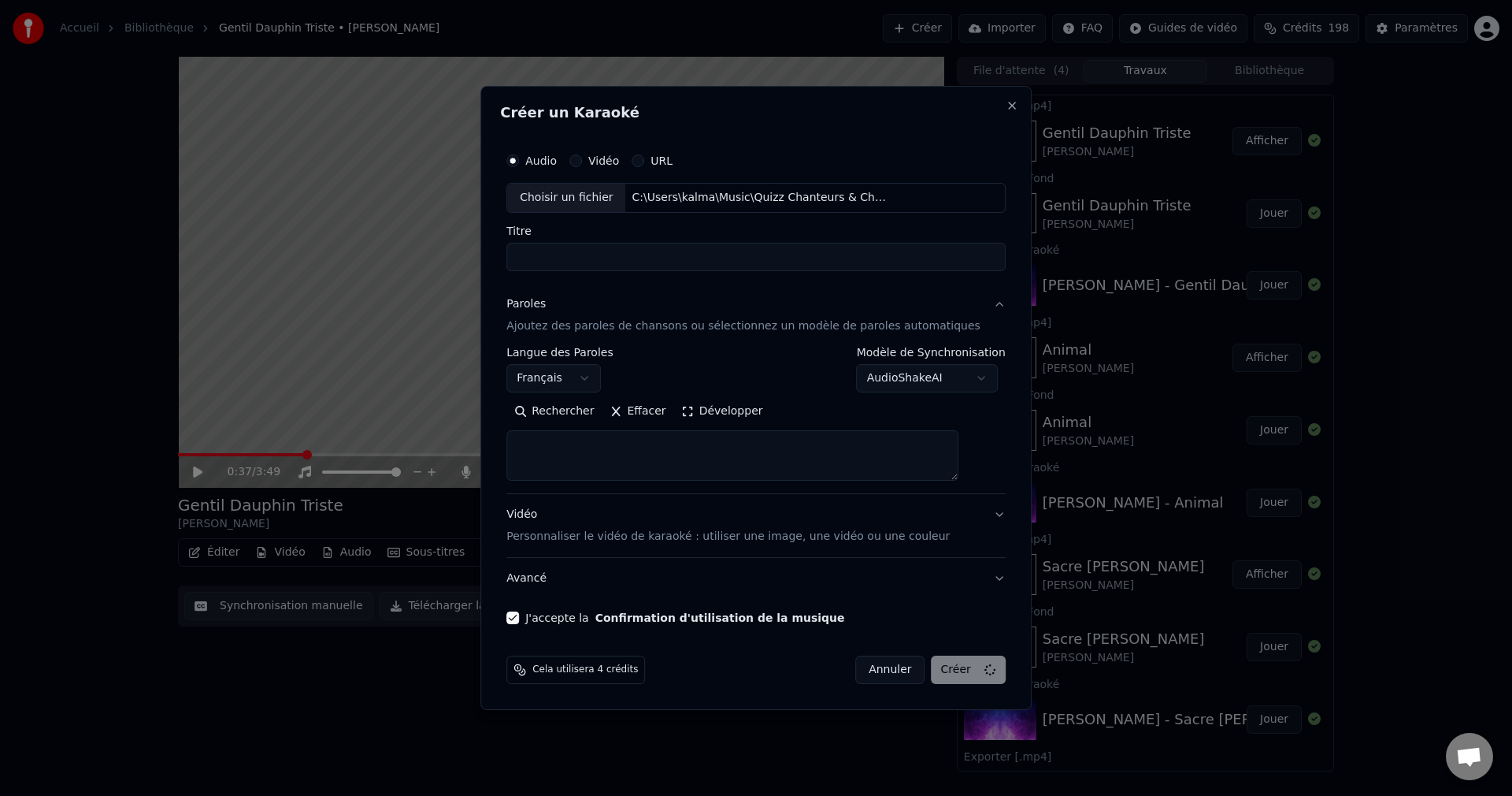
select select
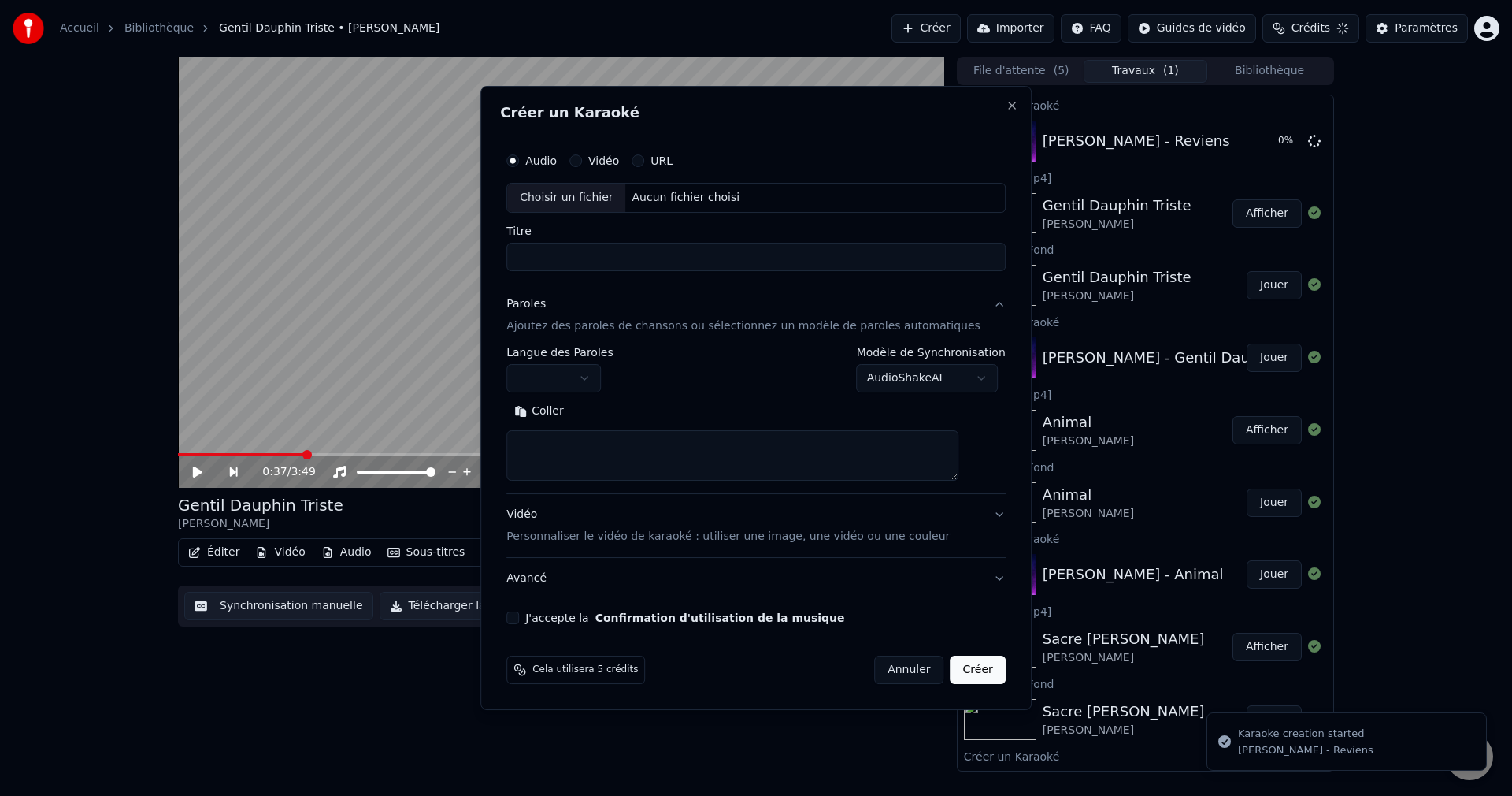
scroll to position [0, 0]
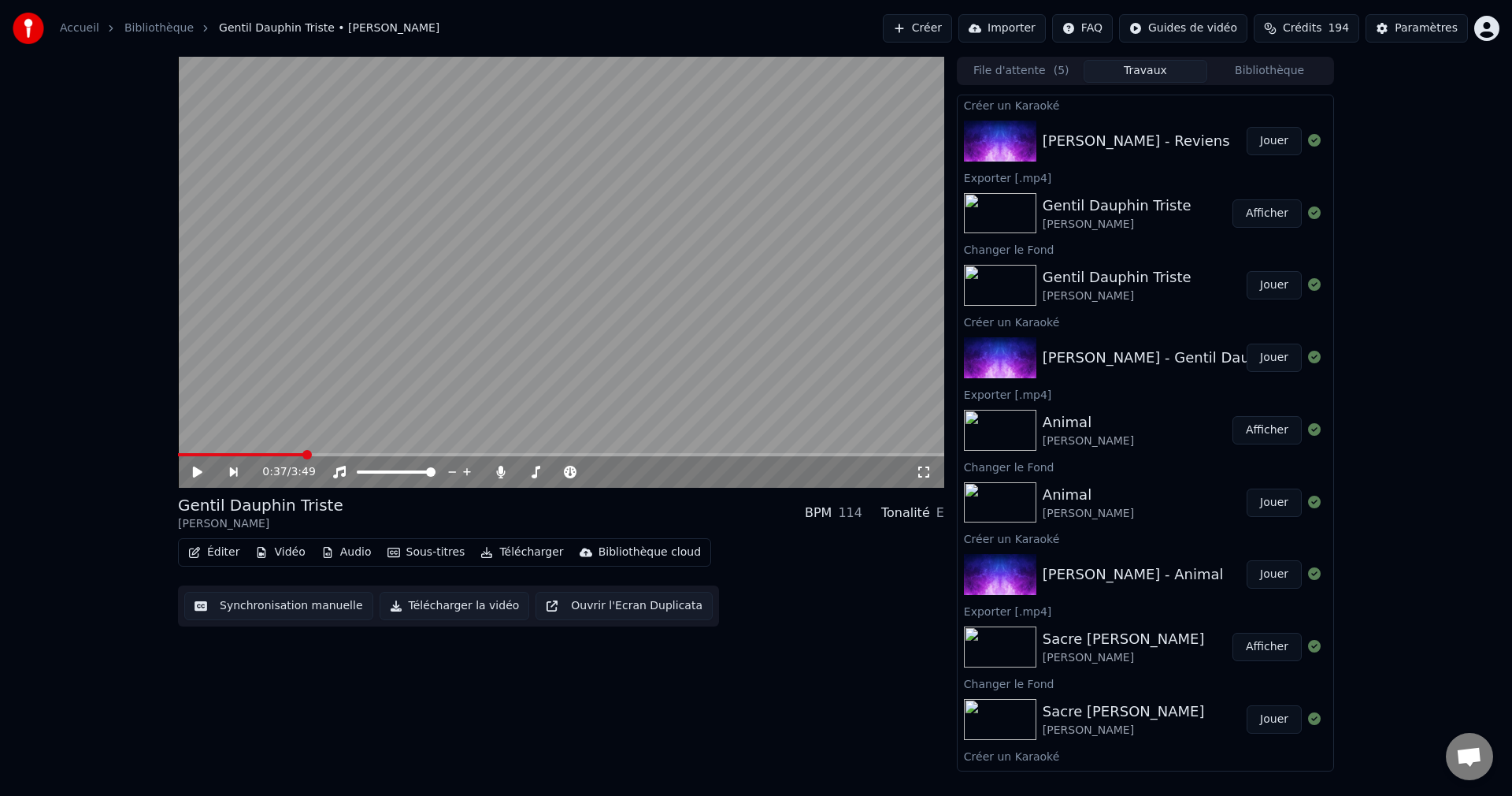
click at [1269, 141] on button "Jouer" at bounding box center [1275, 141] width 56 height 29
click at [197, 469] on icon at bounding box center [209, 472] width 37 height 13
click at [282, 548] on button "Vidéo" at bounding box center [280, 552] width 63 height 22
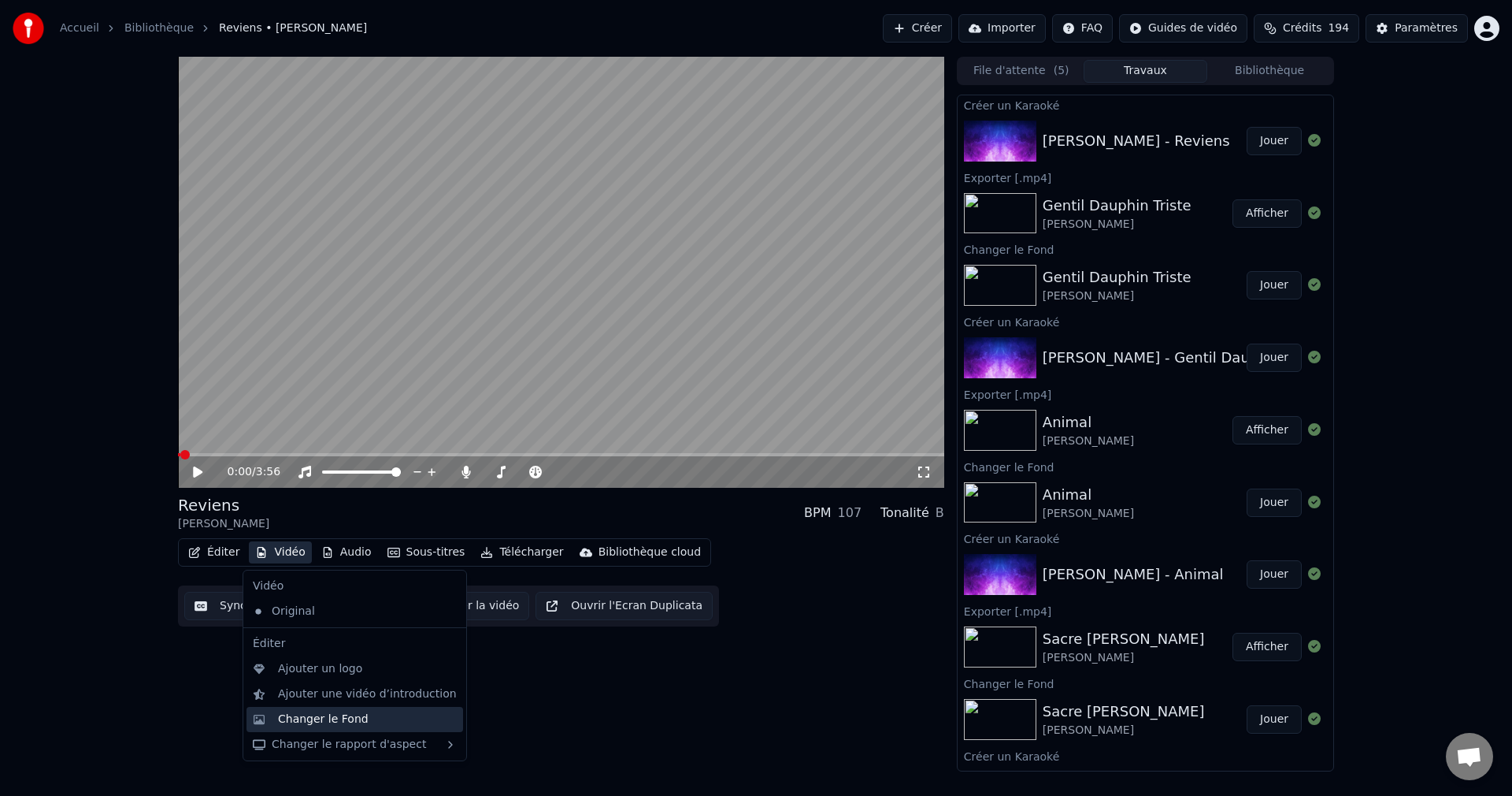
click at [312, 718] on div "Changer le Fond" at bounding box center [323, 720] width 90 height 16
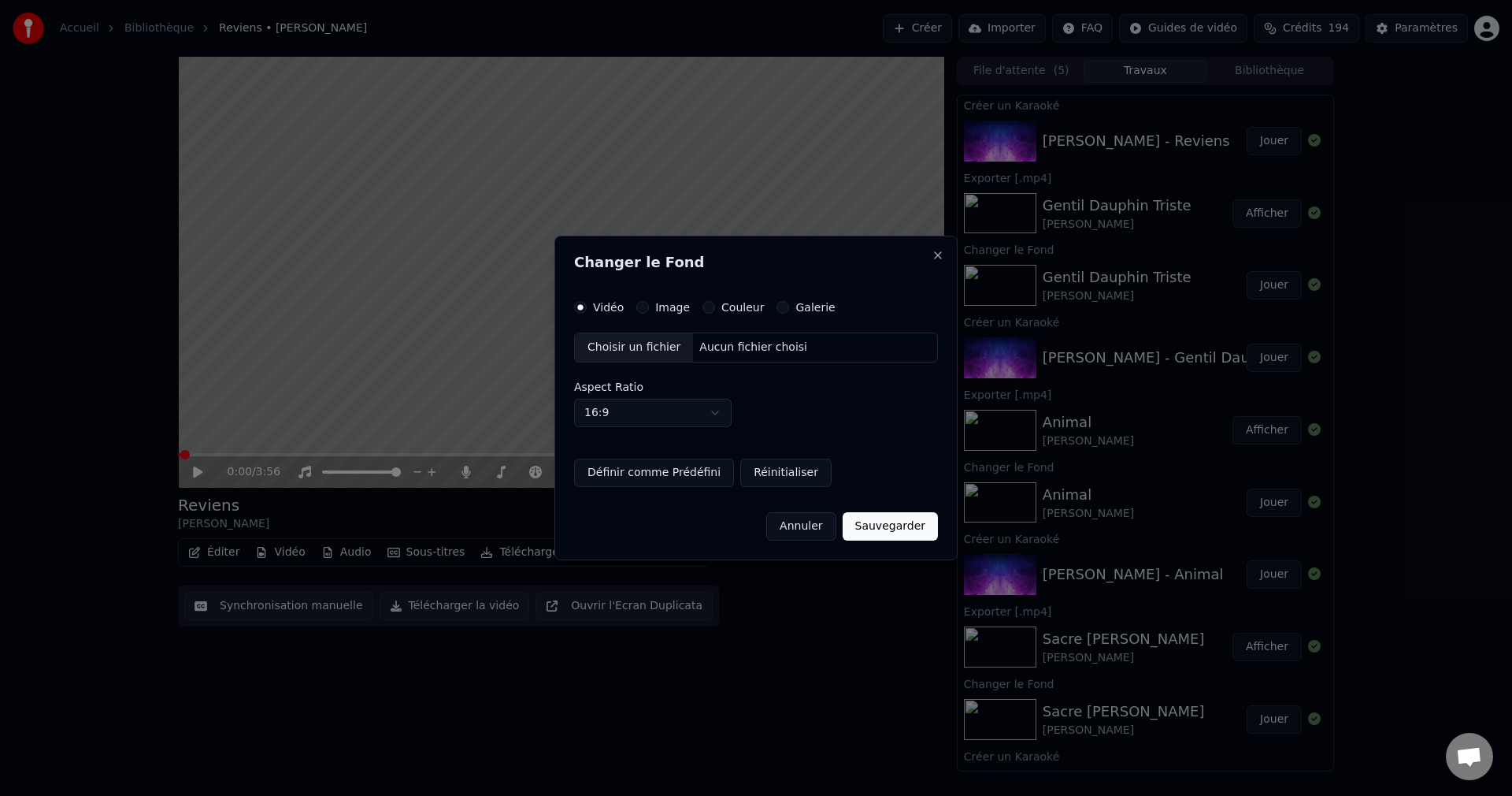
click at [636, 347] on div "Choisir un fichier" at bounding box center [634, 347] width 118 height 29
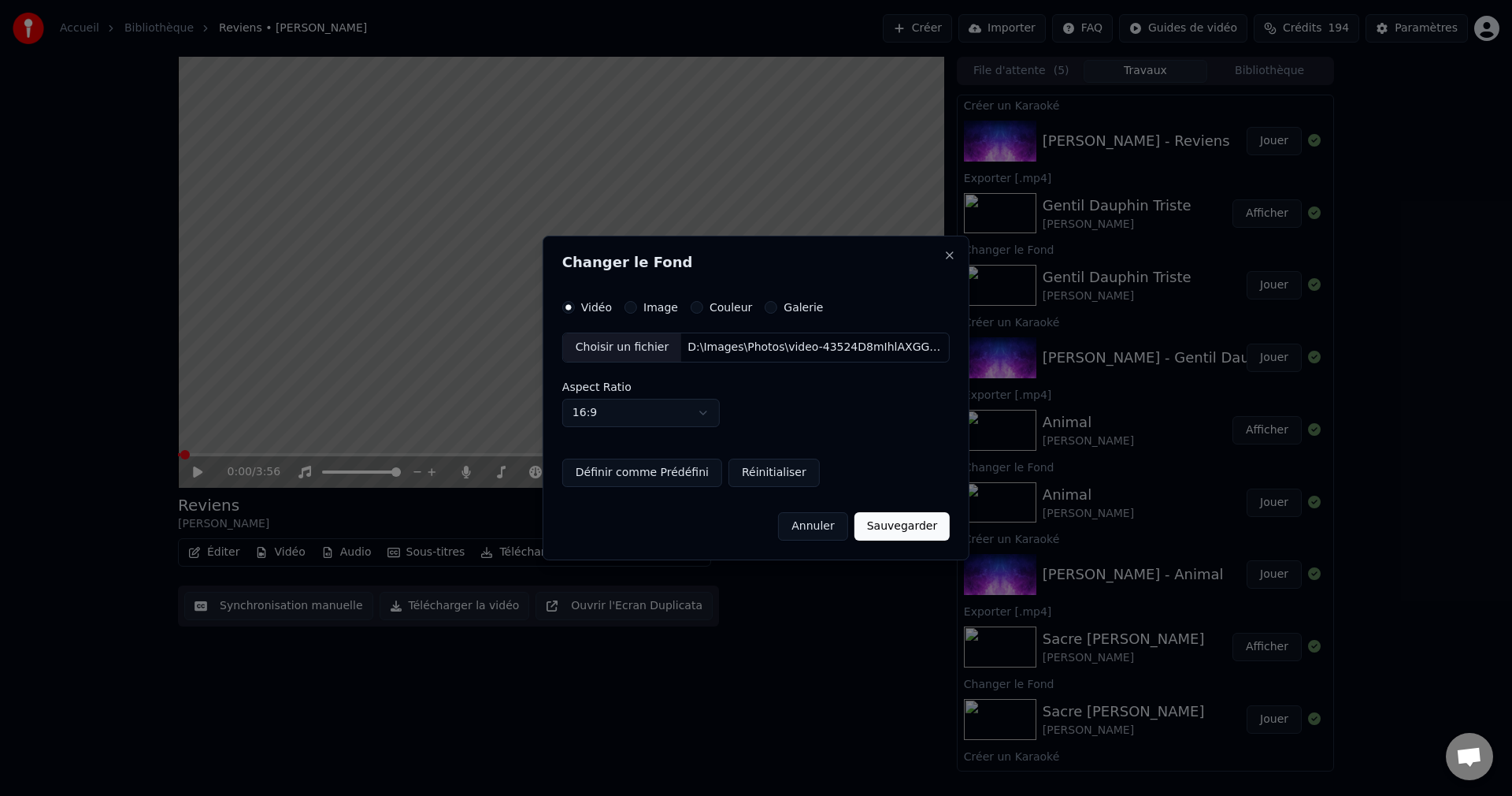
click at [886, 534] on button "Sauvegarder" at bounding box center [902, 526] width 95 height 29
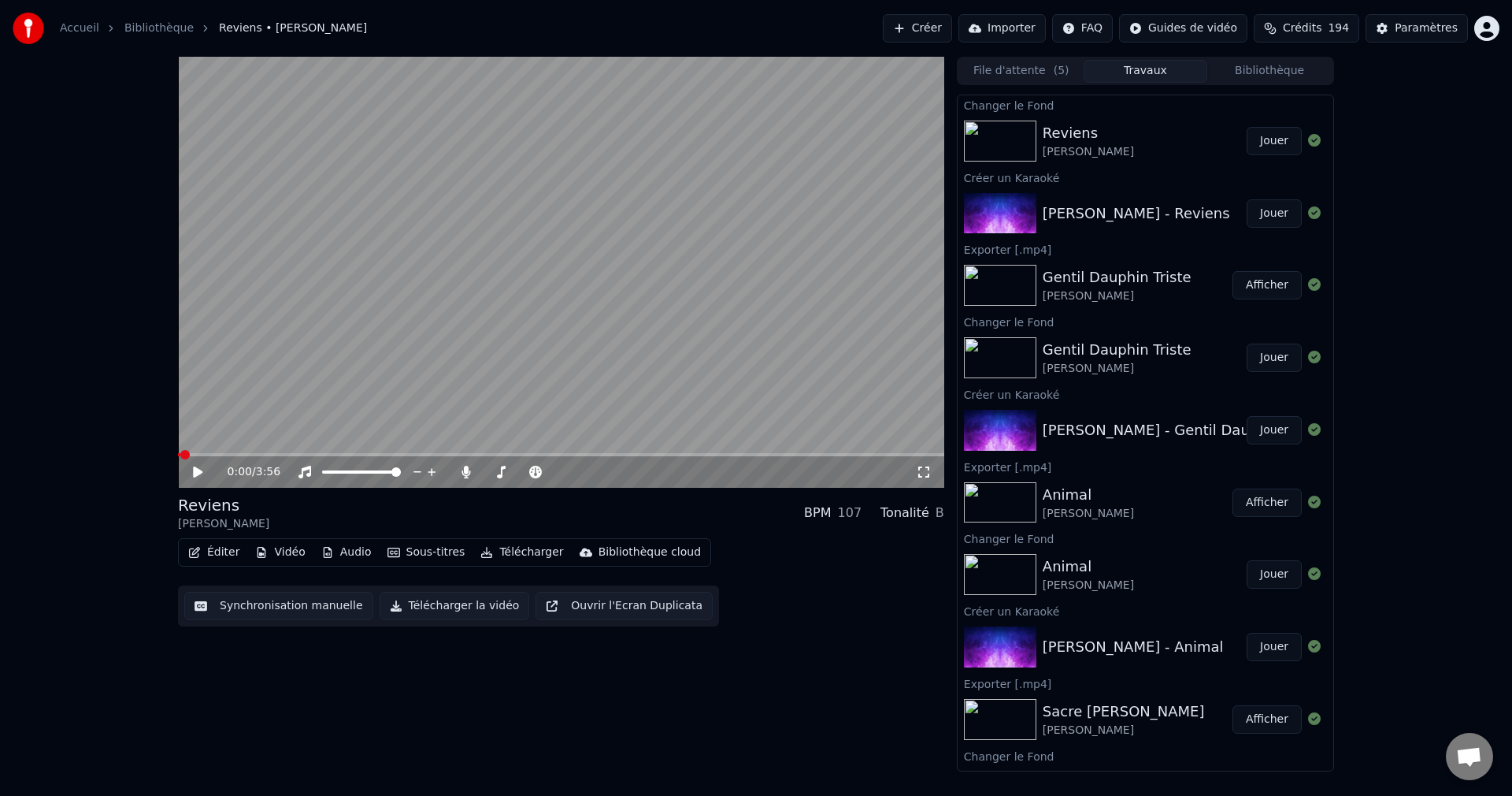
click at [193, 467] on icon at bounding box center [198, 472] width 10 height 11
click at [199, 466] on icon at bounding box center [209, 472] width 37 height 13
click at [1286, 142] on button "Jouer" at bounding box center [1275, 141] width 56 height 29
click at [1263, 140] on button "Jouer" at bounding box center [1275, 141] width 56 height 29
click at [562, 476] on span at bounding box center [558, 472] width 10 height 10
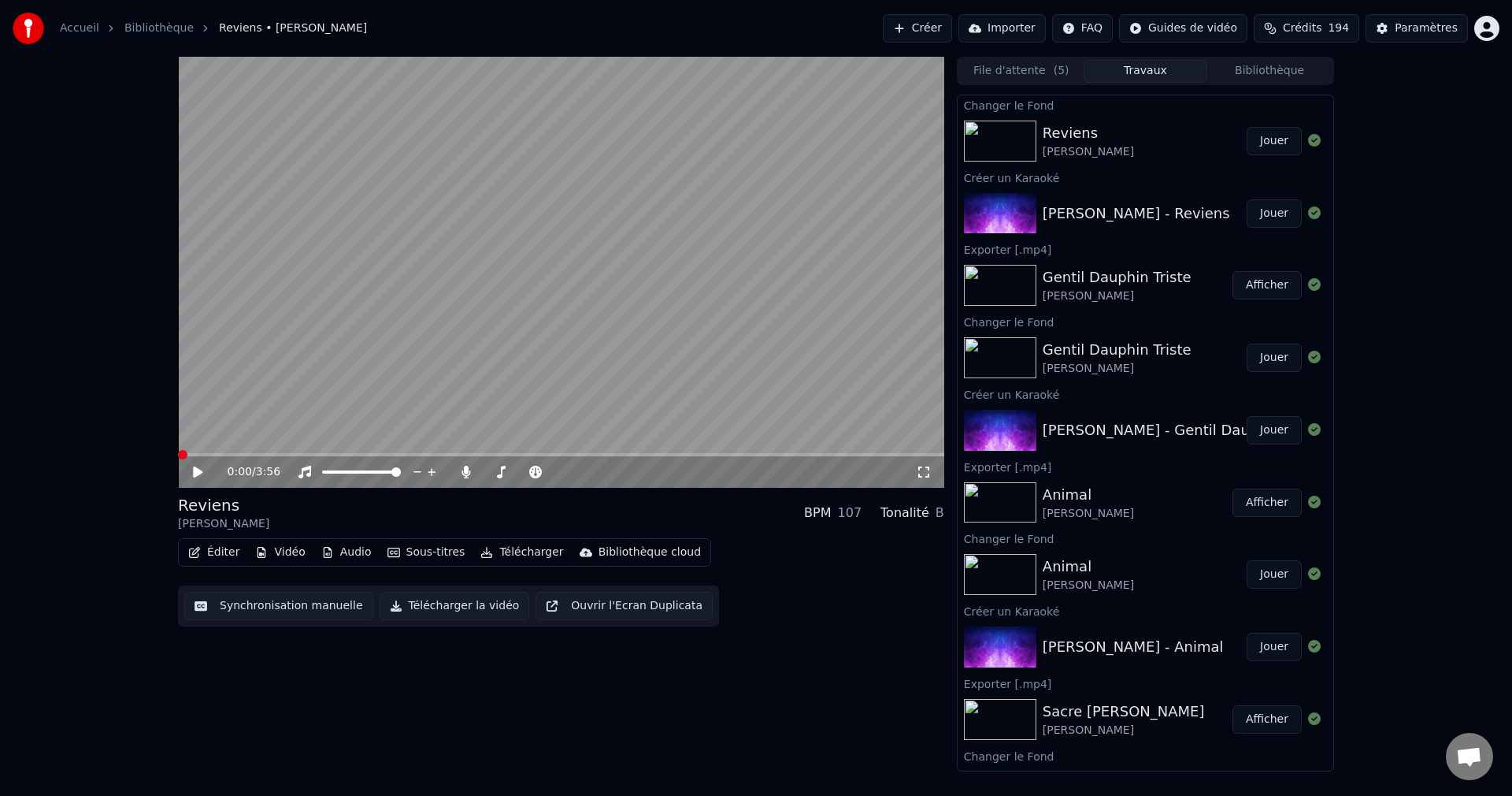
click at [201, 469] on icon at bounding box center [209, 472] width 37 height 13
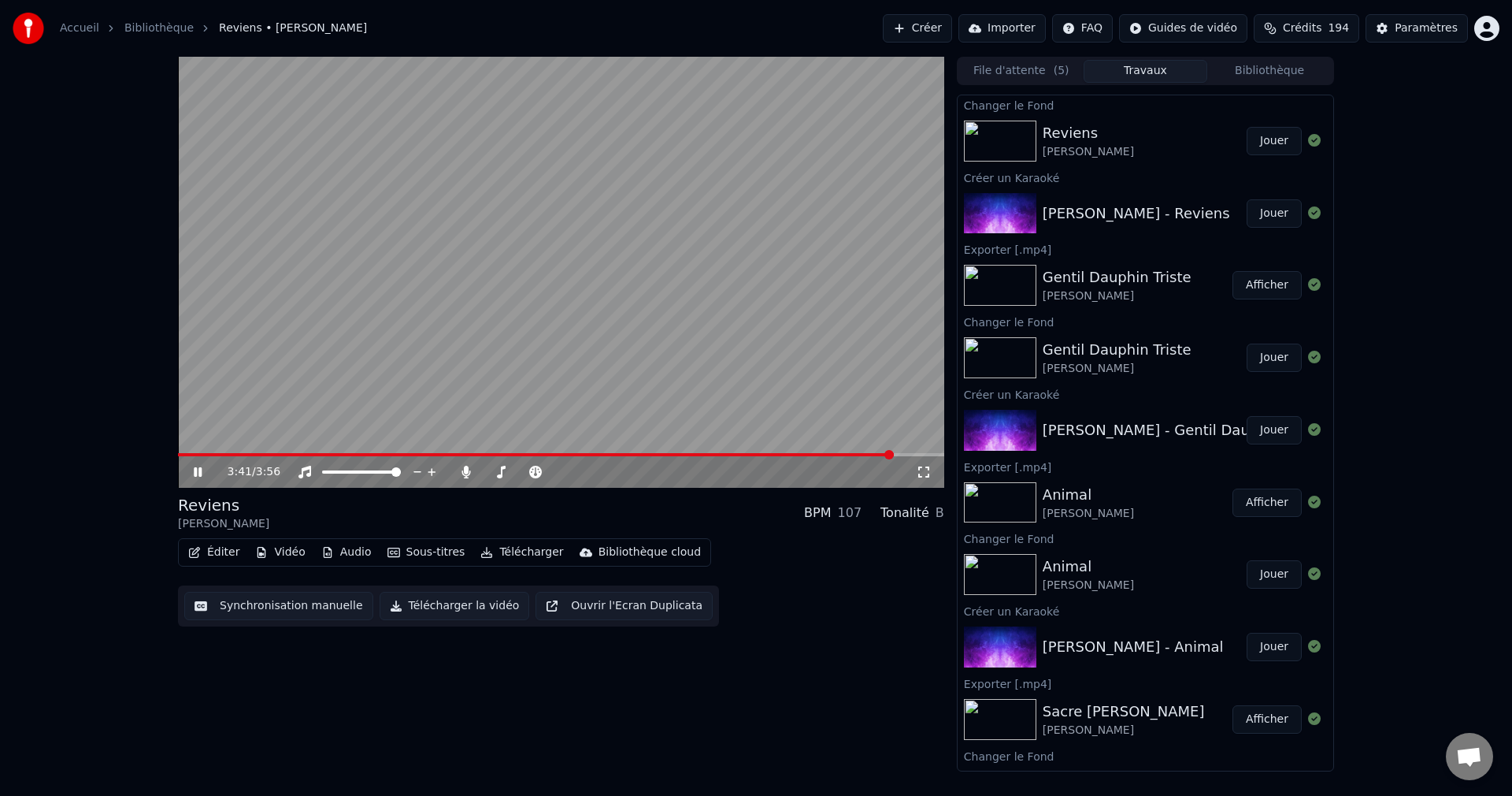
click at [194, 469] on icon at bounding box center [197, 472] width 8 height 10
click at [202, 559] on button "Éditer" at bounding box center [213, 552] width 64 height 22
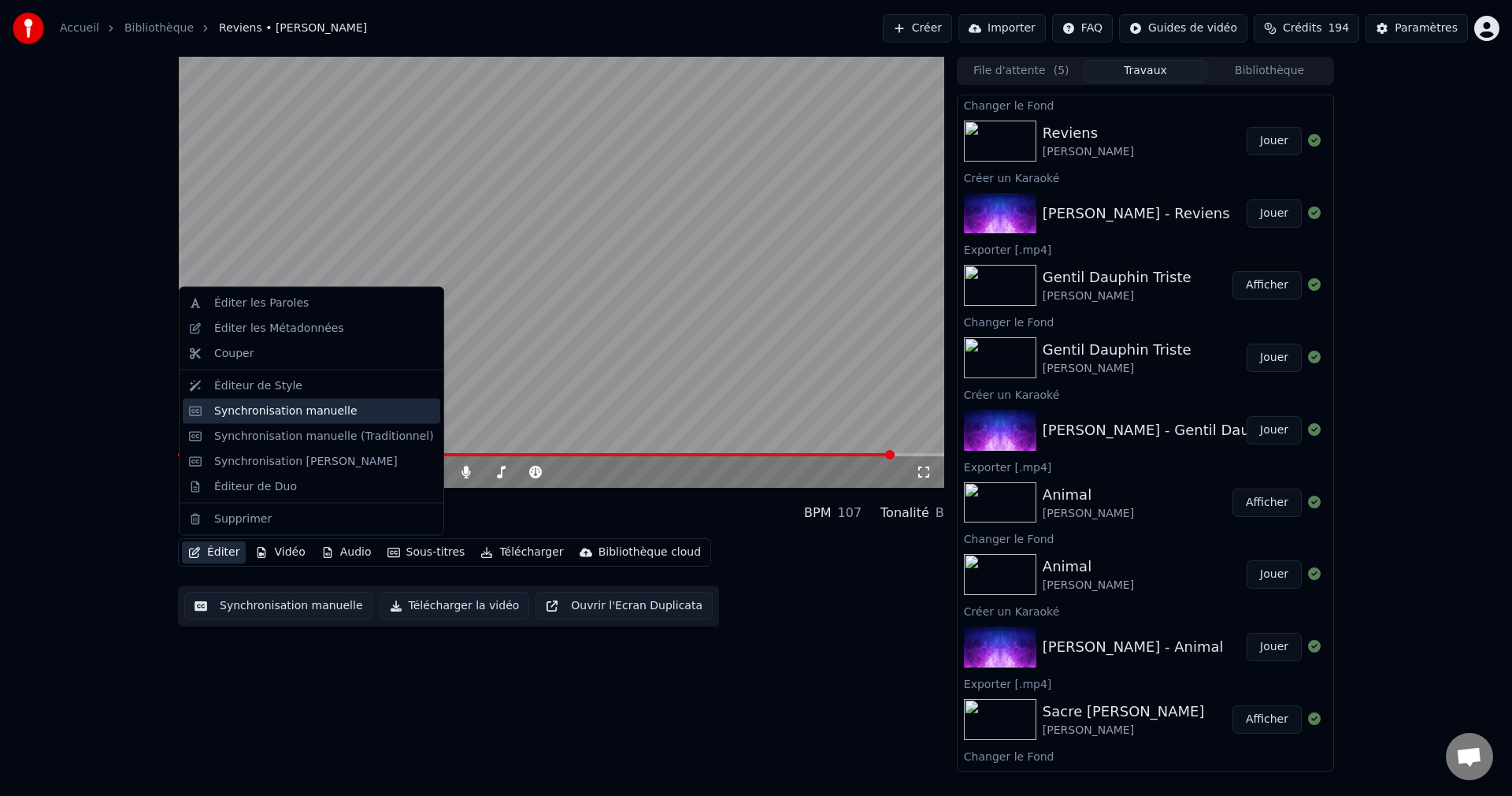
click at [278, 410] on div "Synchronisation manuelle" at bounding box center [286, 411] width 143 height 16
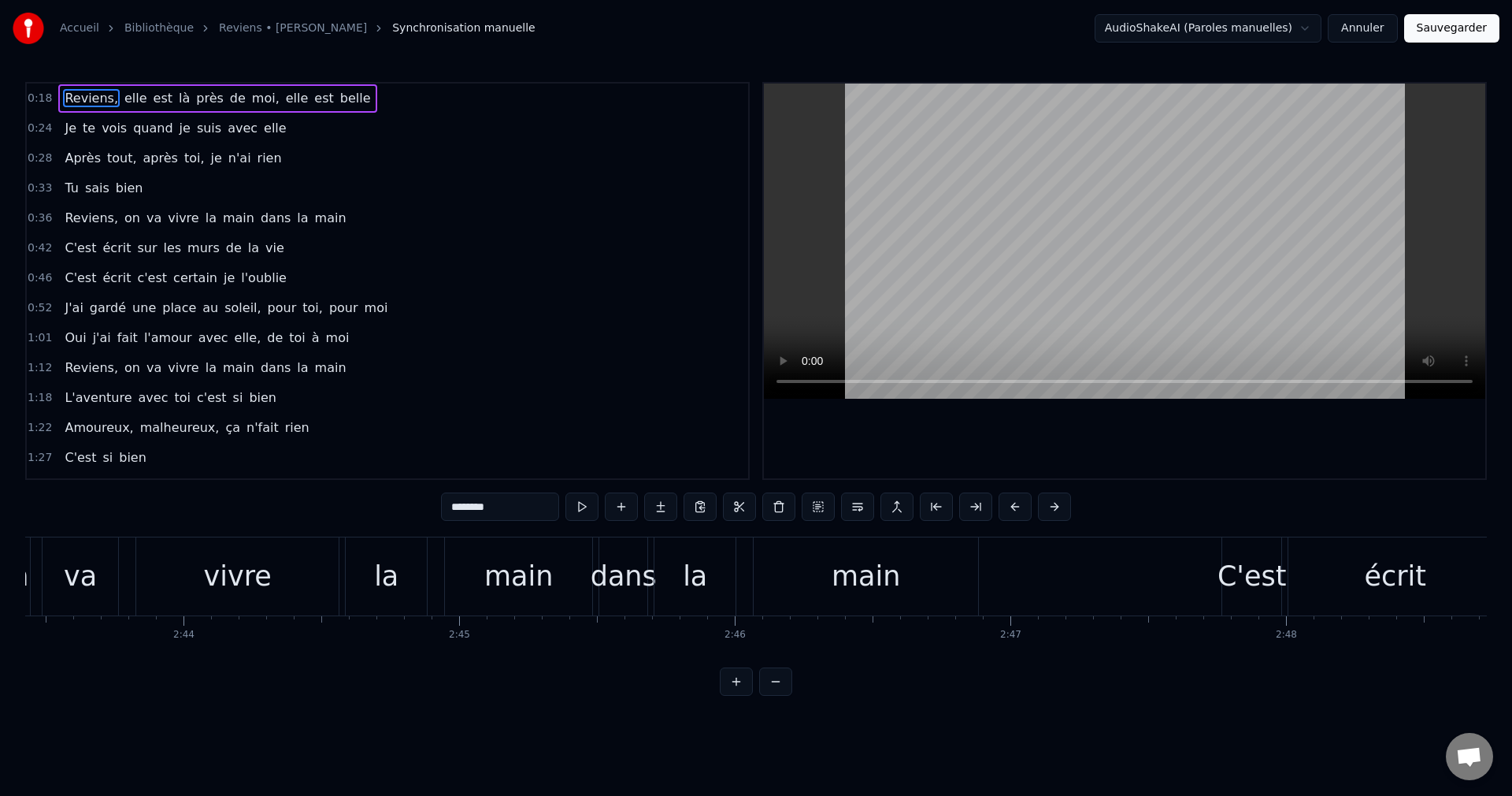
scroll to position [0, 45076]
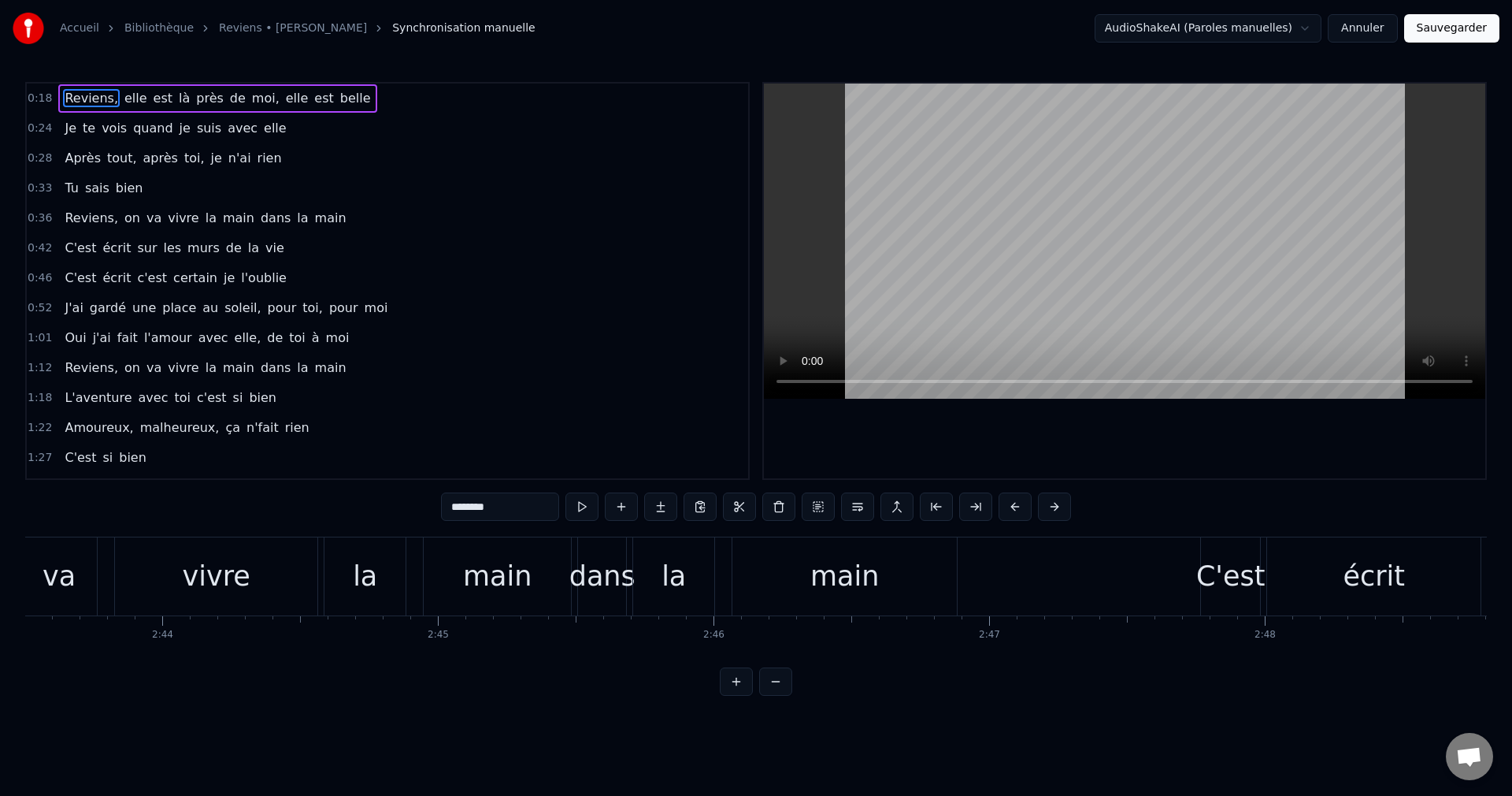
click at [833, 599] on div "main" at bounding box center [844, 576] width 225 height 78
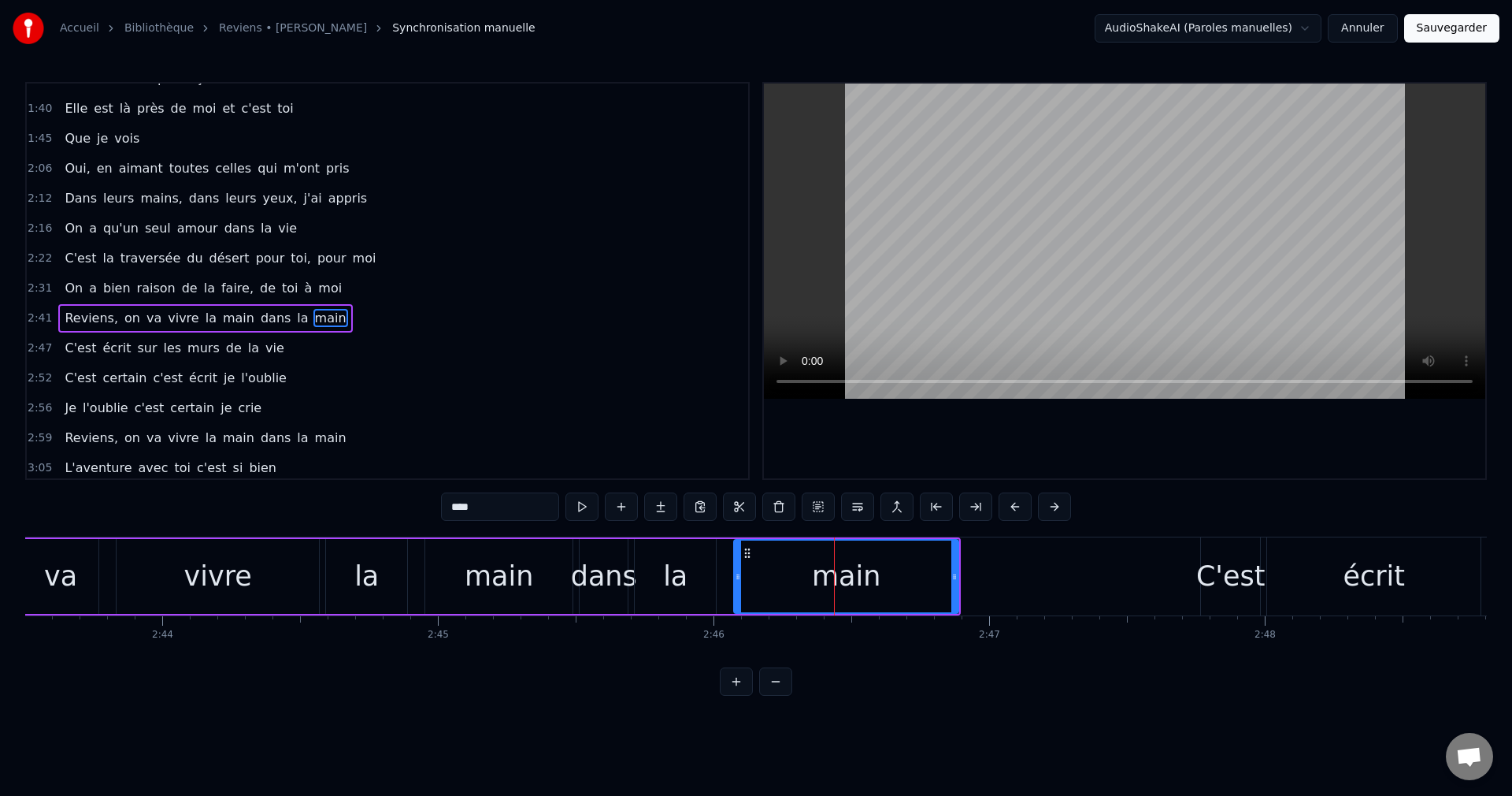
scroll to position [475, 0]
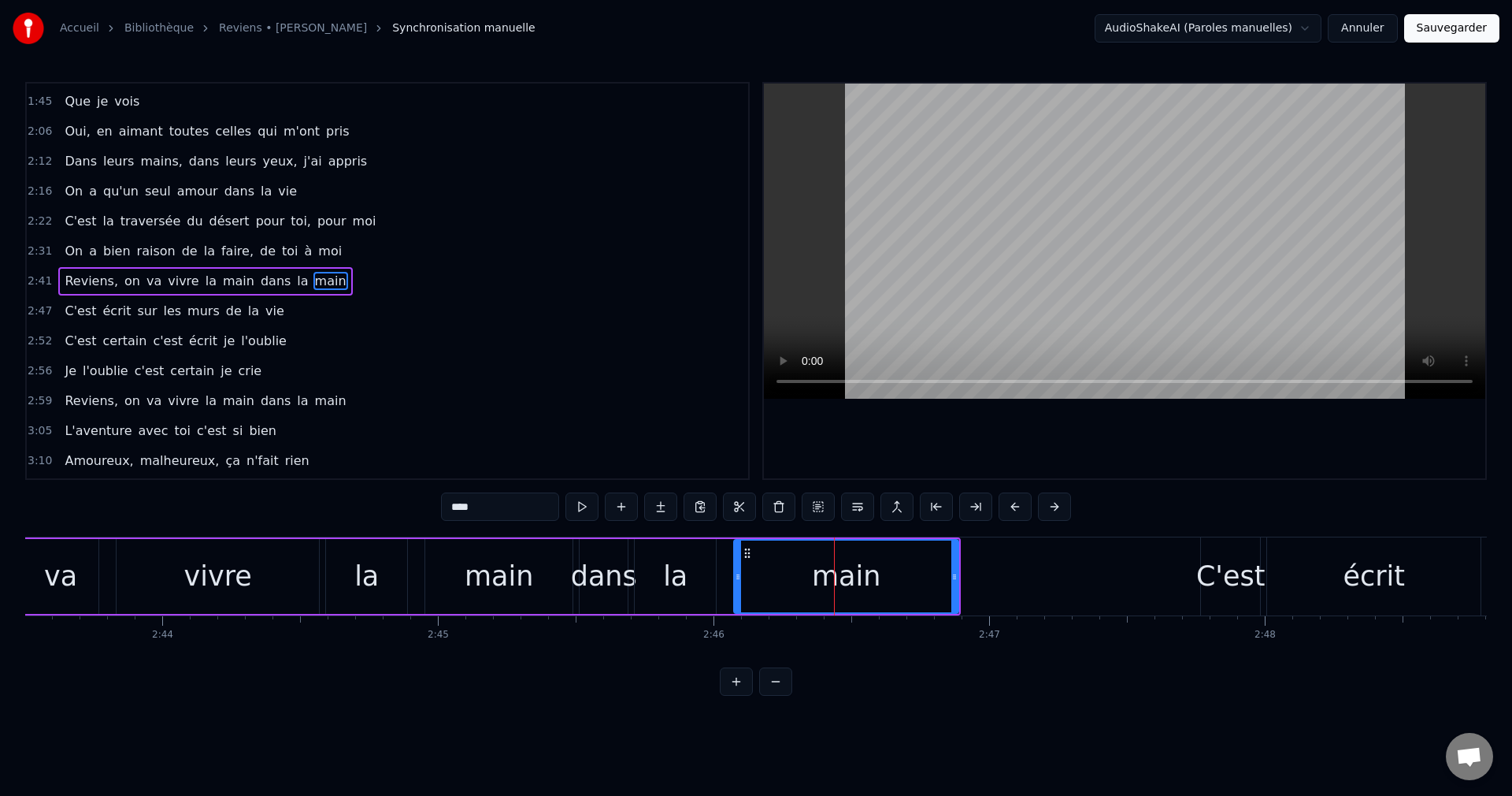
click at [515, 580] on div "main" at bounding box center [499, 576] width 69 height 42
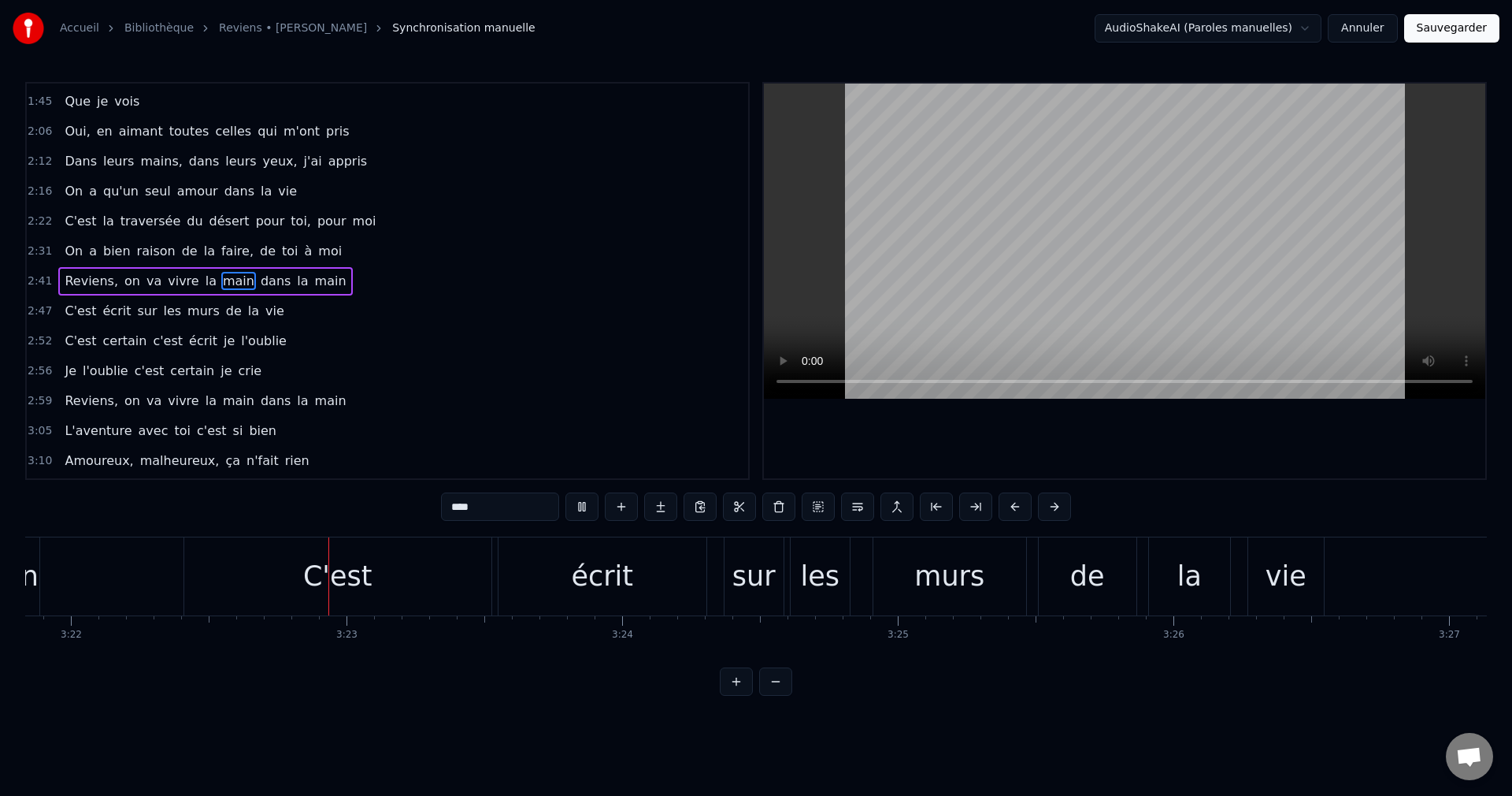
scroll to position [0, 55650]
click at [443, 556] on div "C'est" at bounding box center [331, 576] width 307 height 78
type input "*****"
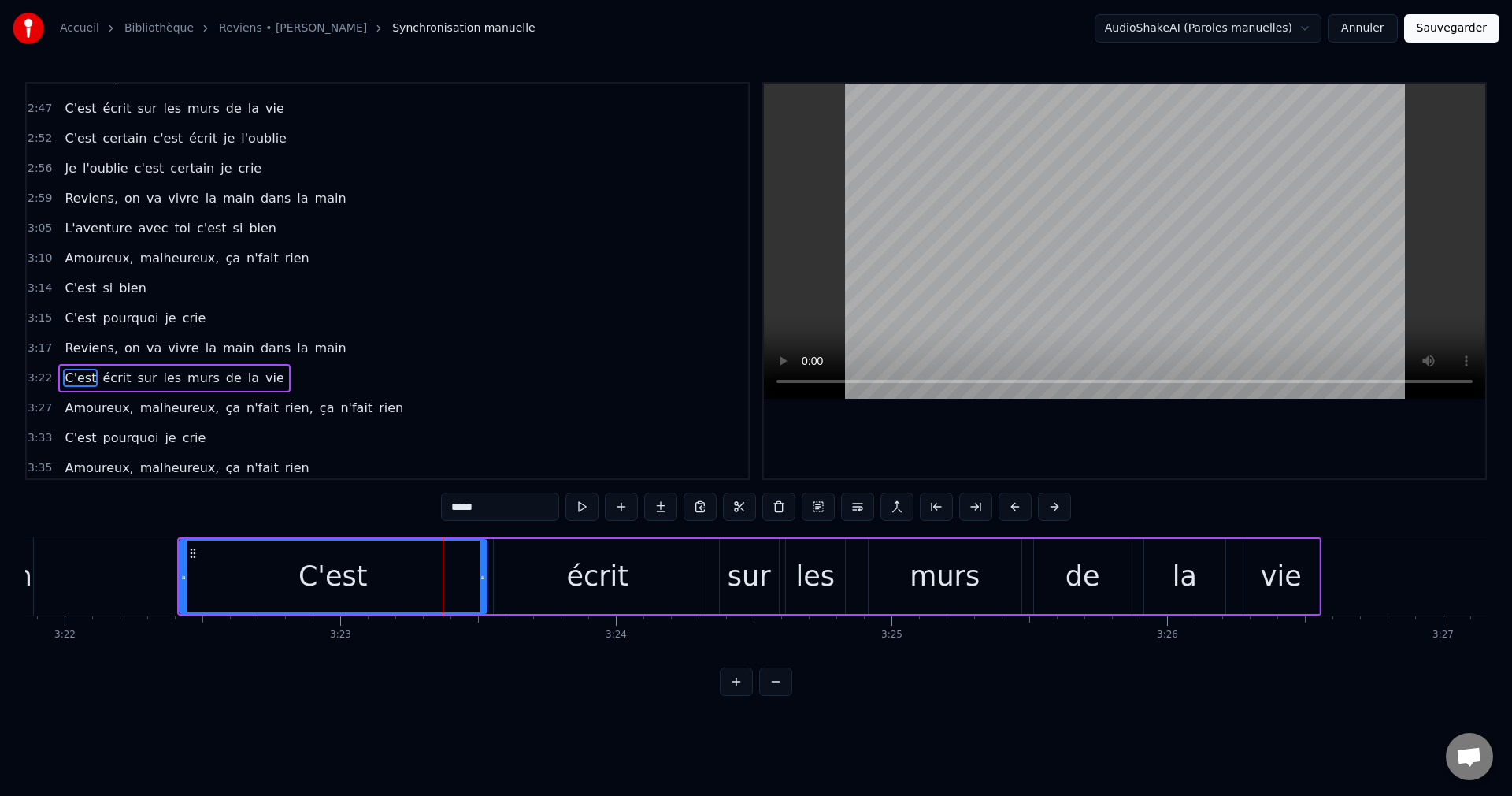
scroll to position [713, 0]
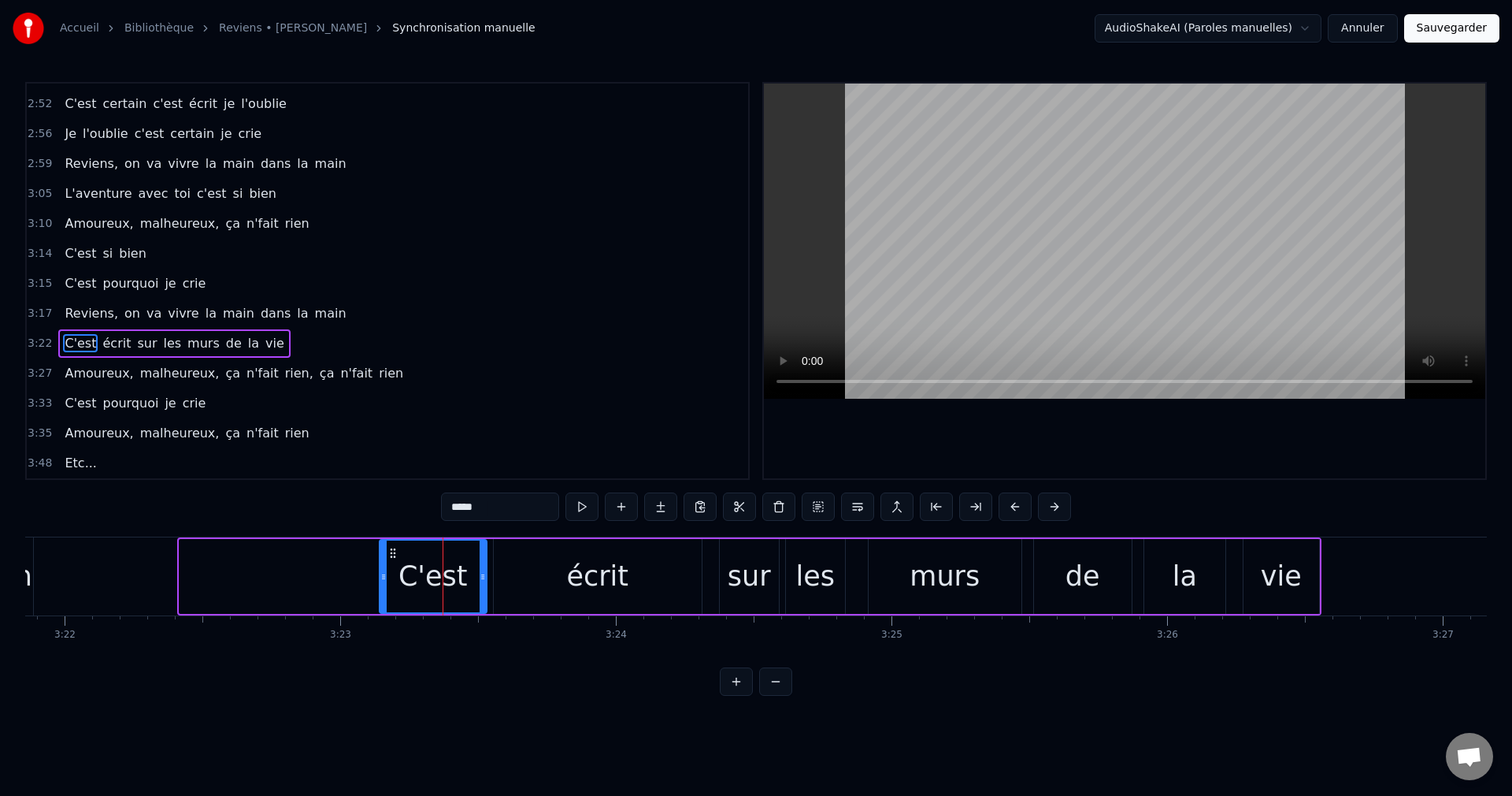
drag, startPoint x: 184, startPoint y: 576, endPoint x: 378, endPoint y: 602, distance: 195.7
click at [384, 603] on div at bounding box center [383, 577] width 6 height 72
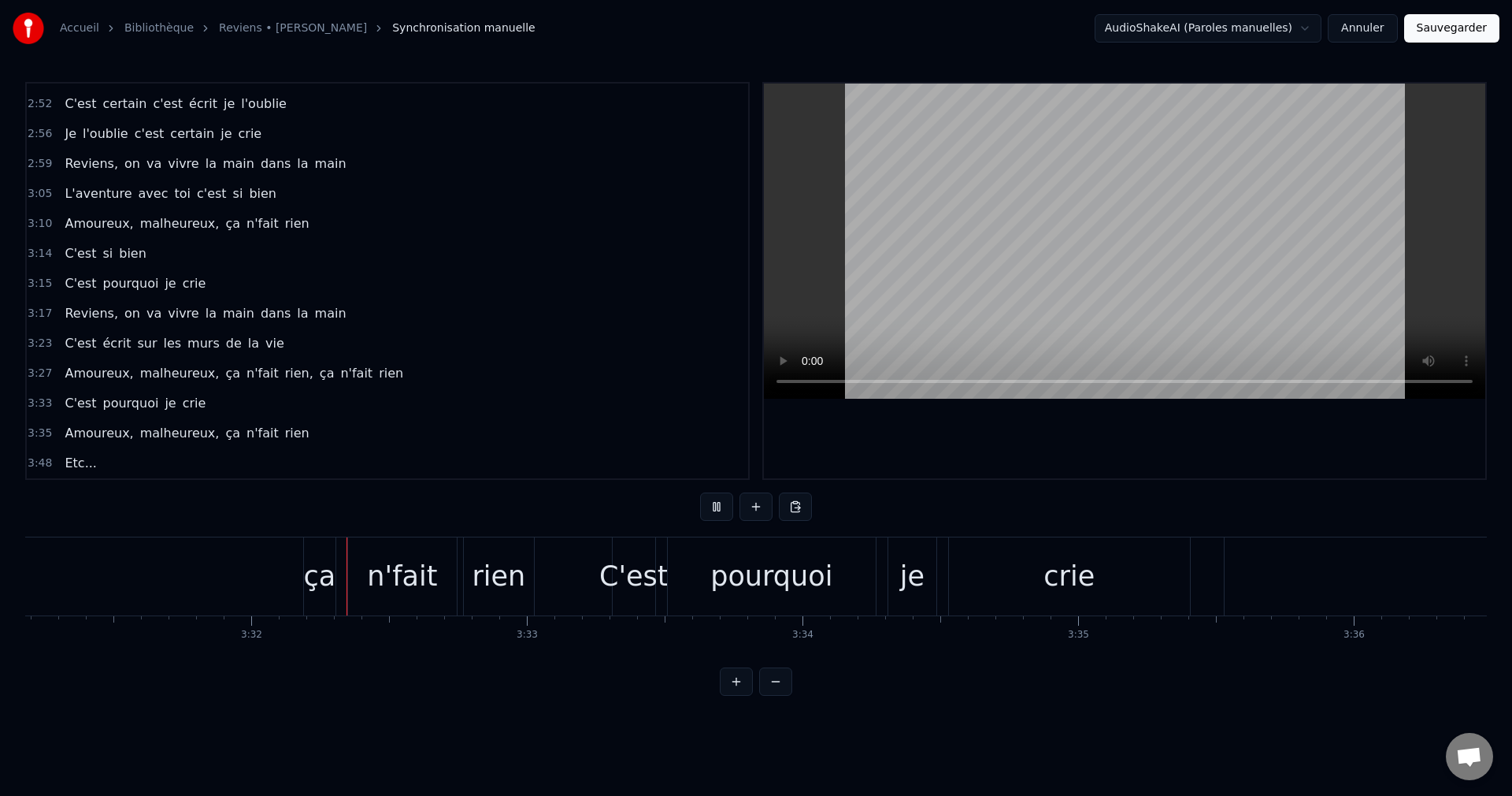
scroll to position [0, 58295]
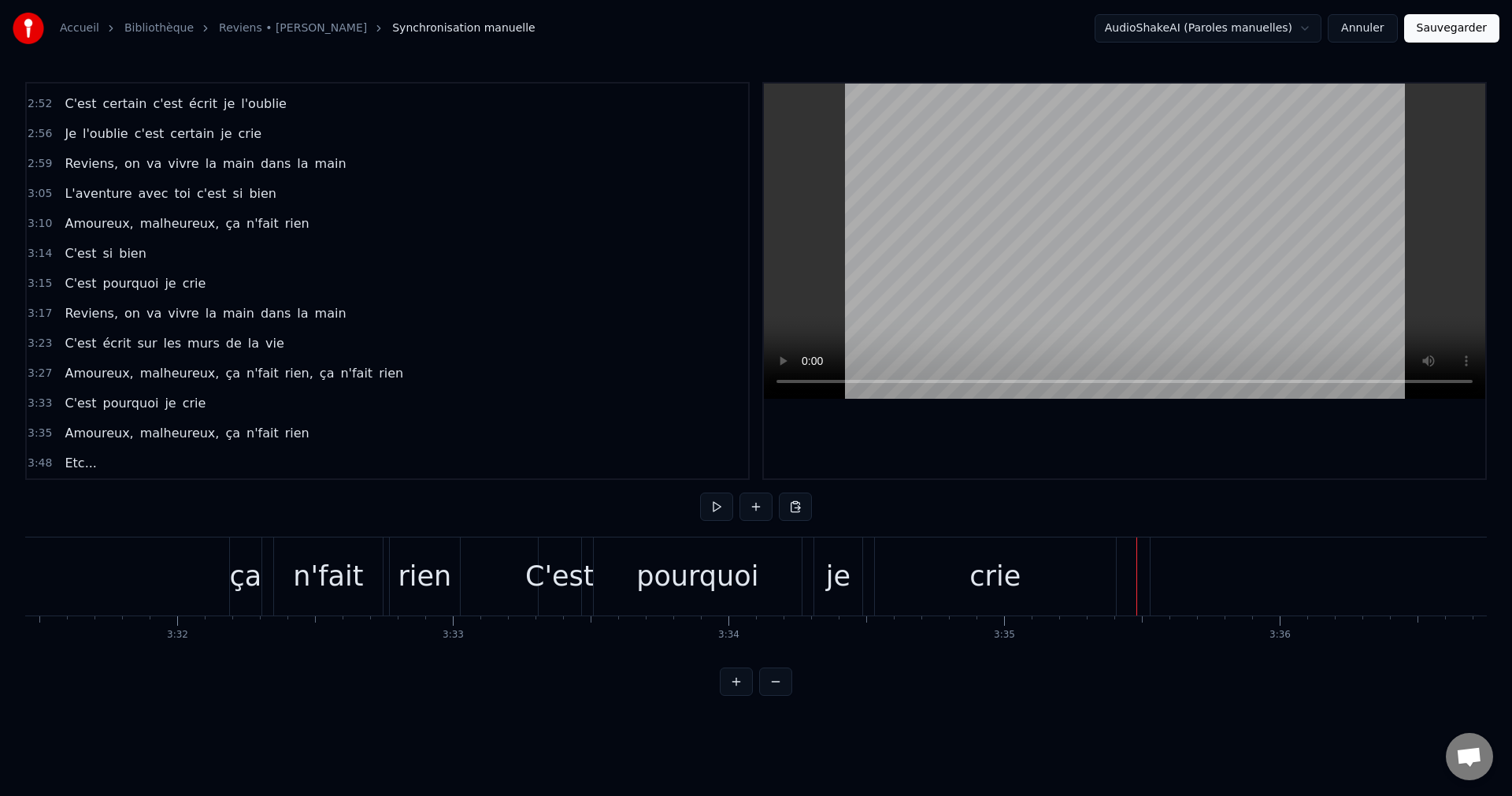
click at [970, 606] on div "crie" at bounding box center [995, 576] width 241 height 78
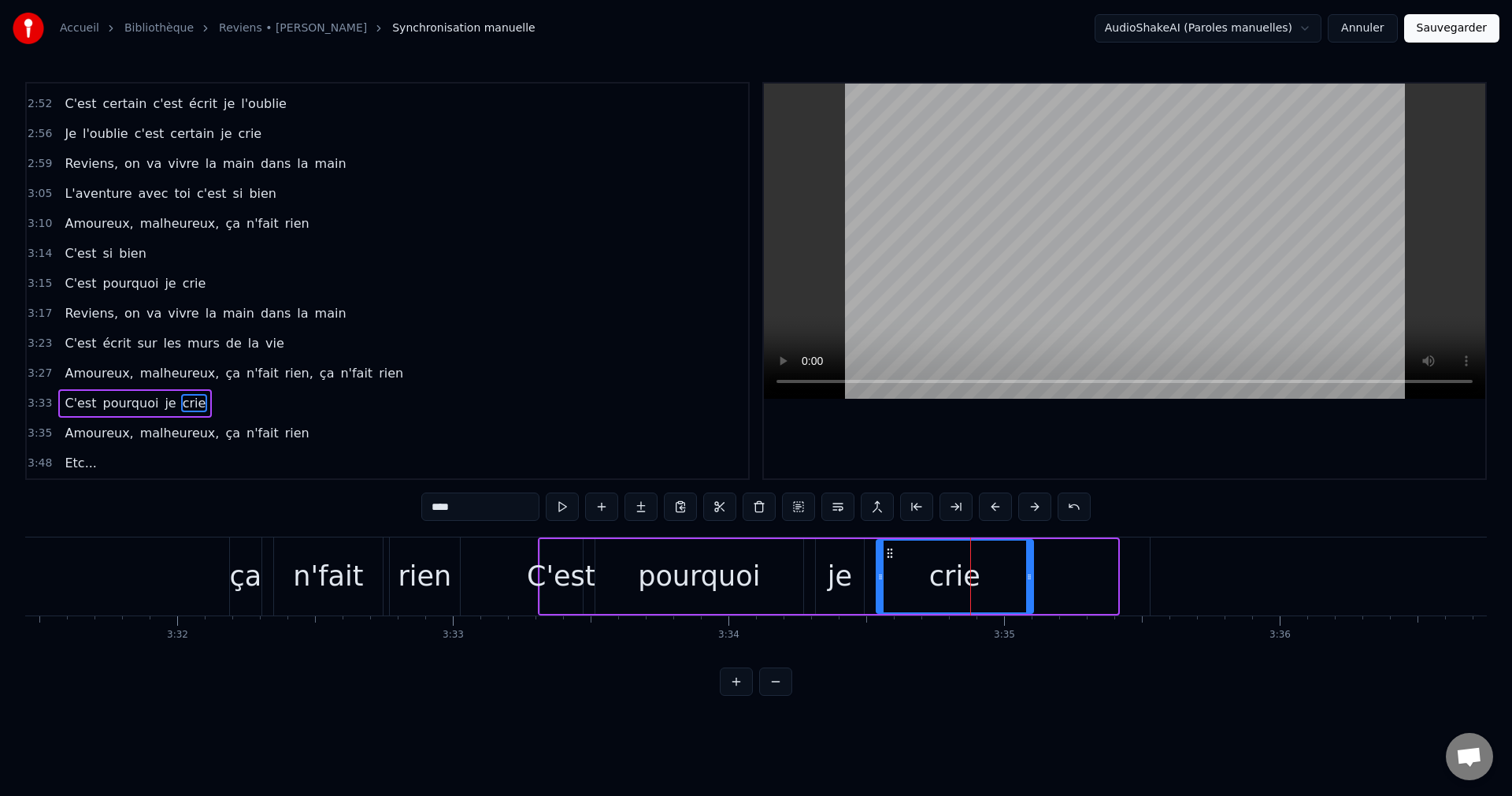
drag, startPoint x: 1112, startPoint y: 577, endPoint x: 1028, endPoint y: 594, distance: 85.7
click at [1028, 594] on div at bounding box center [1029, 577] width 6 height 72
drag, startPoint x: 1030, startPoint y: 574, endPoint x: 1172, endPoint y: 586, distance: 142.5
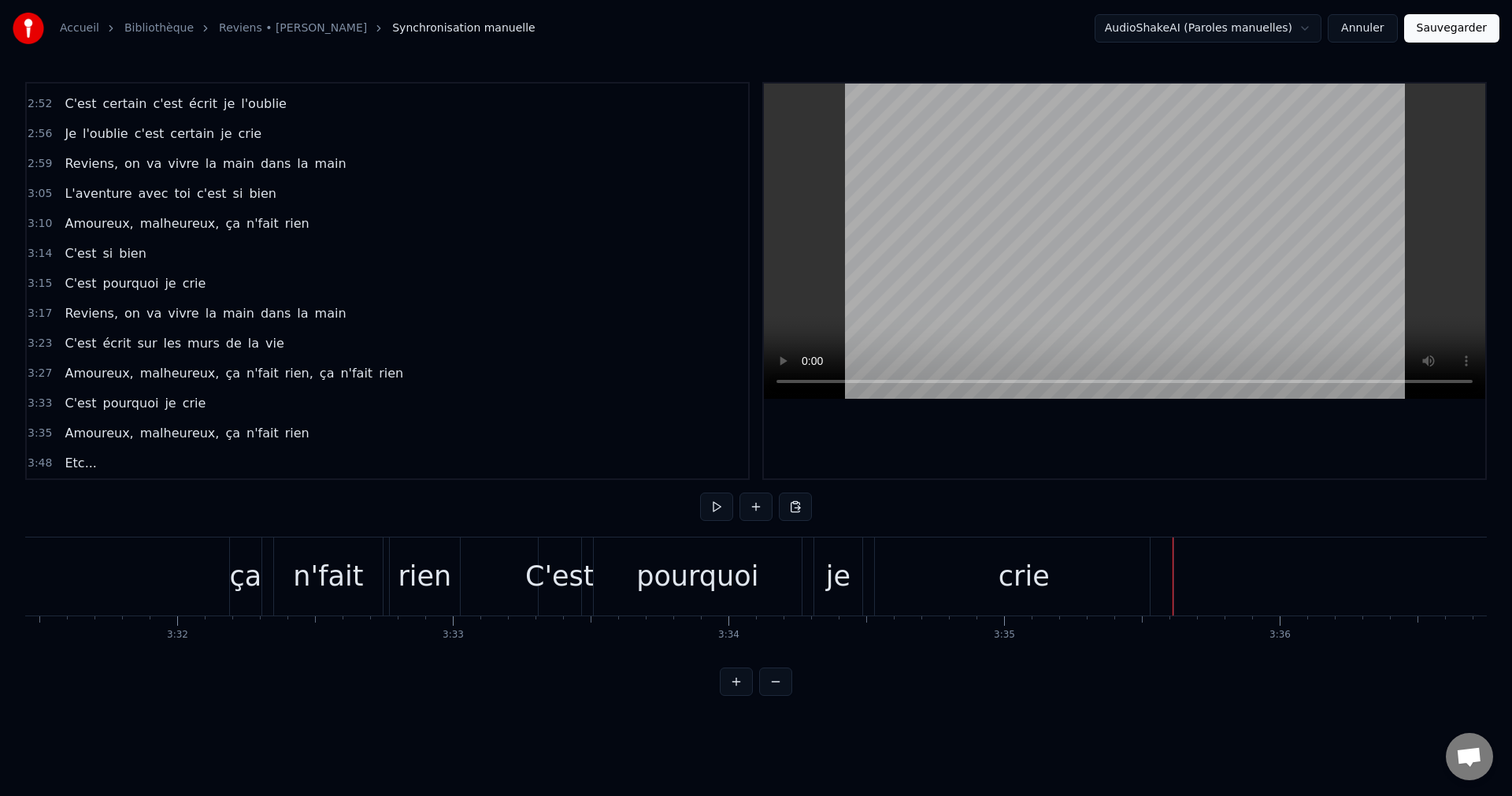
click at [1081, 580] on div "crie" at bounding box center [1024, 576] width 298 height 78
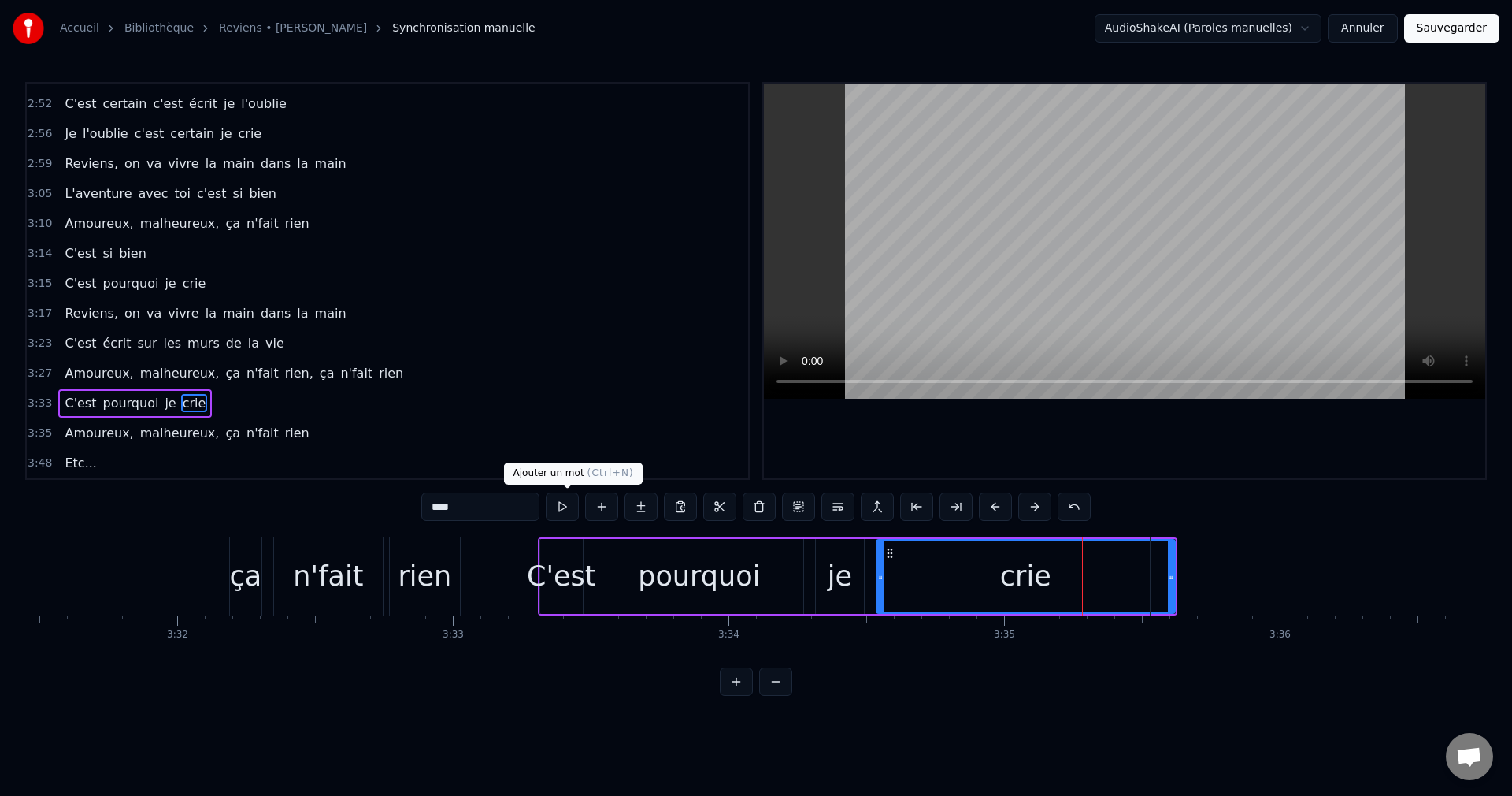
click at [585, 509] on button at bounding box center [602, 507] width 33 height 29
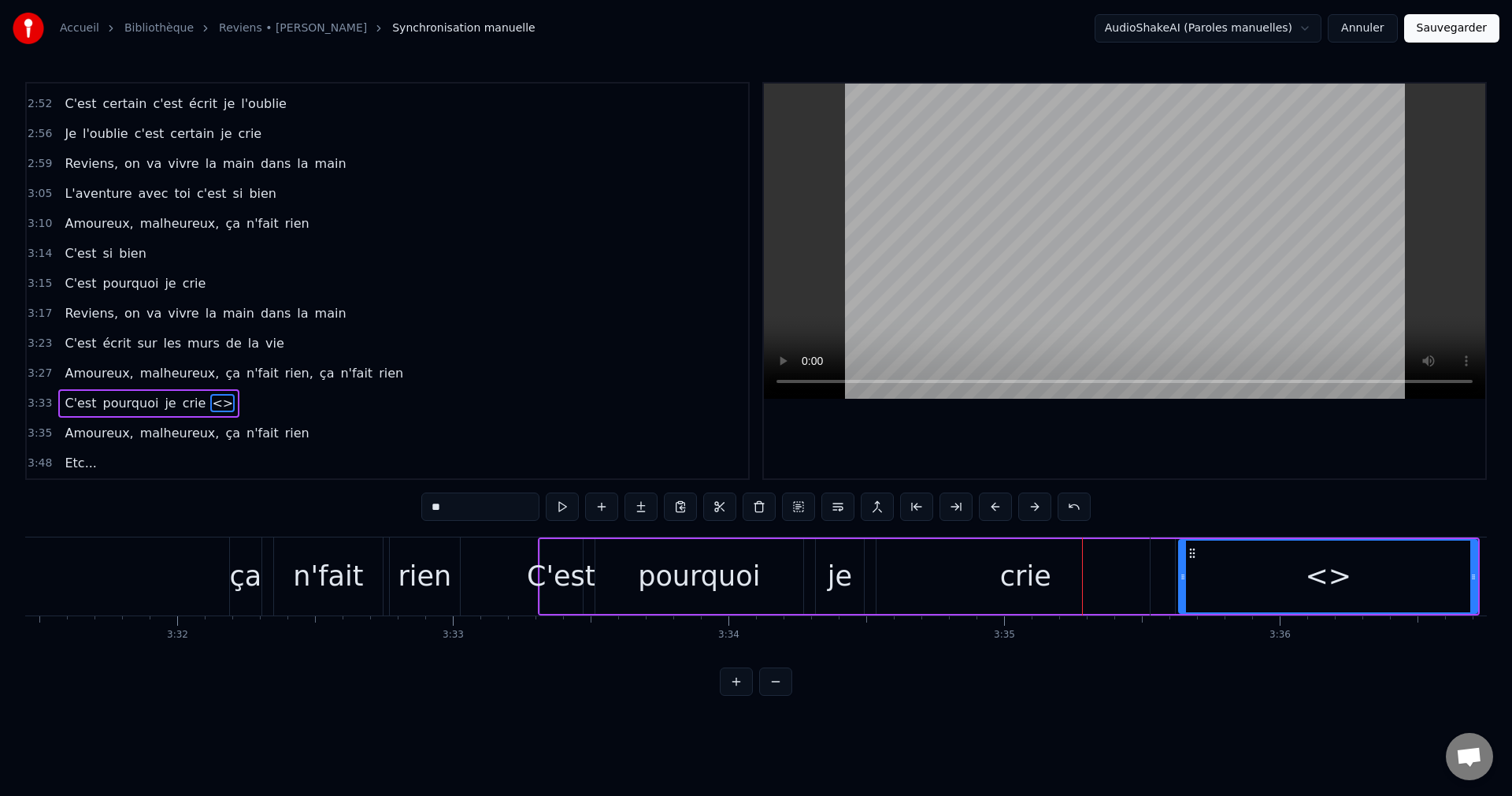
click at [1059, 582] on div "crie" at bounding box center [1025, 577] width 298 height 75
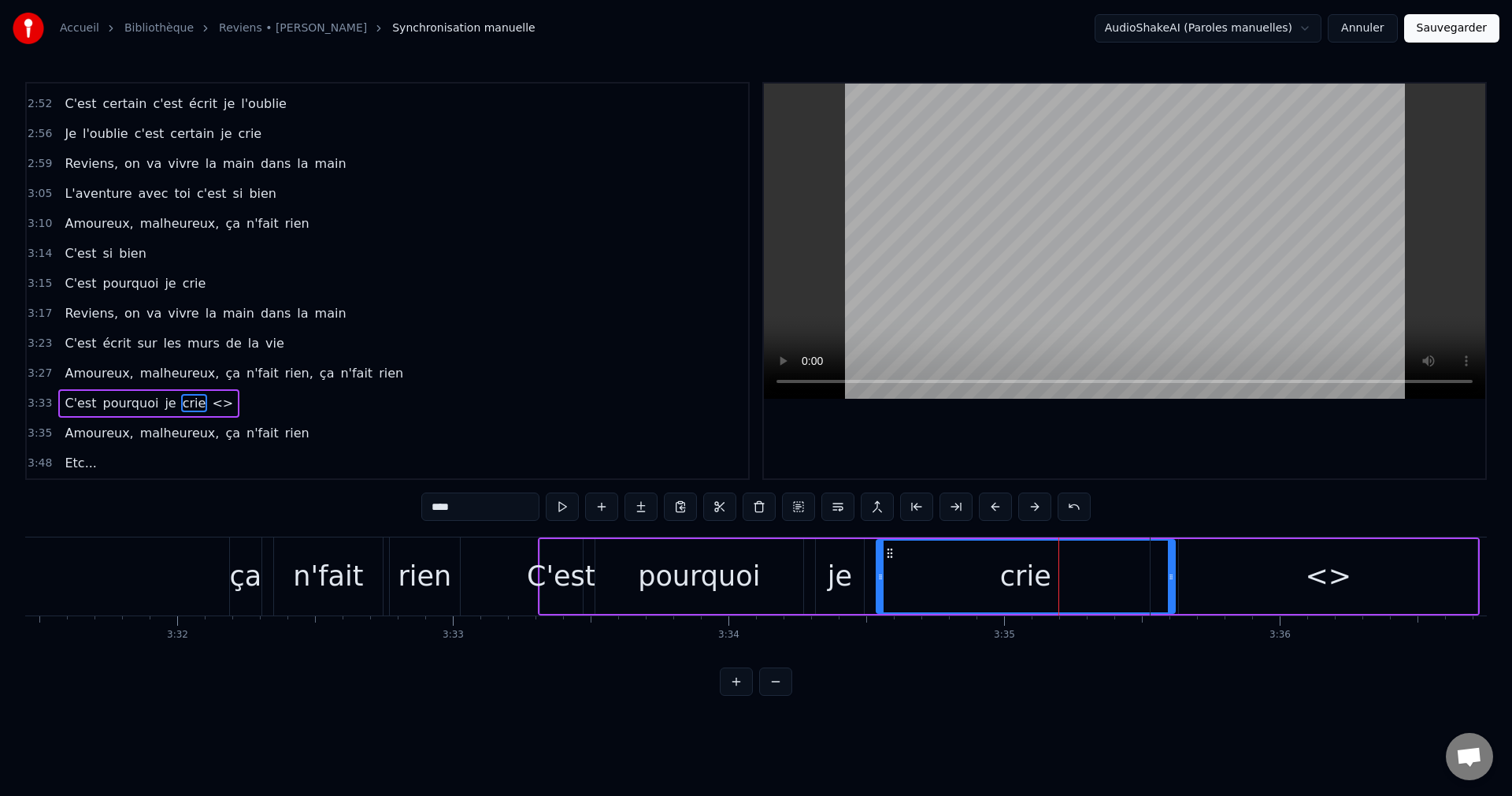
drag, startPoint x: 1170, startPoint y: 574, endPoint x: 1152, endPoint y: 574, distance: 18.0
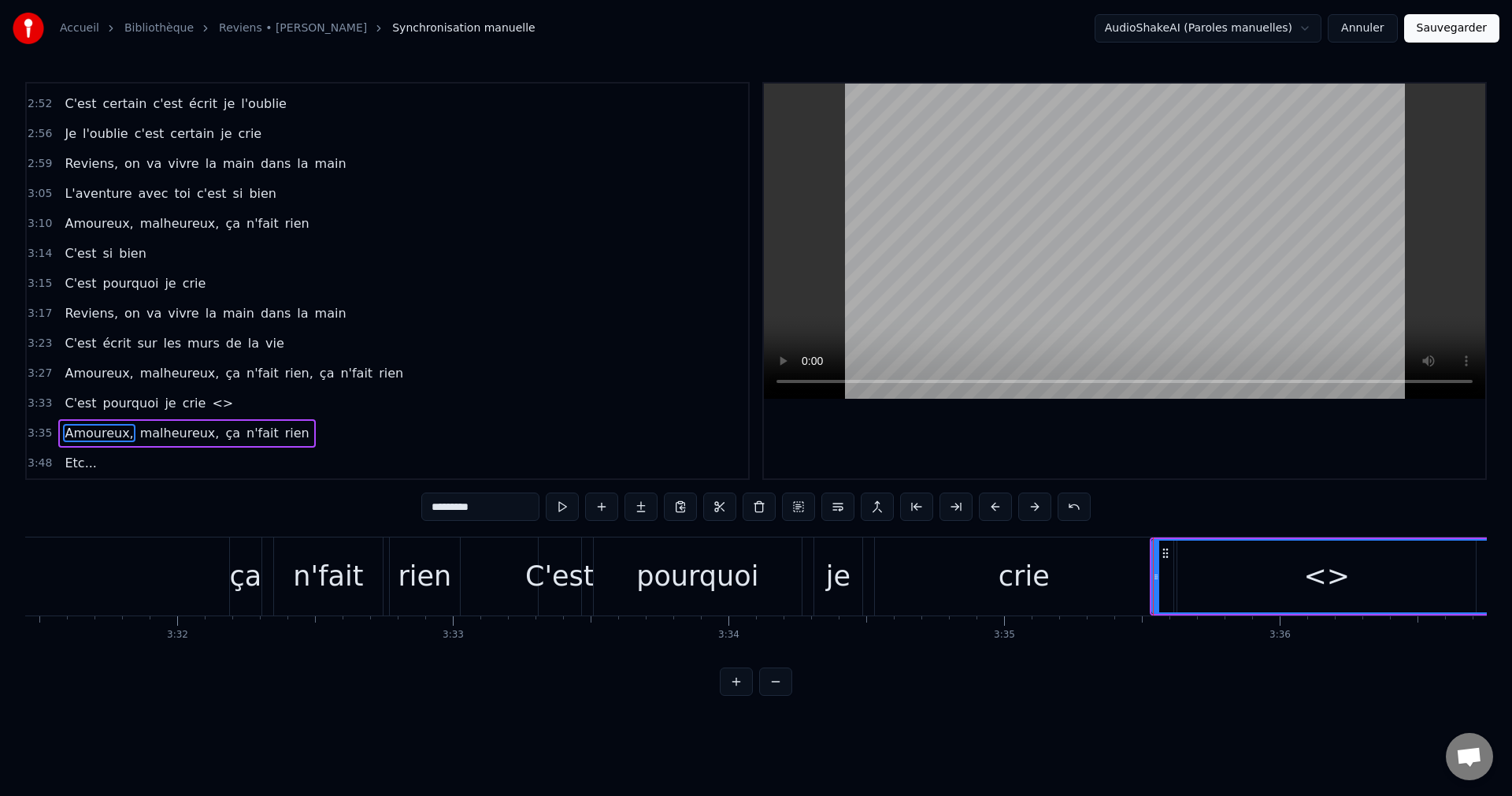
click at [1046, 582] on div "crie" at bounding box center [1024, 576] width 298 height 78
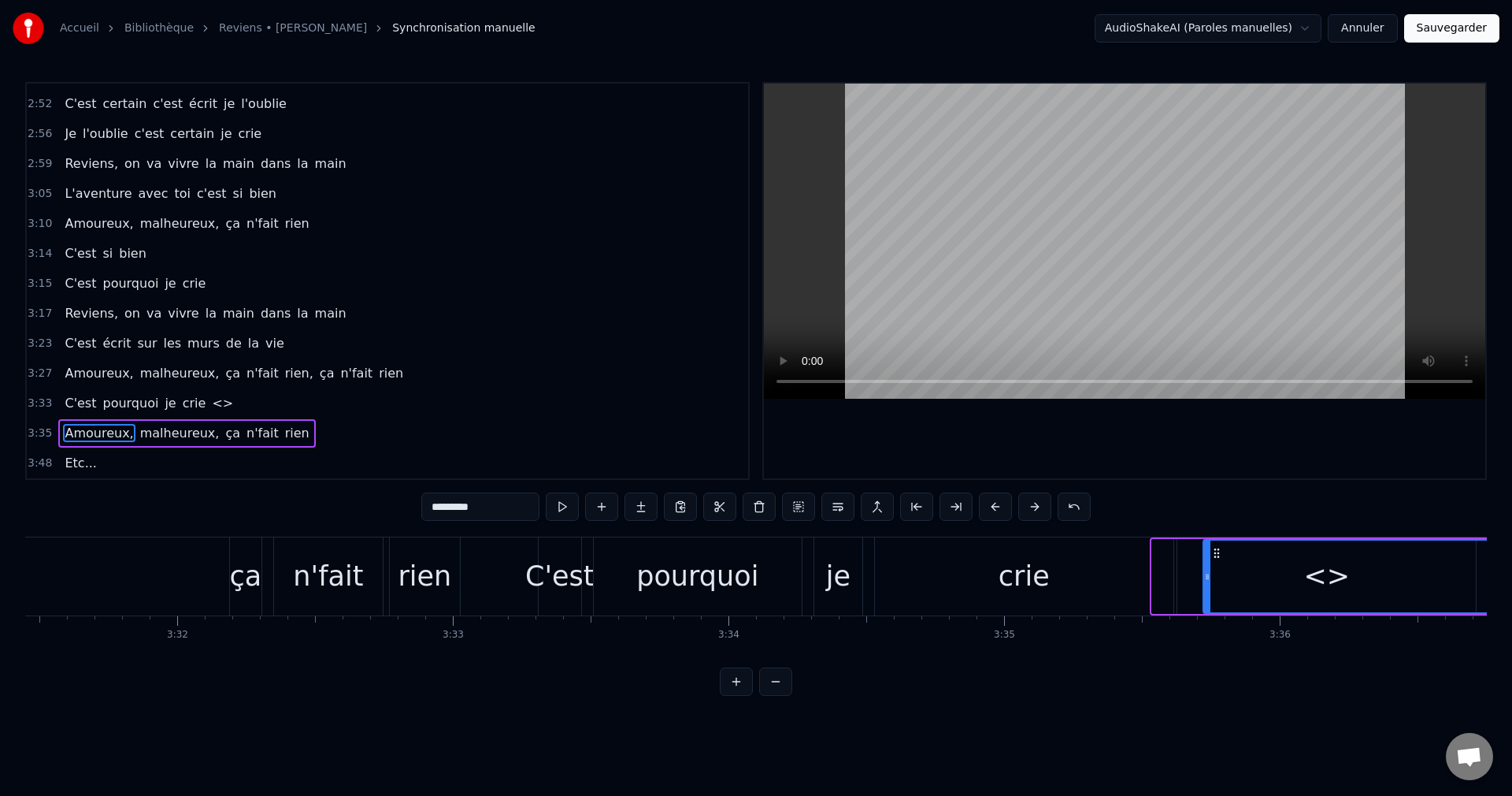
drag, startPoint x: 1157, startPoint y: 578, endPoint x: 1209, endPoint y: 580, distance: 52.0
click at [1209, 580] on icon at bounding box center [1207, 577] width 6 height 13
click at [1118, 578] on div "crie" at bounding box center [1024, 576] width 298 height 78
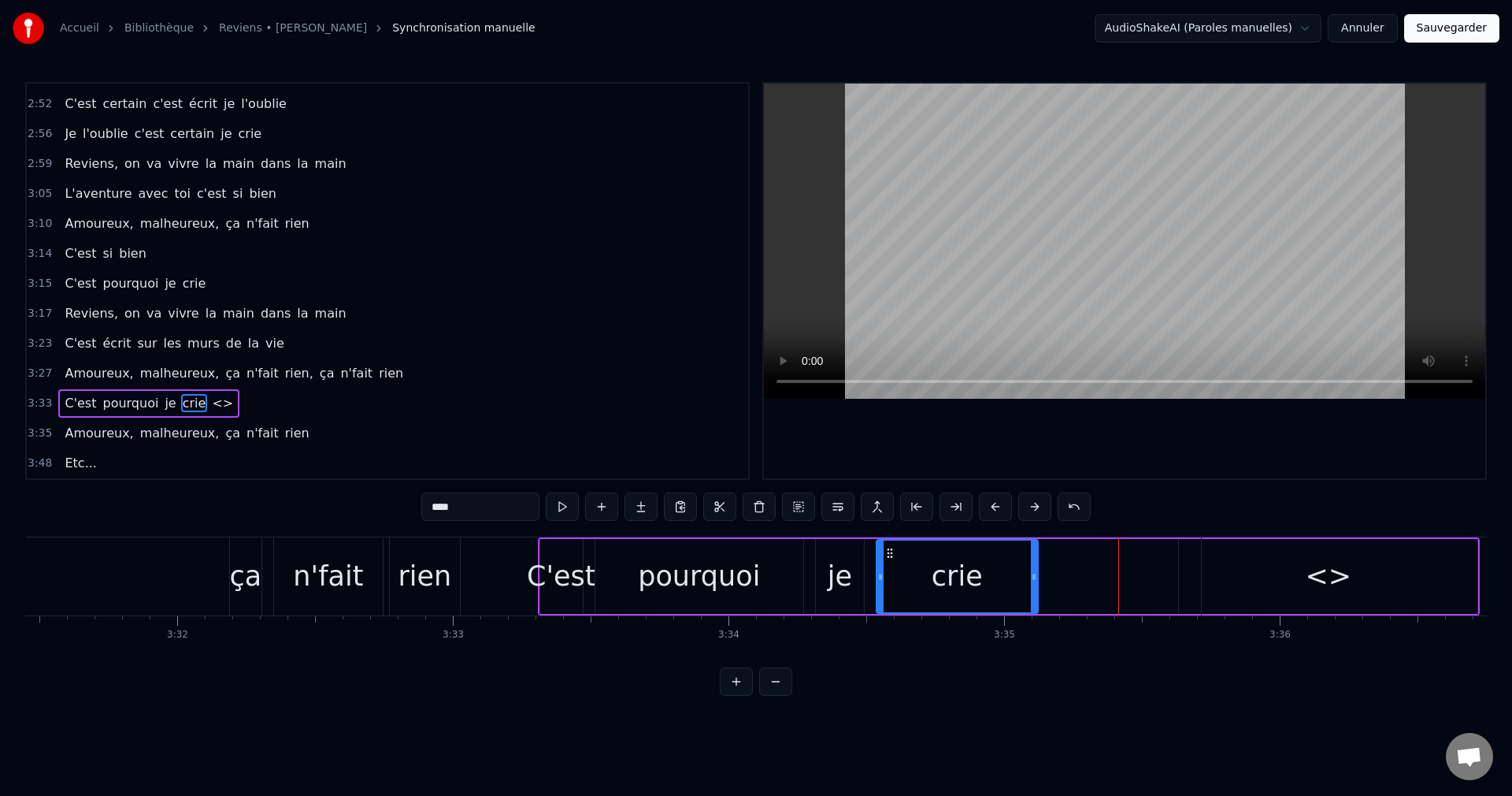
drag, startPoint x: 1171, startPoint y: 579, endPoint x: 1034, endPoint y: 590, distance: 137.4
click at [1034, 590] on div at bounding box center [1034, 577] width 6 height 72
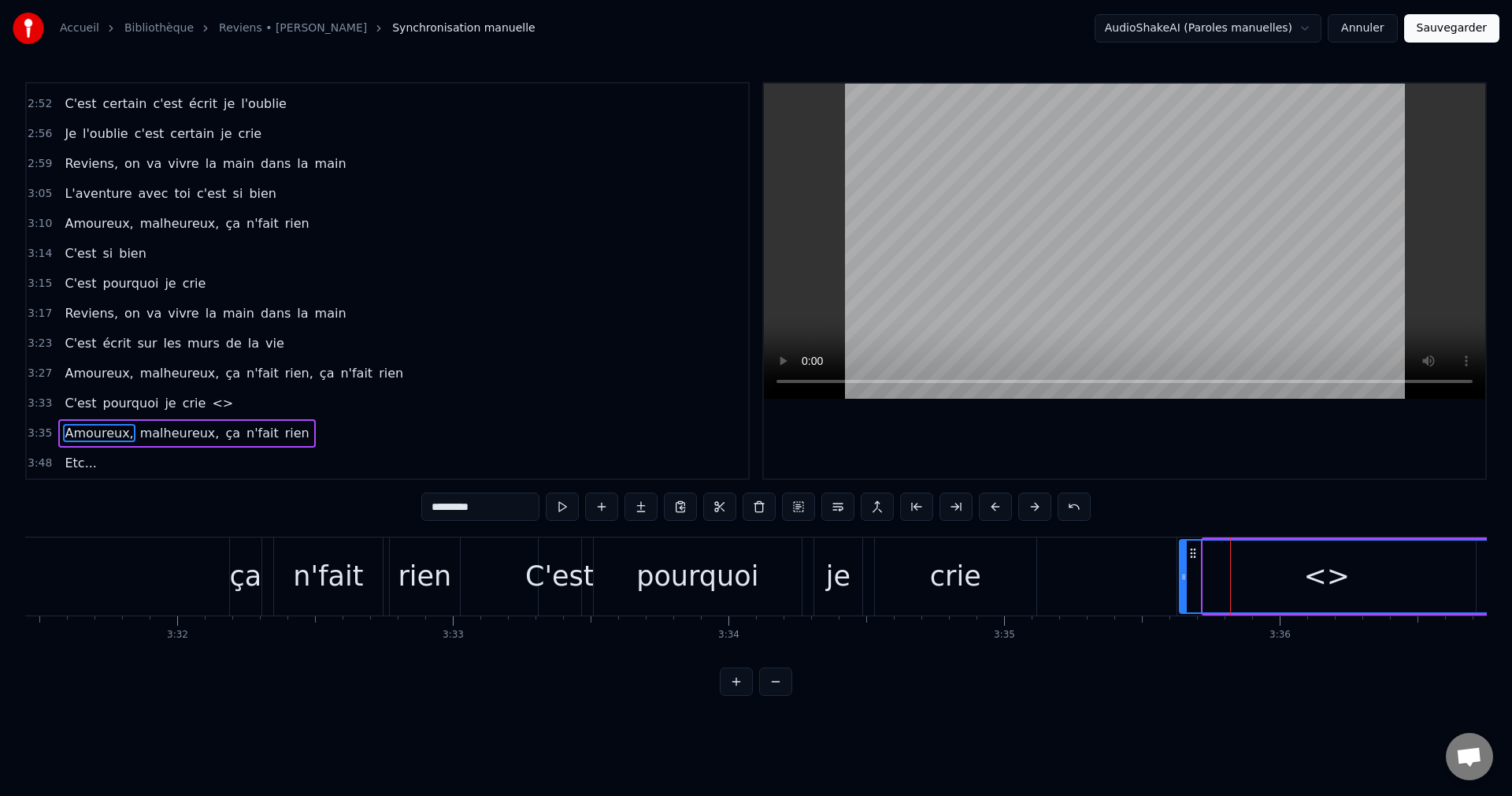
scroll to position [0, 58297]
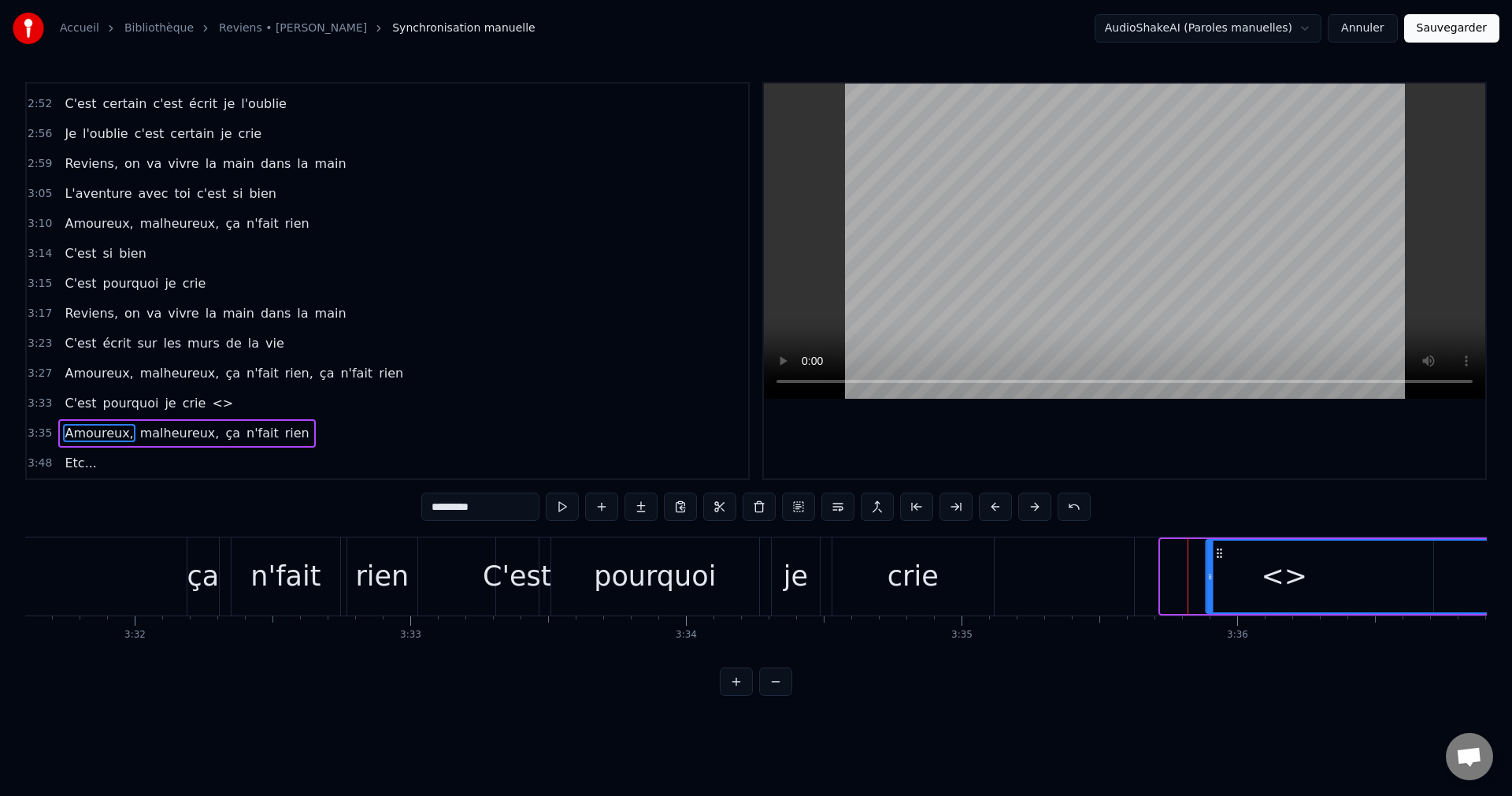
drag, startPoint x: 1218, startPoint y: 553, endPoint x: 1236, endPoint y: 576, distance: 29.2
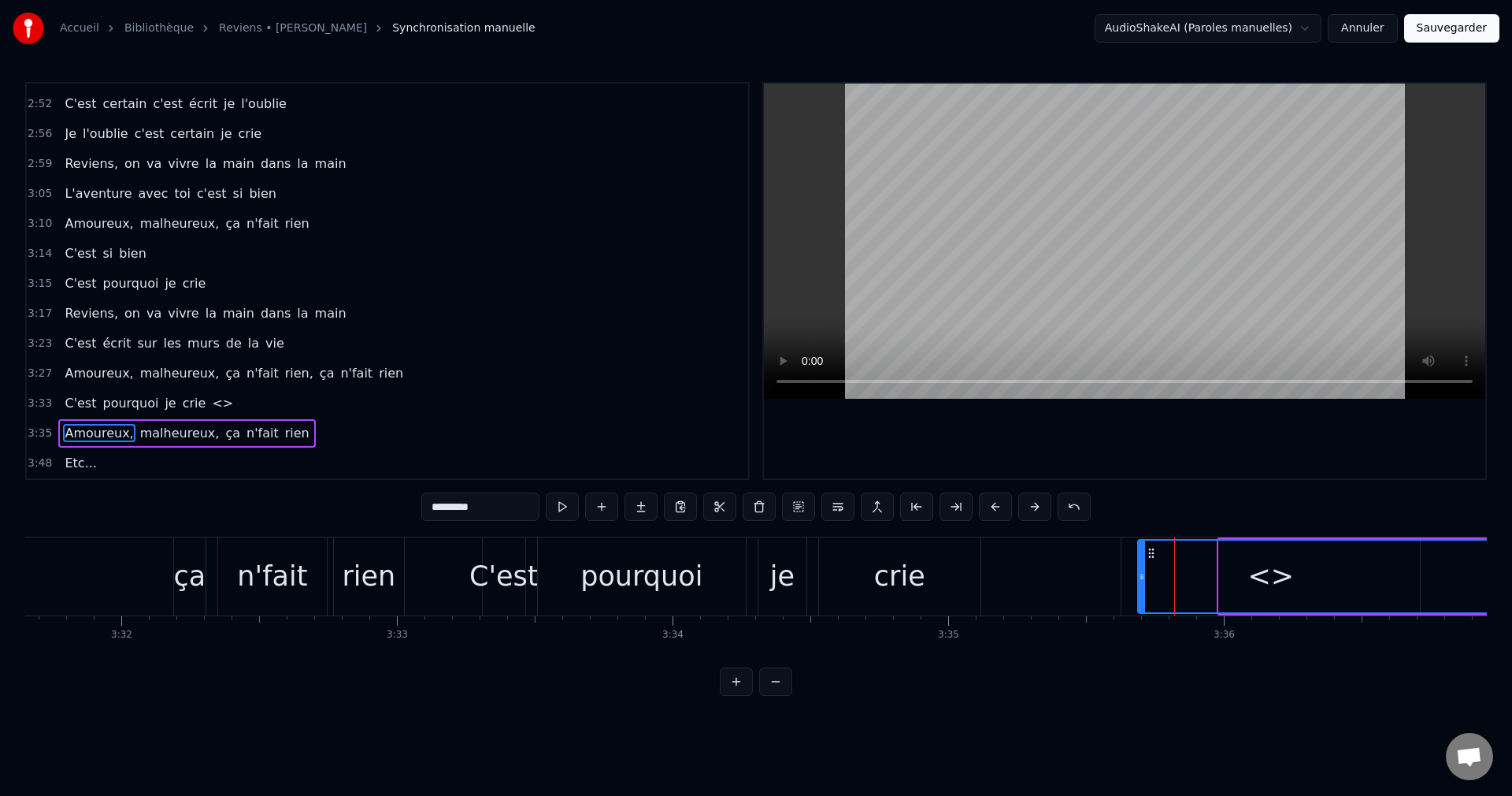
drag, startPoint x: 1231, startPoint y: 550, endPoint x: 1150, endPoint y: 561, distance: 81.7
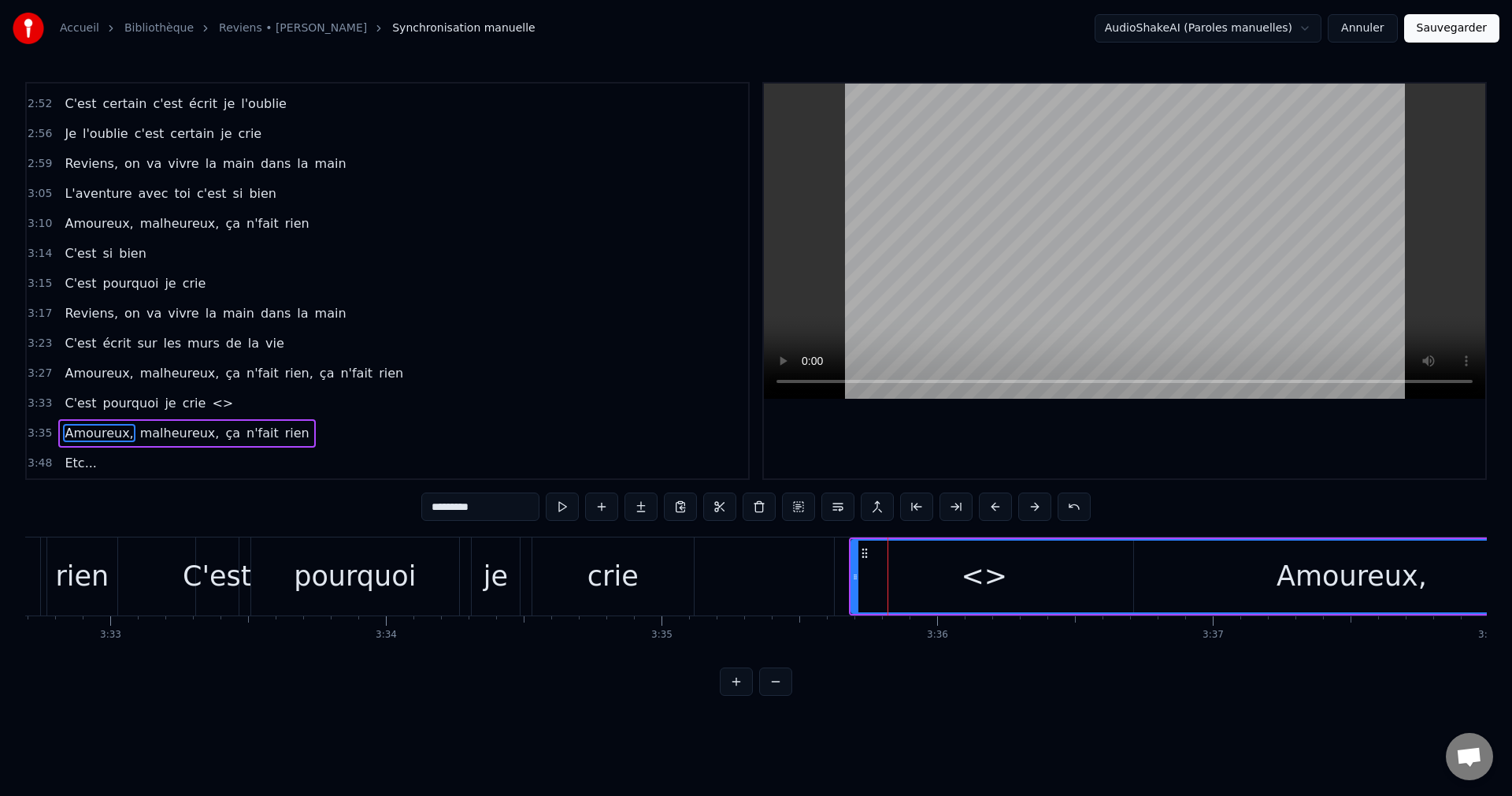
scroll to position [0, 58440]
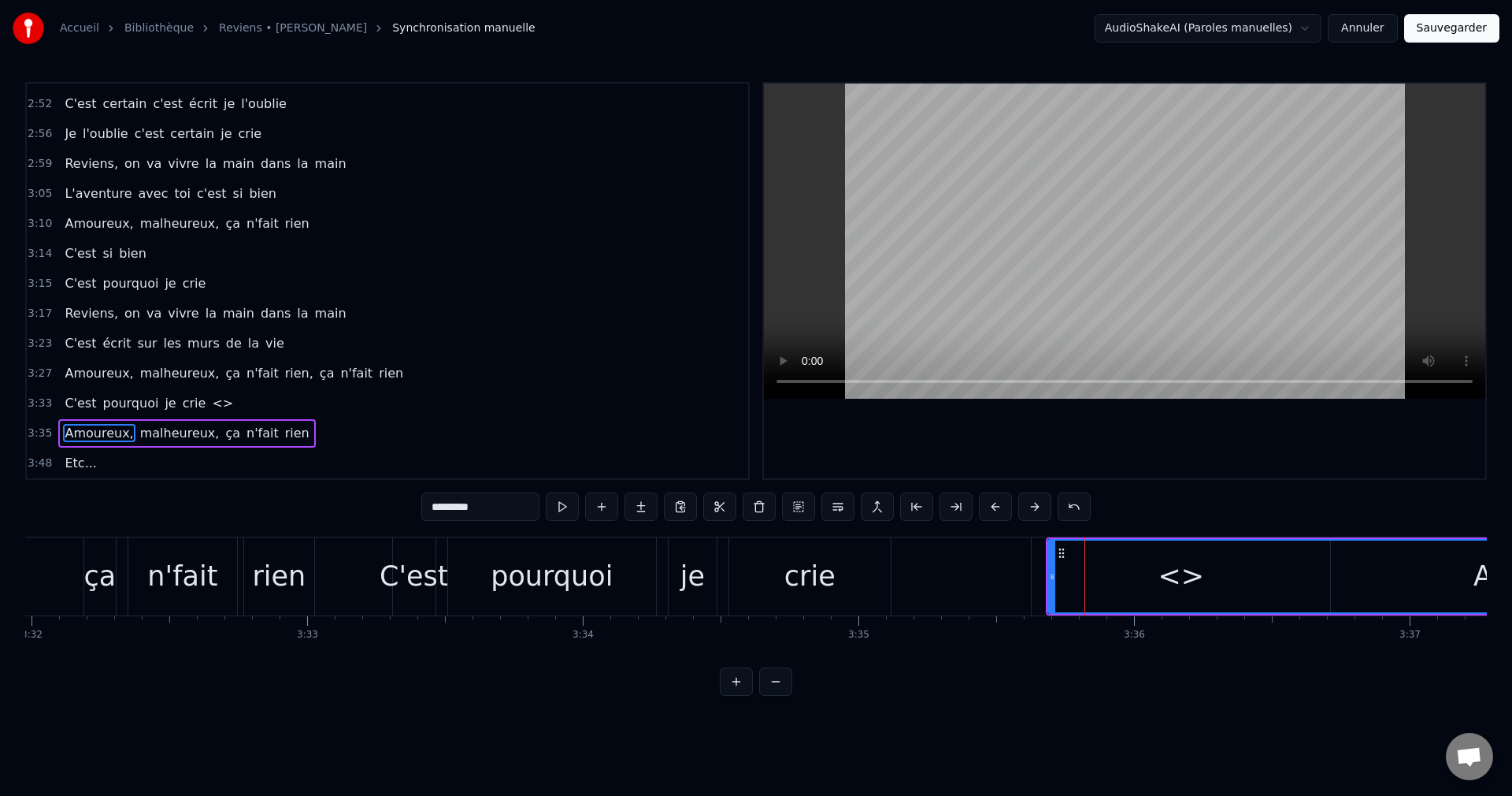
click at [210, 399] on span "<>" at bounding box center [222, 403] width 24 height 18
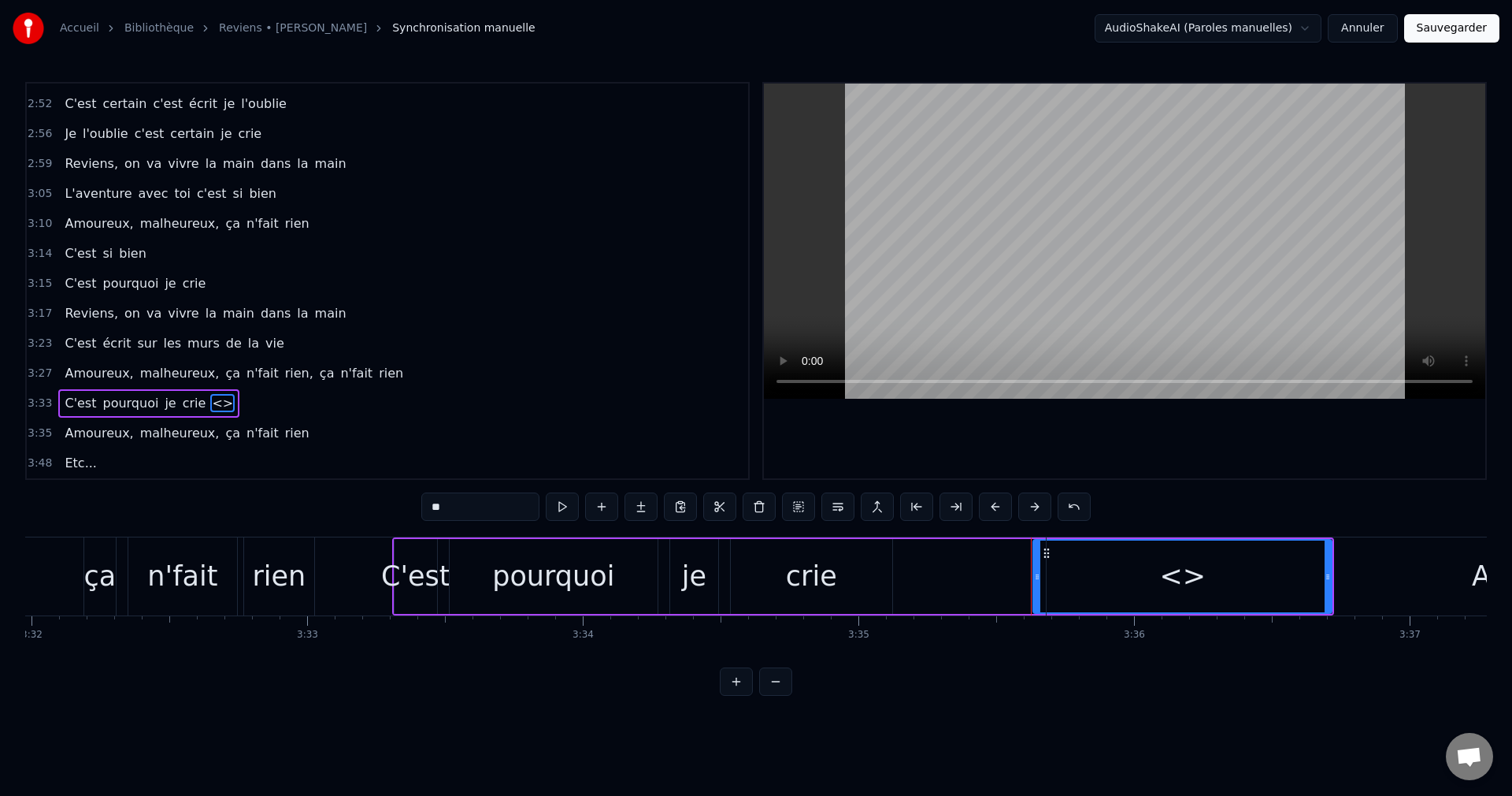
drag, startPoint x: 420, startPoint y: 506, endPoint x: 379, endPoint y: 509, distance: 41.1
click at [422, 509] on input "**" at bounding box center [481, 507] width 118 height 29
drag, startPoint x: 1329, startPoint y: 575, endPoint x: 1311, endPoint y: 577, distance: 18.1
type input "*********"
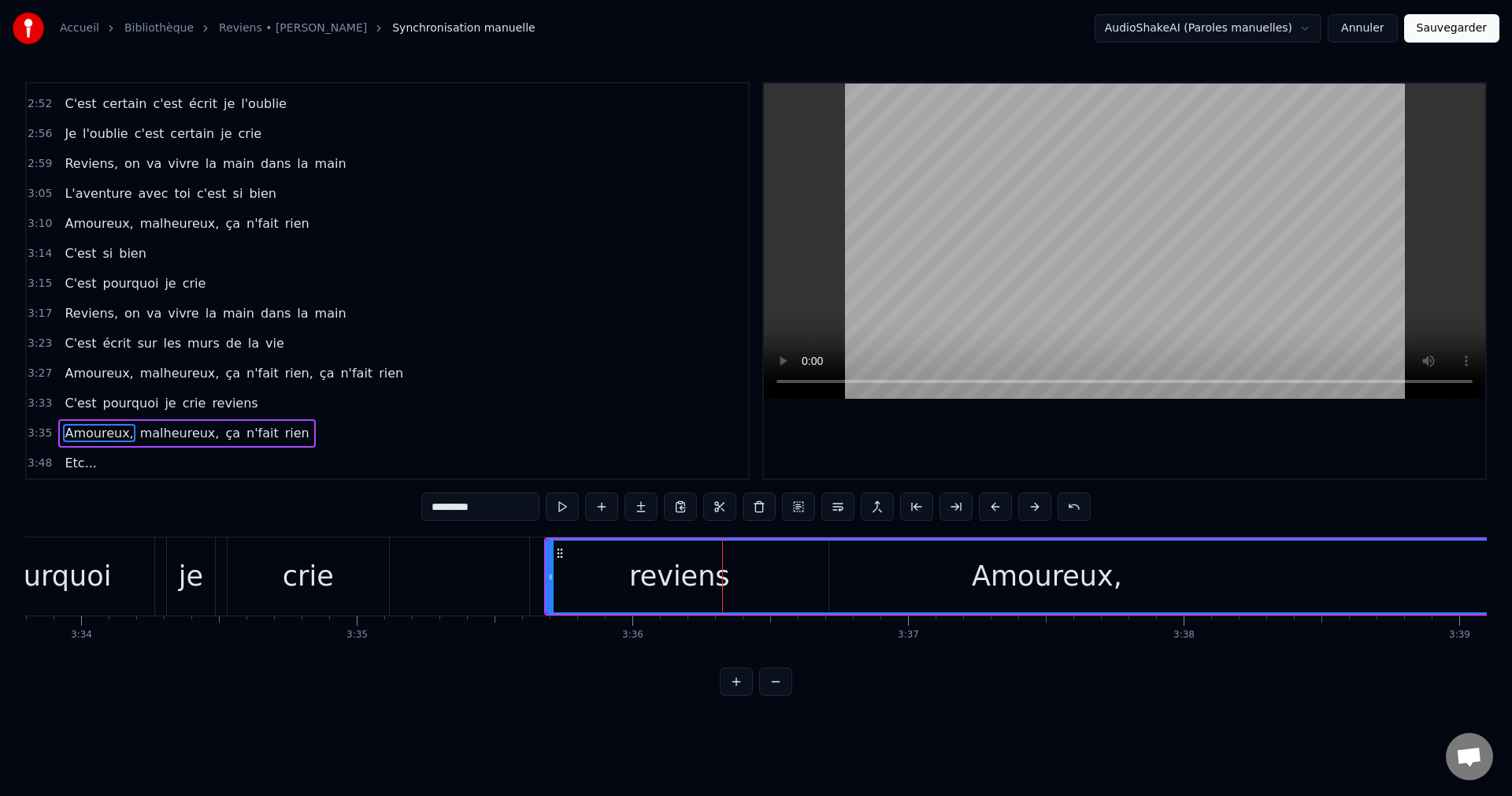
scroll to position [0, 59102]
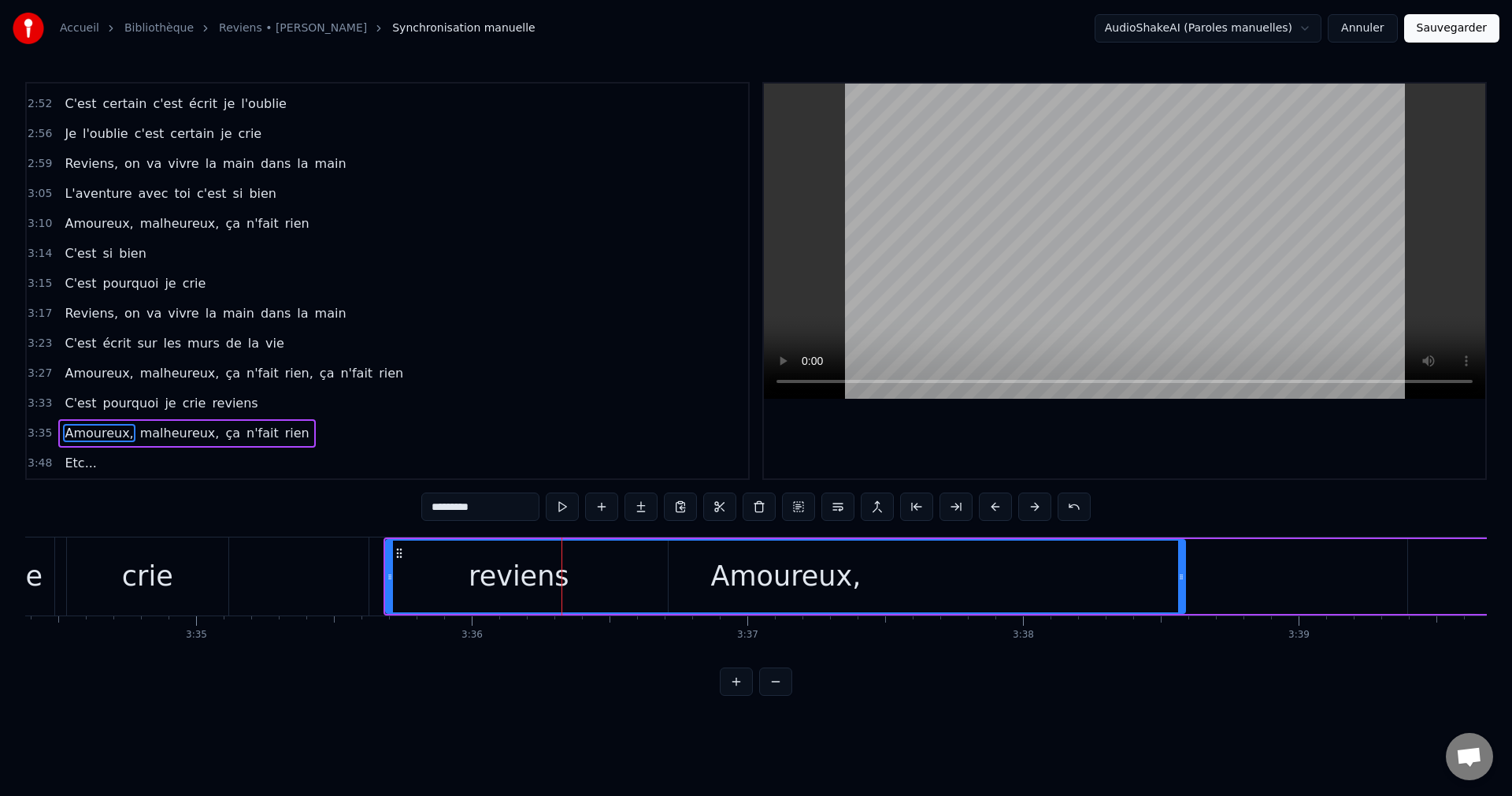
drag, startPoint x: 1385, startPoint y: 578, endPoint x: 1183, endPoint y: 603, distance: 203.5
click at [1183, 603] on div at bounding box center [1181, 577] width 6 height 72
click at [497, 583] on div "Amoureux," at bounding box center [785, 577] width 798 height 72
click at [326, 578] on div "C'est pourquoi je crie reviens" at bounding box center [201, 576] width 943 height 78
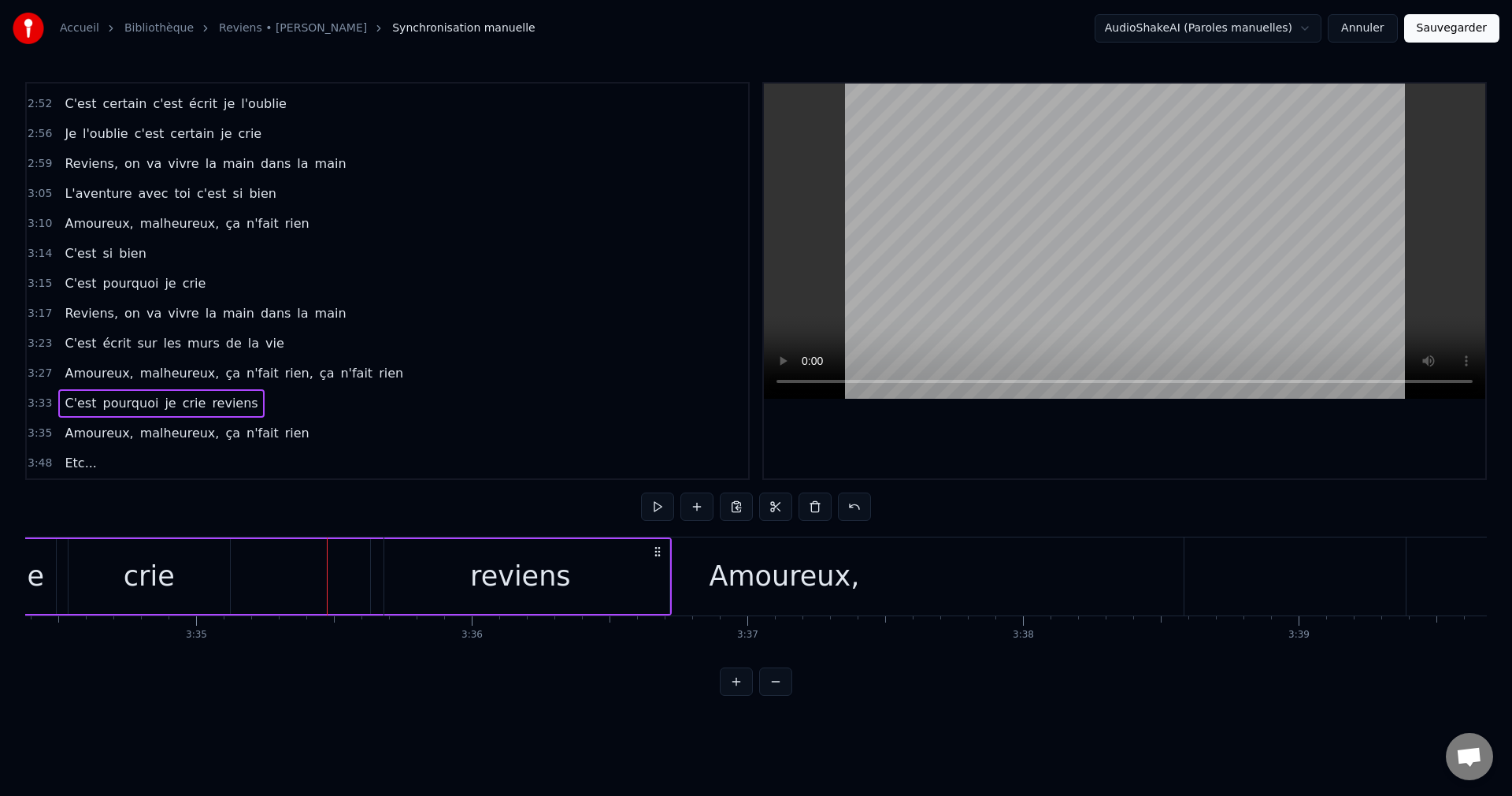
click at [597, 575] on div "Amoureux," at bounding box center [783, 576] width 799 height 78
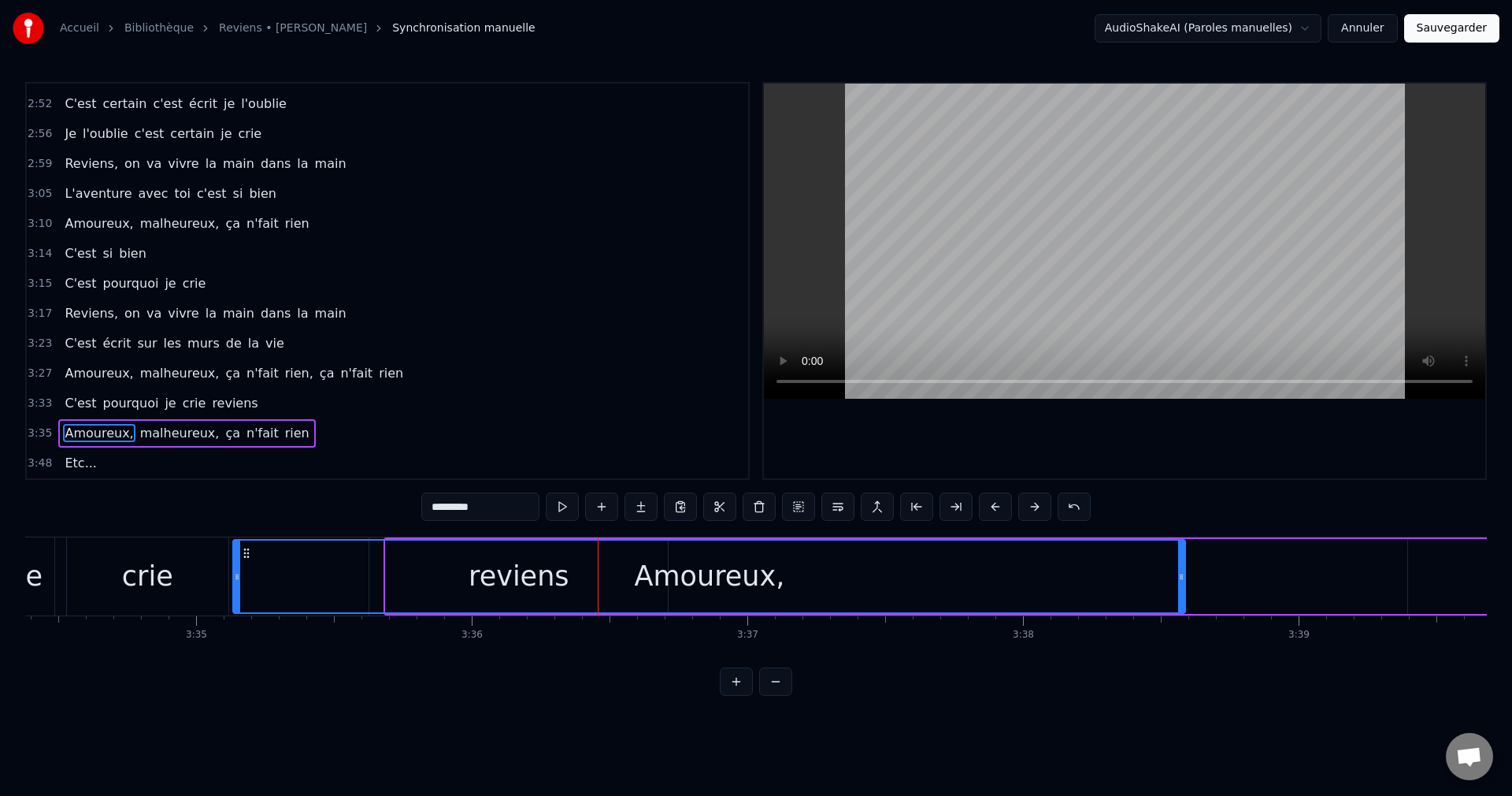
drag, startPoint x: 389, startPoint y: 578, endPoint x: 235, endPoint y: 596, distance: 155.0
click at [235, 596] on div at bounding box center [236, 577] width 6 height 72
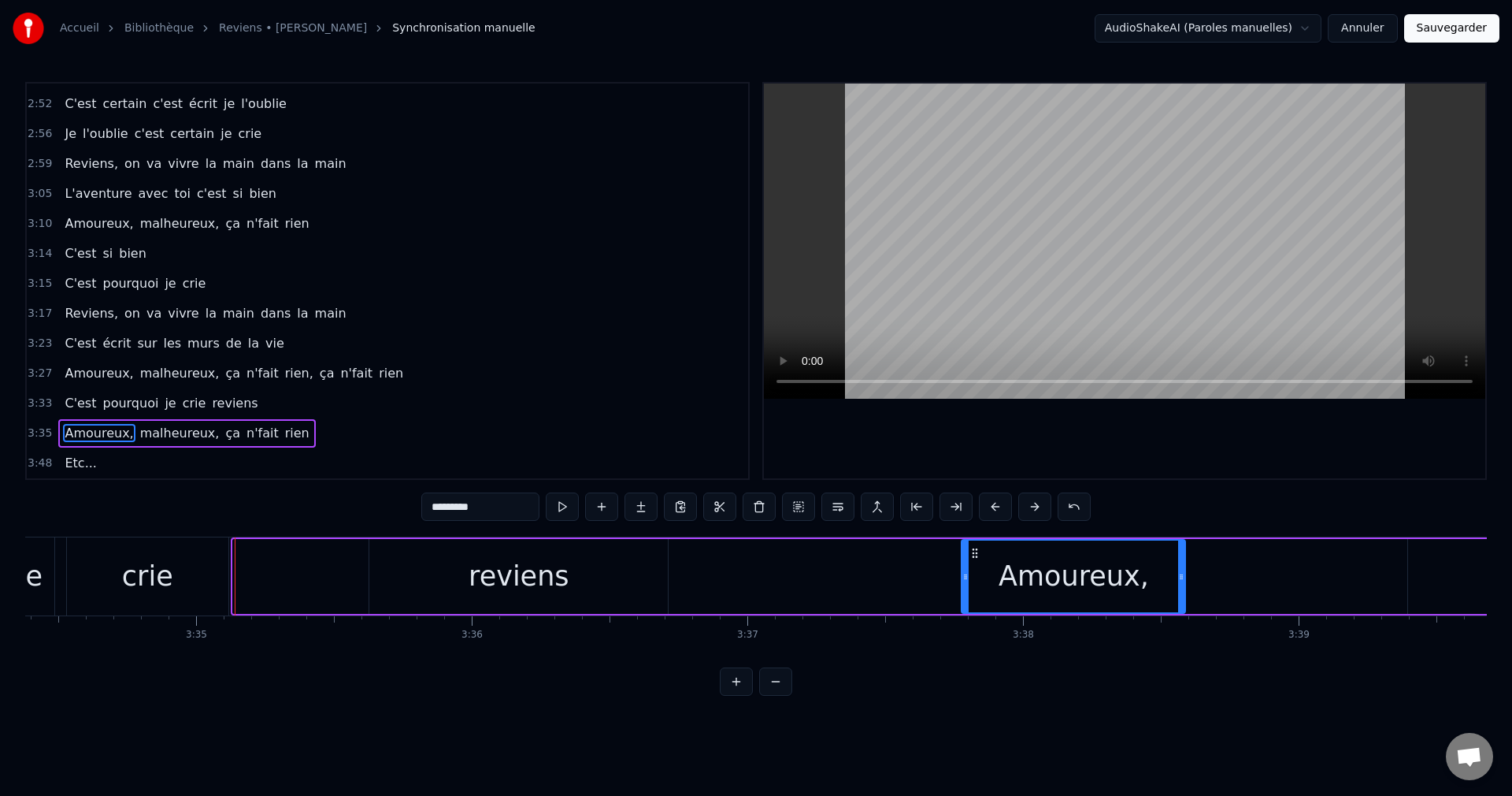
drag, startPoint x: 238, startPoint y: 577, endPoint x: 967, endPoint y: 611, distance: 729.8
click at [967, 611] on div at bounding box center [965, 577] width 6 height 72
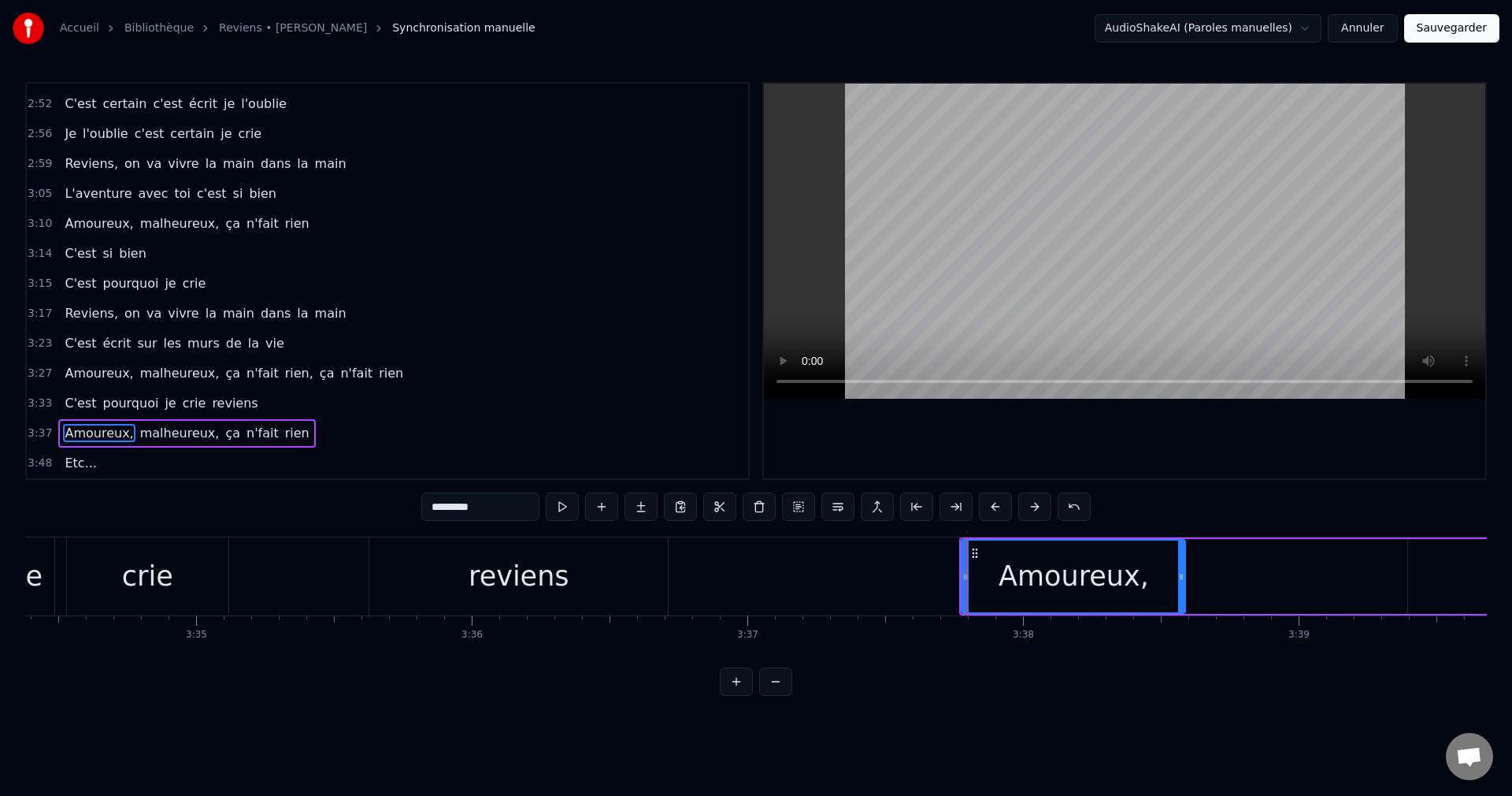
click at [587, 595] on div "reviens" at bounding box center [518, 576] width 298 height 78
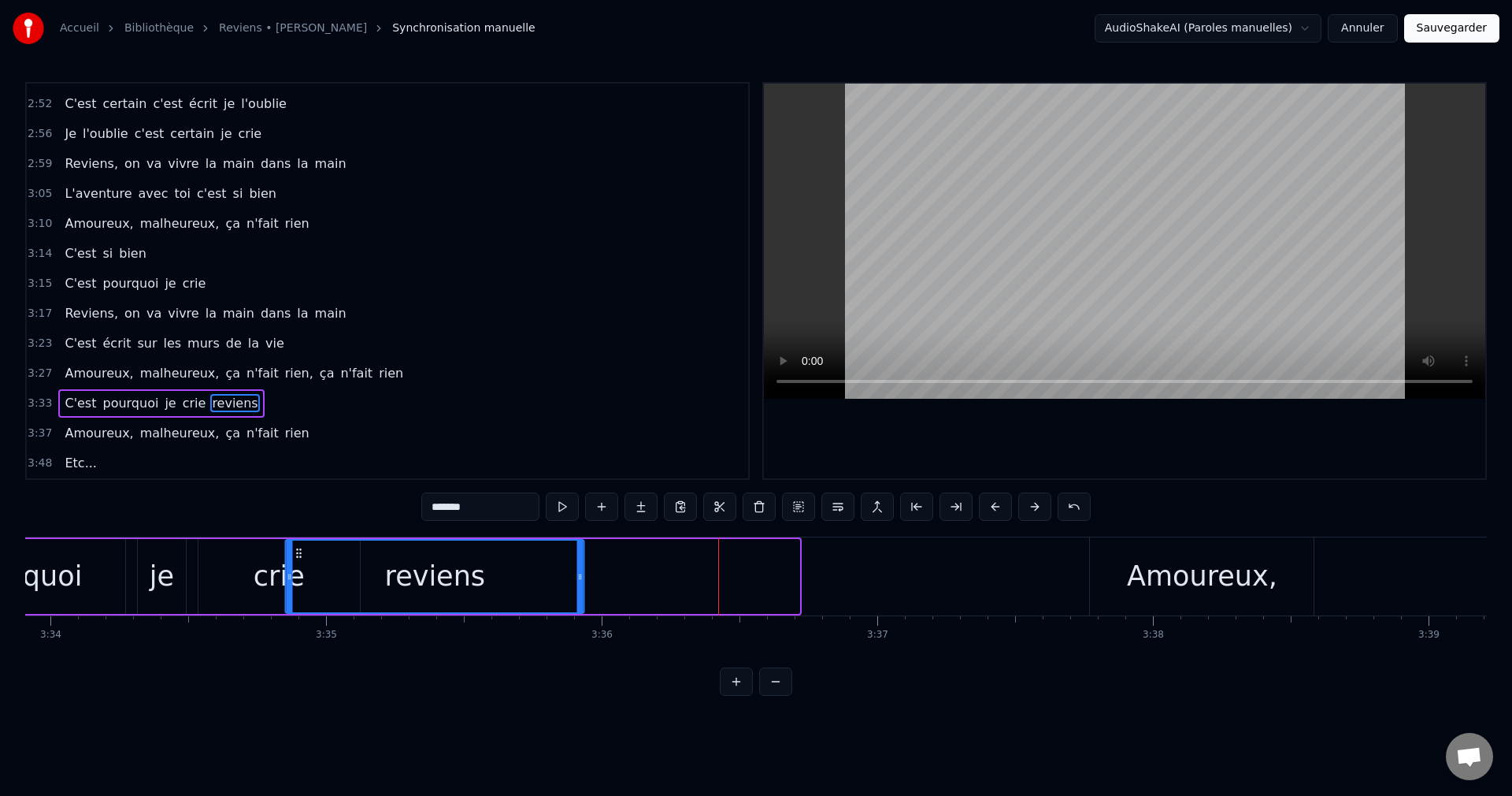
scroll to position [0, 58972]
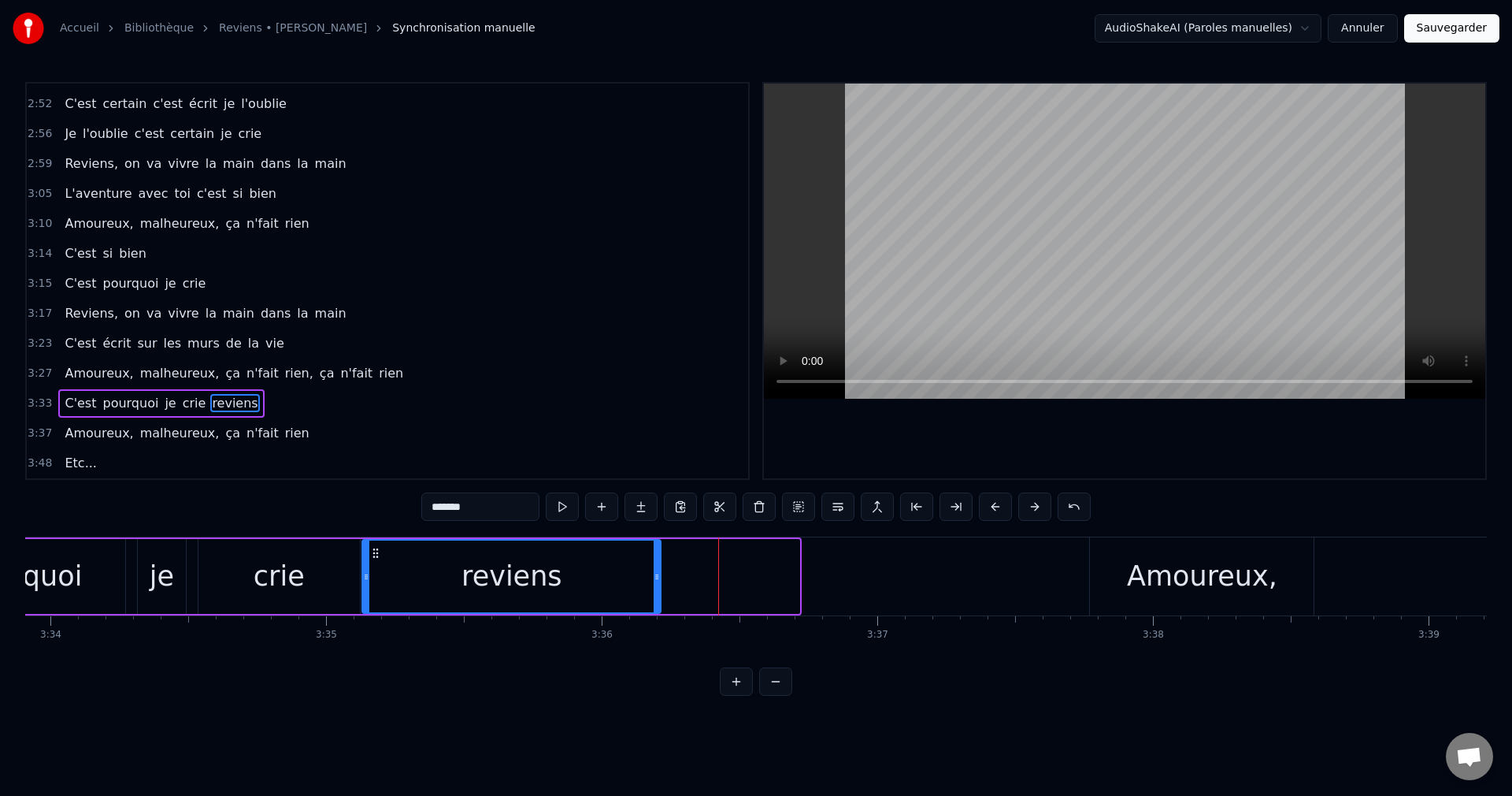
drag, startPoint x: 383, startPoint y: 549, endPoint x: 374, endPoint y: 591, distance: 43.0
click at [374, 591] on div "reviens" at bounding box center [512, 577] width 297 height 72
drag, startPoint x: 655, startPoint y: 574, endPoint x: 530, endPoint y: 590, distance: 126.0
click at [530, 590] on div at bounding box center [532, 577] width 6 height 72
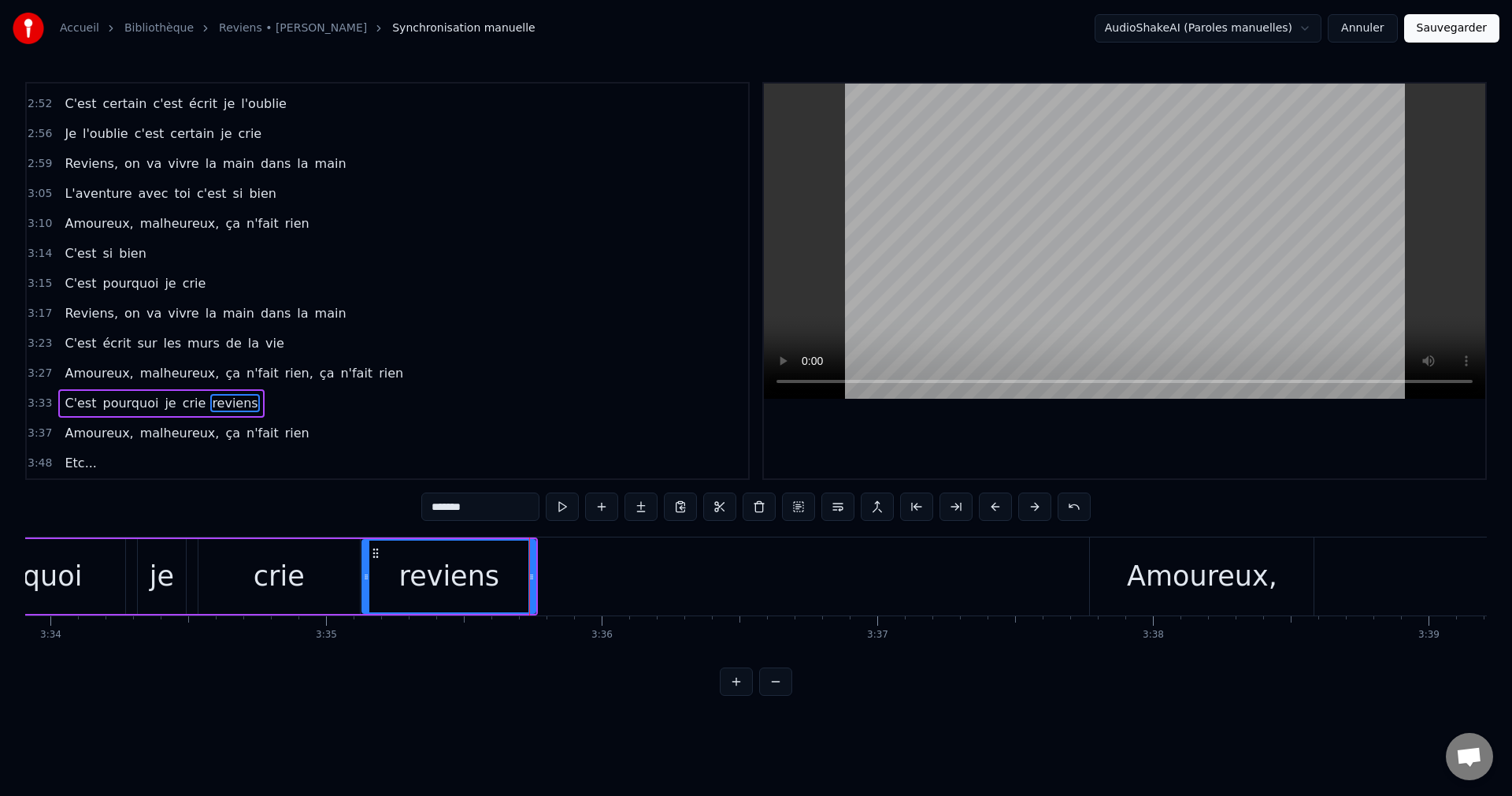
click at [65, 407] on span "C'est" at bounding box center [80, 403] width 35 height 18
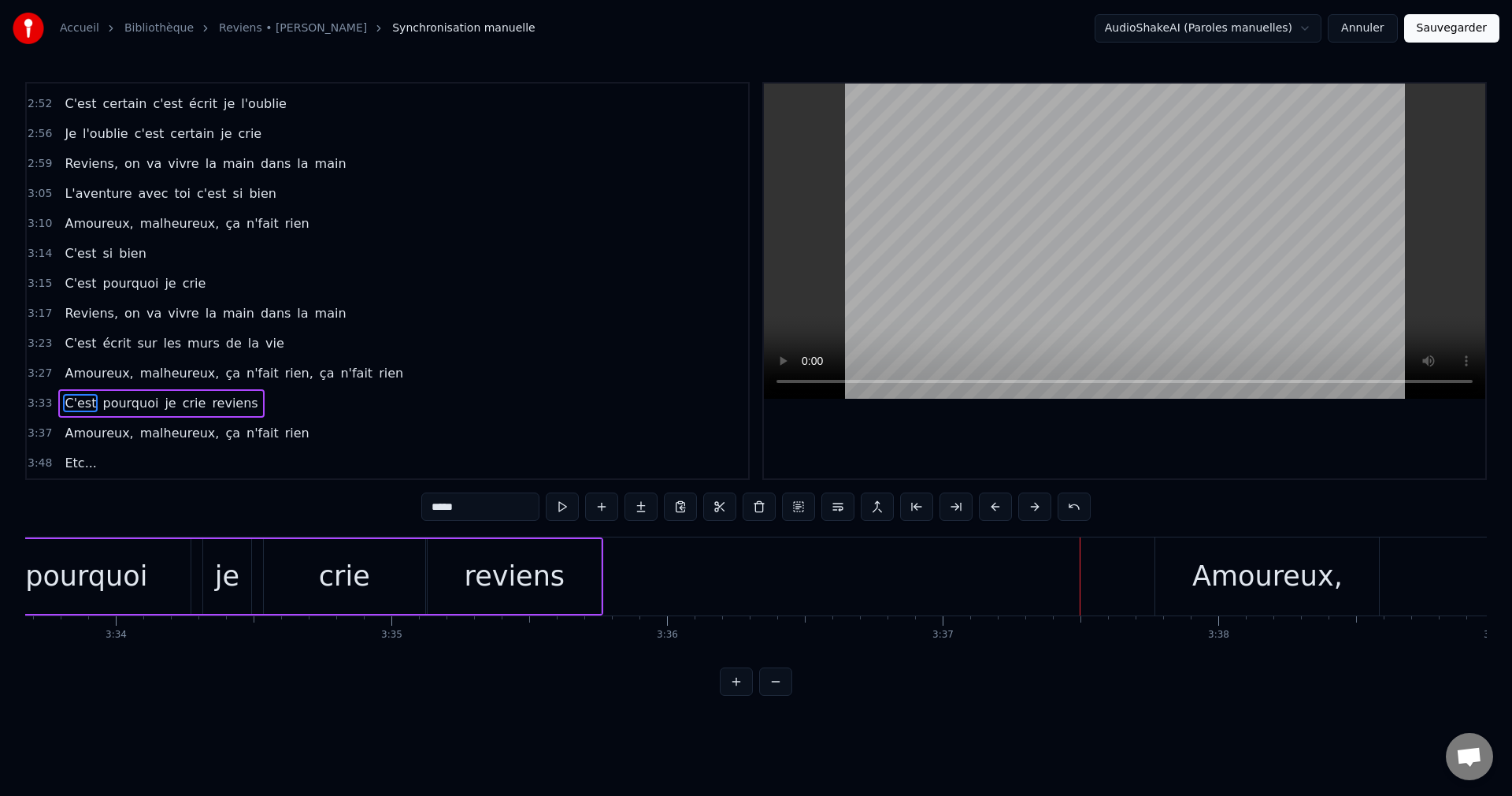
scroll to position [0, 58943]
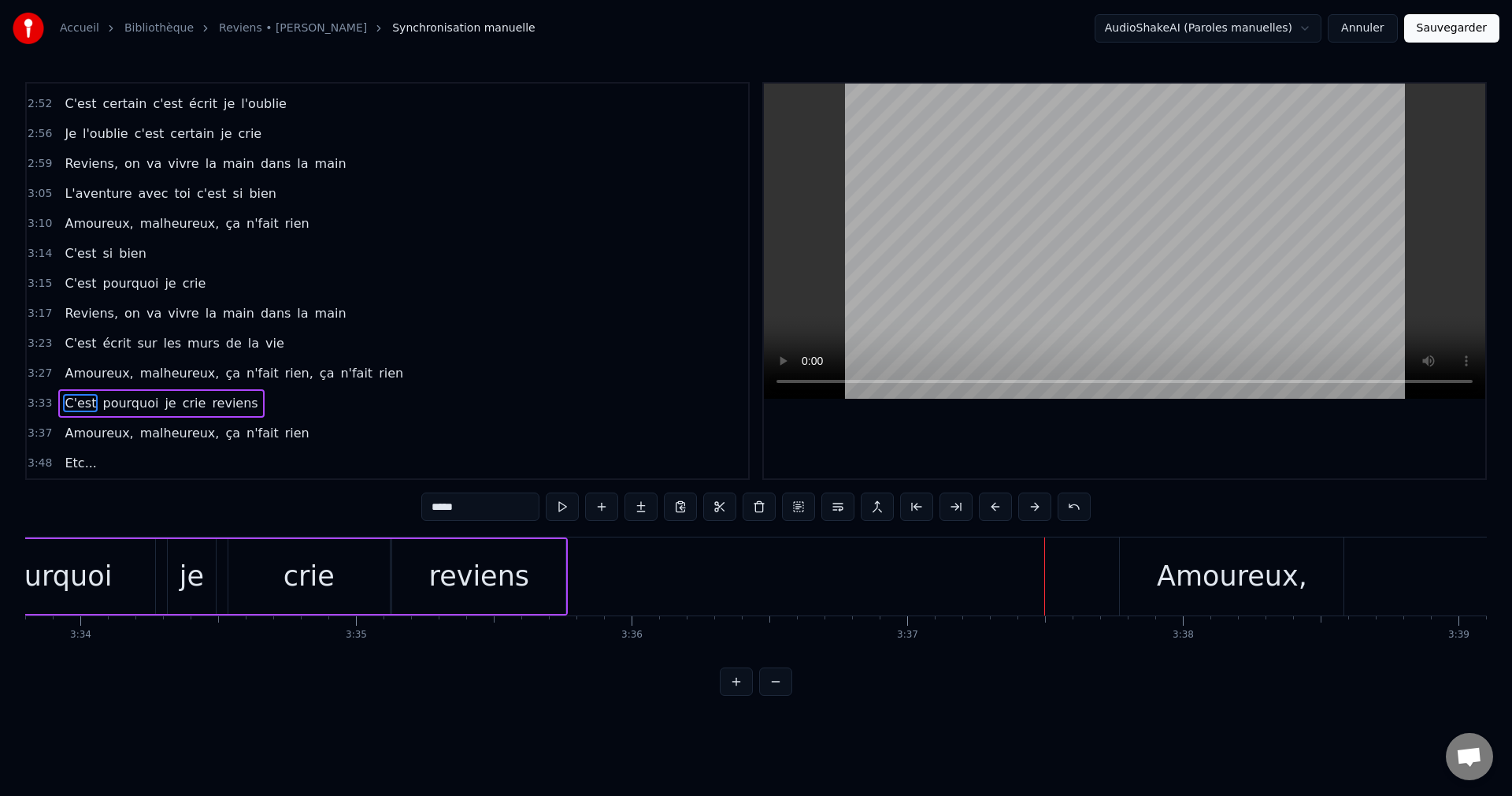
click at [1243, 594] on div "Amoureux," at bounding box center [1233, 576] width 150 height 42
type input "*********"
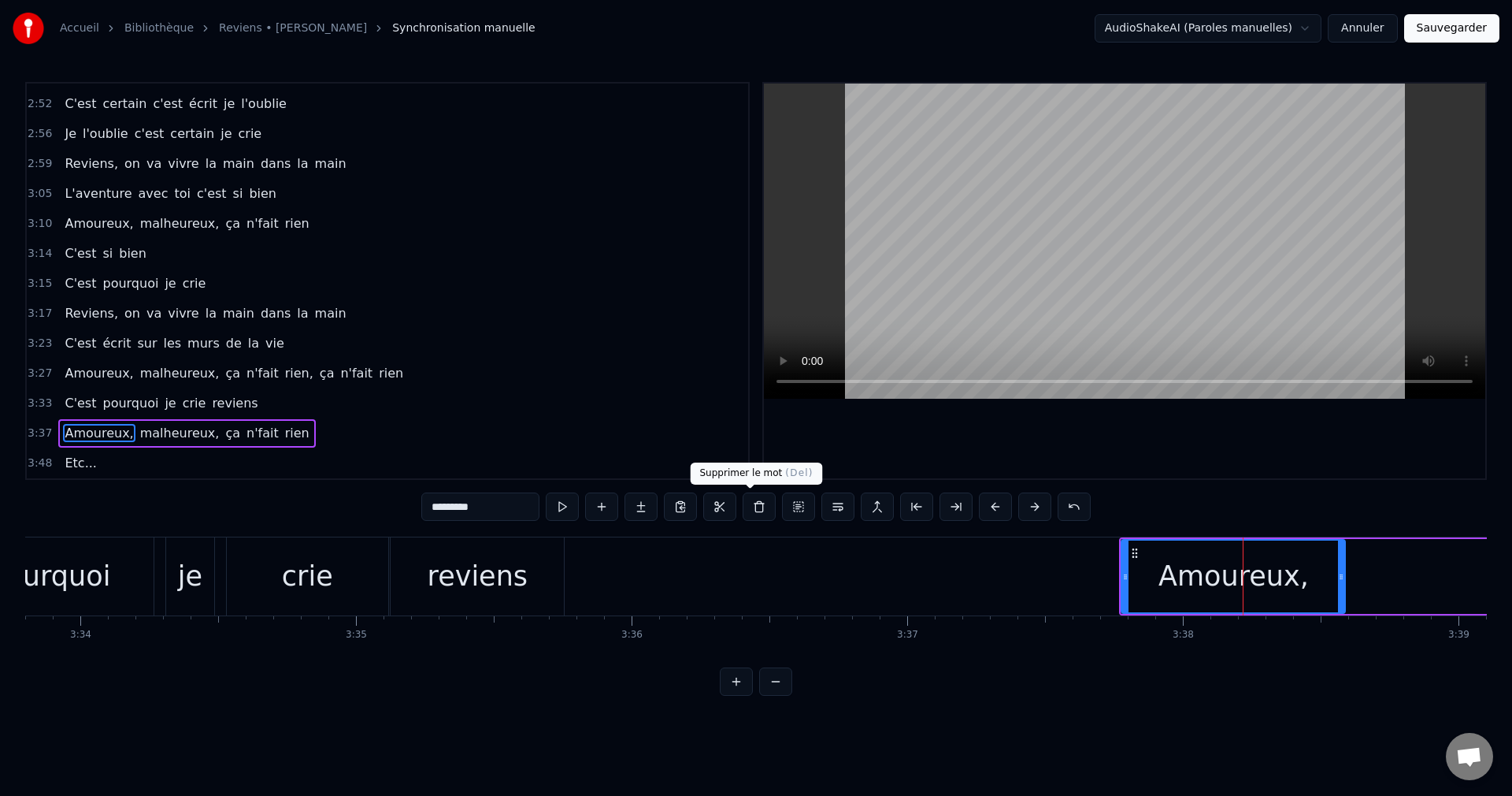
click at [746, 509] on button at bounding box center [759, 507] width 33 height 29
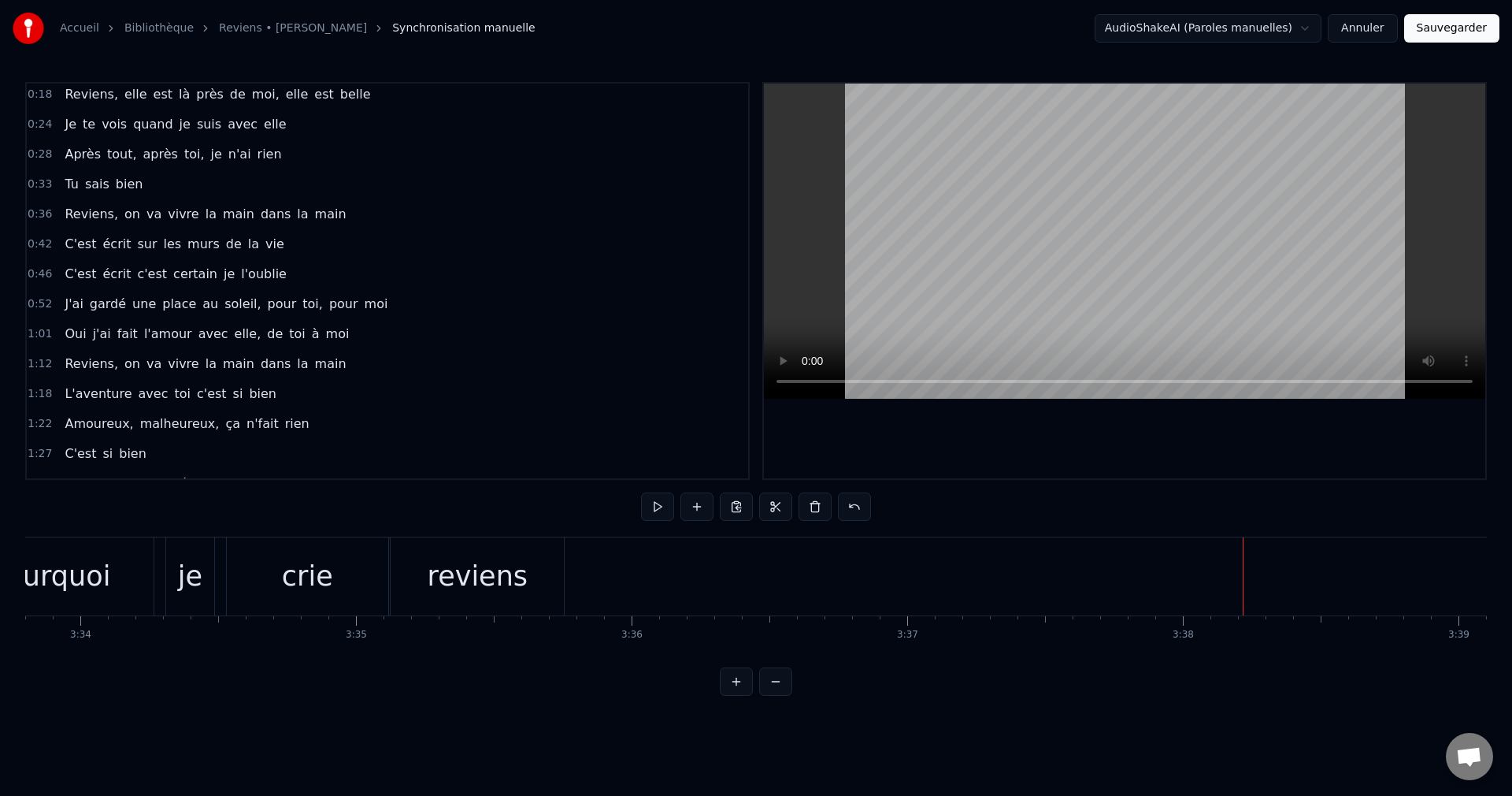
scroll to position [0, 0]
click at [486, 586] on div "reviens" at bounding box center [478, 576] width 101 height 42
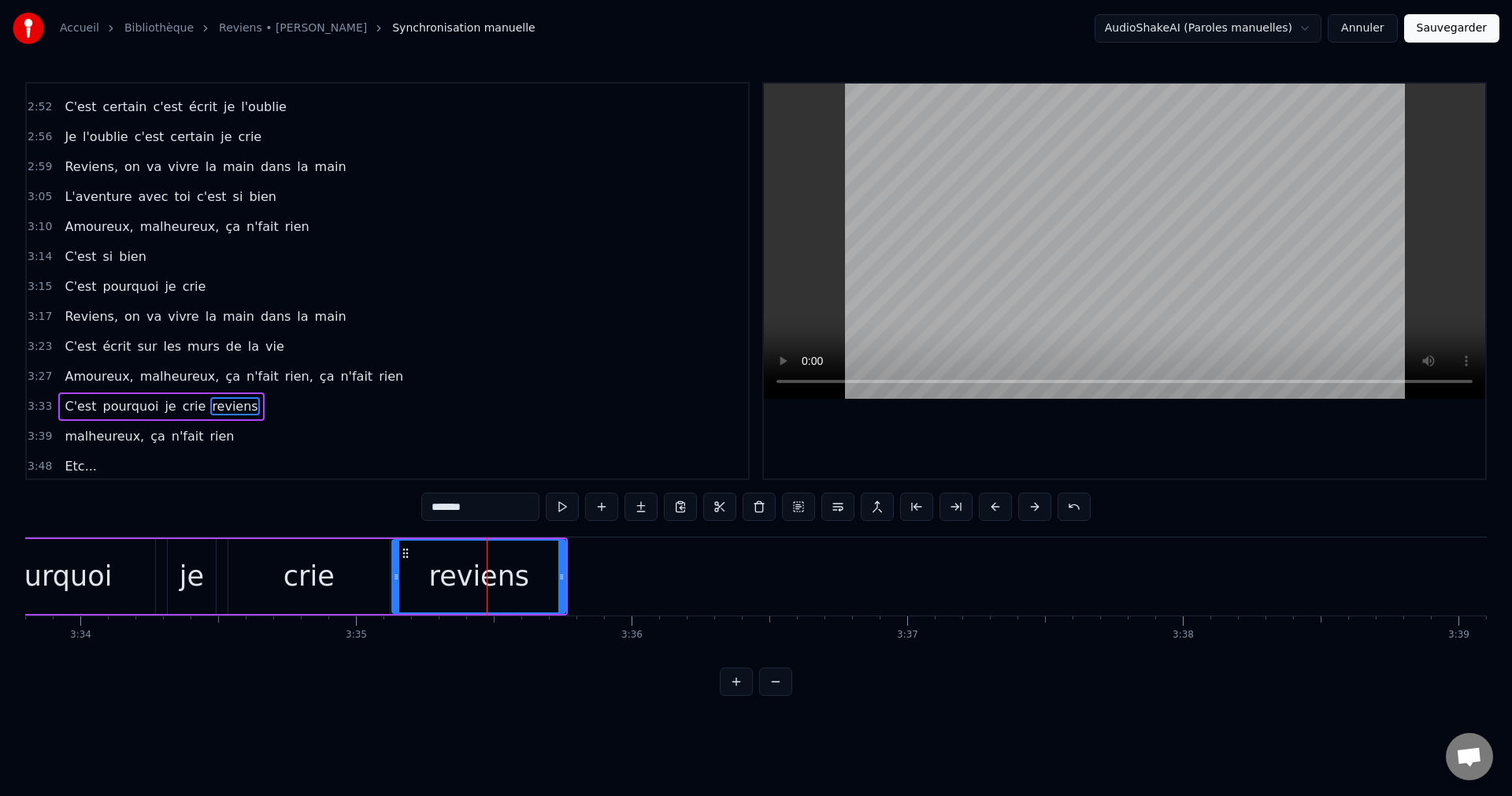
scroll to position [713, 0]
click at [744, 509] on button at bounding box center [759, 507] width 33 height 29
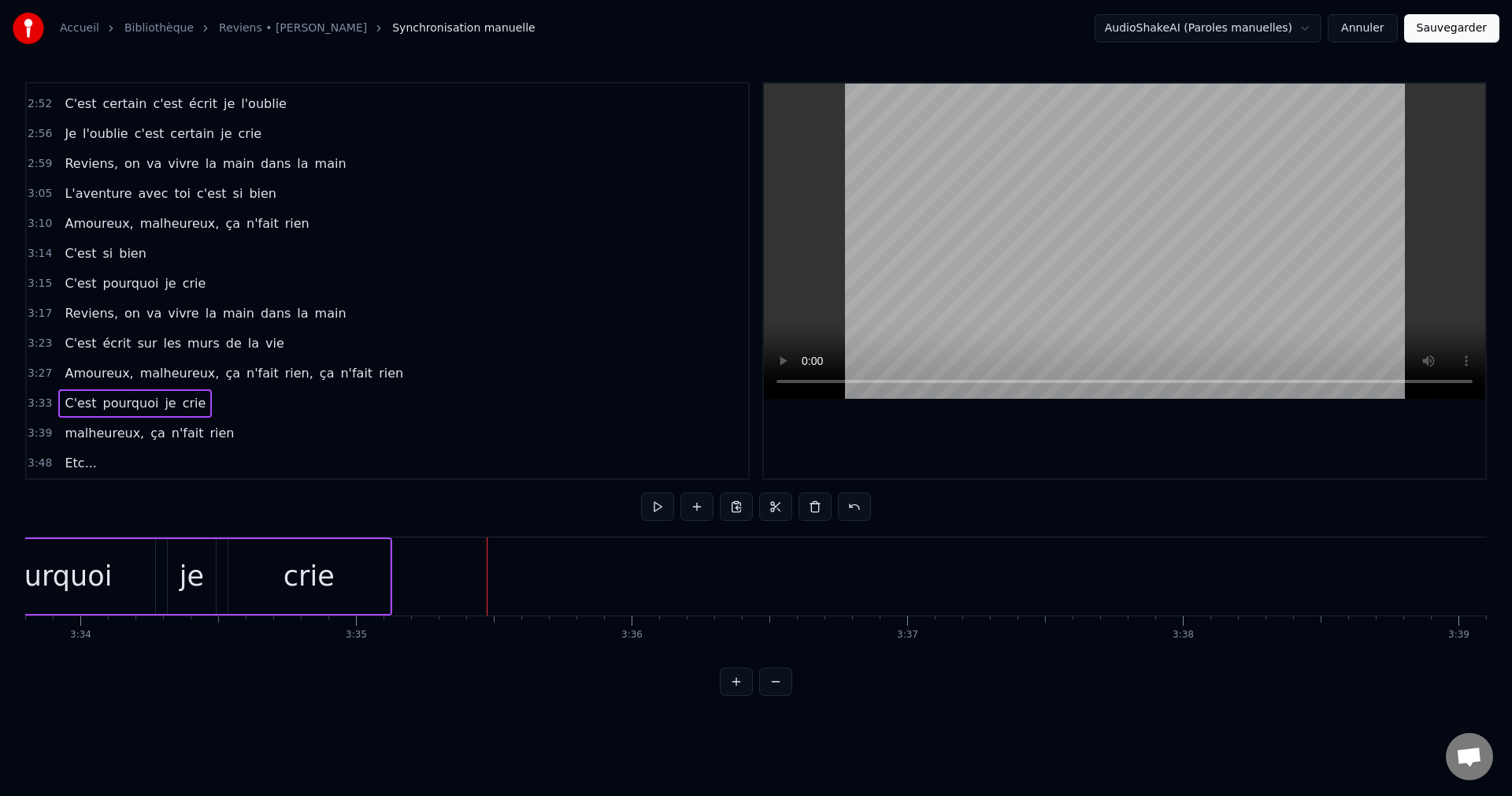
click at [86, 165] on span "Reviens," at bounding box center [90, 163] width 56 height 18
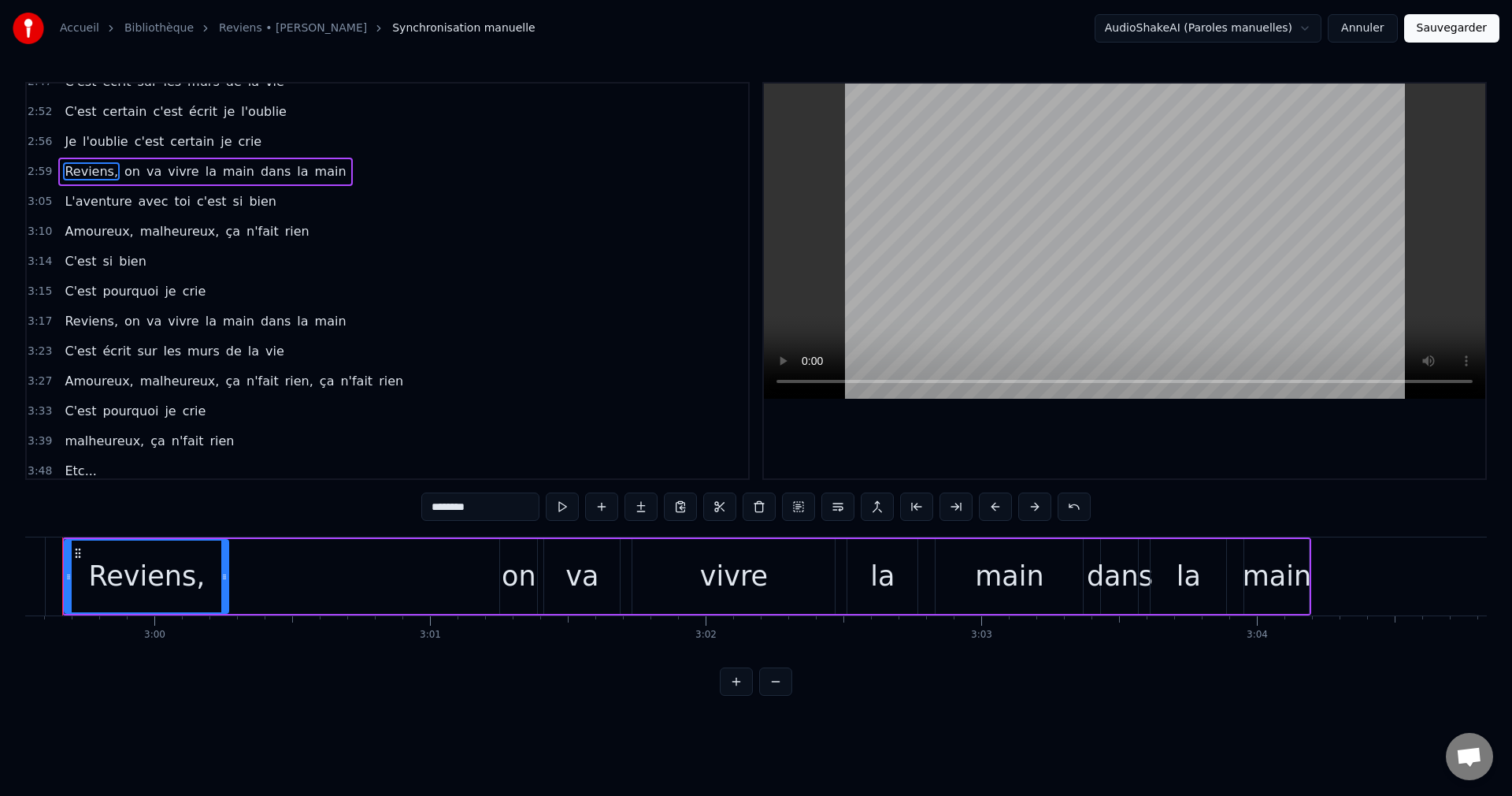
scroll to position [0, 49454]
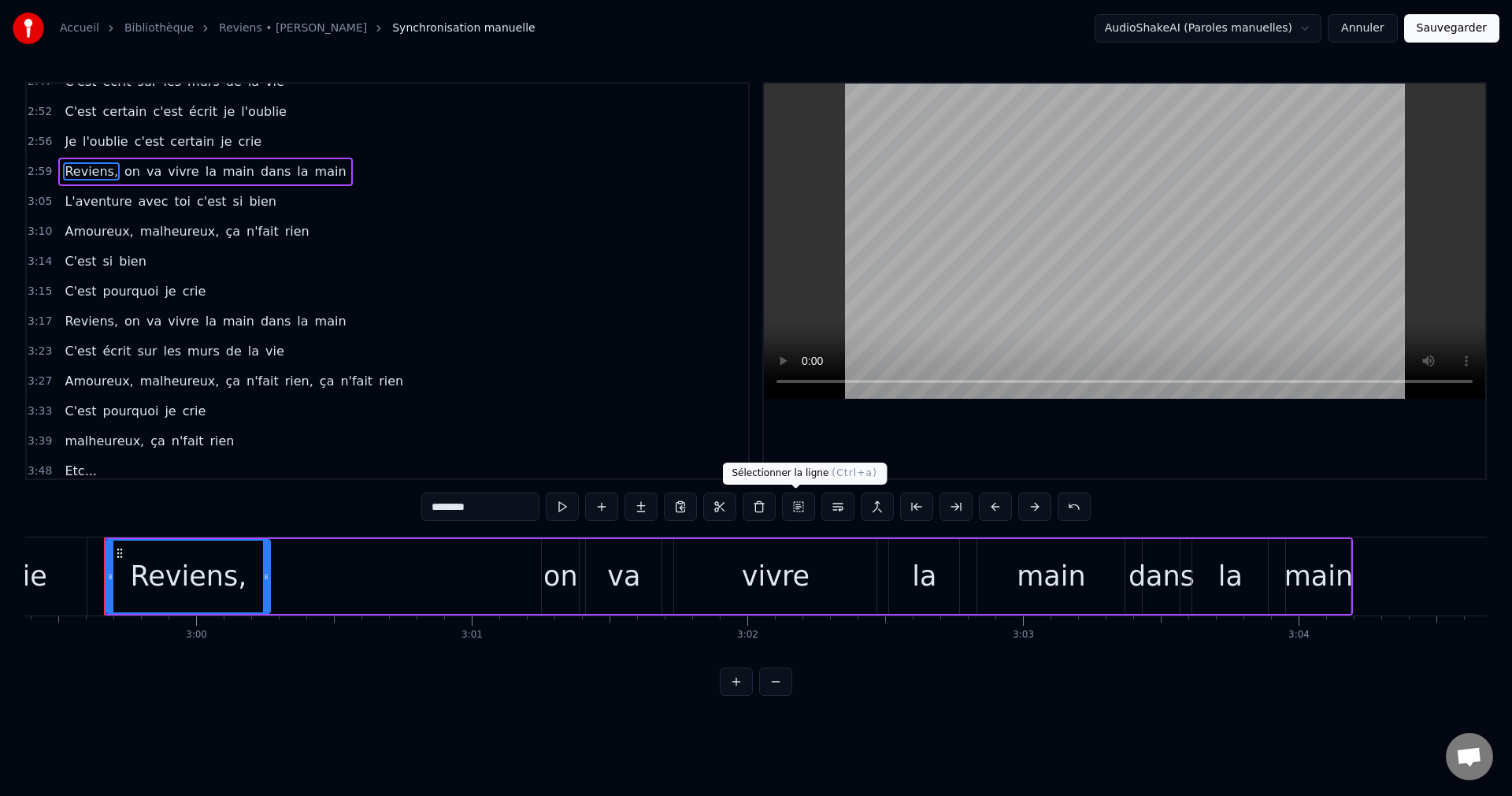
click at [794, 506] on button at bounding box center [799, 507] width 33 height 29
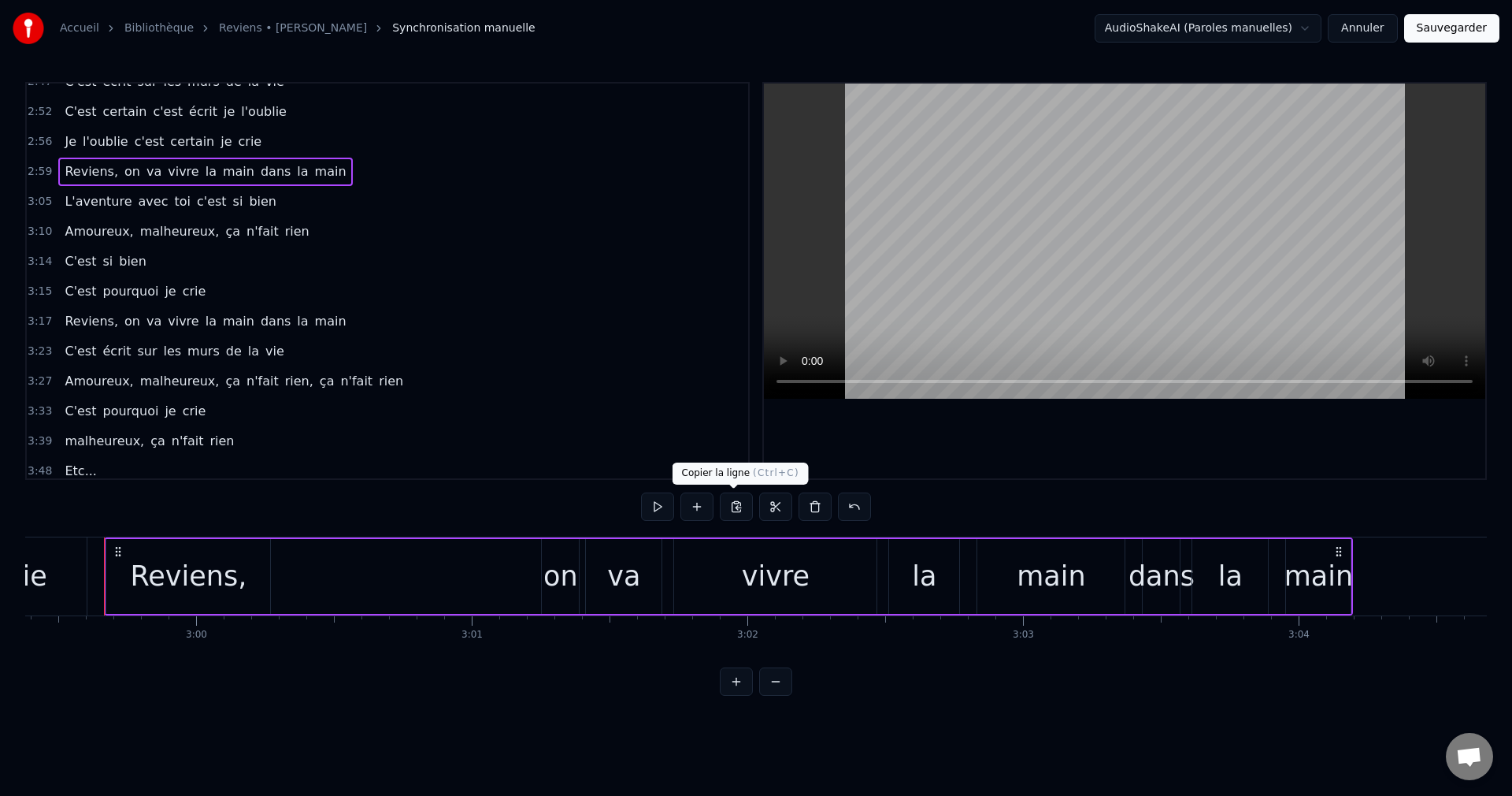
click at [737, 509] on button at bounding box center [736, 507] width 33 height 29
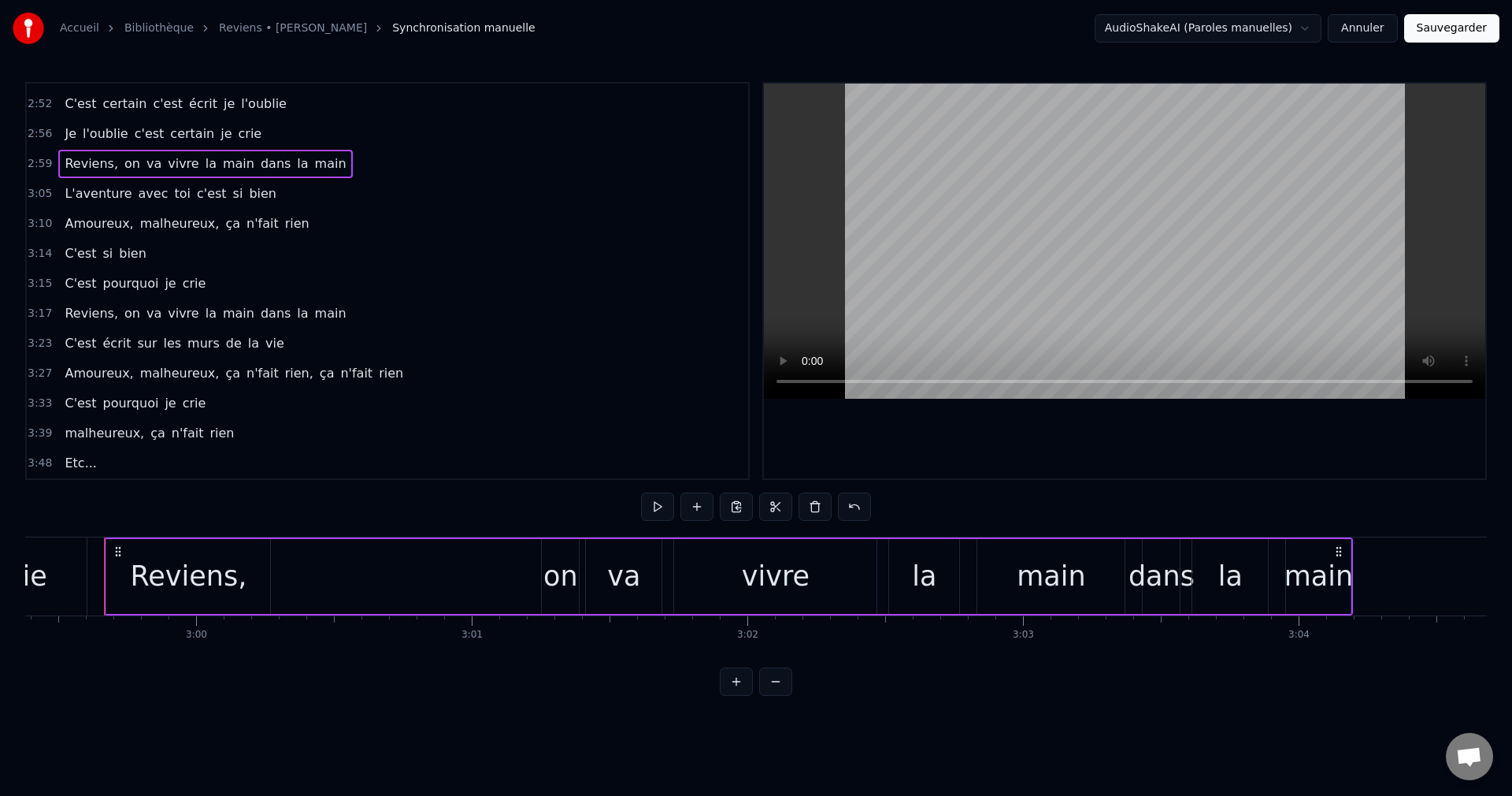
click at [78, 399] on span "C'est" at bounding box center [80, 403] width 35 height 18
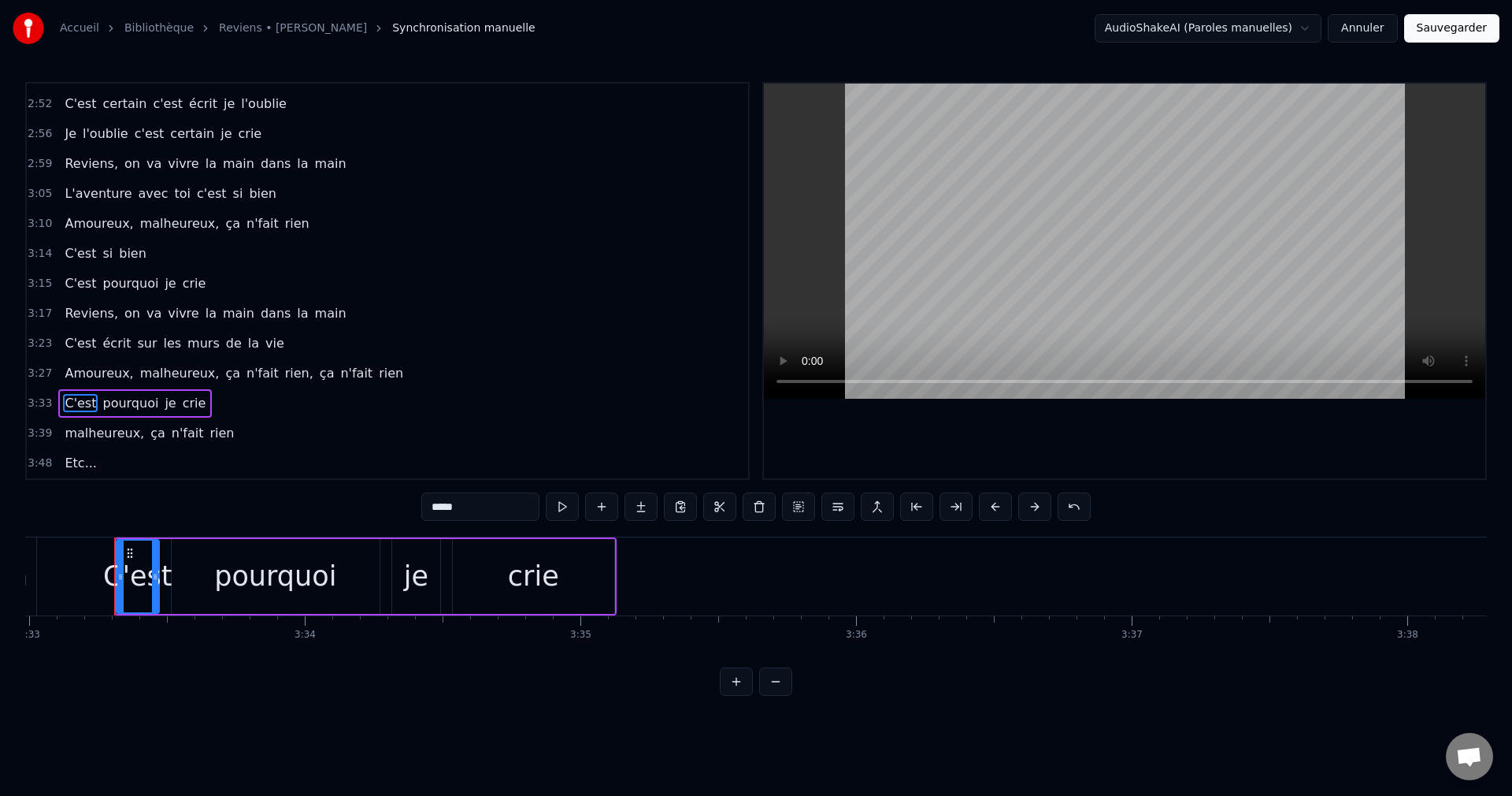
scroll to position [0, 58728]
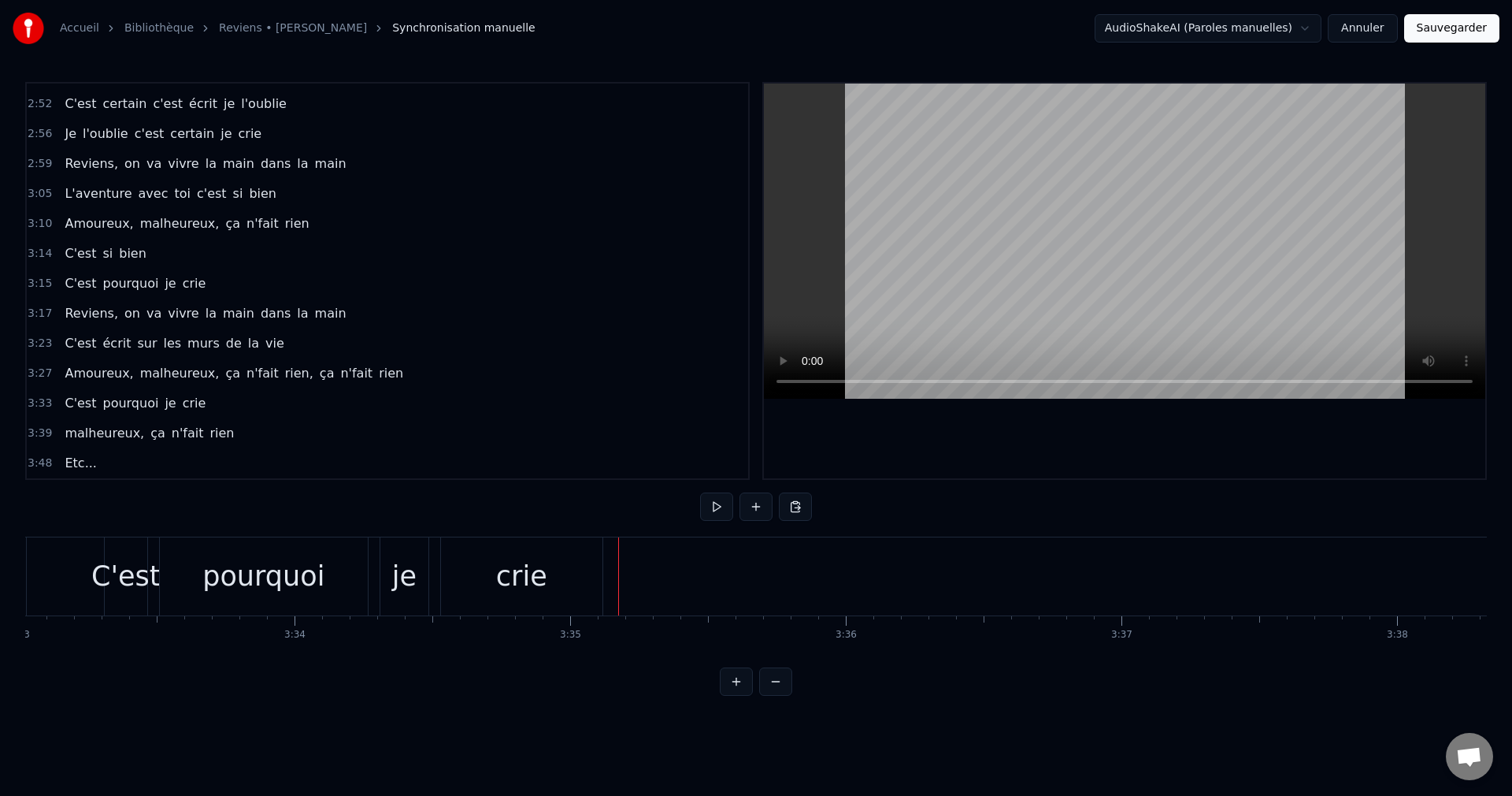
click at [801, 505] on button at bounding box center [795, 507] width 33 height 29
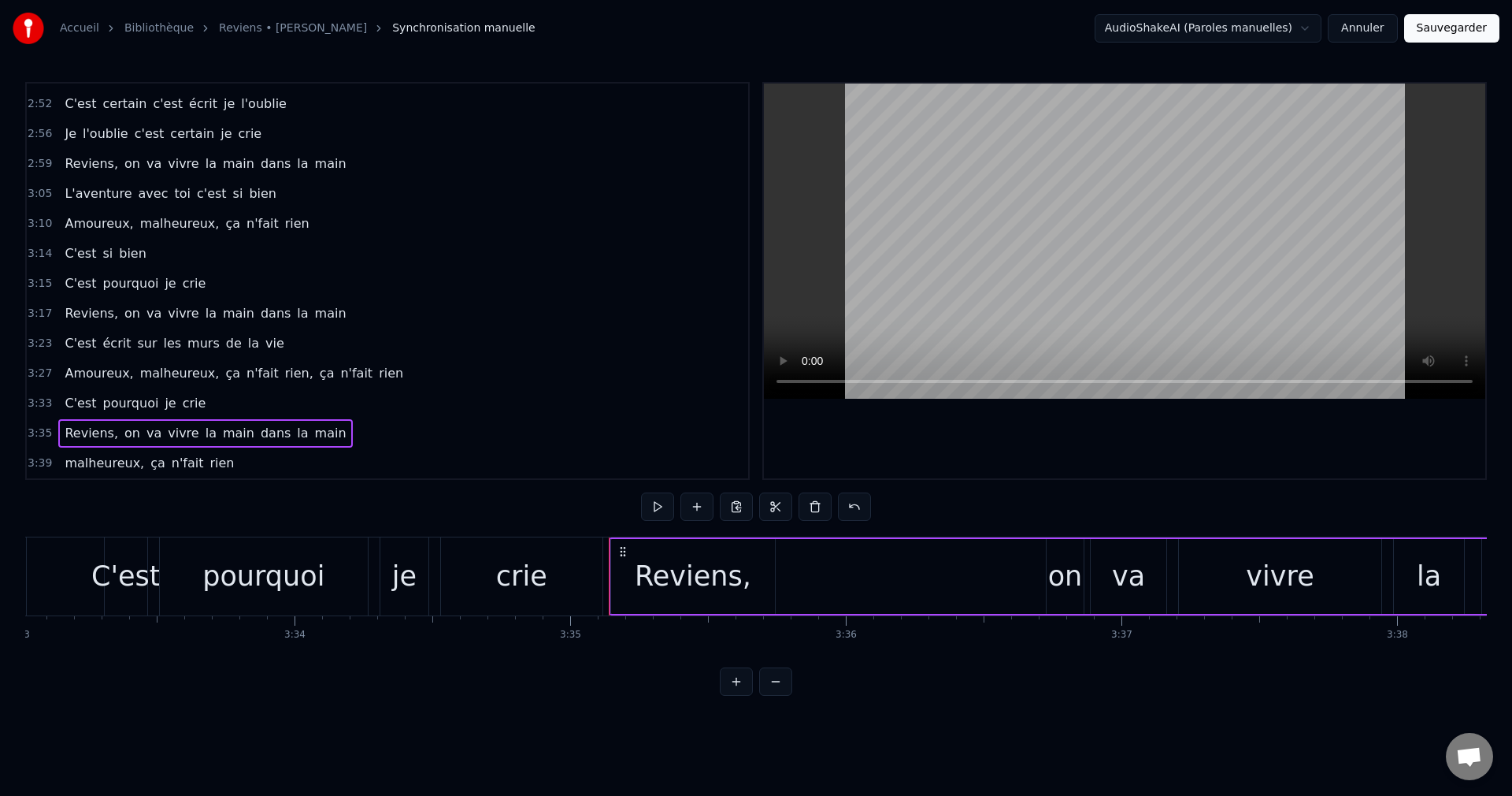
click at [81, 407] on span "C'est" at bounding box center [80, 403] width 35 height 18
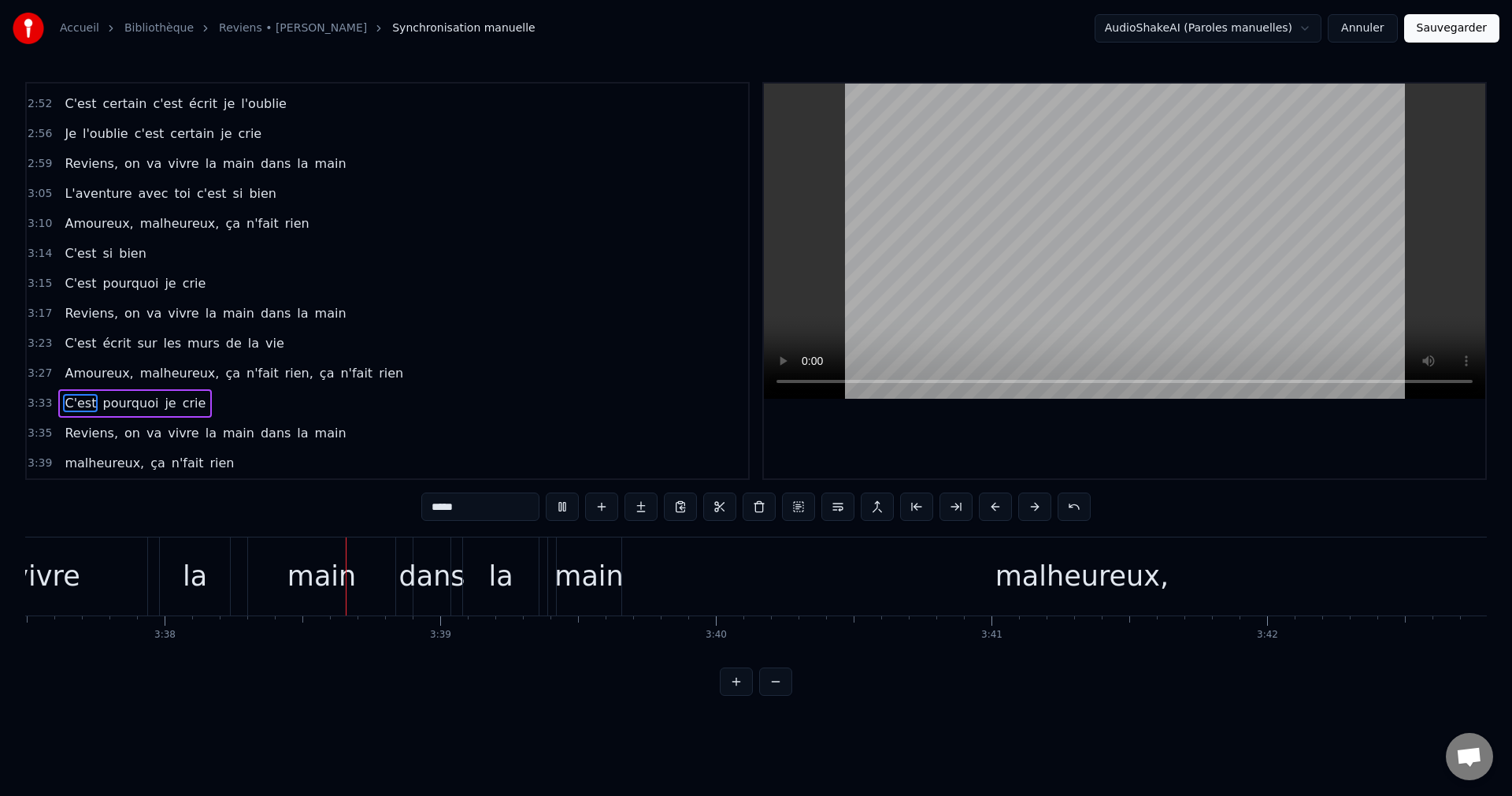
scroll to position [0, 60034]
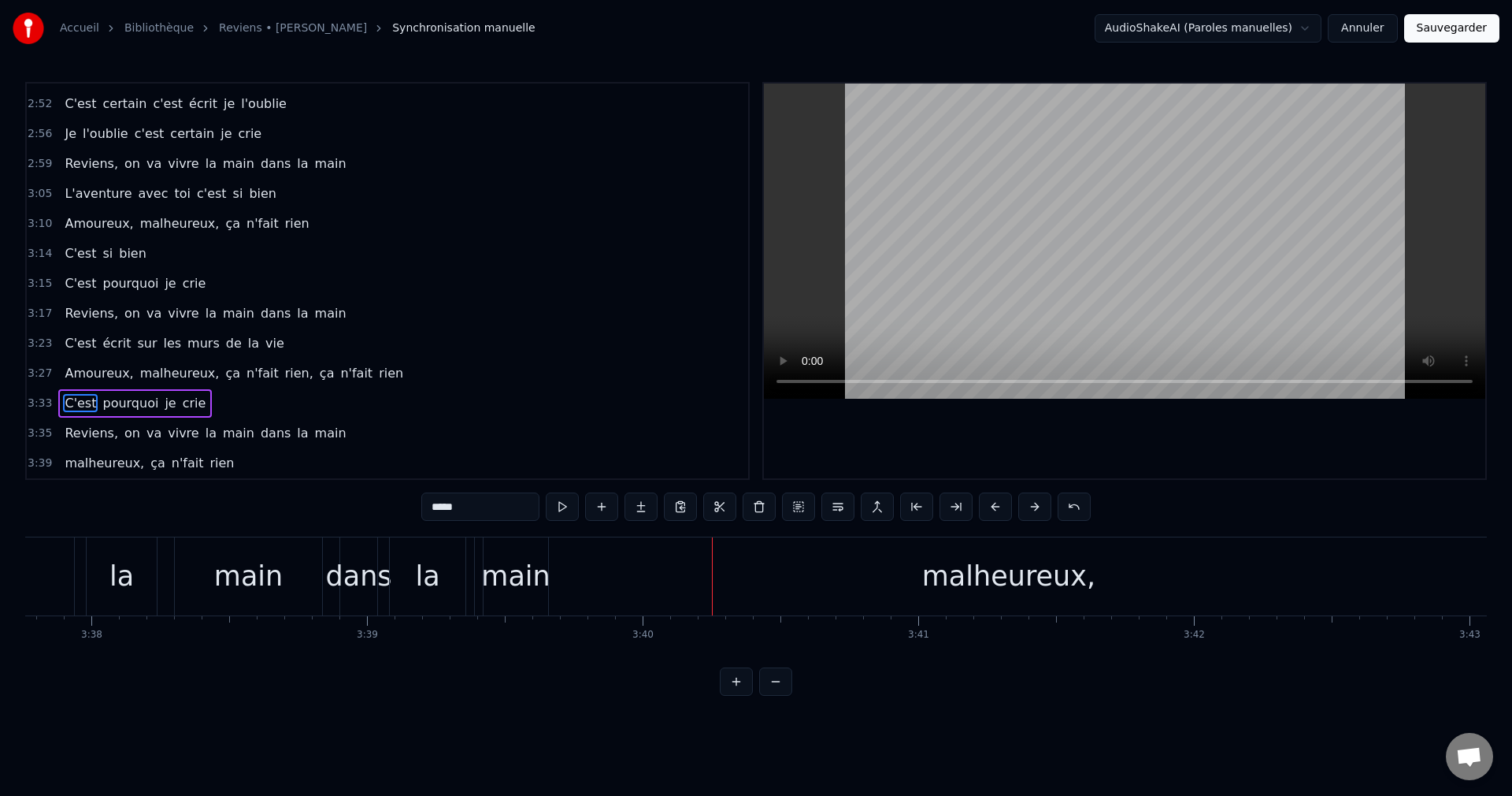
click at [989, 596] on div "malheureux," at bounding box center [1009, 576] width 174 height 42
type input "**********"
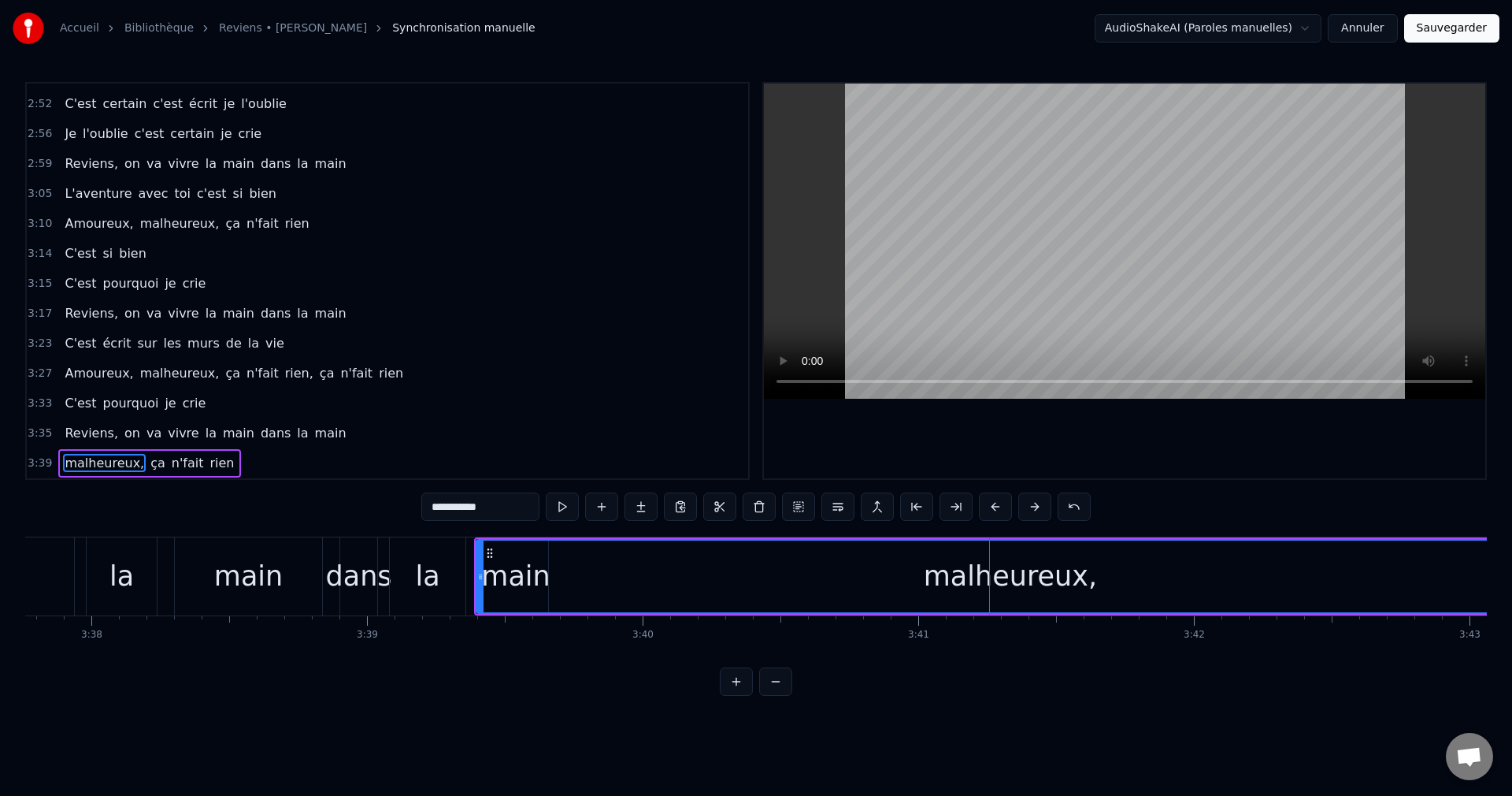
scroll to position [743, 0]
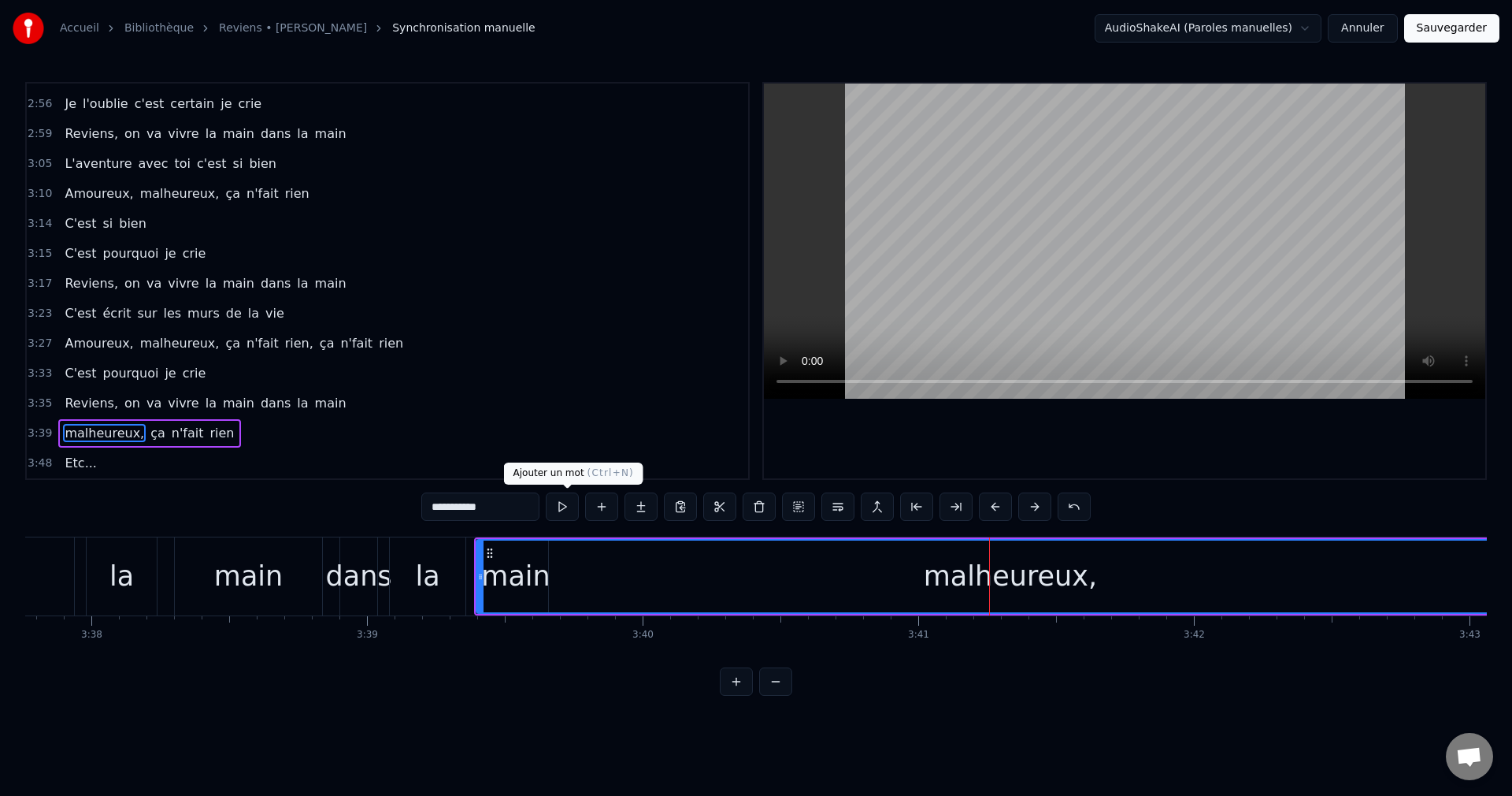
click at [585, 511] on button at bounding box center [602, 507] width 33 height 29
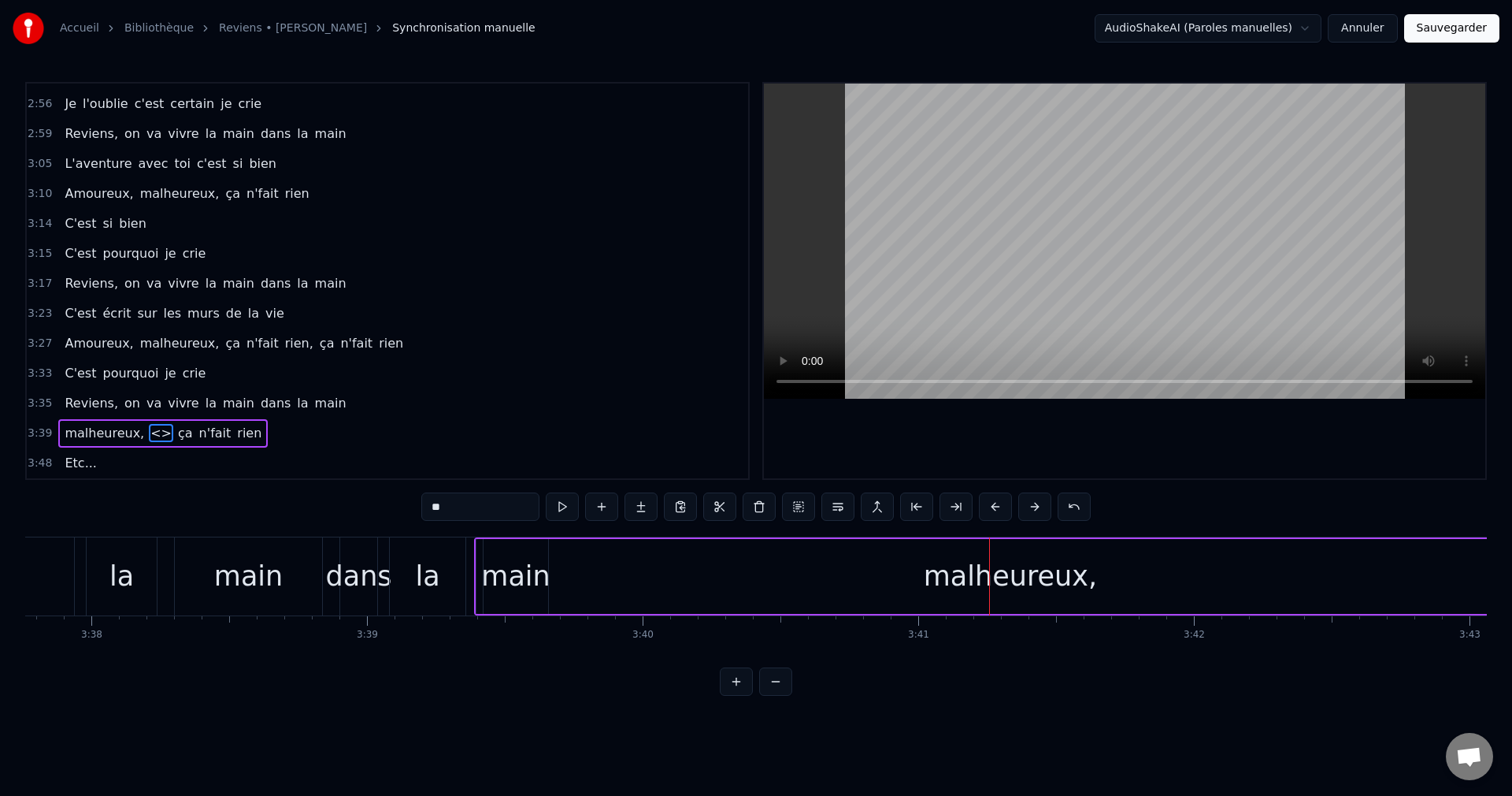
click at [771, 586] on div "malheureux," at bounding box center [1010, 577] width 1068 height 75
type input "**********"
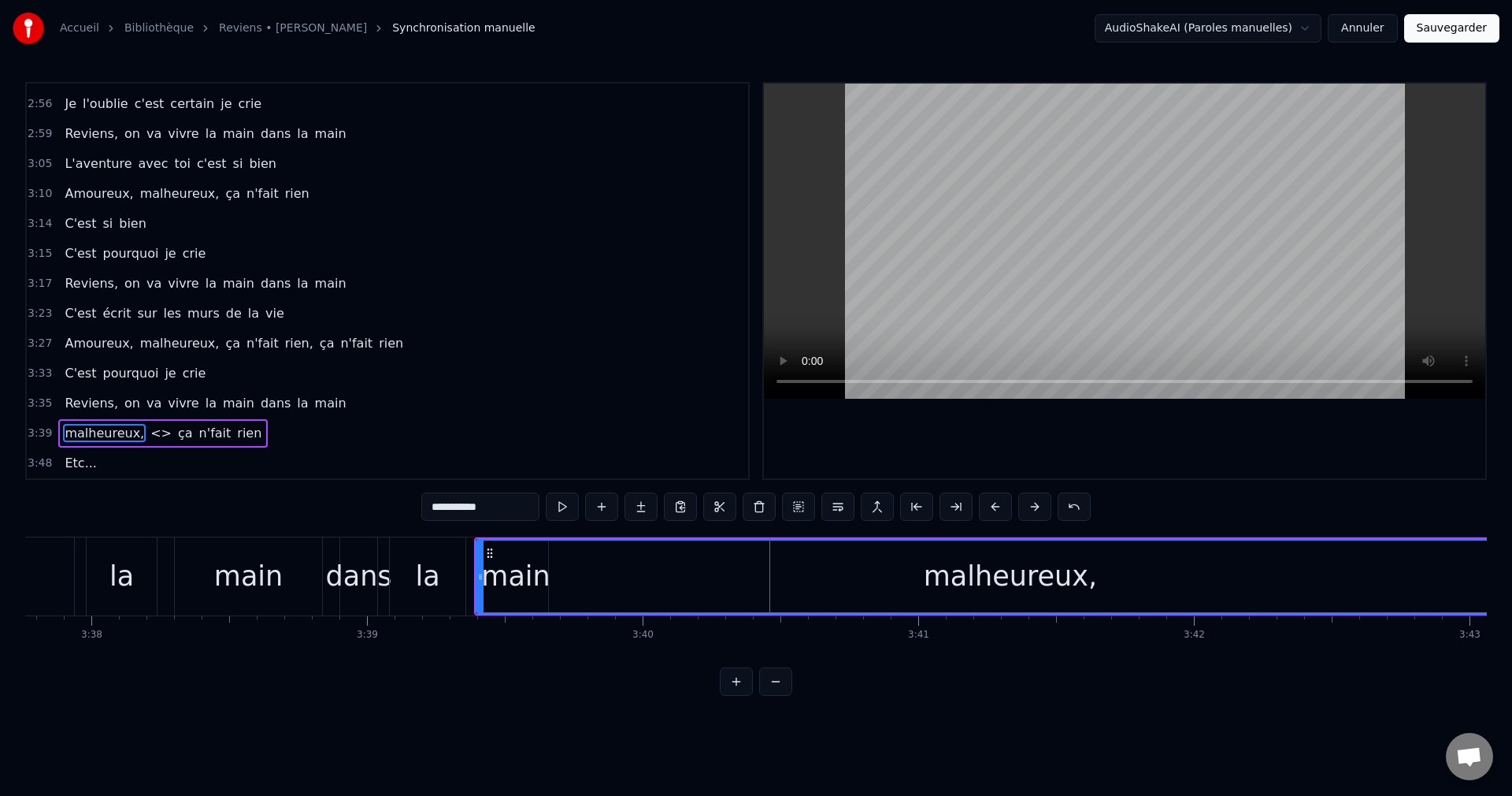
drag, startPoint x: 476, startPoint y: 574, endPoint x: 605, endPoint y: 585, distance: 129.5
click at [605, 585] on div "malheureux," at bounding box center [1010, 577] width 1070 height 75
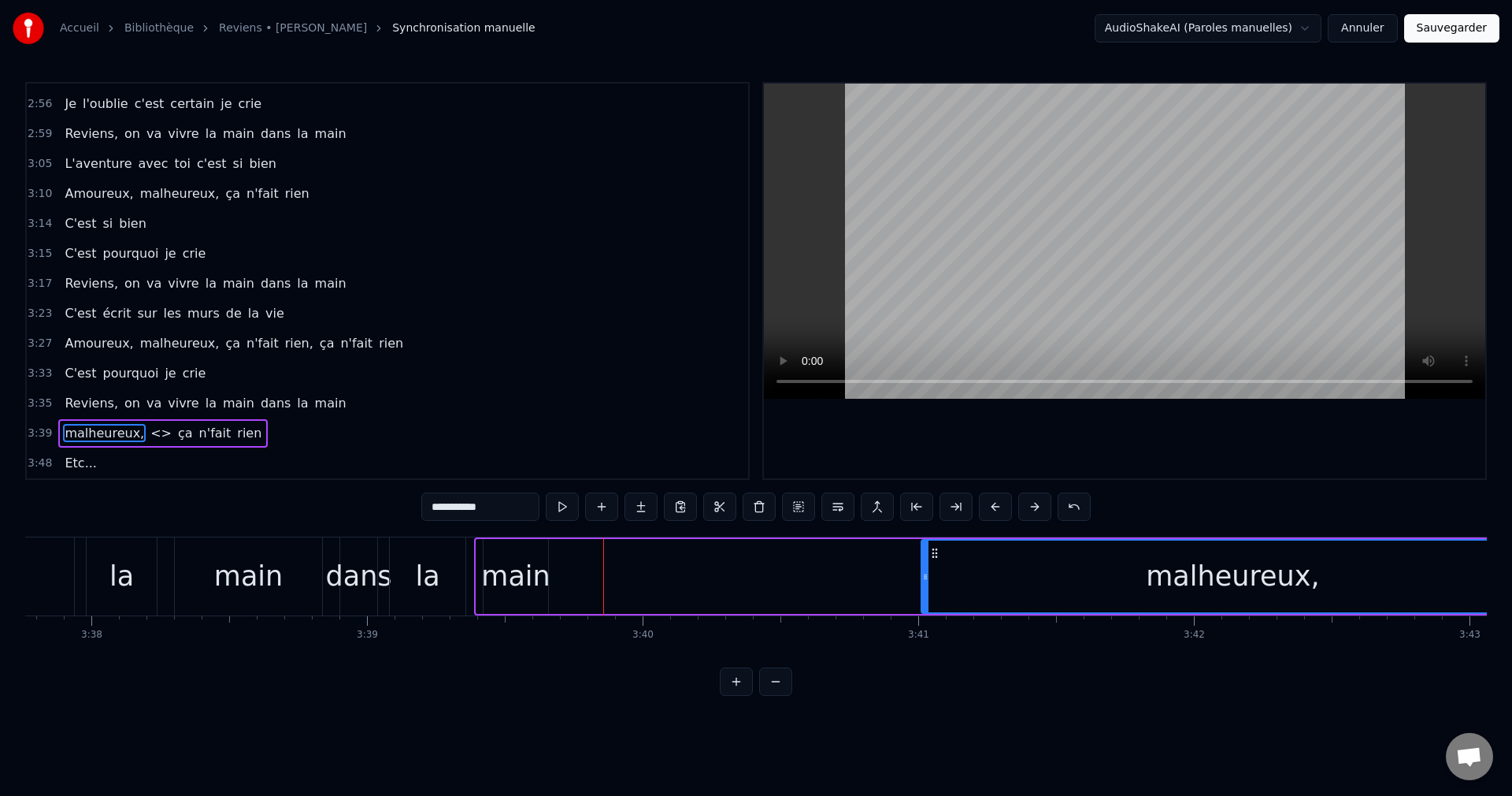
drag, startPoint x: 477, startPoint y: 578, endPoint x: 987, endPoint y: 594, distance: 510.3
click at [928, 594] on div at bounding box center [925, 577] width 6 height 72
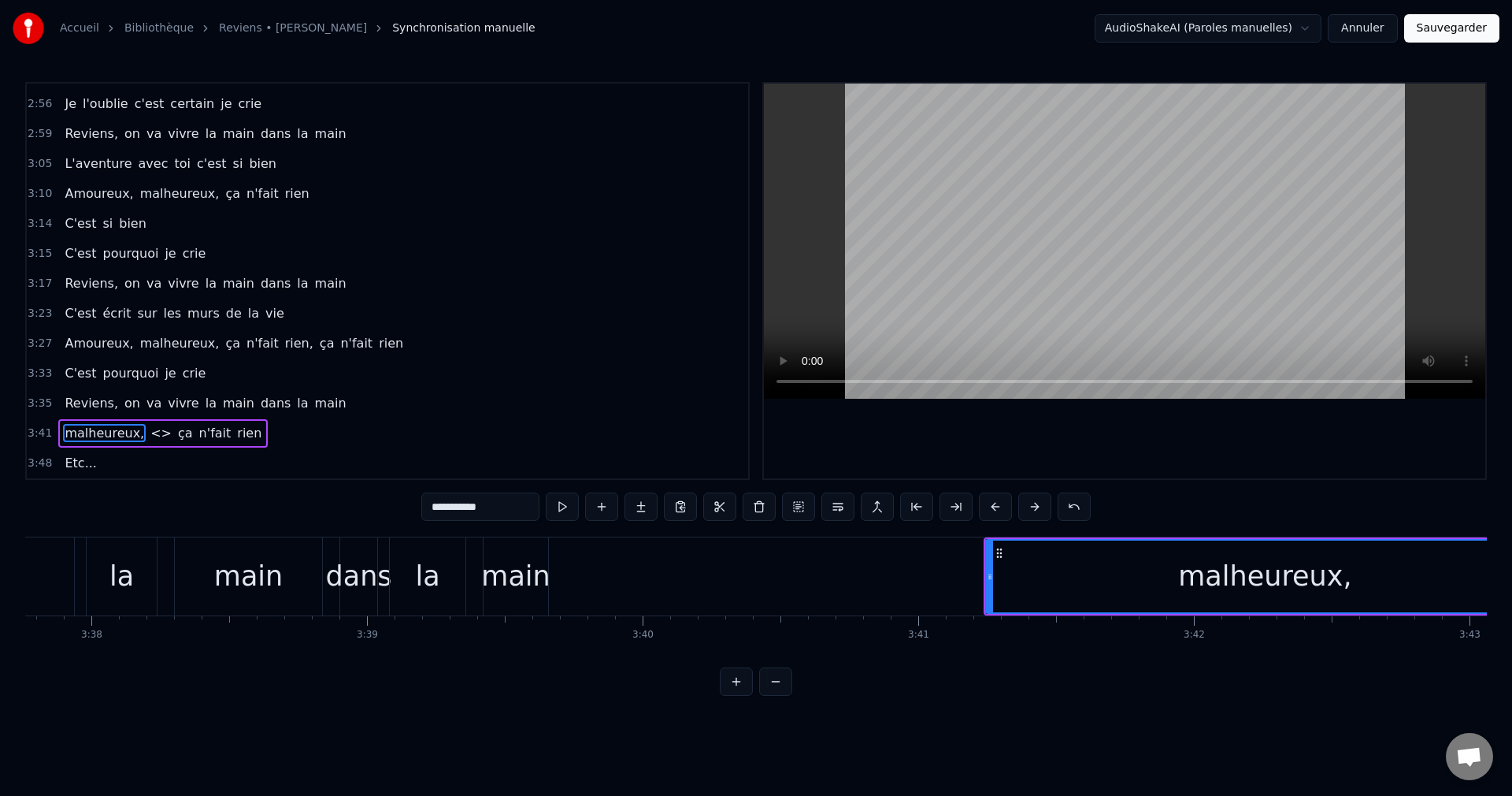
click at [1115, 591] on div "malheureux," at bounding box center [1266, 577] width 557 height 72
click at [585, 508] on button at bounding box center [602, 507] width 33 height 29
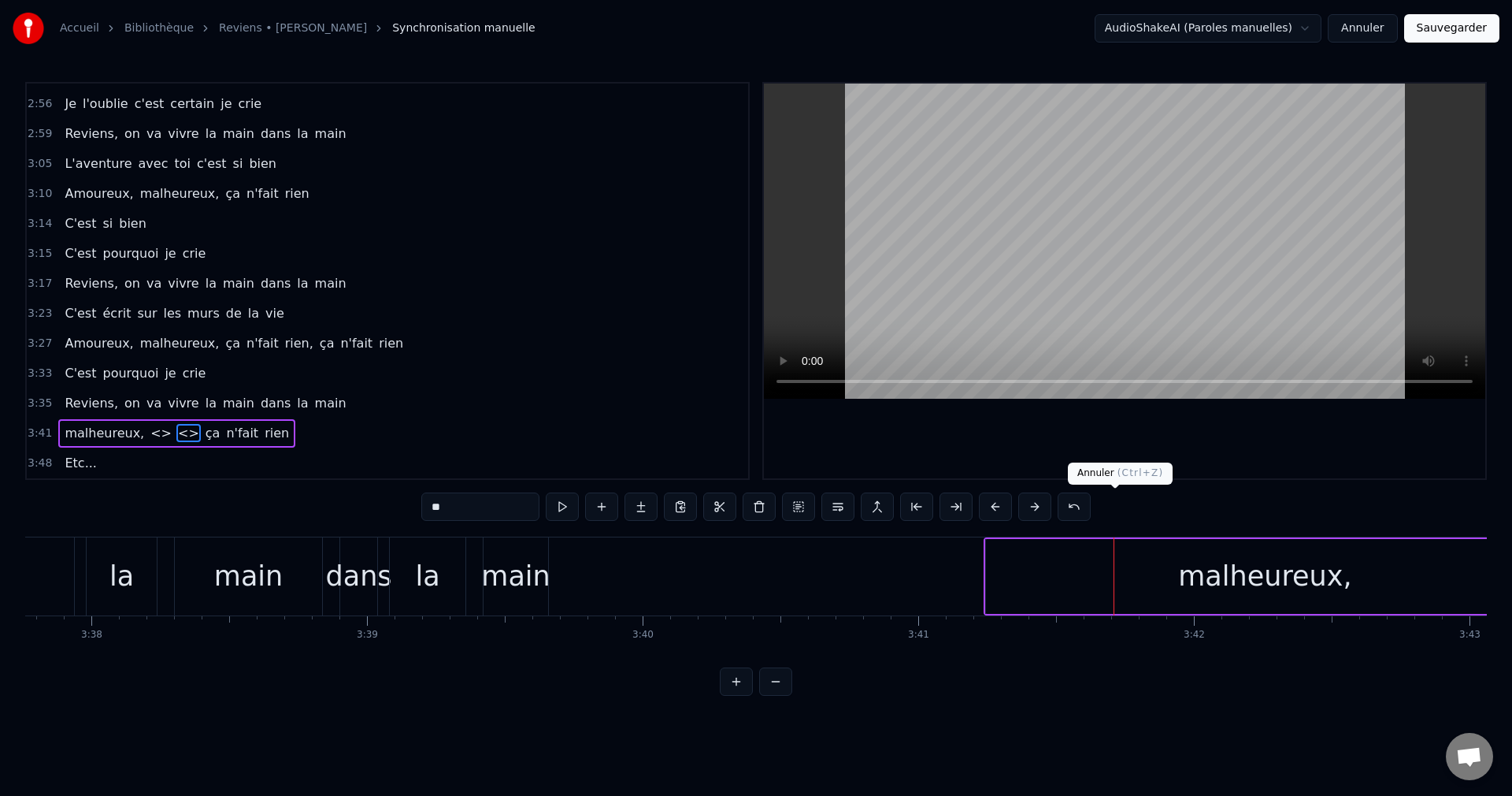
click at [1091, 511] on button at bounding box center [1074, 507] width 33 height 29
click at [1114, 511] on div "0:18 Reviens, elle est là près de moi, elle est belle 0:24 Je te vois quand je …" at bounding box center [756, 389] width 1462 height 613
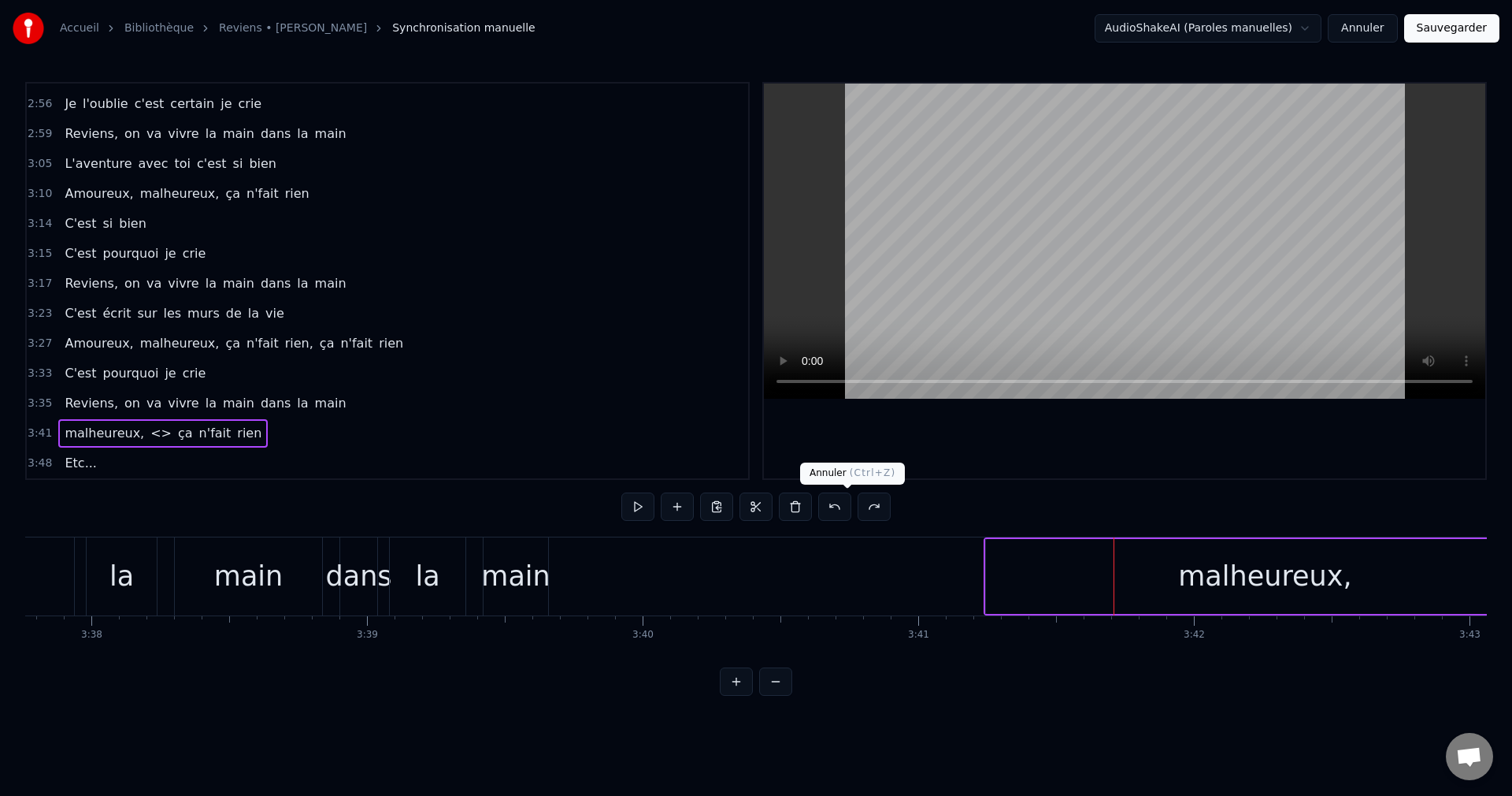
click at [850, 515] on button at bounding box center [834, 507] width 33 height 29
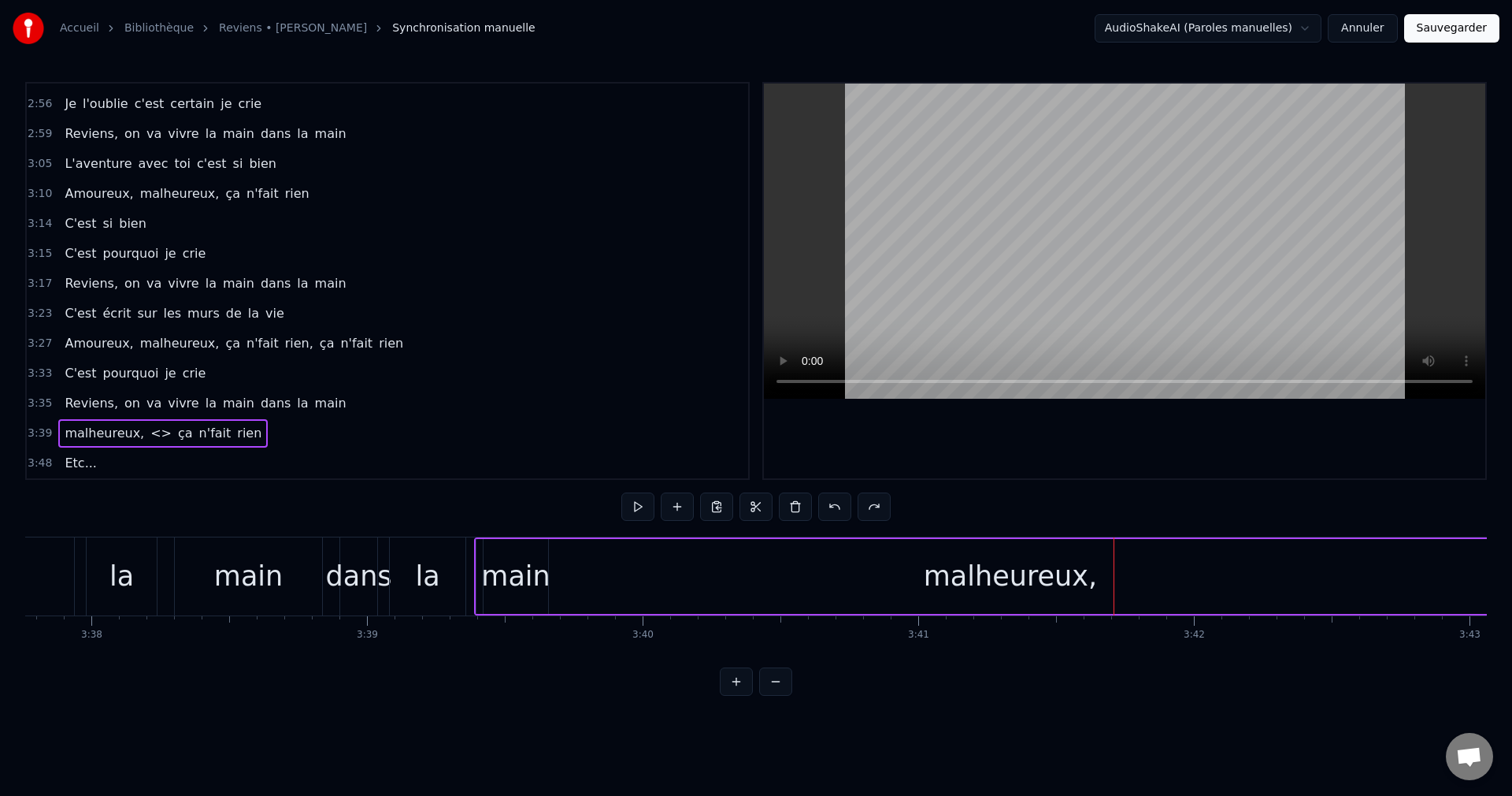
click at [944, 583] on div "malheureux," at bounding box center [1011, 576] width 174 height 42
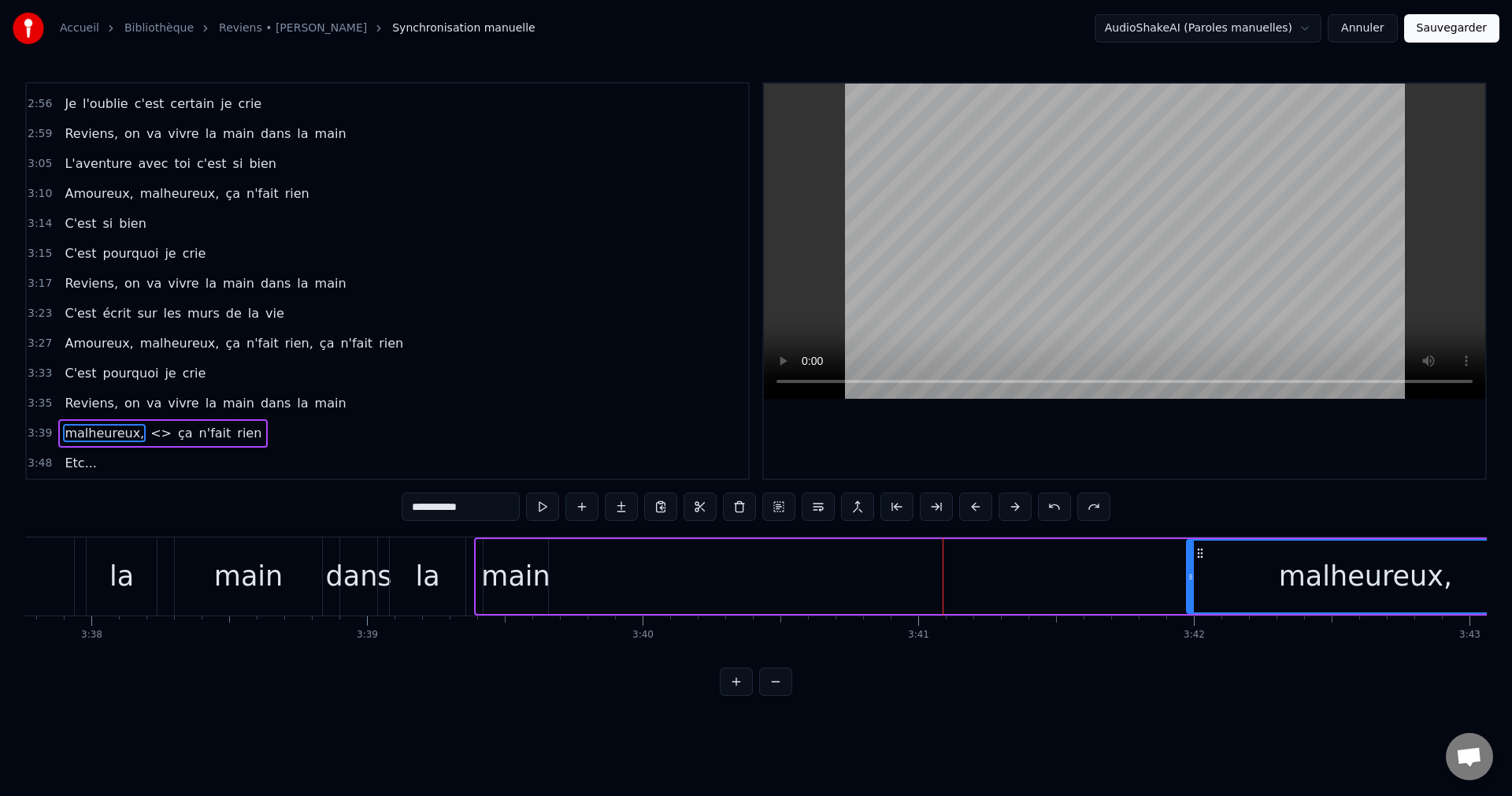
drag, startPoint x: 482, startPoint y: 575, endPoint x: 1205, endPoint y: 592, distance: 723.2
click at [1194, 592] on div at bounding box center [1191, 577] width 6 height 72
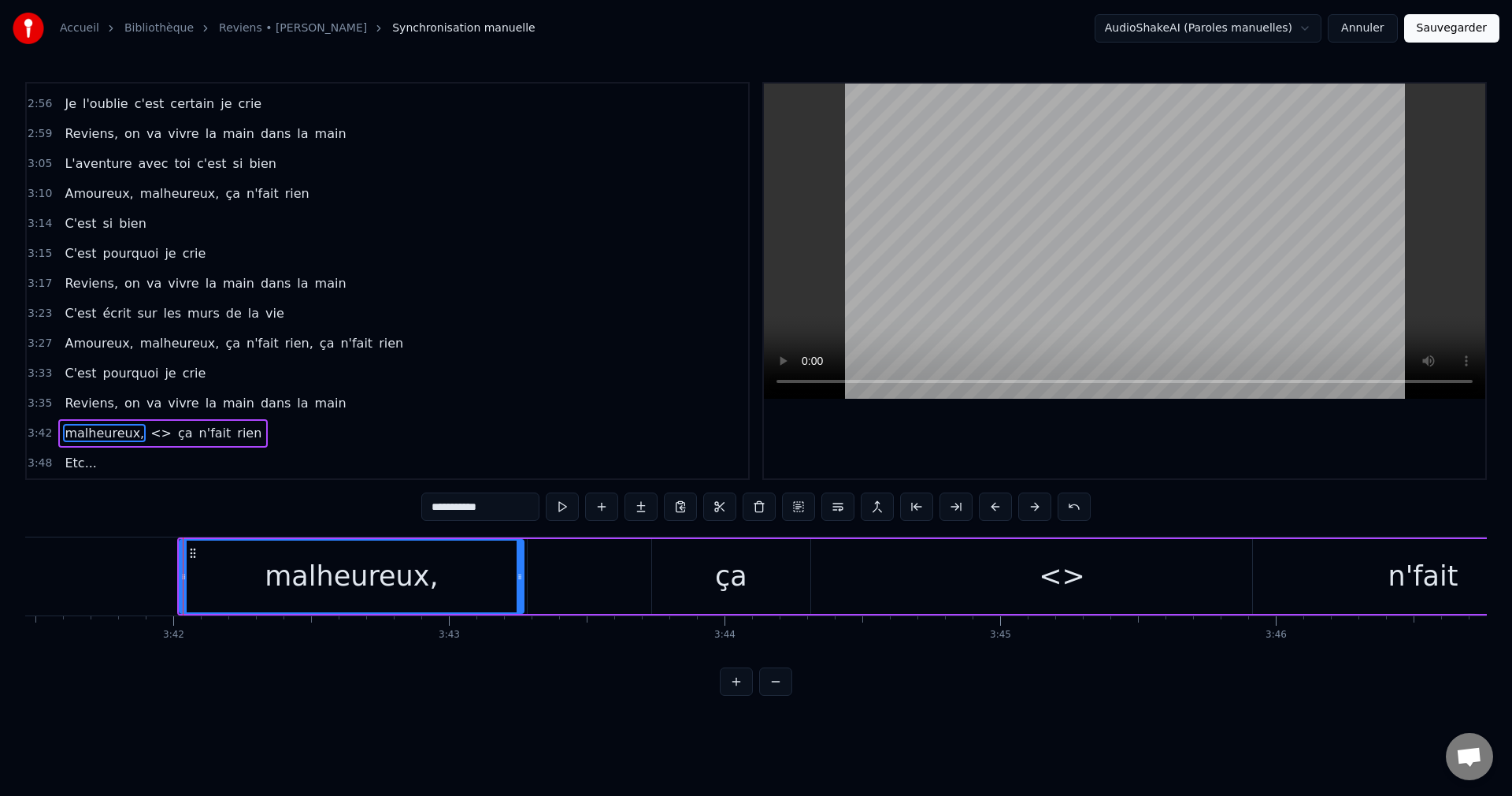
scroll to position [0, 61074]
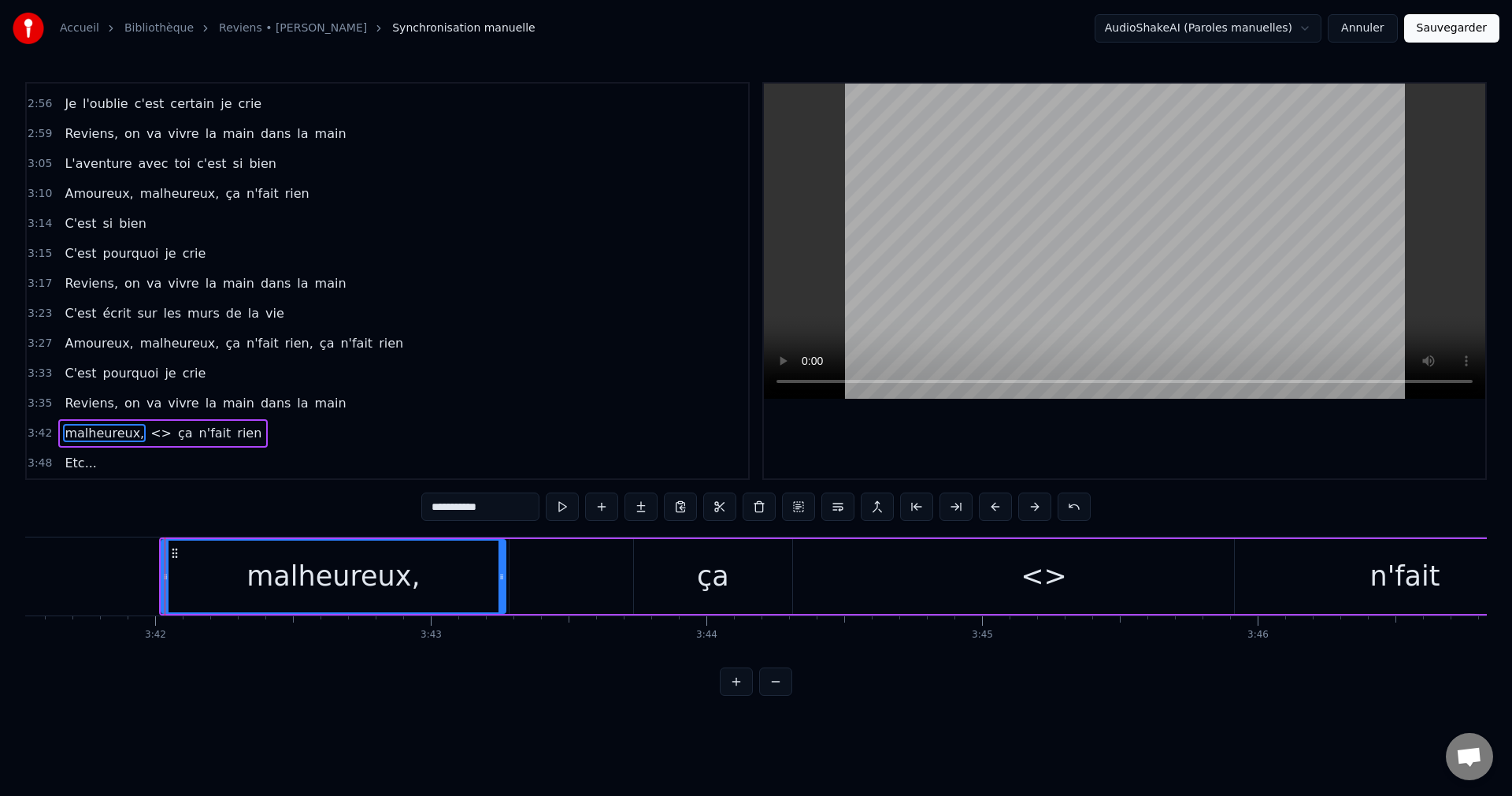
click at [416, 580] on div "malheureux," at bounding box center [333, 577] width 343 height 72
click at [753, 509] on button at bounding box center [759, 507] width 33 height 29
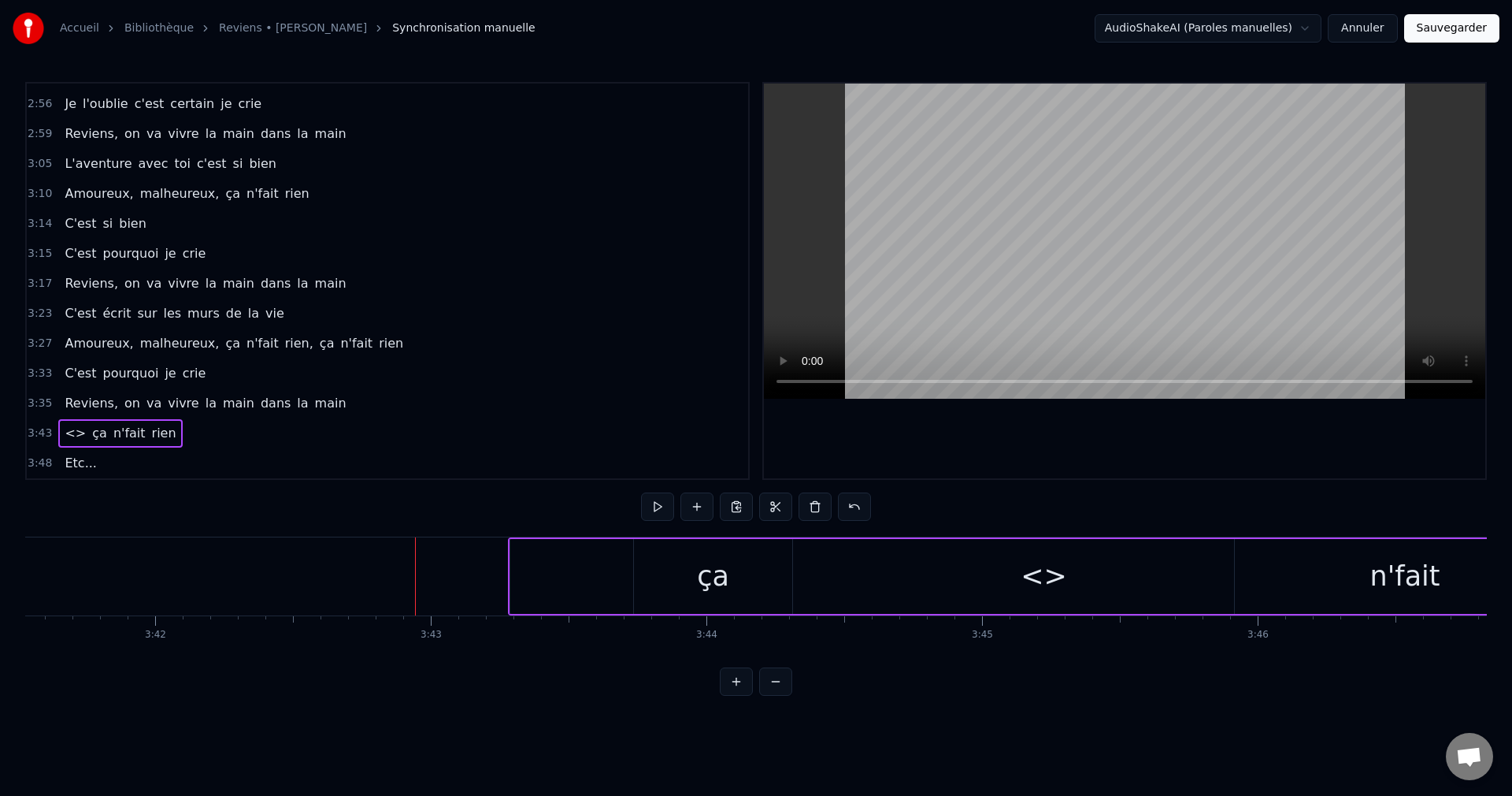
click at [670, 576] on div "ça" at bounding box center [713, 577] width 158 height 75
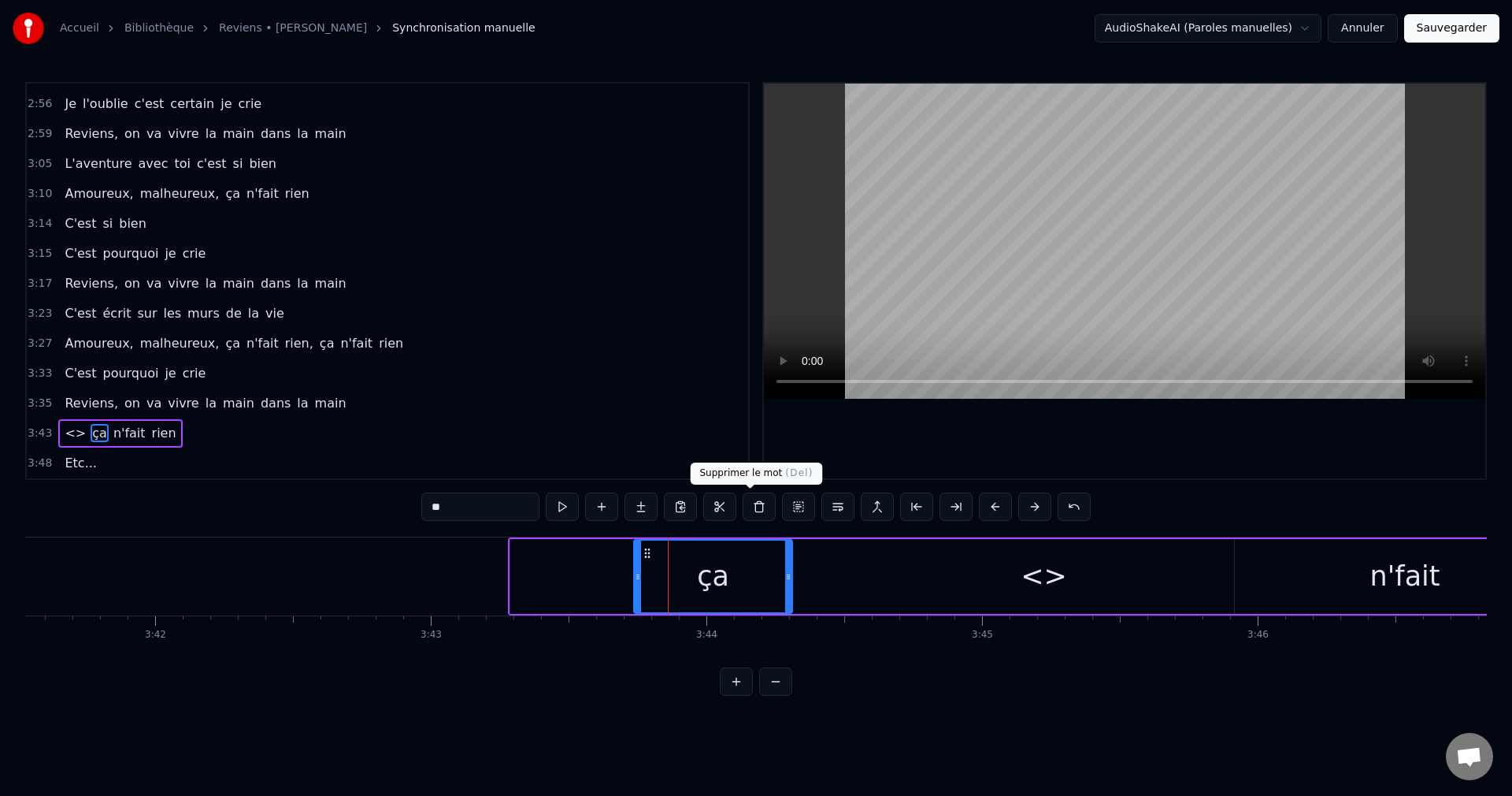
click at [753, 504] on button at bounding box center [759, 507] width 33 height 29
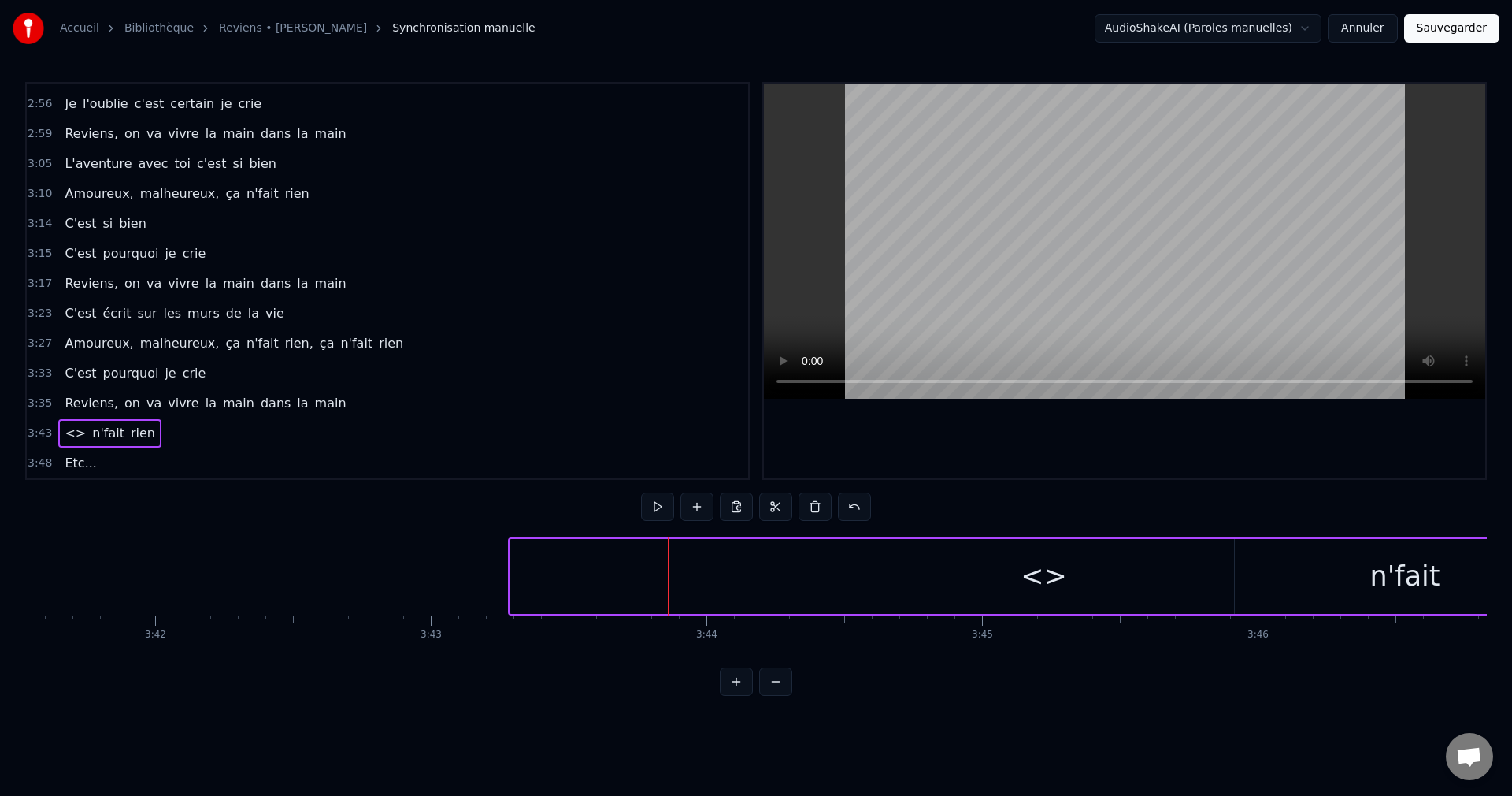
click at [910, 588] on div "<>" at bounding box center [1044, 577] width 1068 height 75
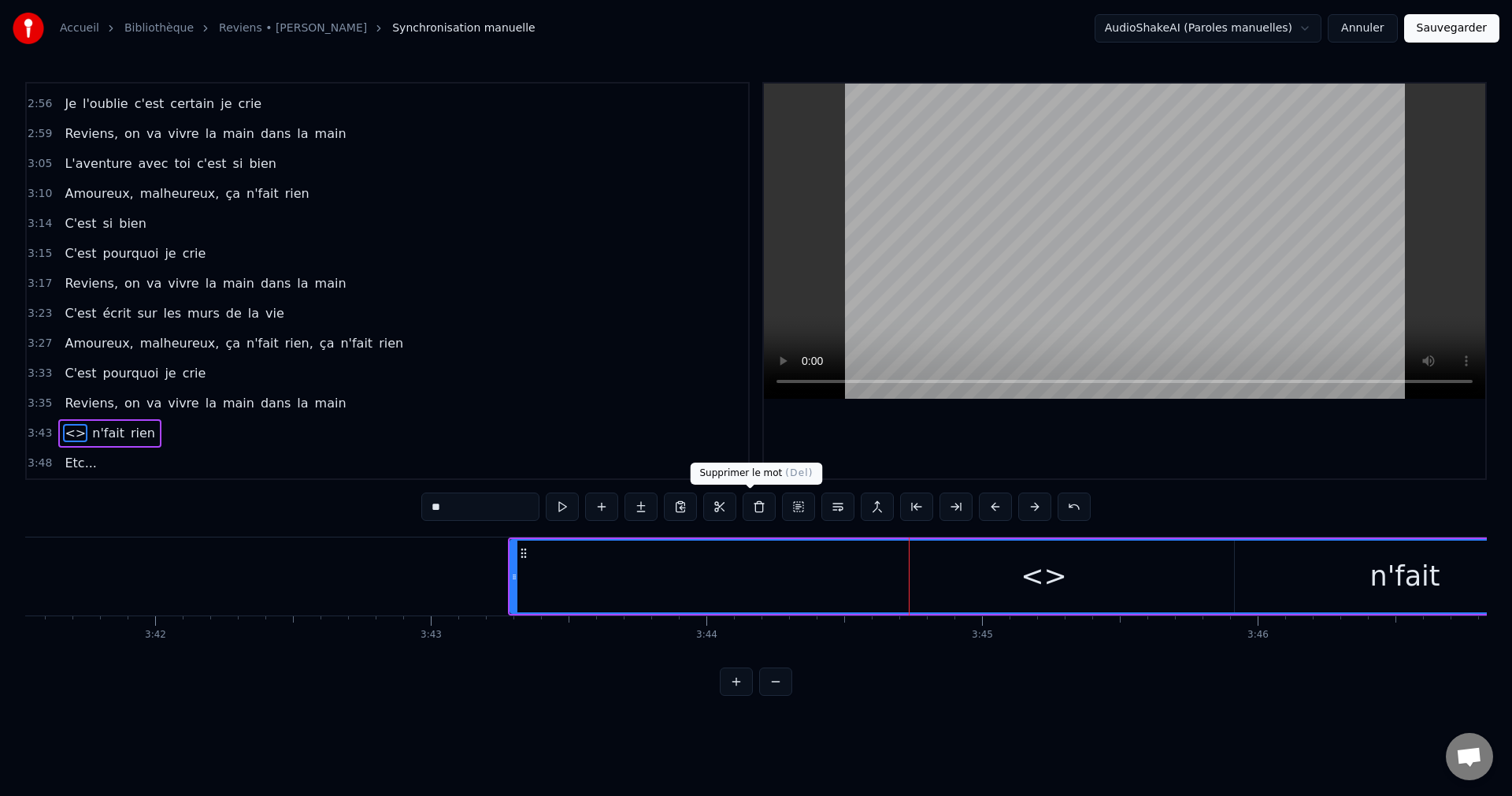
click at [750, 509] on button at bounding box center [759, 507] width 33 height 29
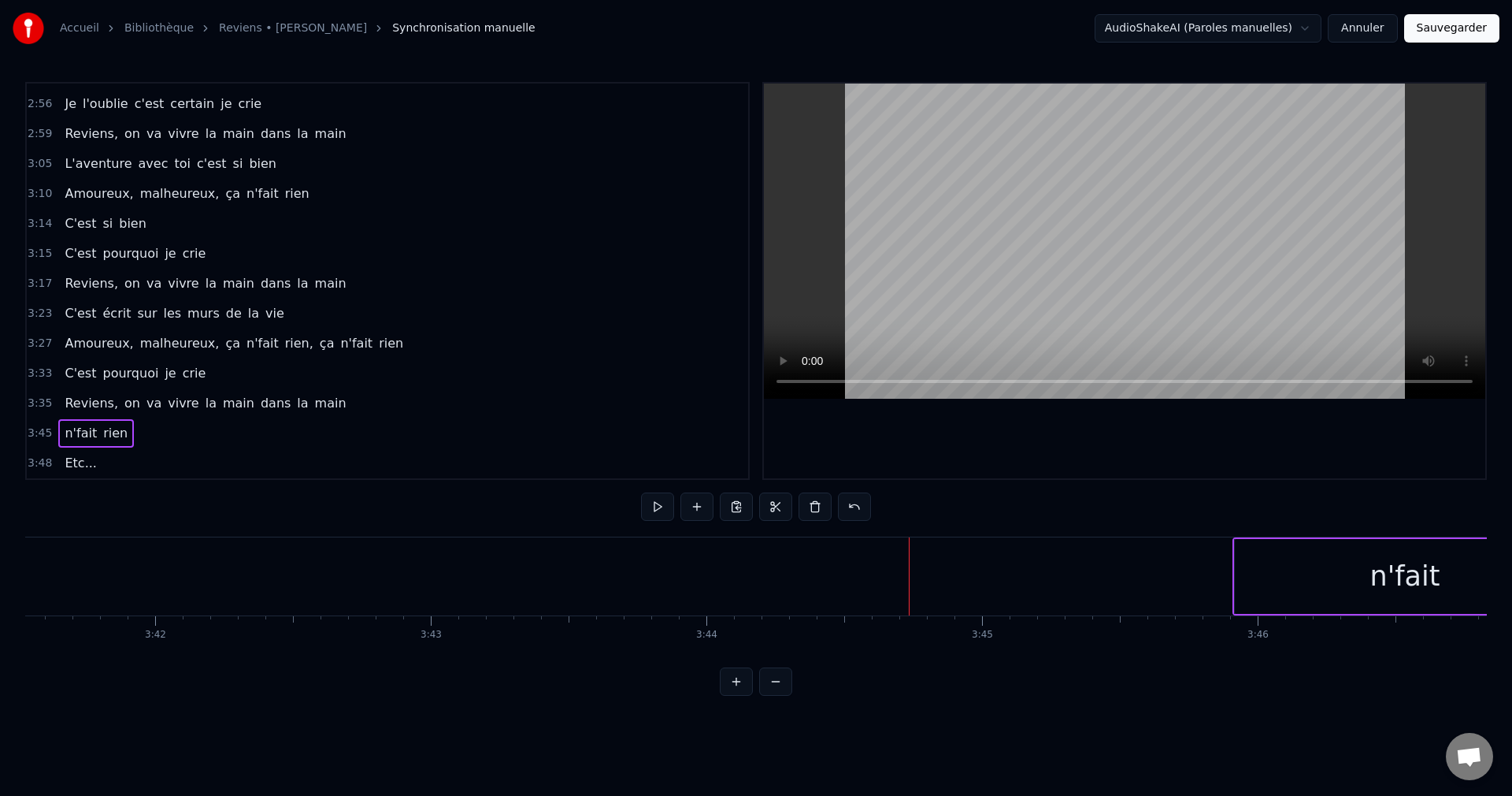
click at [1279, 580] on div "n'fait" at bounding box center [1405, 577] width 340 height 75
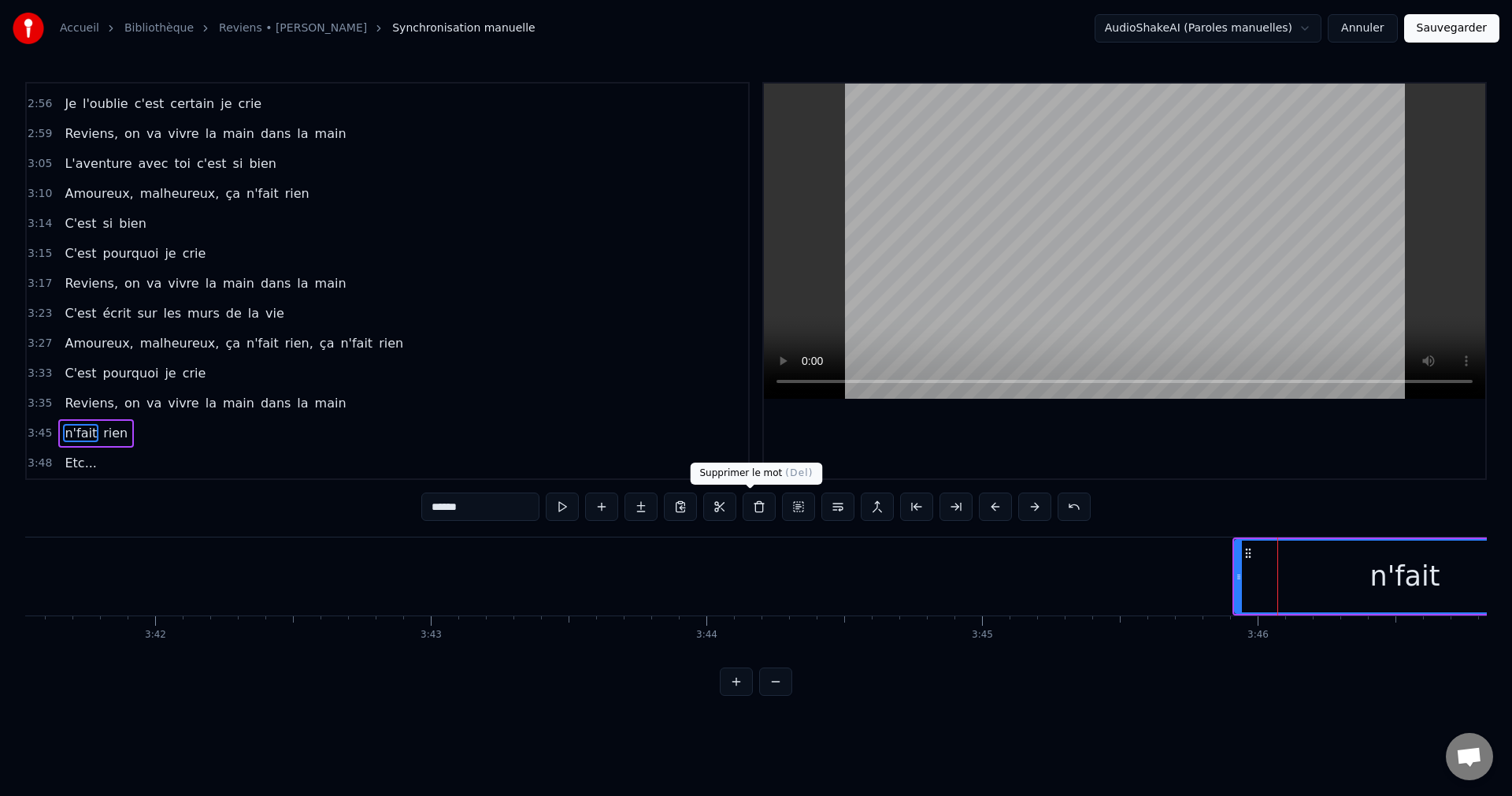
click at [756, 504] on button at bounding box center [759, 507] width 33 height 29
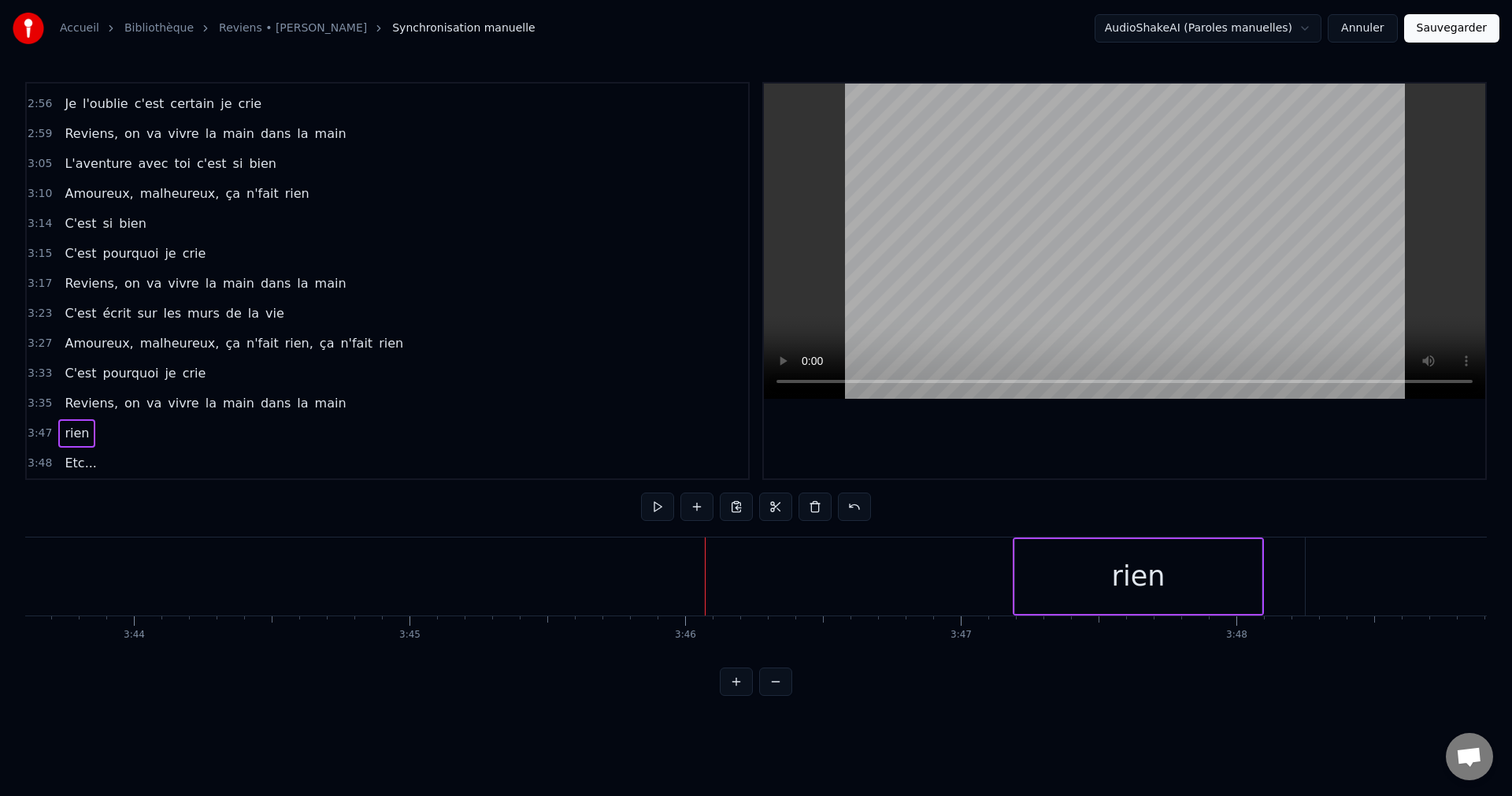
scroll to position [0, 61629]
click at [1200, 585] on div "rien" at bounding box center [1156, 577] width 246 height 75
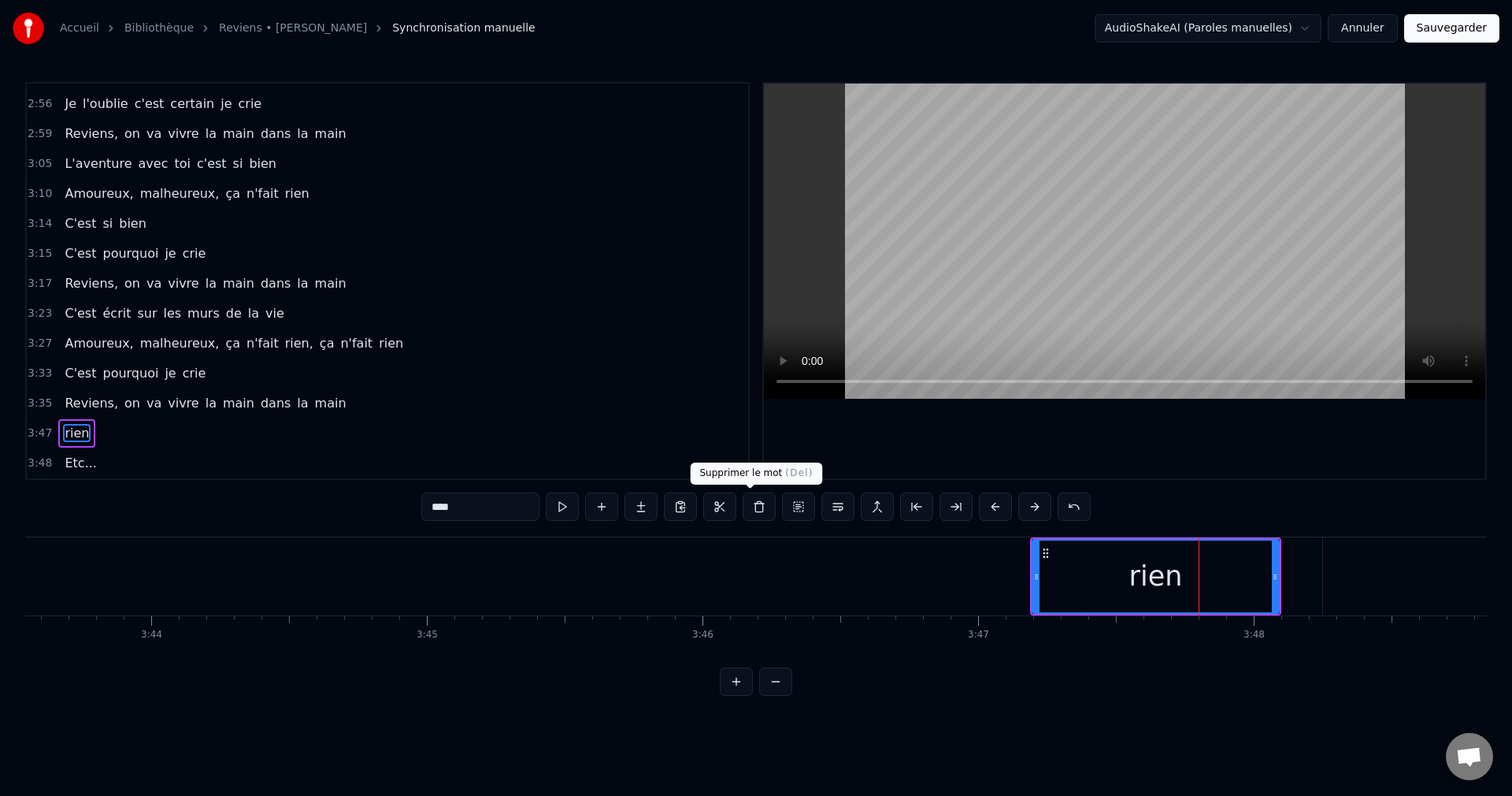
click at [753, 512] on button at bounding box center [759, 507] width 33 height 29
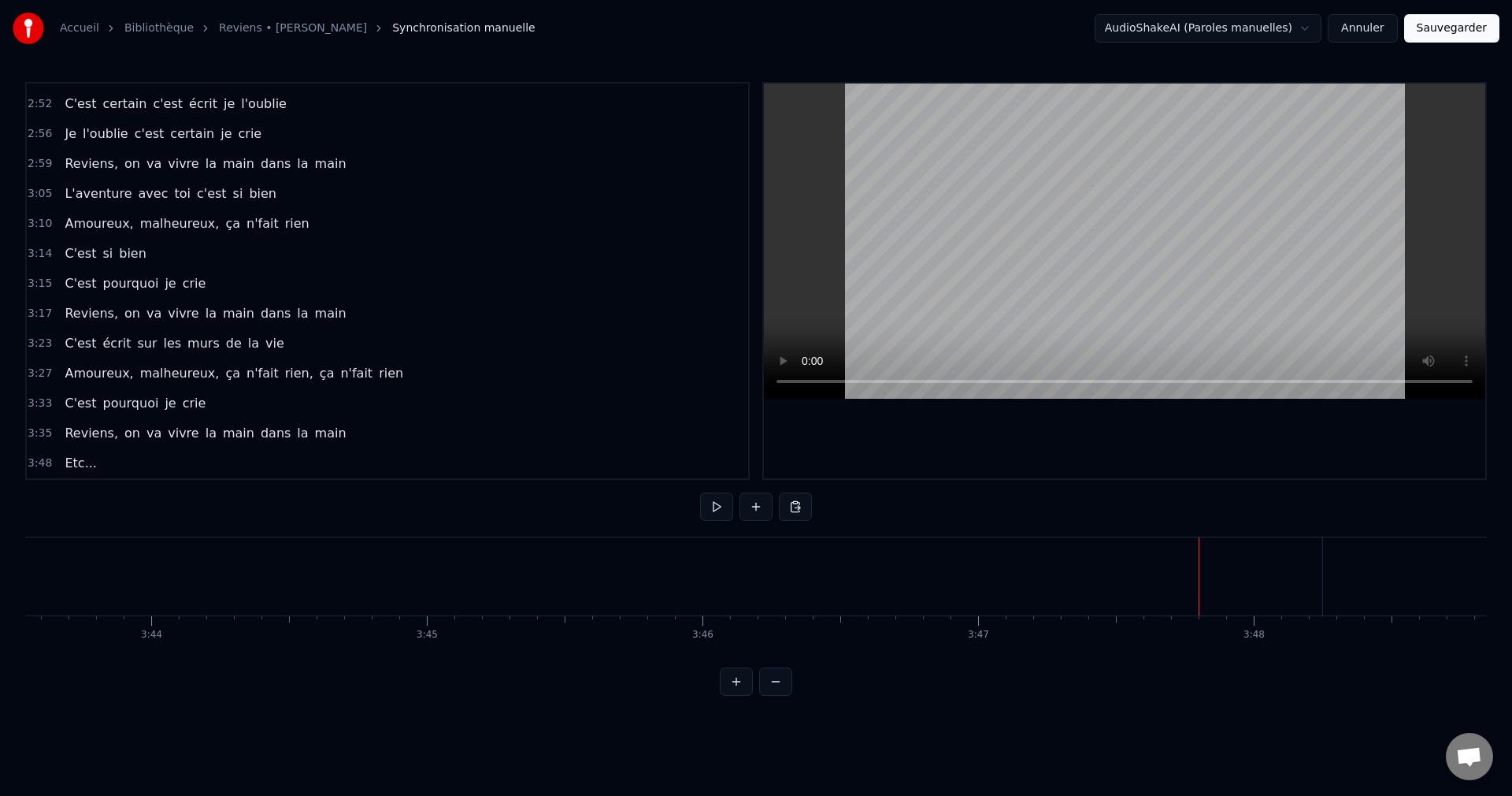
scroll to position [713, 0]
click at [86, 432] on span "Reviens," at bounding box center [90, 432] width 56 height 18
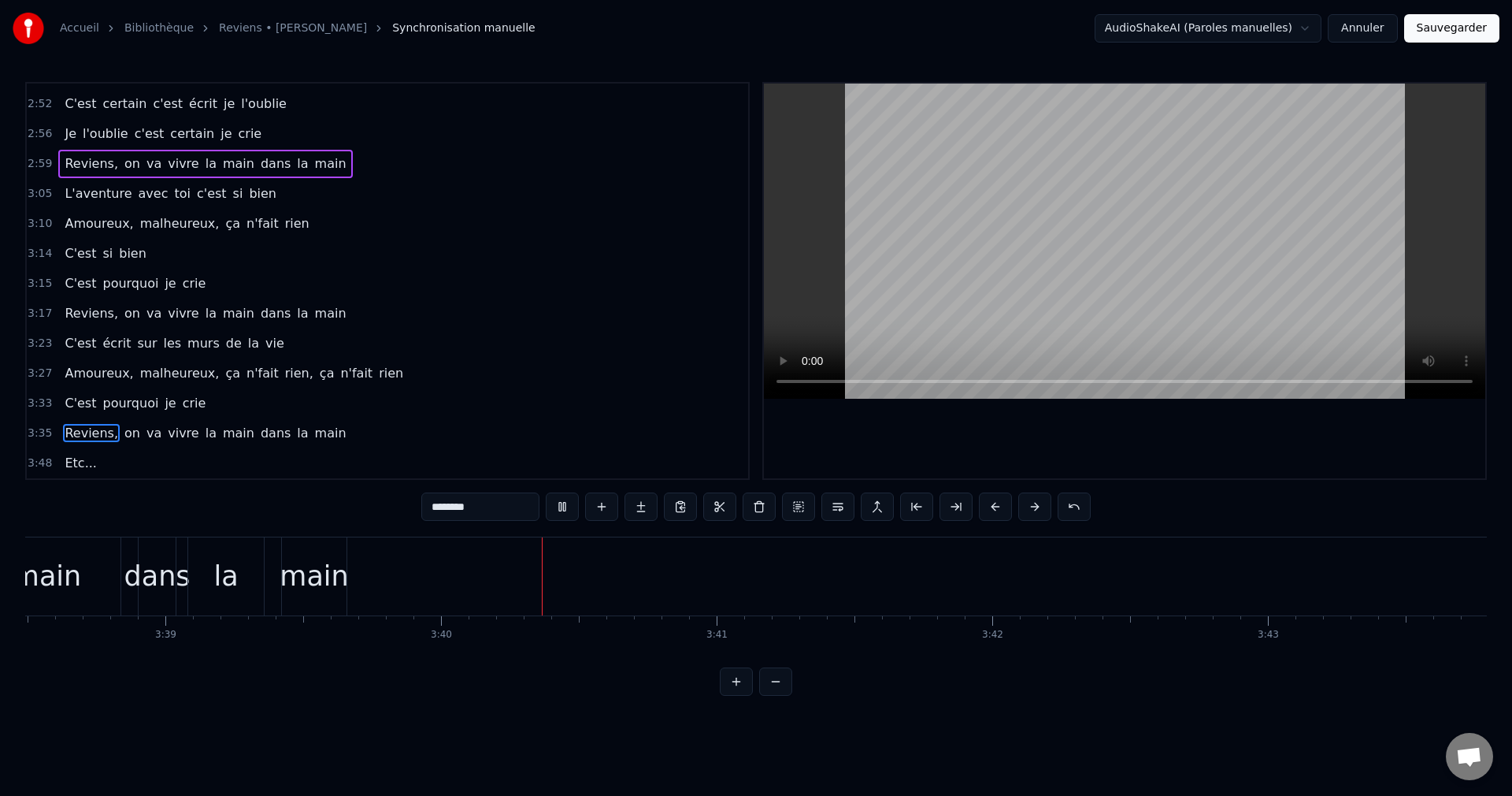
scroll to position [0, 60538]
click at [80, 194] on span "L'aventure" at bounding box center [98, 193] width 70 height 18
type input "**********"
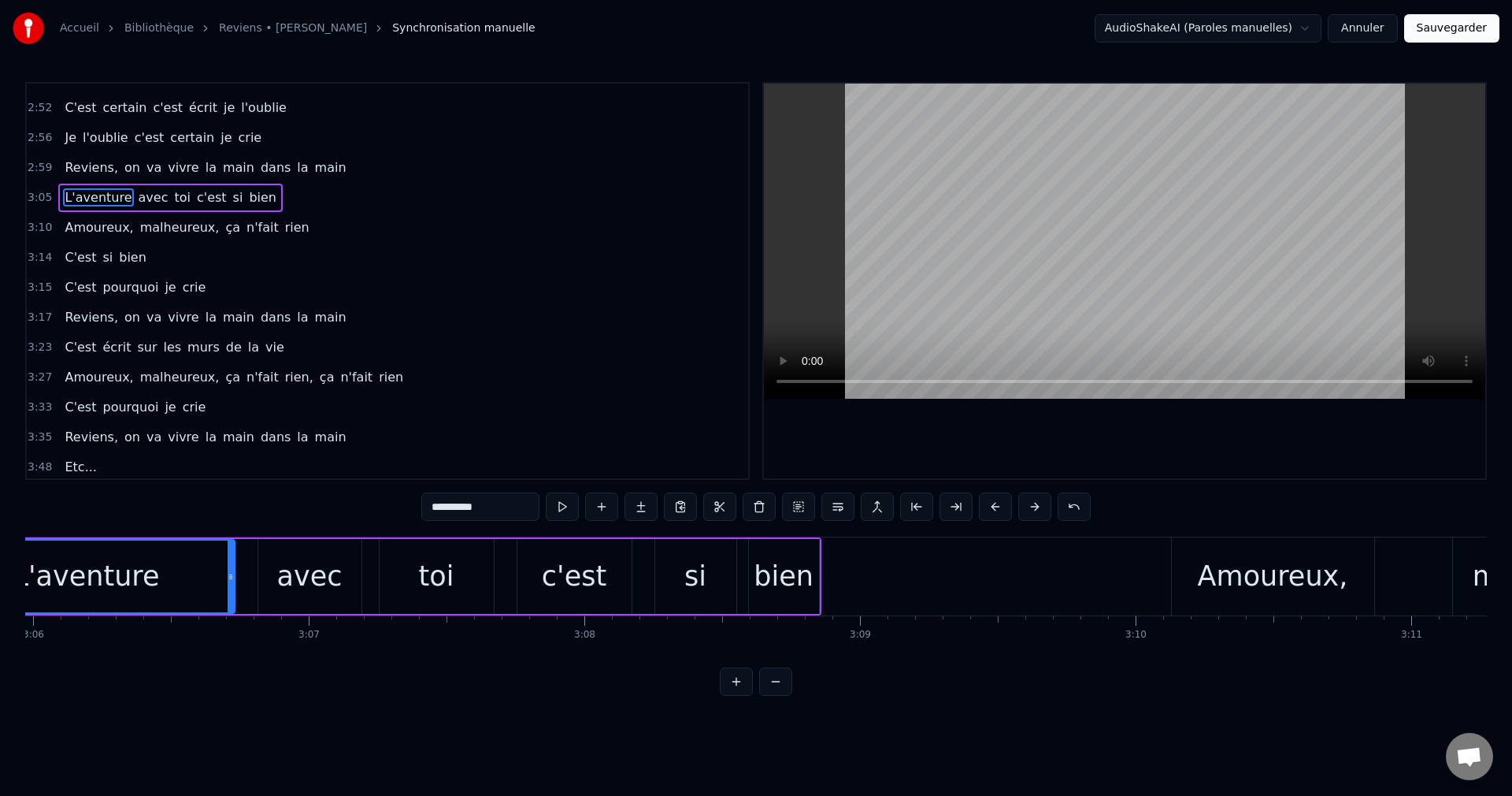
scroll to position [0, 51102]
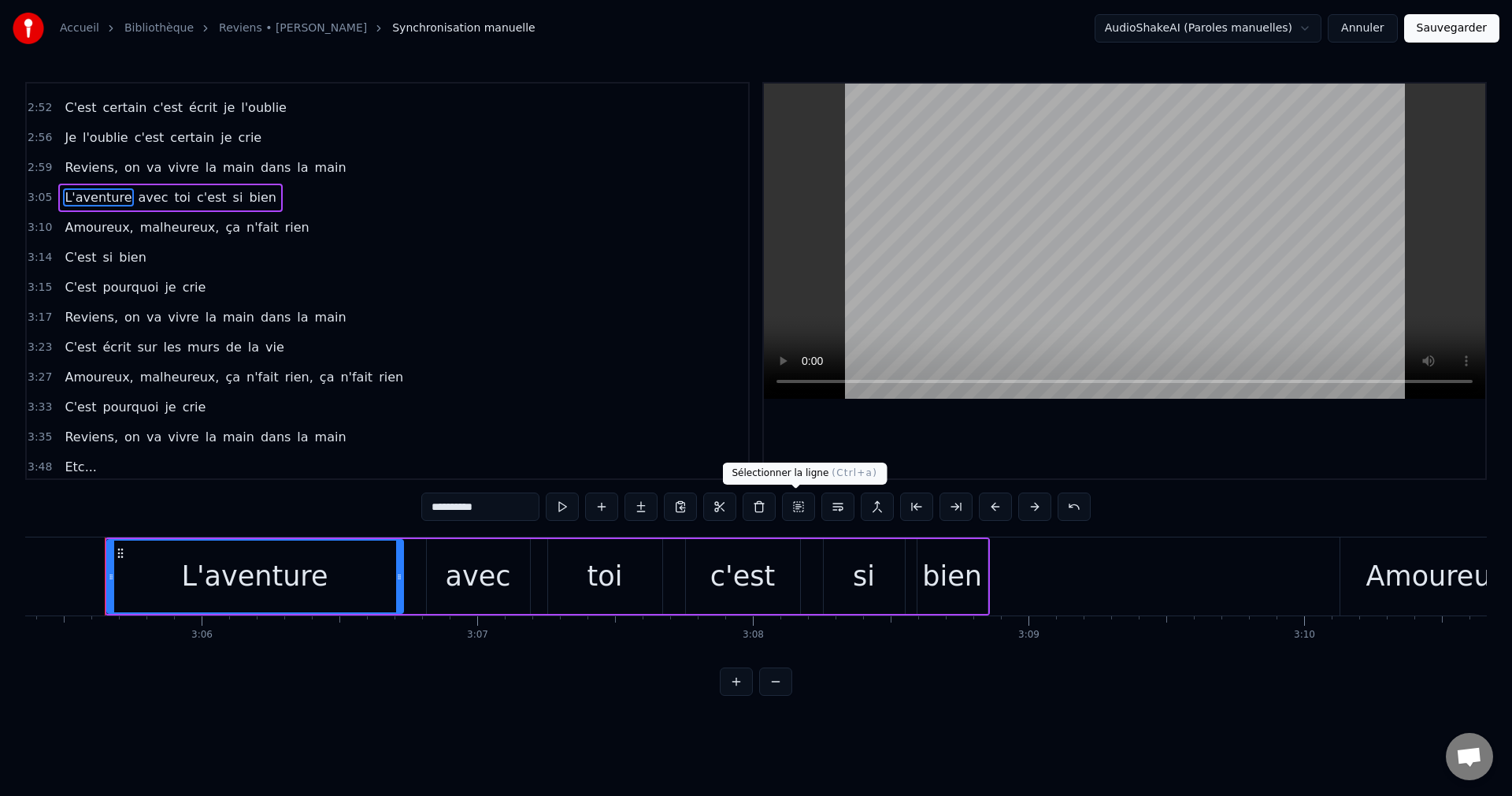
click at [799, 510] on button at bounding box center [799, 507] width 33 height 29
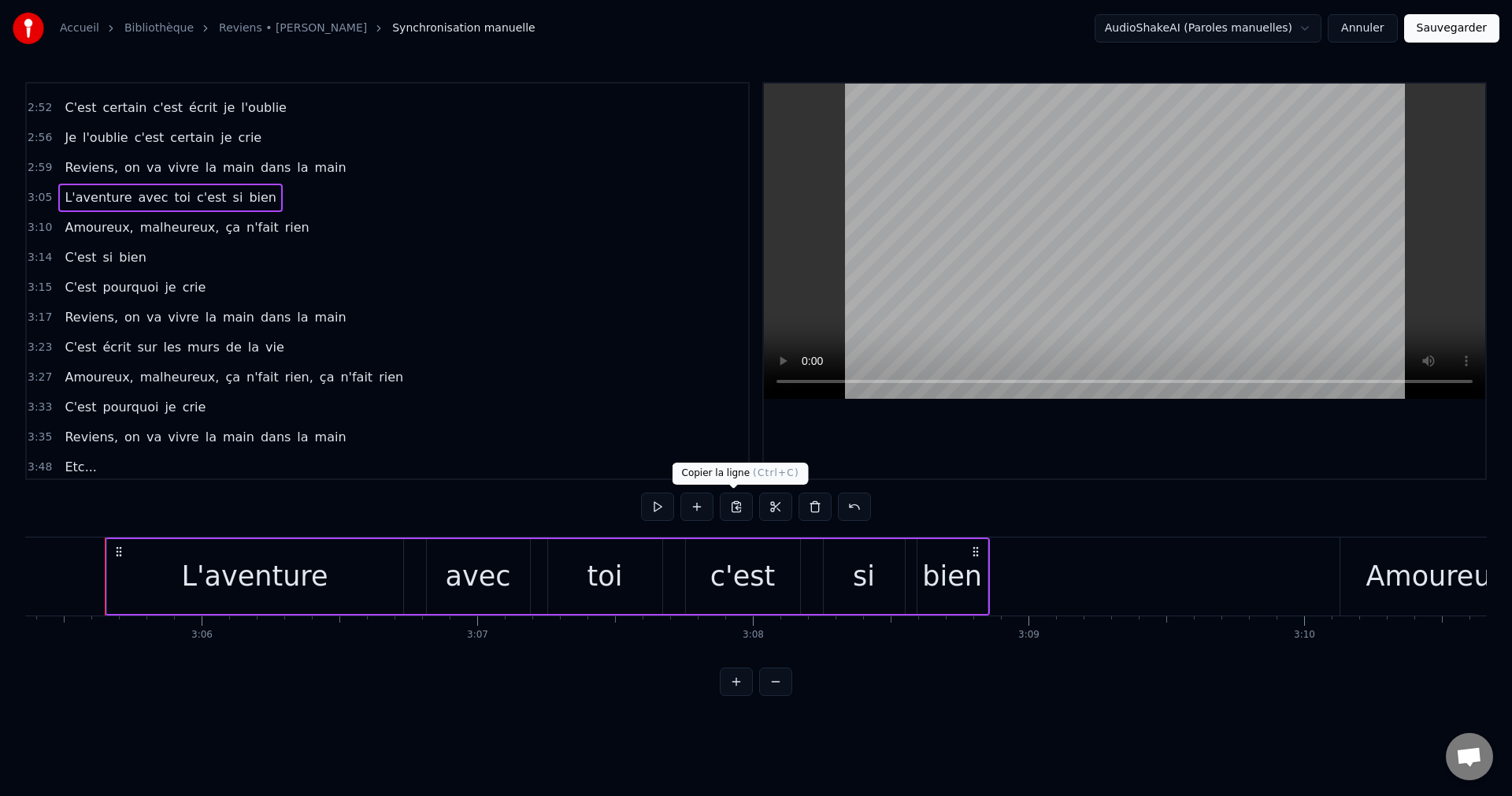
click at [733, 509] on button at bounding box center [736, 507] width 33 height 29
click at [67, 436] on span "Reviens," at bounding box center [90, 437] width 56 height 18
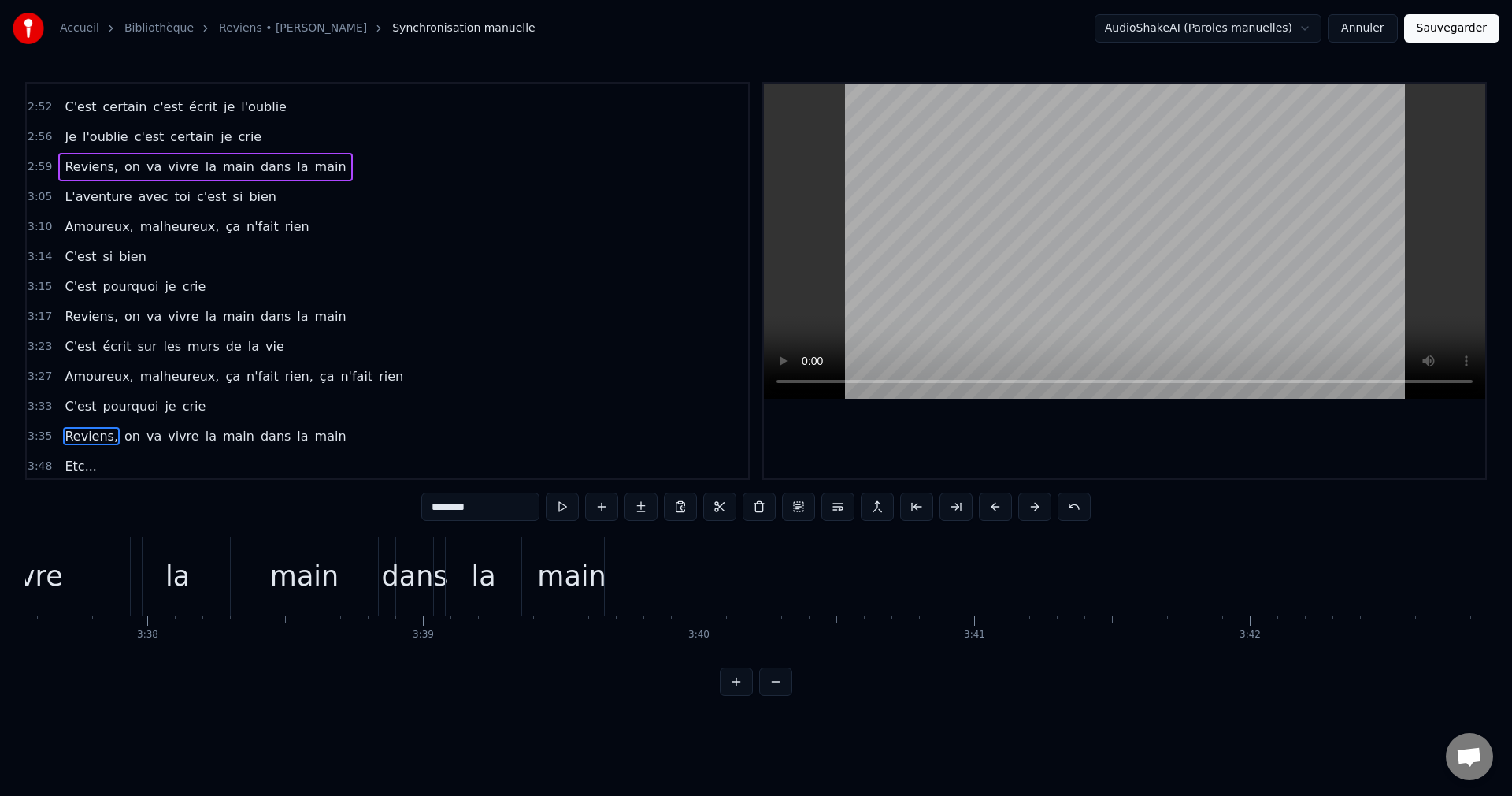
scroll to position [0, 60021]
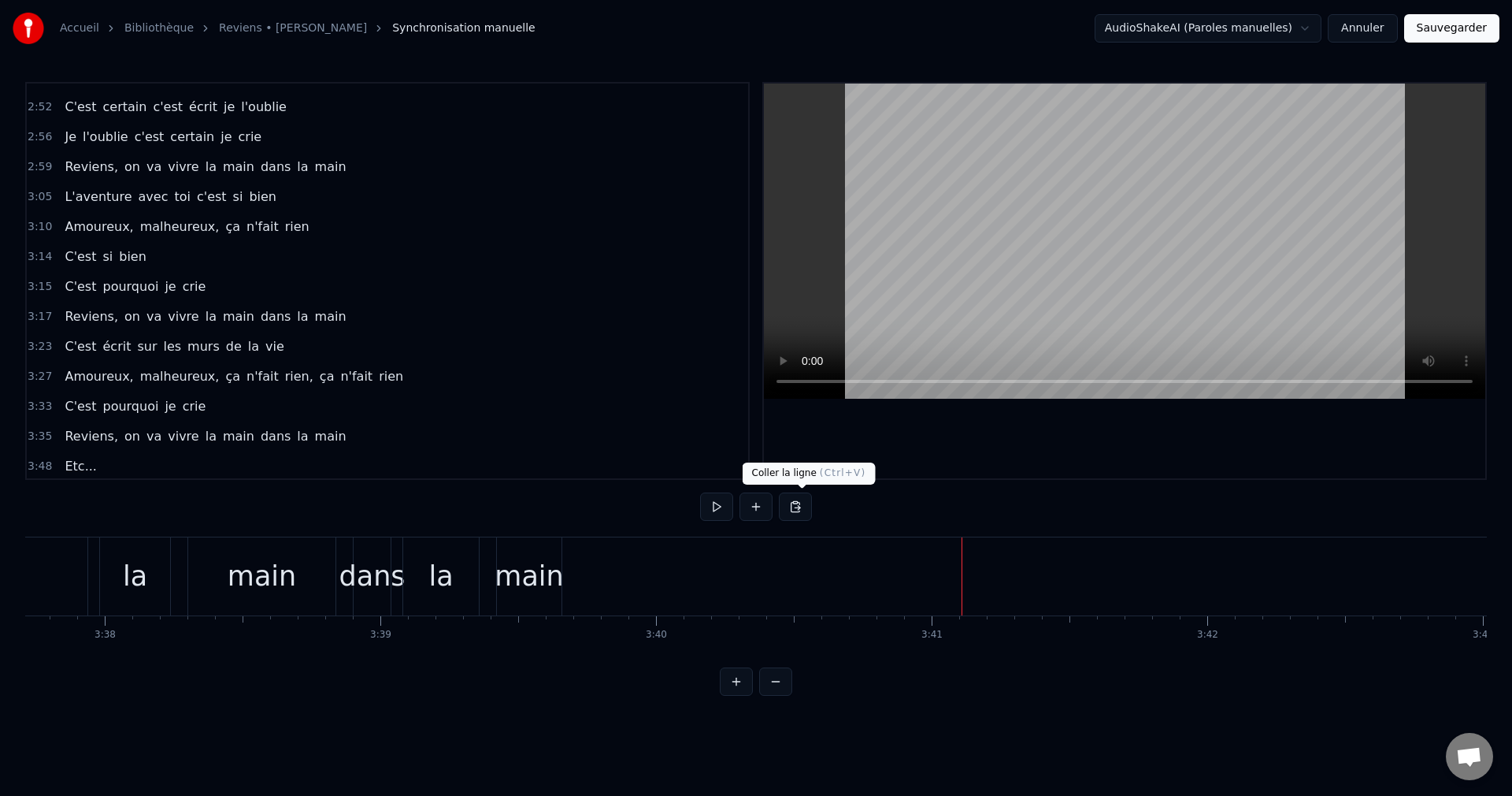
click at [801, 508] on button at bounding box center [795, 507] width 33 height 29
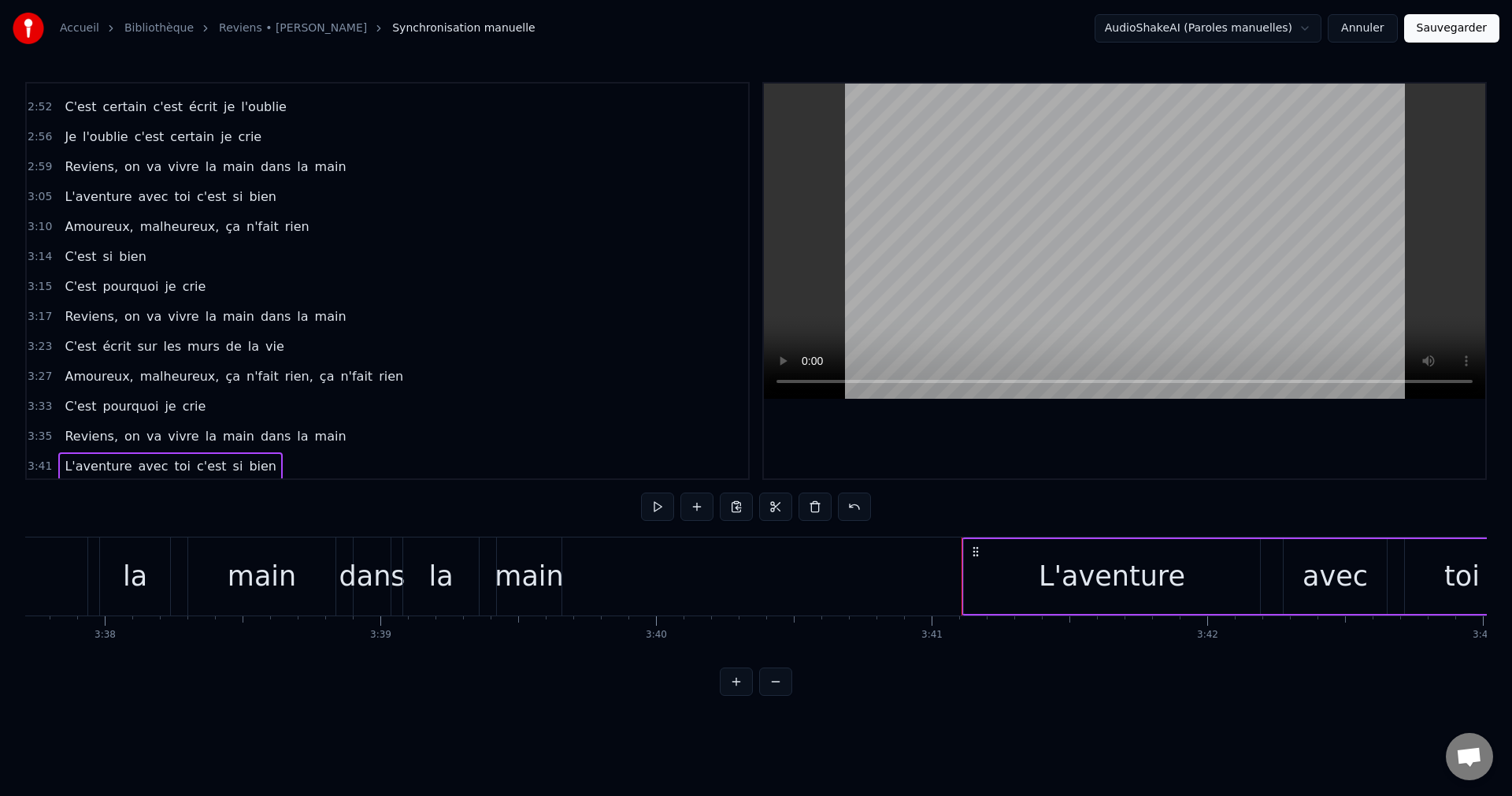
click at [150, 582] on div "la" at bounding box center [135, 576] width 70 height 78
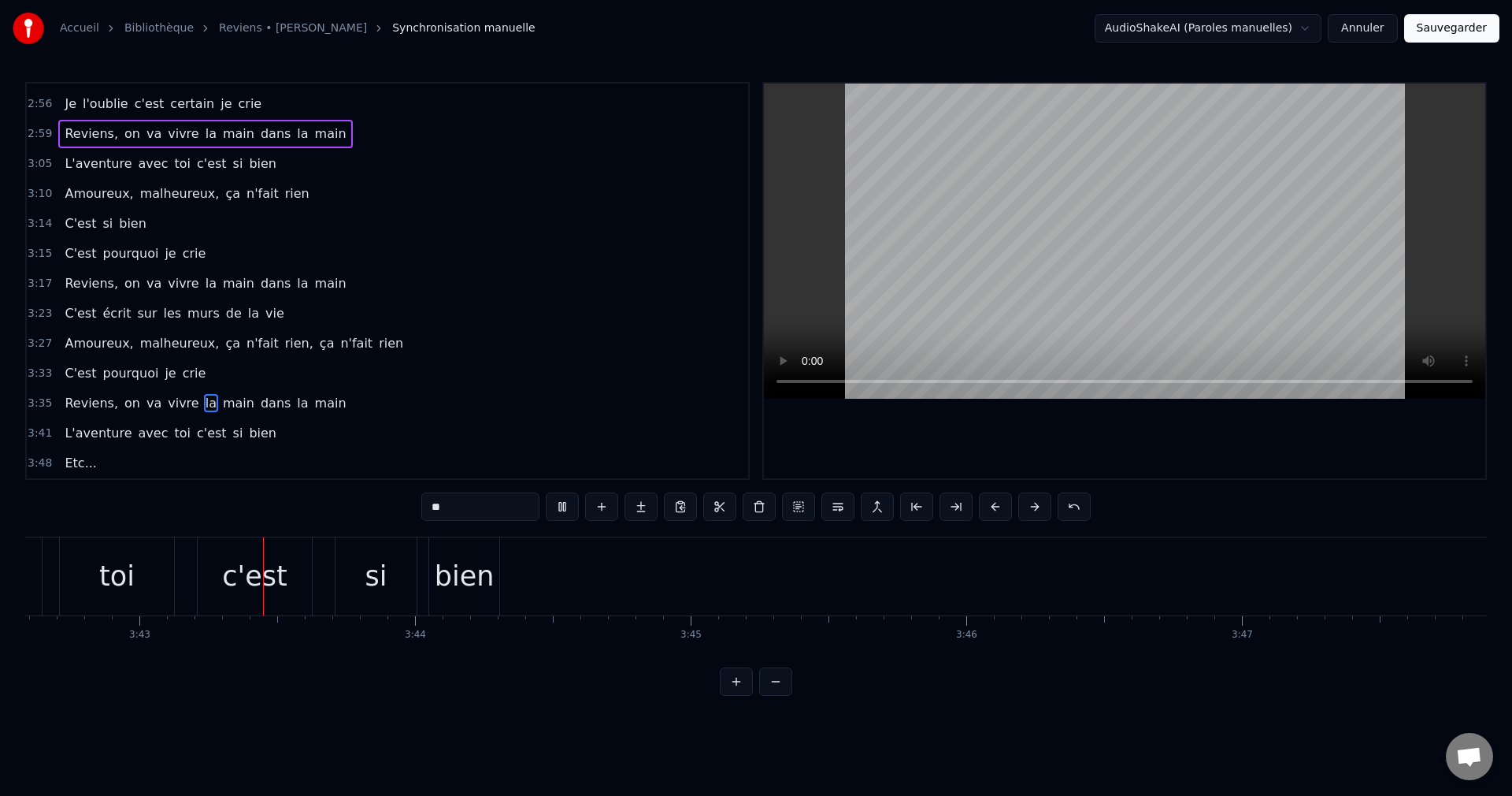
scroll to position [0, 61371]
click at [69, 464] on span "Etc..." at bounding box center [80, 463] width 35 height 18
type input "******"
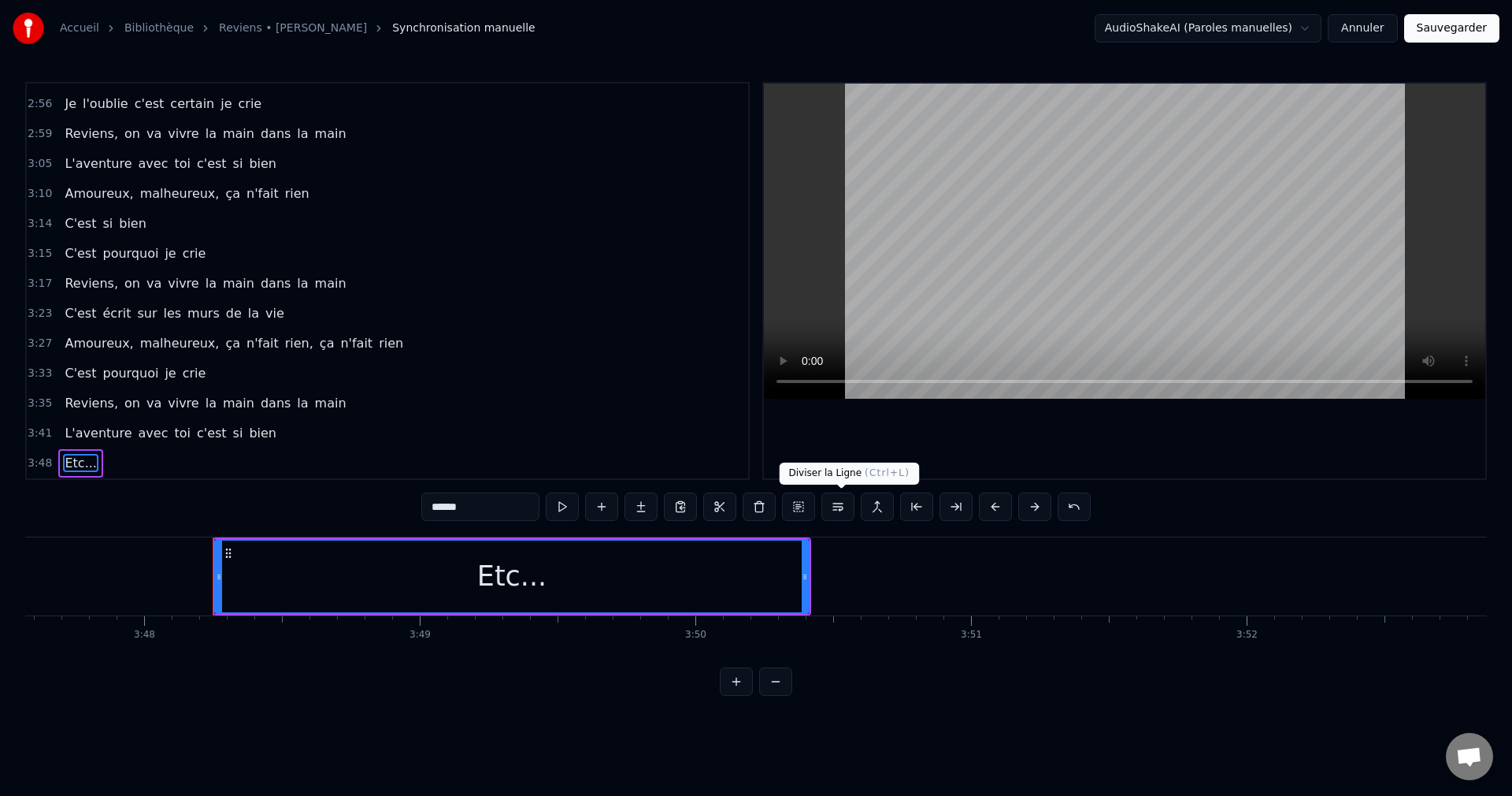
scroll to position [0, 62847]
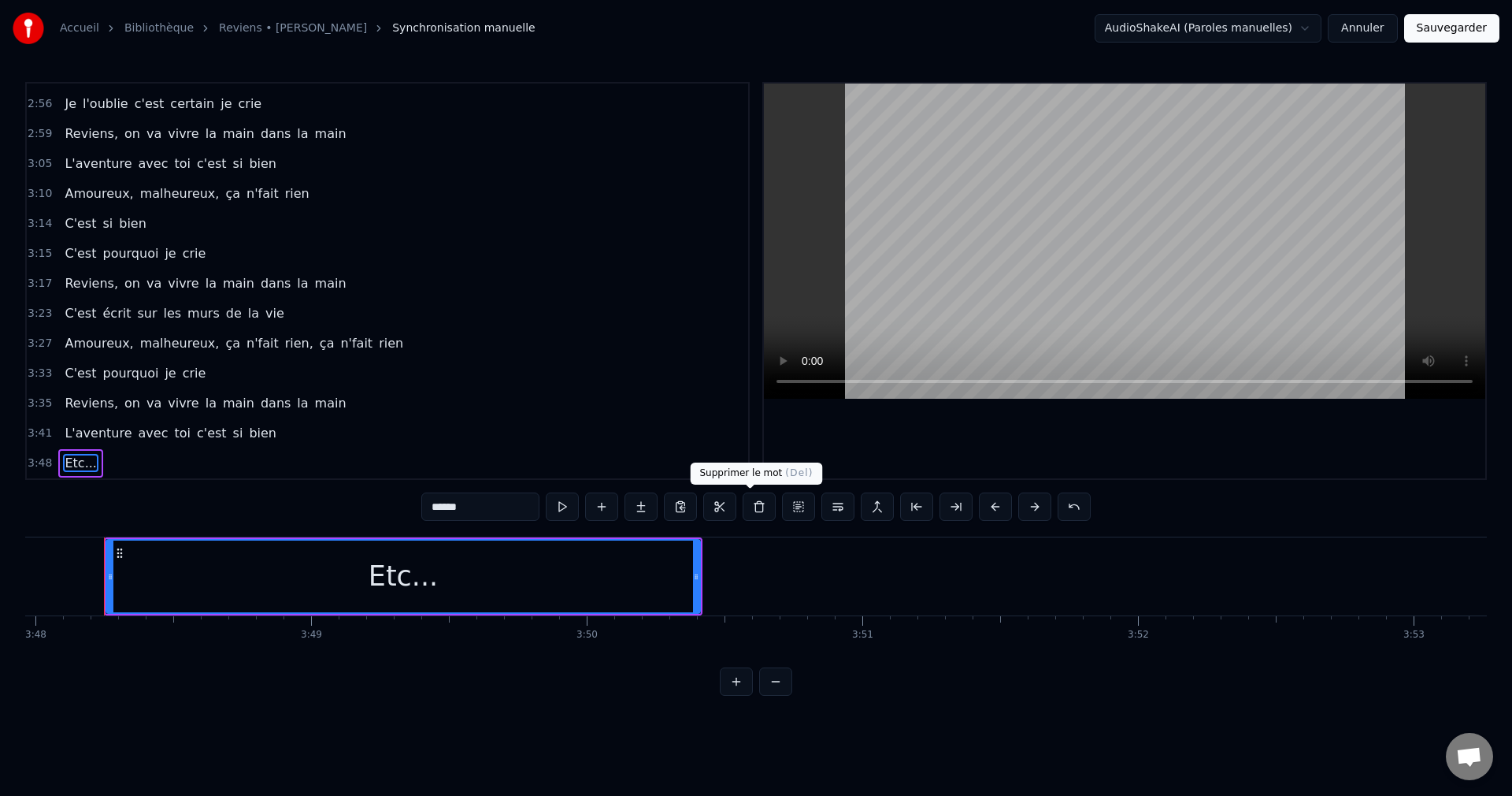
click at [754, 508] on button at bounding box center [759, 507] width 33 height 29
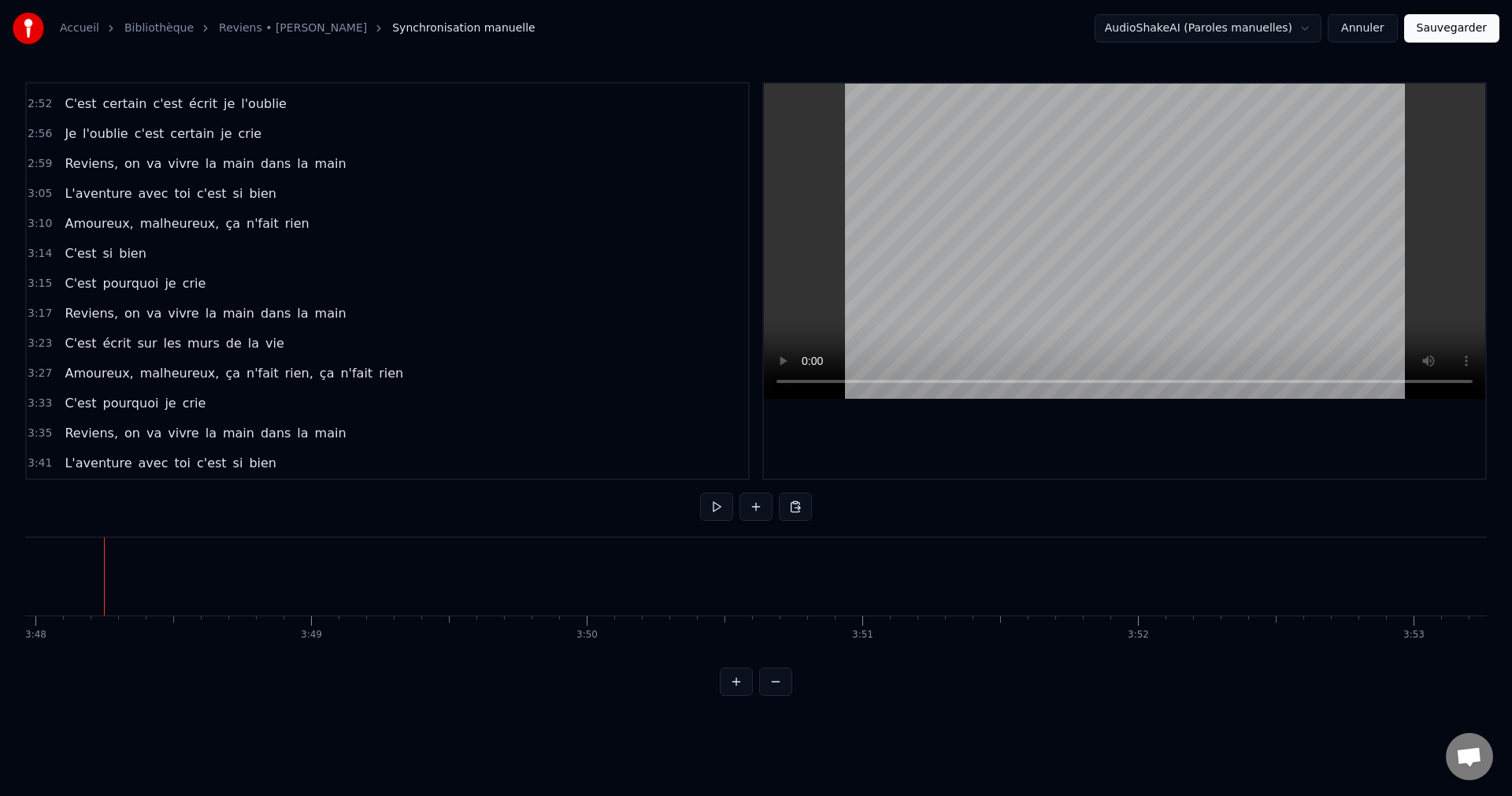
click at [1450, 21] on button "Sauvegarder" at bounding box center [1452, 29] width 95 height 29
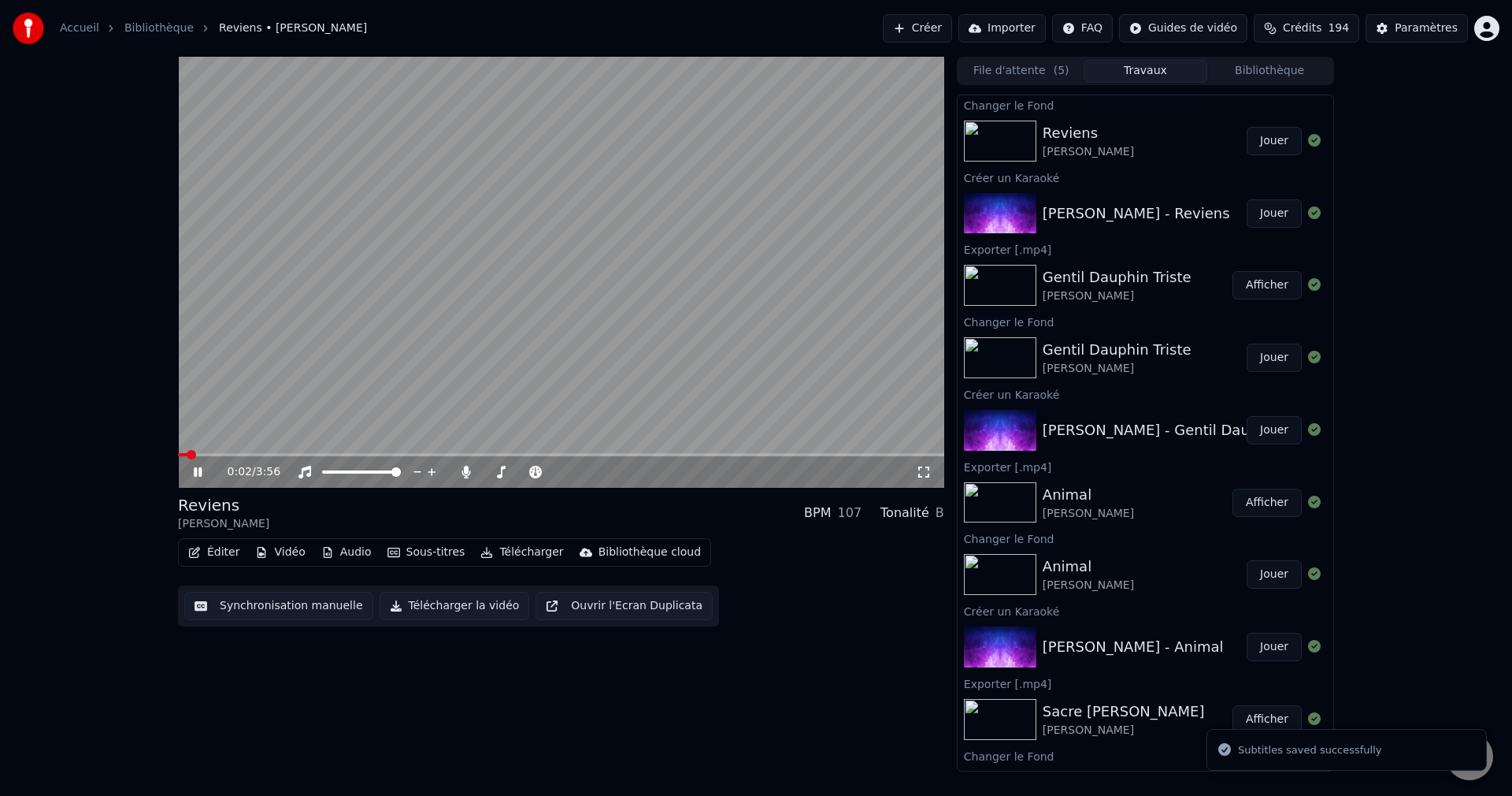
click at [371, 455] on span at bounding box center [561, 455] width 766 height 4
click at [494, 471] on span at bounding box center [488, 472] width 10 height 4
click at [491, 471] on span at bounding box center [494, 472] width 10 height 10
click at [198, 469] on icon at bounding box center [209, 472] width 37 height 13
click at [436, 610] on button "Télécharger la vidéo" at bounding box center [455, 606] width 150 height 29
